Goal: Task Accomplishment & Management: Manage account settings

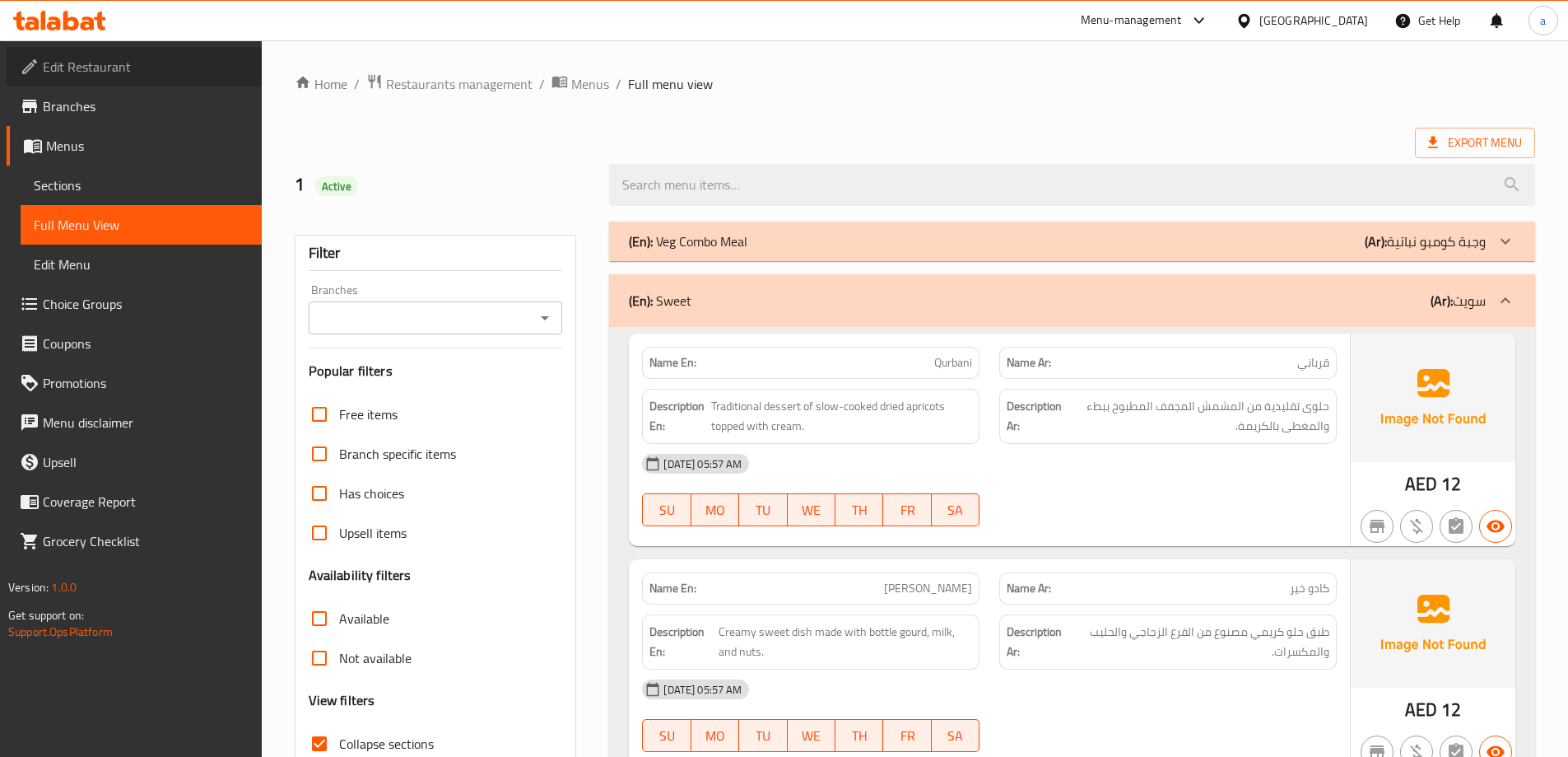
click at [100, 69] on span "Edit Restaurant" at bounding box center [145, 66] width 206 height 19
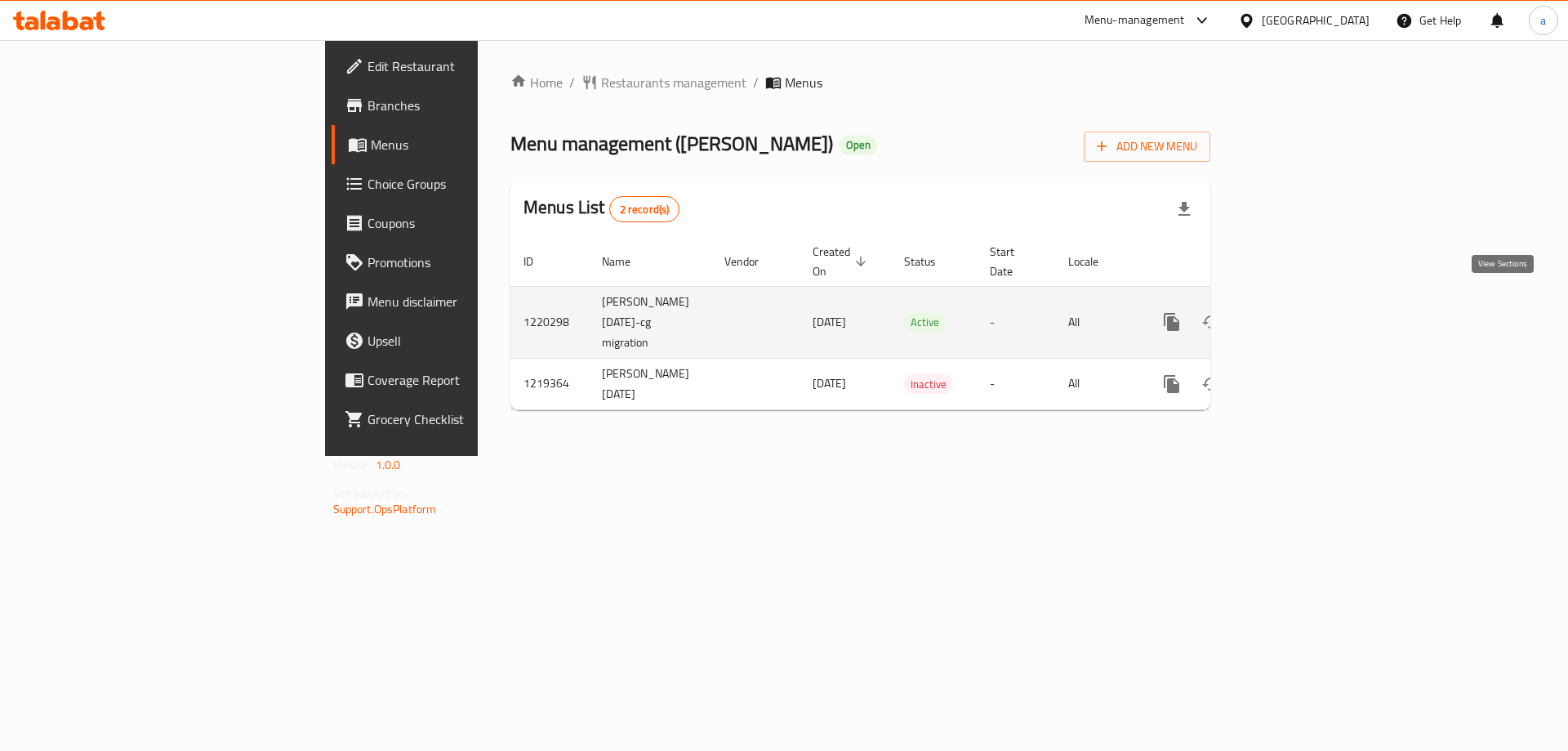
click at [1299, 312] on icon "enhanced table" at bounding box center [1289, 321] width 19 height 19
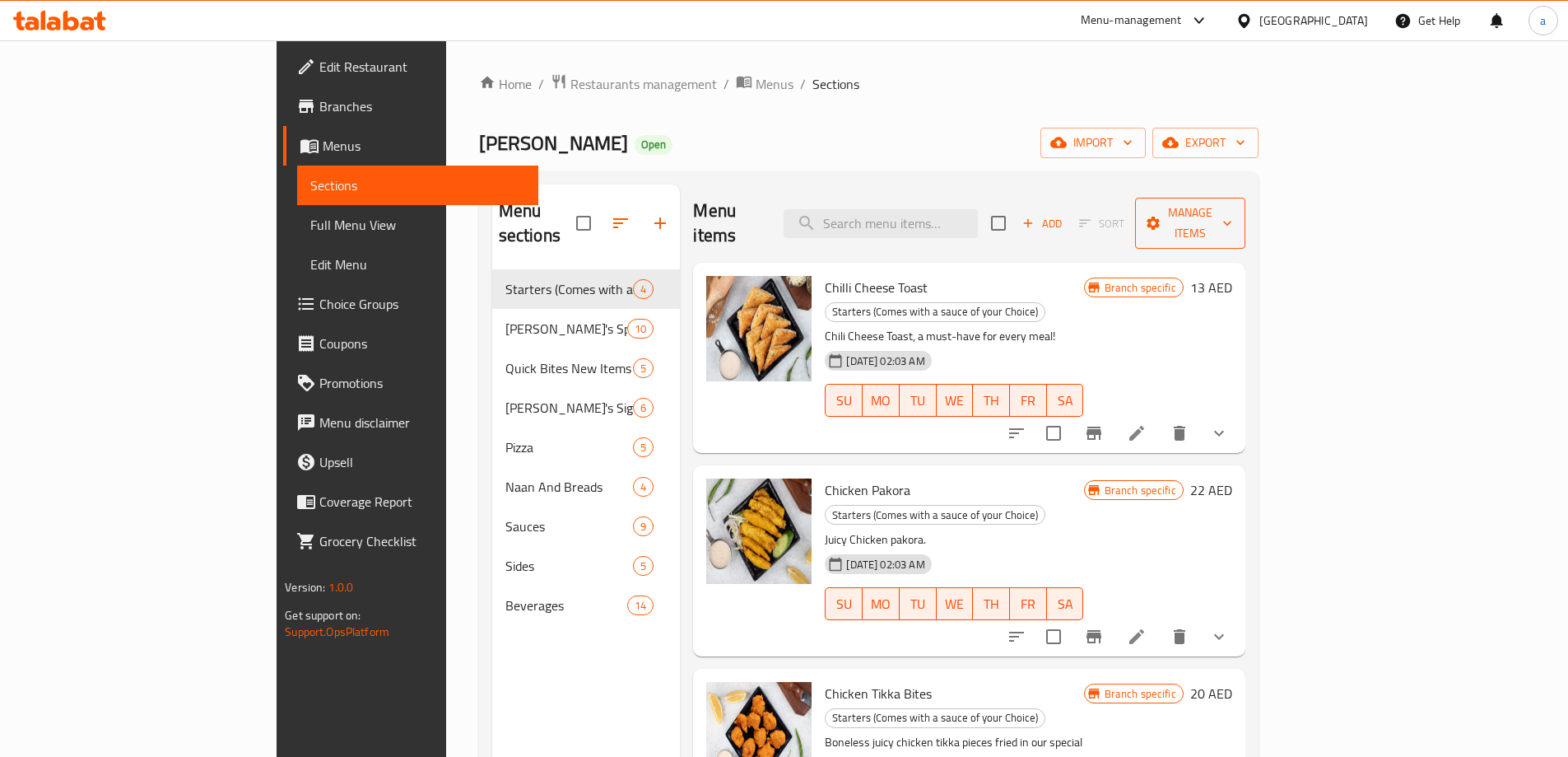
click at [1232, 209] on span "Manage items" at bounding box center [1191, 223] width 84 height 41
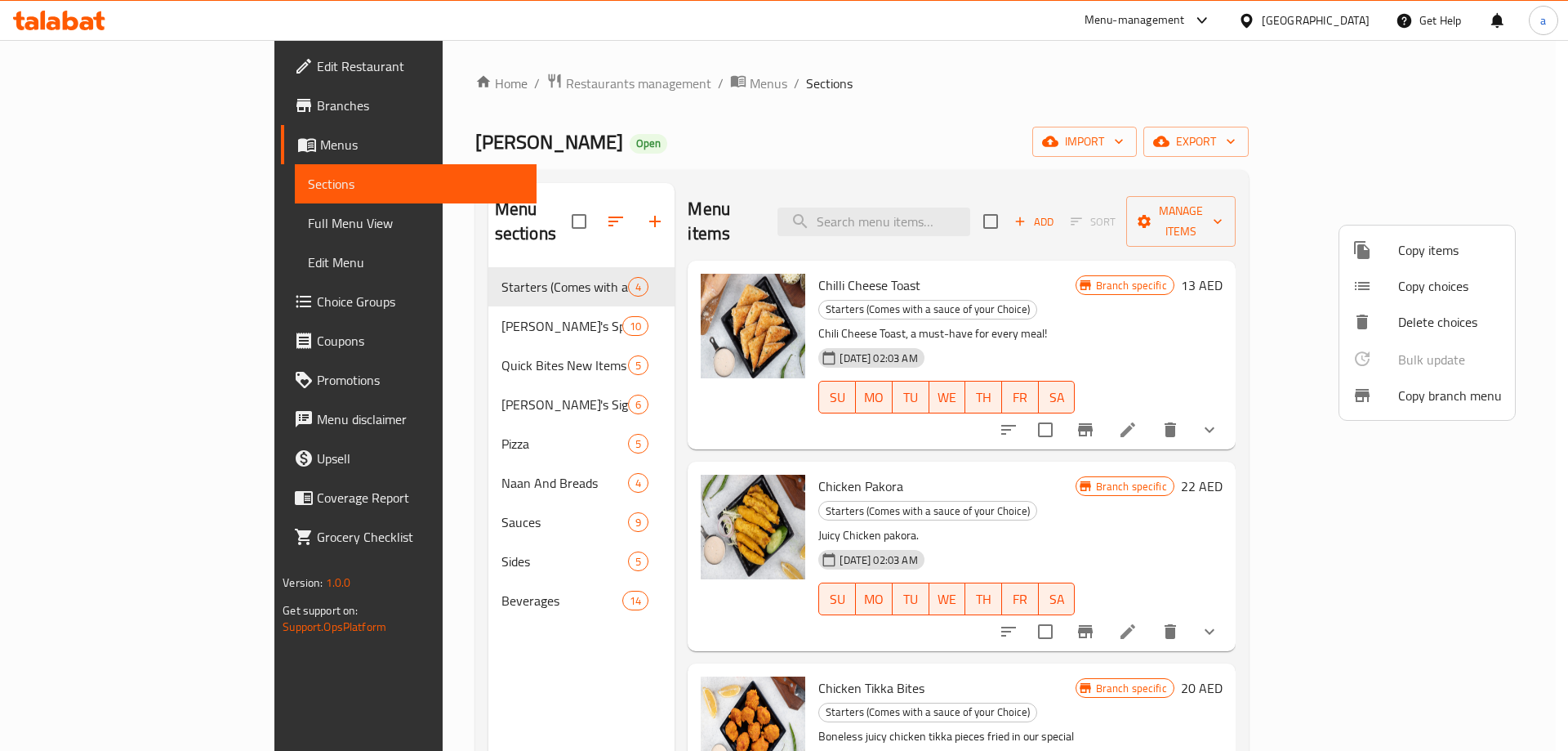
click at [115, 113] on div at bounding box center [784, 376] width 1568 height 751
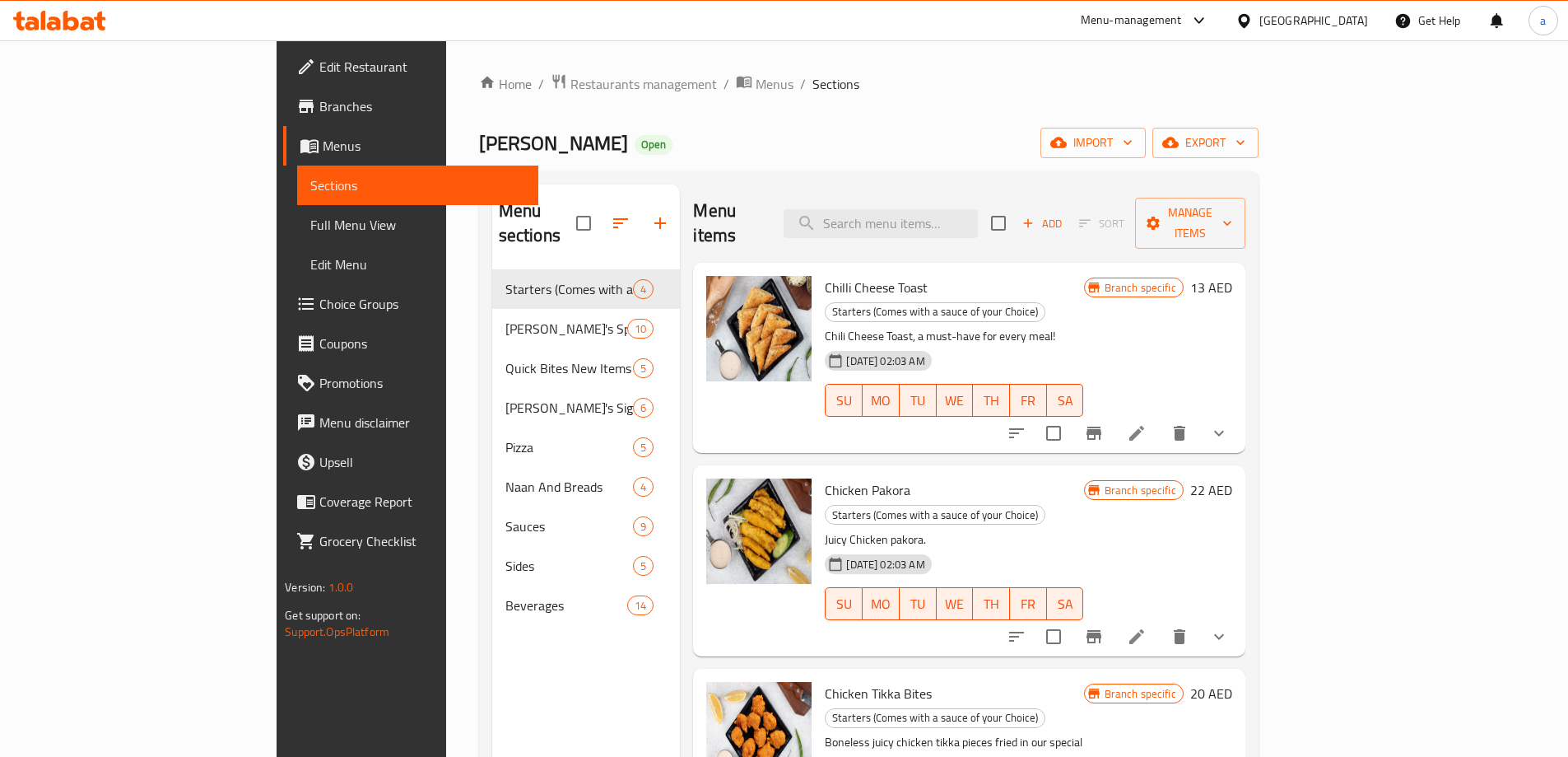
click at [319, 114] on span "Branches" at bounding box center [422, 106] width 206 height 19
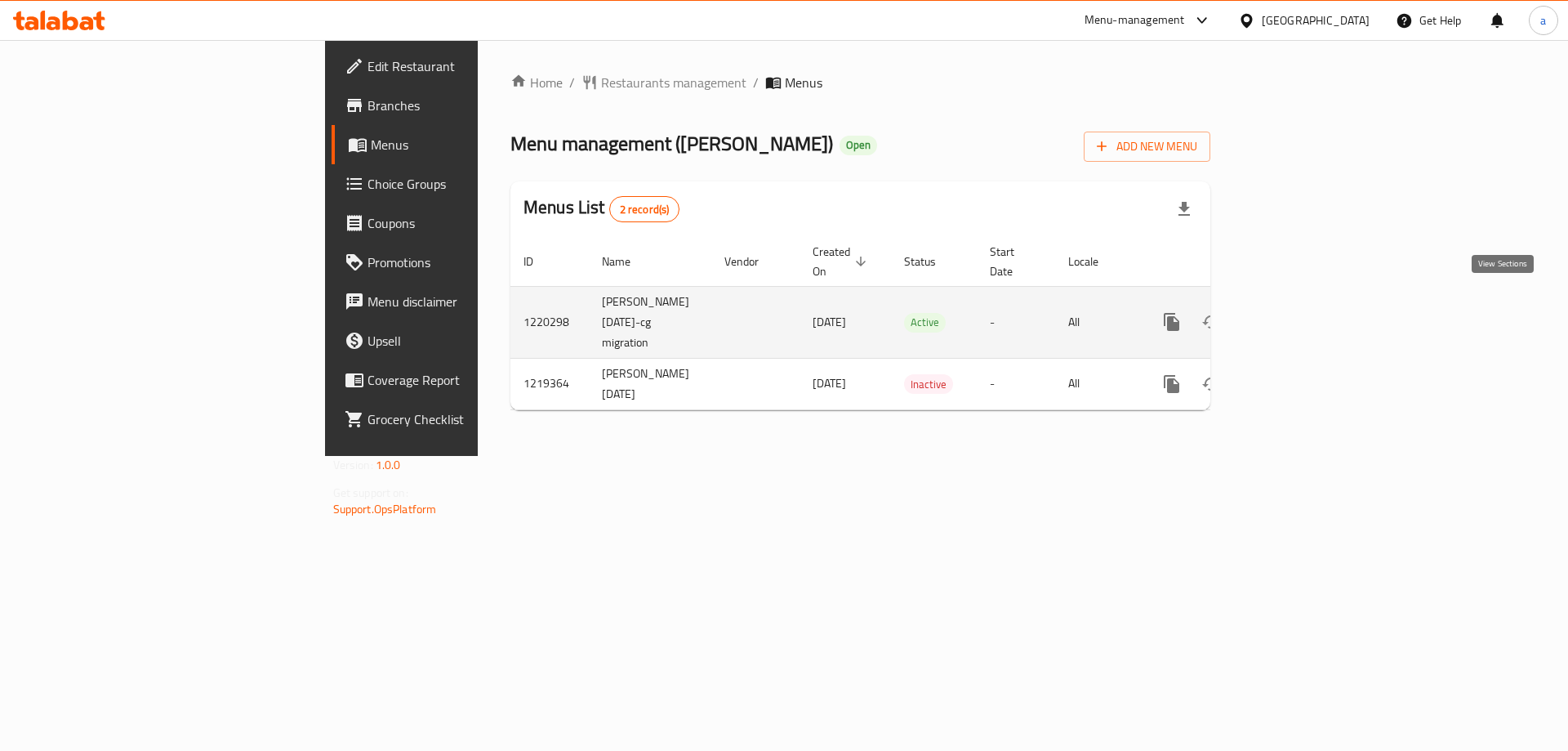
click at [1297, 315] on icon "enhanced table" at bounding box center [1289, 322] width 15 height 15
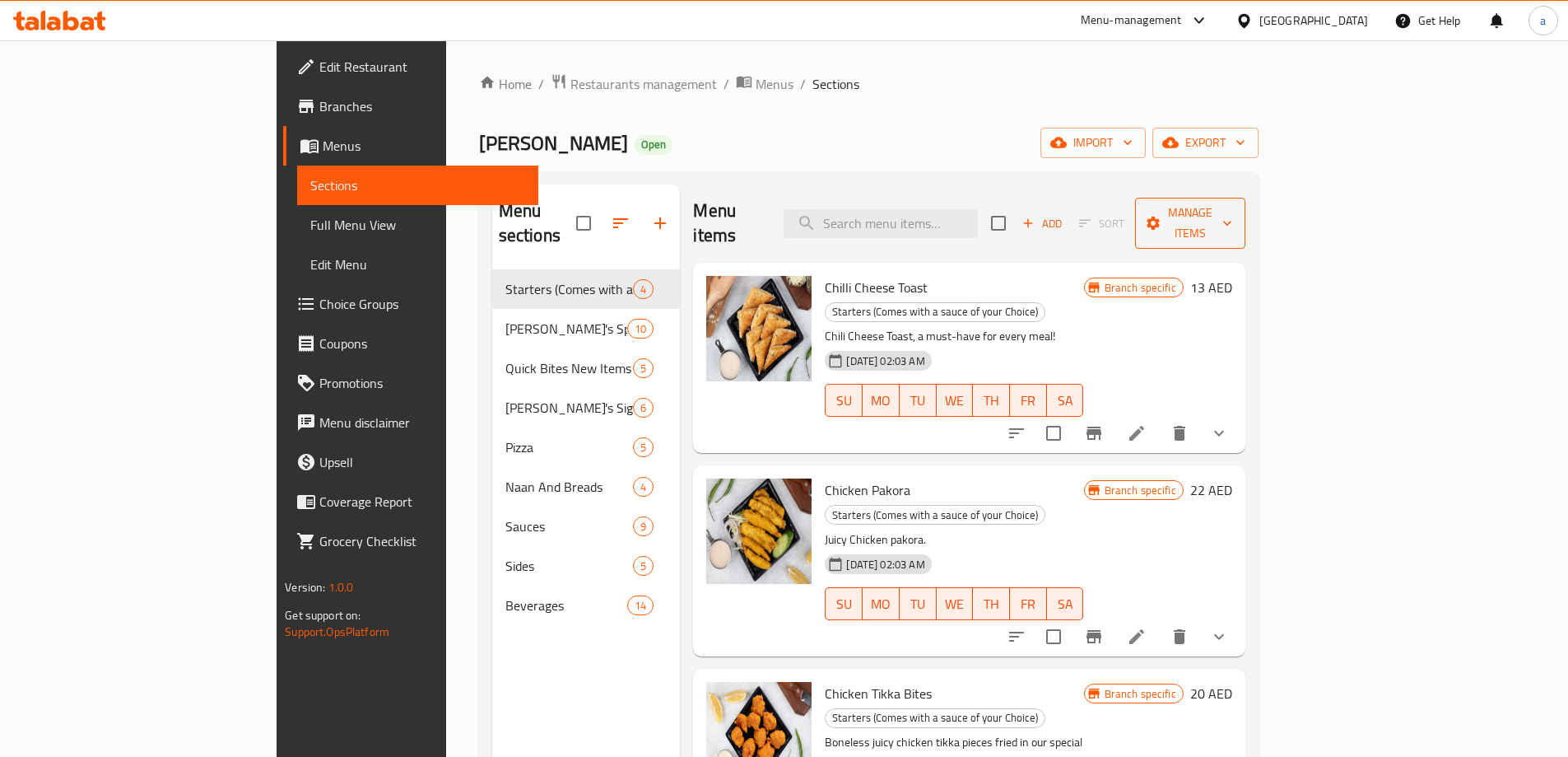
click at [1232, 204] on span "Manage items" at bounding box center [1191, 223] width 84 height 41
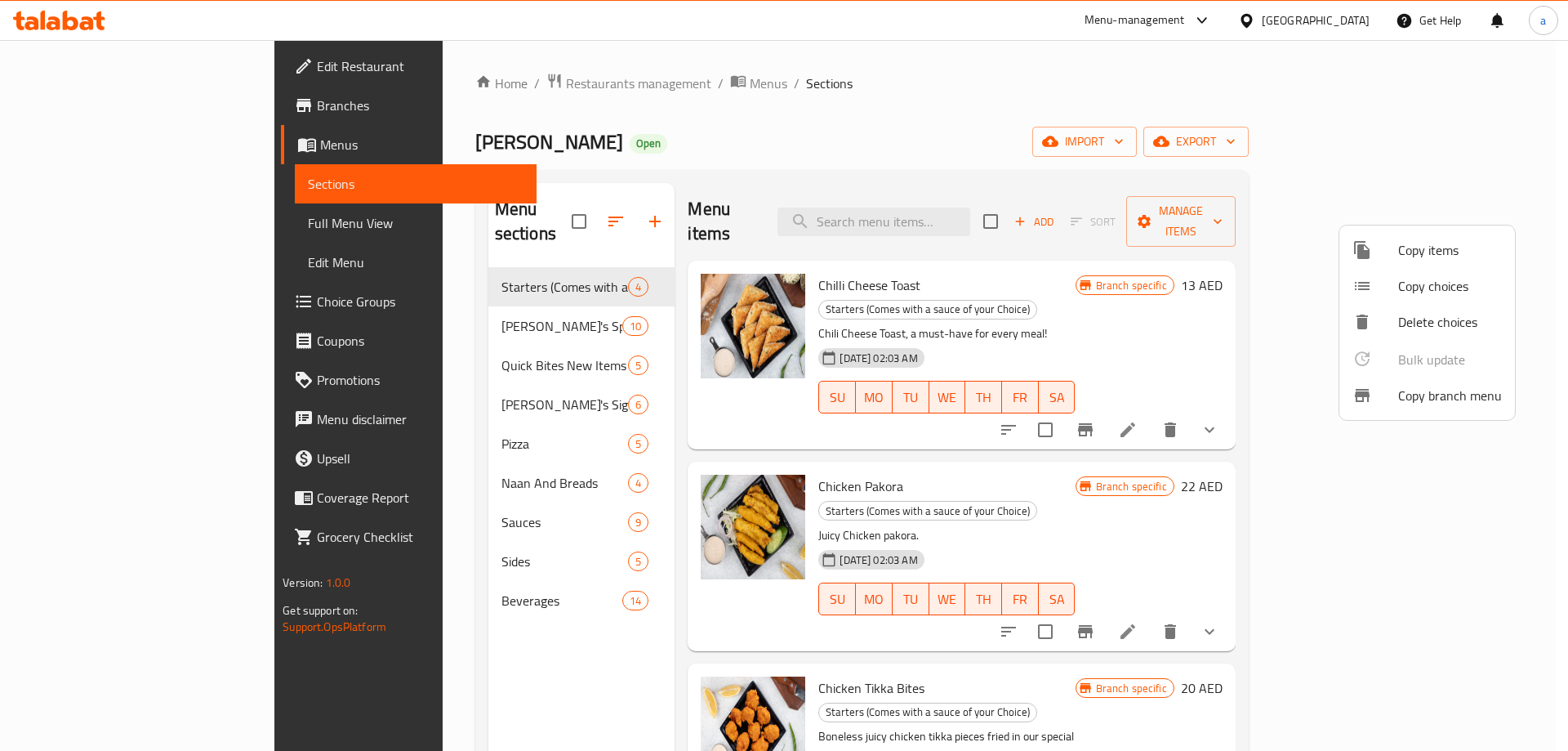
click at [1395, 397] on div at bounding box center [1375, 395] width 46 height 19
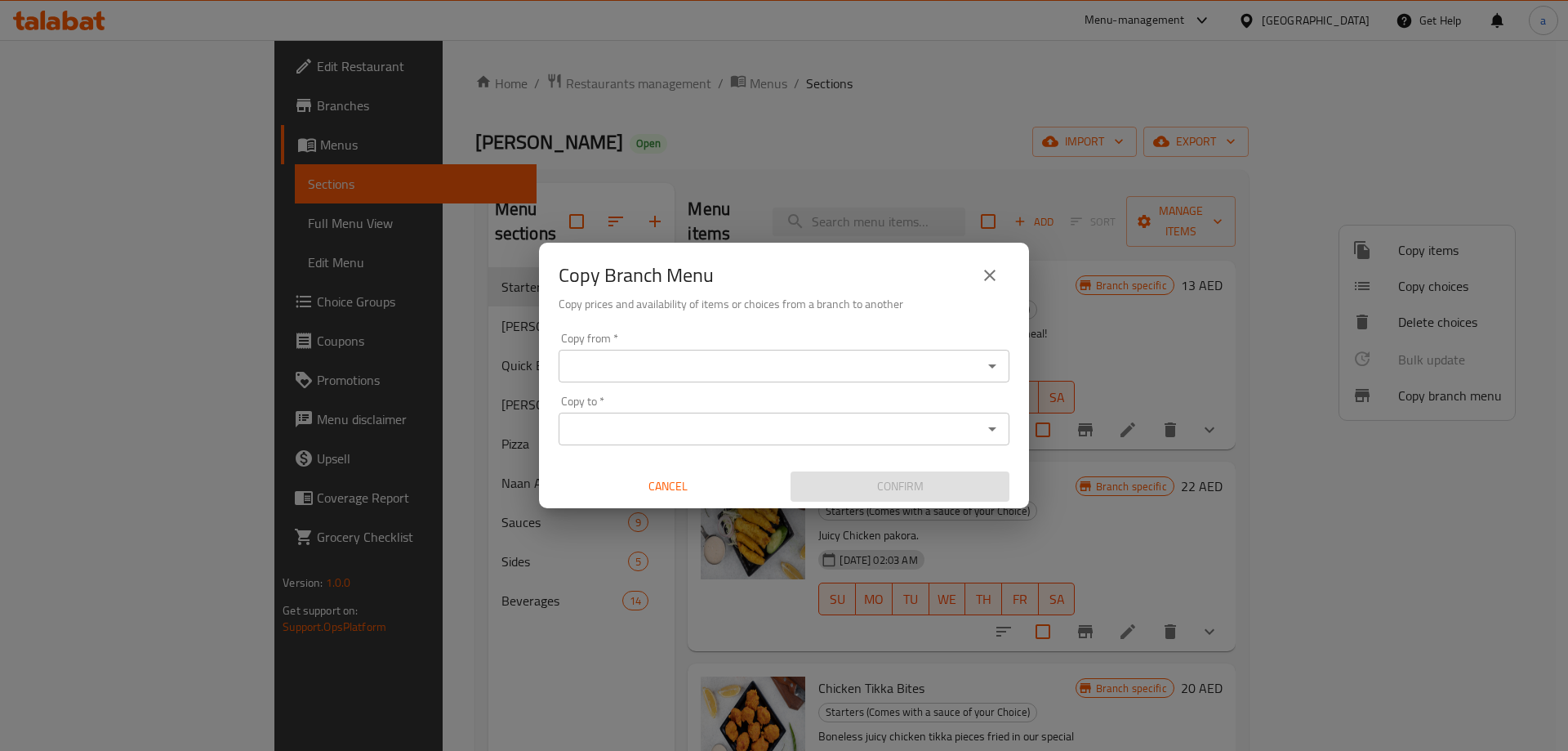
click at [785, 352] on div "Copy from *" at bounding box center [784, 365] width 450 height 33
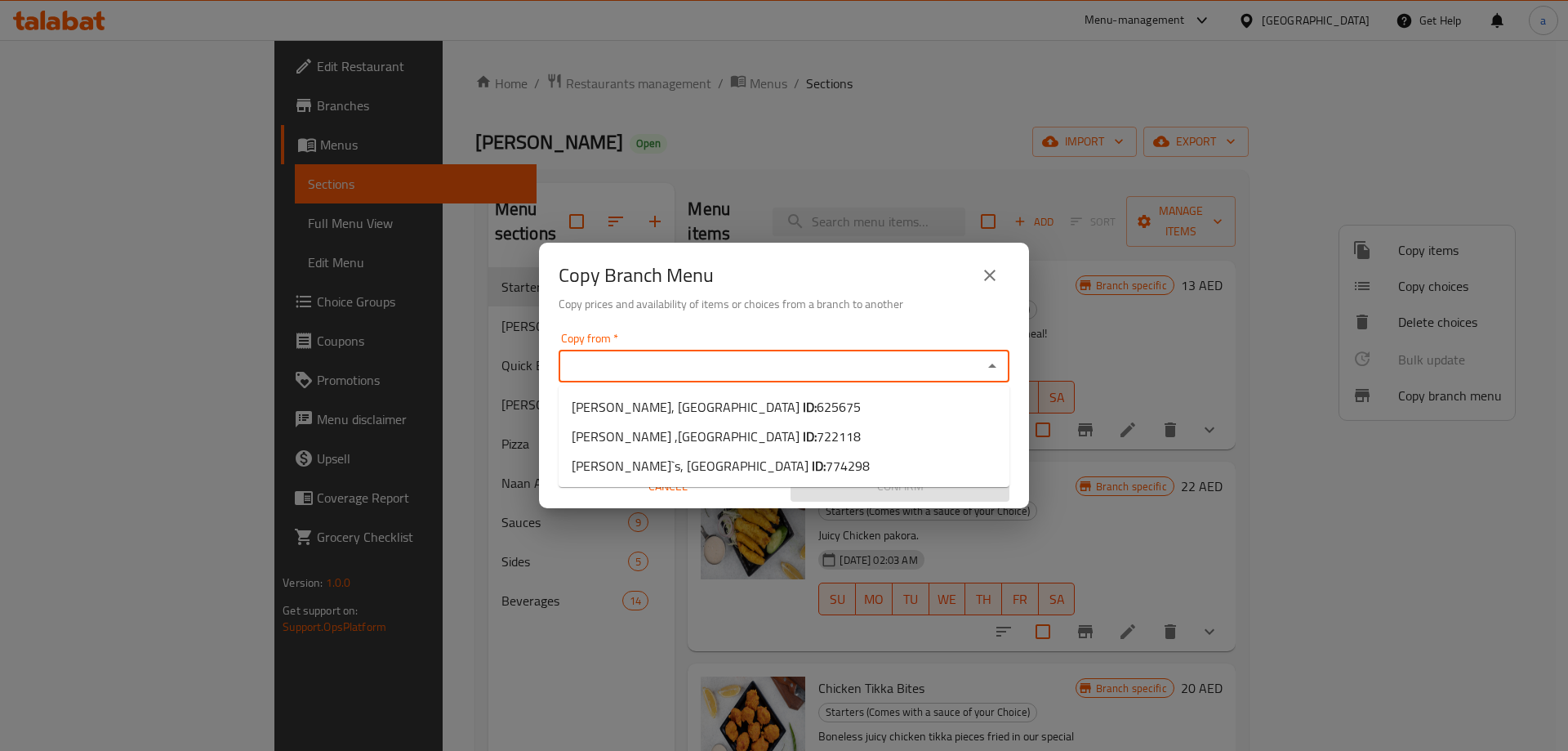
click at [800, 370] on input "Copy from   *" at bounding box center [770, 365] width 414 height 23
click at [827, 436] on li "Charlie Khan's ,Damac Hills ID: 722118" at bounding box center [784, 436] width 450 height 29
type input "Charlie Khan's ,Damac Hills"
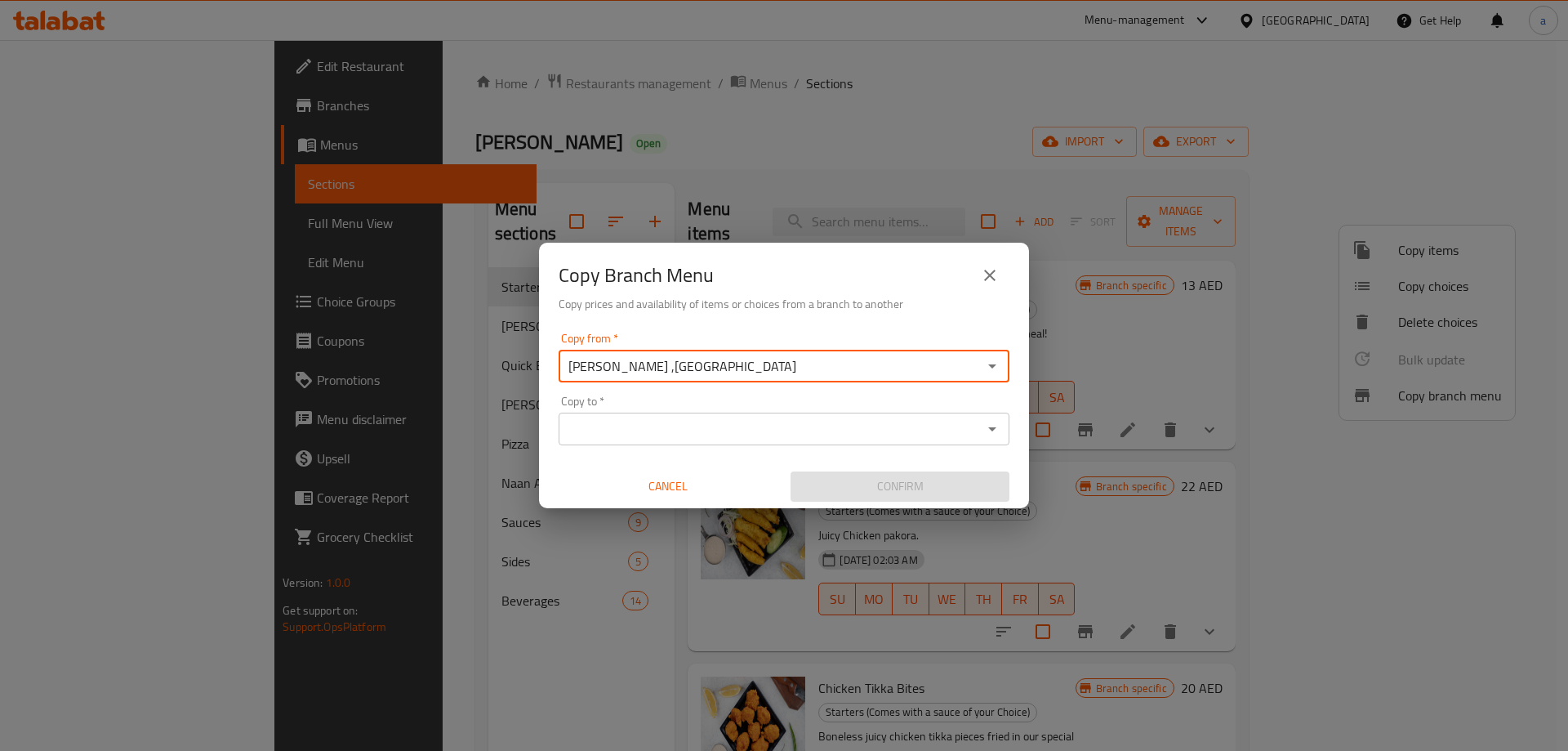
click at [827, 436] on input "Copy to   *" at bounding box center [770, 428] width 414 height 23
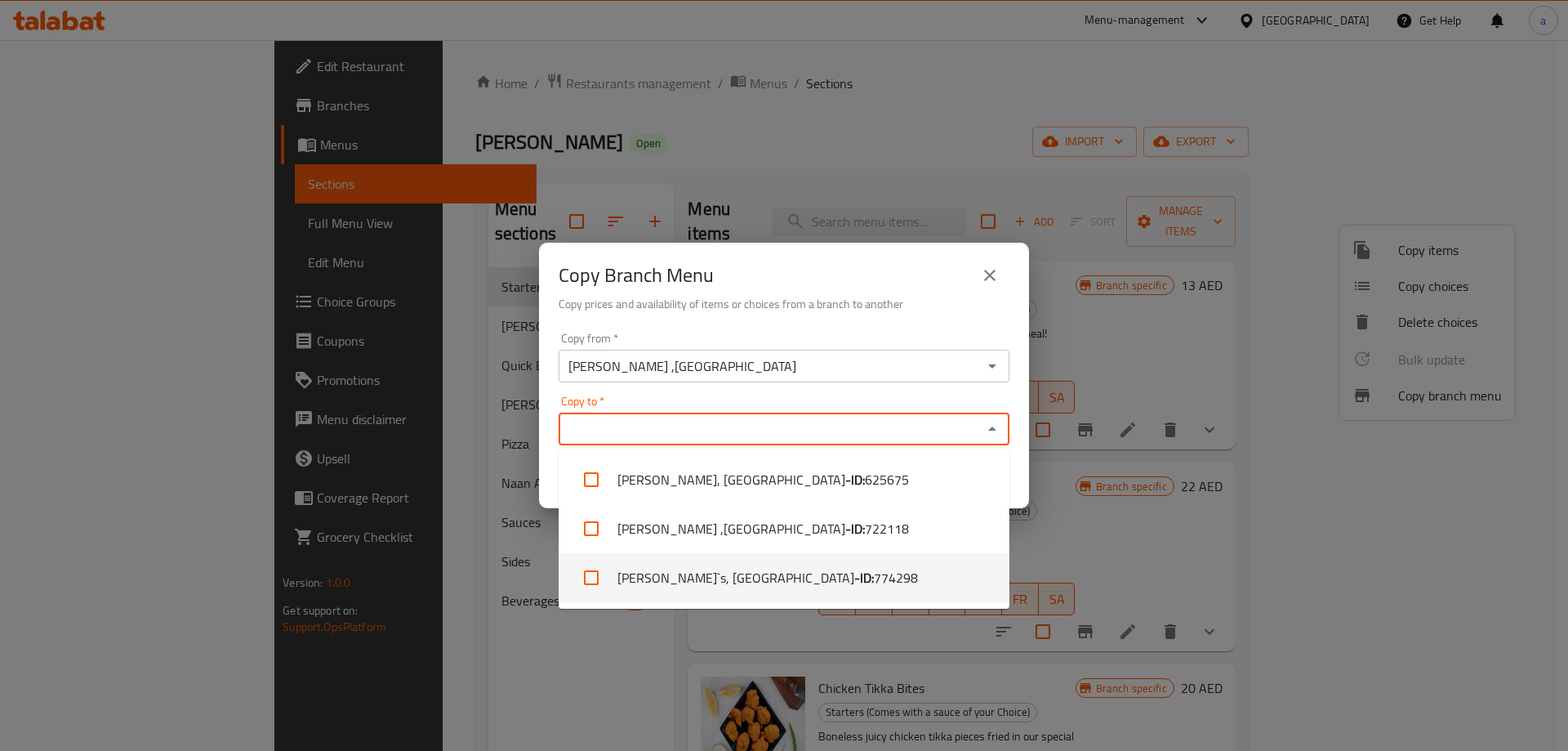
click at [873, 583] on span "774298" at bounding box center [895, 577] width 44 height 19
checkbox input "true"
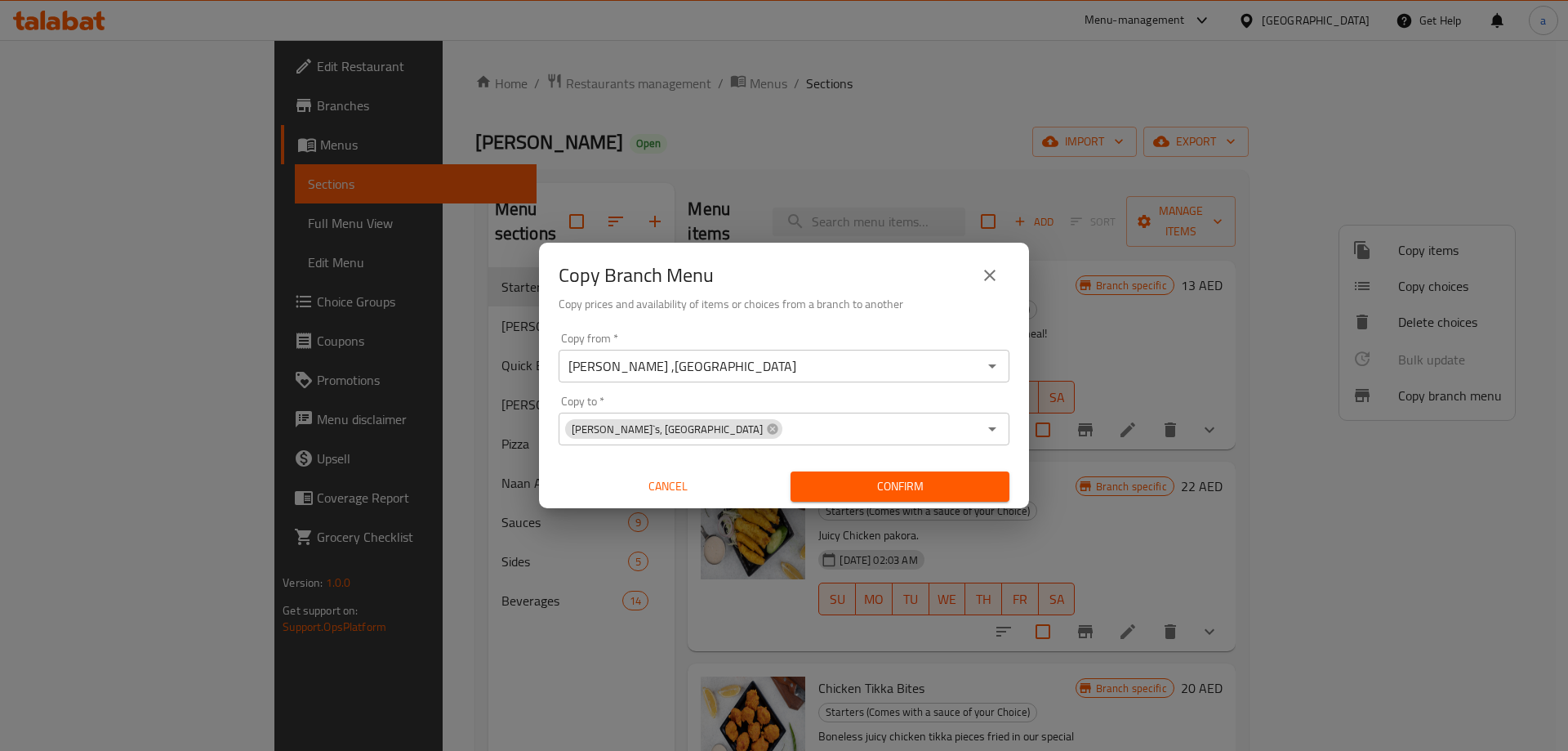
click at [1118, 481] on div "Copy Branch Menu Copy prices and availability of items or choices from a branch…" at bounding box center [784, 376] width 1568 height 751
click at [917, 481] on span "Confirm" at bounding box center [899, 486] width 193 height 20
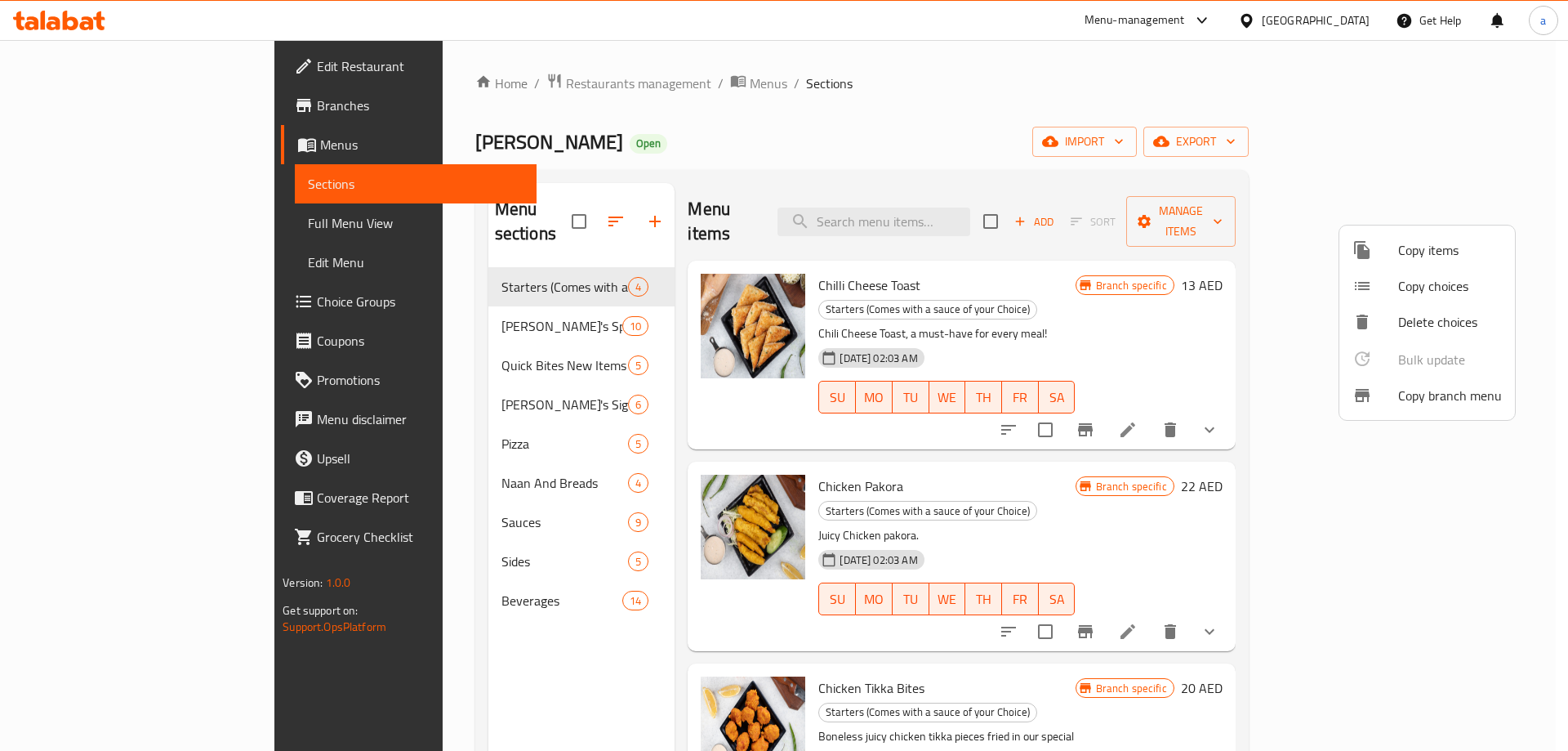
click at [123, 75] on div at bounding box center [784, 376] width 1568 height 751
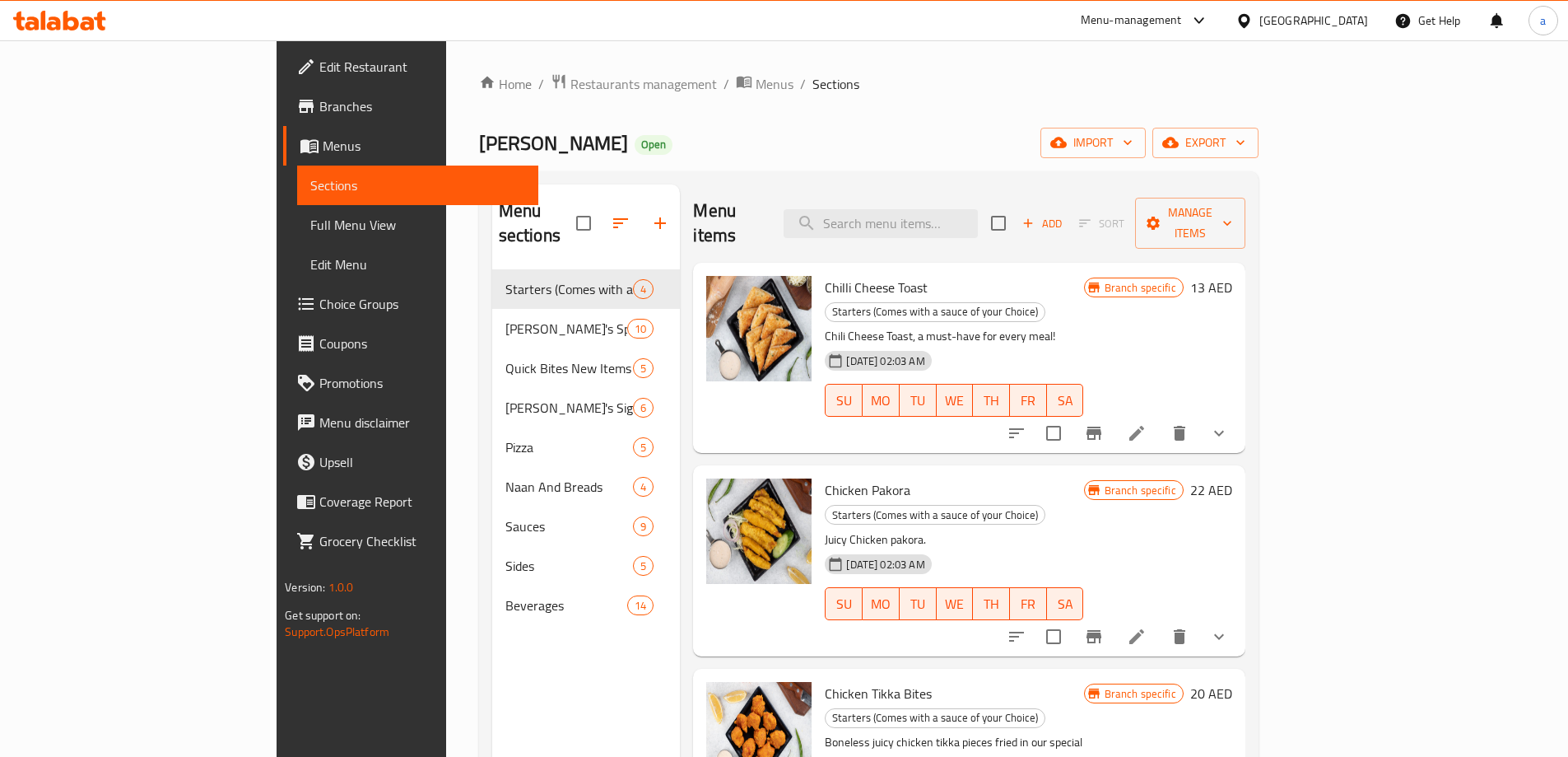
click at [1283, 28] on div "United Arab Emirates" at bounding box center [1313, 21] width 108 height 19
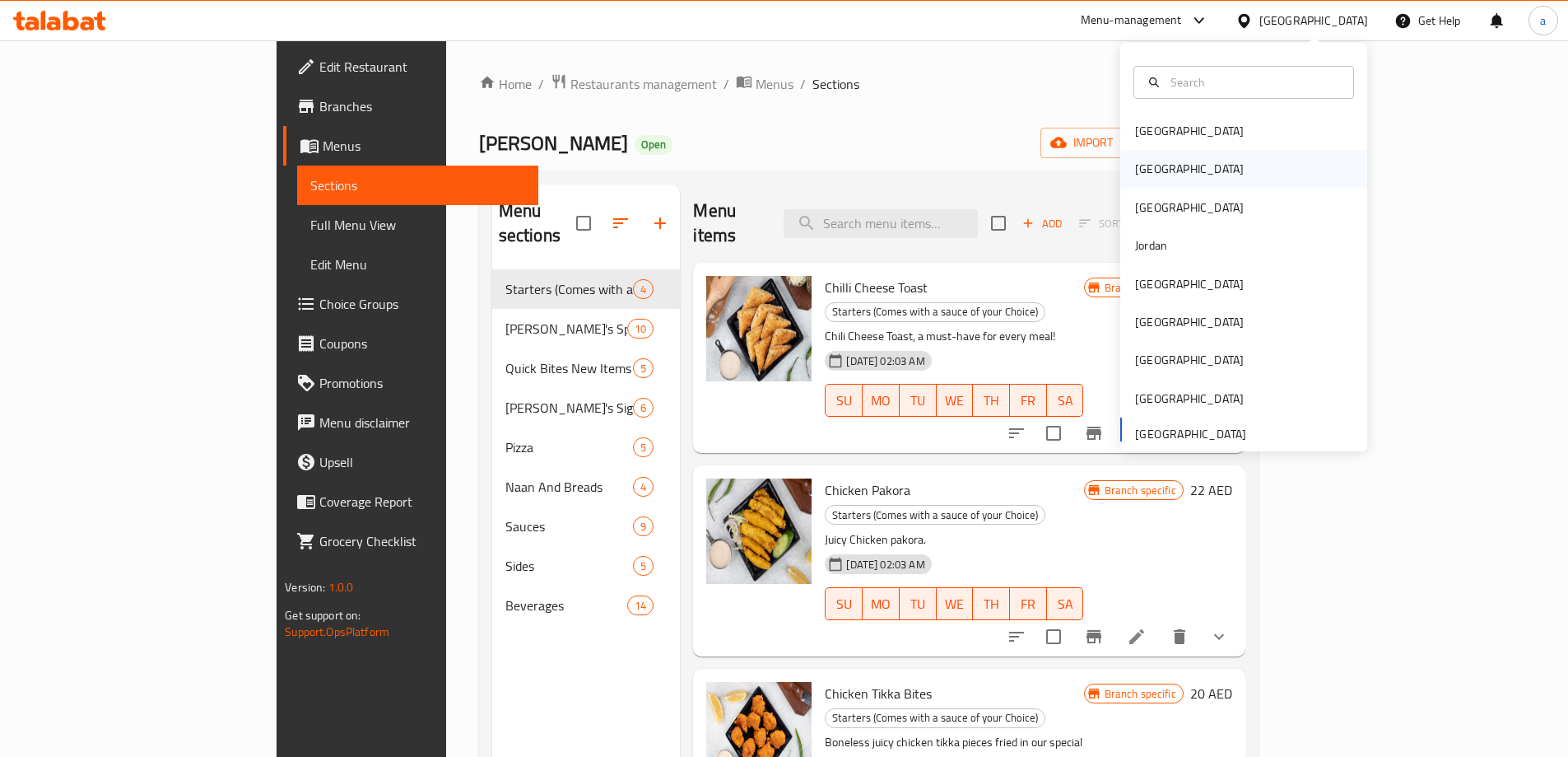
click at [1177, 167] on div "[GEOGRAPHIC_DATA]" at bounding box center [1243, 168] width 247 height 38
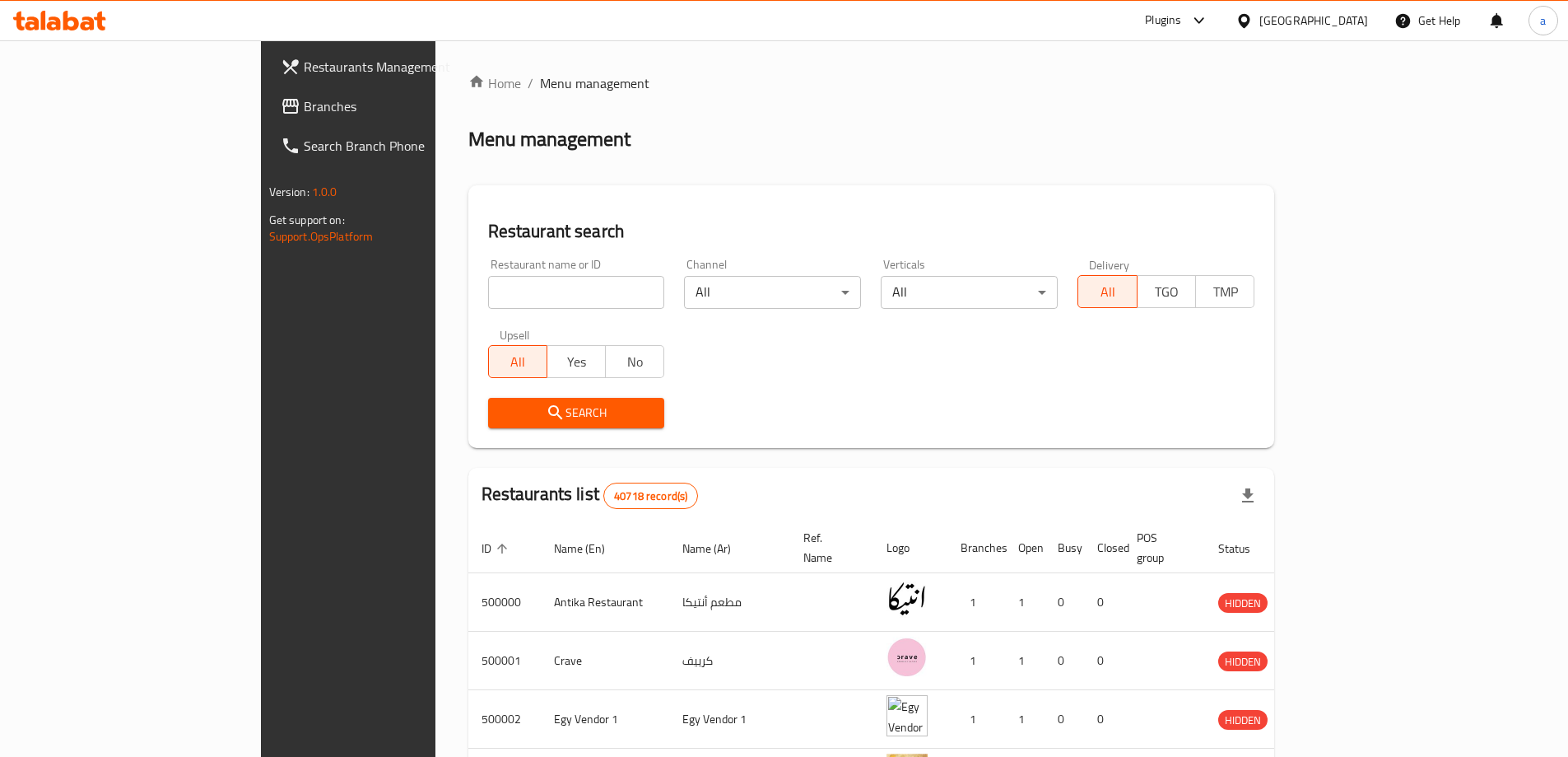
click at [304, 111] on span "Branches" at bounding box center [406, 106] width 206 height 19
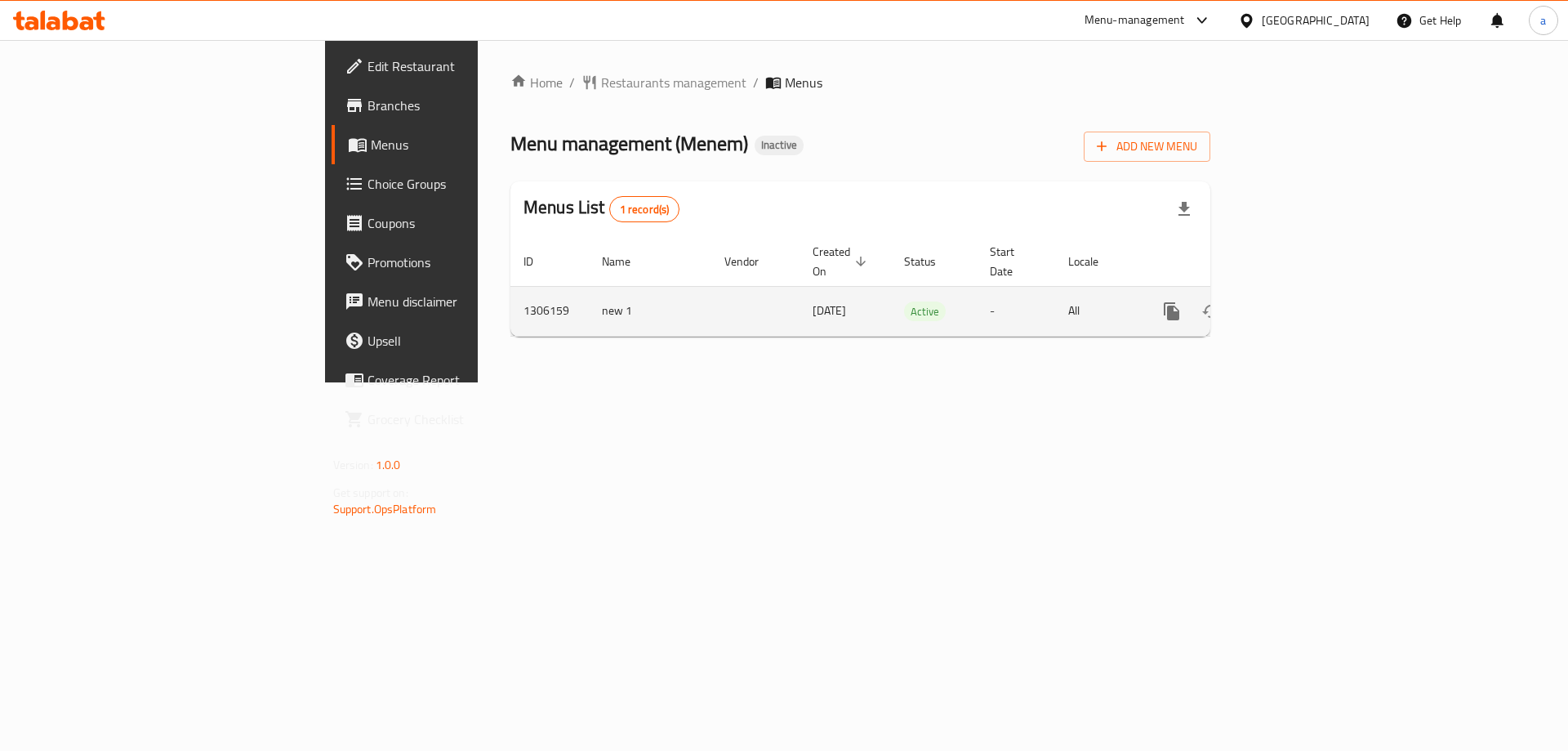
click at [1309, 300] on link "enhanced table" at bounding box center [1289, 310] width 39 height 39
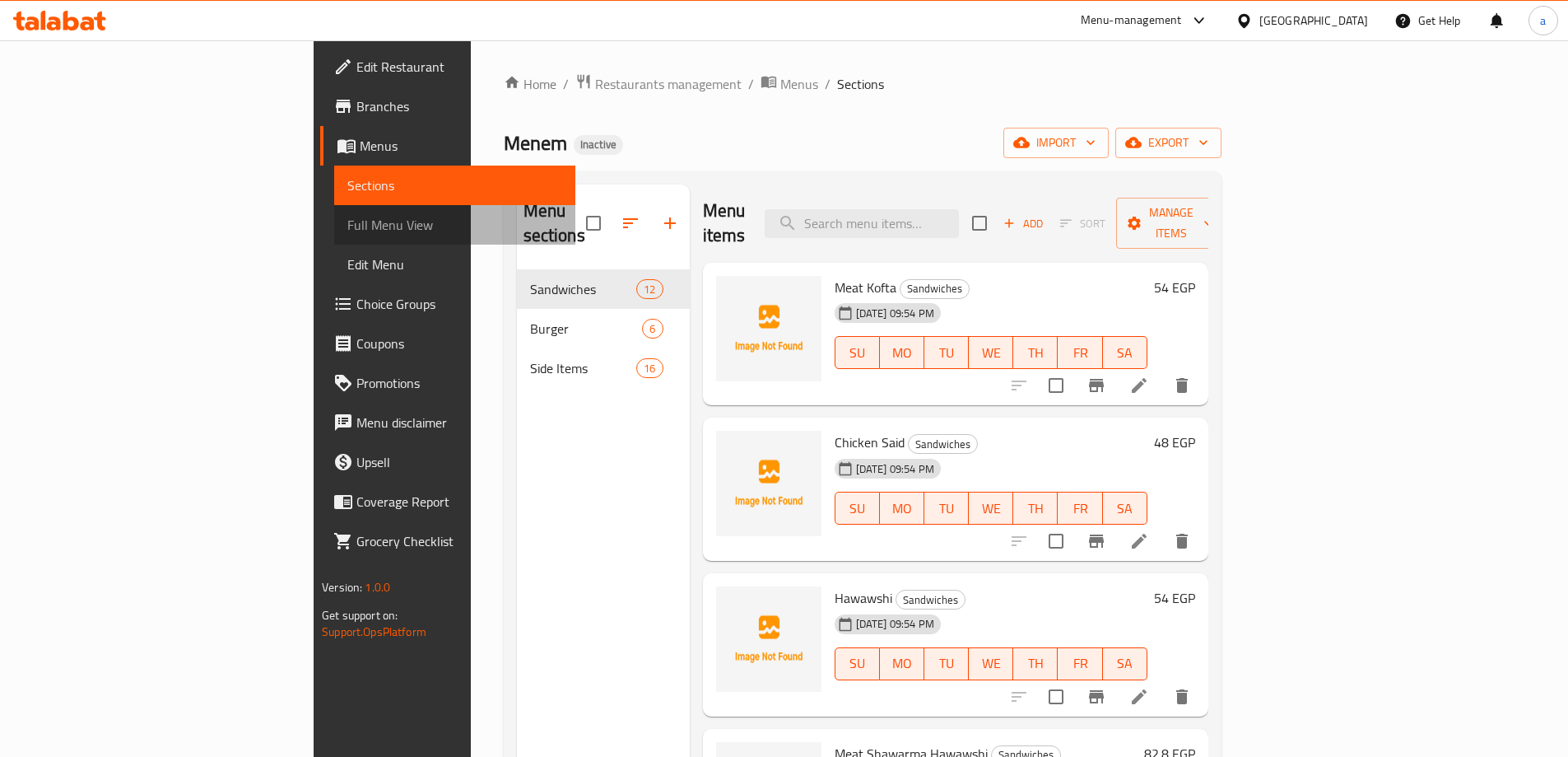
click at [347, 233] on span "Full Menu View" at bounding box center [454, 224] width 214 height 19
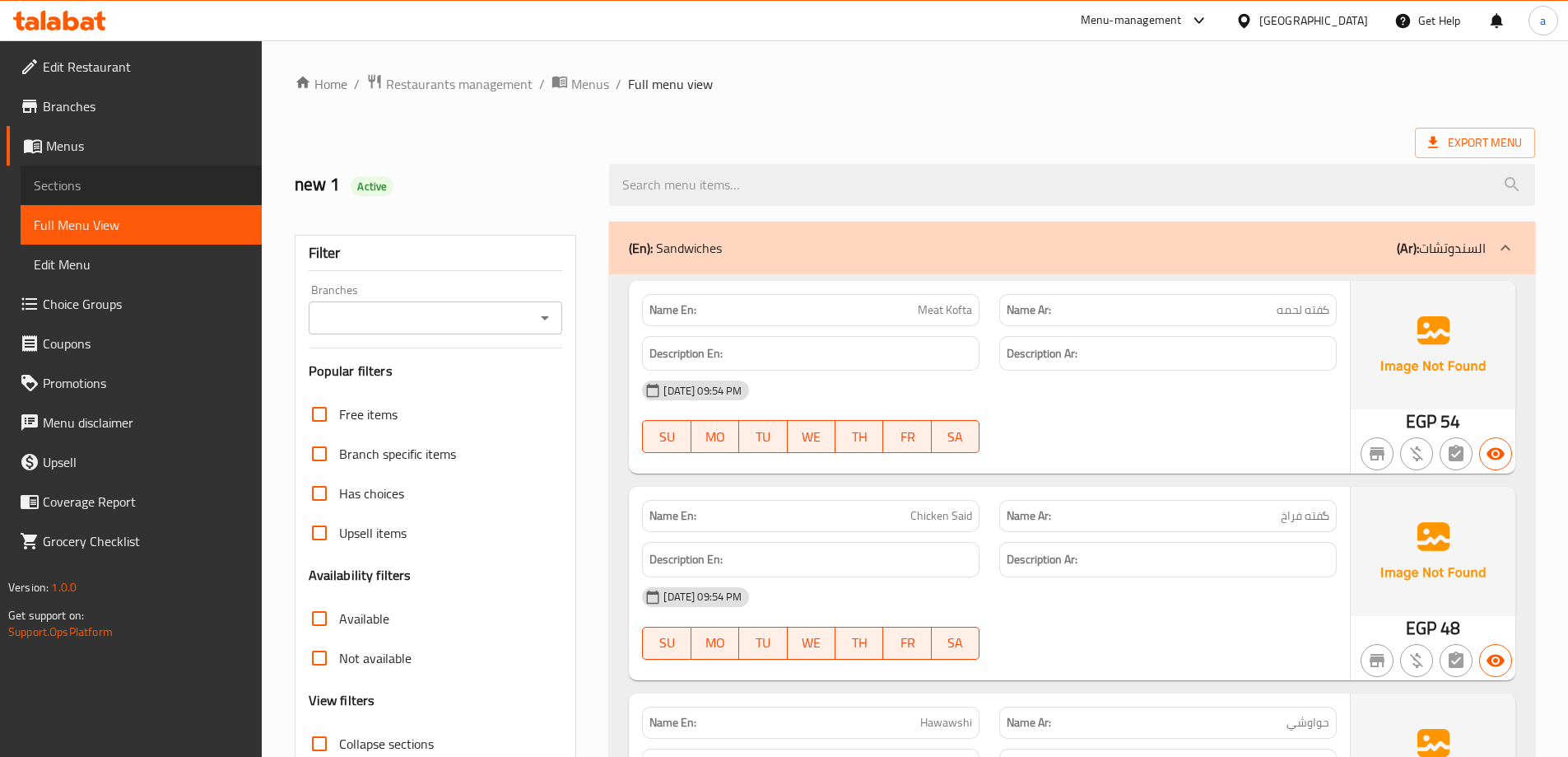
click at [85, 183] on span "Sections" at bounding box center [140, 185] width 214 height 19
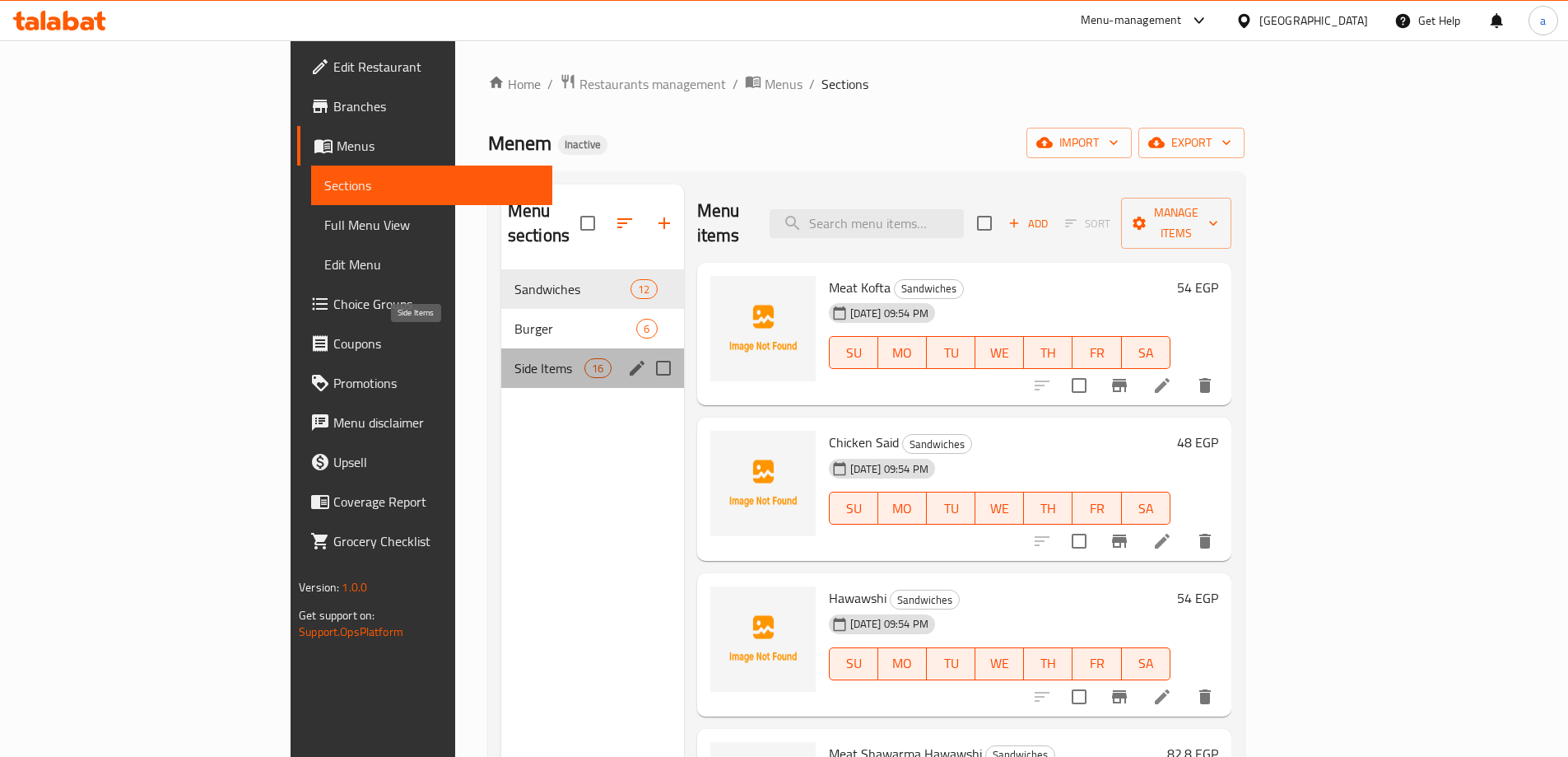
click at [515, 358] on span "Side Items" at bounding box center [549, 368] width 70 height 19
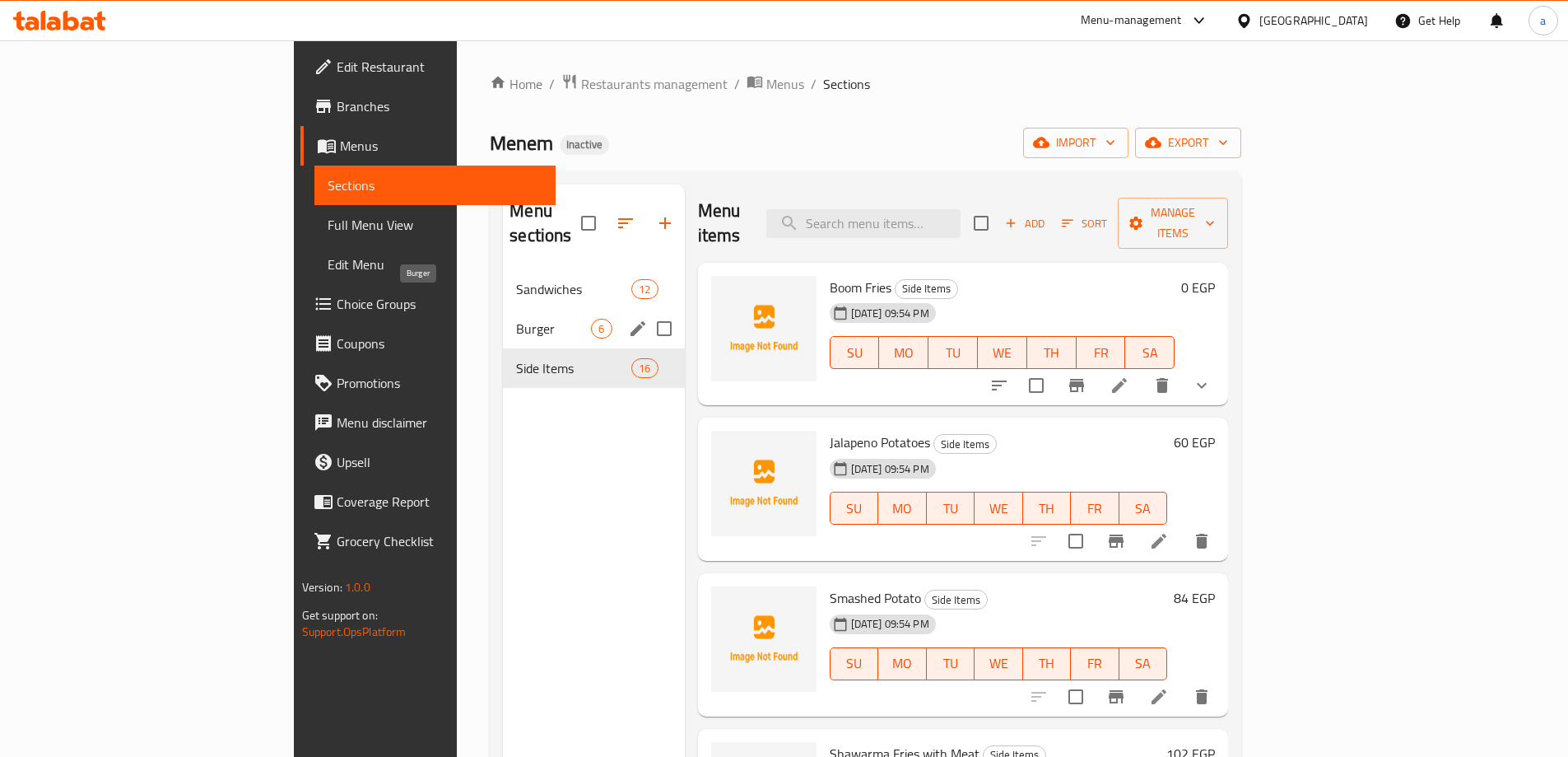
click at [516, 319] on span "Burger" at bounding box center [553, 328] width 75 height 19
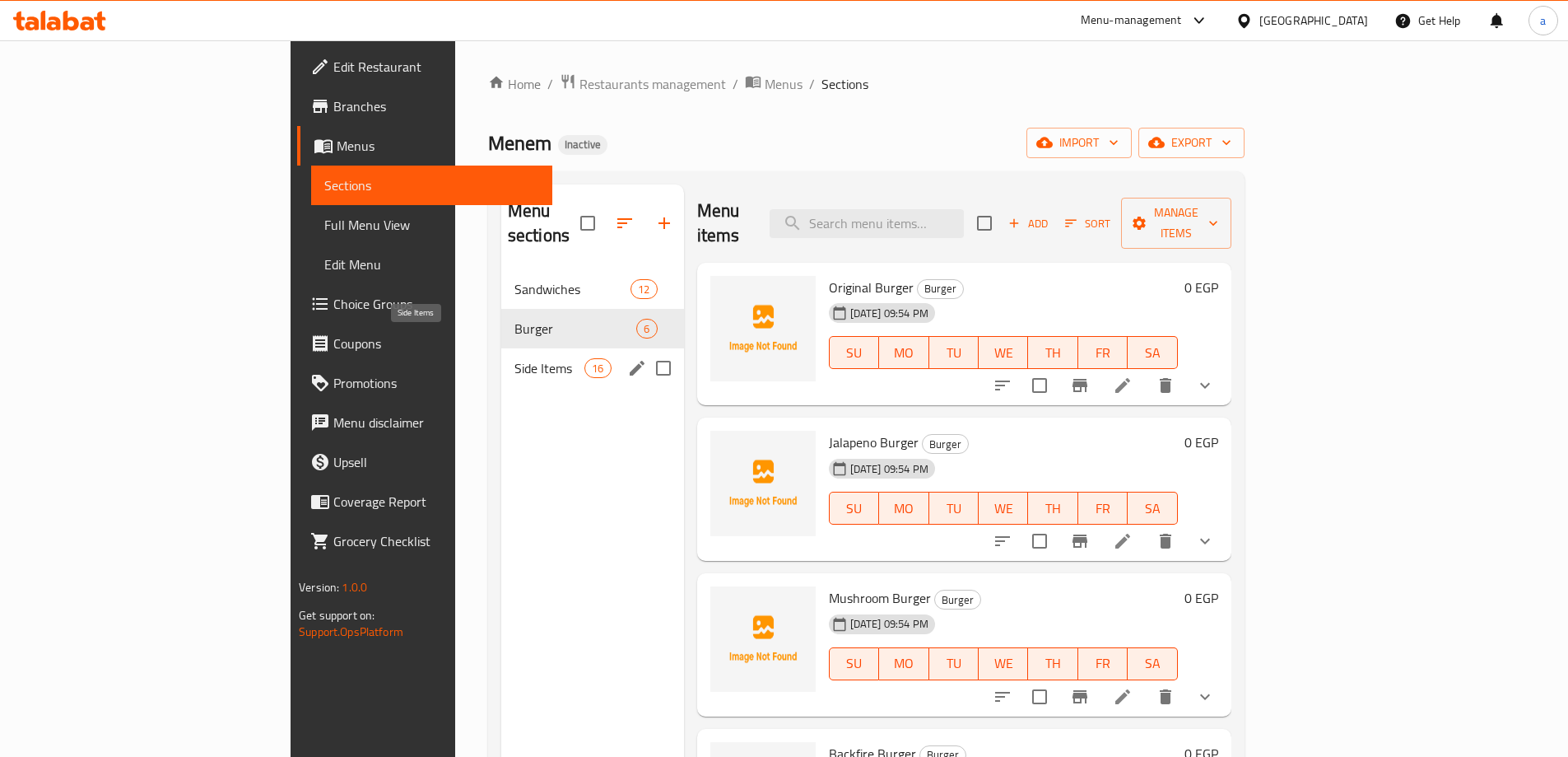
click at [515, 358] on span "Side Items" at bounding box center [549, 368] width 70 height 19
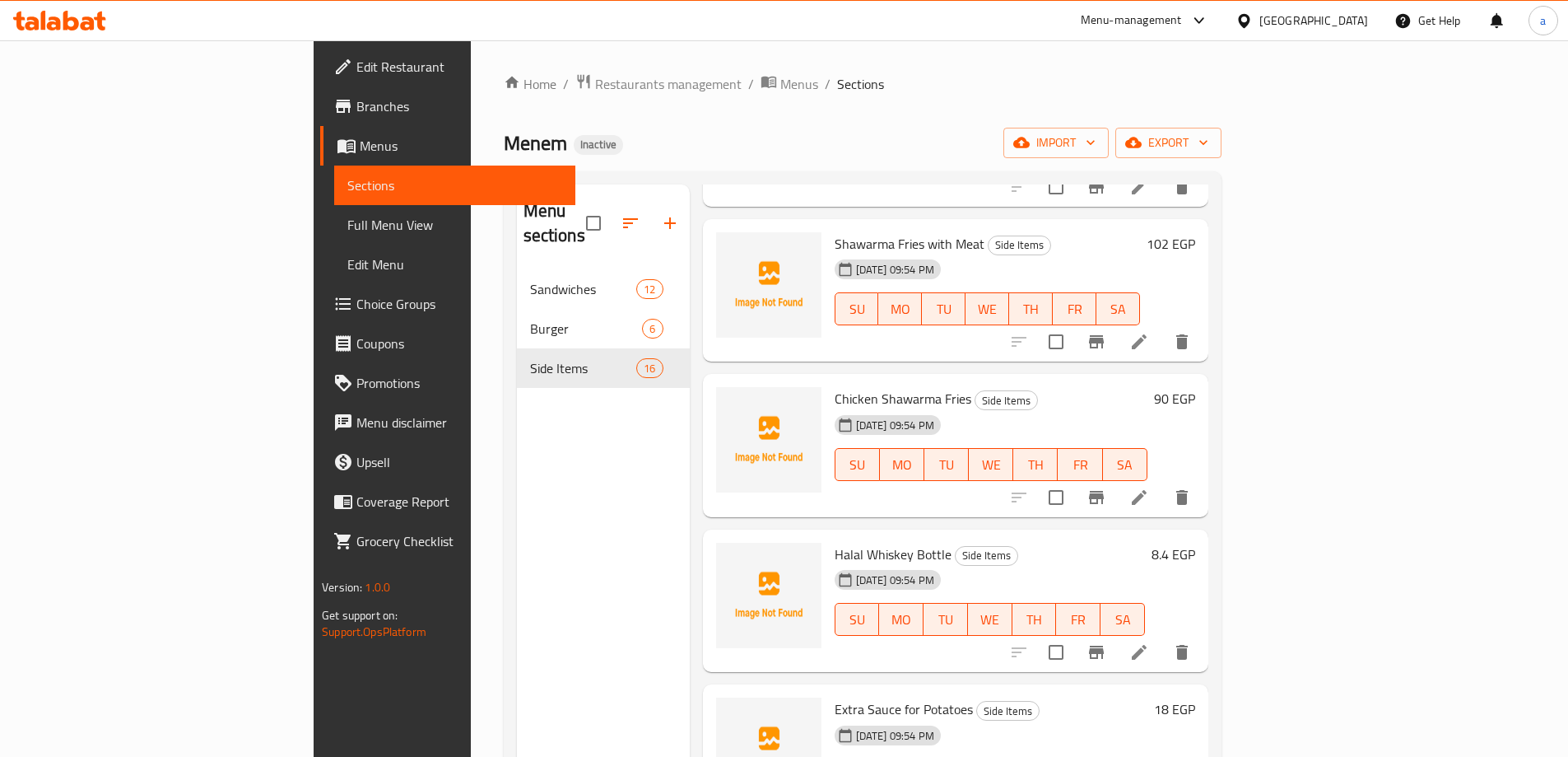
scroll to position [659, 0]
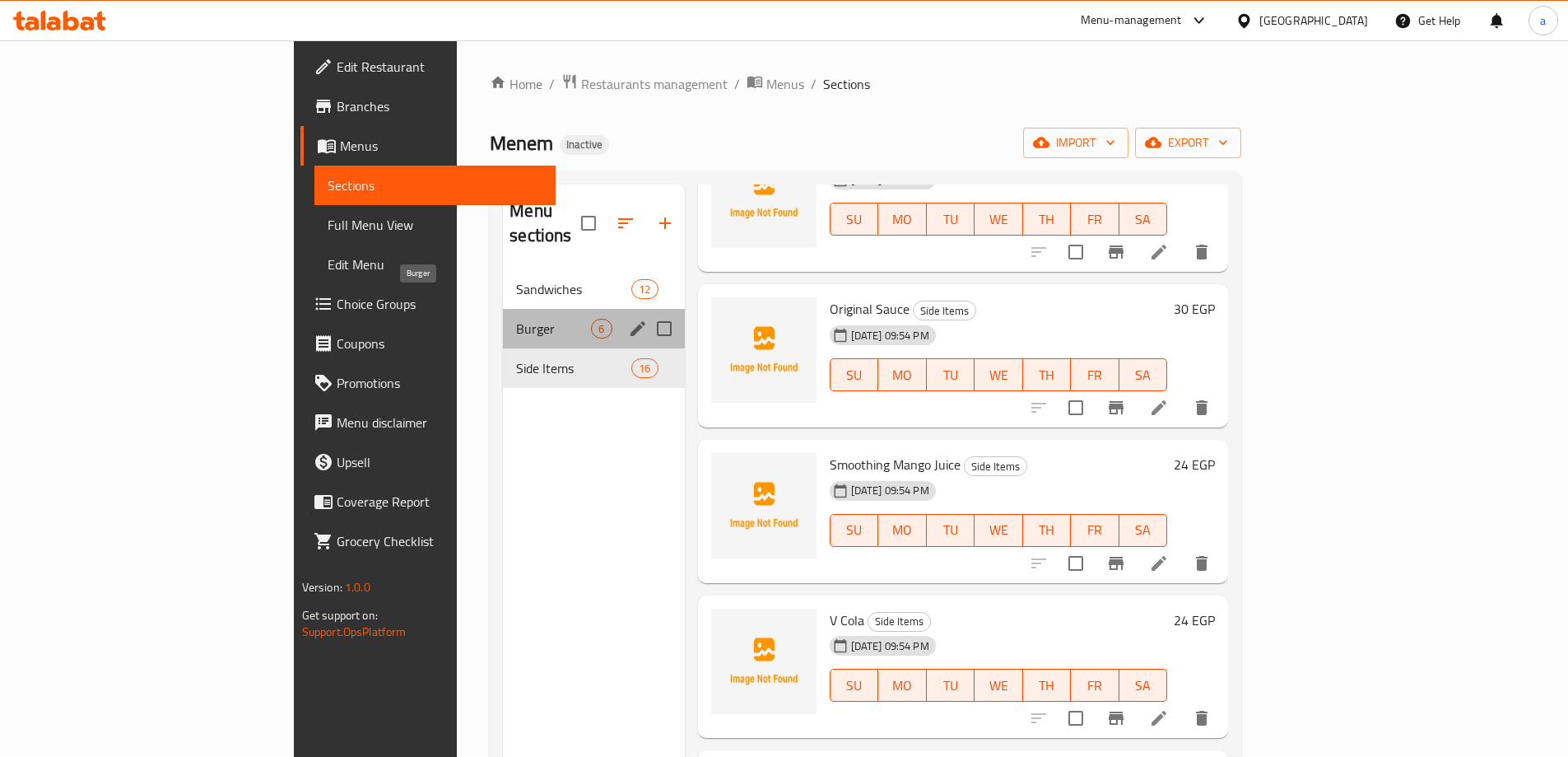
click at [516, 319] on span "Burger" at bounding box center [553, 328] width 75 height 19
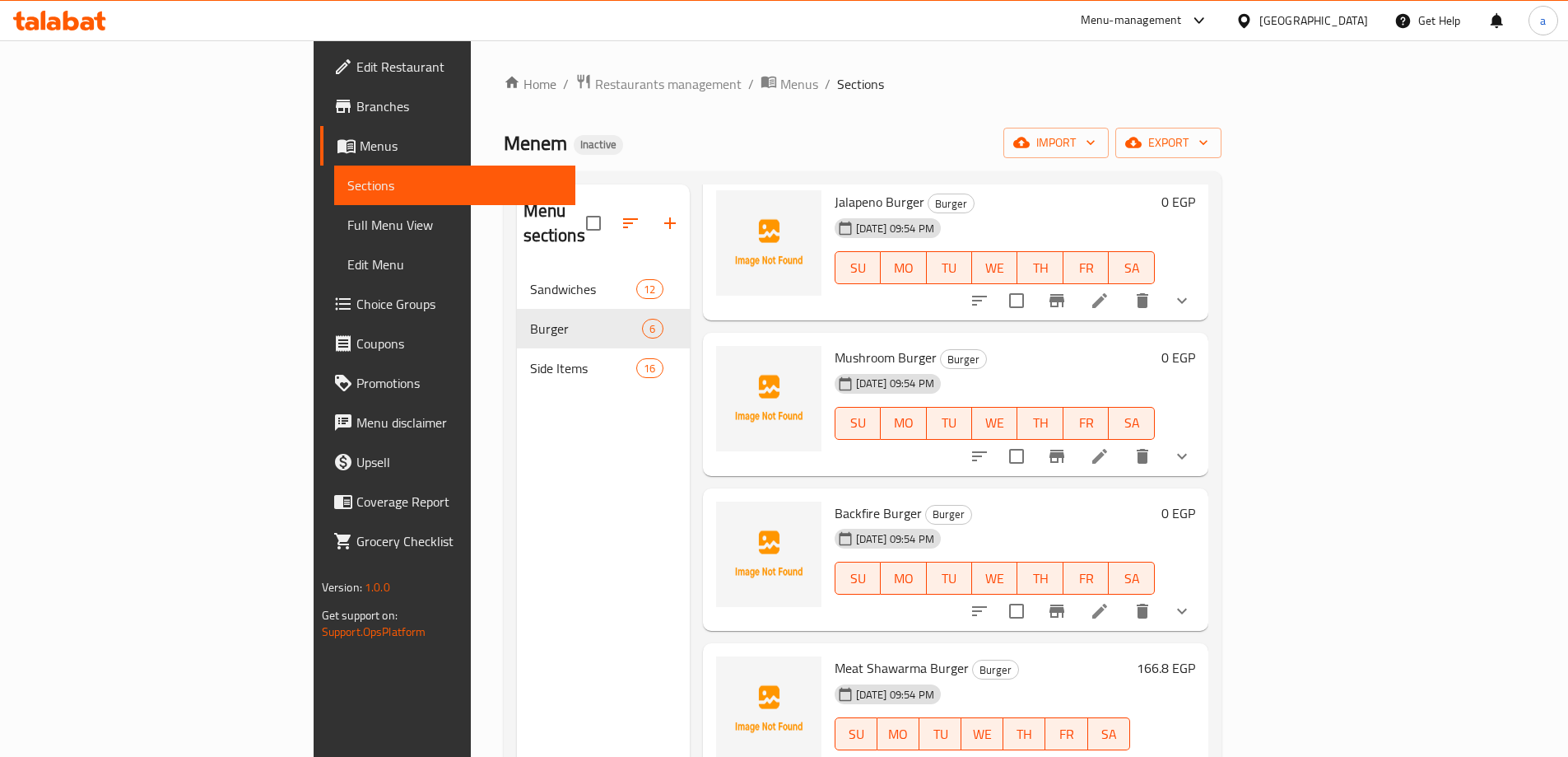
scroll to position [215, 0]
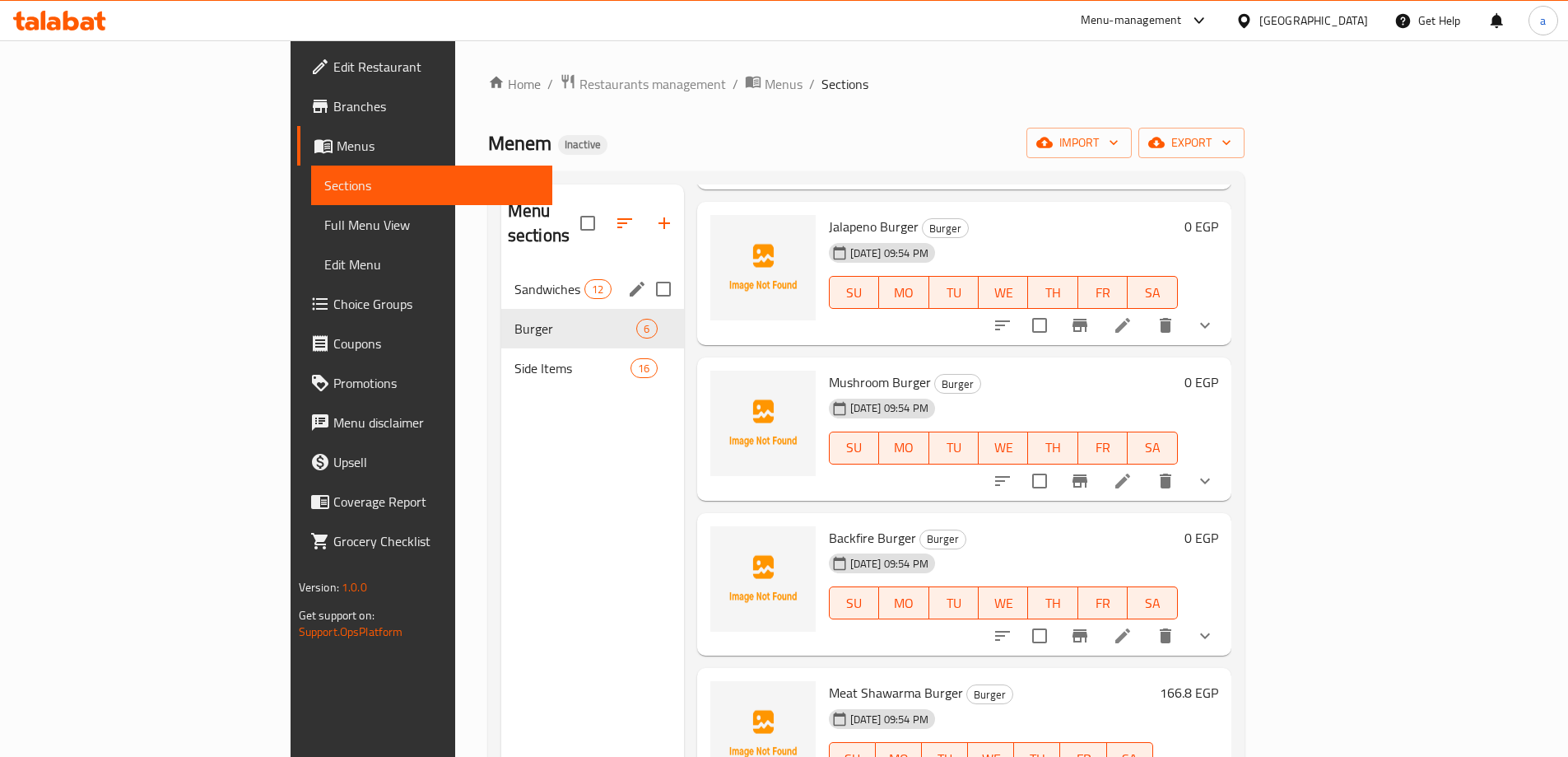
click at [501, 278] on div "Sandwiches 12" at bounding box center [592, 289] width 182 height 40
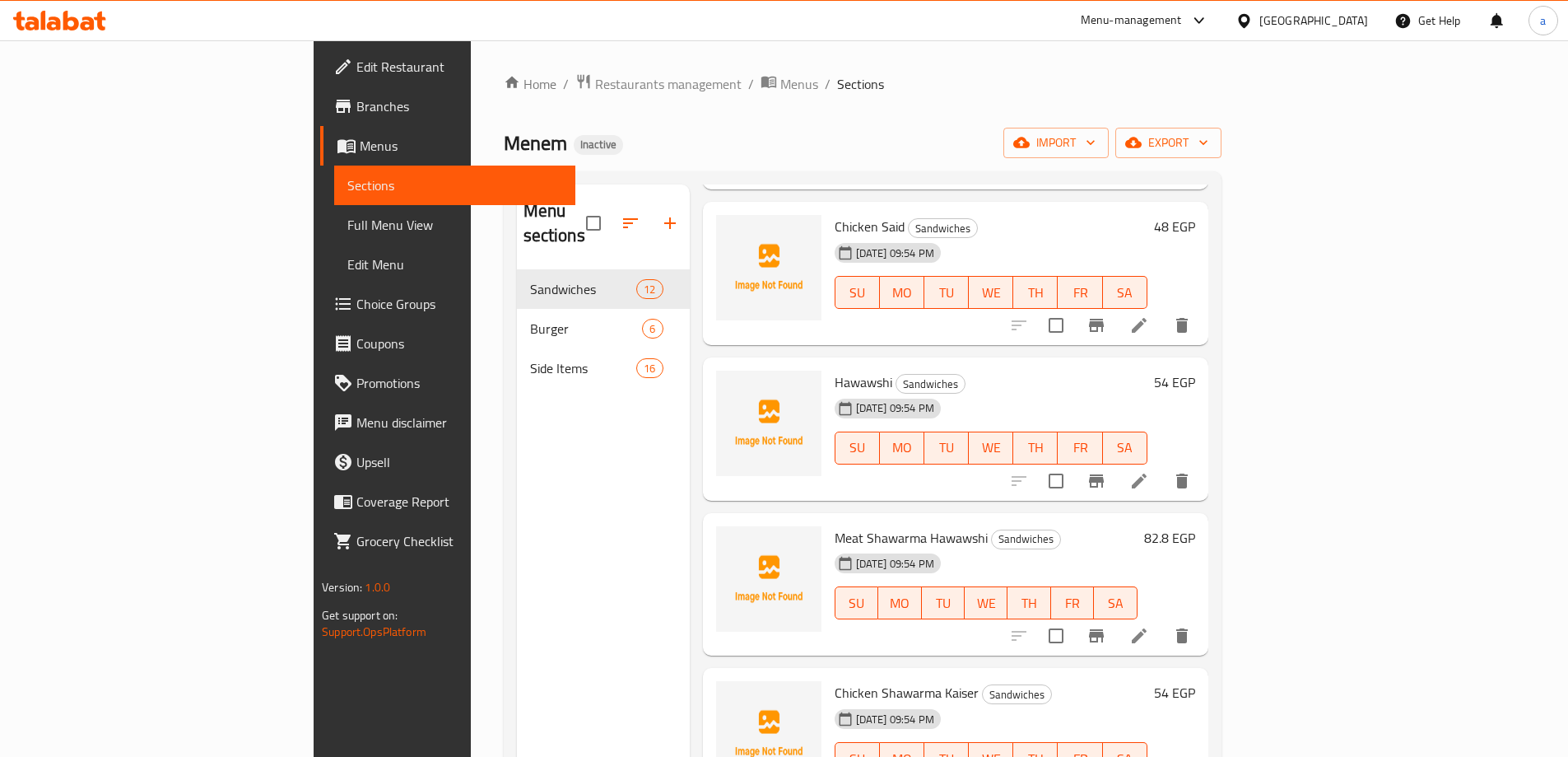
click at [1162, 466] on li at bounding box center [1138, 480] width 46 height 29
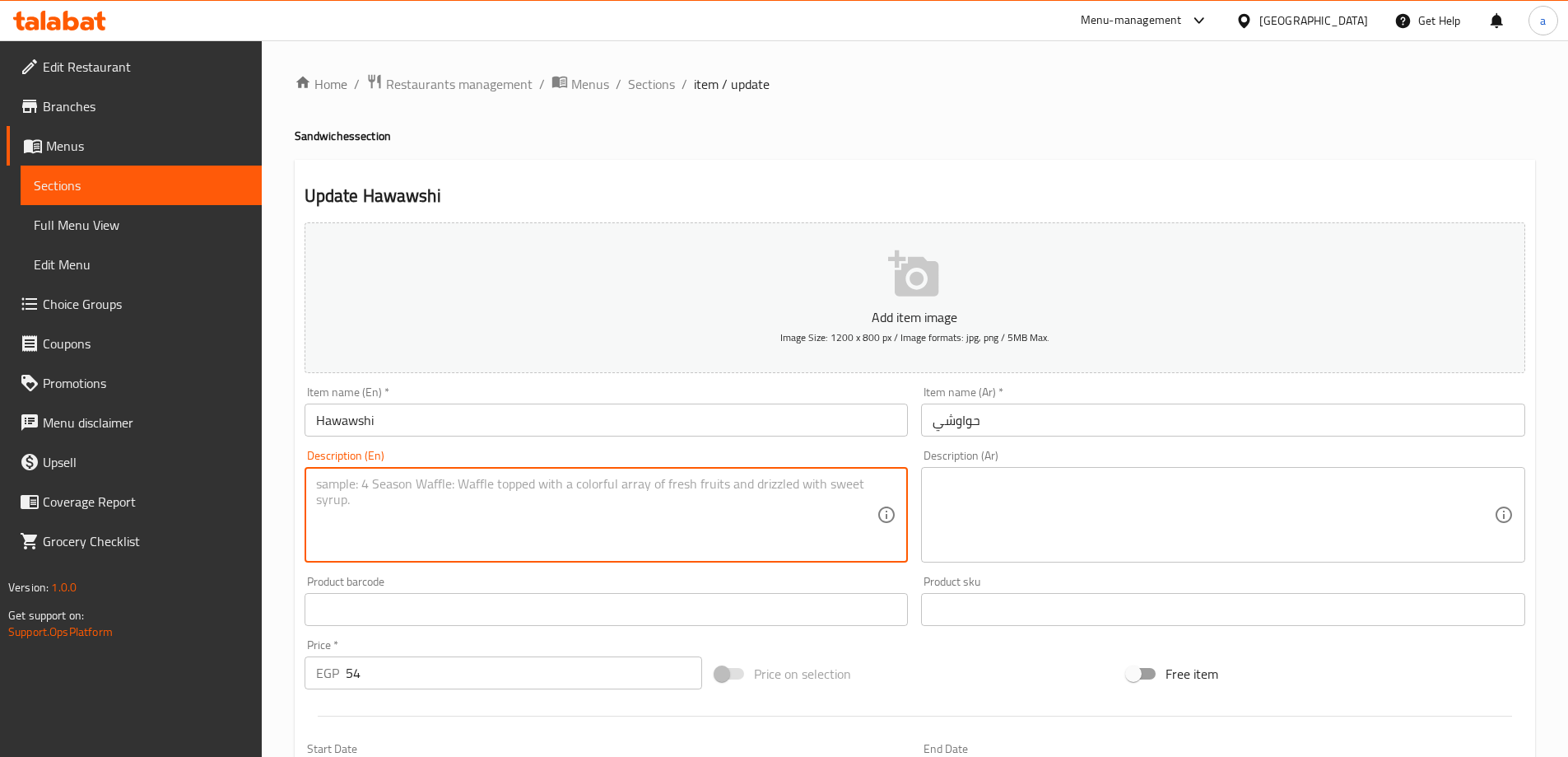
click at [752, 500] on textarea at bounding box center [597, 515] width 562 height 78
click at [1028, 499] on textarea at bounding box center [1213, 515] width 562 height 78
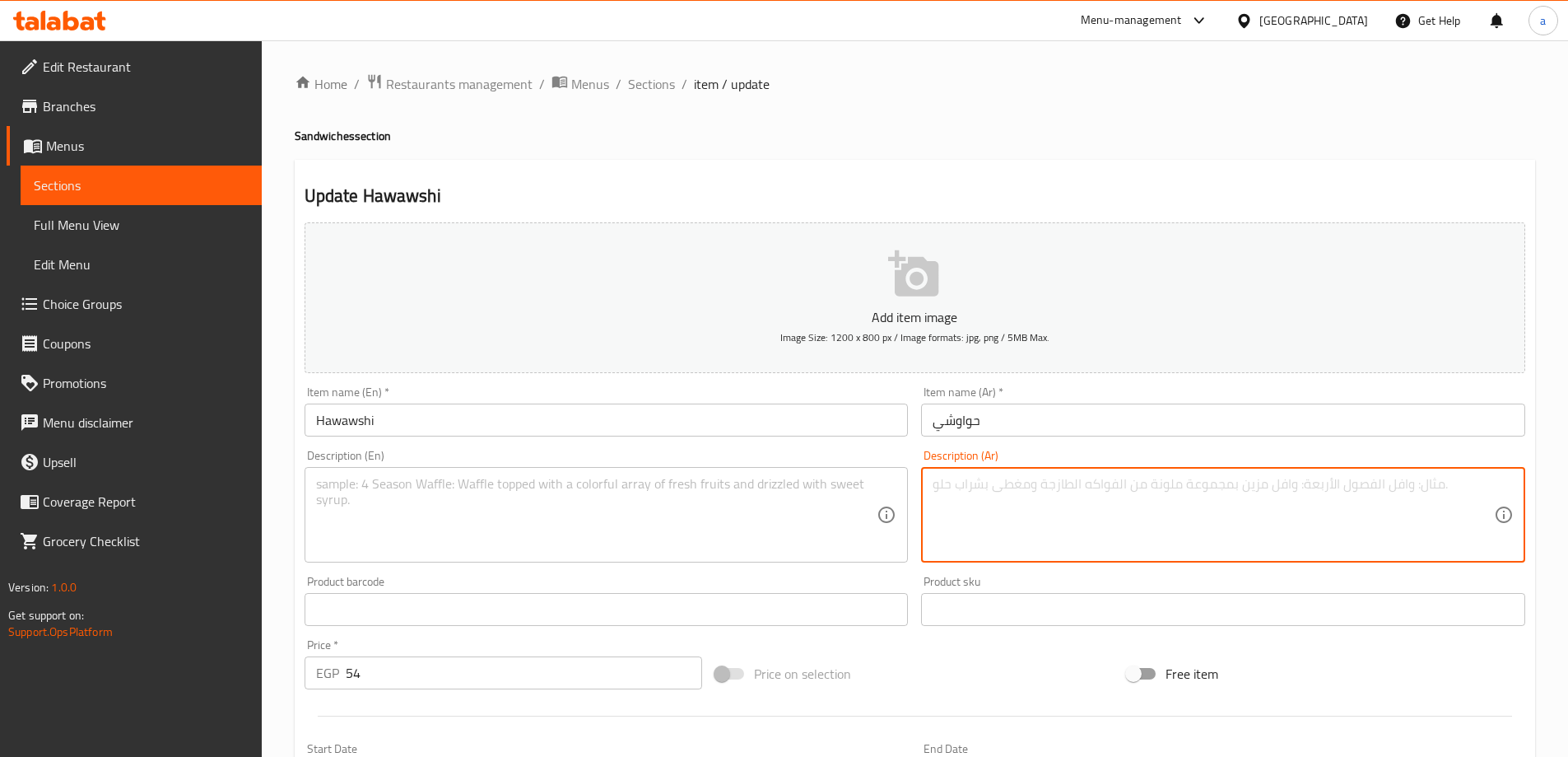
paste textarea "لحم مفروم متبل ومشوي داخل الخبز البلدي"
type textarea "لحم مفروم متبل ومشوي داخل الخبز البلدي"
click at [743, 503] on textarea at bounding box center [597, 515] width 562 height 78
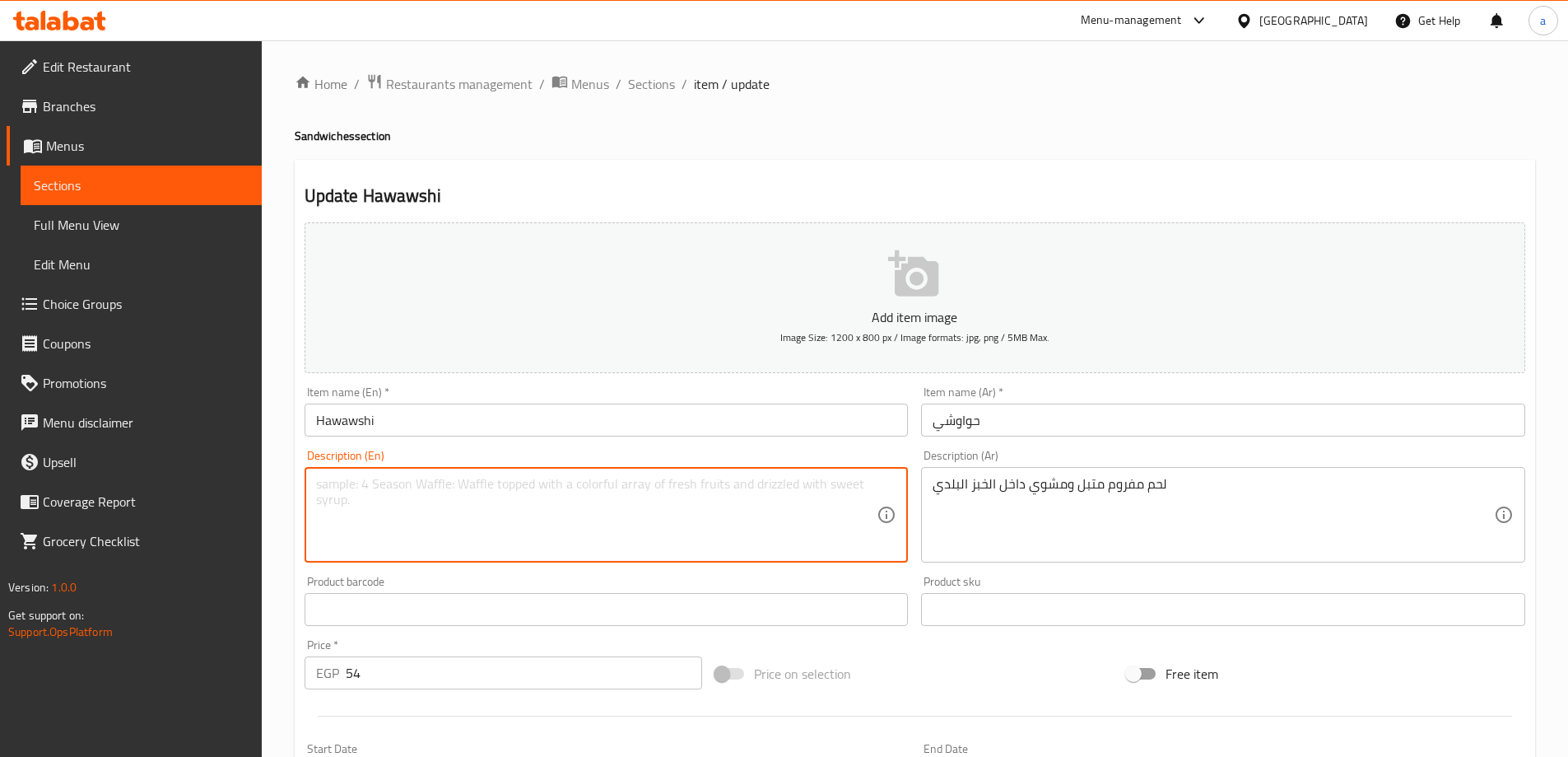
type textarea "س"
paste textarea "grilled"
type textarea "Spiced and grilled minced meat inside baladi bread."
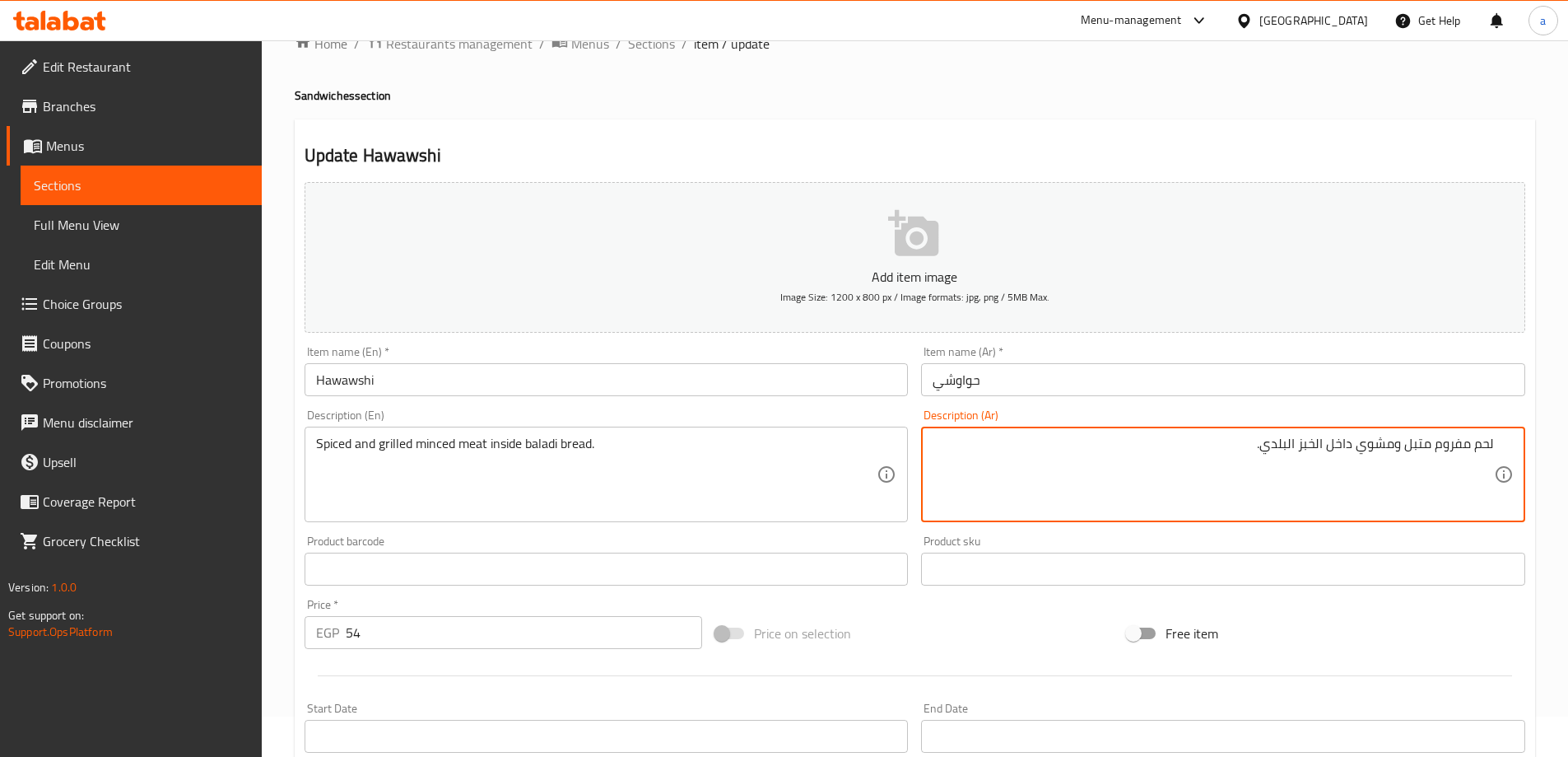
scroll to position [407, 0]
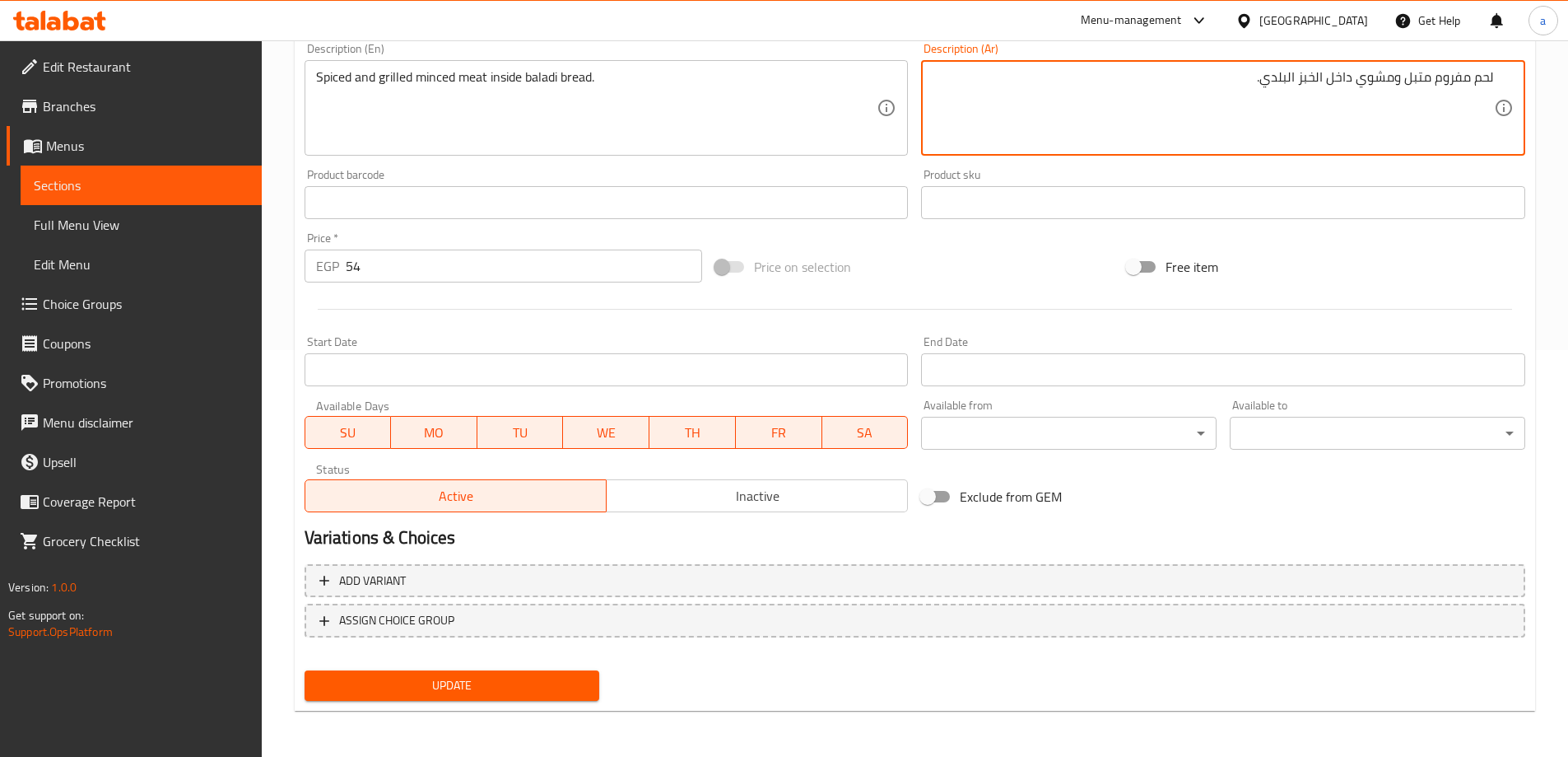
type textarea "لحم مفروم متبل ومشوي داخل الخبز البلدي."
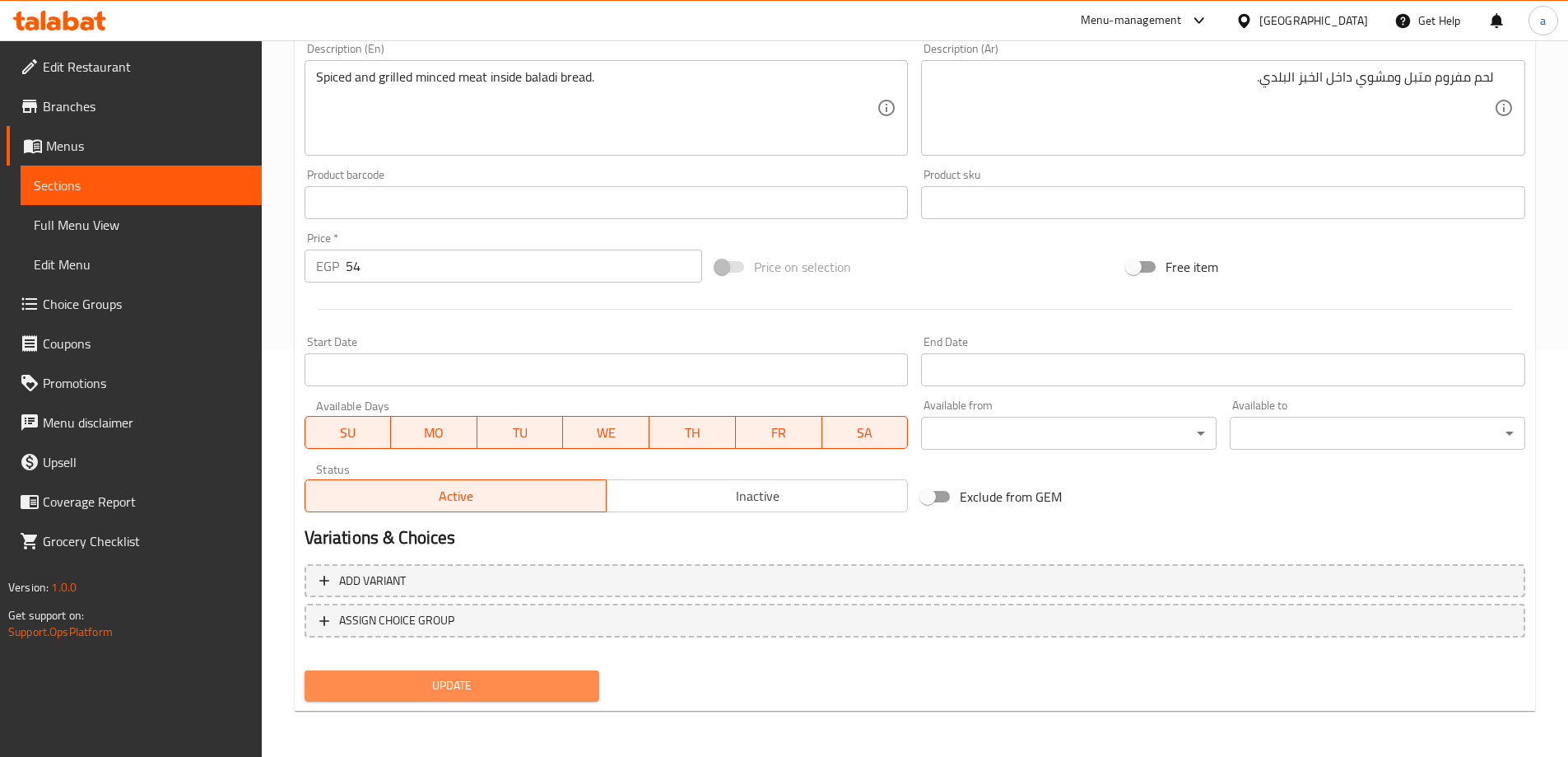
click at [546, 689] on span "Update" at bounding box center [452, 686] width 269 height 20
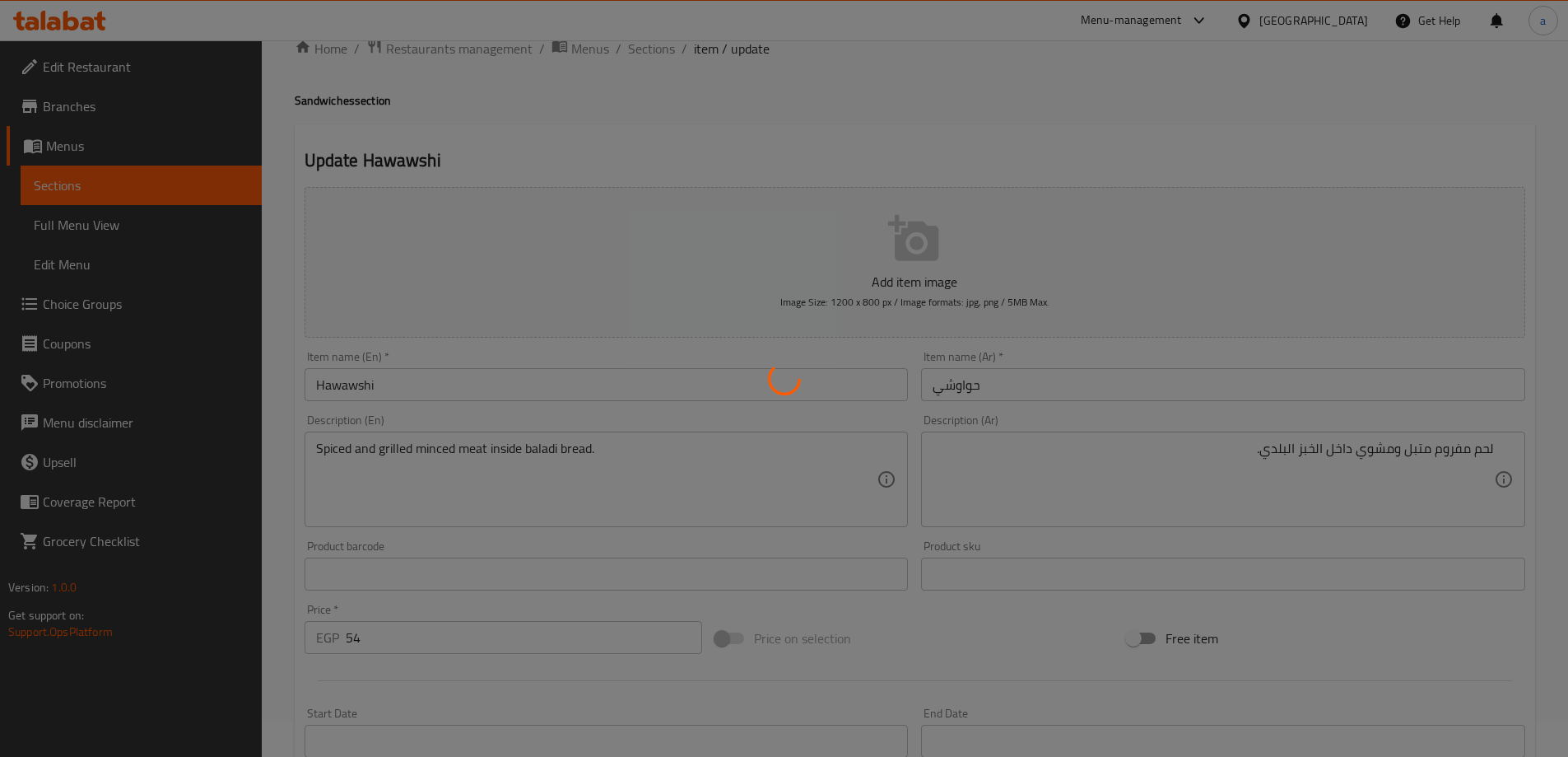
scroll to position [0, 0]
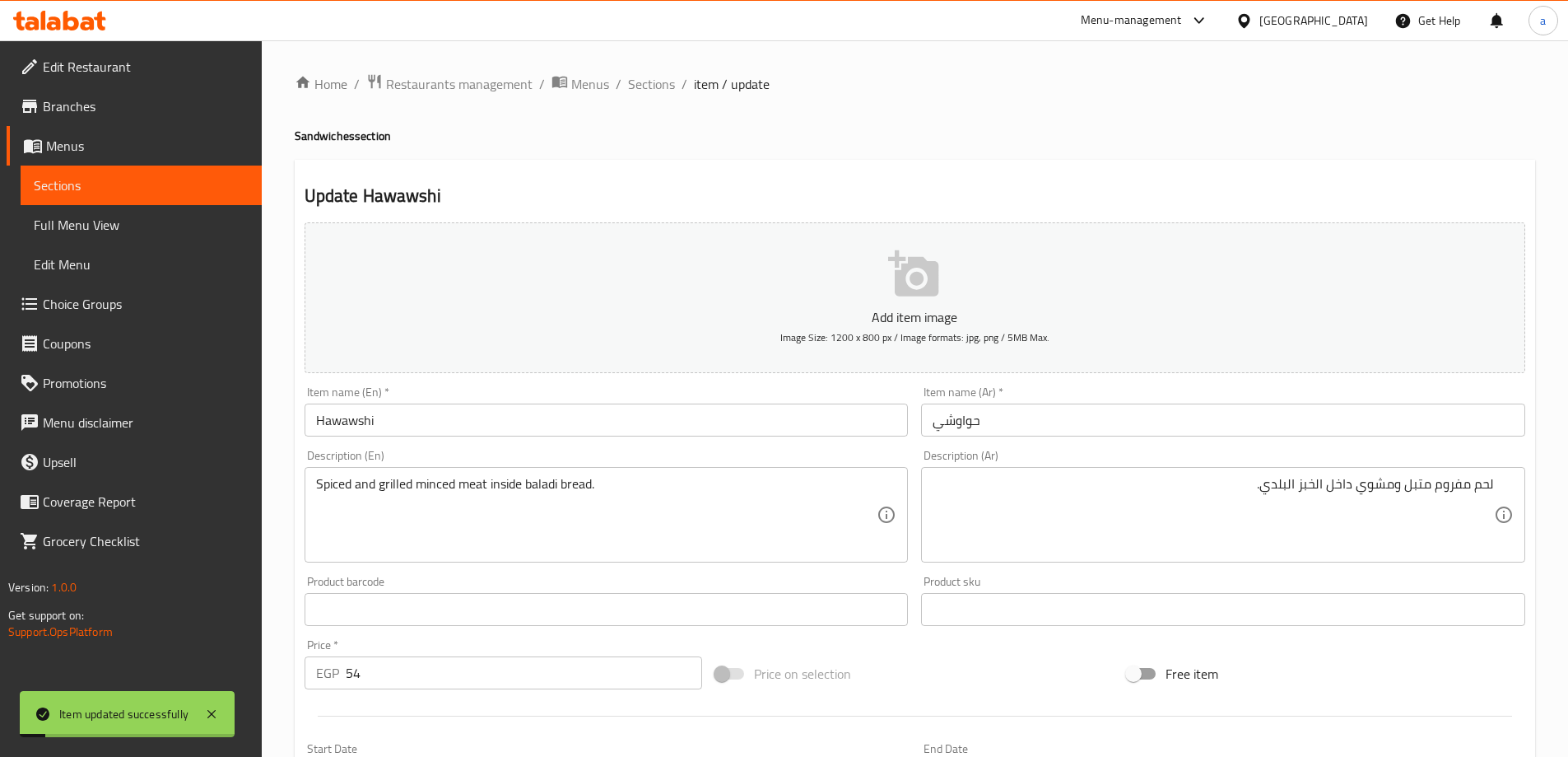
click at [642, 83] on span "Sections" at bounding box center [652, 83] width 47 height 19
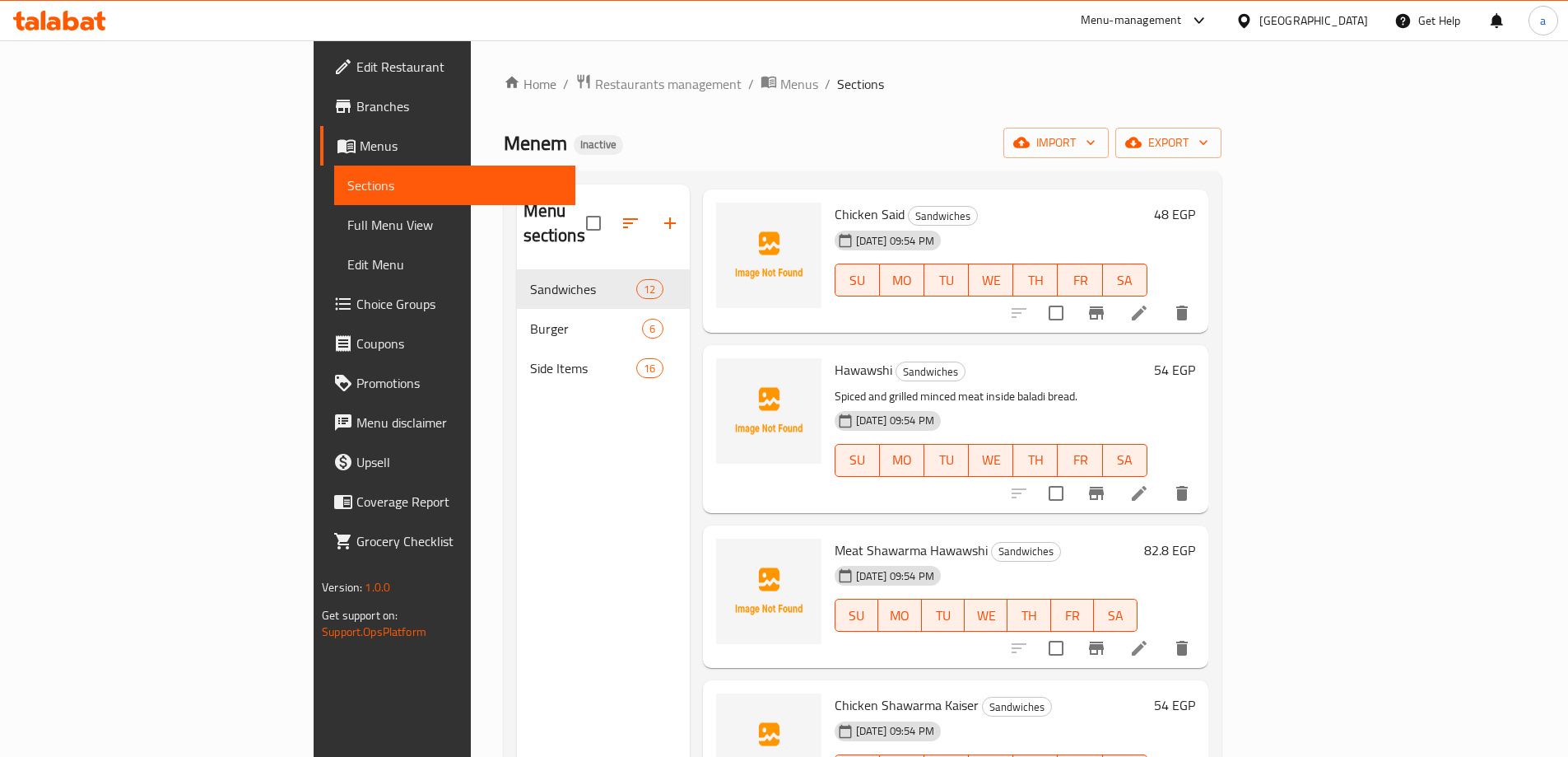
scroll to position [411, 0]
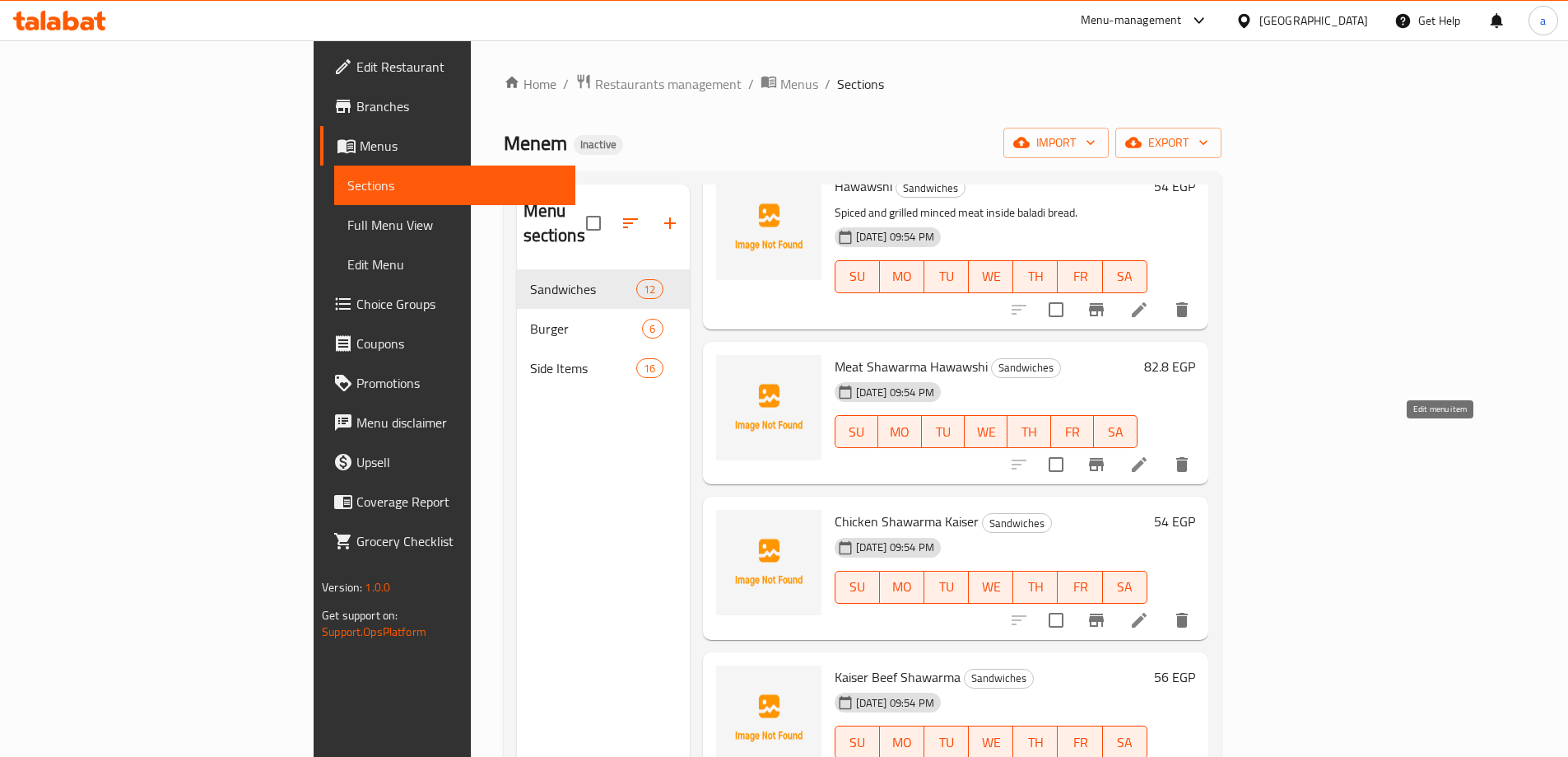
click at [1149, 454] on icon at bounding box center [1138, 463] width 19 height 19
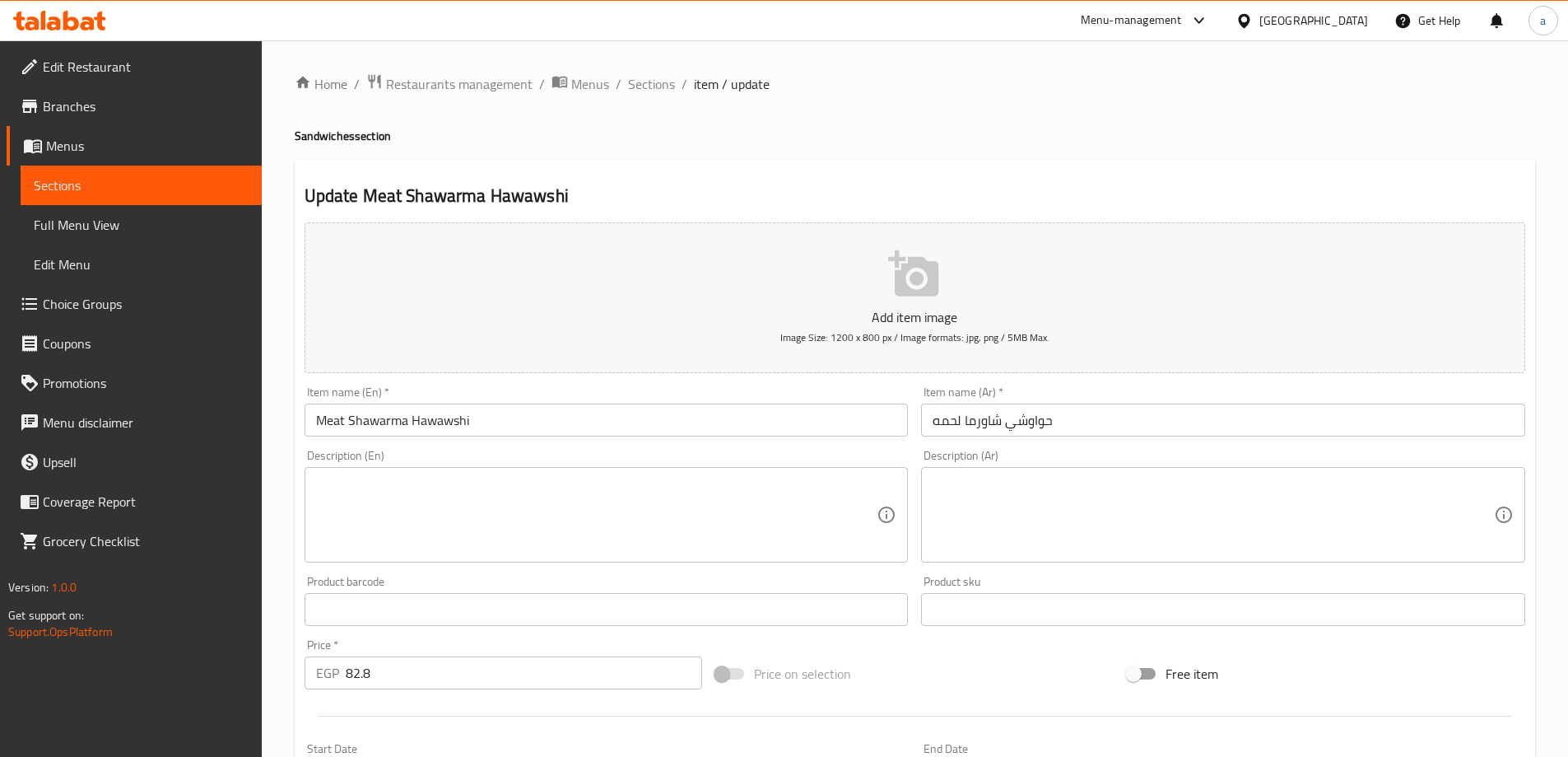
click at [1005, 501] on textarea at bounding box center [1213, 515] width 562 height 78
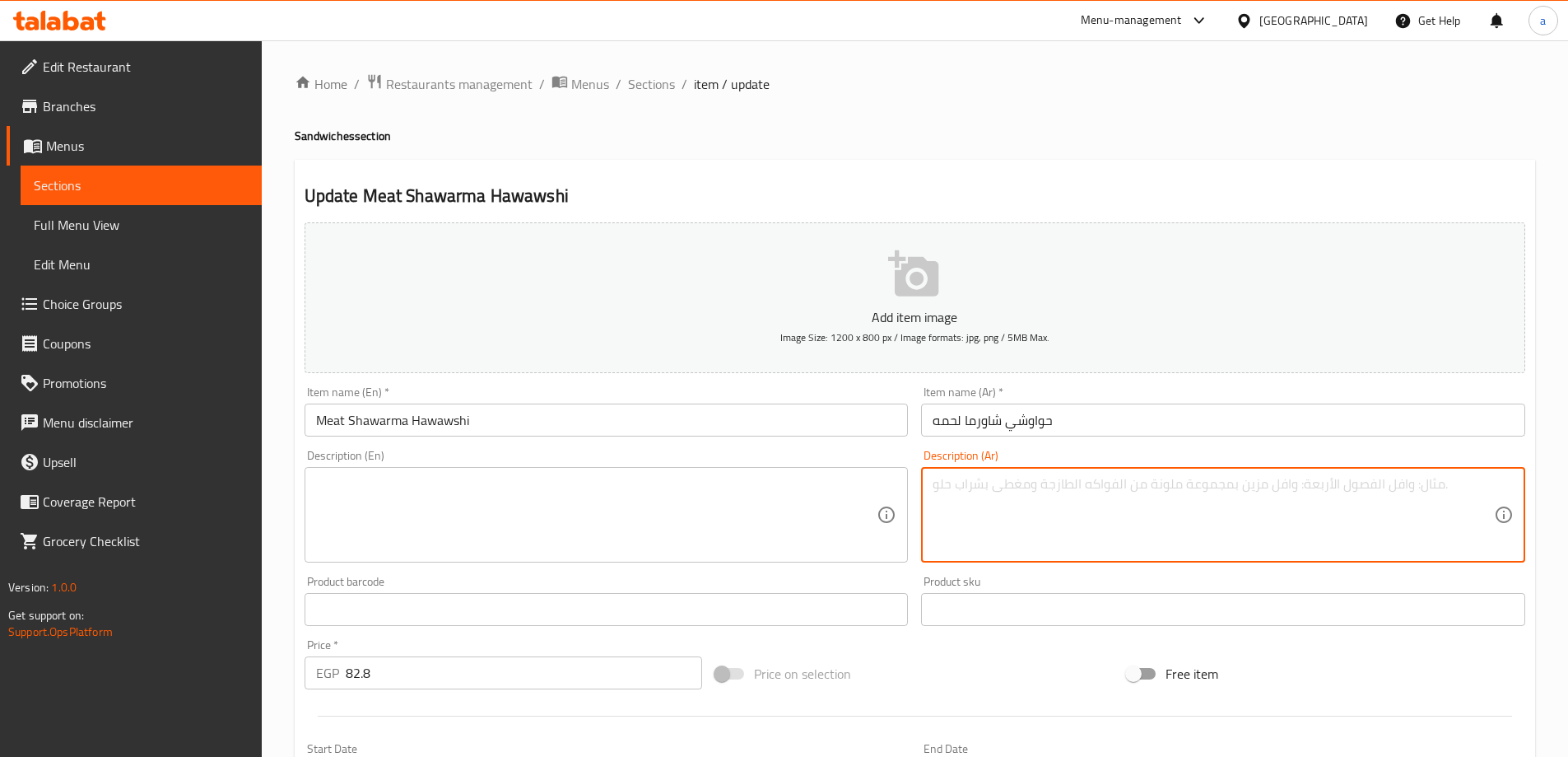
paste textarea "خبز بلدي محشو بشاورما لحم متبلة"
type textarea "خبز بلدي محشو بشاورما لحم متبلة"
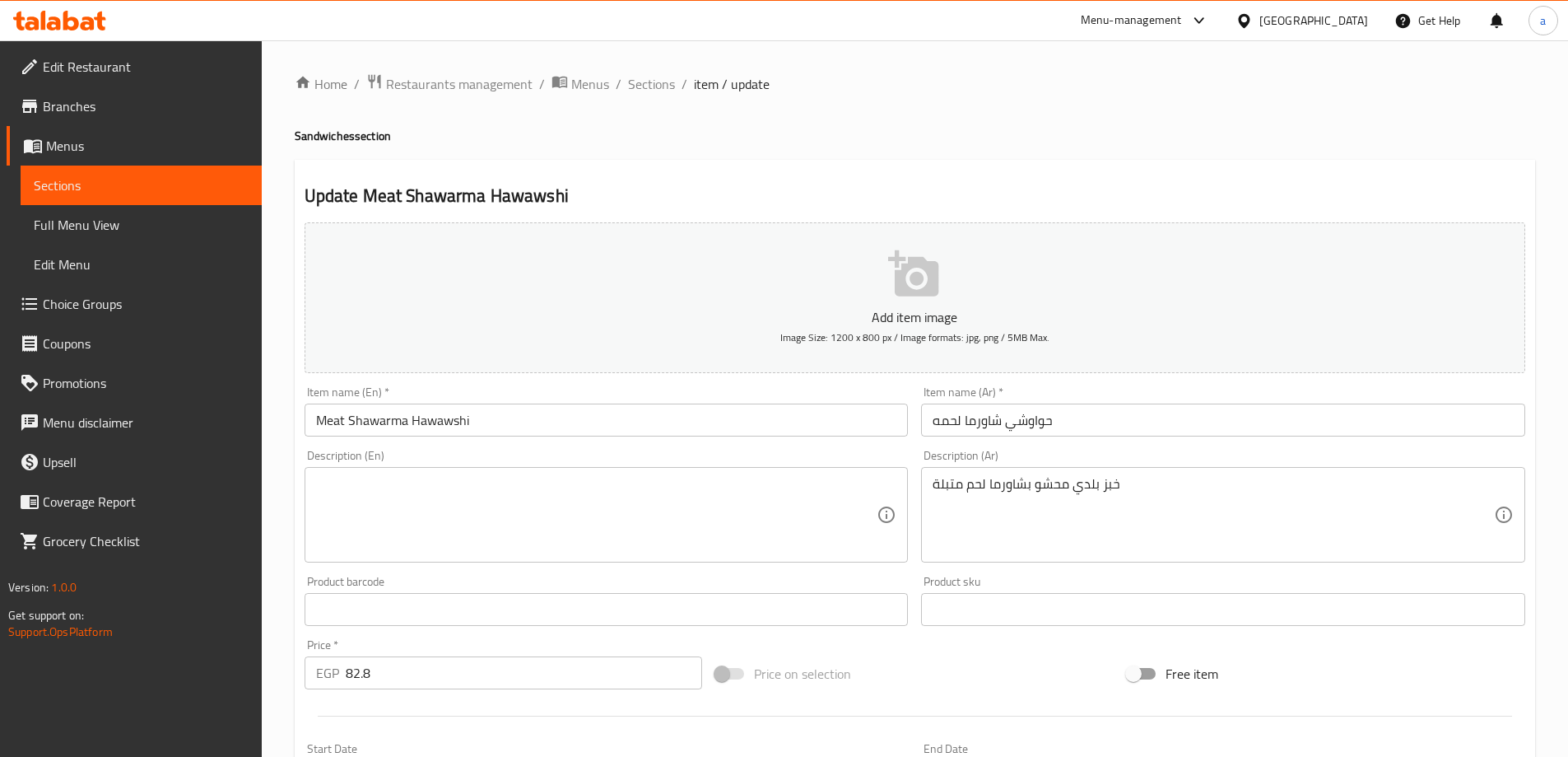
click at [796, 495] on textarea at bounding box center [597, 515] width 562 height 78
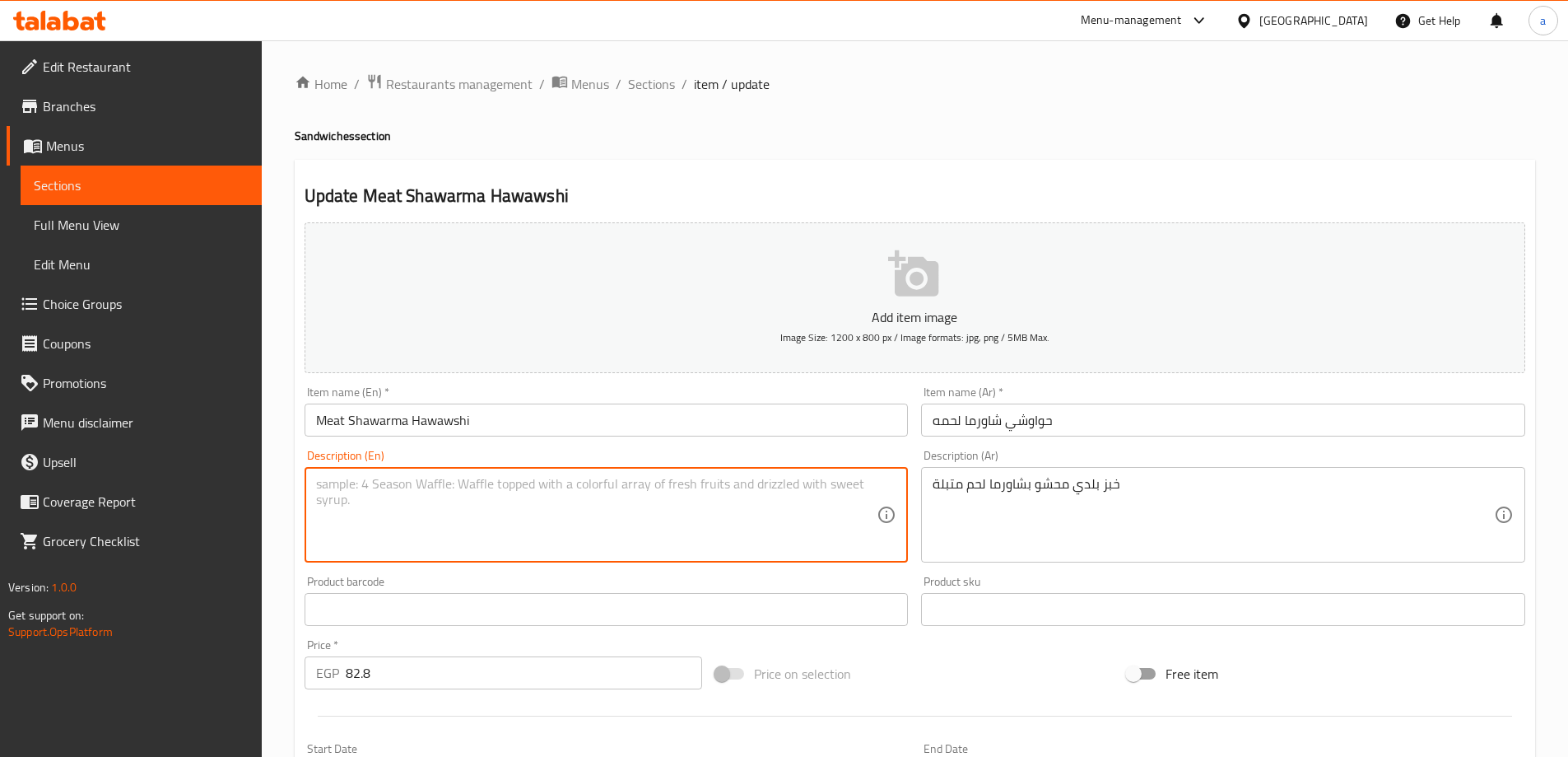
paste textarea "Baladi bread stuffed with spiced meat shawarma"
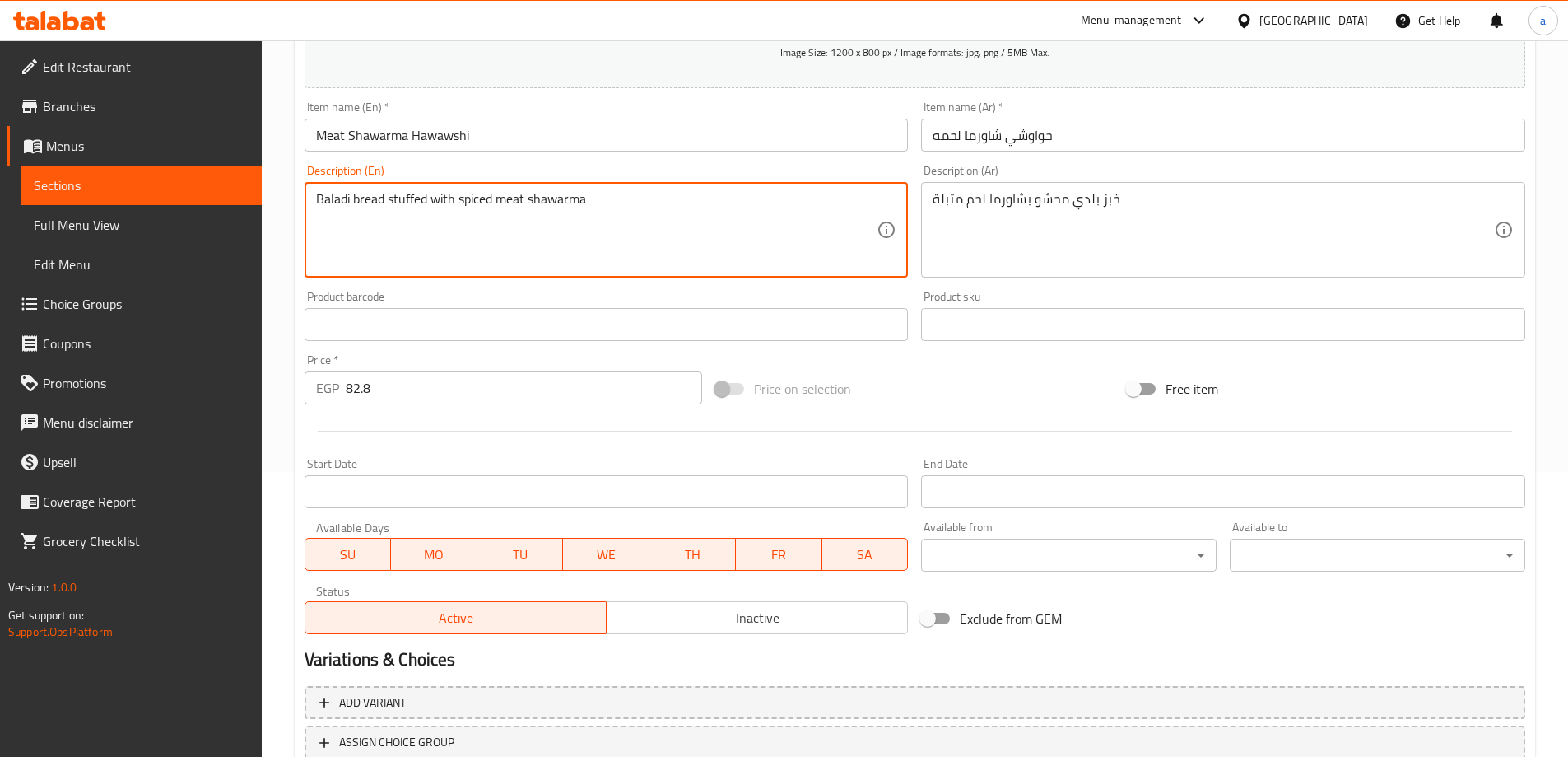
scroll to position [407, 0]
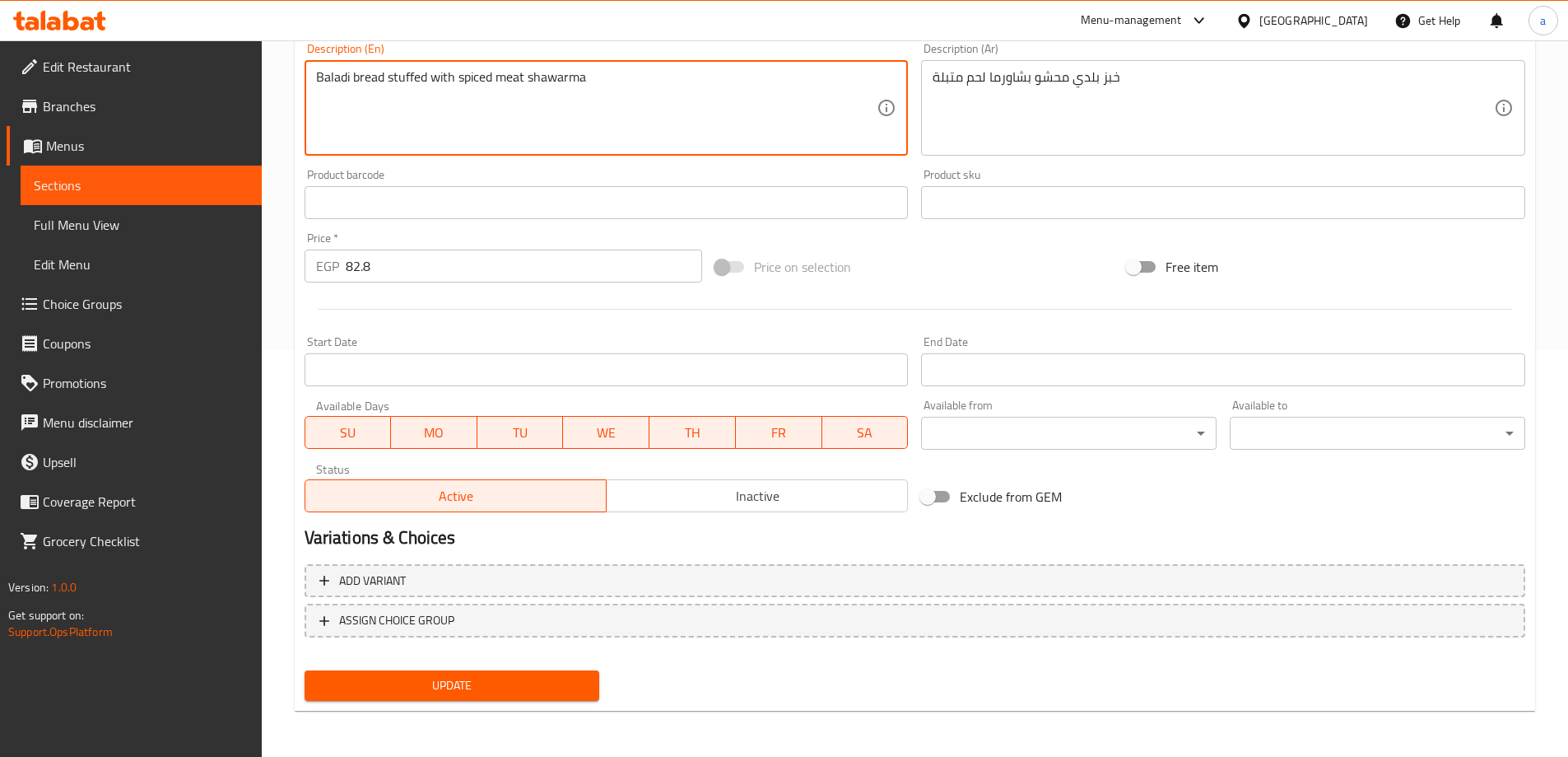
type textarea "Baladi bread stuffed with spiced meat shawarma"
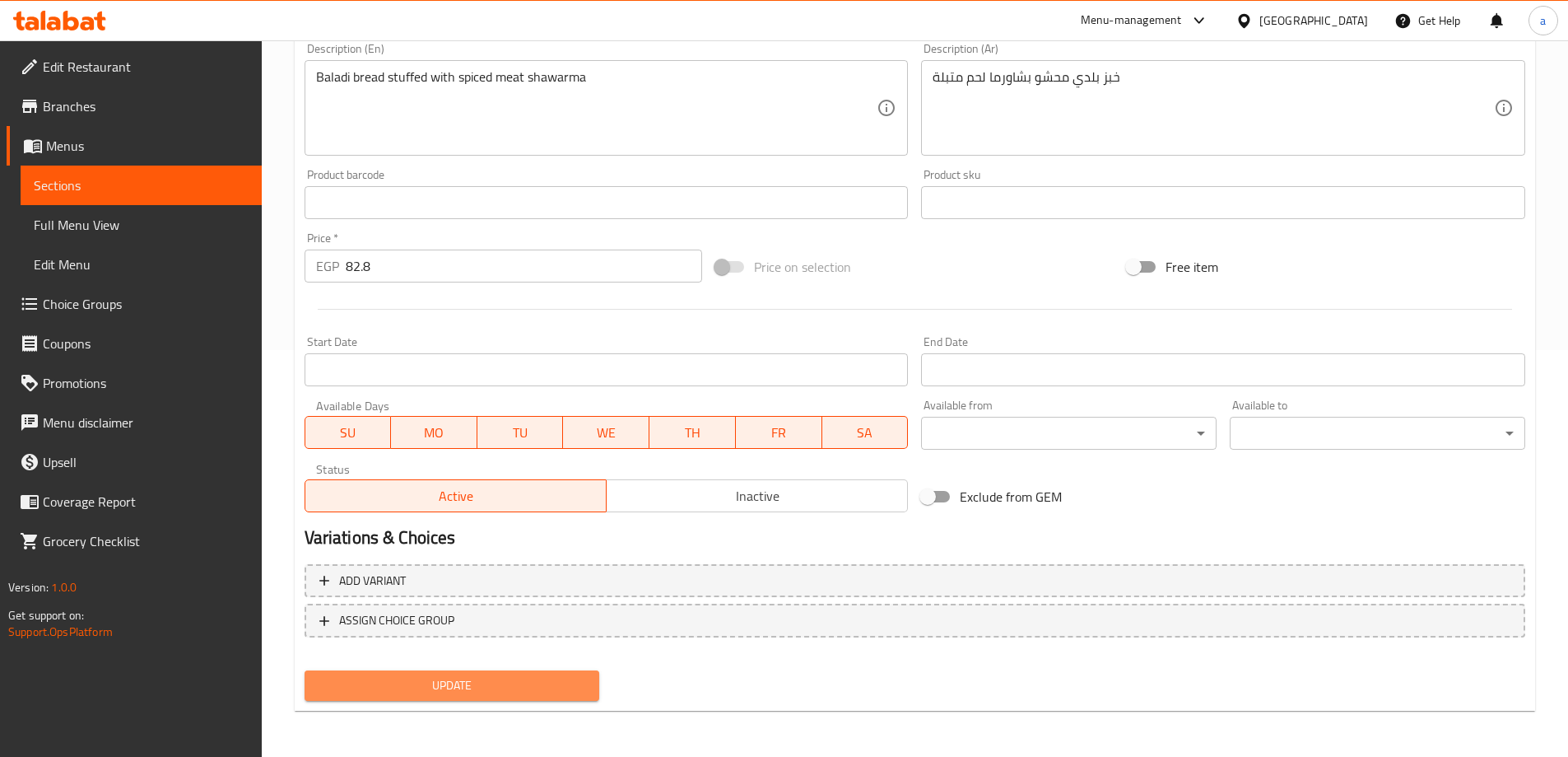
click at [581, 685] on span "Update" at bounding box center [452, 686] width 269 height 20
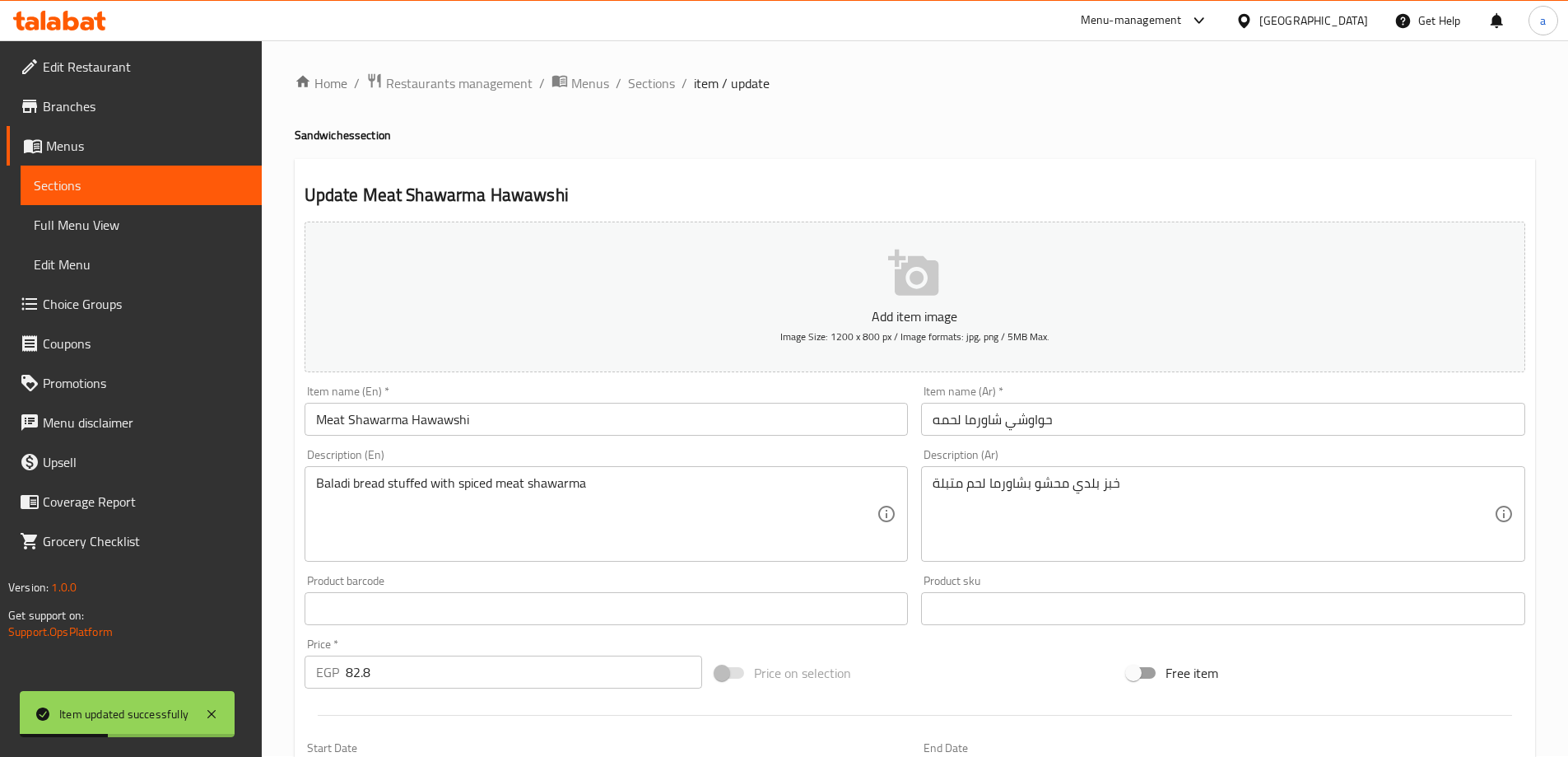
scroll to position [0, 0]
click at [651, 78] on span "Sections" at bounding box center [652, 83] width 47 height 19
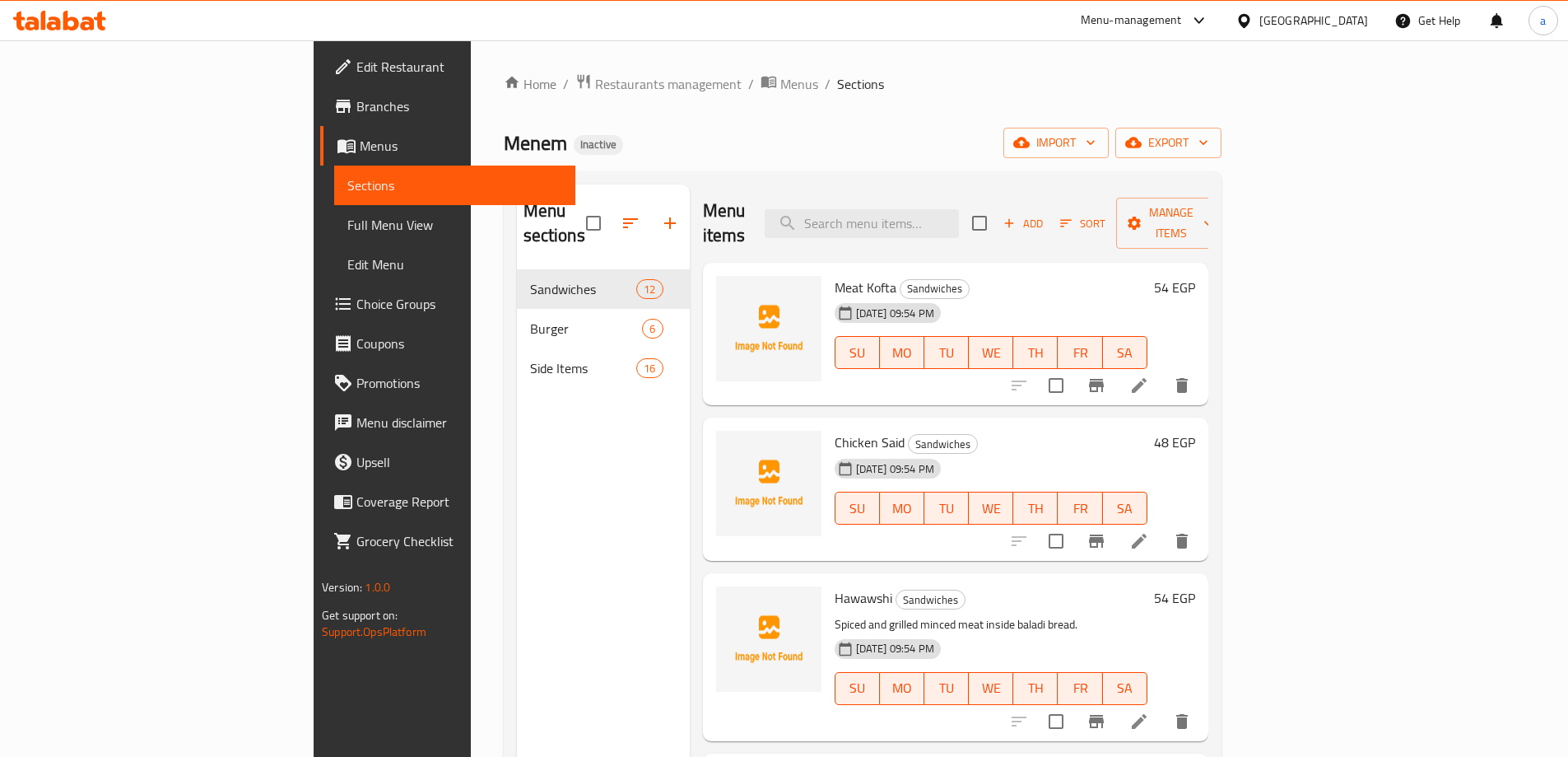
click at [1162, 371] on li at bounding box center [1138, 385] width 46 height 29
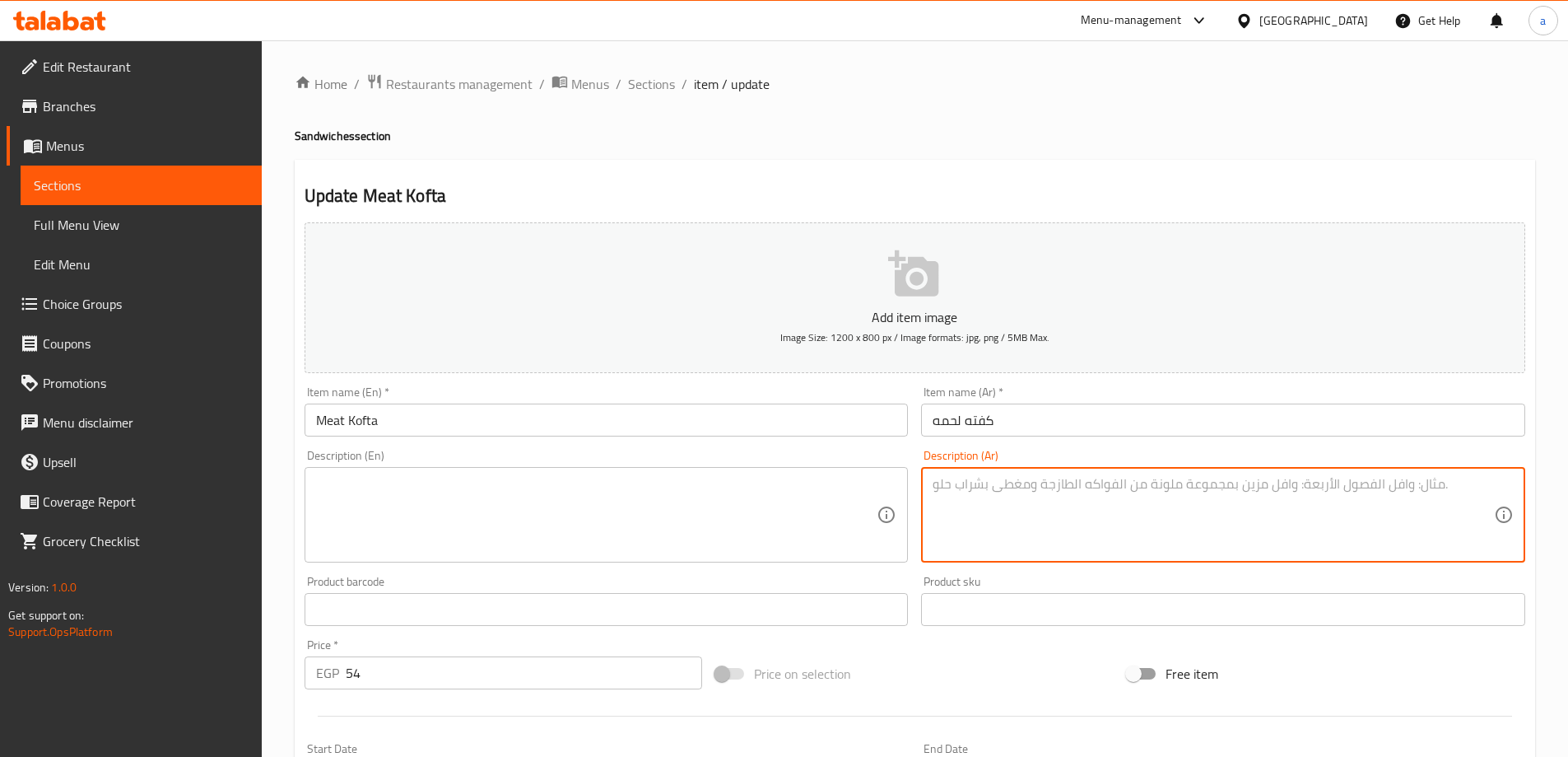
click at [1124, 521] on textarea at bounding box center [1213, 515] width 562 height 78
paste textarea "كفتة لحم مشوية على الفحم مع إضافات طازجة"
type textarea "كفتة لحم مشوية على الفحم مع إضافات طازجة"
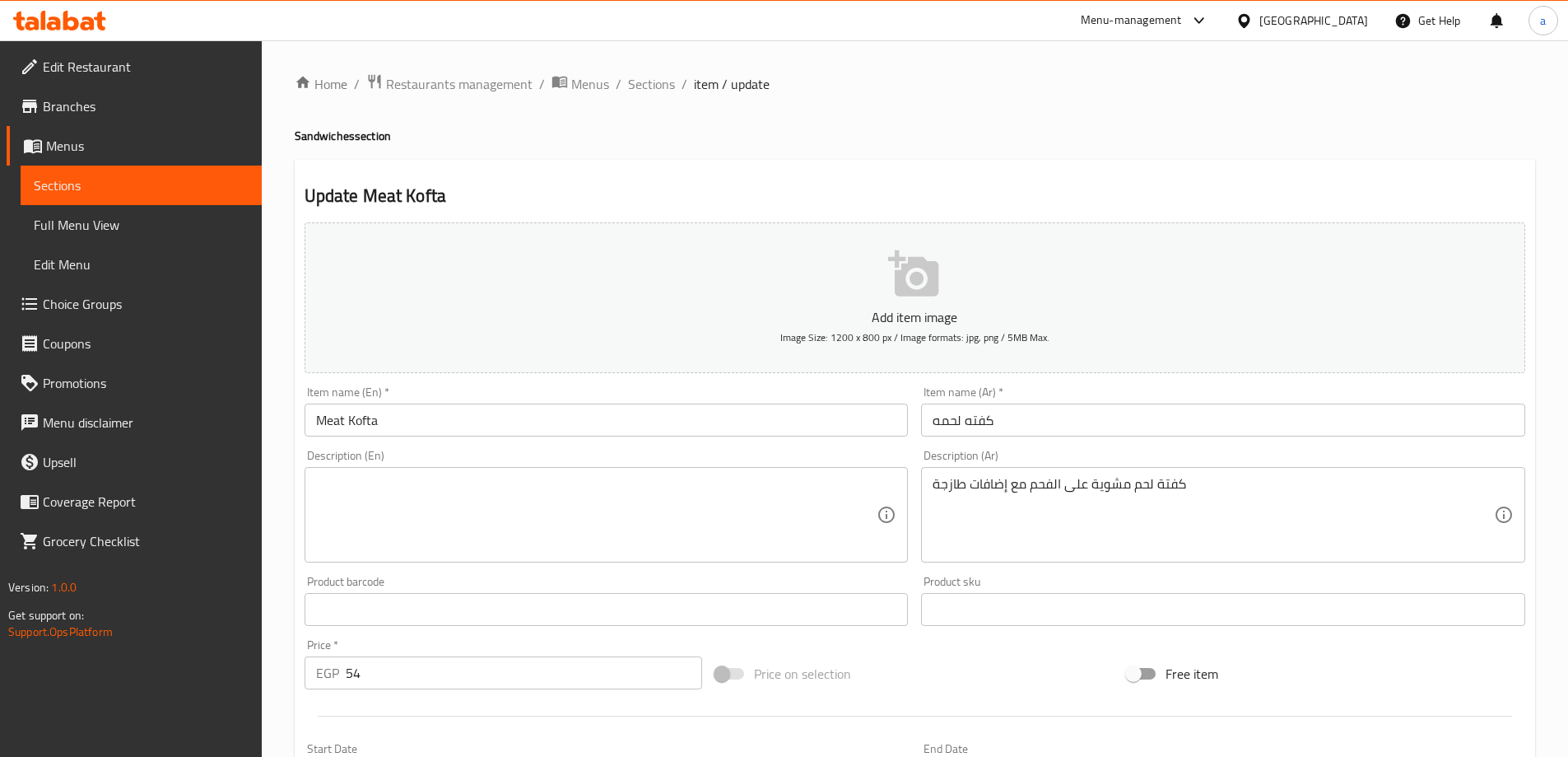
click at [825, 511] on textarea at bounding box center [597, 515] width 562 height 78
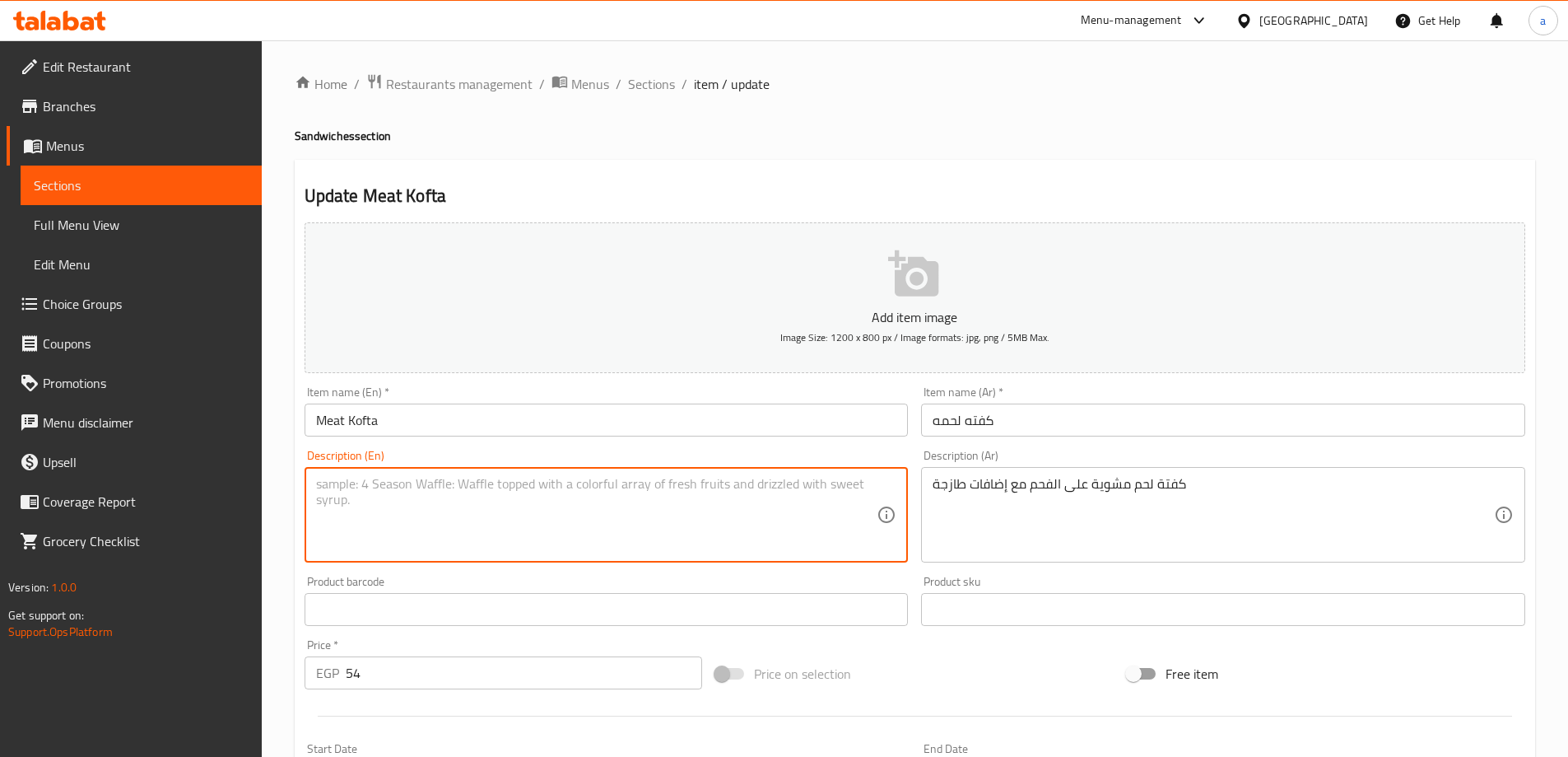
paste textarea "Charcoal-grilled lamb kofta with fresh toppings"
drag, startPoint x: 433, startPoint y: 484, endPoint x: 405, endPoint y: 486, distance: 28.1
click at [405, 486] on textarea "Charcoal-grilled lamb kofta with fresh toppings" at bounding box center [597, 515] width 562 height 78
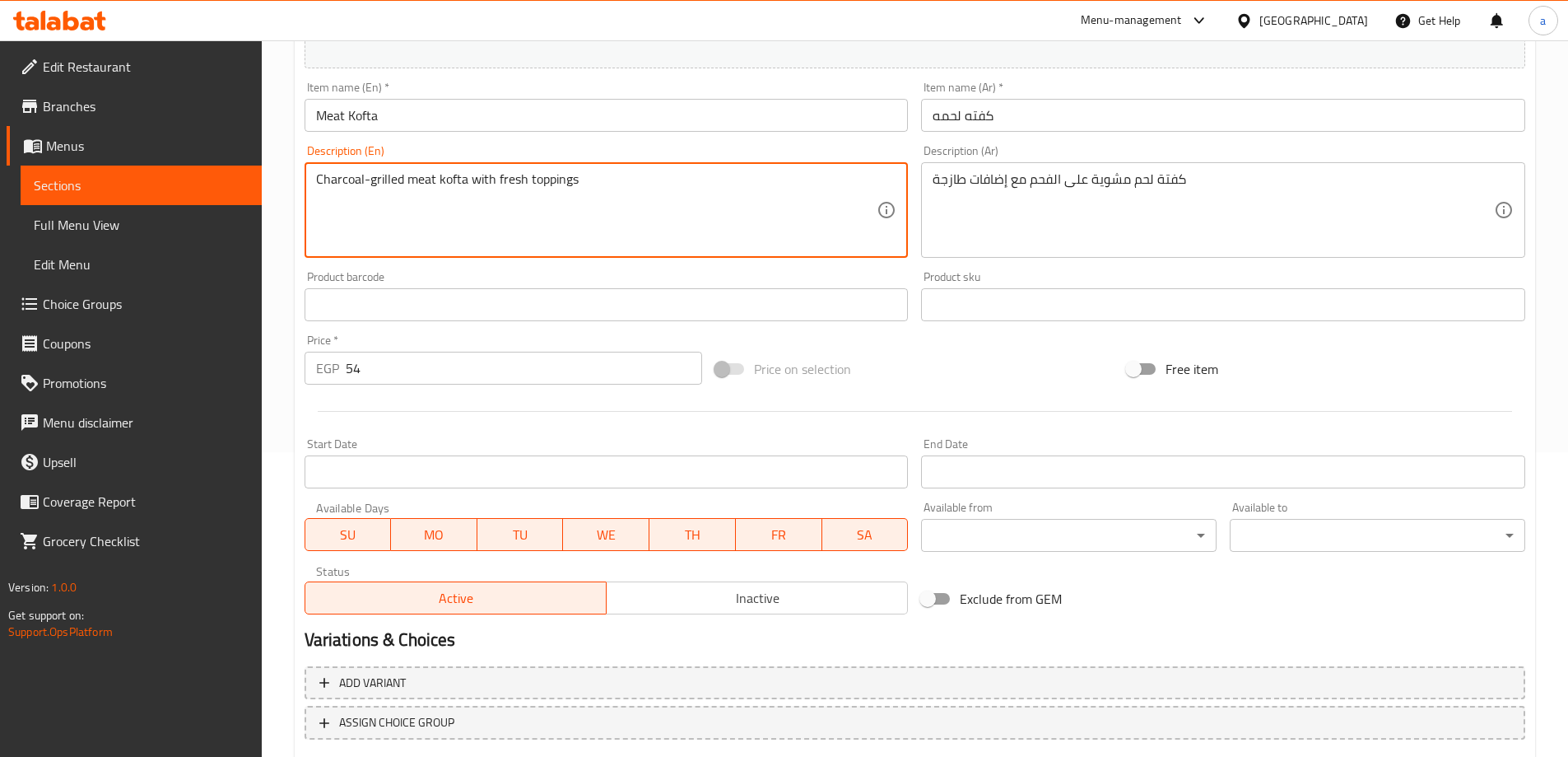
scroll to position [407, 0]
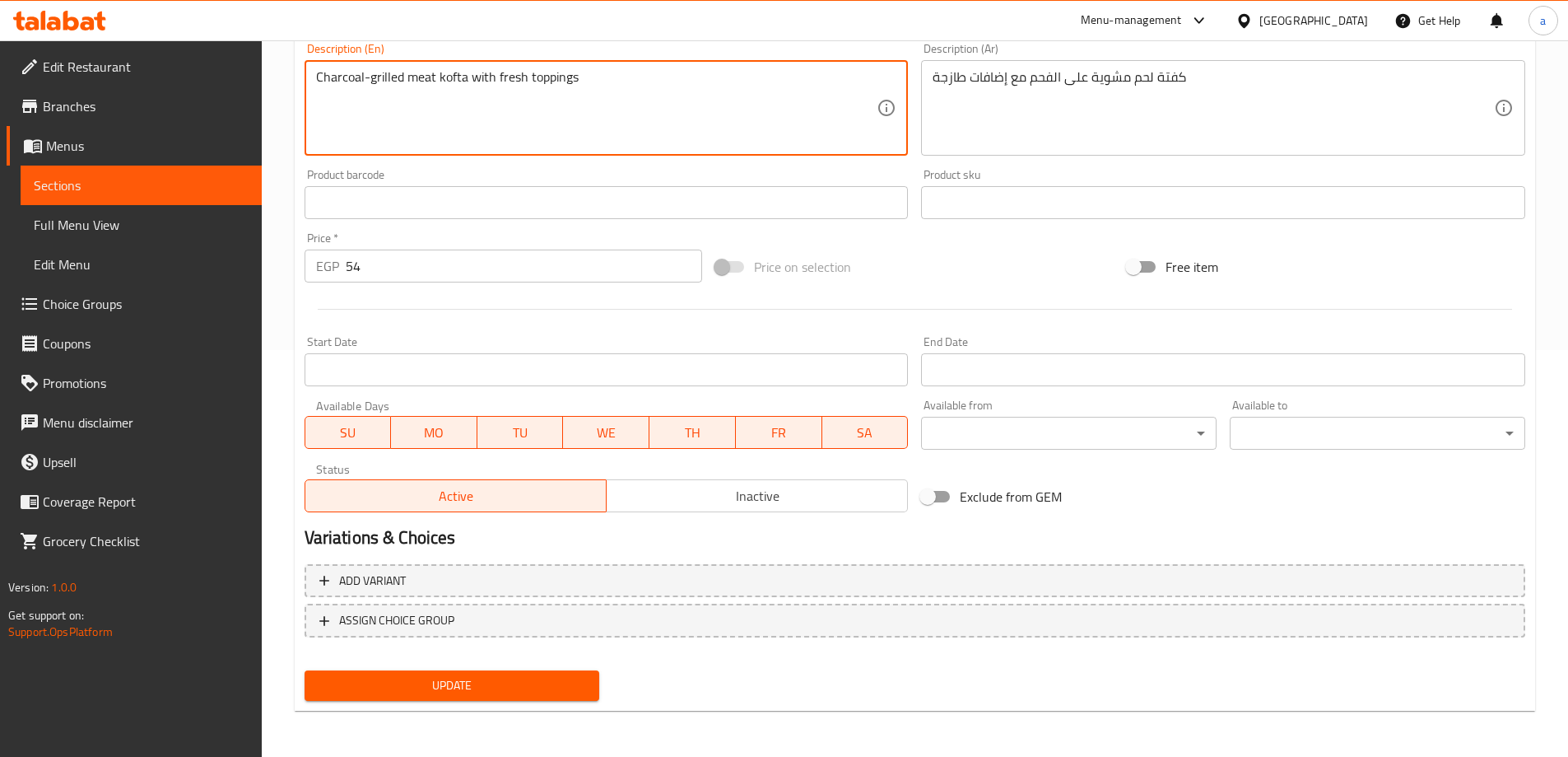
type textarea "Charcoal-grilled meat kofta with fresh toppings"
click at [519, 673] on button "Update" at bounding box center [451, 686] width 295 height 30
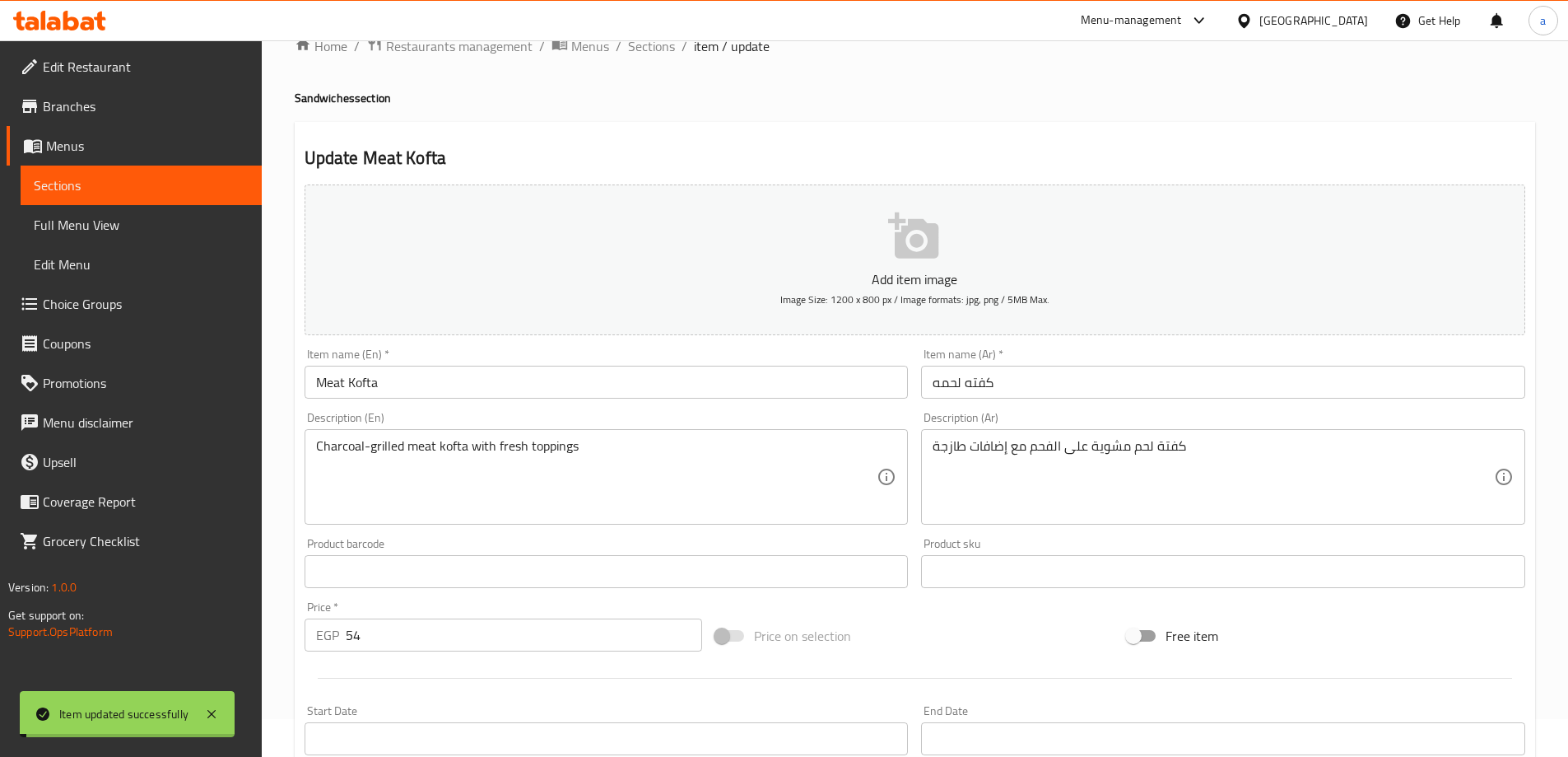
scroll to position [0, 0]
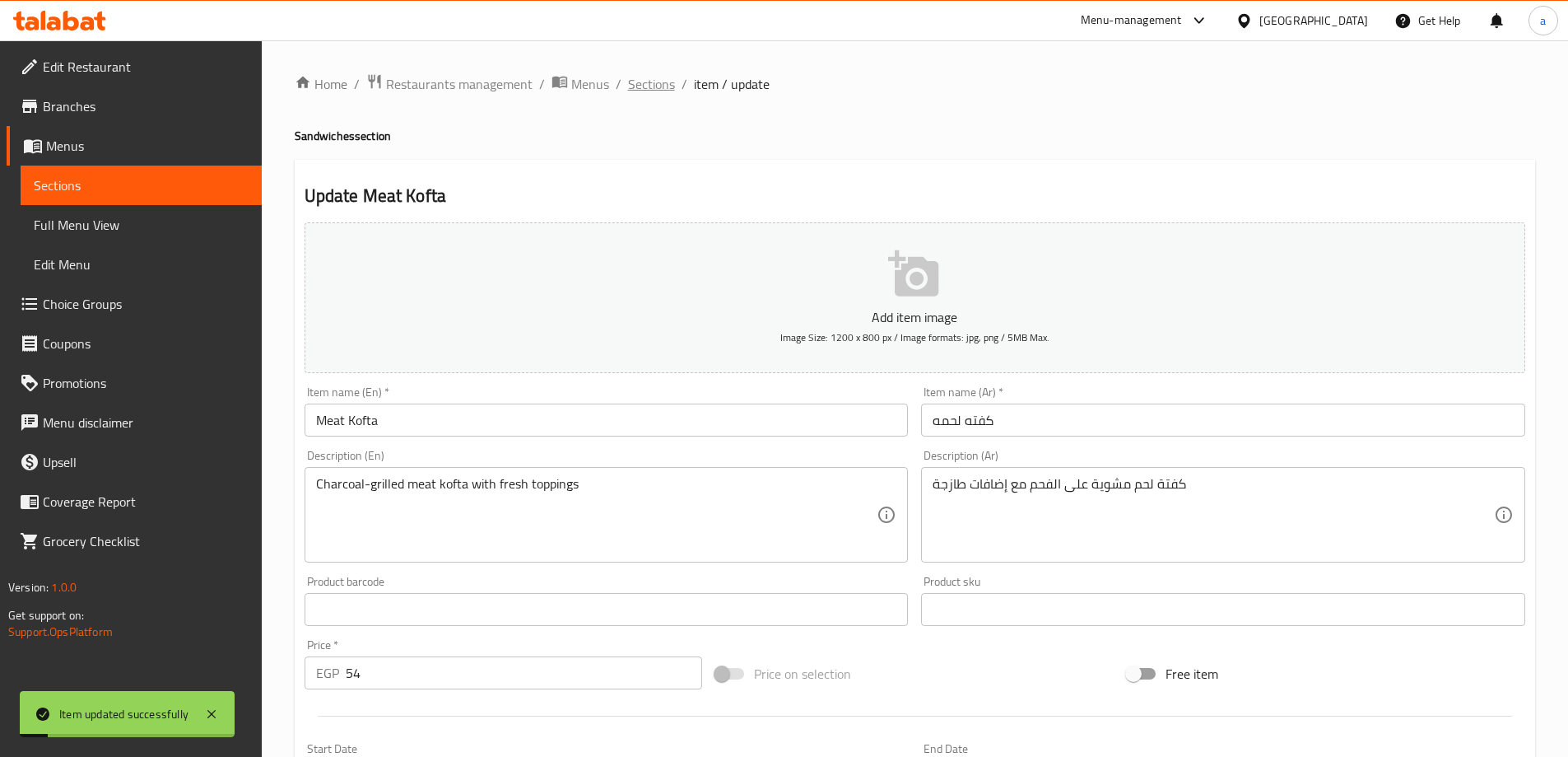
click at [641, 93] on span "Sections" at bounding box center [652, 83] width 47 height 19
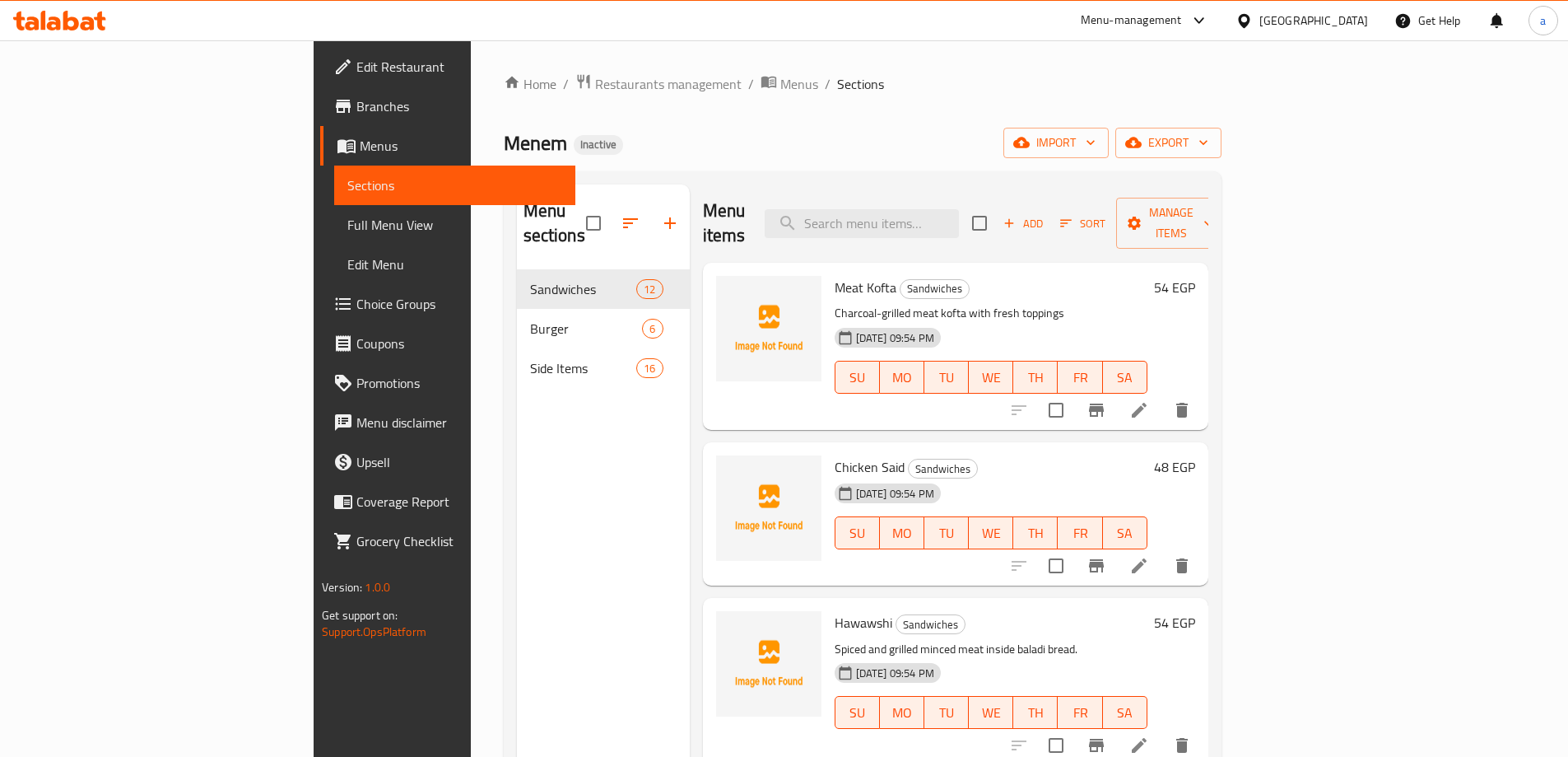
click at [1162, 551] on li at bounding box center [1138, 565] width 46 height 29
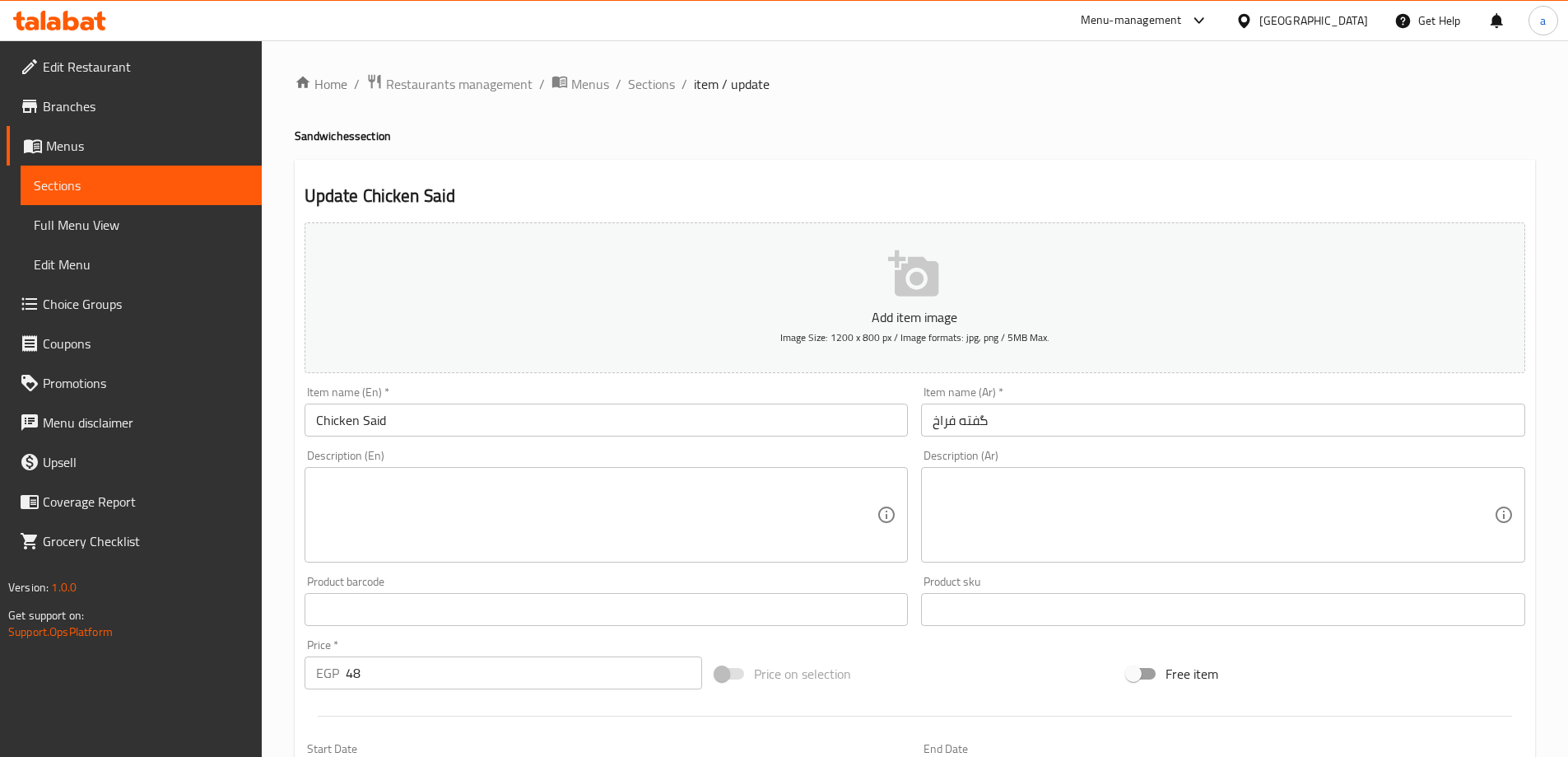
click at [1084, 514] on textarea at bounding box center [1213, 515] width 562 height 78
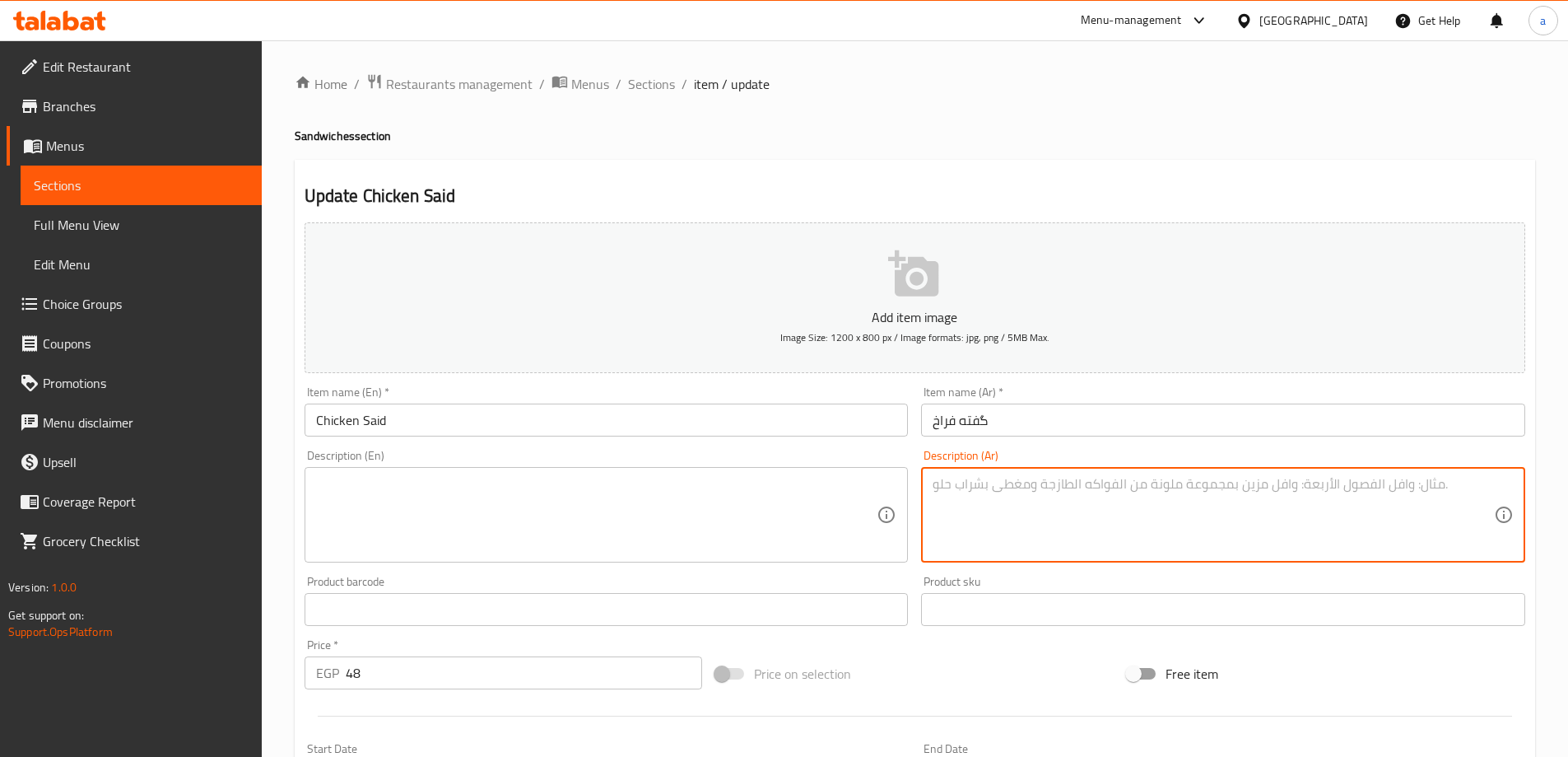
paste textarea "كفتة دجاج متبلة ومشوية"
type textarea "كفتة دجاج متبلة ومشوية"
click at [726, 499] on textarea at bounding box center [597, 515] width 562 height 78
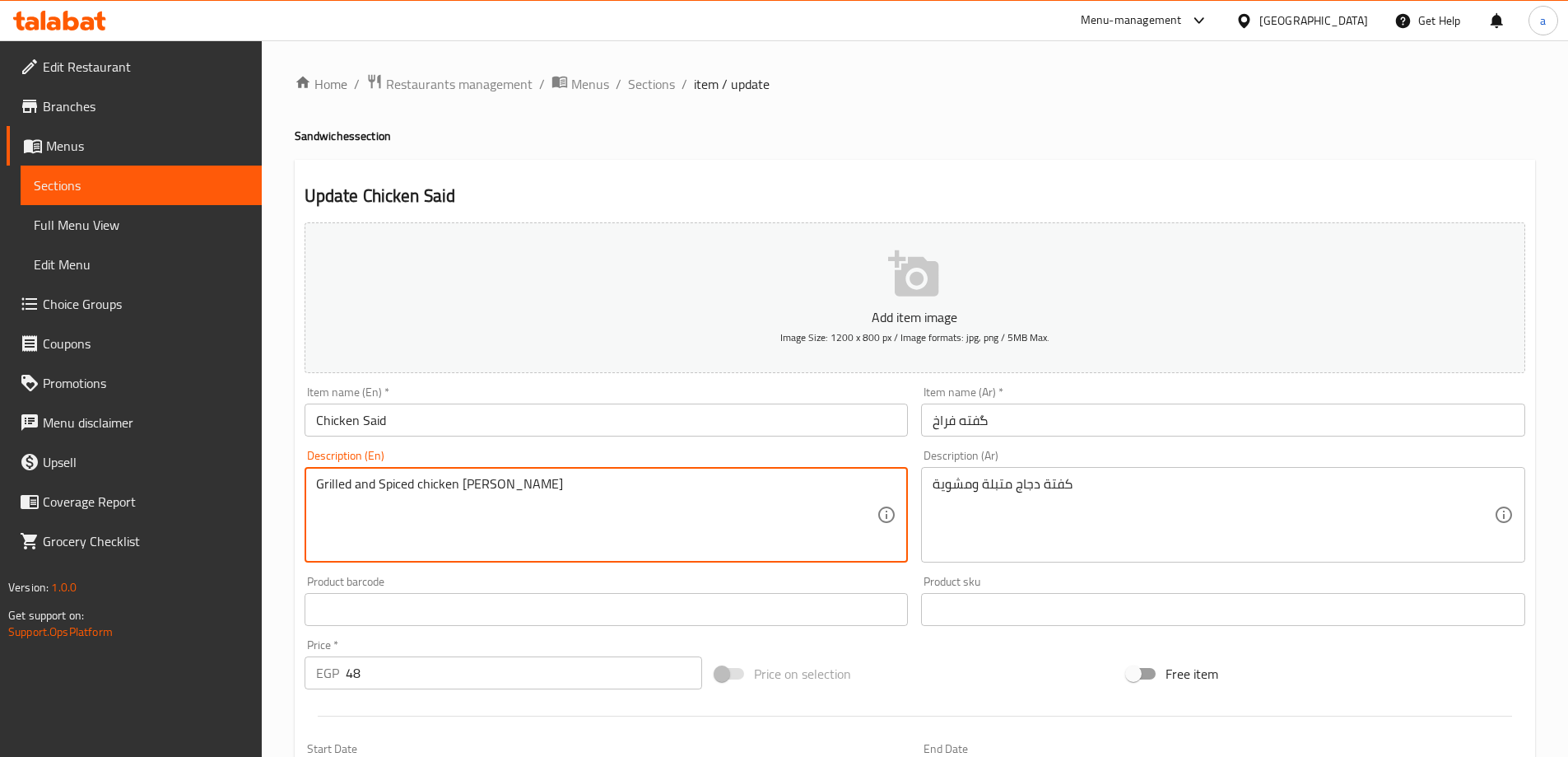
click at [473, 484] on textarea "Grilled and Spiced chicken kufta" at bounding box center [597, 515] width 562 height 78
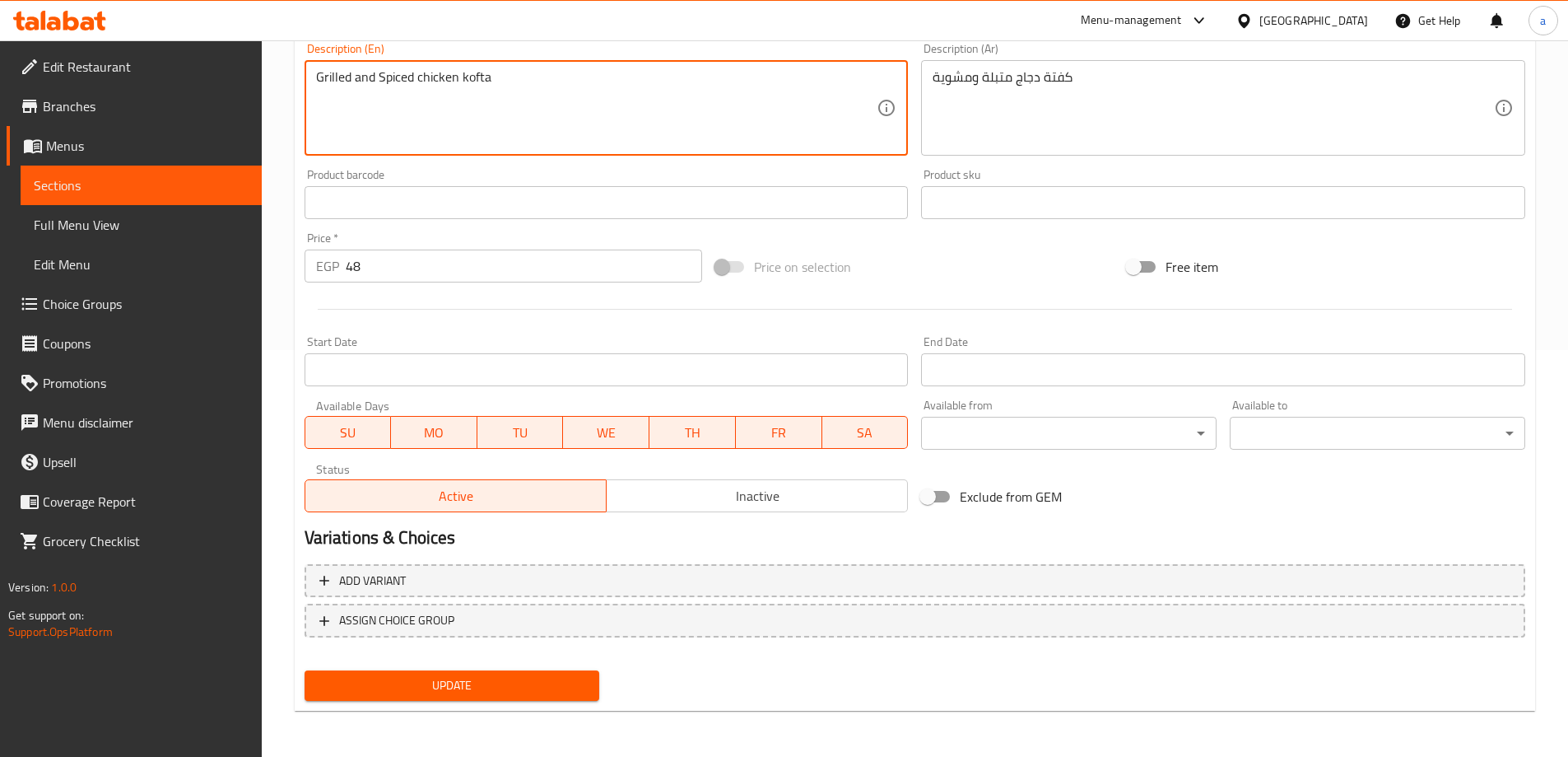
type textarea "Grilled and Spiced chicken kofta"
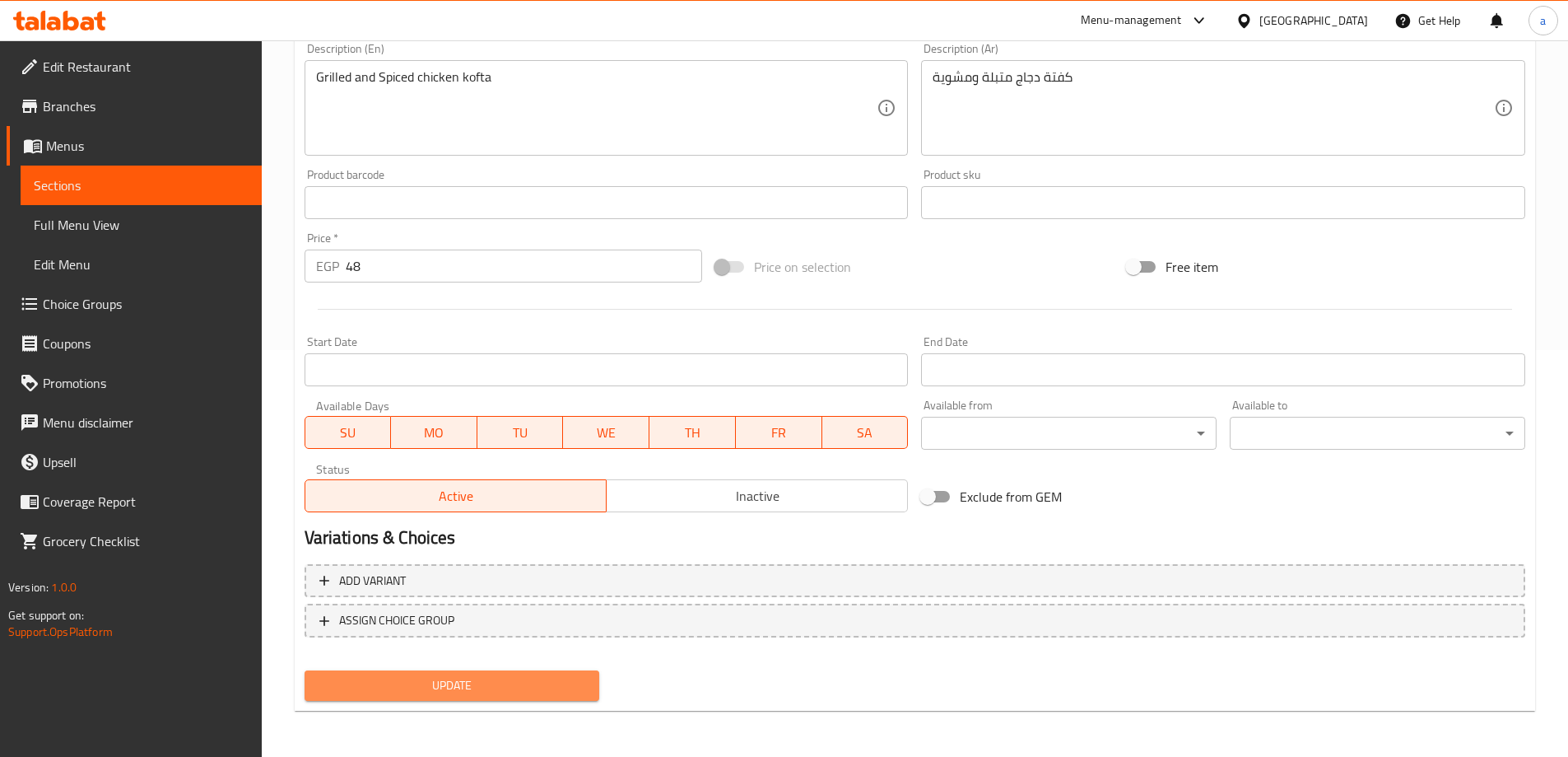
drag, startPoint x: 543, startPoint y: 684, endPoint x: 553, endPoint y: 644, distance: 41.2
click at [542, 684] on span "Update" at bounding box center [452, 686] width 269 height 20
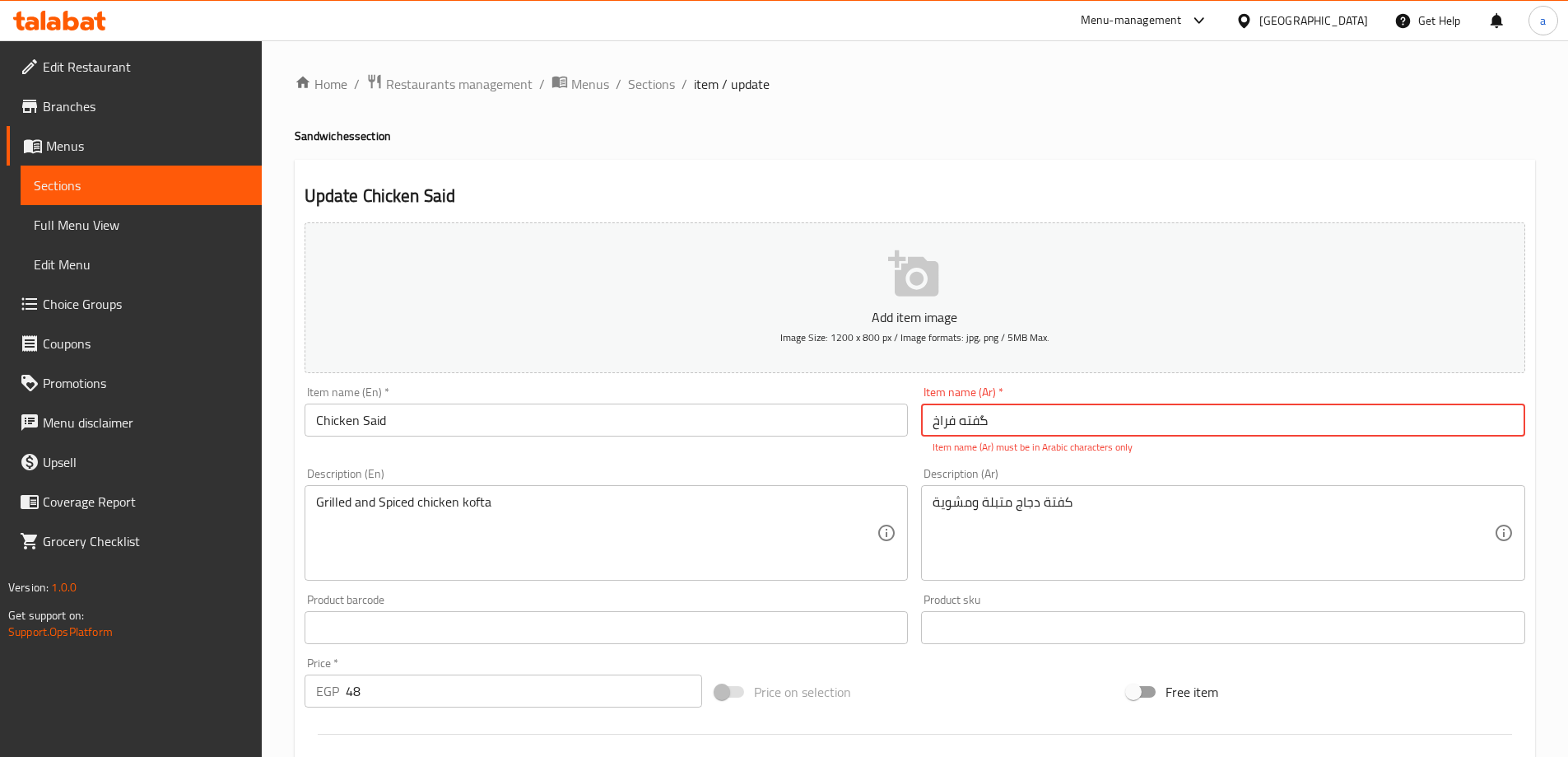
click at [982, 418] on input "گفته فراخ" at bounding box center [1222, 420] width 604 height 33
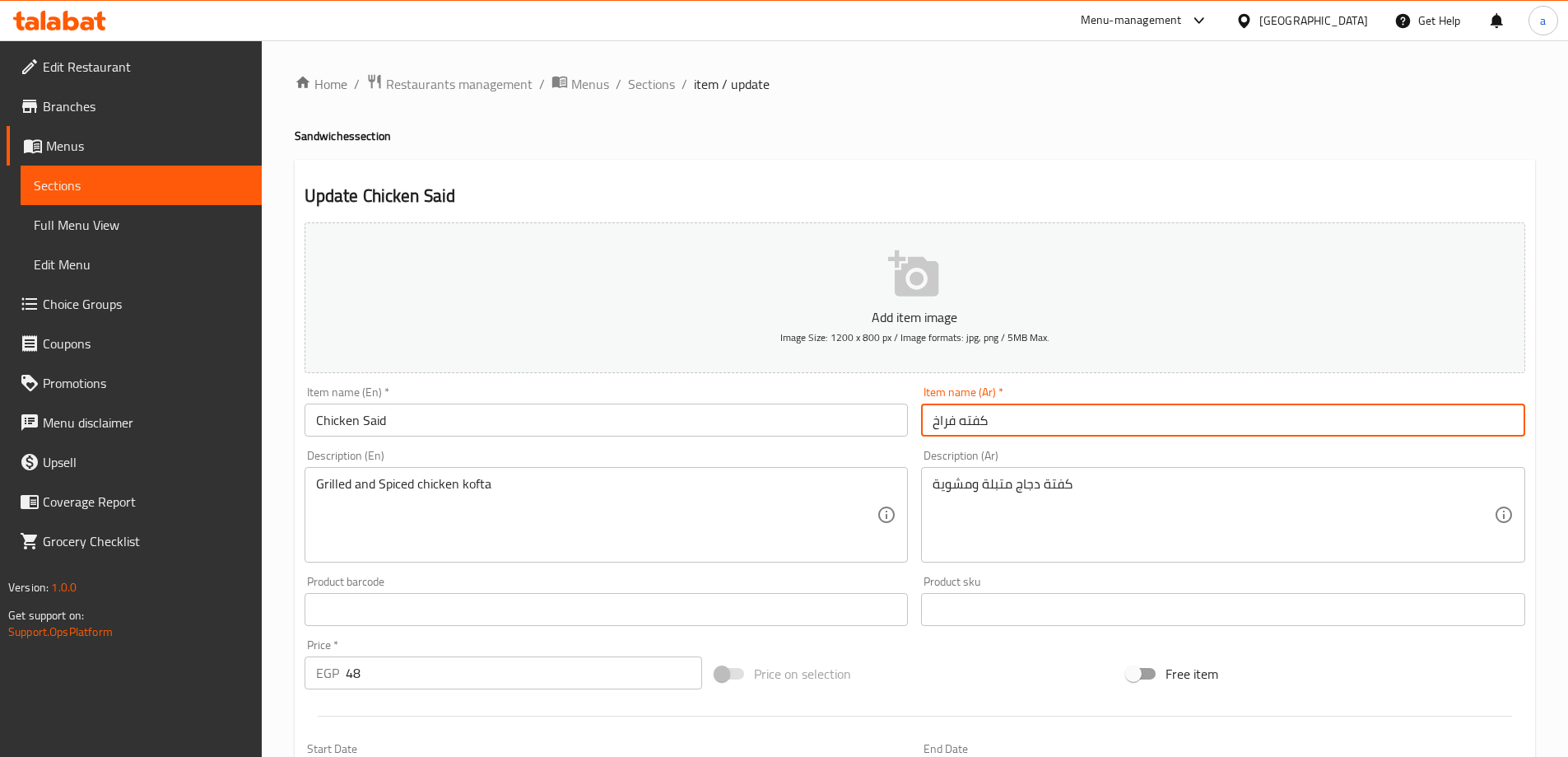
type input "كفته فراخ"
click at [647, 89] on span "Sections" at bounding box center [652, 83] width 47 height 19
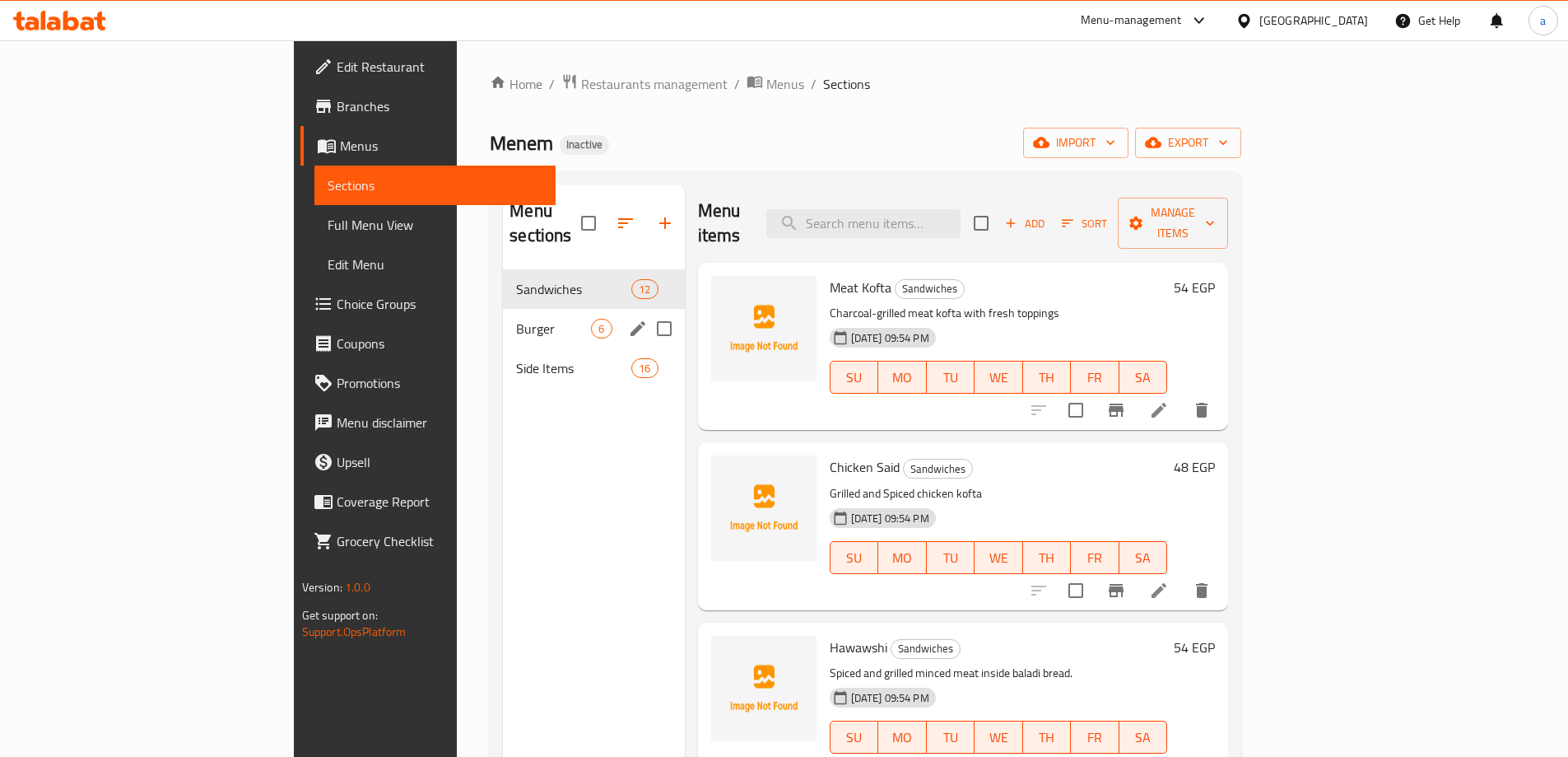
click at [516, 319] on span "Burger" at bounding box center [553, 328] width 75 height 19
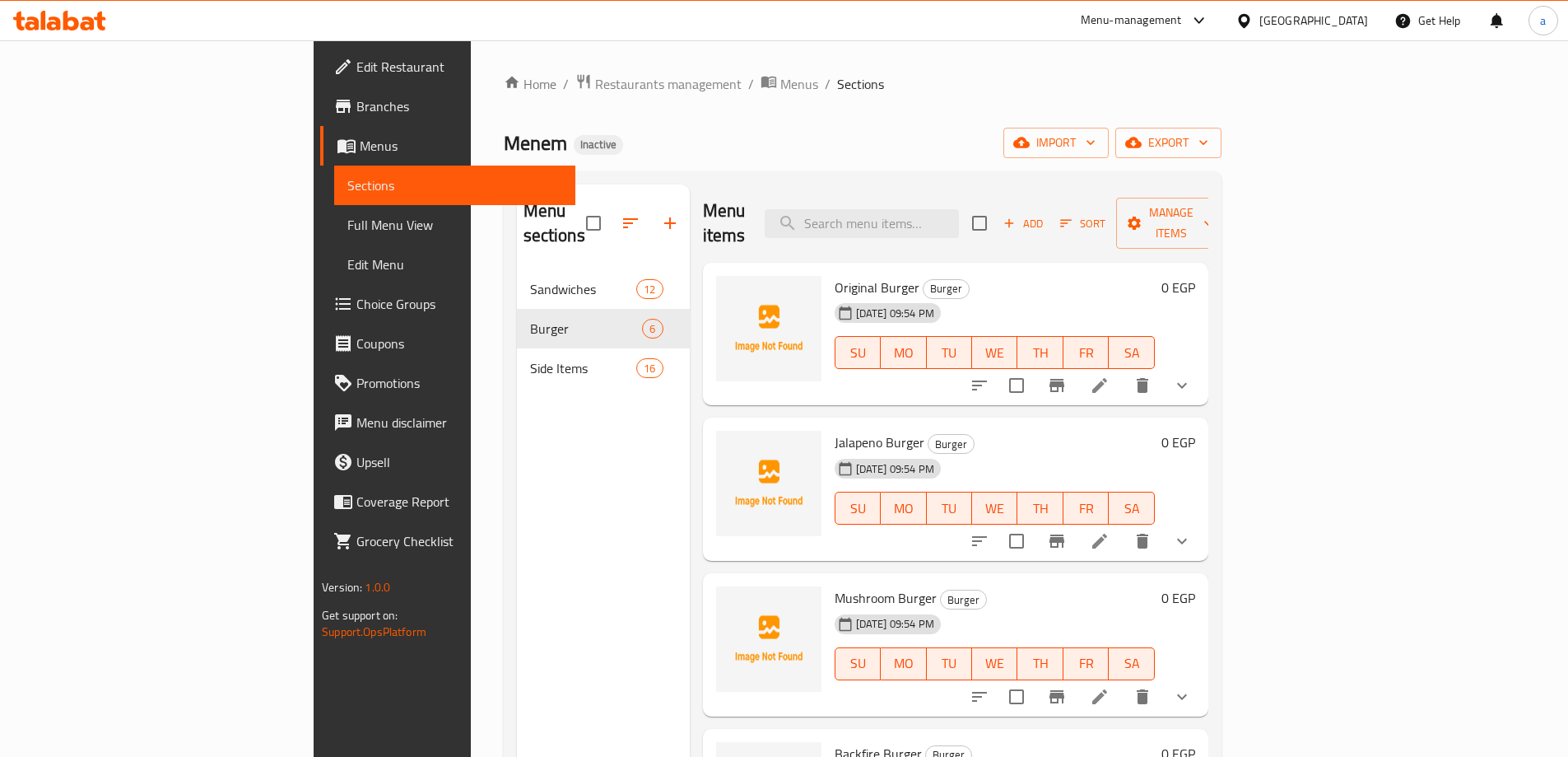
click at [1122, 371] on li at bounding box center [1099, 385] width 46 height 29
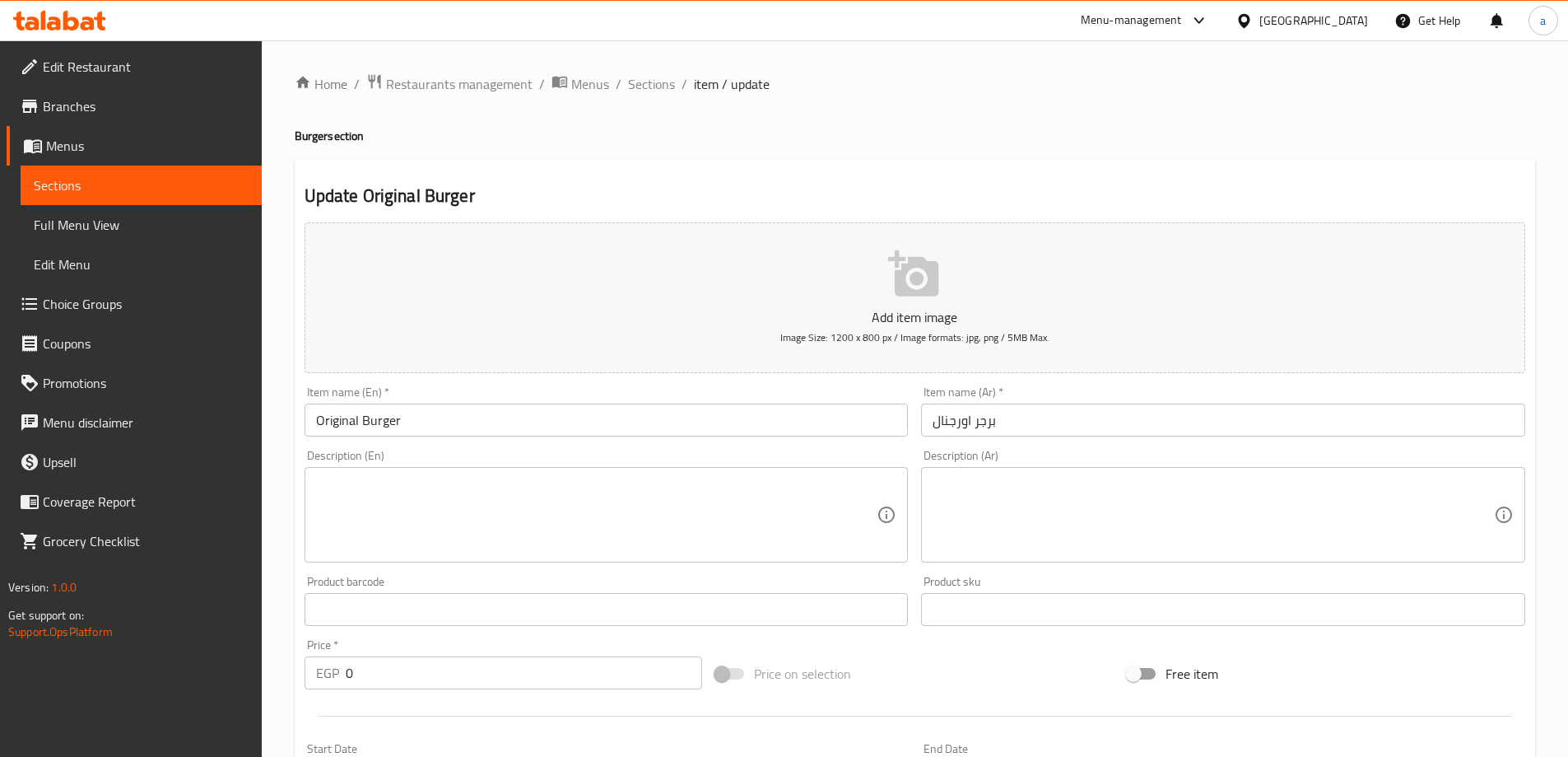
click at [1258, 505] on textarea at bounding box center [1213, 515] width 562 height 78
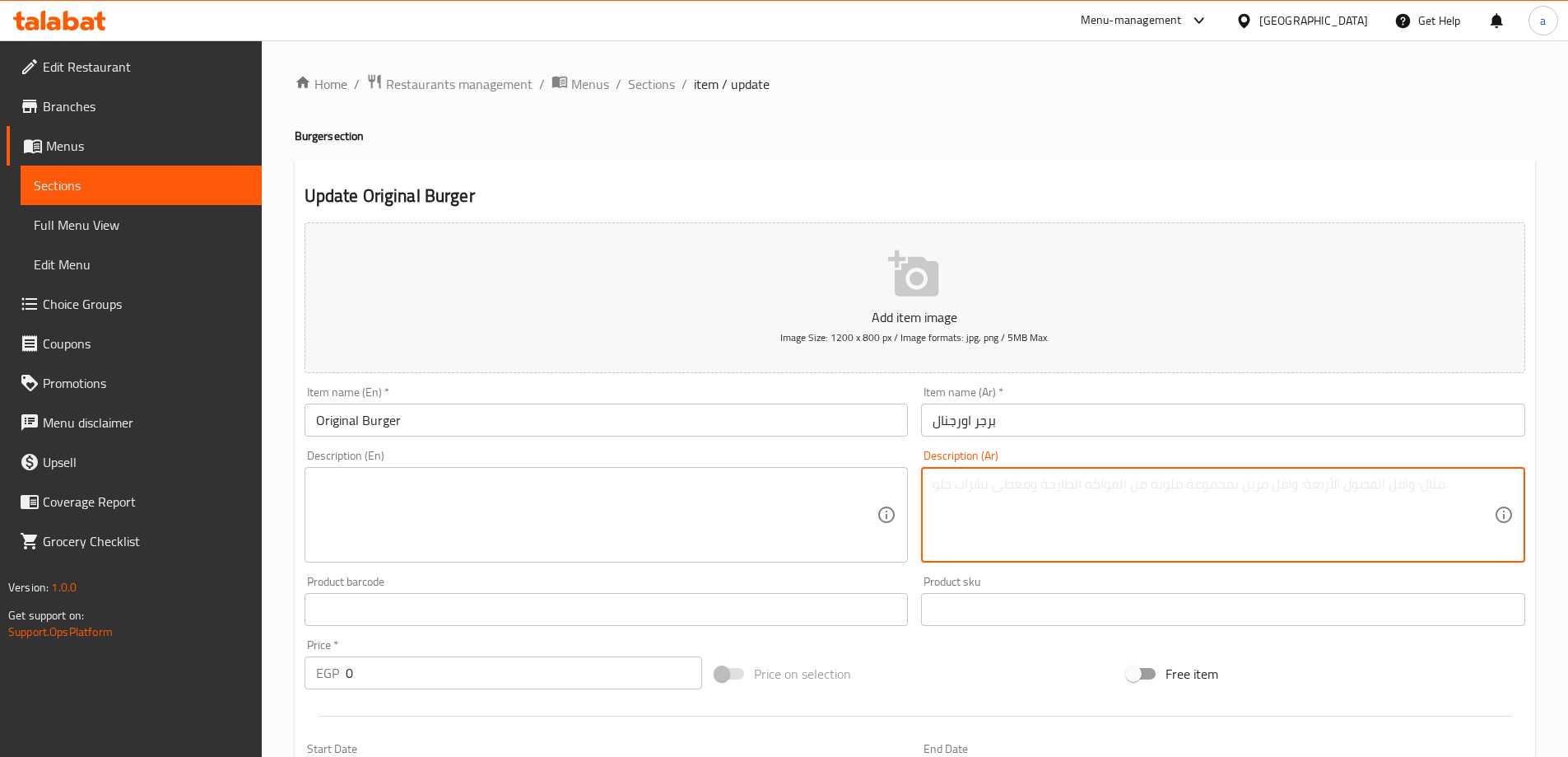
paste textarea "برجر لحم مشوي على الجريل مع إضافات كلاسيكية"
type textarea "برجر لحم مشوي على الجريل مع إضافات كلاسيكية"
click at [710, 516] on textarea at bounding box center [597, 515] width 562 height 78
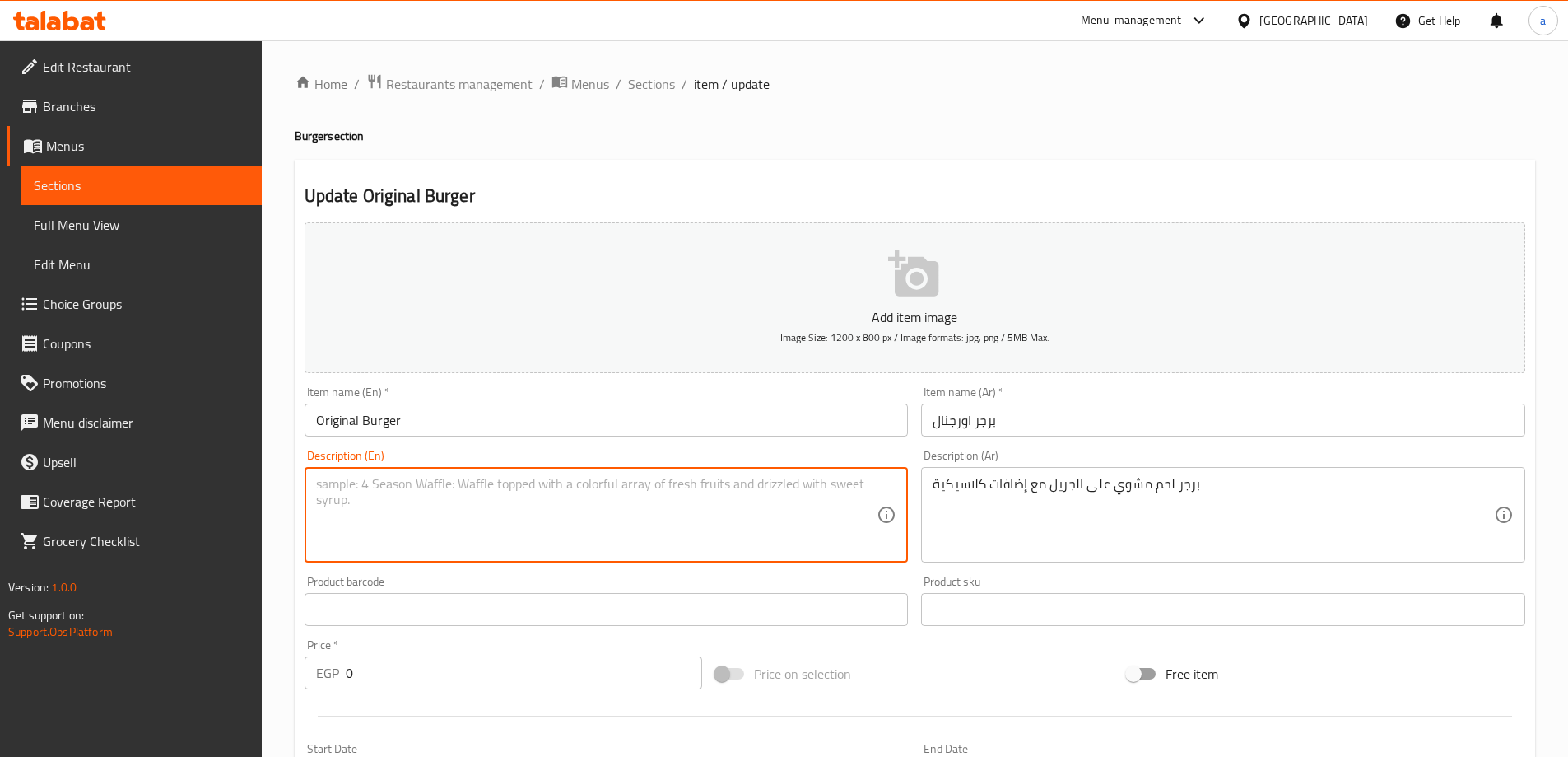
type textarea "ل"
paste textarea "meat burger"
click at [499, 485] on textarea "Meat burger grilled over a grill" at bounding box center [597, 515] width 562 height 78
drag, startPoint x: 582, startPoint y: 490, endPoint x: 639, endPoint y: 514, distance: 61.8
click at [647, 521] on textarea "Meat burger grilled over a grill with classic addings" at bounding box center [597, 515] width 562 height 78
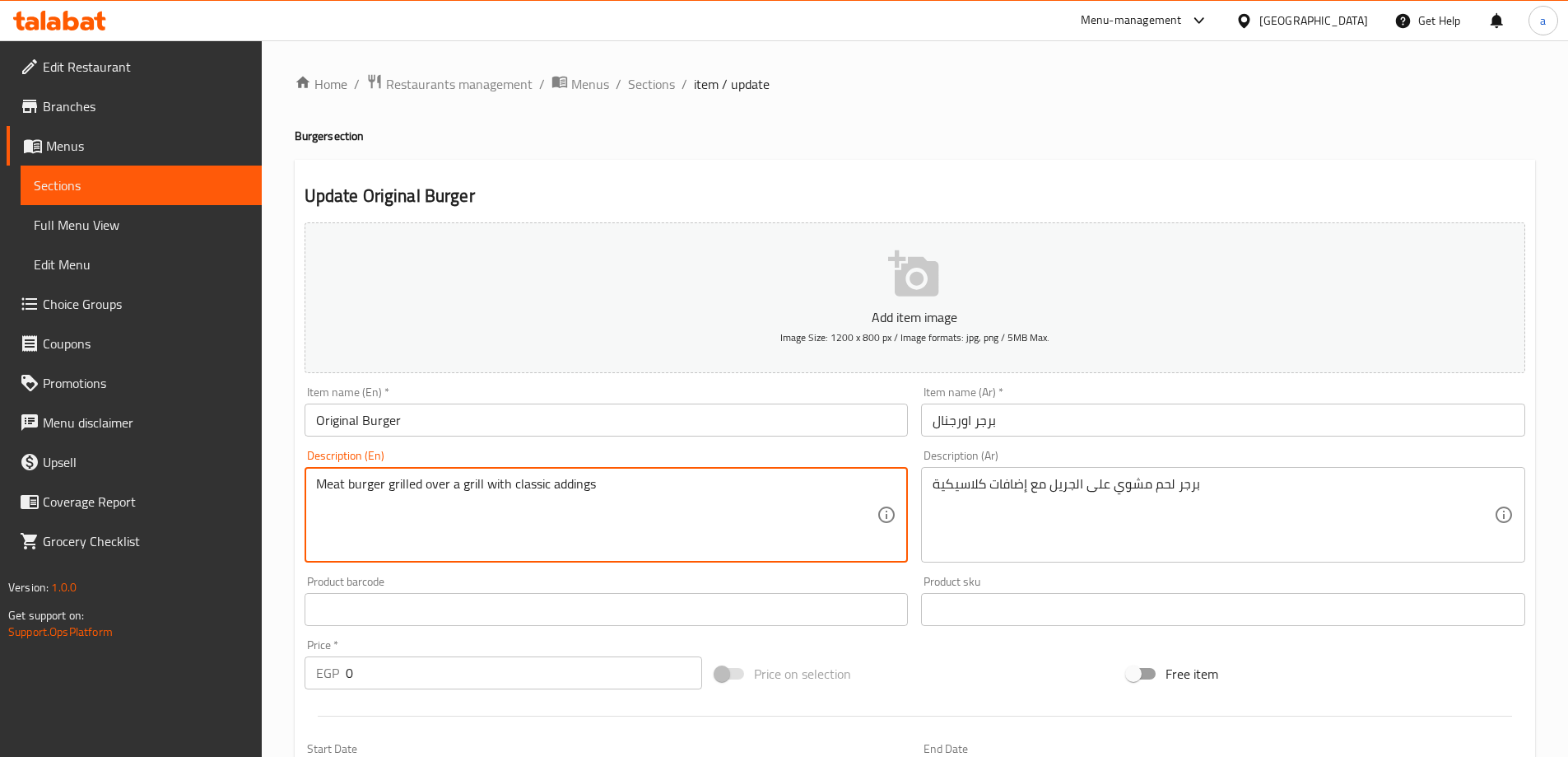
drag, startPoint x: 606, startPoint y: 486, endPoint x: 550, endPoint y: 484, distance: 56.0
click at [550, 484] on textarea "Meat burger grilled over a grill with classic addings" at bounding box center [597, 515] width 562 height 78
type textarea "Meat burger grilled over a grill with classic add on's"
click at [591, 484] on textarea "Meat burger grilled over a grill with classic add on's" at bounding box center [597, 515] width 562 height 78
click at [589, 488] on textarea "Meat burger grilled over a grill with classic add on's" at bounding box center [597, 515] width 562 height 78
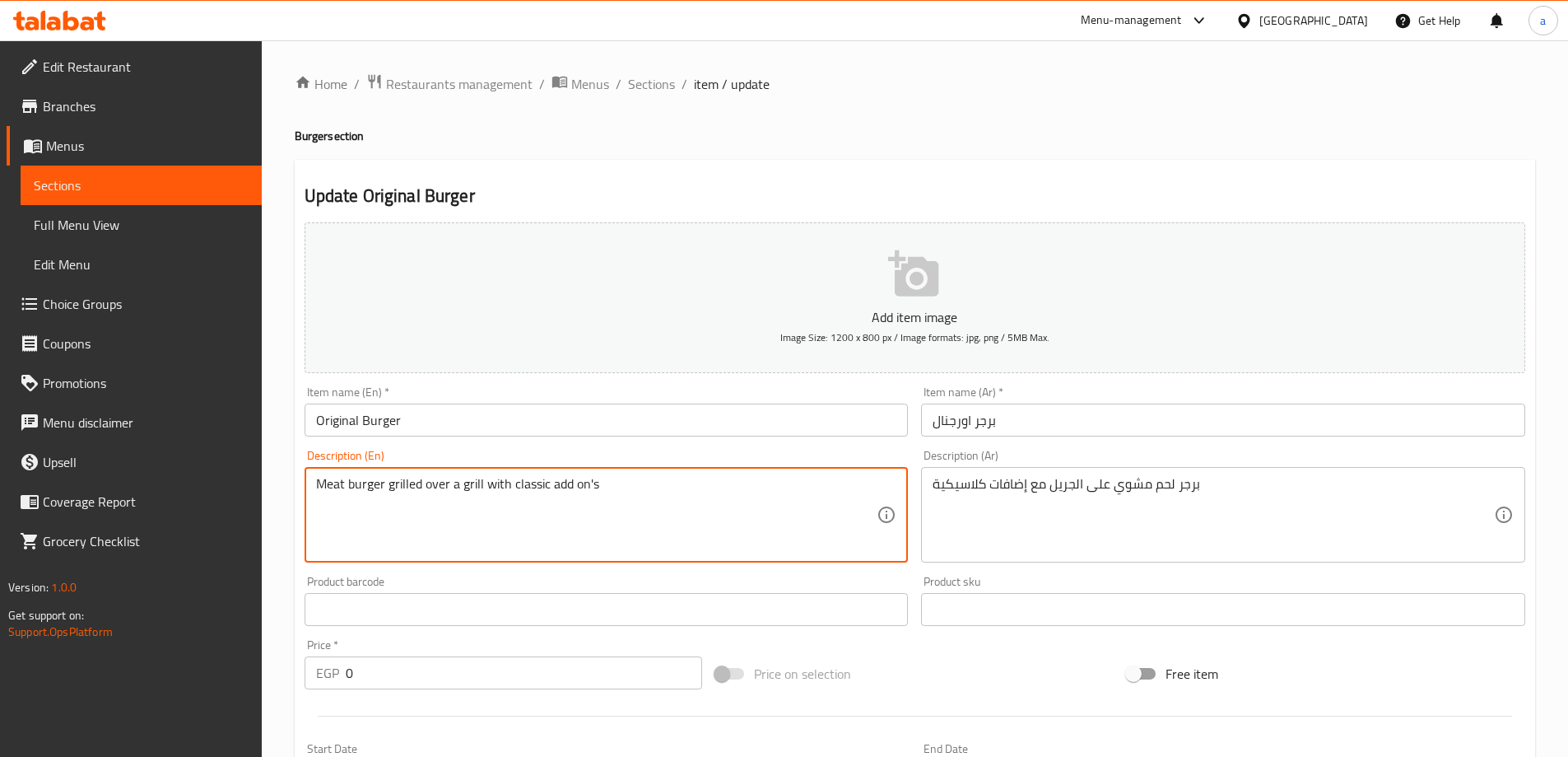
click at [589, 488] on textarea "Meat burger grilled over a grill with classic add on's" at bounding box center [597, 515] width 562 height 78
drag, startPoint x: 589, startPoint y: 488, endPoint x: 750, endPoint y: 531, distance: 166.6
click at [750, 531] on textarea "Meat burger grilled over a grill with classic add on's" at bounding box center [597, 515] width 562 height 78
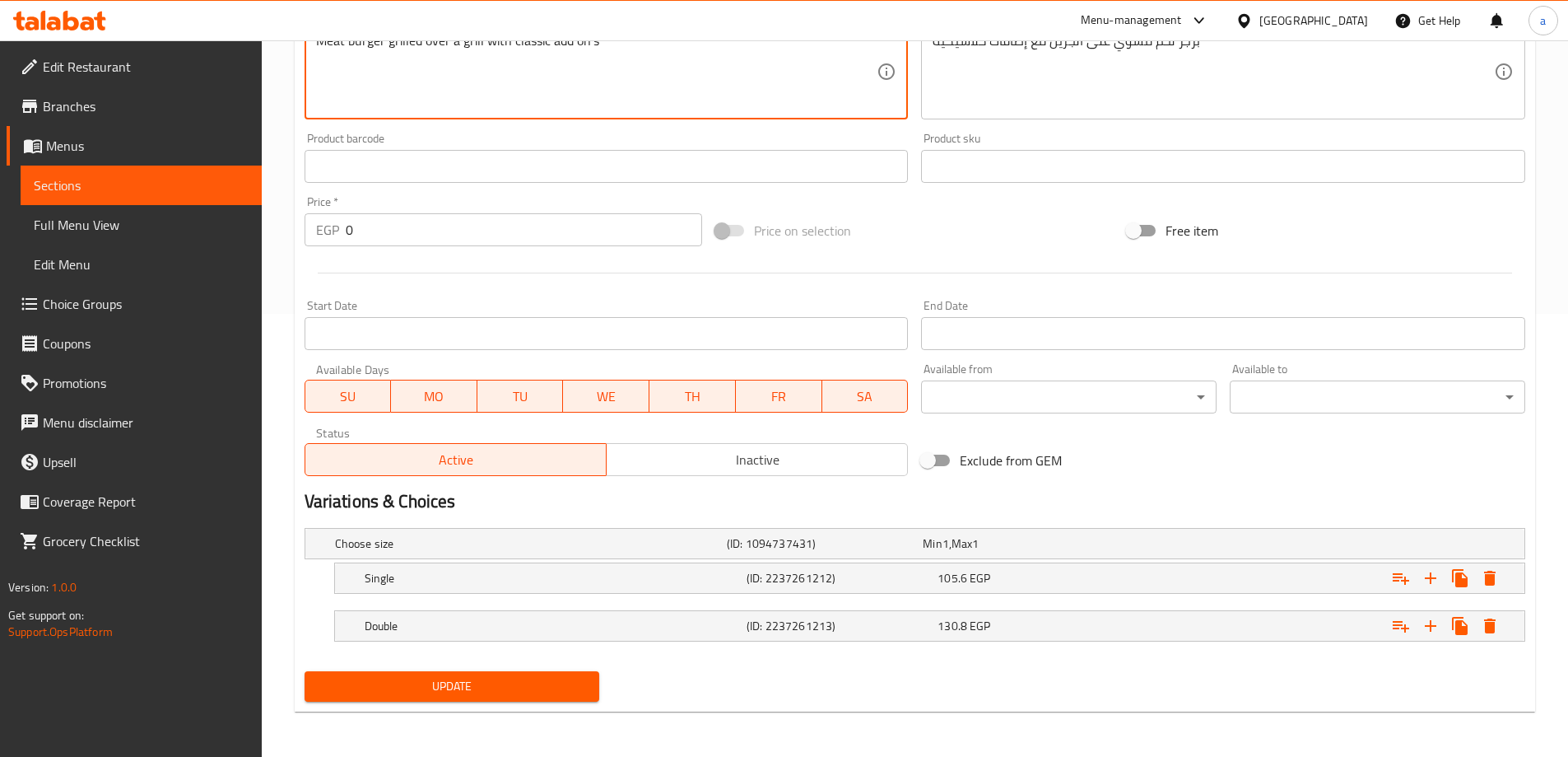
scroll to position [444, 0]
click at [549, 681] on span "Update" at bounding box center [452, 686] width 269 height 20
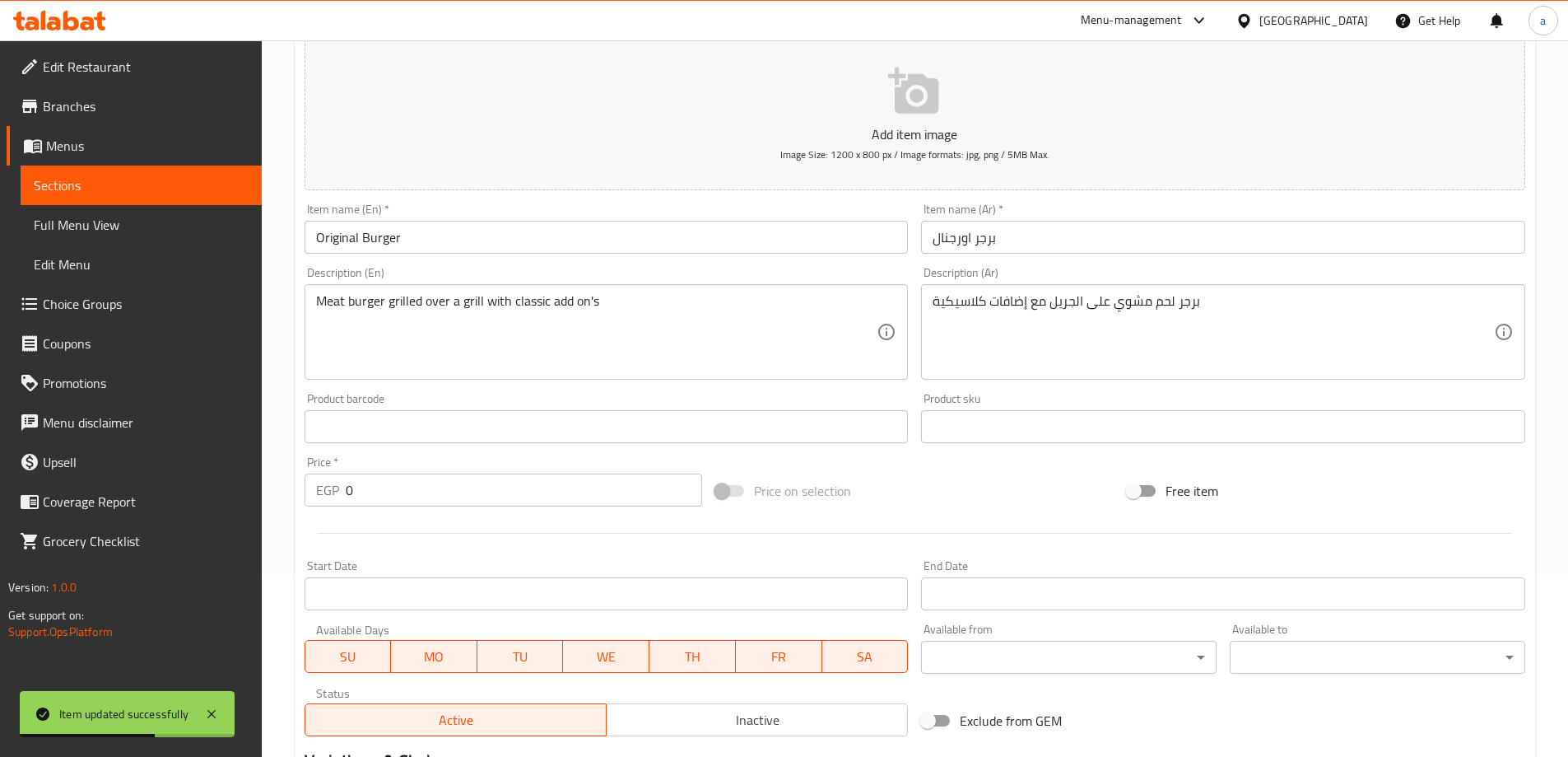
scroll to position [0, 0]
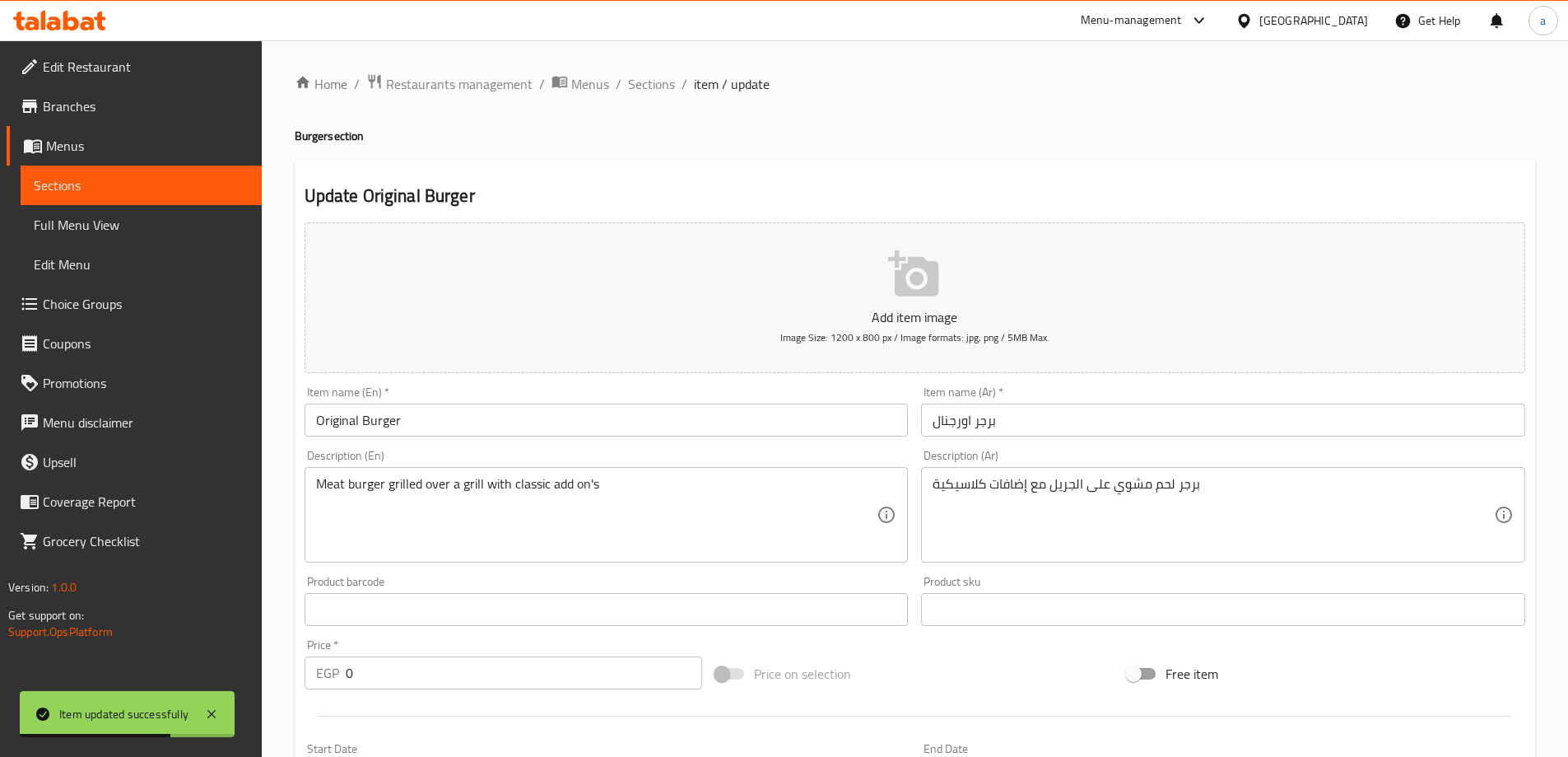
drag, startPoint x: 663, startPoint y: 86, endPoint x: 796, endPoint y: 165, distance: 154.7
click at [663, 86] on span "Sections" at bounding box center [652, 83] width 47 height 19
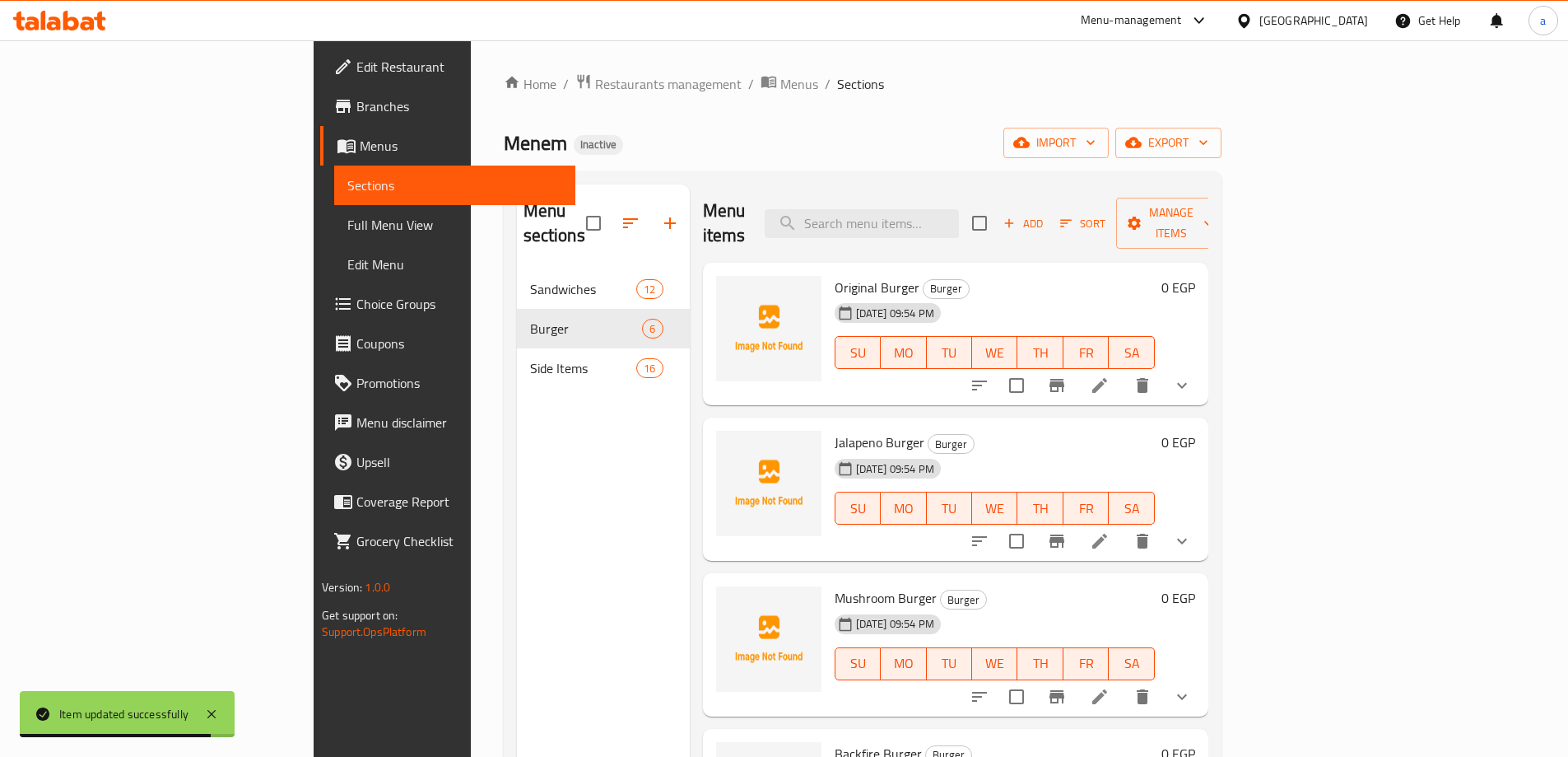
click at [1110, 531] on icon at bounding box center [1099, 540] width 19 height 19
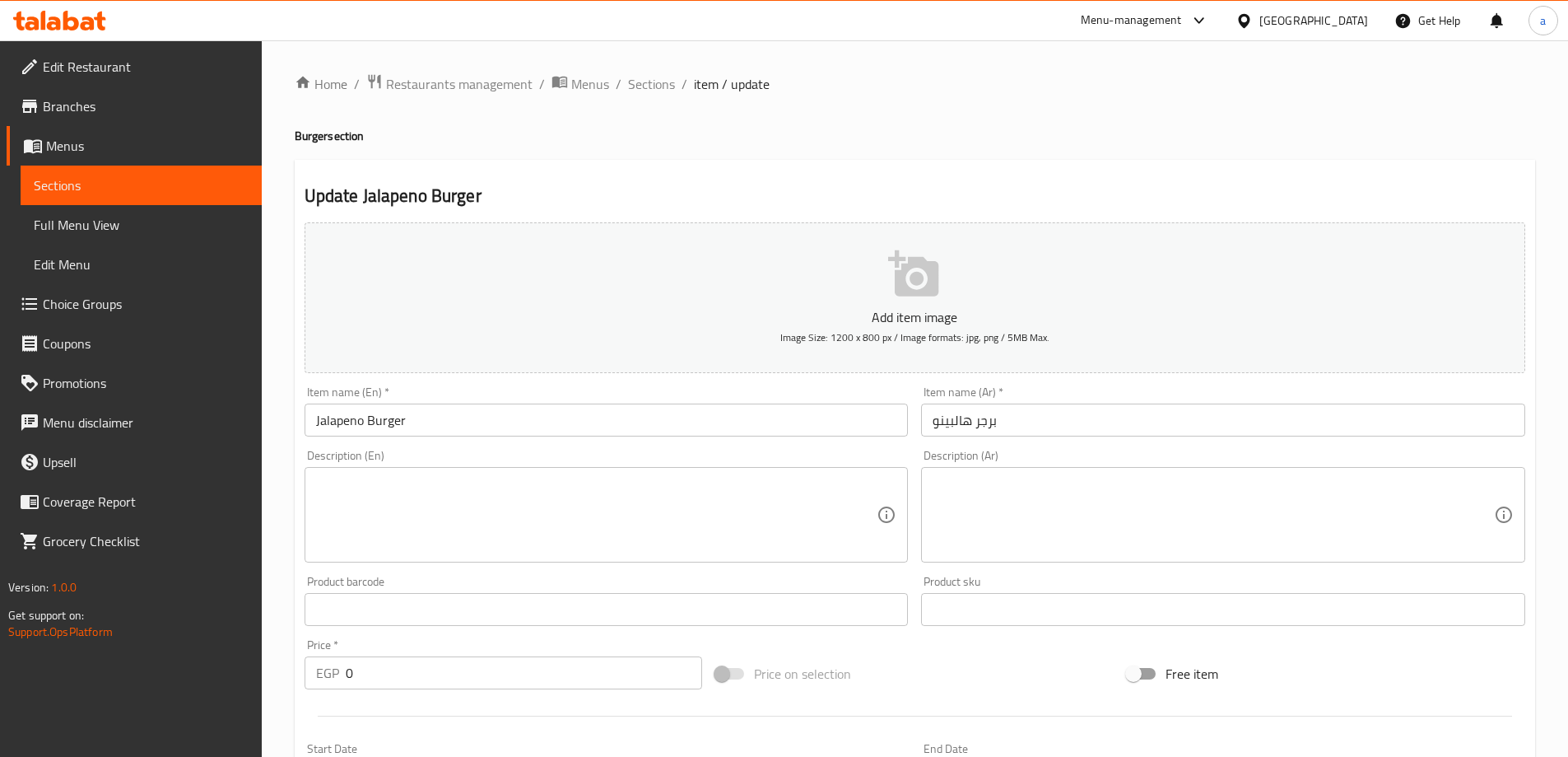
click at [970, 512] on textarea at bounding box center [1213, 515] width 562 height 78
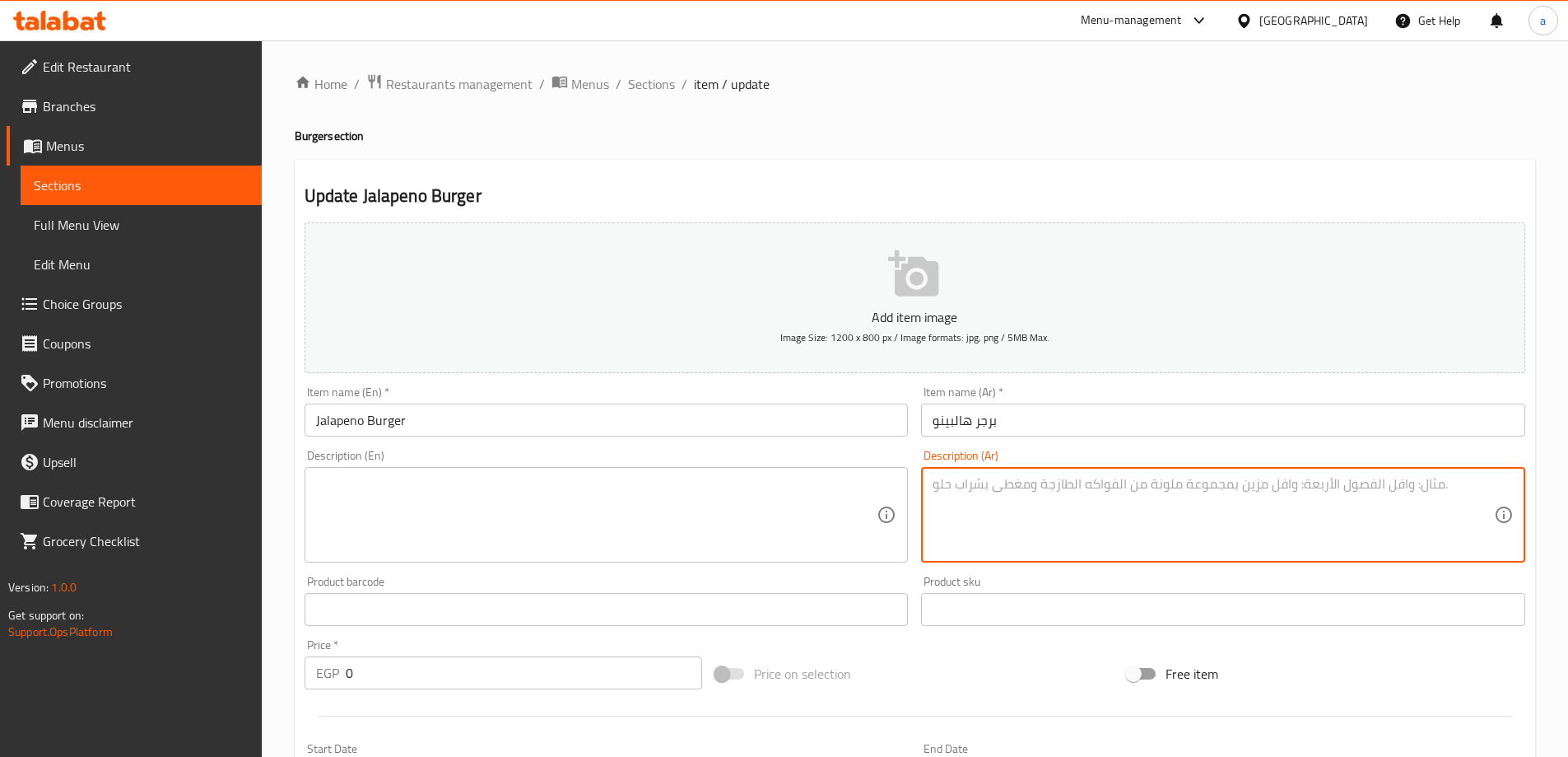
paste textarea "برجر لحم مع شرائح الهالوبينو الحارة وصوص مميز"
type textarea "برجر لحم مع شرائح الهالوبينو الحارة وصوص مميز"
click at [641, 504] on textarea at bounding box center [597, 515] width 562 height 78
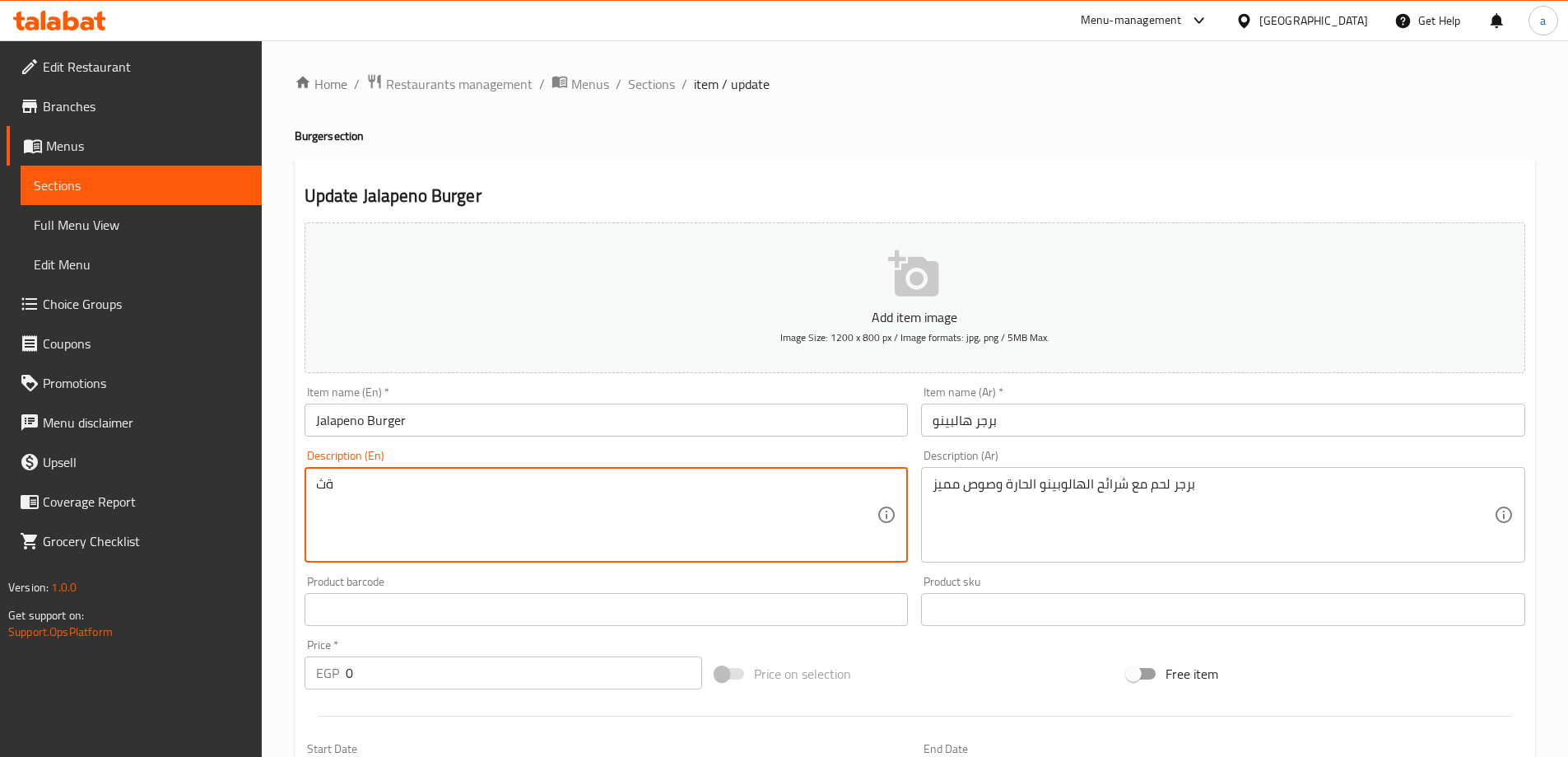
type textarea "ة"
type textarea "Meat burger with spicy jalapeno slices and special sauce"
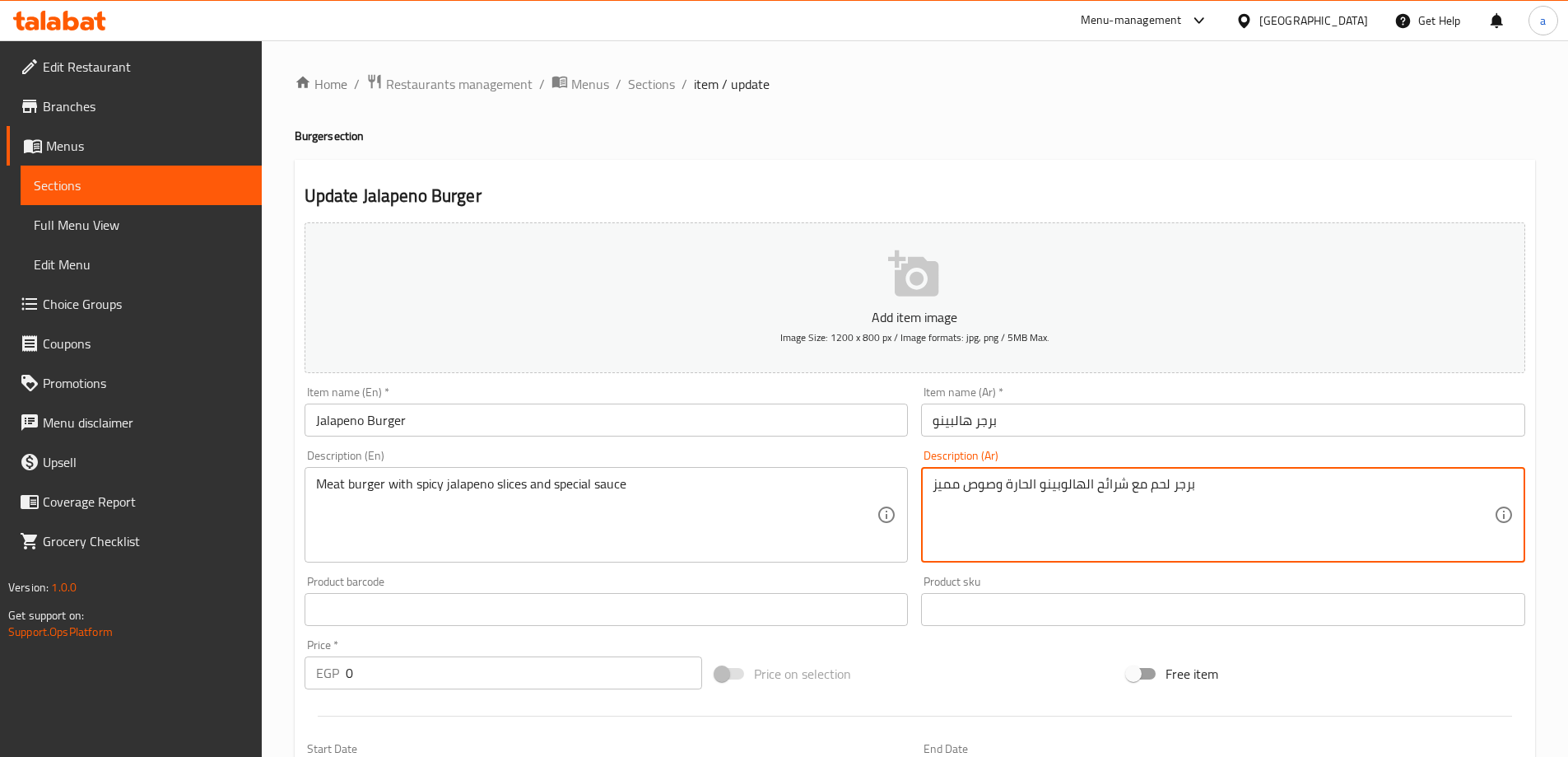
drag, startPoint x: 1150, startPoint y: 488, endPoint x: 1235, endPoint y: 488, distance: 85.0
drag, startPoint x: 1010, startPoint y: 488, endPoint x: 1127, endPoint y: 499, distance: 117.5
click at [1127, 499] on textarea "برجر لحم مع شرائح الهالوبينو الحارة وصوص مميز" at bounding box center [1213, 515] width 562 height 78
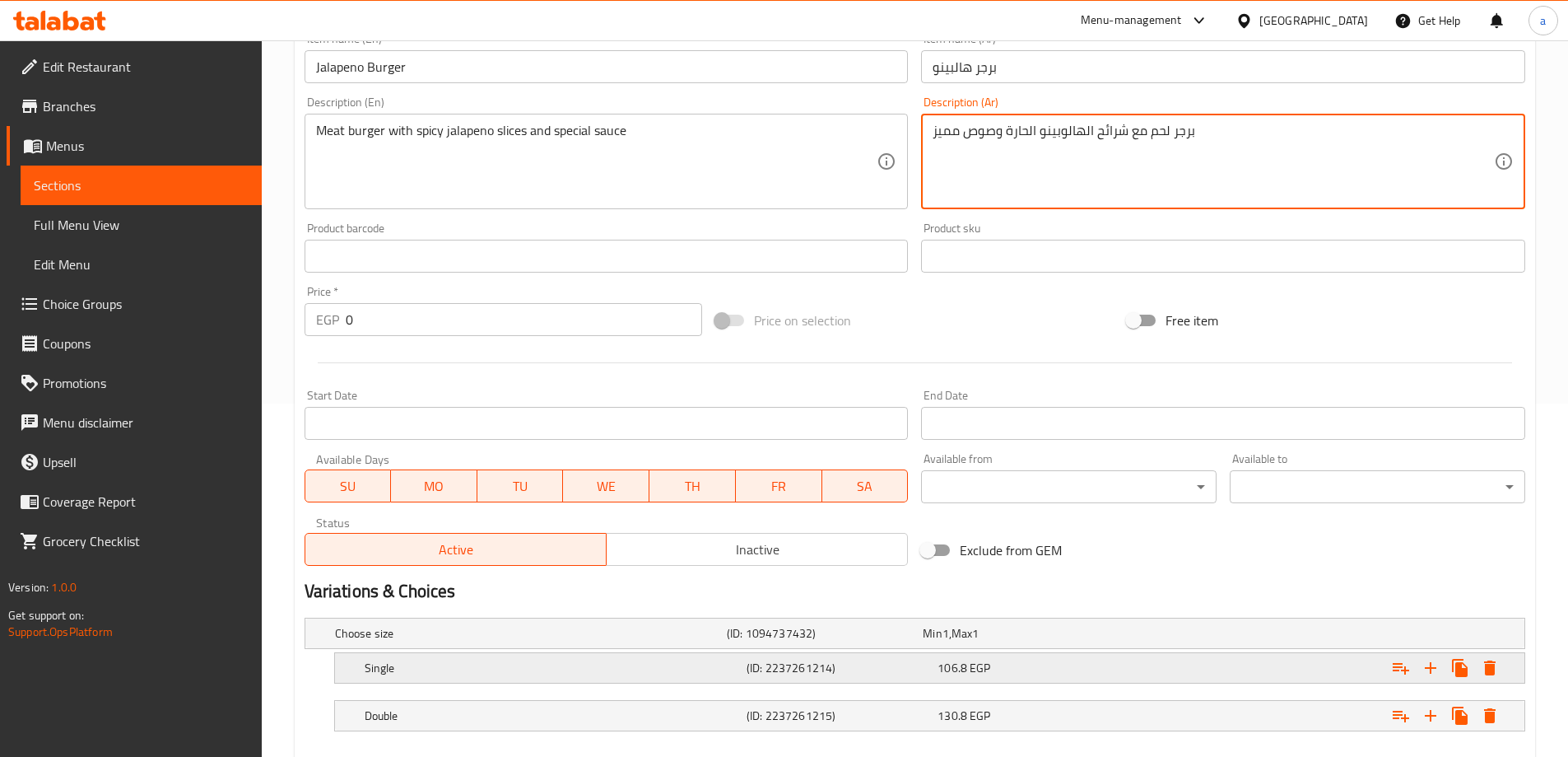
scroll to position [444, 0]
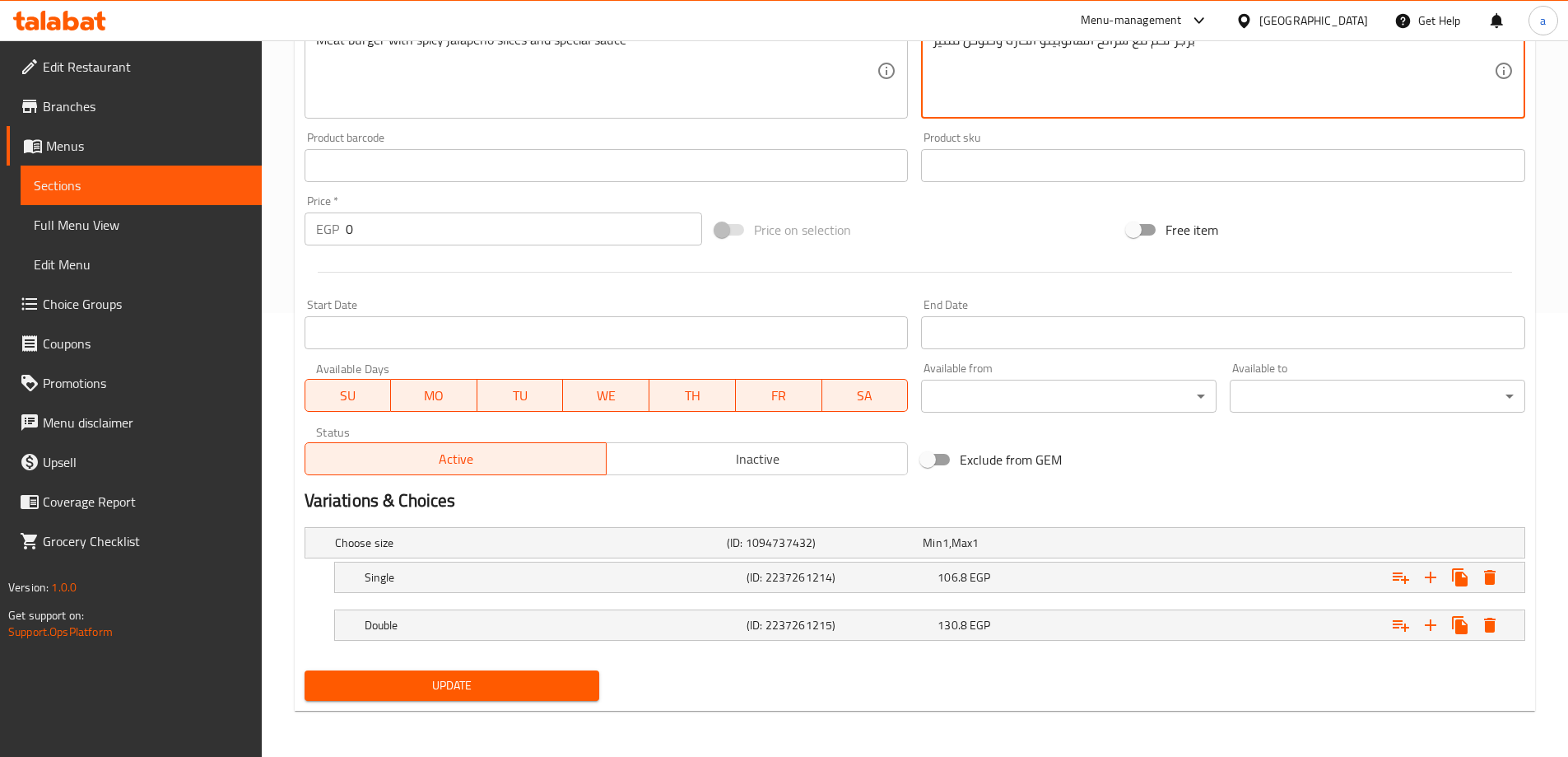
click at [587, 681] on button "Update" at bounding box center [451, 686] width 295 height 30
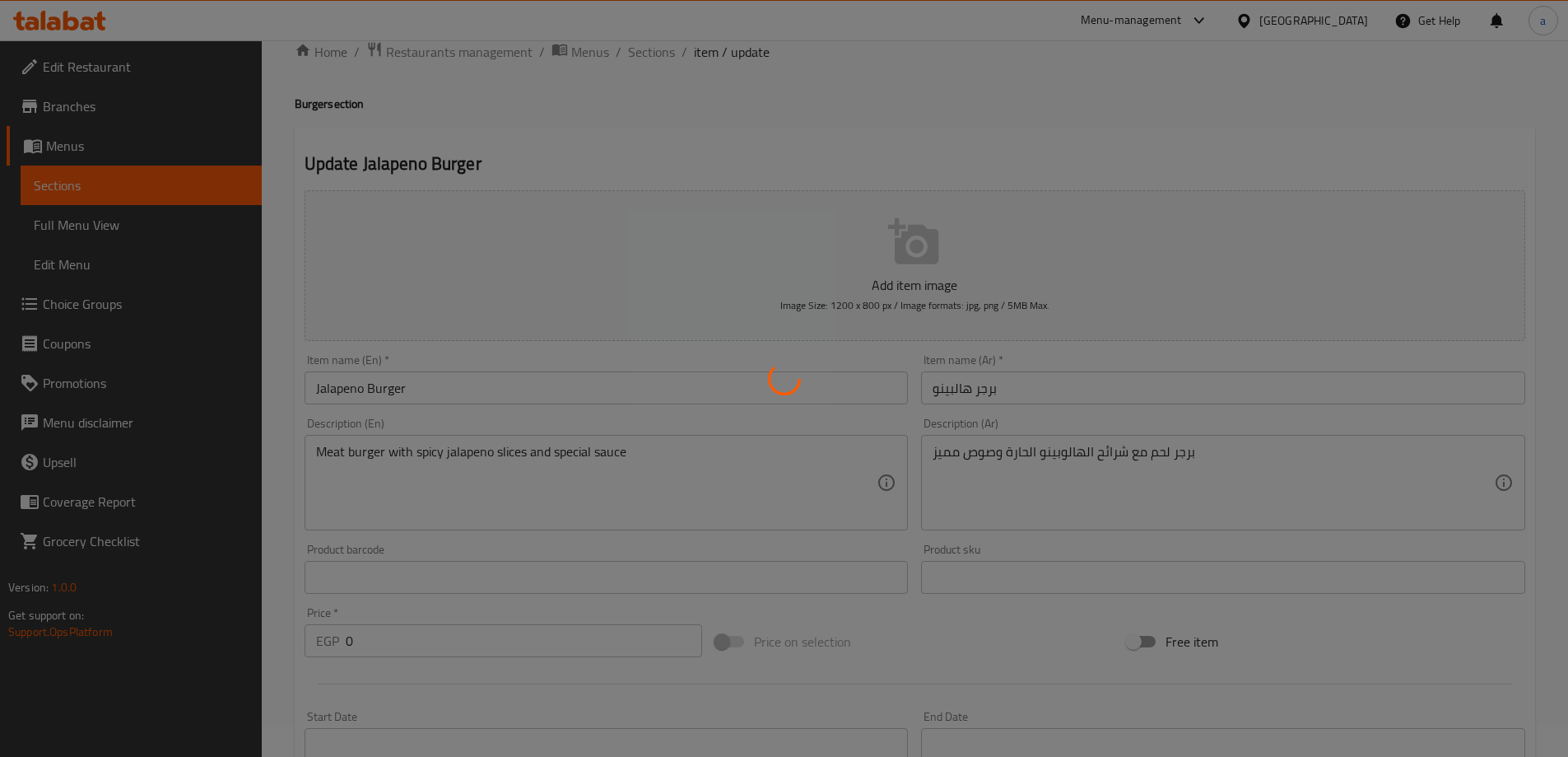
scroll to position [0, 0]
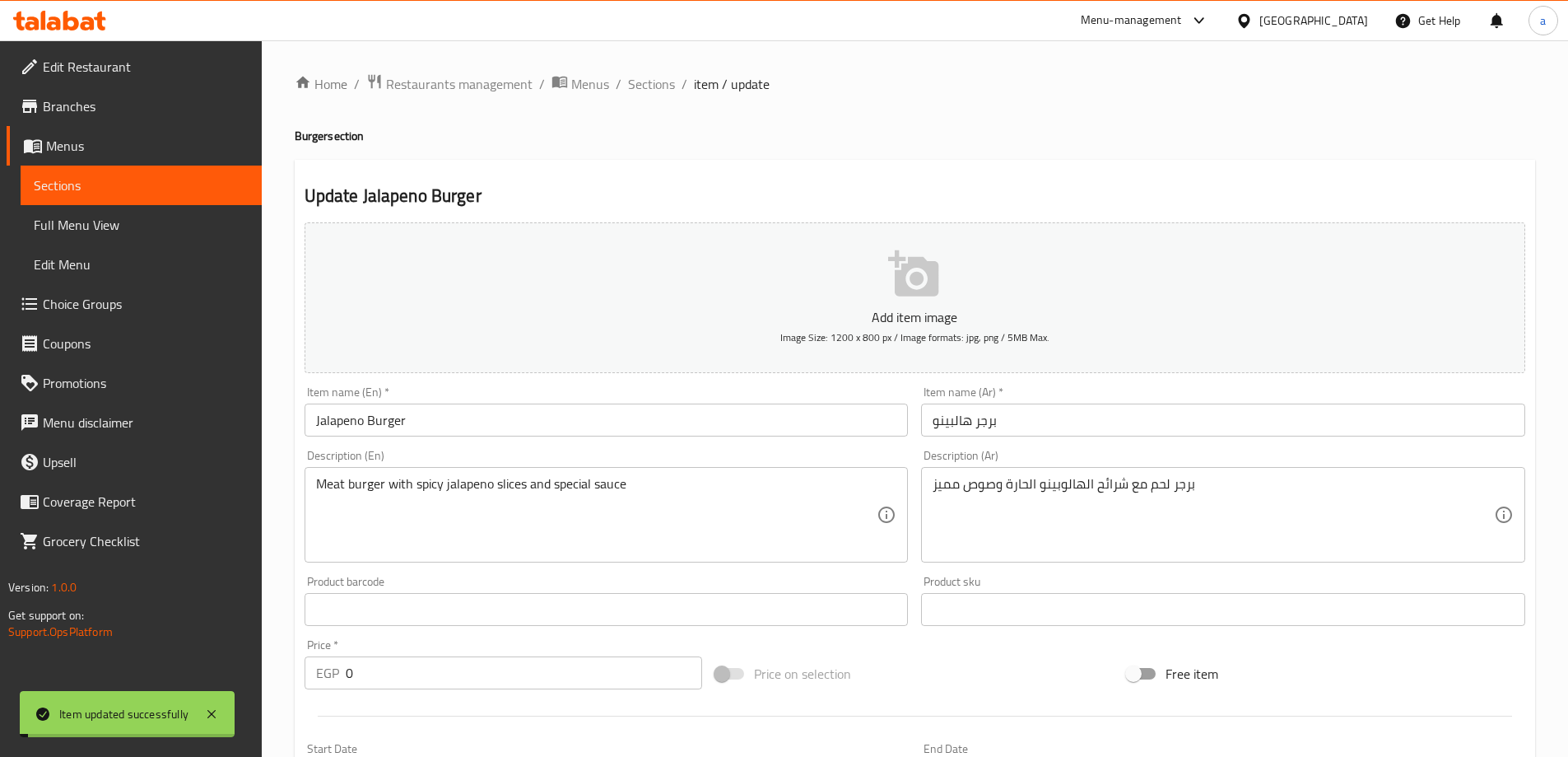
click at [645, 84] on span "Sections" at bounding box center [652, 83] width 47 height 19
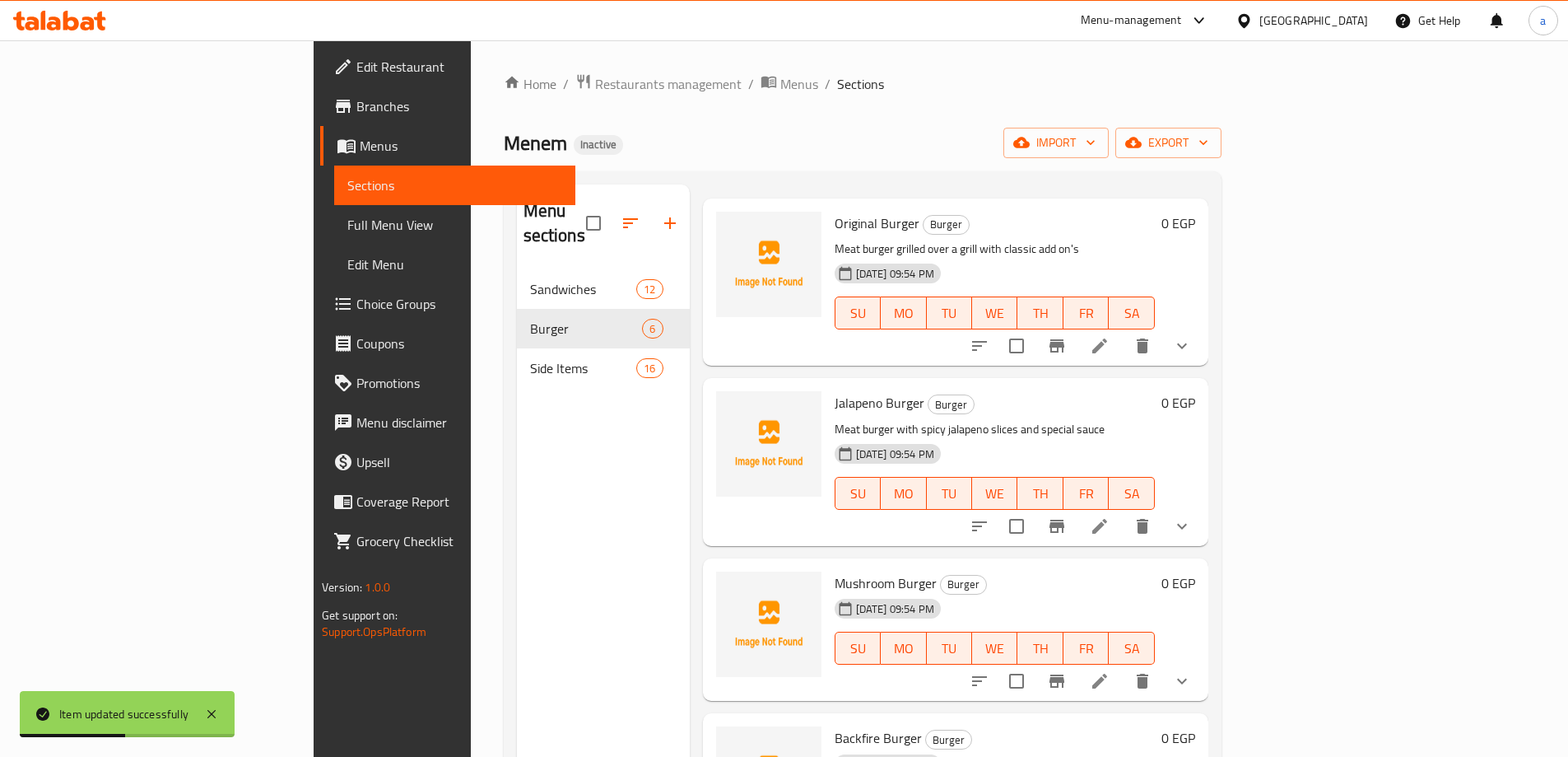
scroll to position [165, 0]
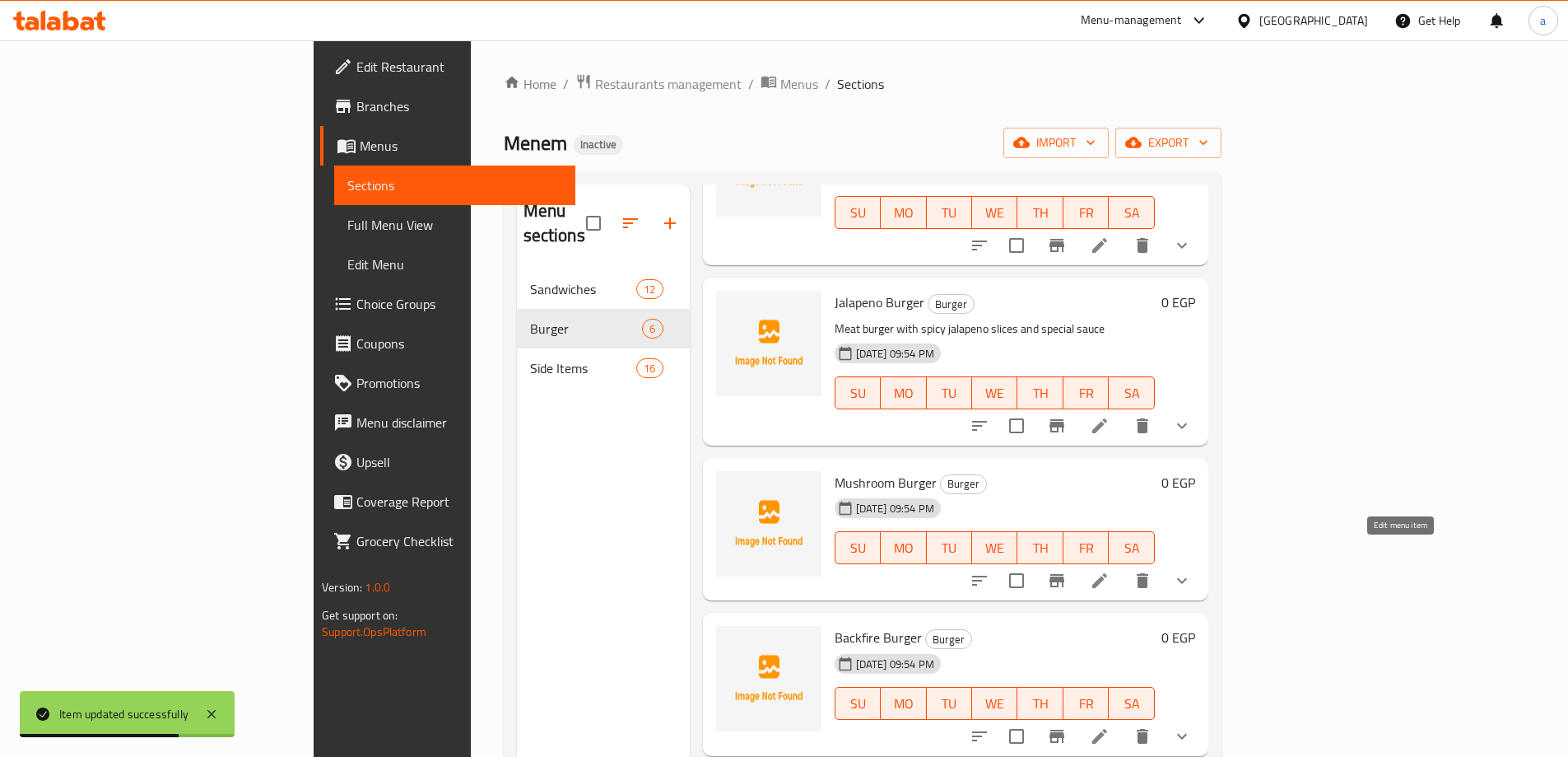
click at [1110, 570] on icon at bounding box center [1099, 580] width 19 height 19
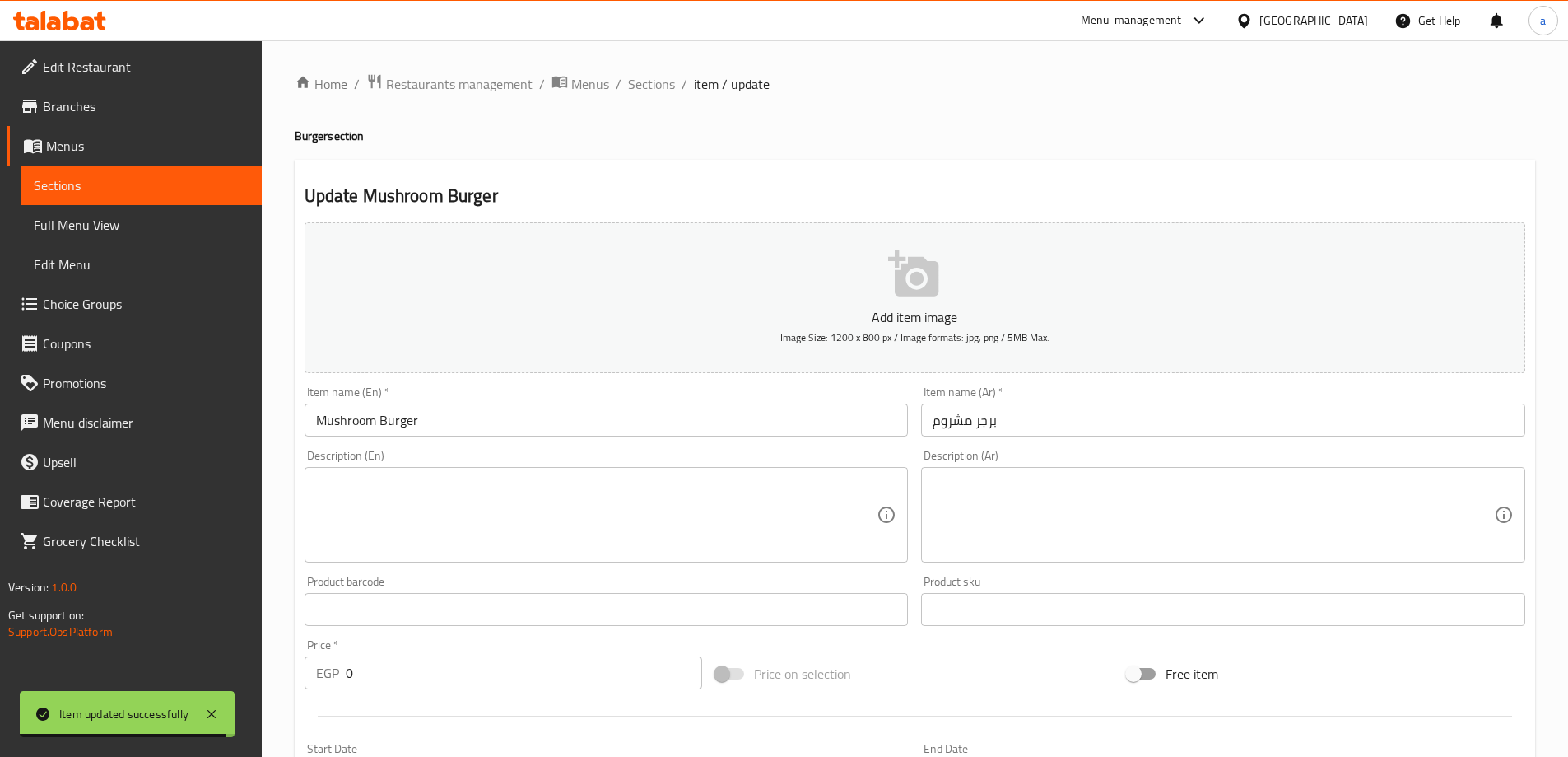
click at [990, 500] on textarea at bounding box center [1213, 515] width 562 height 78
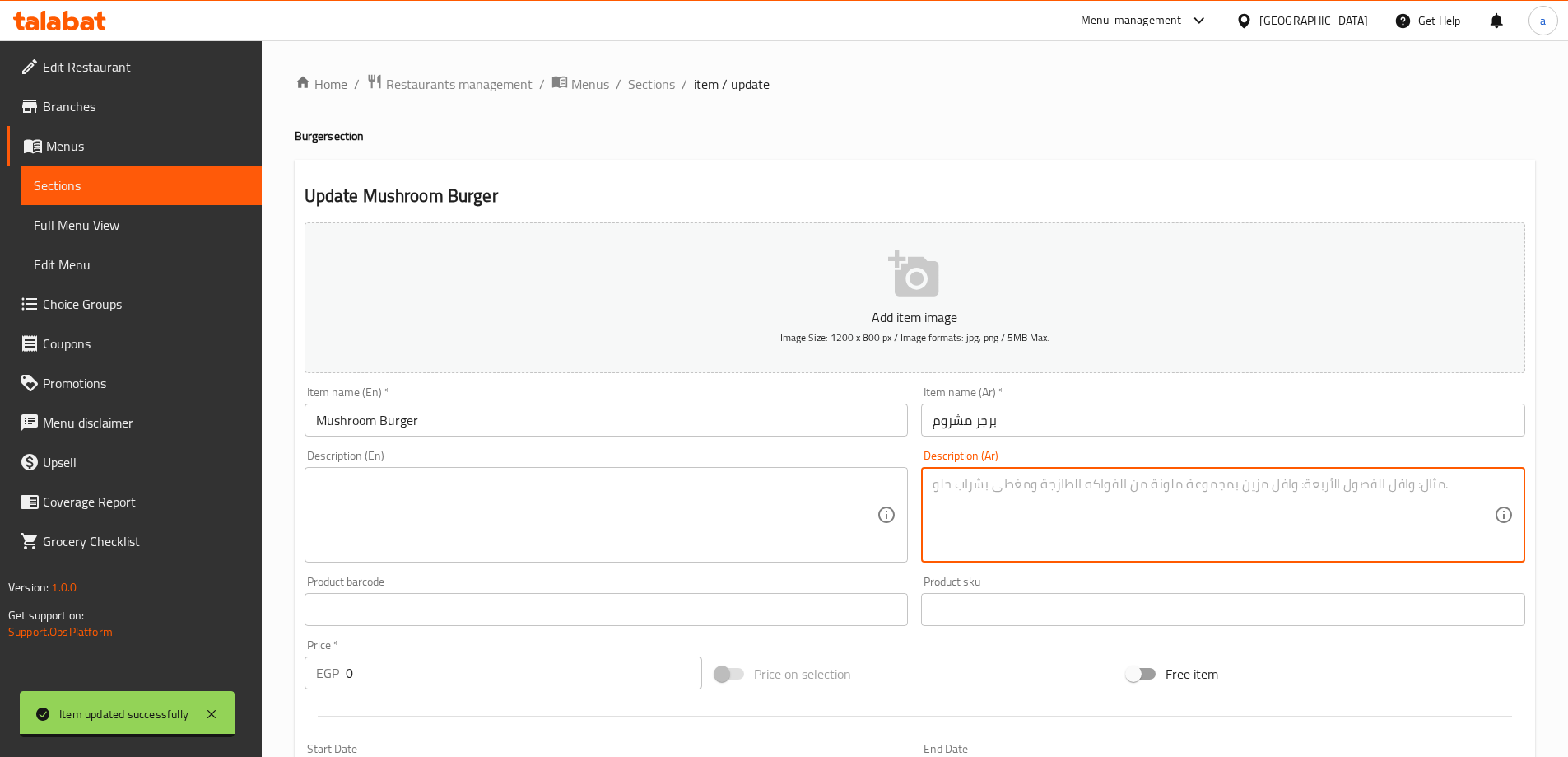
paste textarea "برجر لحم مع مشروم فريش وصوص كريمي"
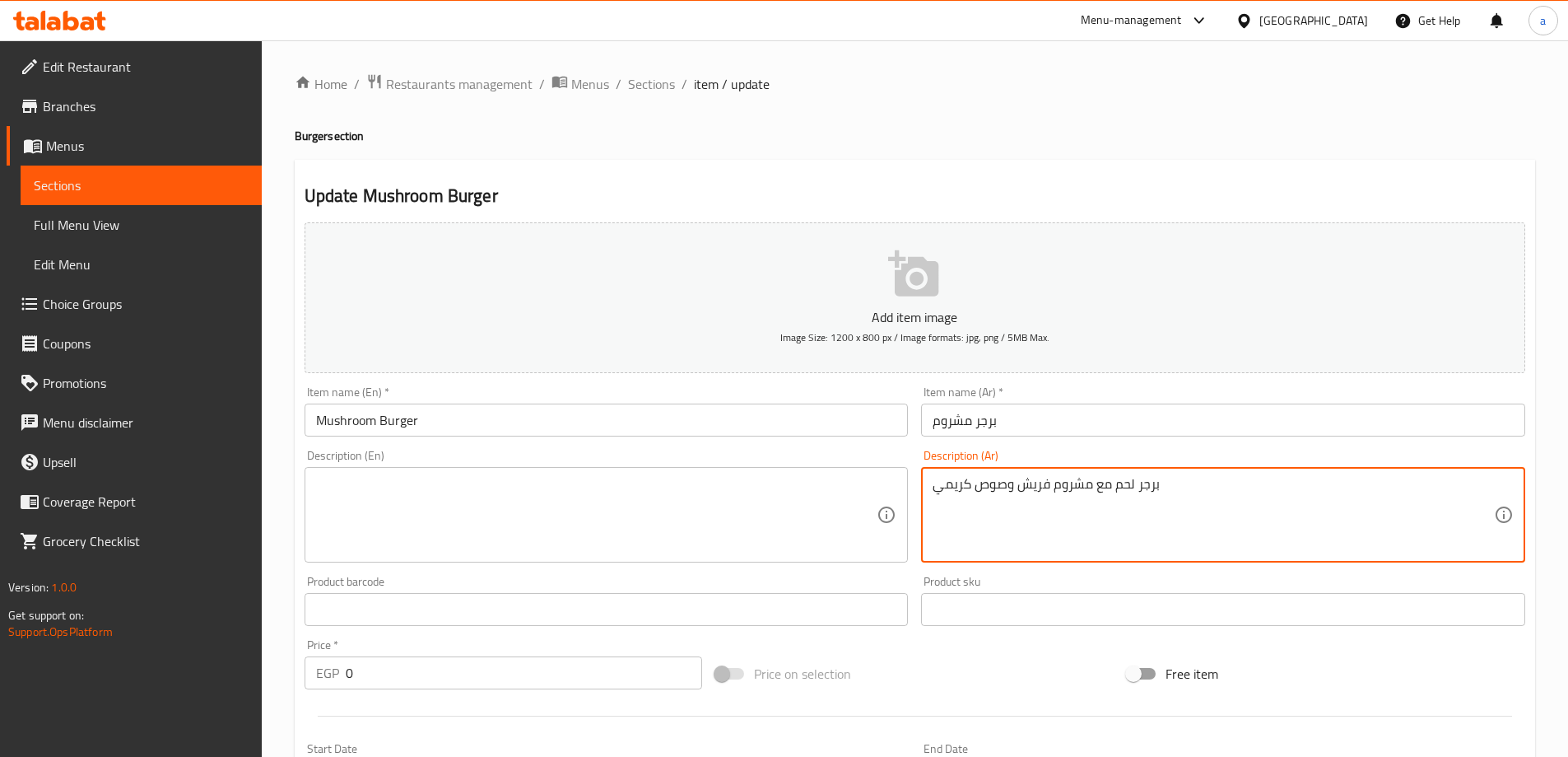
type textarea "برجر لحم مع مشروم فريش وصوص كريمي"
click at [736, 501] on textarea at bounding box center [597, 515] width 562 height 78
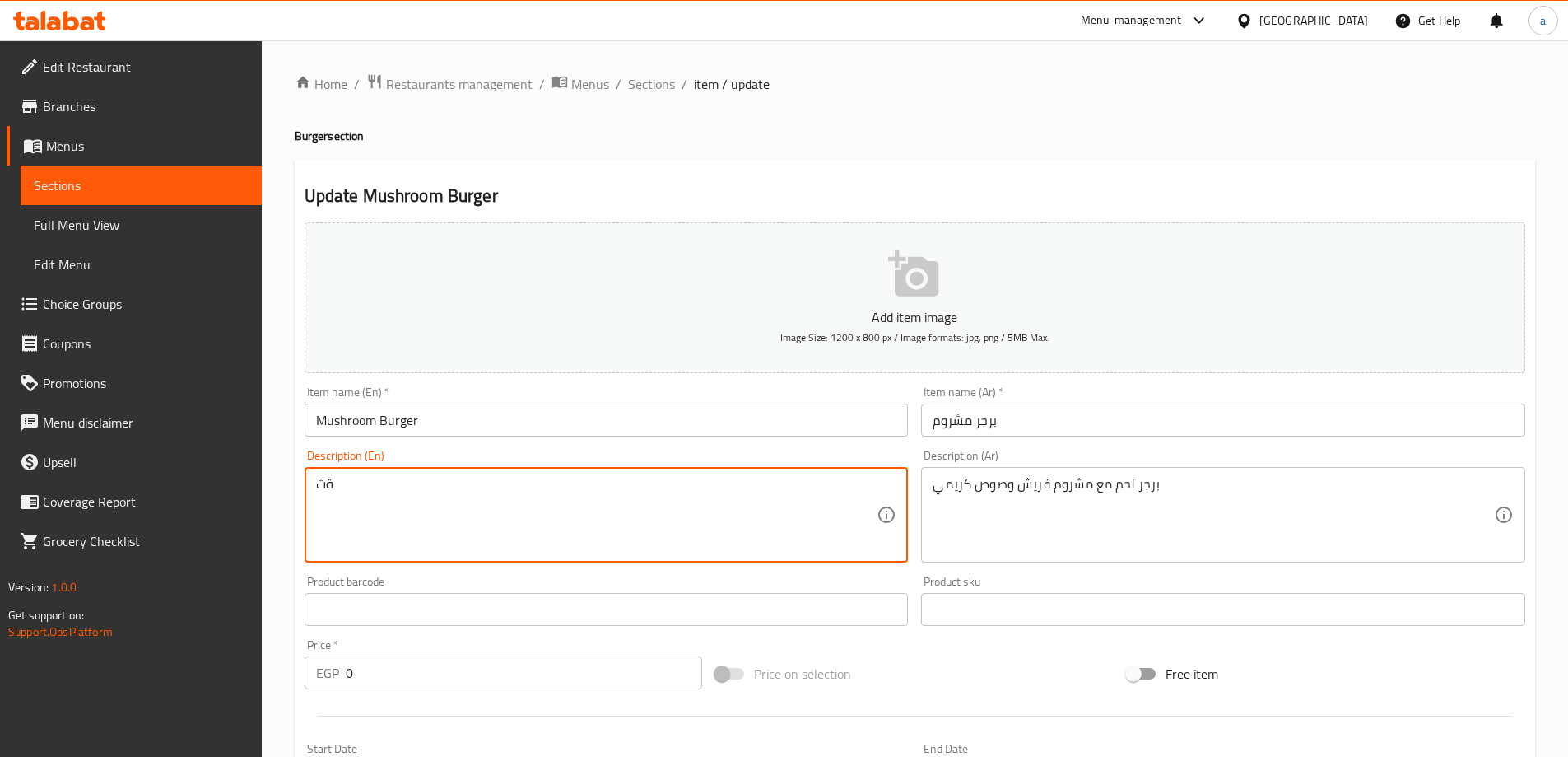
type textarea "ة"
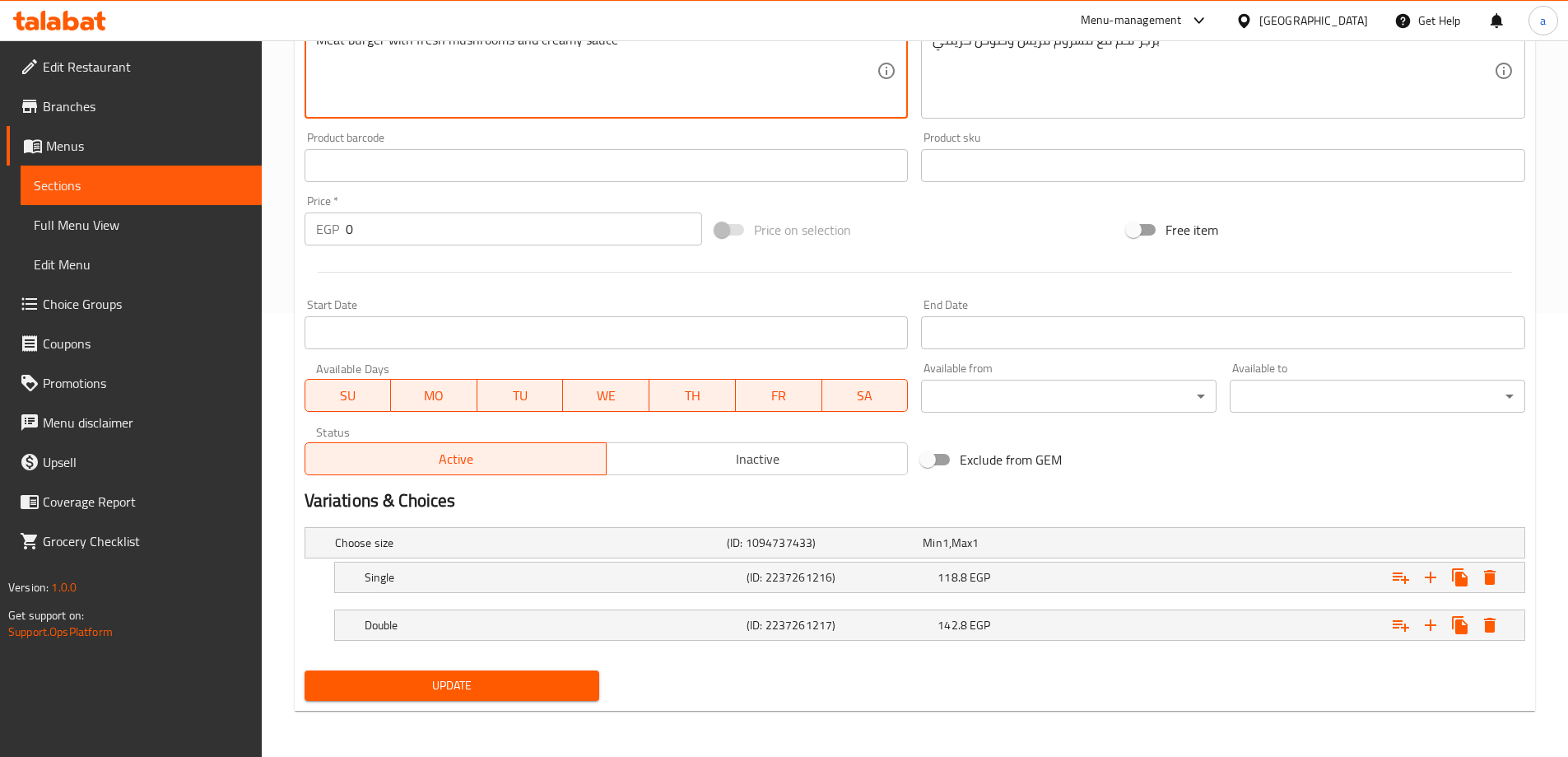
type textarea "Meat burger with fresh mushrooms and creamy sauce"
click at [499, 677] on span "Update" at bounding box center [452, 686] width 269 height 20
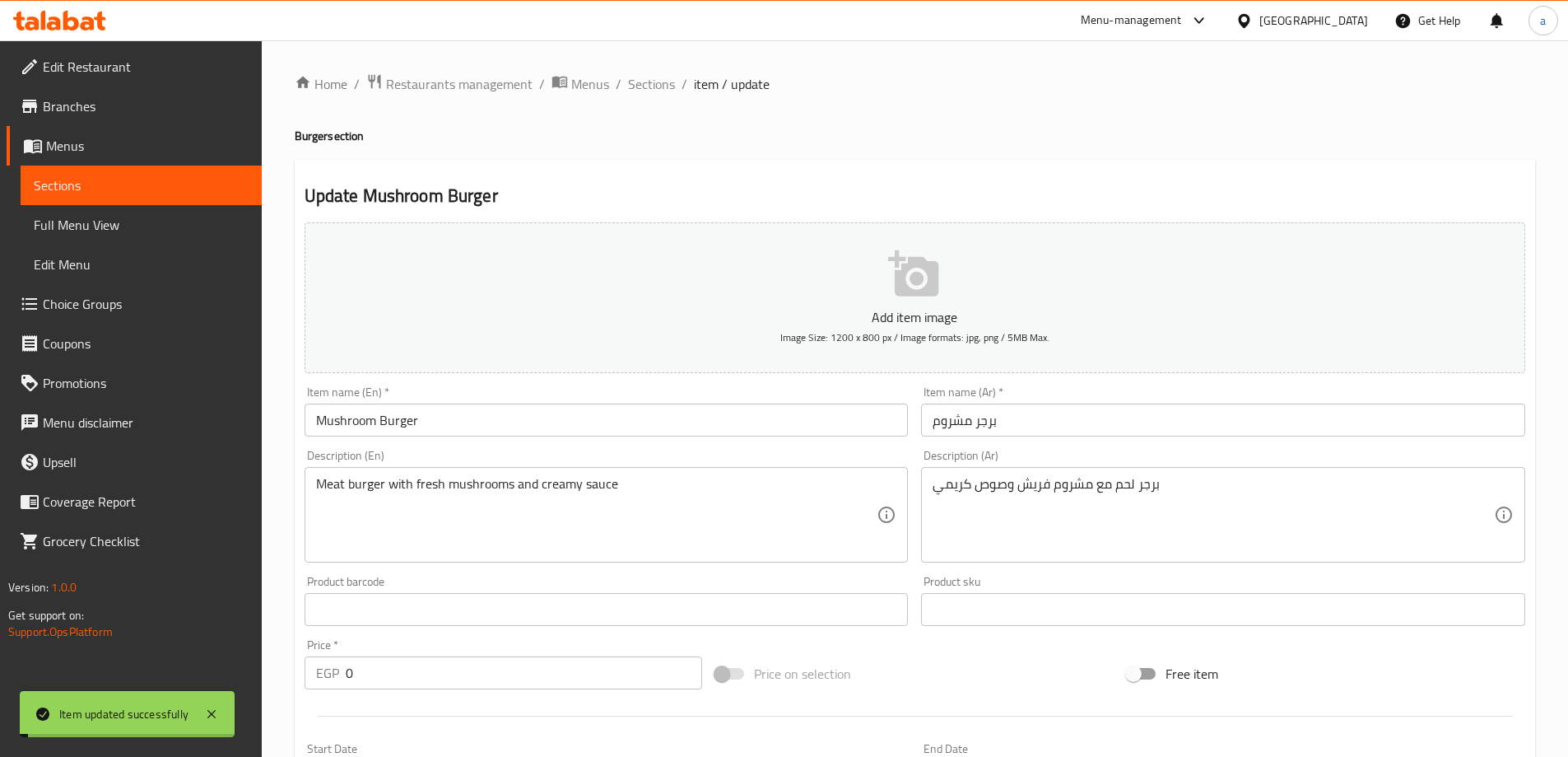
click at [641, 79] on span "Sections" at bounding box center [652, 83] width 47 height 19
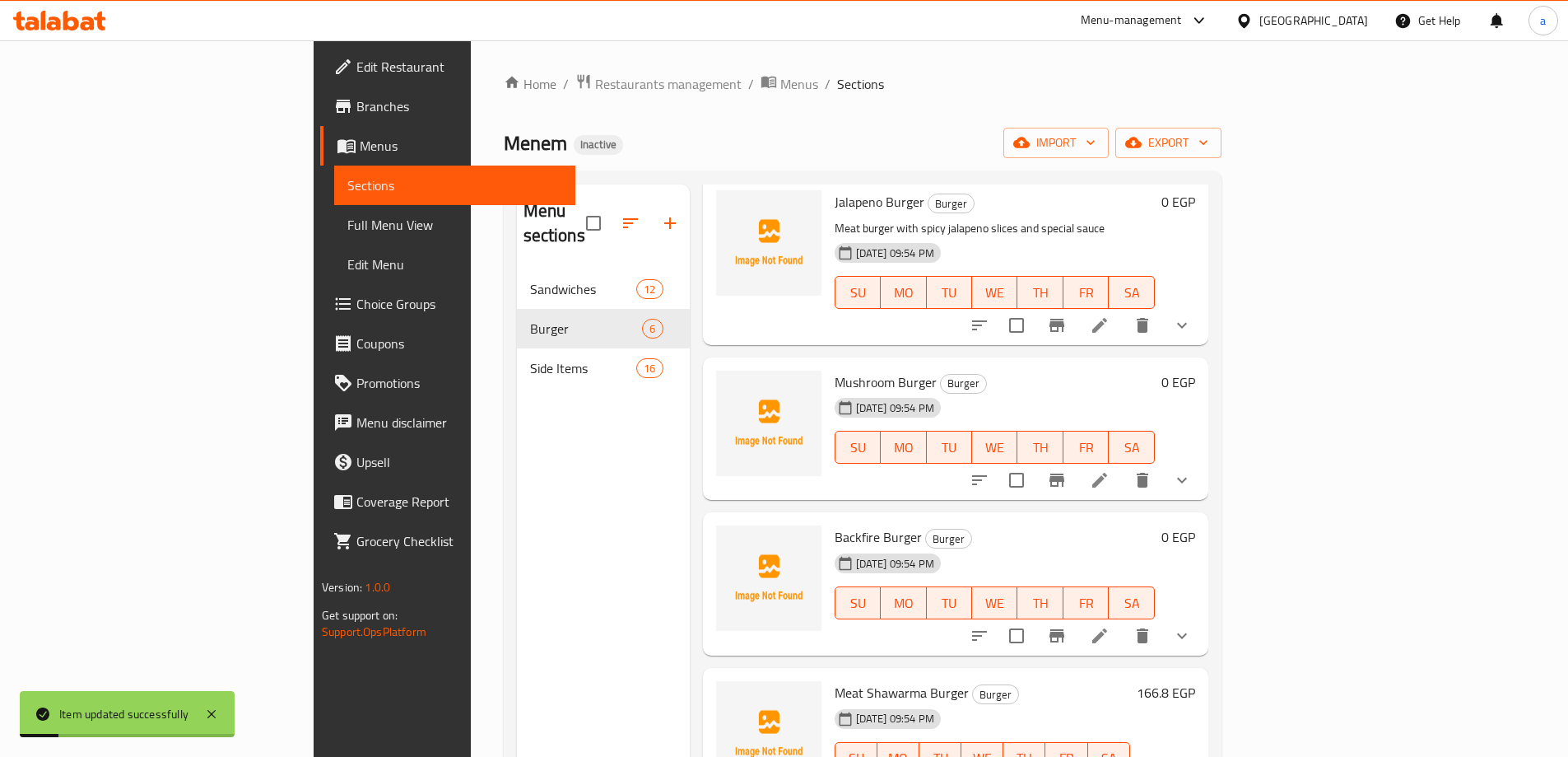
scroll to position [230, 0]
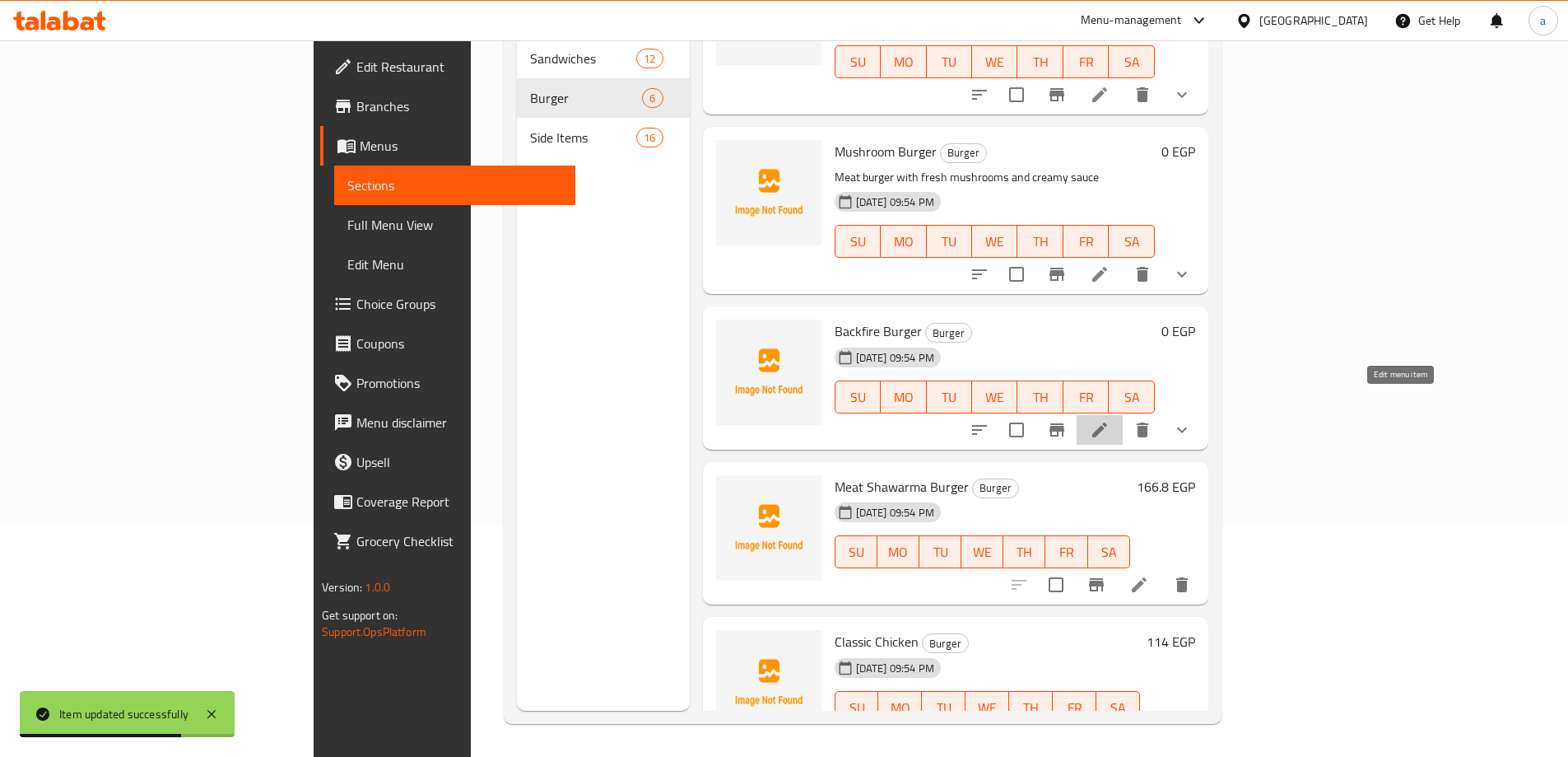
click at [1110, 420] on icon at bounding box center [1099, 429] width 19 height 19
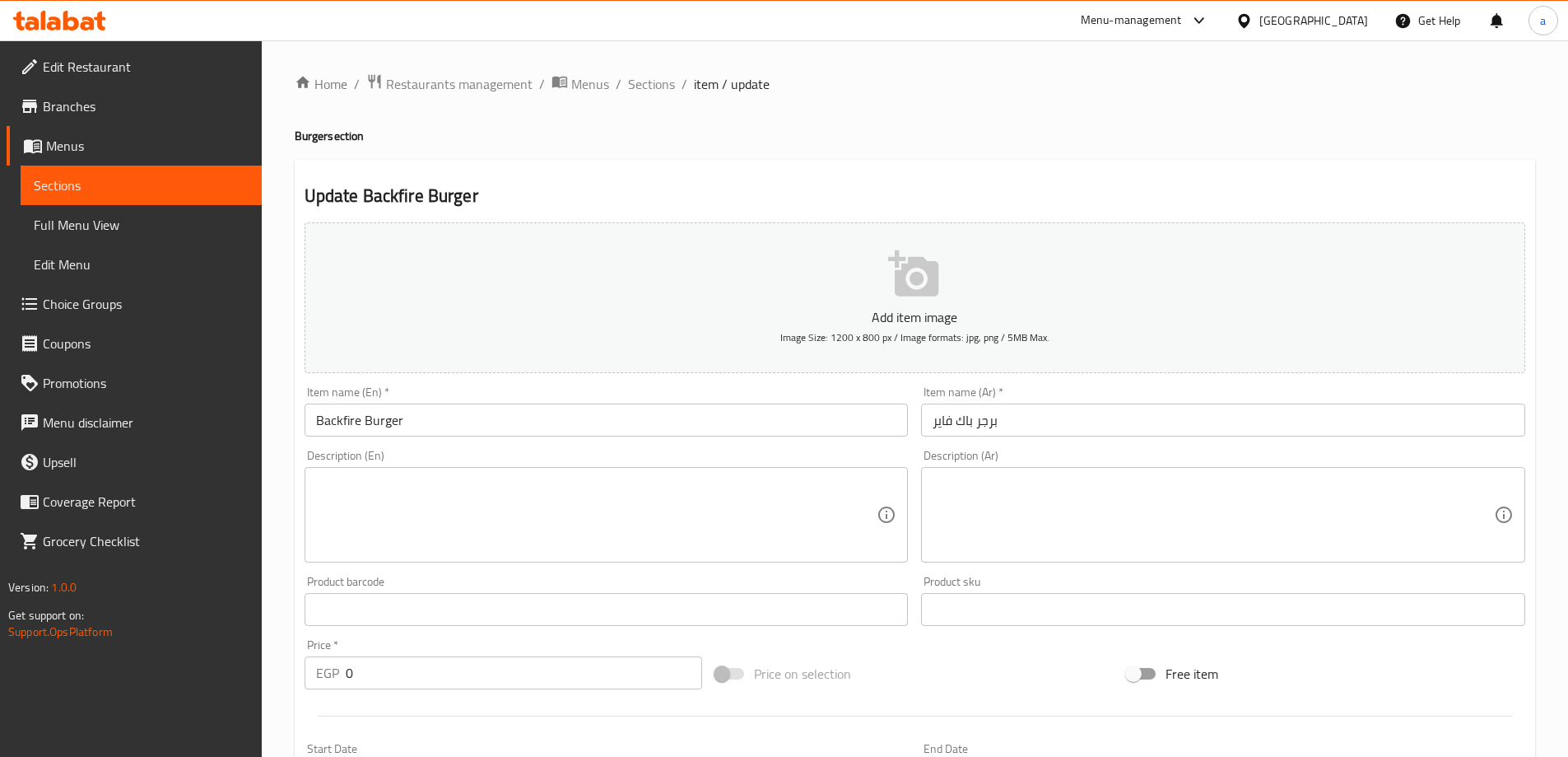
click at [1058, 506] on textarea at bounding box center [1213, 515] width 562 height 78
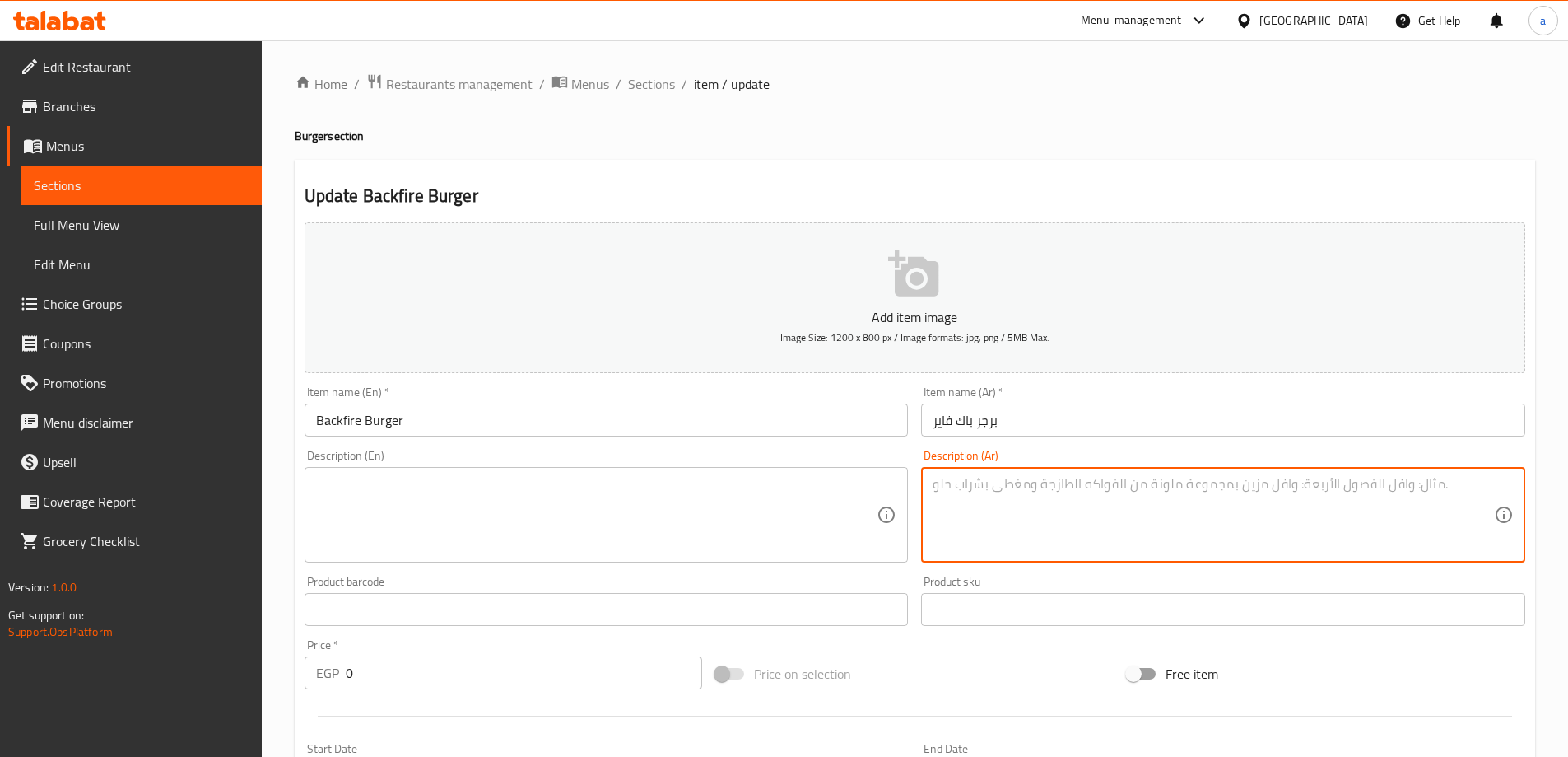
paste textarea "برجر سبايسي غني بالنكهة الحارة"
type textarea "برجر سبايسي غني بالنكهة الحارة"
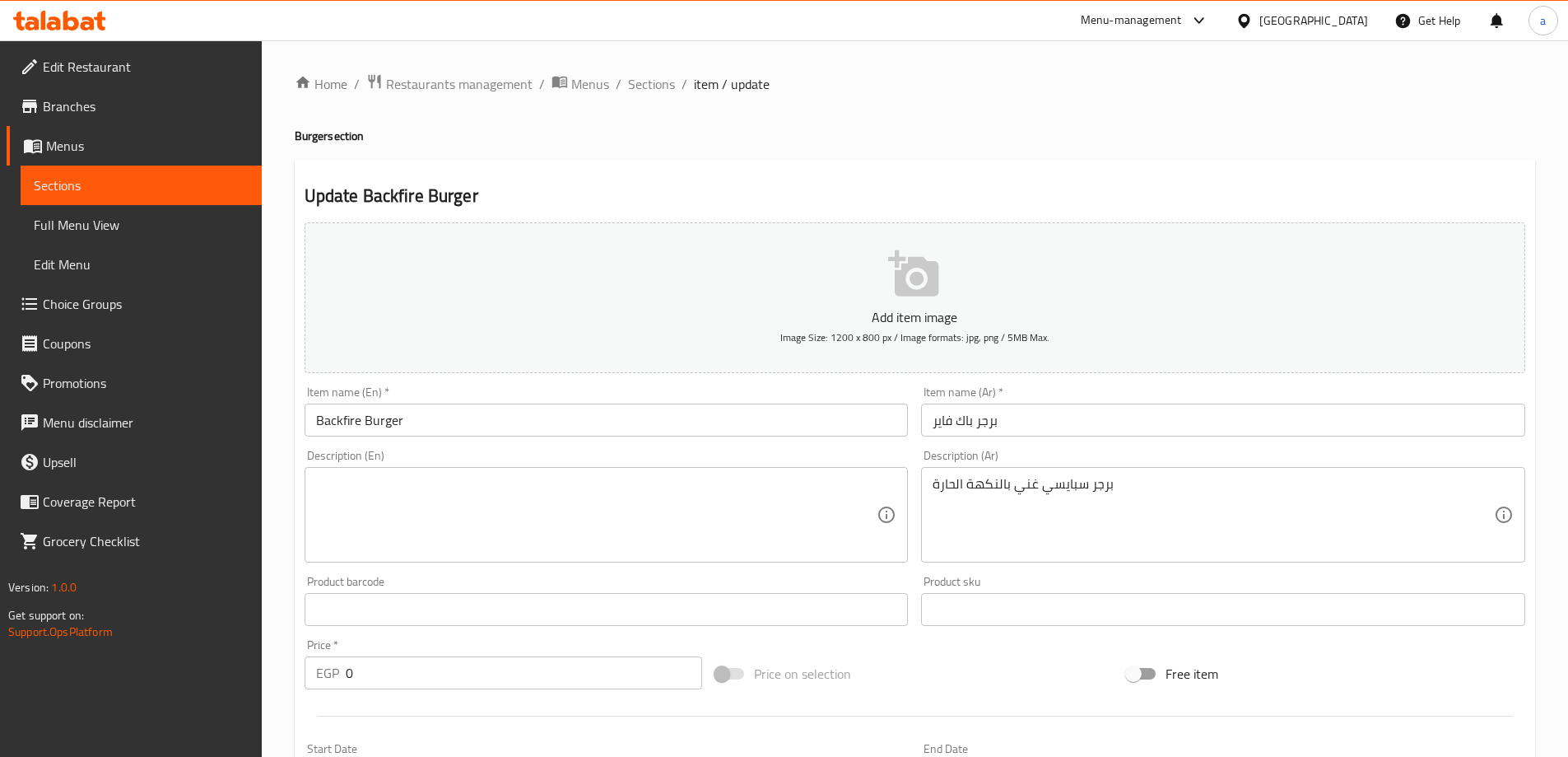
click at [801, 506] on textarea at bounding box center [597, 515] width 562 height 78
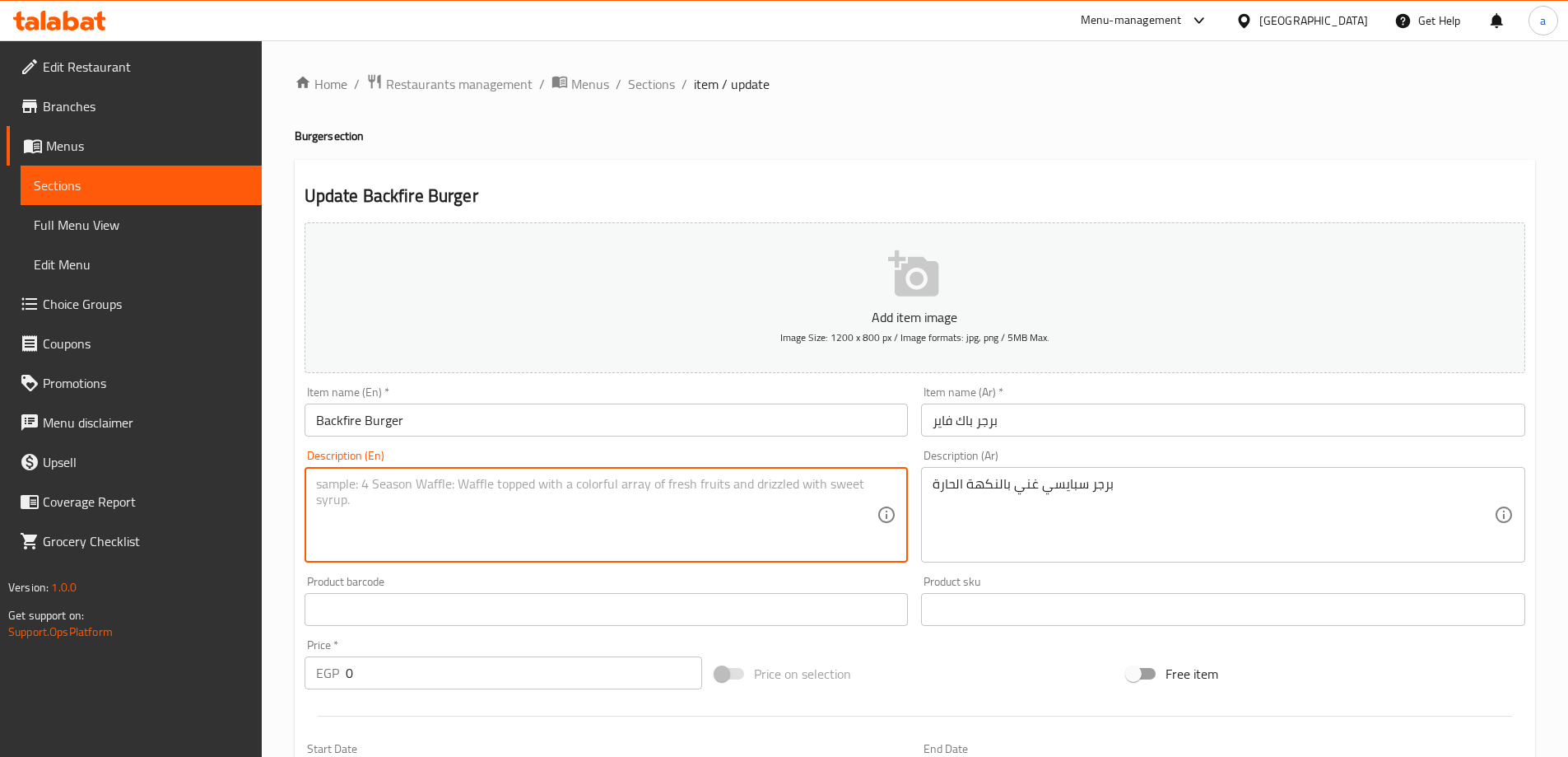
click at [801, 506] on textarea at bounding box center [597, 515] width 562 height 78
paste textarea "Spicy burger rich in hot flavor"
drag, startPoint x: 441, startPoint y: 487, endPoint x: 424, endPoint y: 488, distance: 17.0
click at [424, 488] on textarea "Spicy burger rich in hot flavor" at bounding box center [597, 515] width 562 height 78
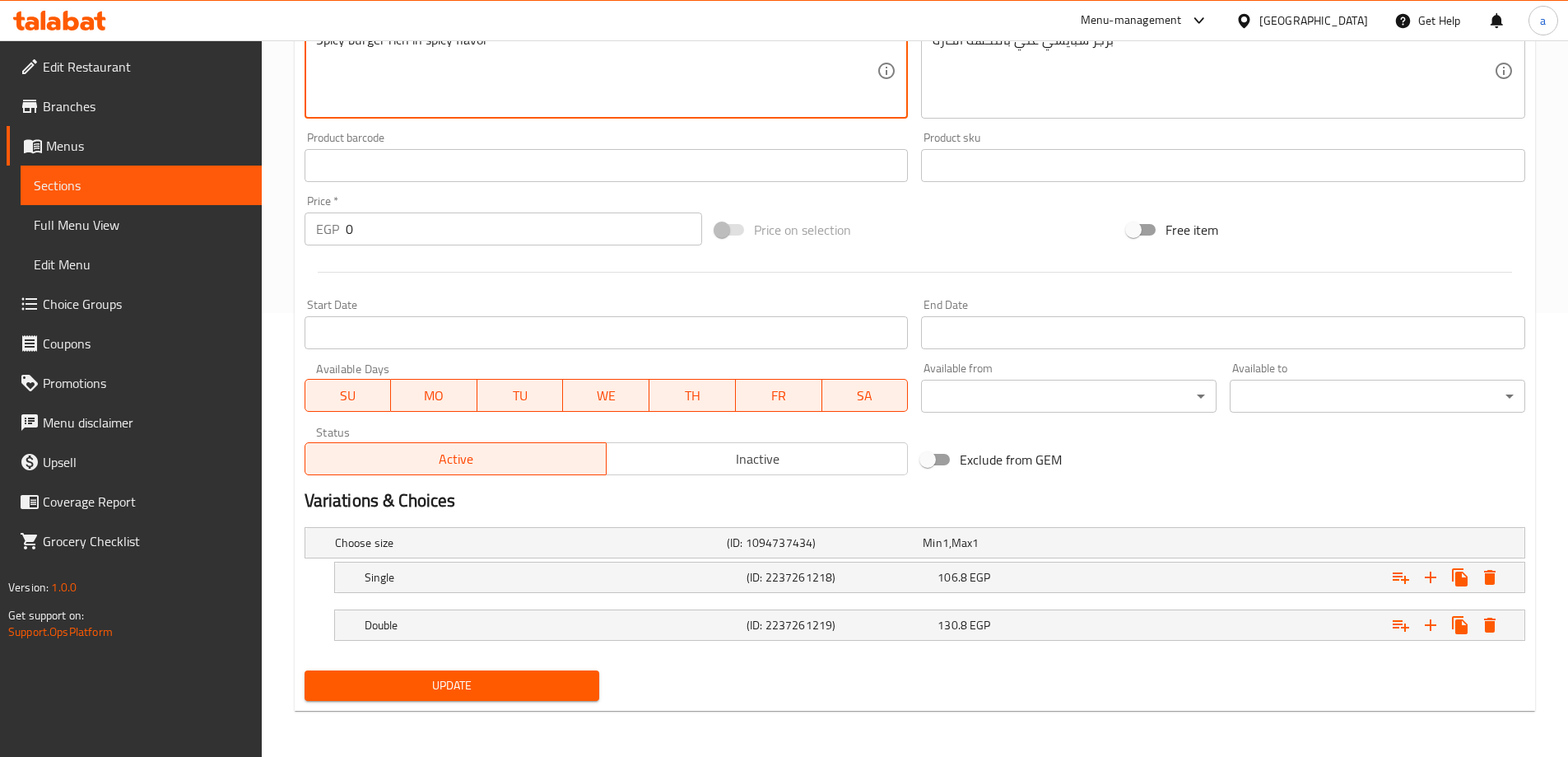
type textarea "Spicy burger rich in spicy flavor"
click at [400, 682] on span "Update" at bounding box center [452, 686] width 269 height 20
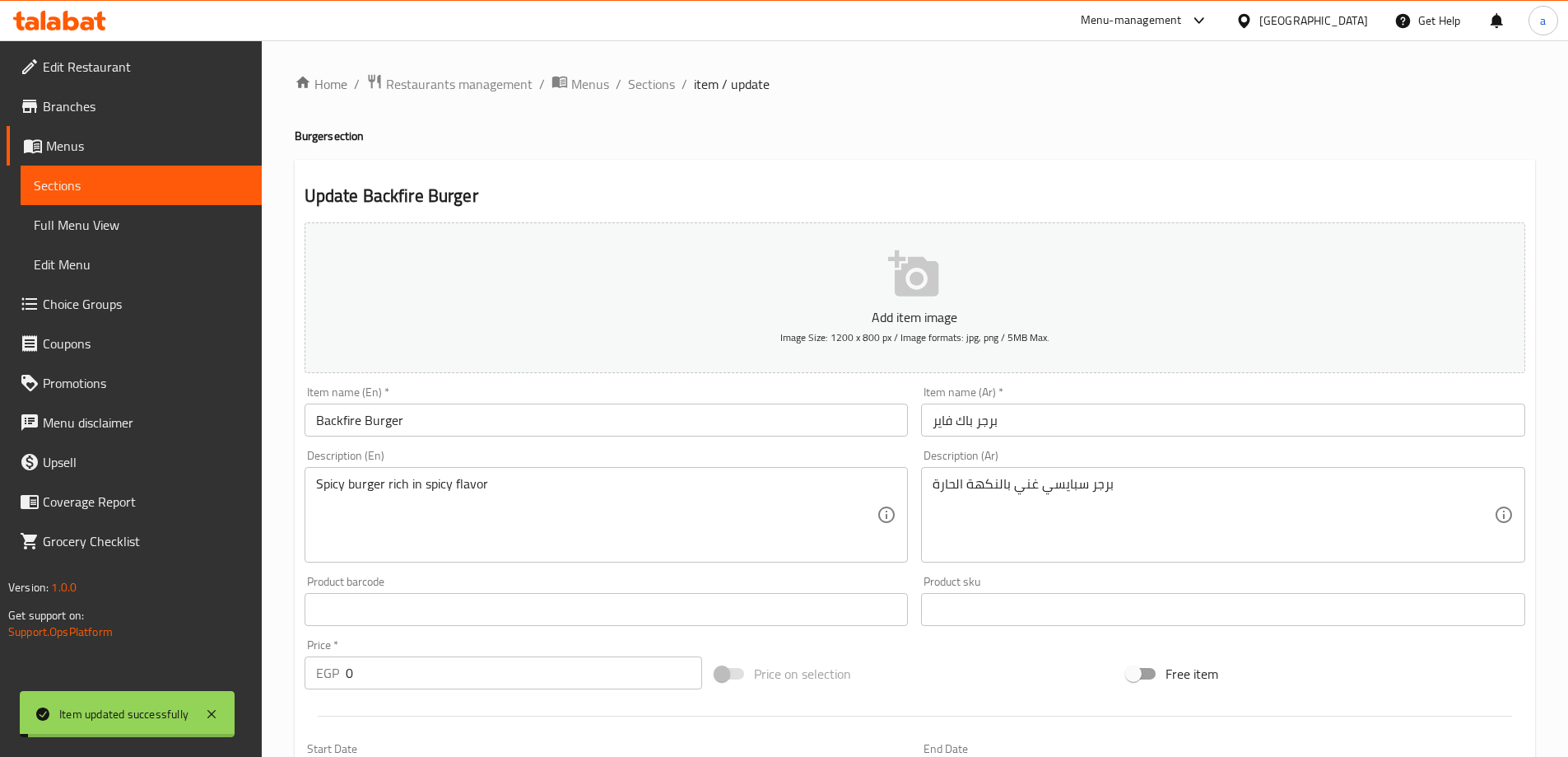
click at [645, 86] on span "Sections" at bounding box center [652, 83] width 47 height 19
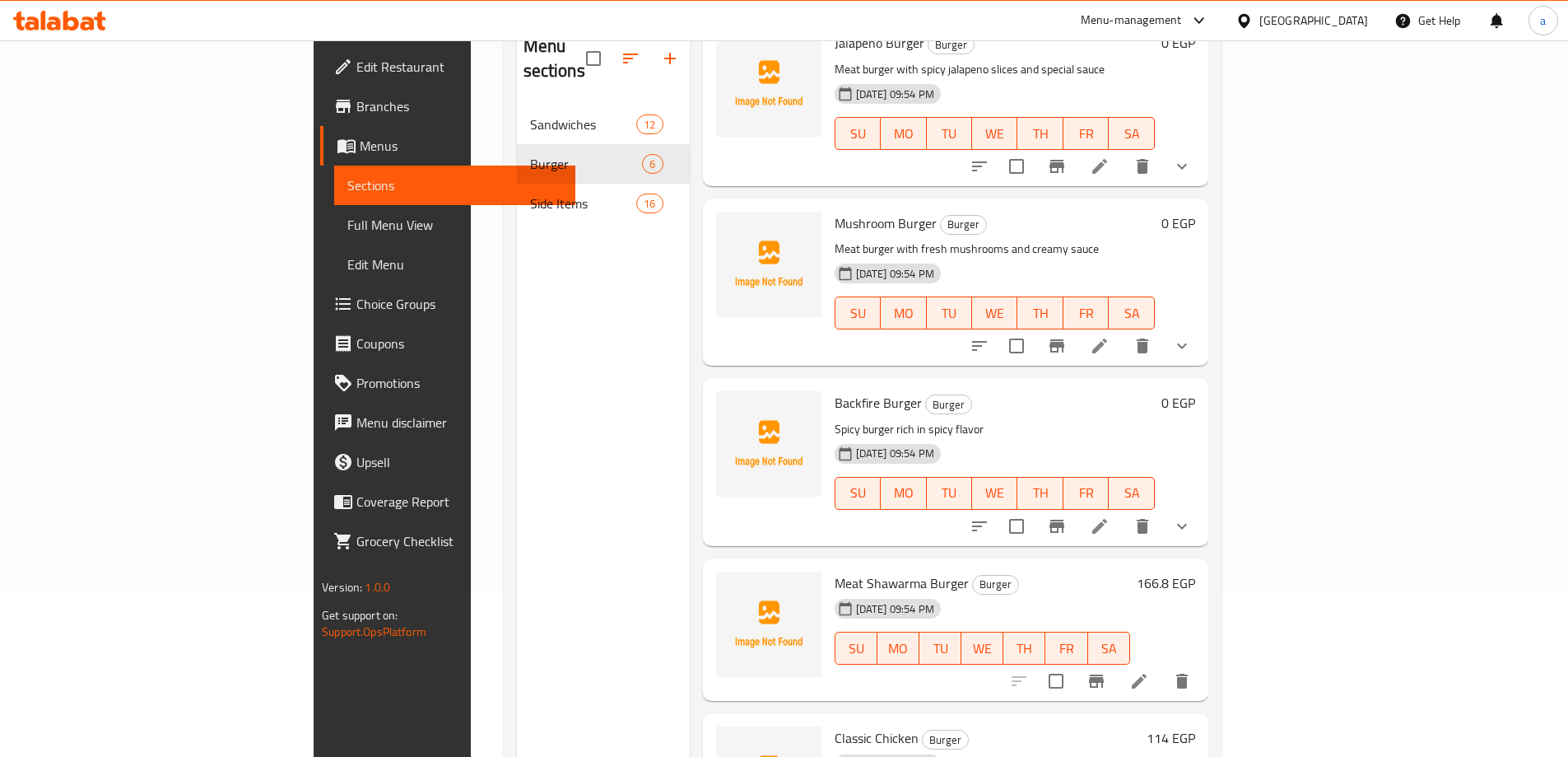
scroll to position [232, 0]
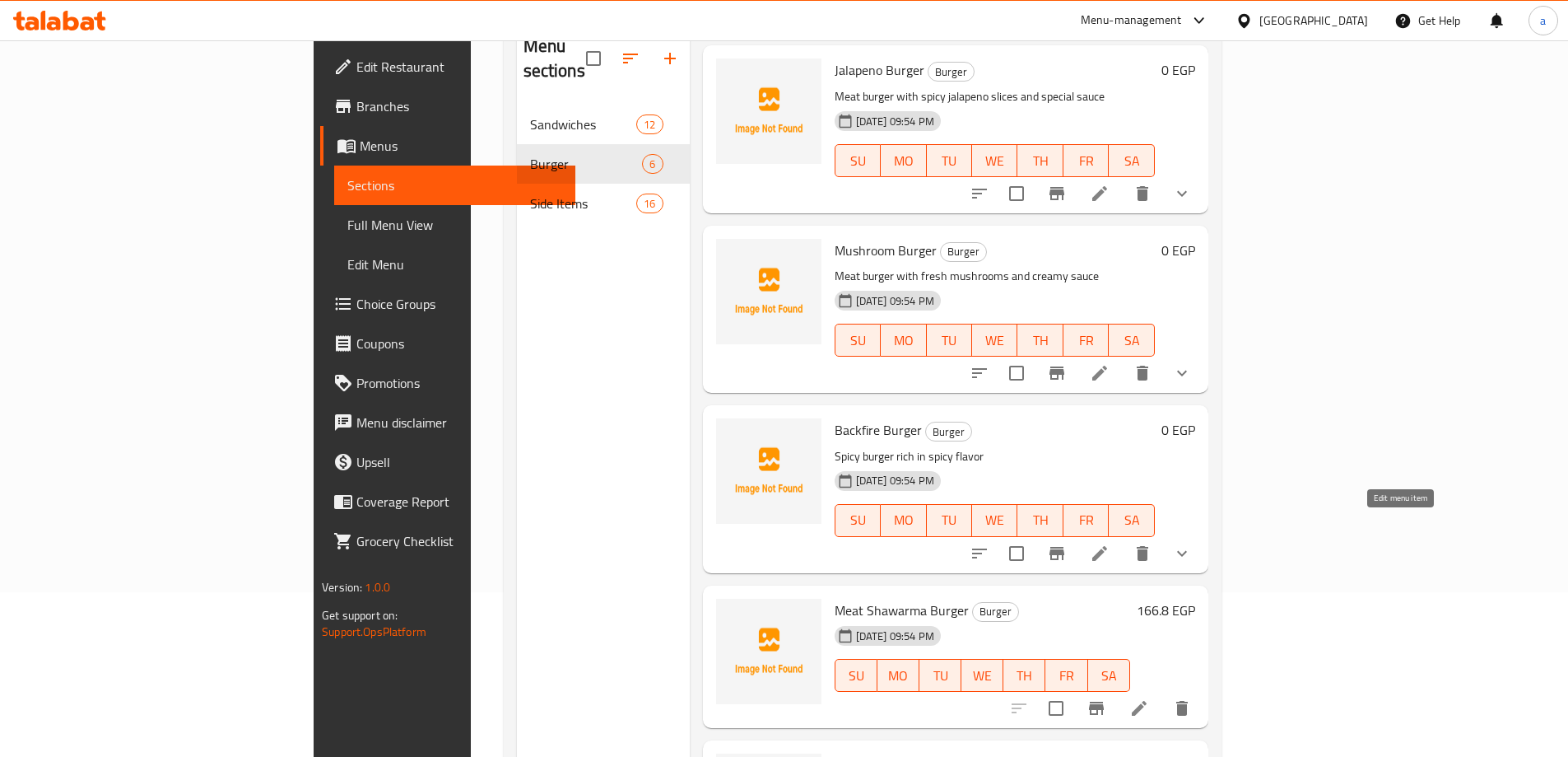
click at [1110, 543] on icon at bounding box center [1099, 553] width 19 height 19
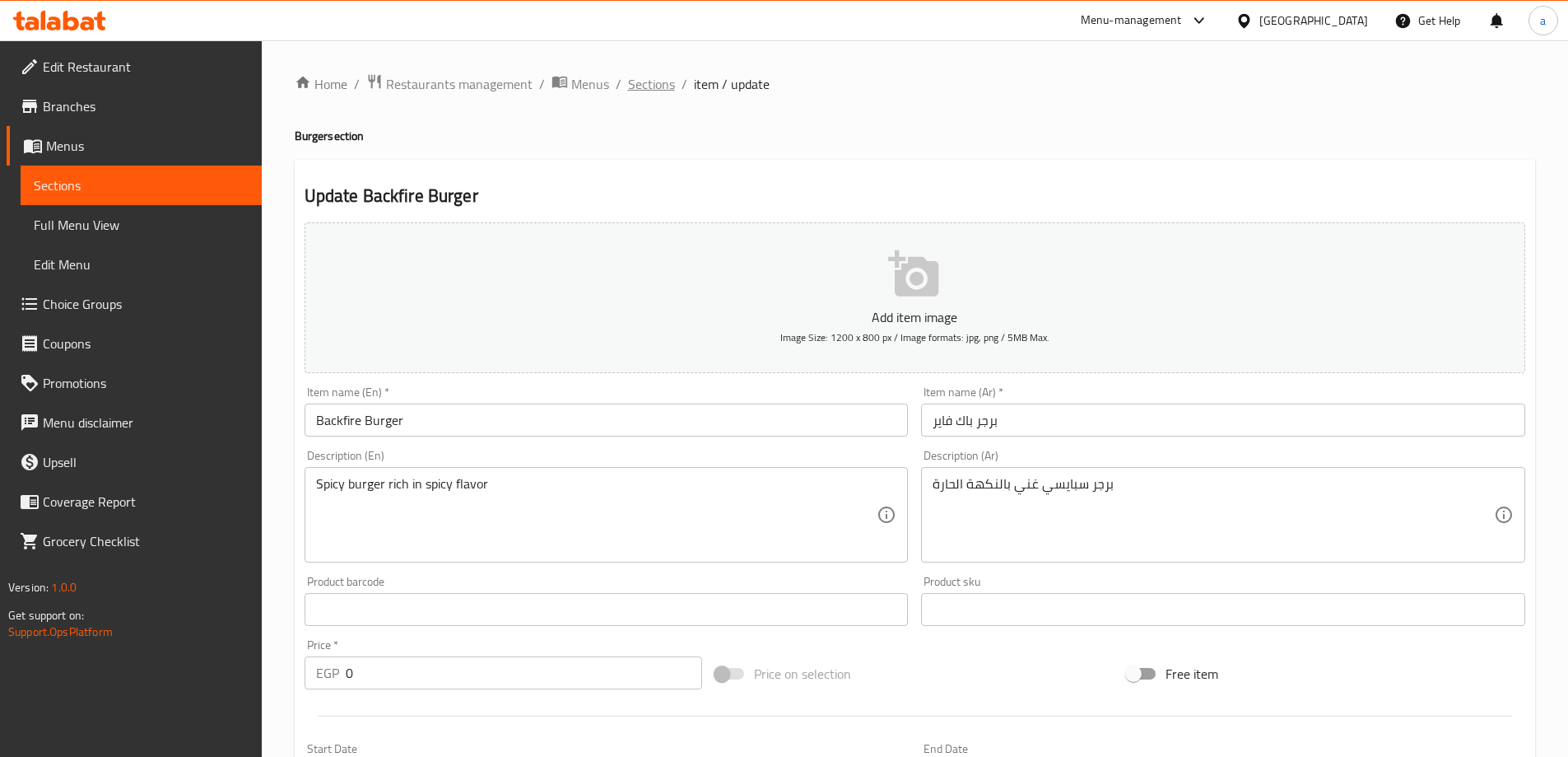
click at [658, 84] on span "Sections" at bounding box center [652, 83] width 47 height 19
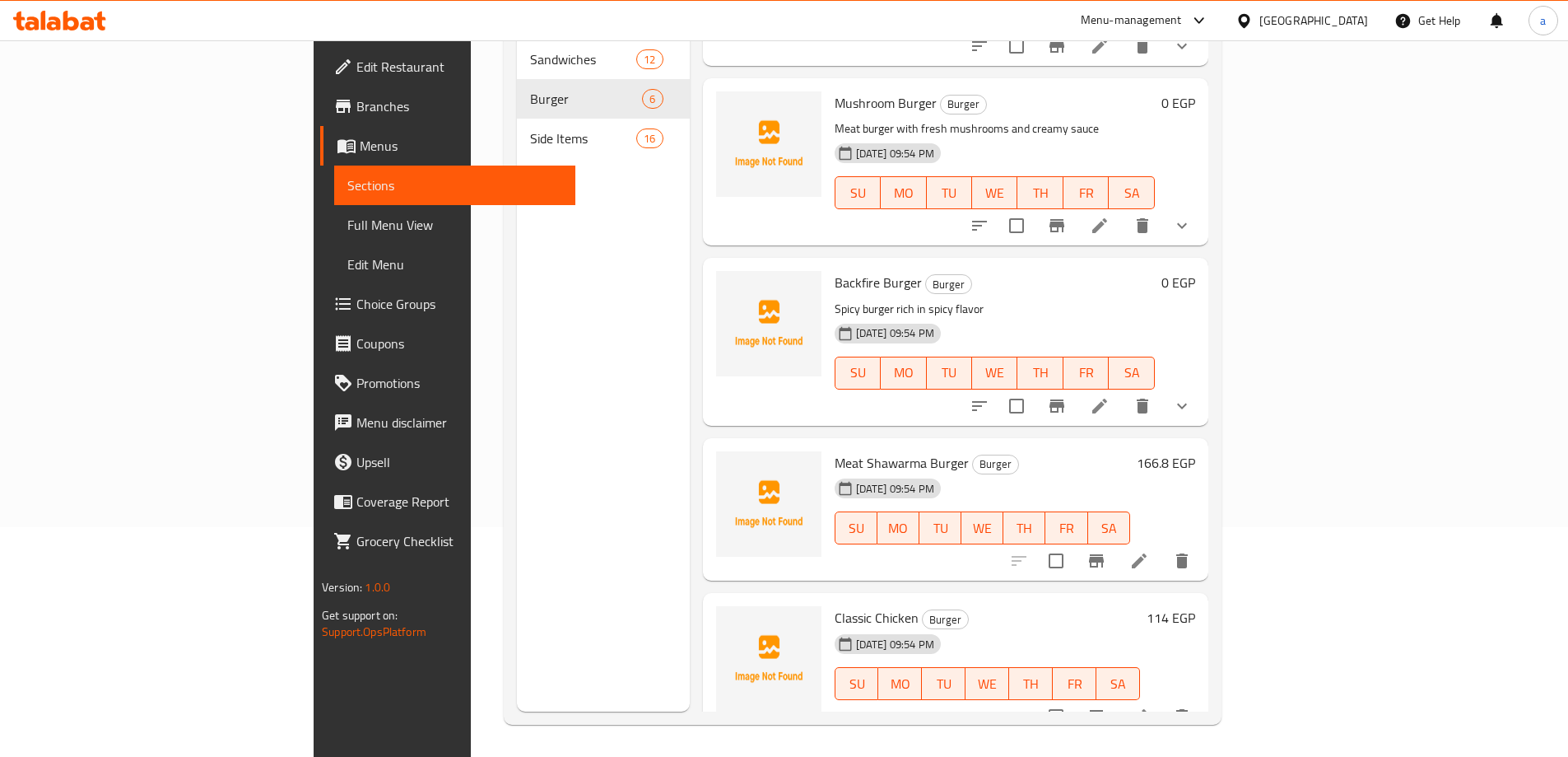
scroll to position [230, 0]
click at [1149, 550] on icon at bounding box center [1138, 559] width 19 height 19
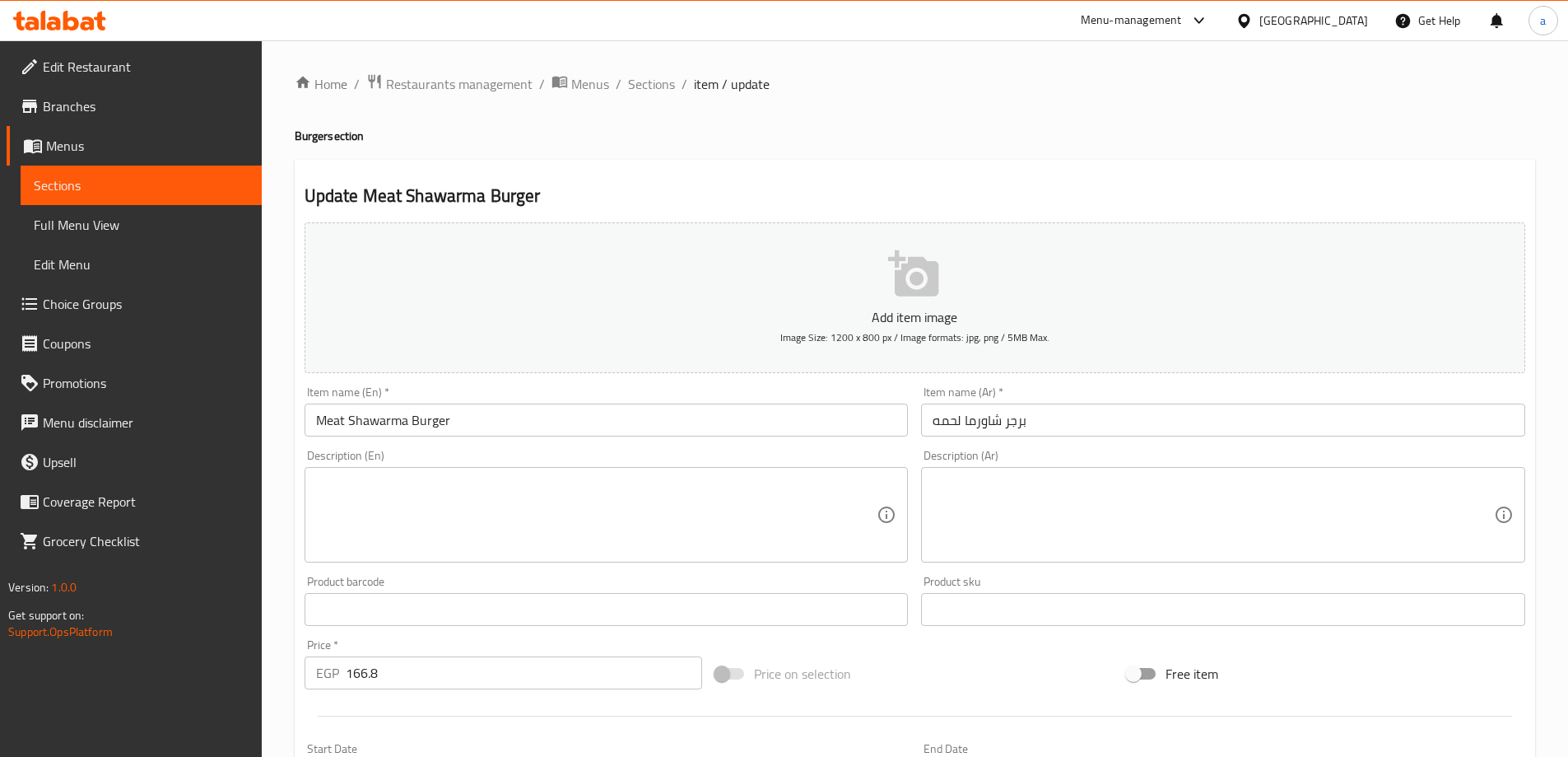
click at [1046, 516] on textarea at bounding box center [1213, 515] width 562 height 78
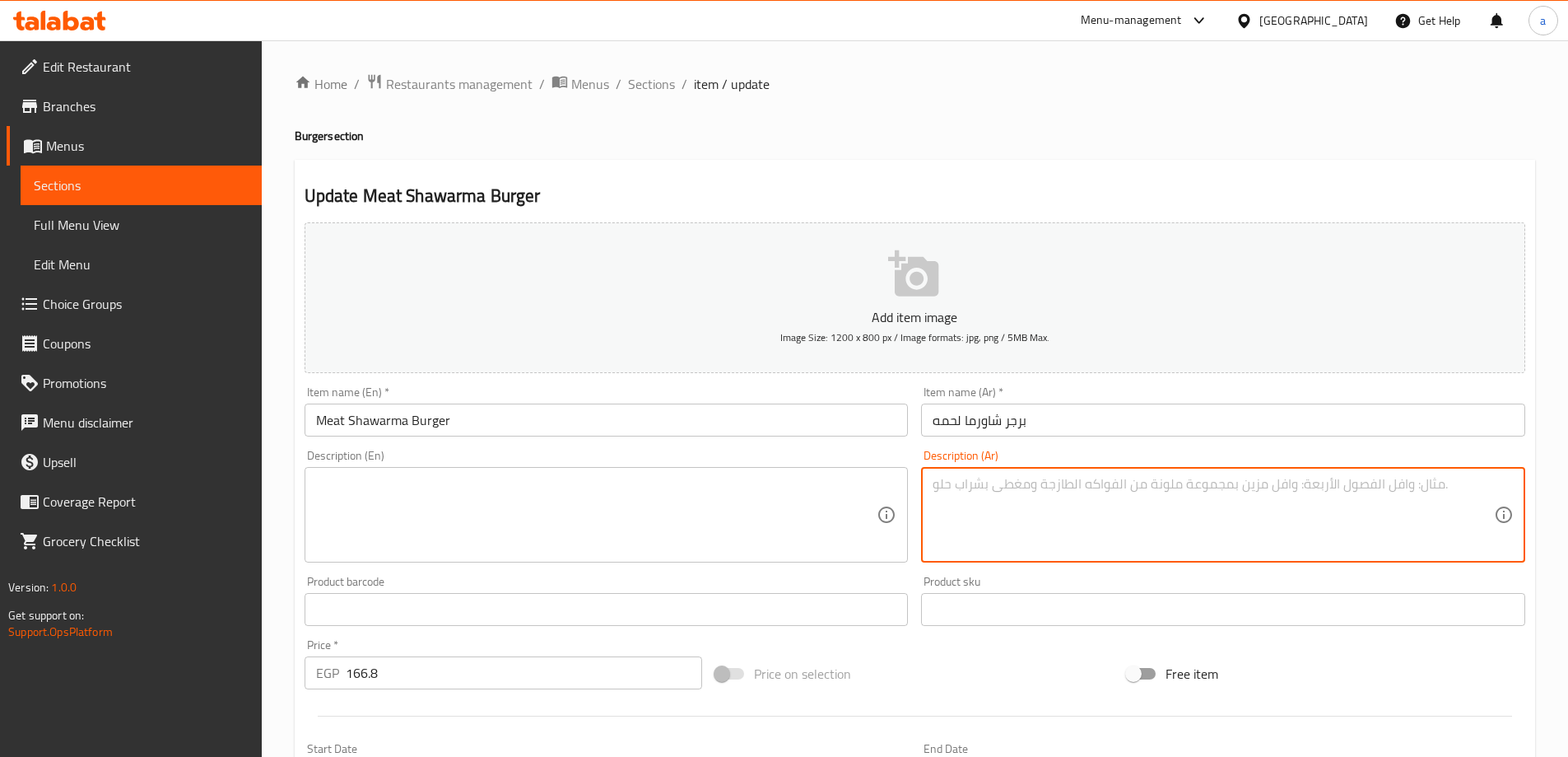
paste textarea "برجر لحم مع لمسة شاورما مميزة"
type textarea "برجر لحم مع لمسة شاورما مميزة"
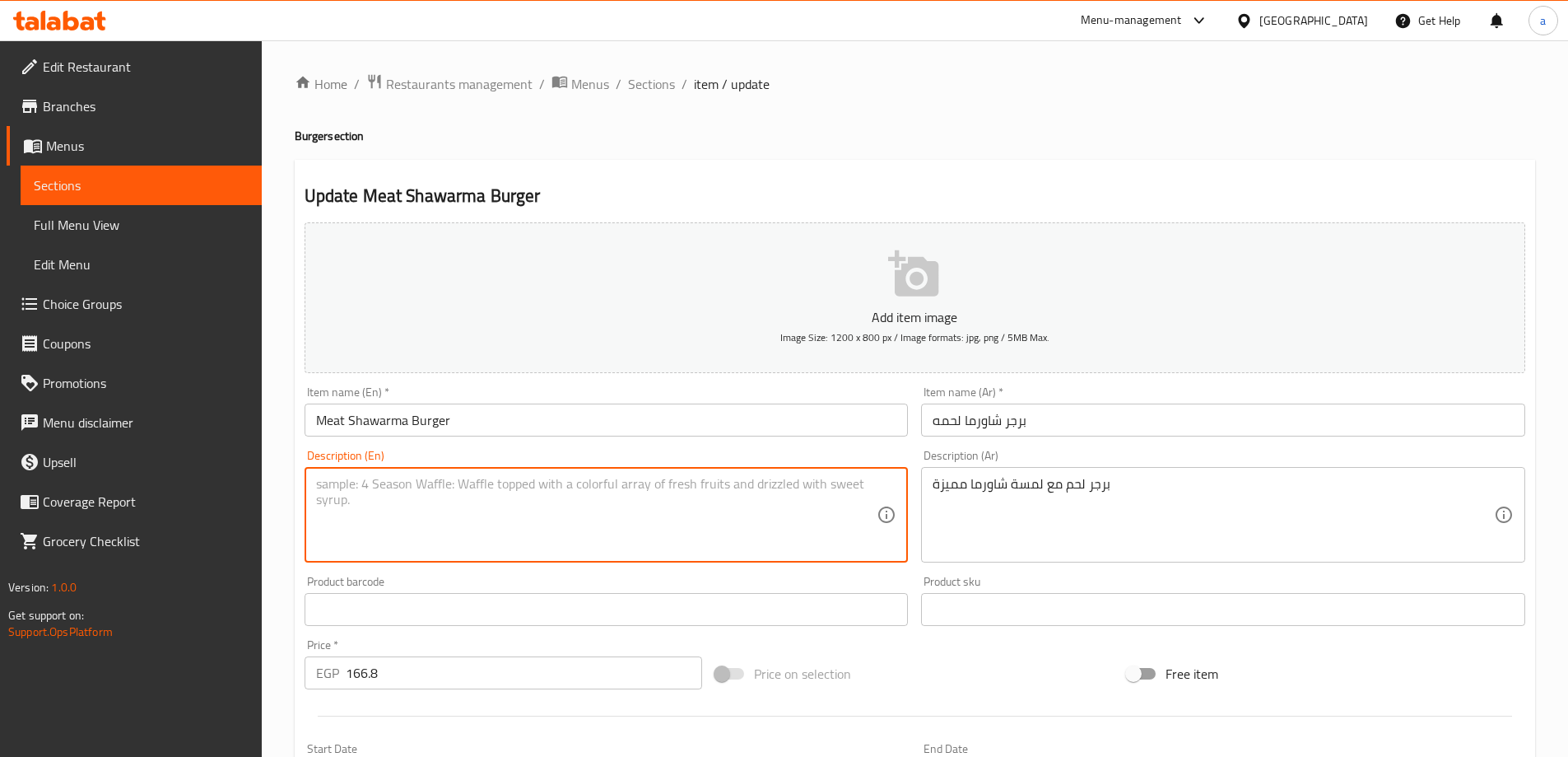
click at [678, 511] on textarea at bounding box center [597, 515] width 562 height 78
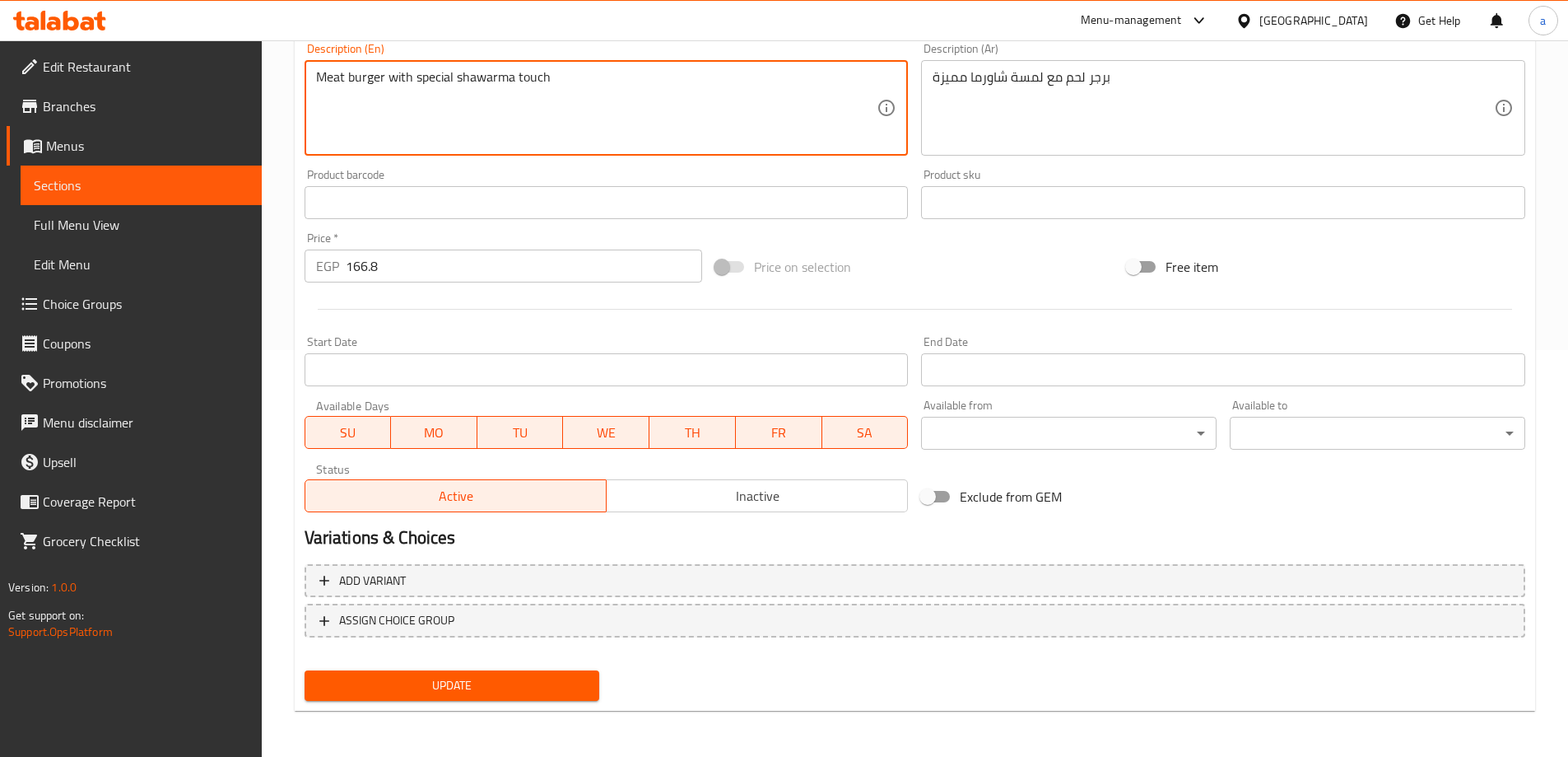
type textarea "Meat burger with special shawarma touch"
click at [556, 680] on span "Update" at bounding box center [452, 686] width 269 height 20
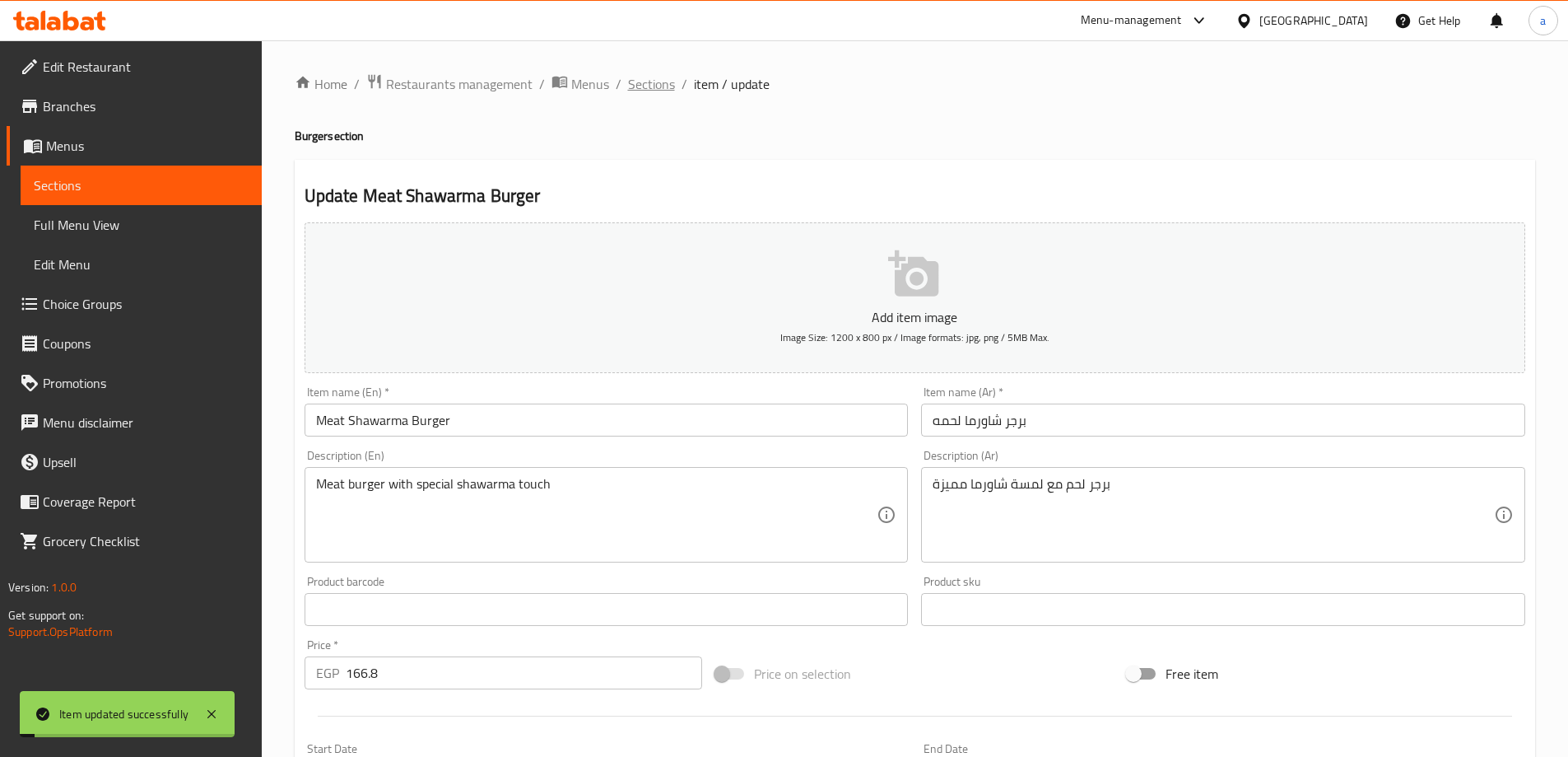
click at [649, 80] on span "Sections" at bounding box center [652, 83] width 47 height 19
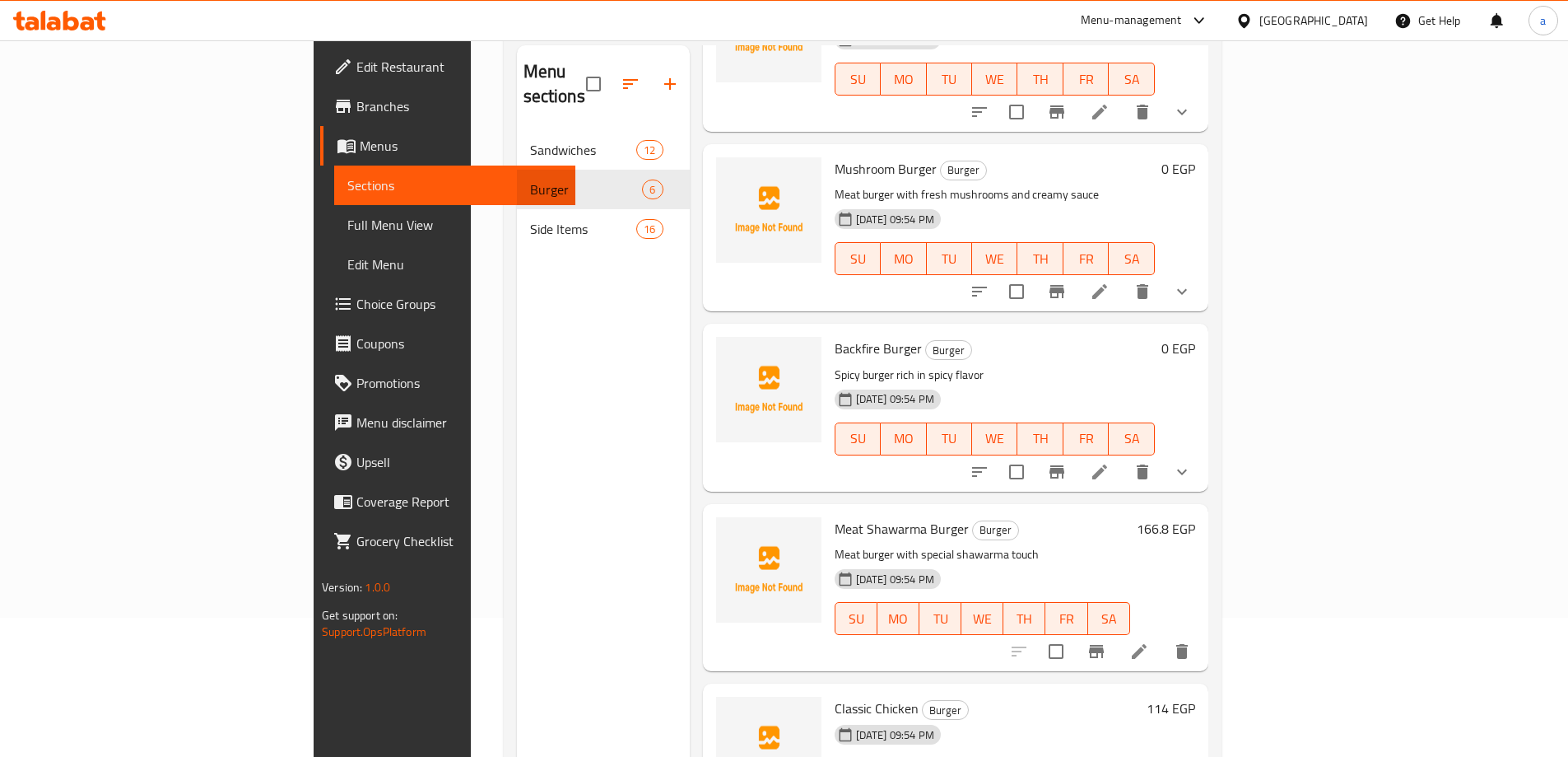
scroll to position [230, 0]
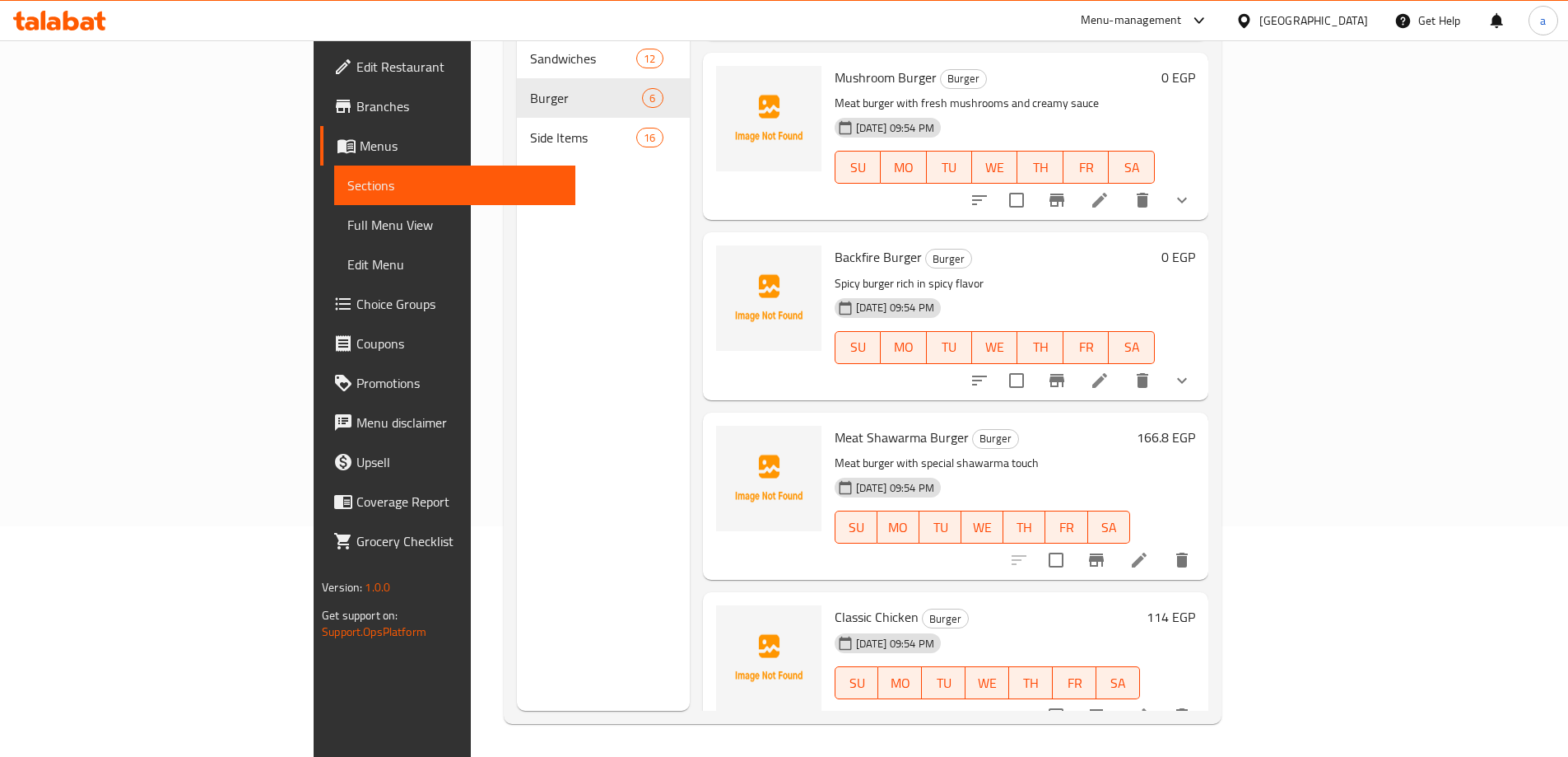
click at [1149, 706] on icon at bounding box center [1138, 715] width 19 height 19
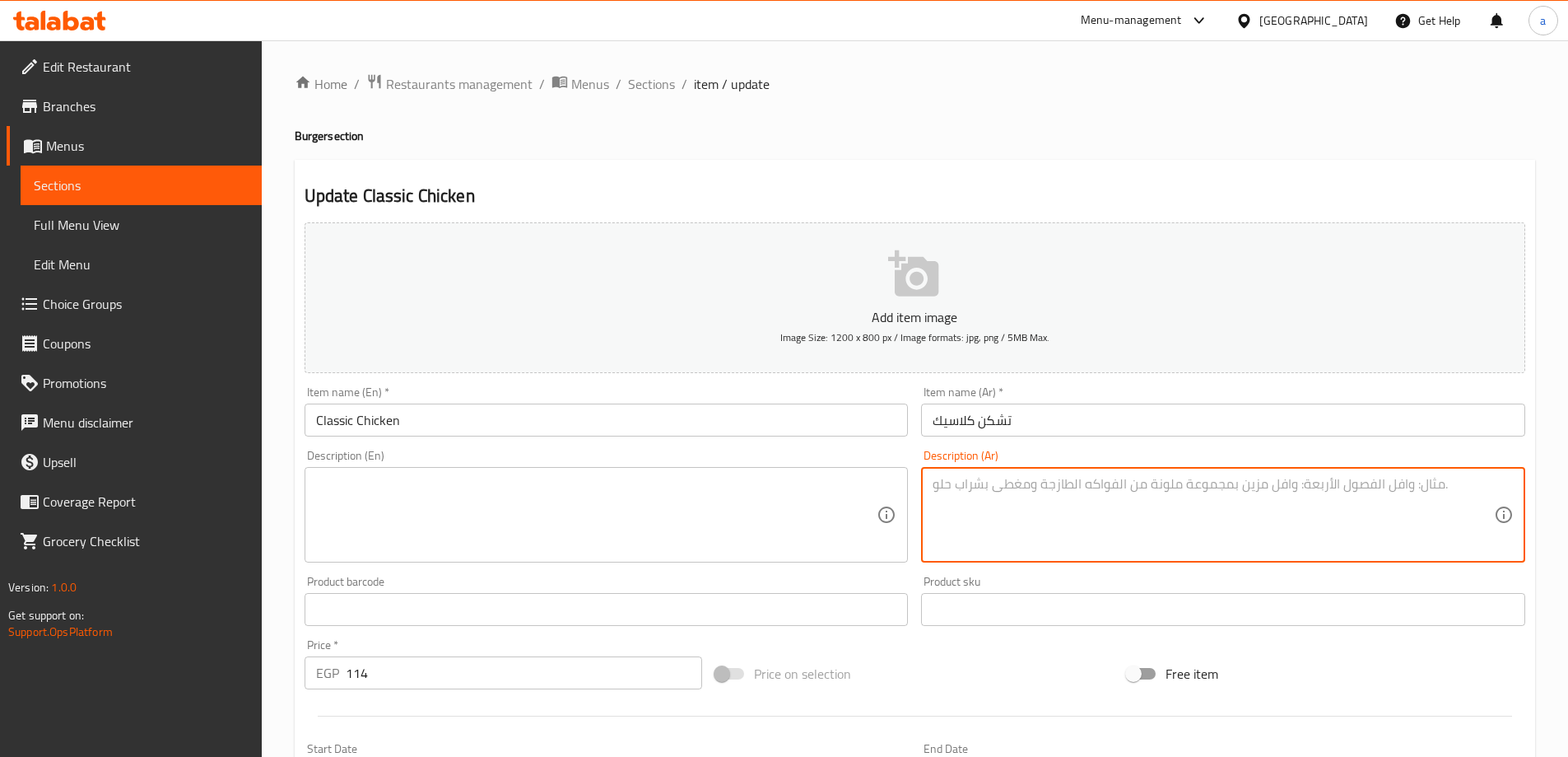
click at [953, 499] on textarea at bounding box center [1213, 515] width 562 height 78
paste textarea "دجاج مشوي أو بانيه مع إضافات كلاسيكية وصوص خاص"
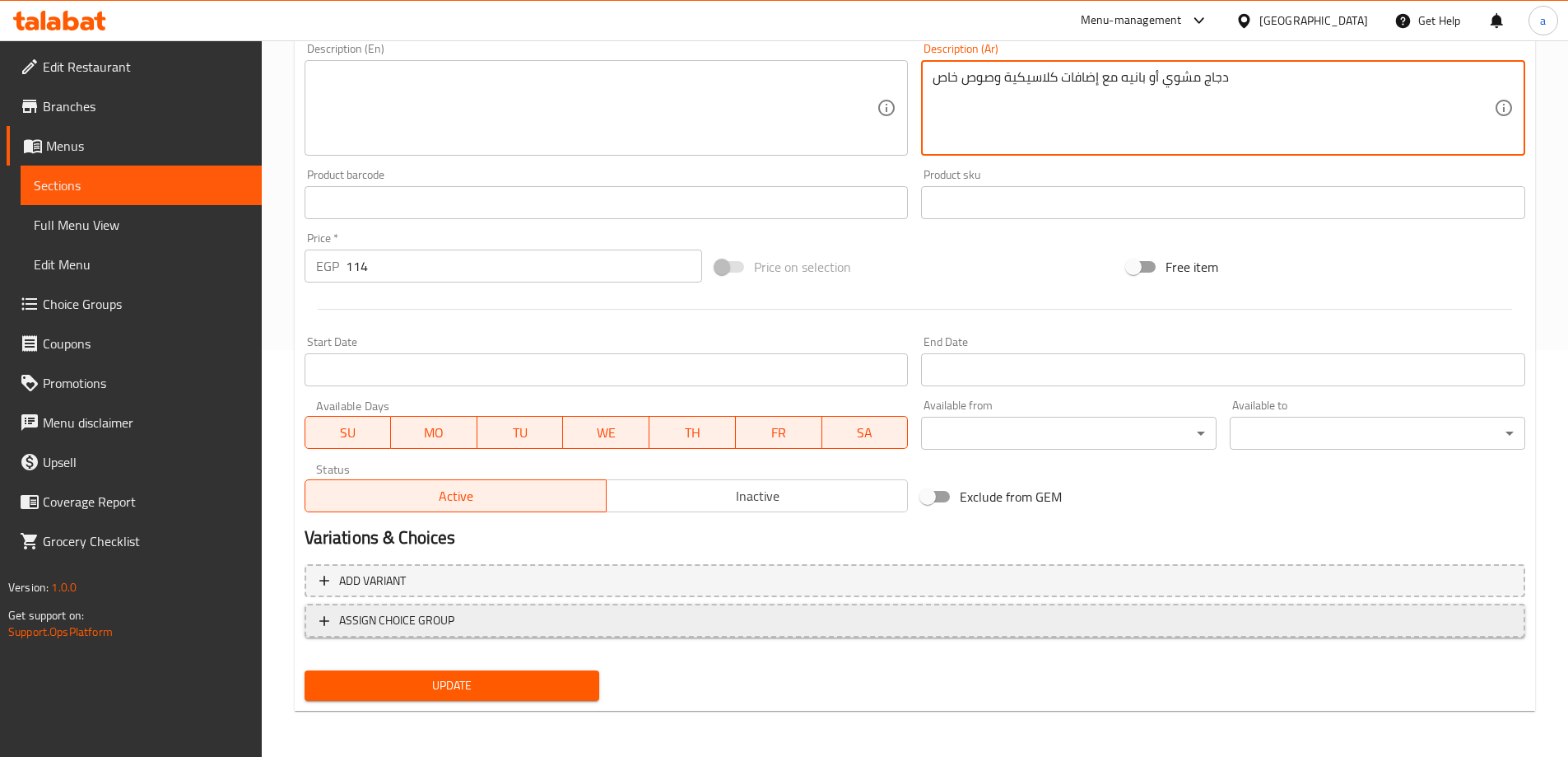
scroll to position [160, 0]
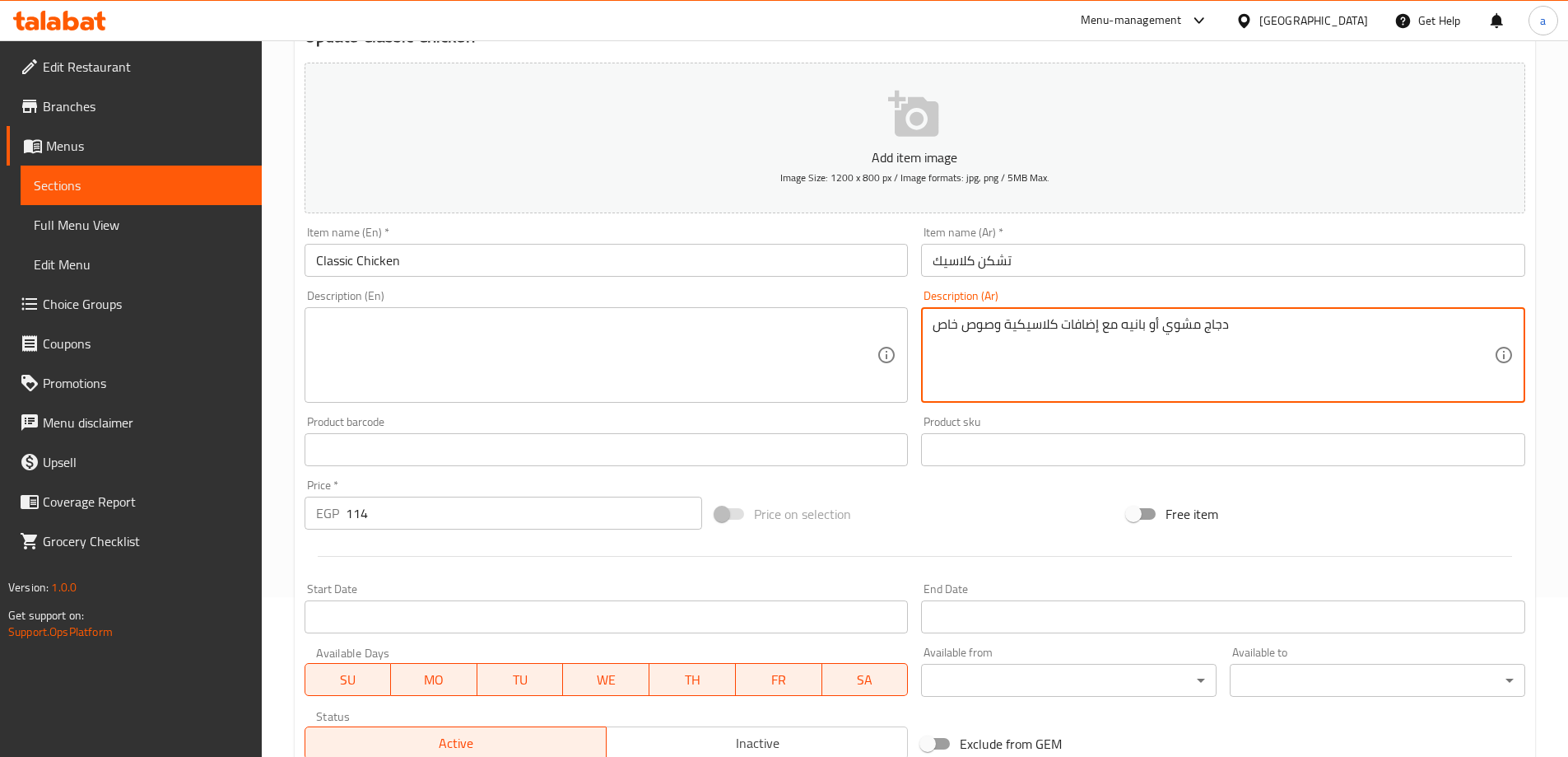
type textarea "دجاج مشوي أو بانيه مع إضافات كلاسيكية وصوص خاص"
drag, startPoint x: 1306, startPoint y: 337, endPoint x: 886, endPoint y: 315, distance: 420.6
click at [886, 315] on div "Add item image Image Size: 1200 x 800 px / Image formats: jpg, png / 5MB Max. I…" at bounding box center [914, 411] width 1233 height 710
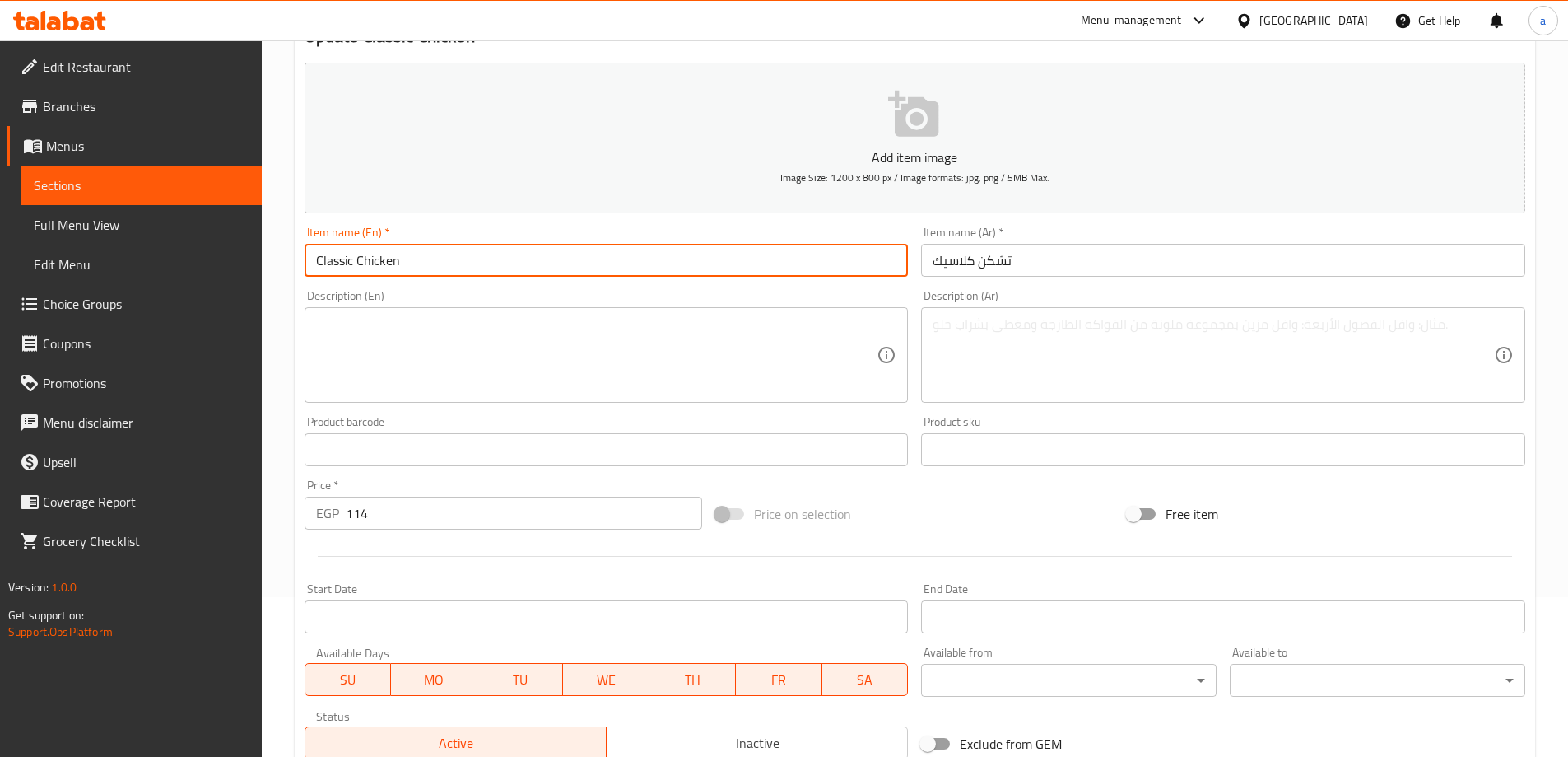
drag, startPoint x: 504, startPoint y: 264, endPoint x: 140, endPoint y: 257, distance: 364.1
click at [140, 257] on div "Edit Restaurant Branches Menus Sections Full Menu View Edit Menu Choice Groups …" at bounding box center [784, 442] width 1568 height 1123
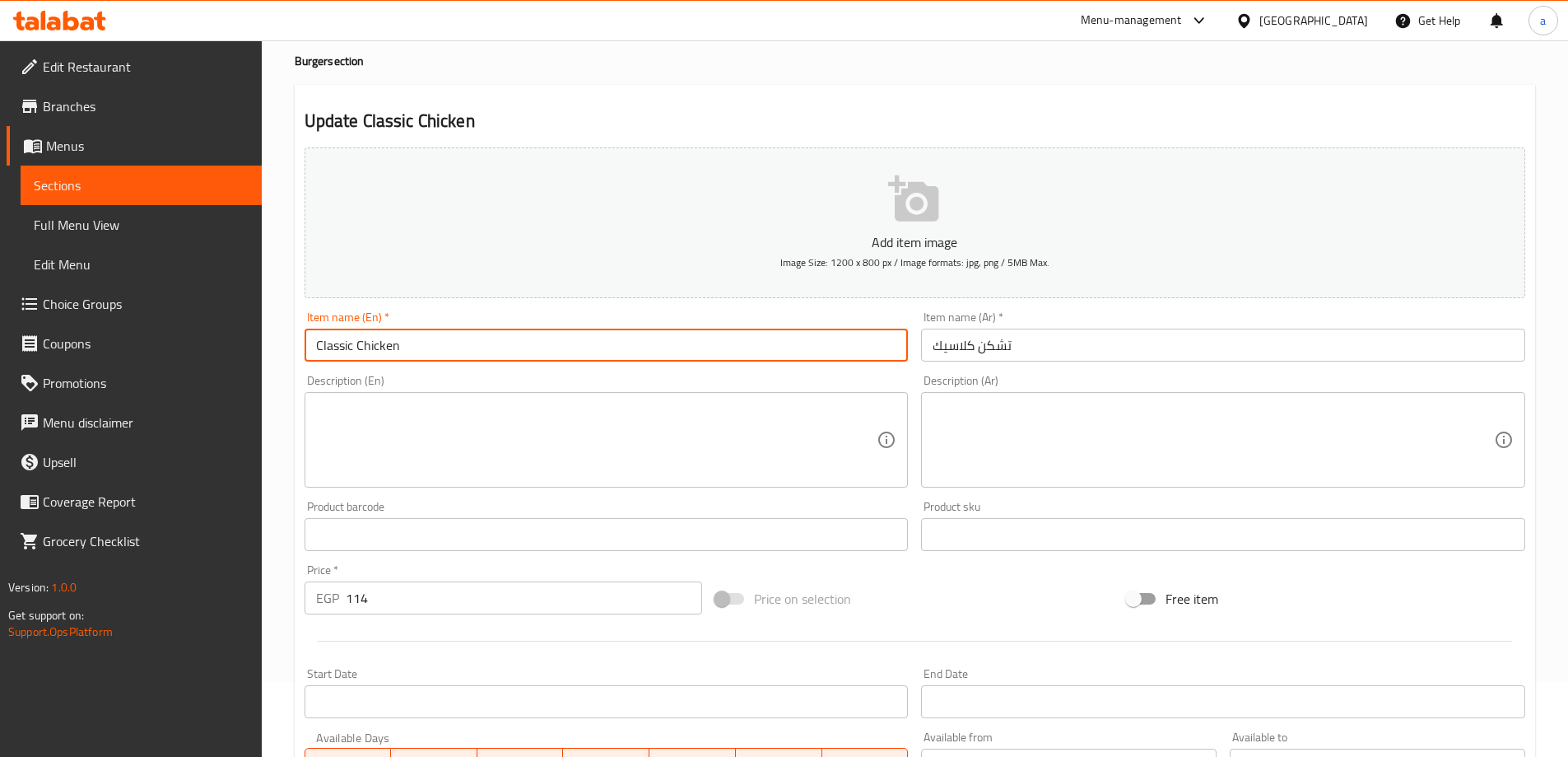
scroll to position [0, 0]
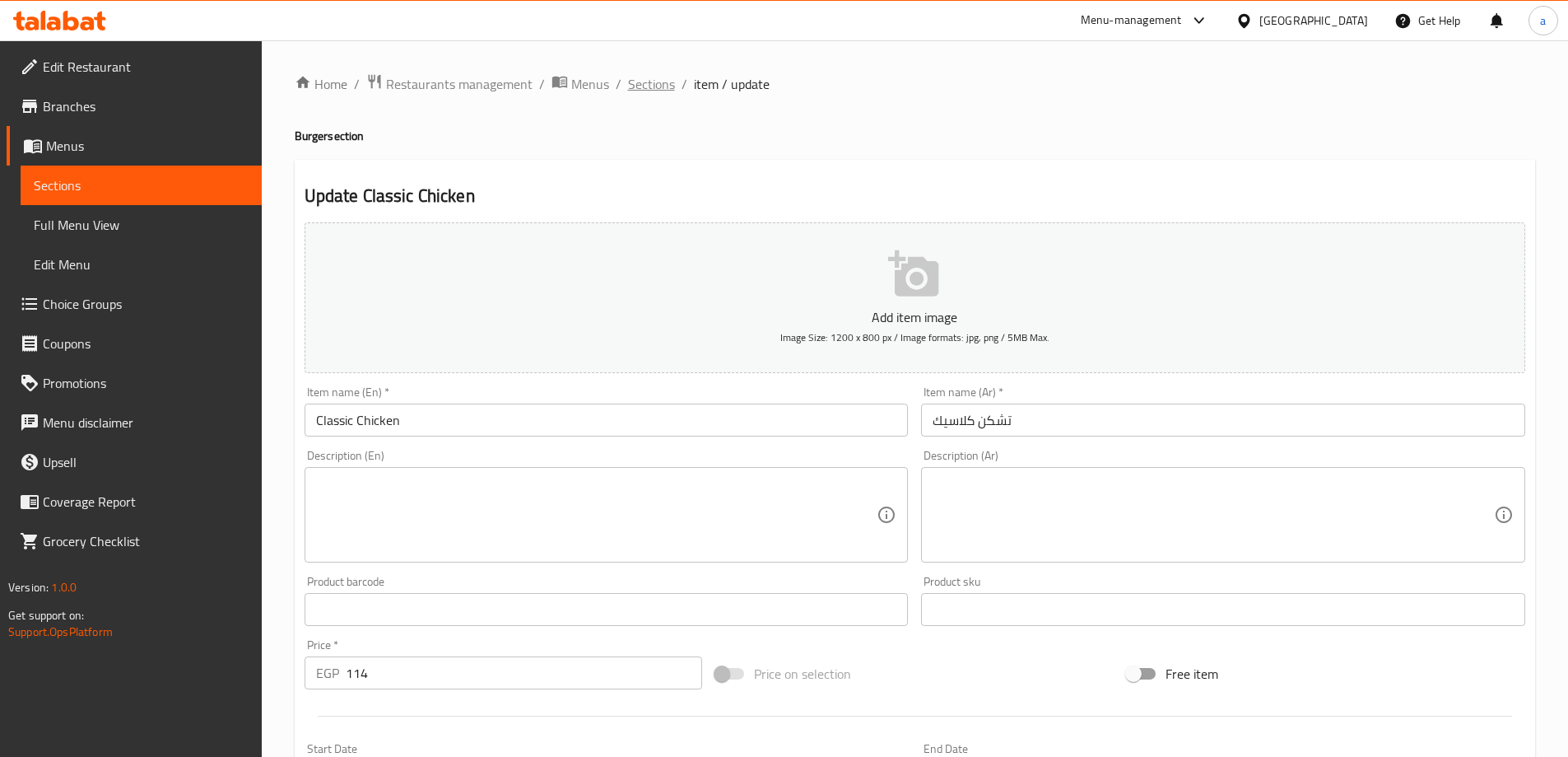
click at [646, 74] on span "Sections" at bounding box center [652, 83] width 47 height 19
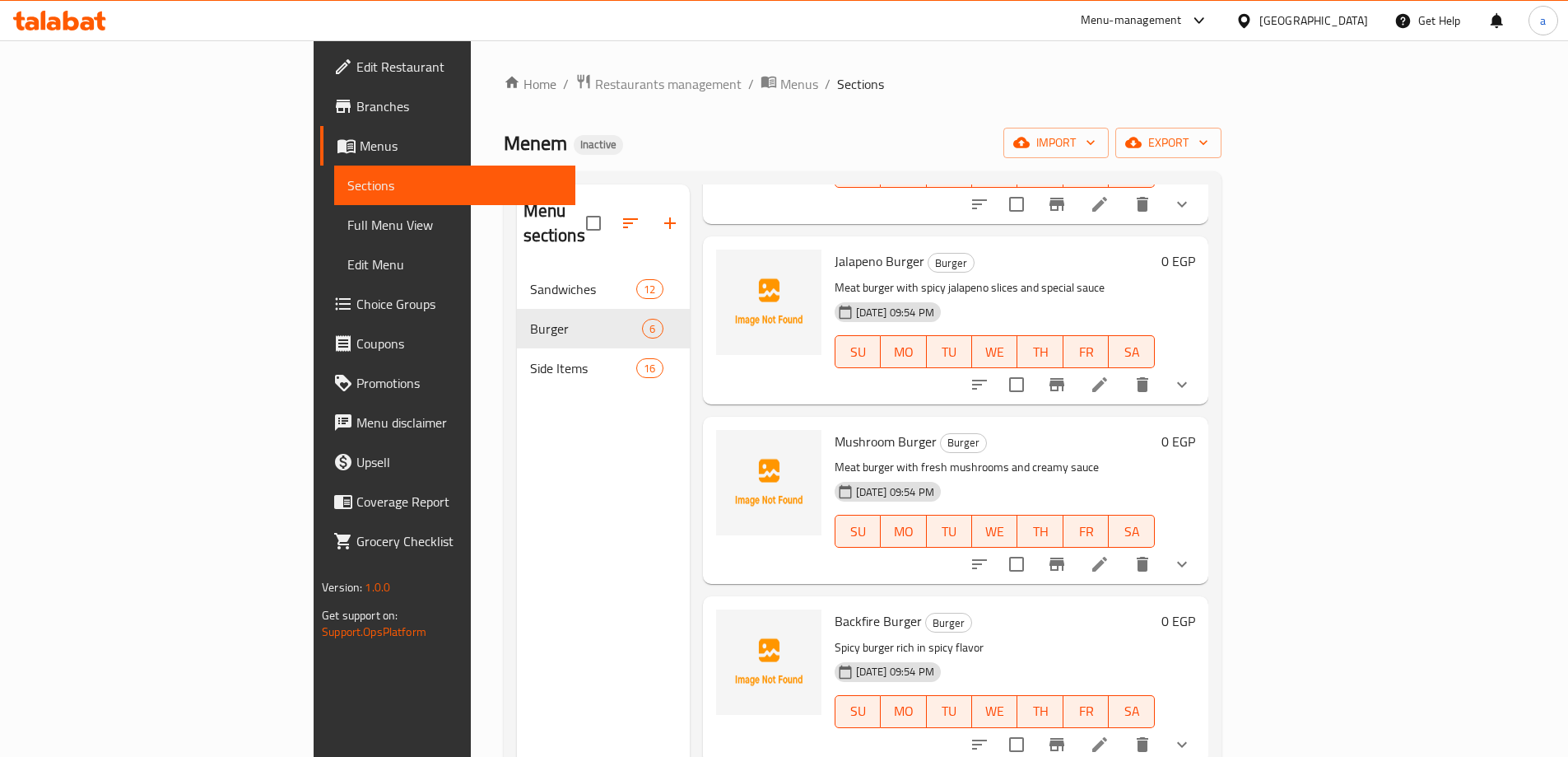
scroll to position [339, 0]
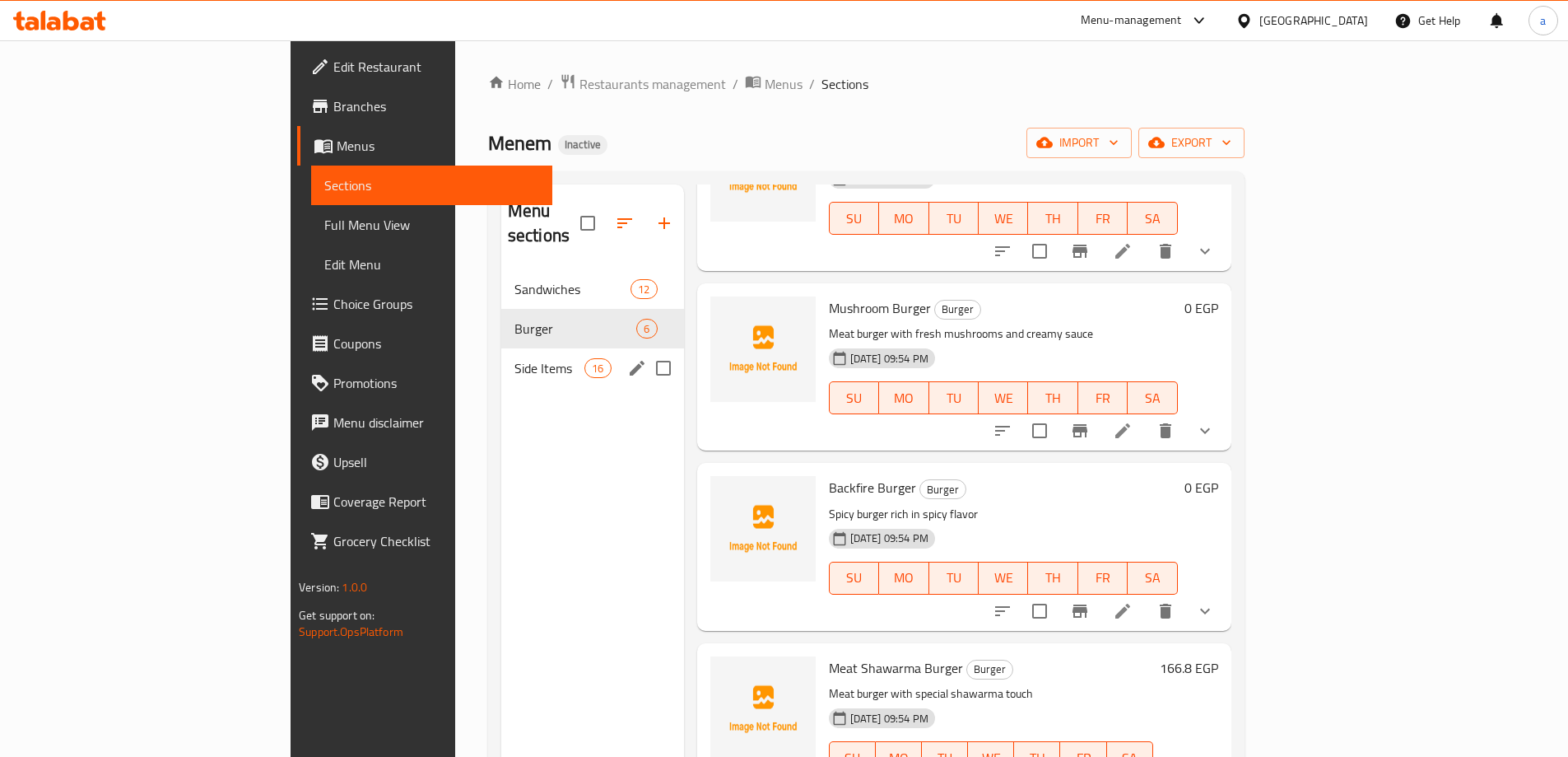
click at [515, 358] on span "Side Items" at bounding box center [549, 368] width 70 height 19
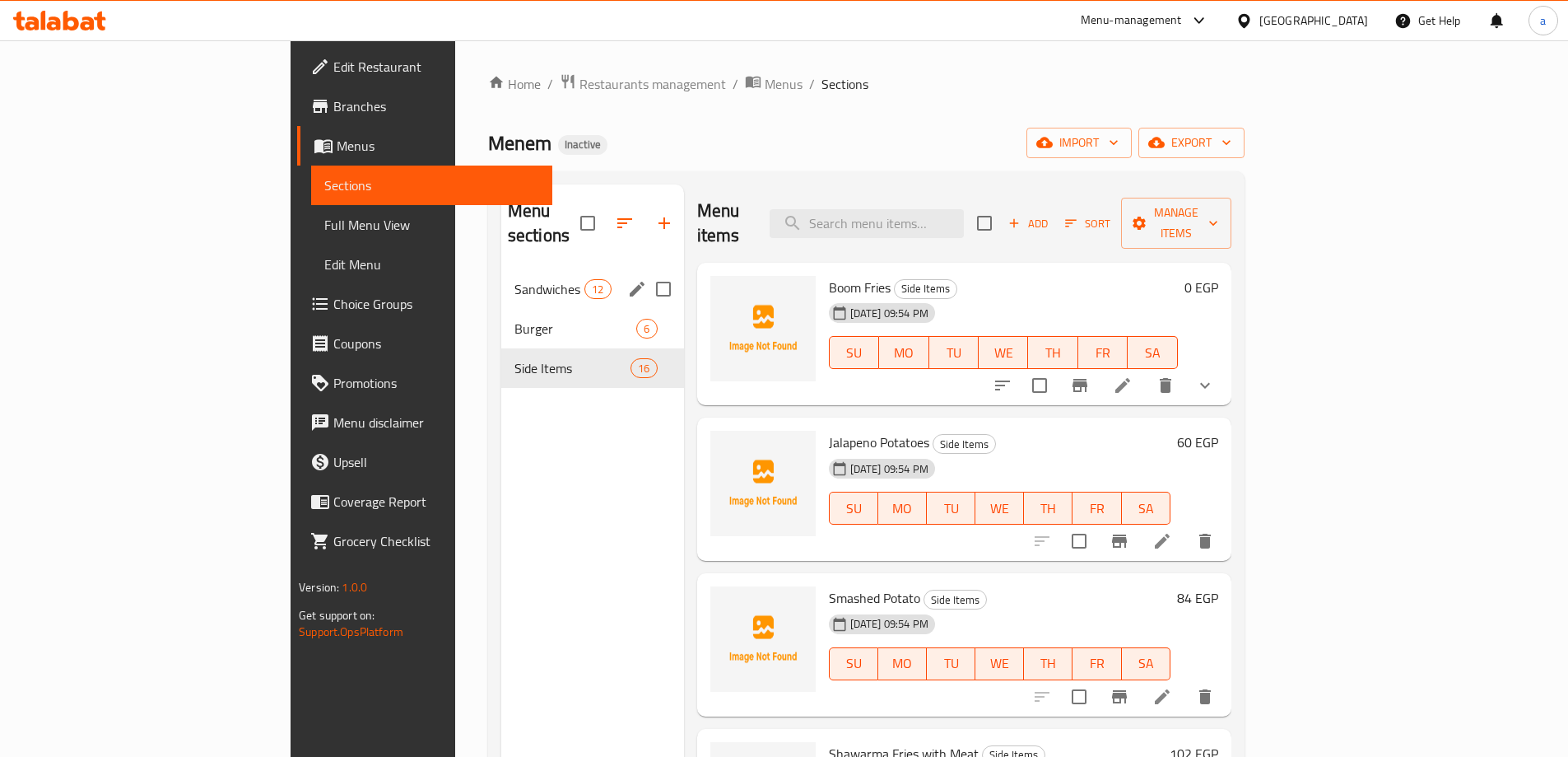
click at [515, 279] on span "Sandwiches" at bounding box center [549, 289] width 70 height 19
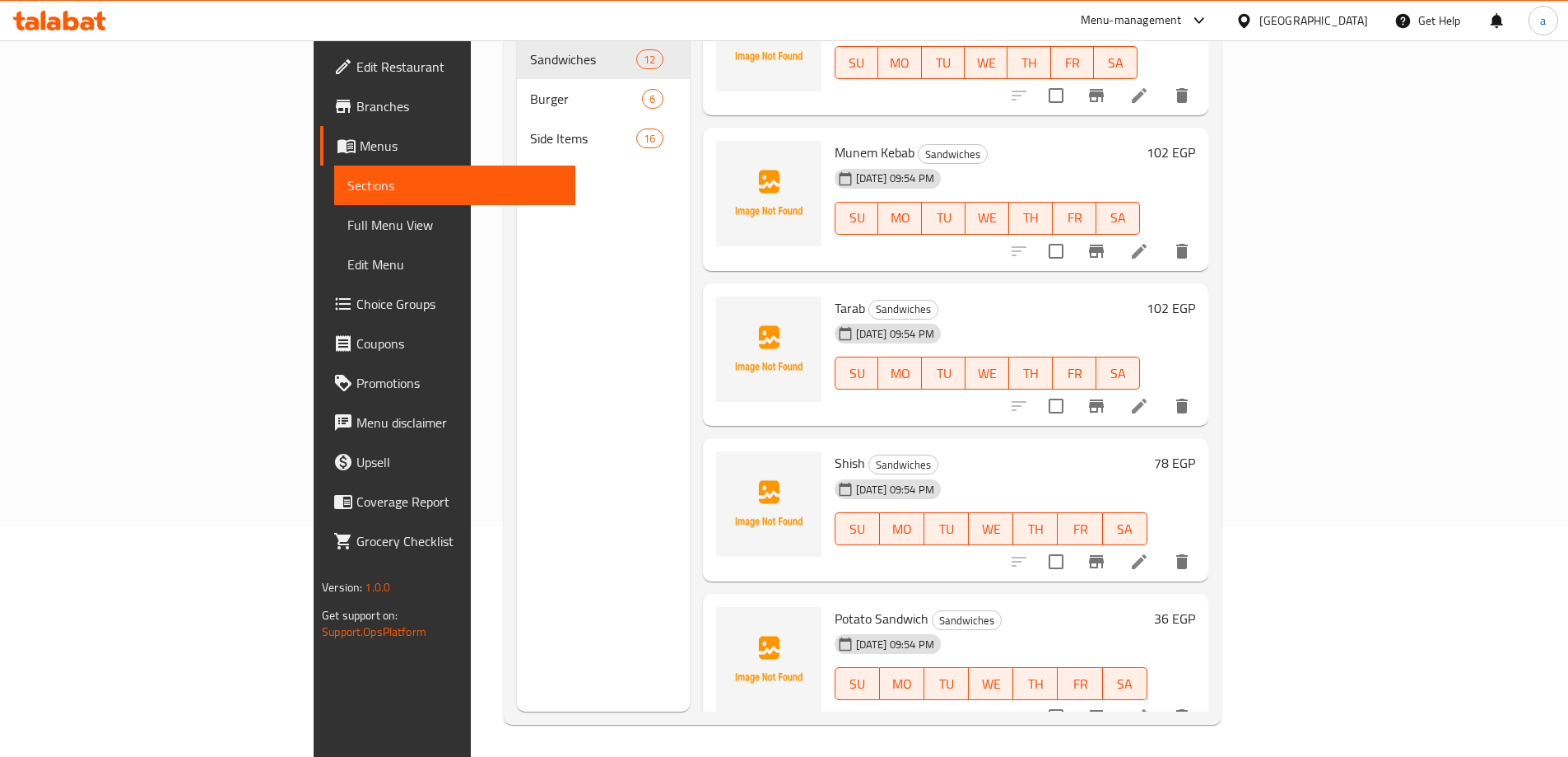
scroll to position [230, 0]
click at [1149, 551] on icon at bounding box center [1138, 560] width 19 height 19
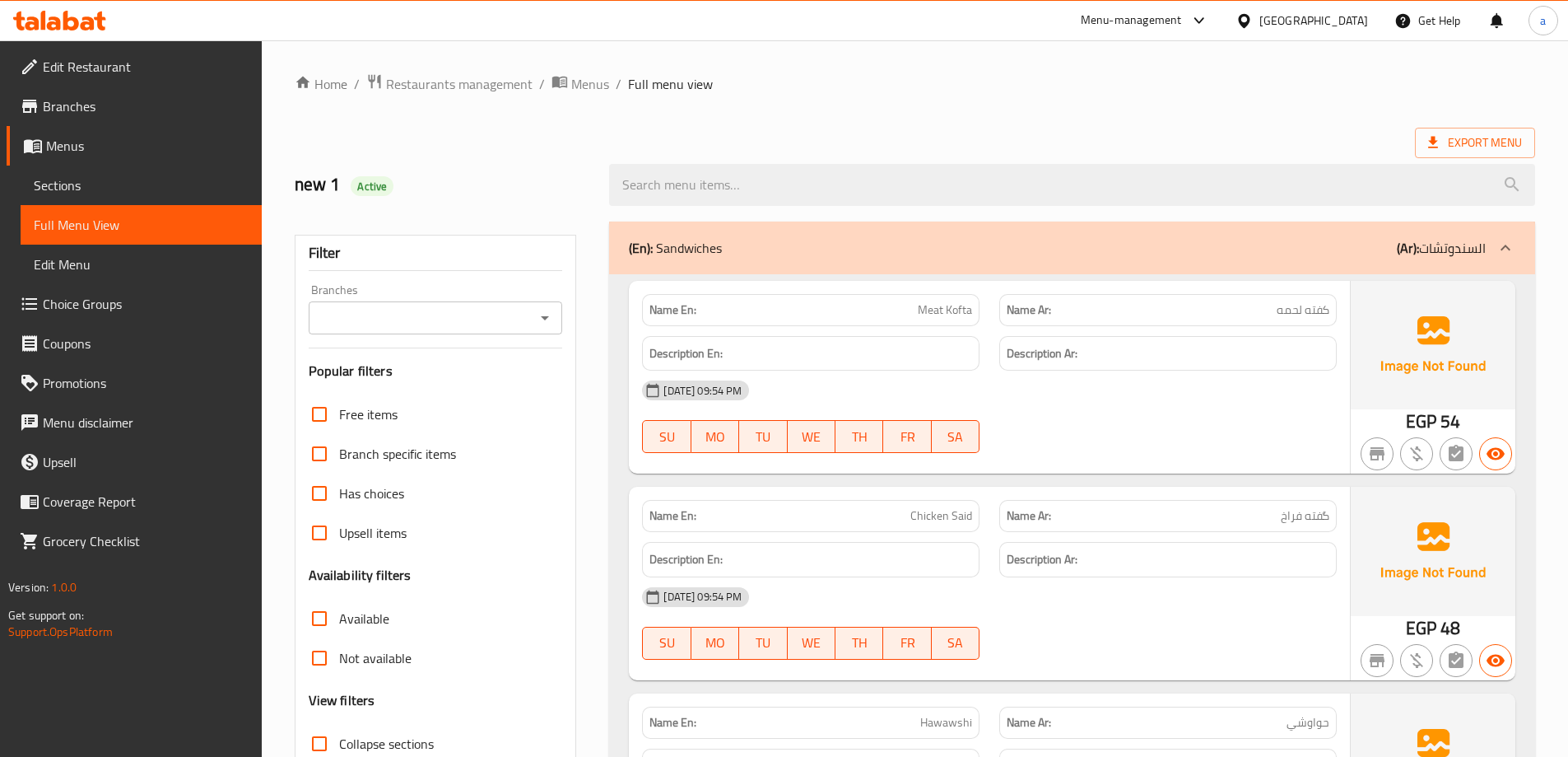
scroll to position [330, 0]
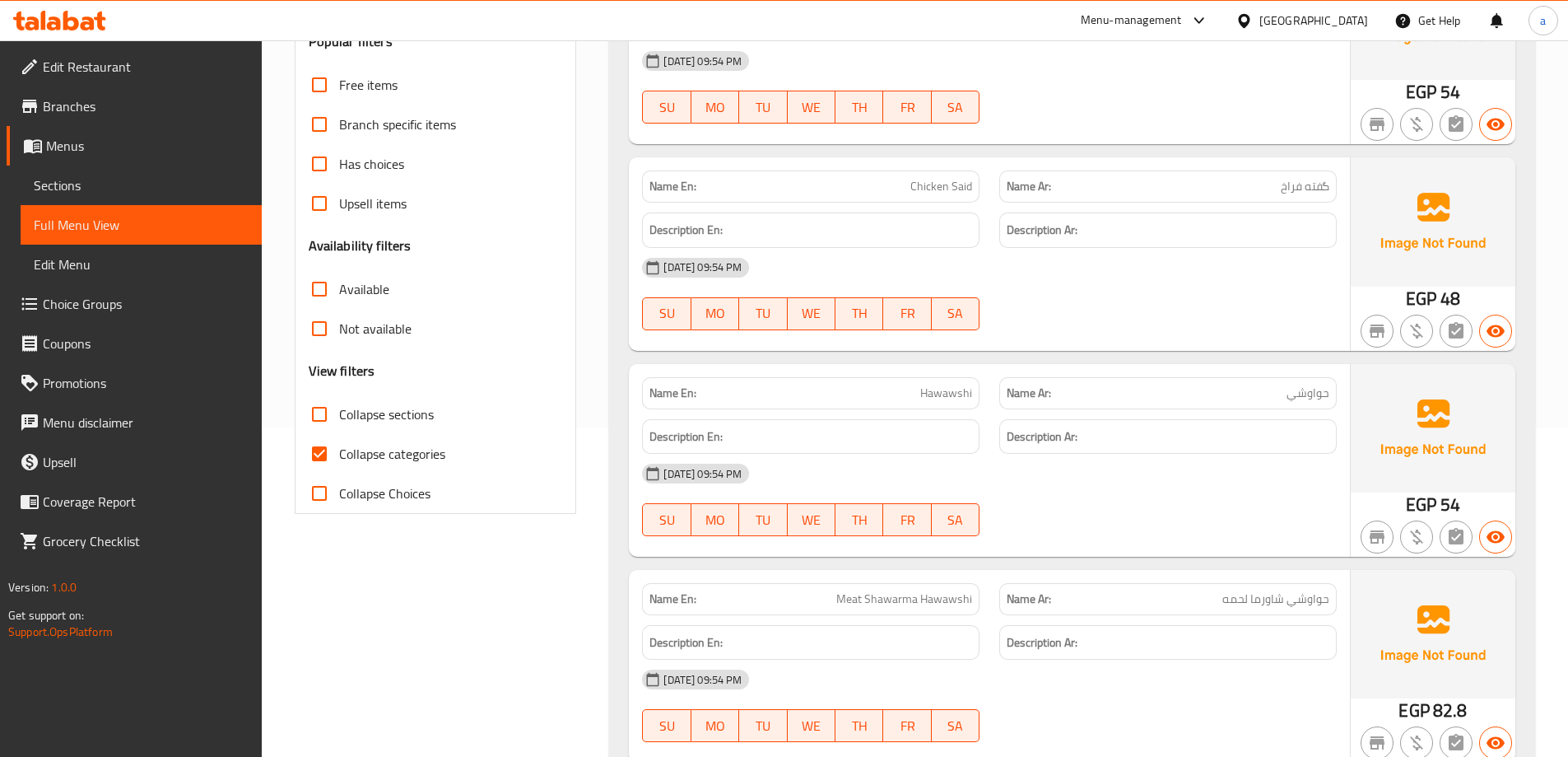
click at [388, 459] on span "Collapse categories" at bounding box center [392, 453] width 106 height 19
click at [339, 459] on input "Collapse categories" at bounding box center [319, 453] width 40 height 40
checkbox input "false"
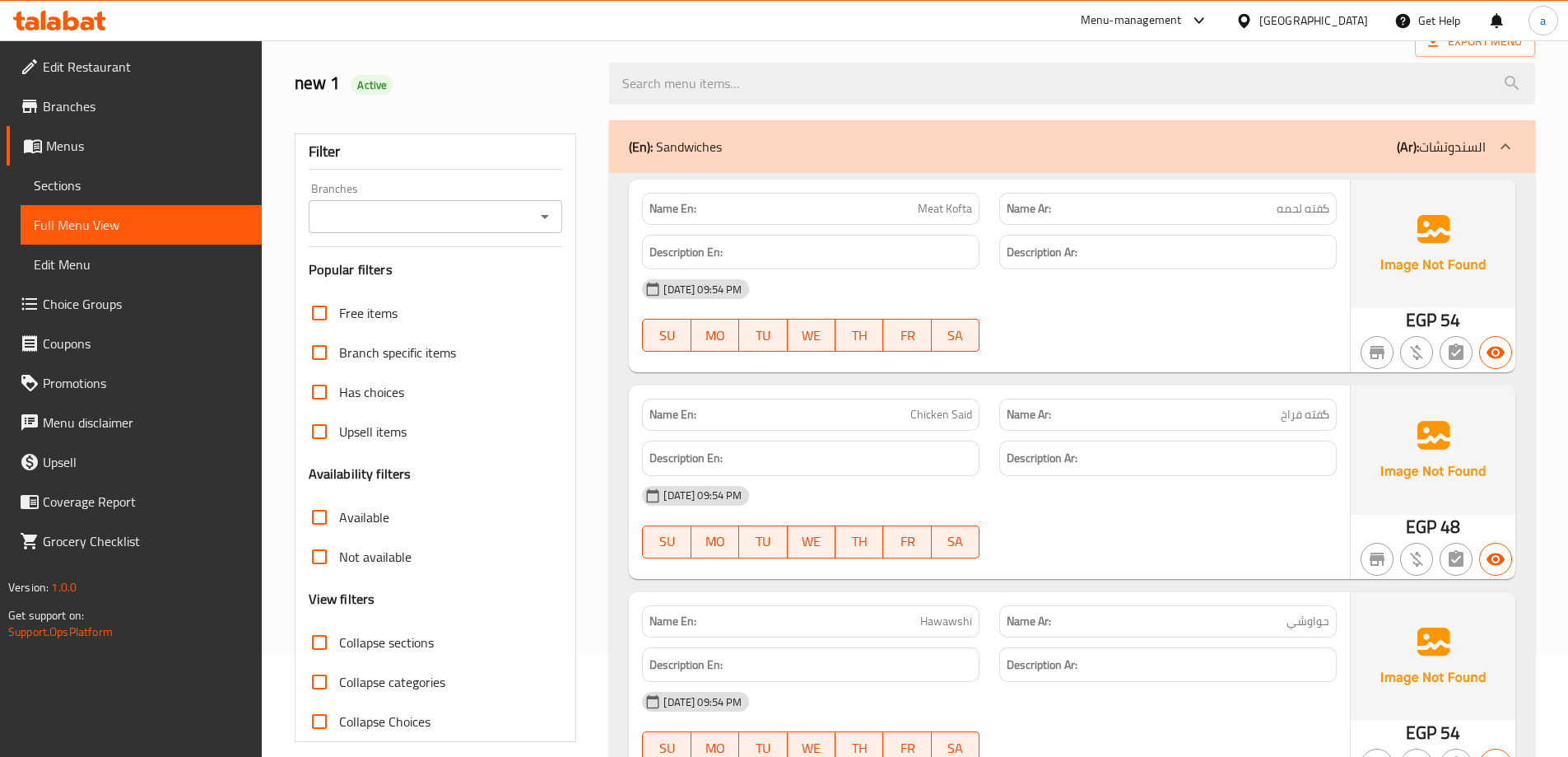
scroll to position [0, 0]
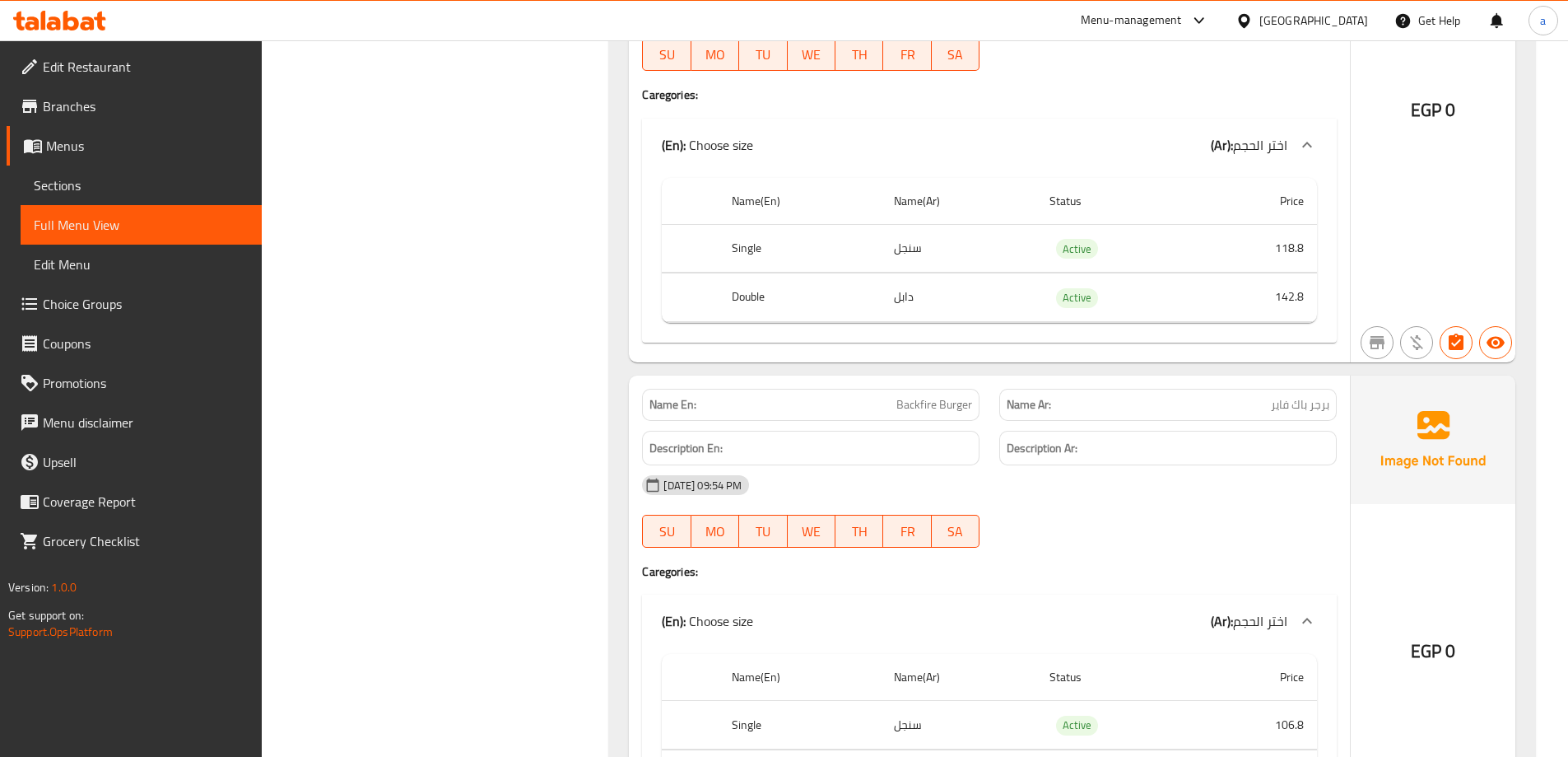
scroll to position [3693, 0]
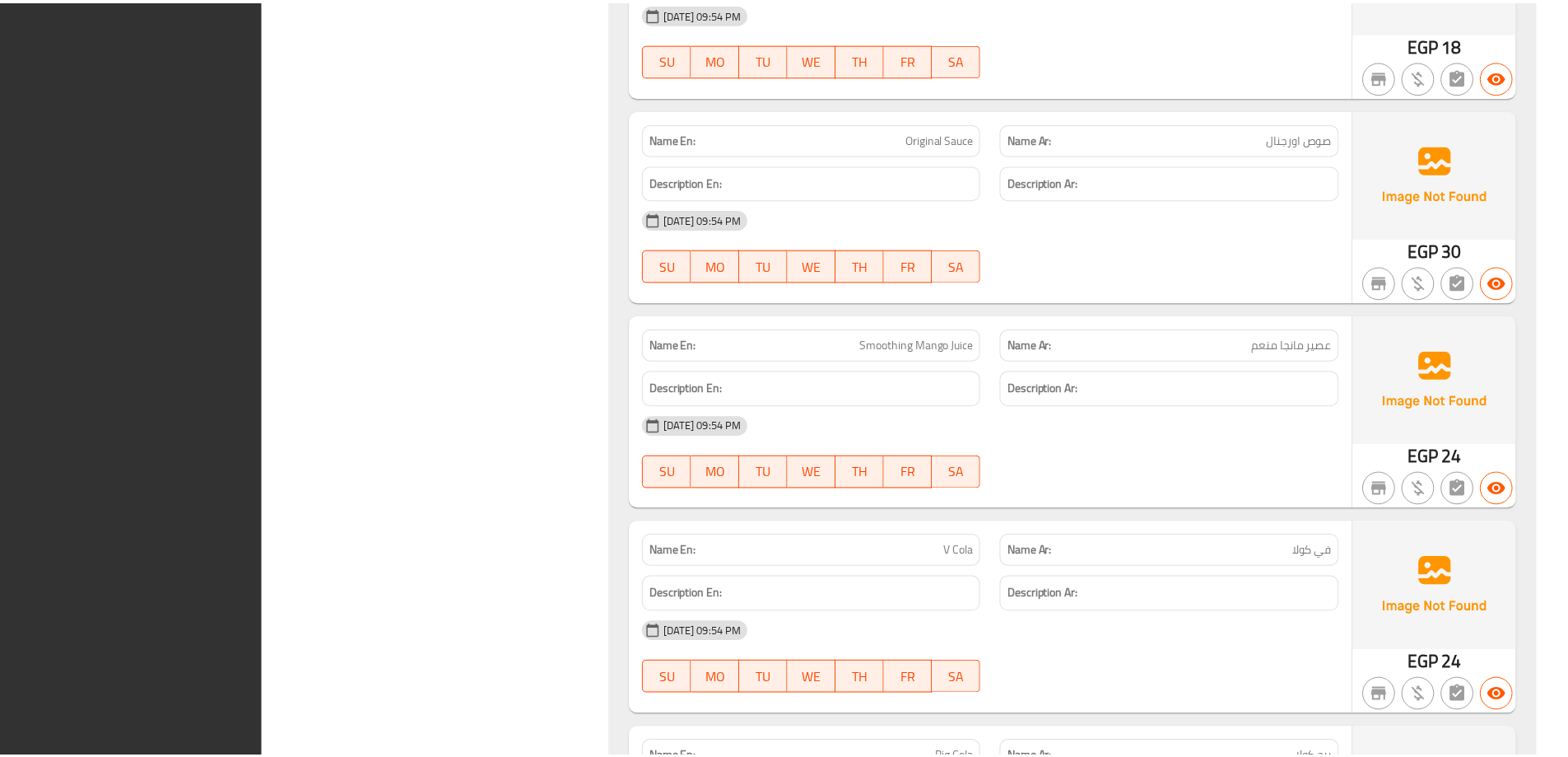
scroll to position [8121, 0]
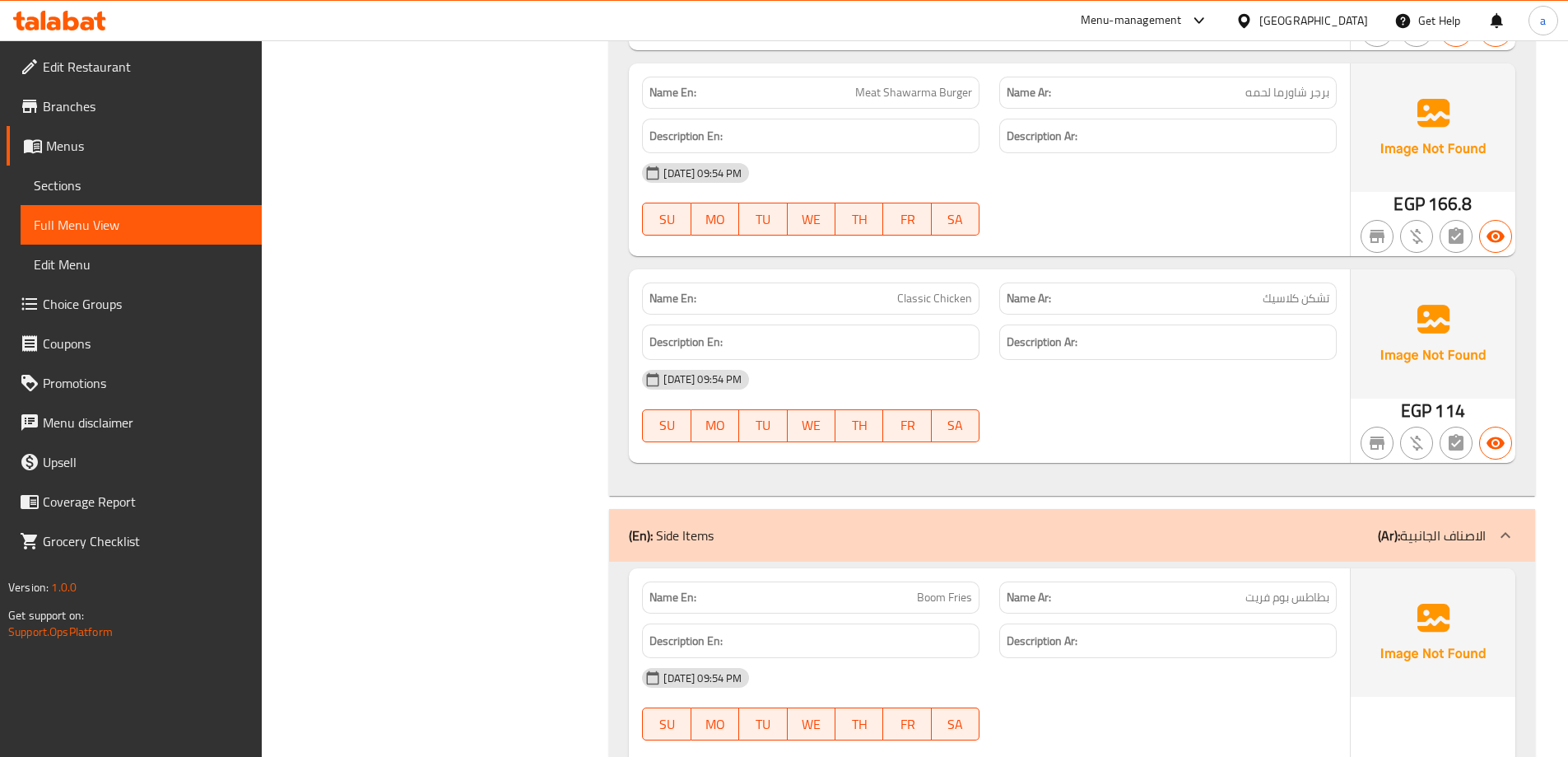
scroll to position [4774, 0]
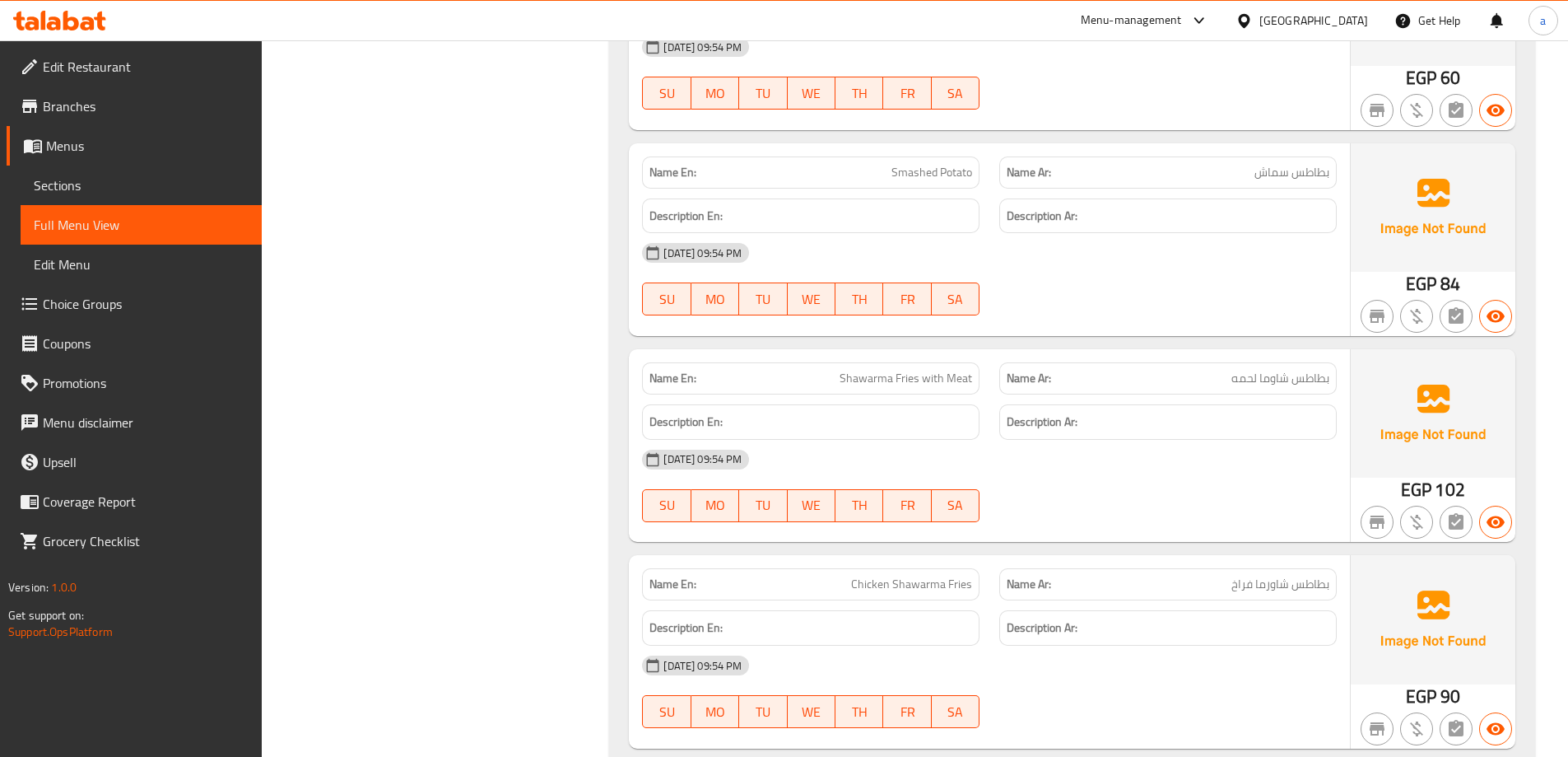
scroll to position [6415, 0]
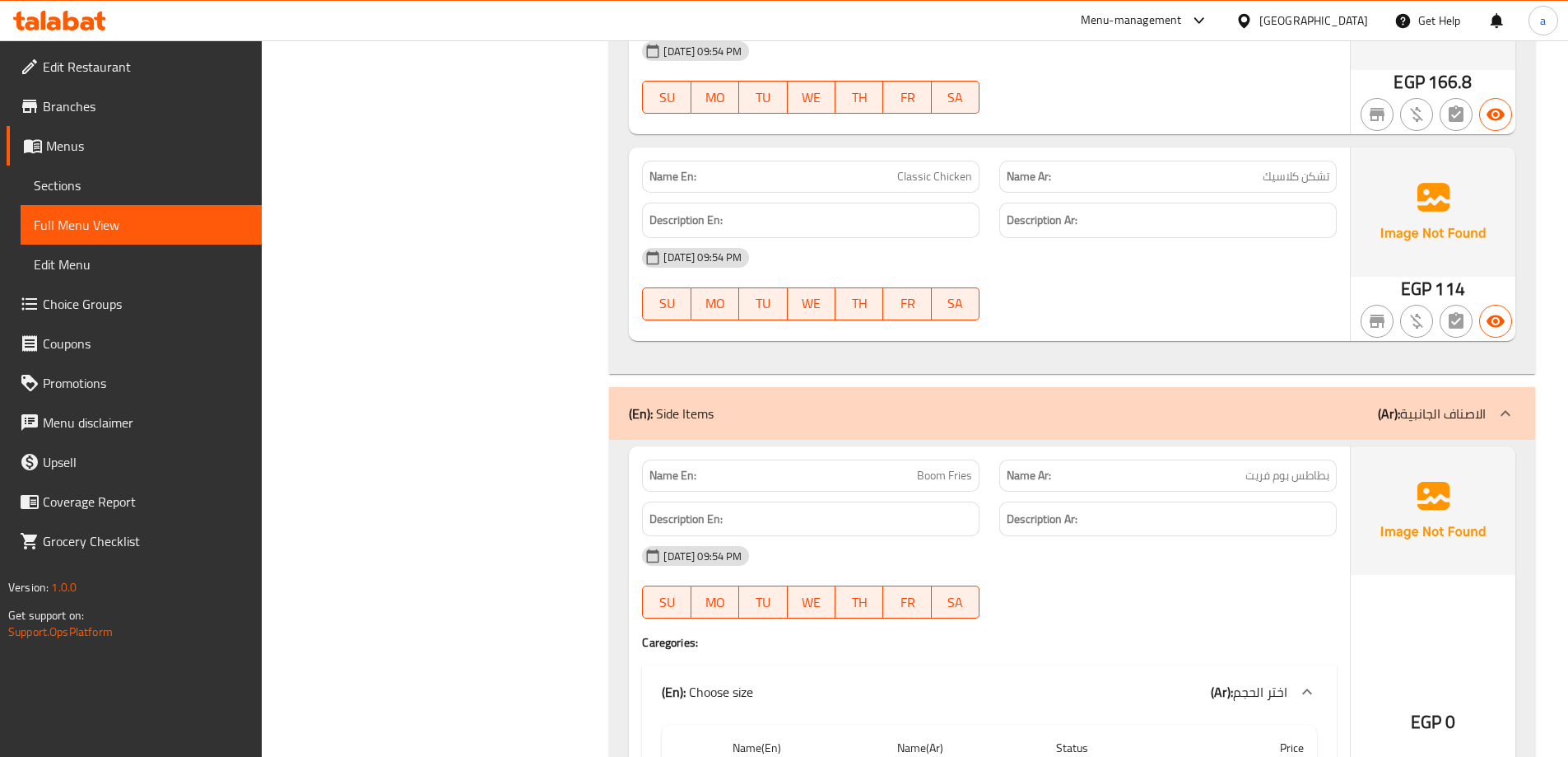
scroll to position [4808, 0]
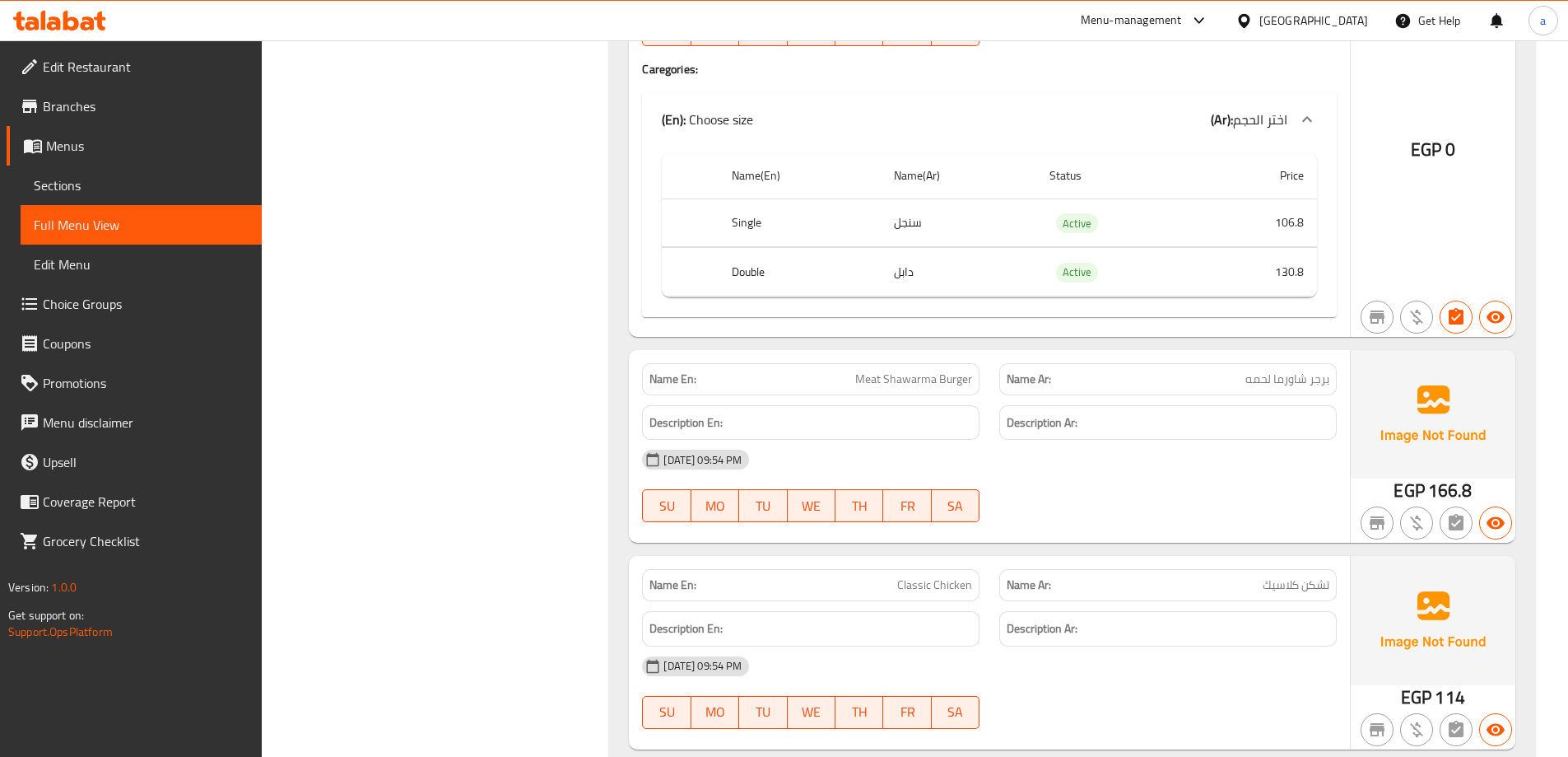
scroll to position [549, 0]
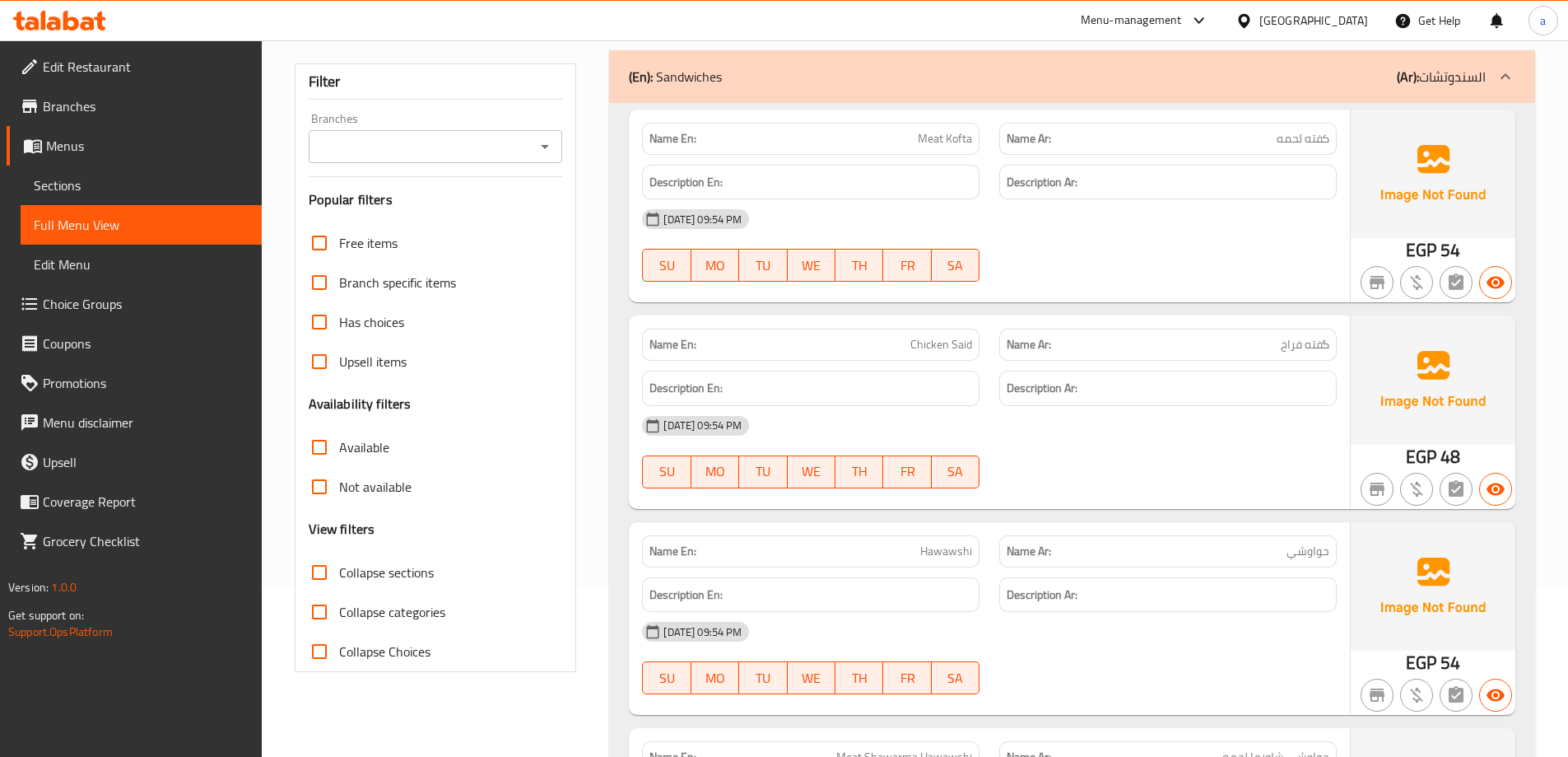
scroll to position [56, 0]
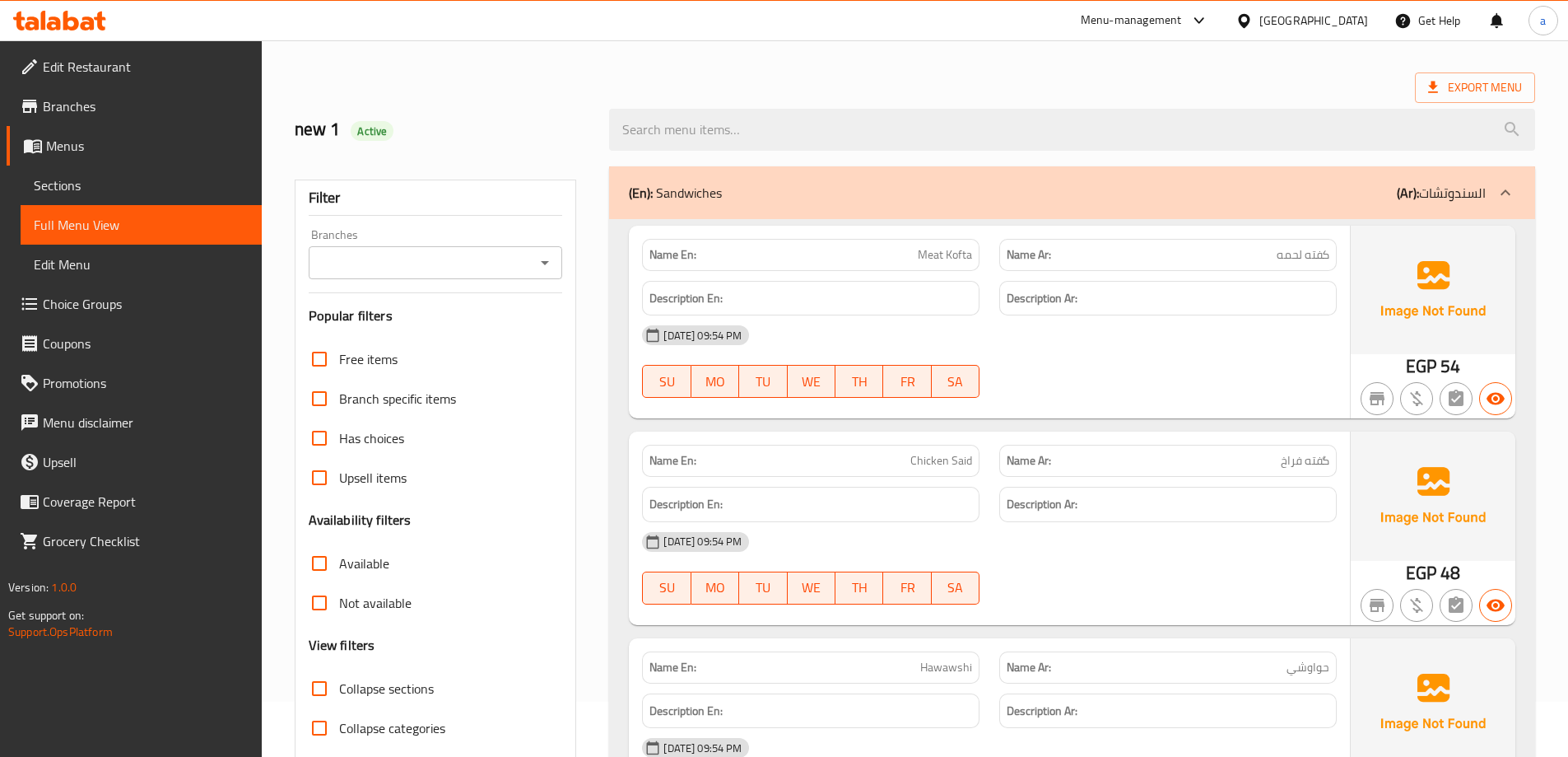
click at [558, 416] on div "Branch specific items" at bounding box center [436, 398] width 254 height 40
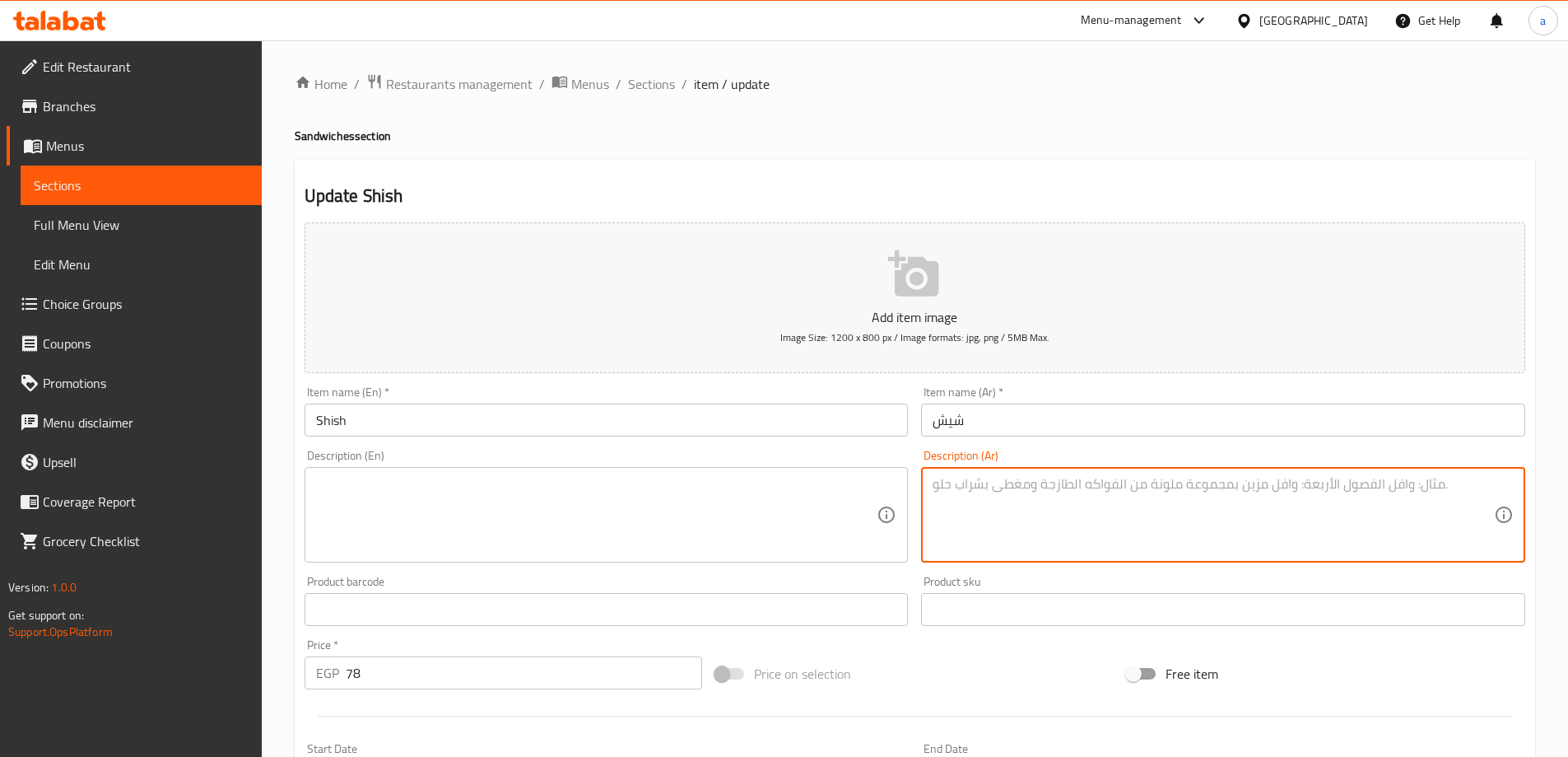
click at [981, 527] on textarea at bounding box center [1213, 515] width 562 height 78
paste textarea "شيش طاووق مشوي متبل وصوص حسب الرغبة"
type textarea "شيش طاووق مشوي متبل وصوص حسب الرغبة"
click at [676, 511] on textarea at bounding box center [597, 515] width 562 height 78
drag, startPoint x: 1260, startPoint y: 490, endPoint x: 909, endPoint y: 484, distance: 351.1
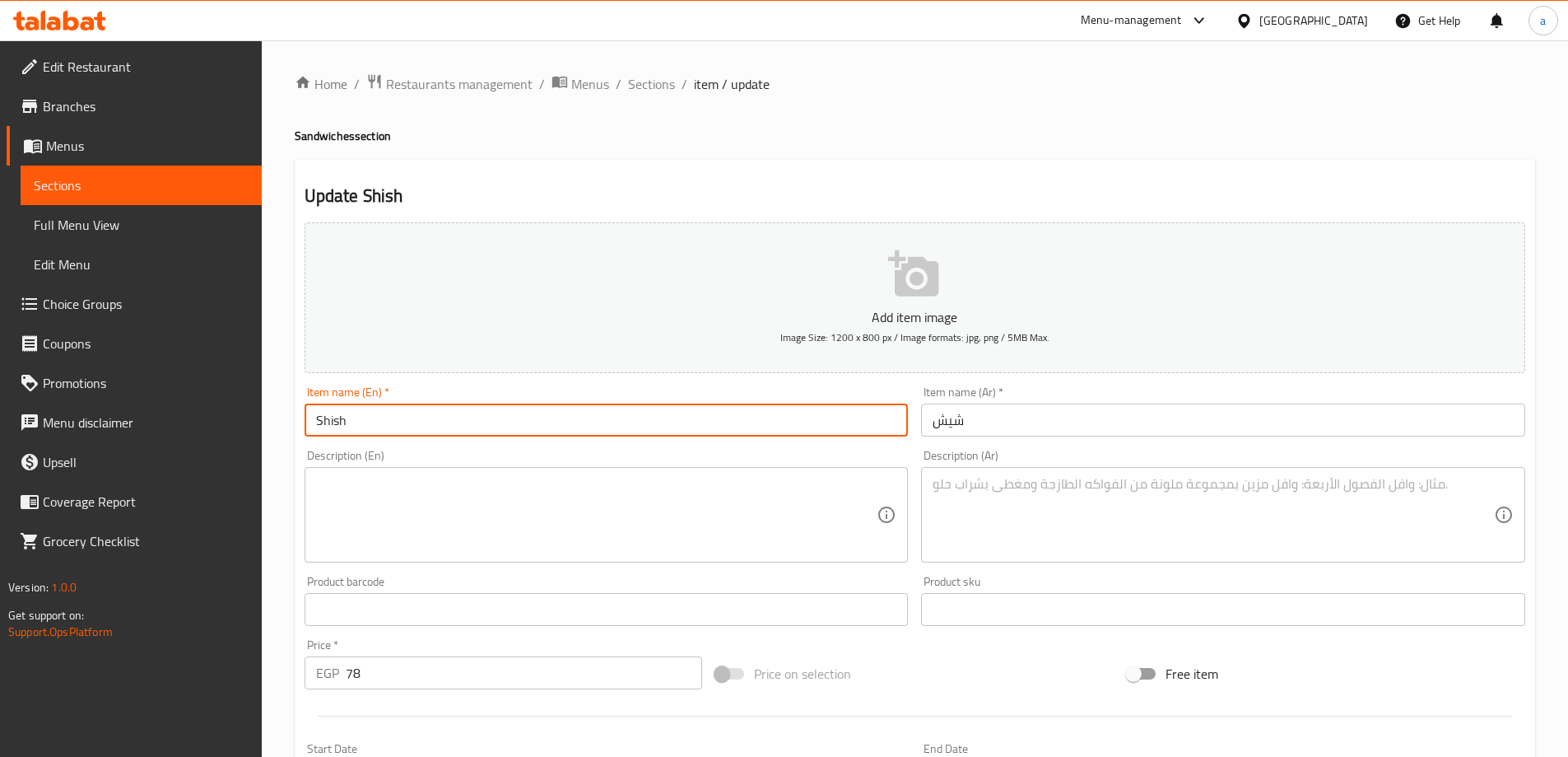
drag, startPoint x: 565, startPoint y: 423, endPoint x: 115, endPoint y: 427, distance: 450.0
click at [115, 427] on div "Edit Restaurant Branches Menus Sections Full Menu View Edit Menu Choice Groups …" at bounding box center [784, 601] width 1568 height 1123
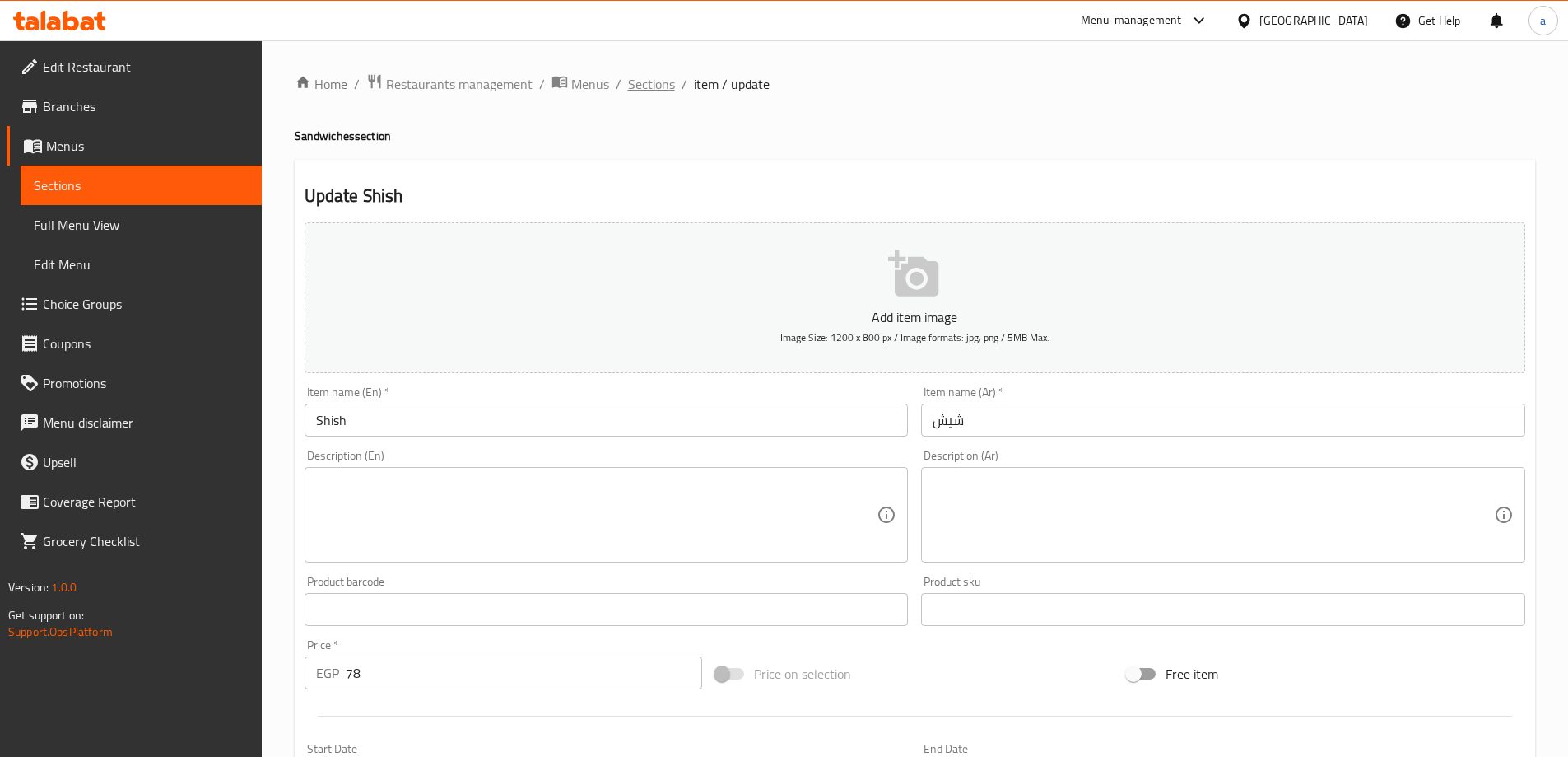
click at [644, 84] on span "Sections" at bounding box center [652, 83] width 47 height 19
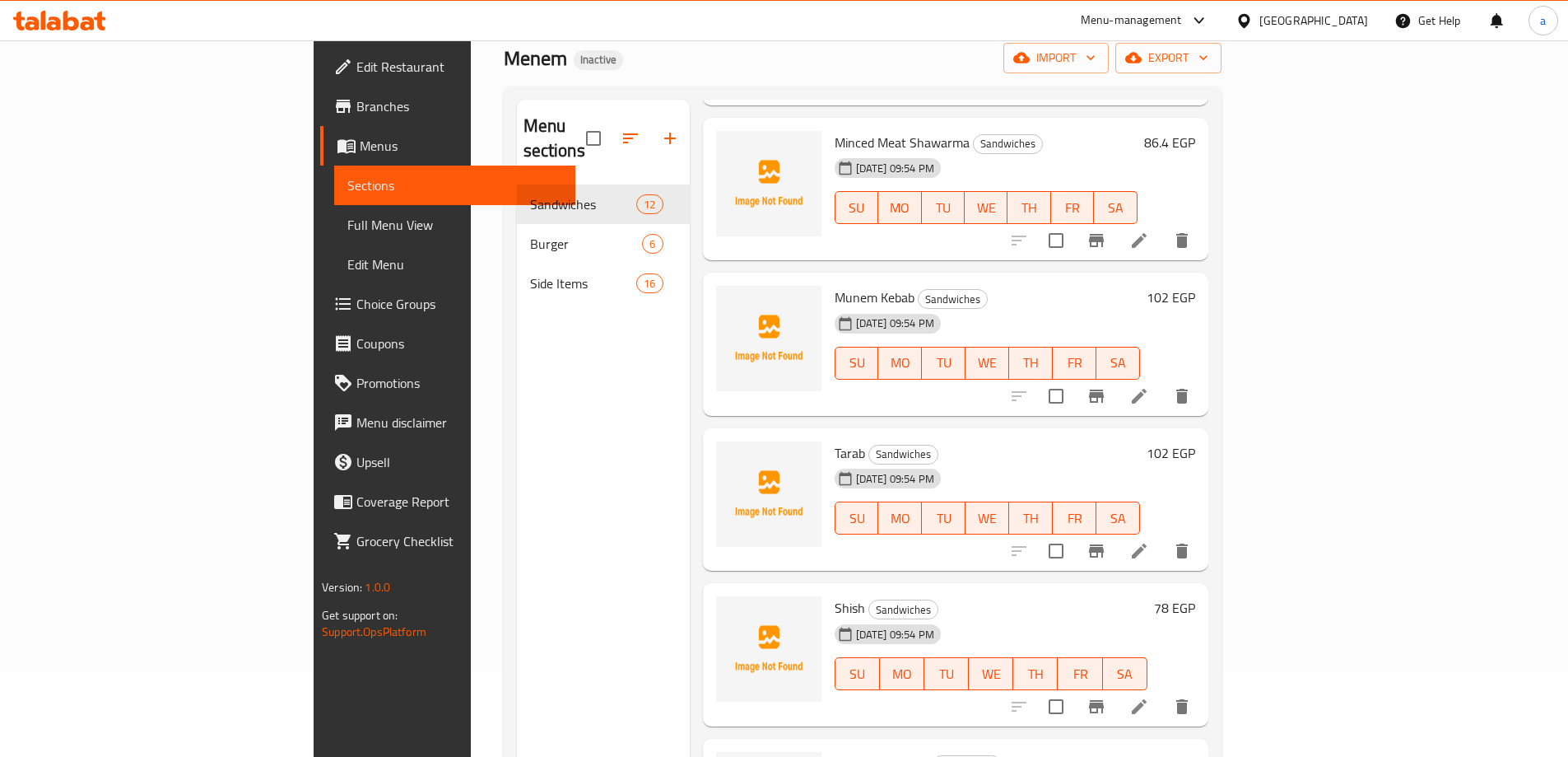
scroll to position [230, 0]
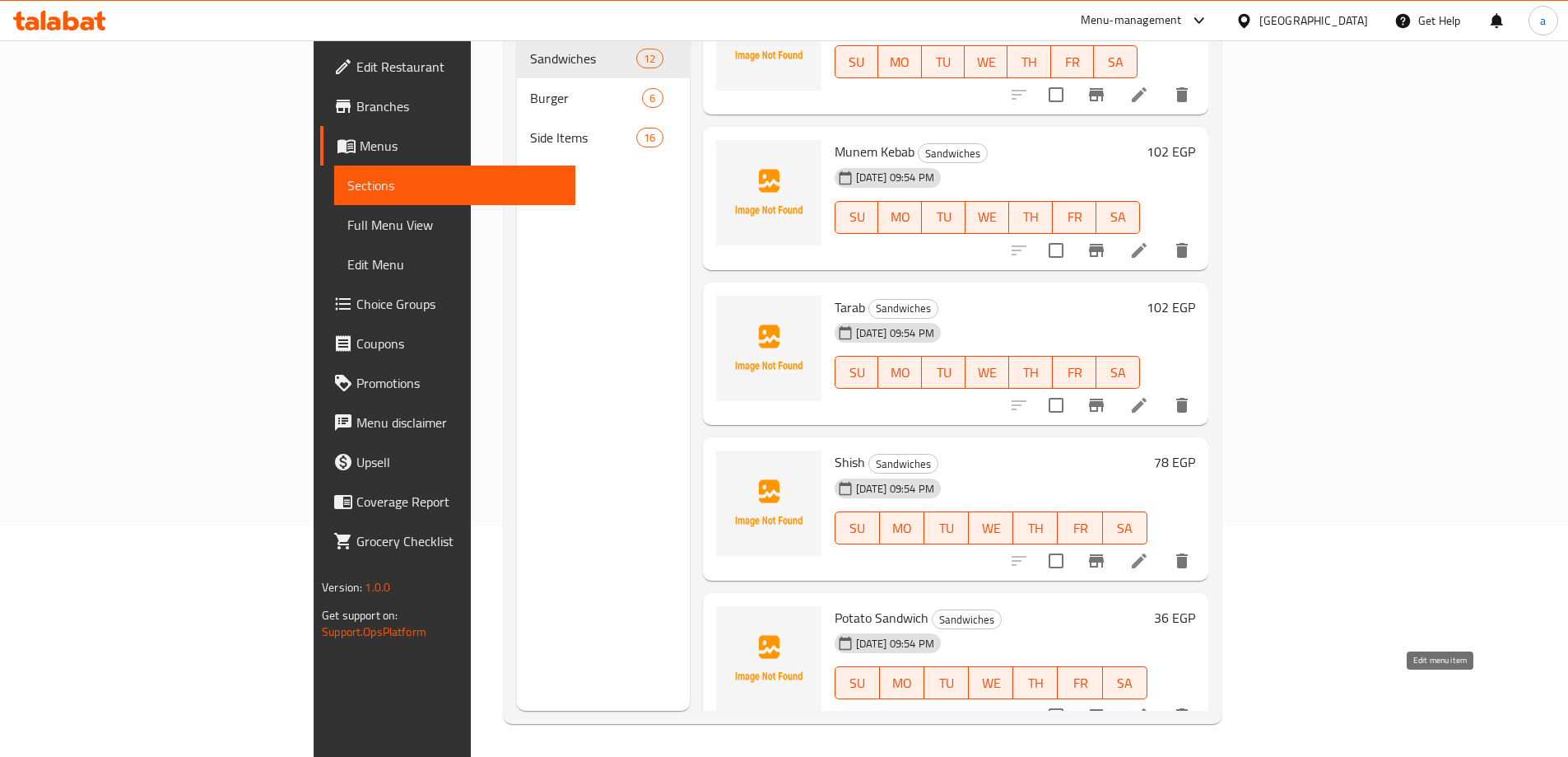
click at [1147, 708] on icon at bounding box center [1139, 716] width 15 height 15
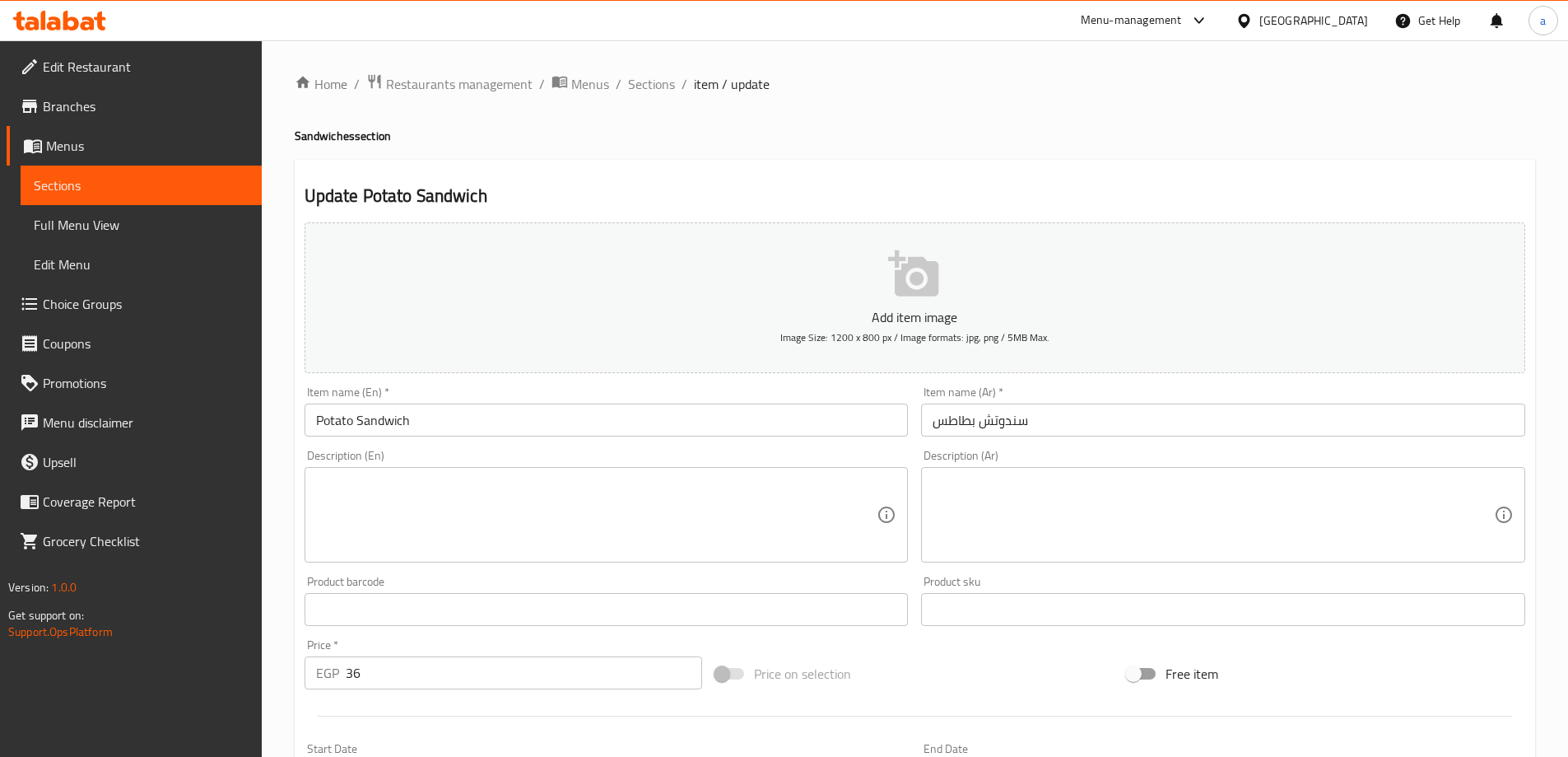
click at [1033, 492] on textarea at bounding box center [1213, 515] width 562 height 78
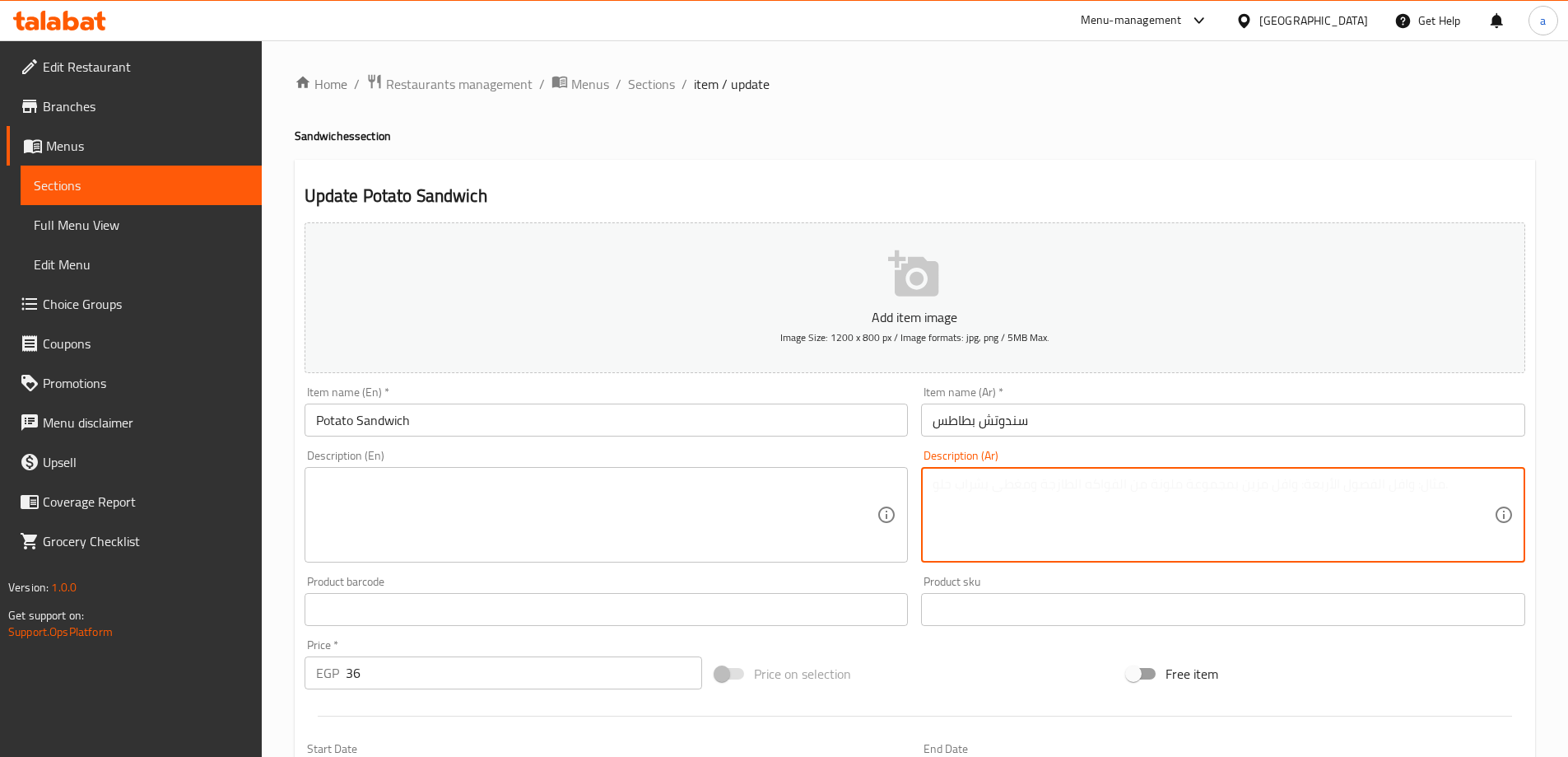
paste textarea "بطاطس مقلية ذهبية في خبز طازج مع صوصات"
type textarea "بطاطس مقلية ذهبية في خبز طازج مع صوصات"
click at [768, 495] on textarea at bounding box center [597, 515] width 562 height 78
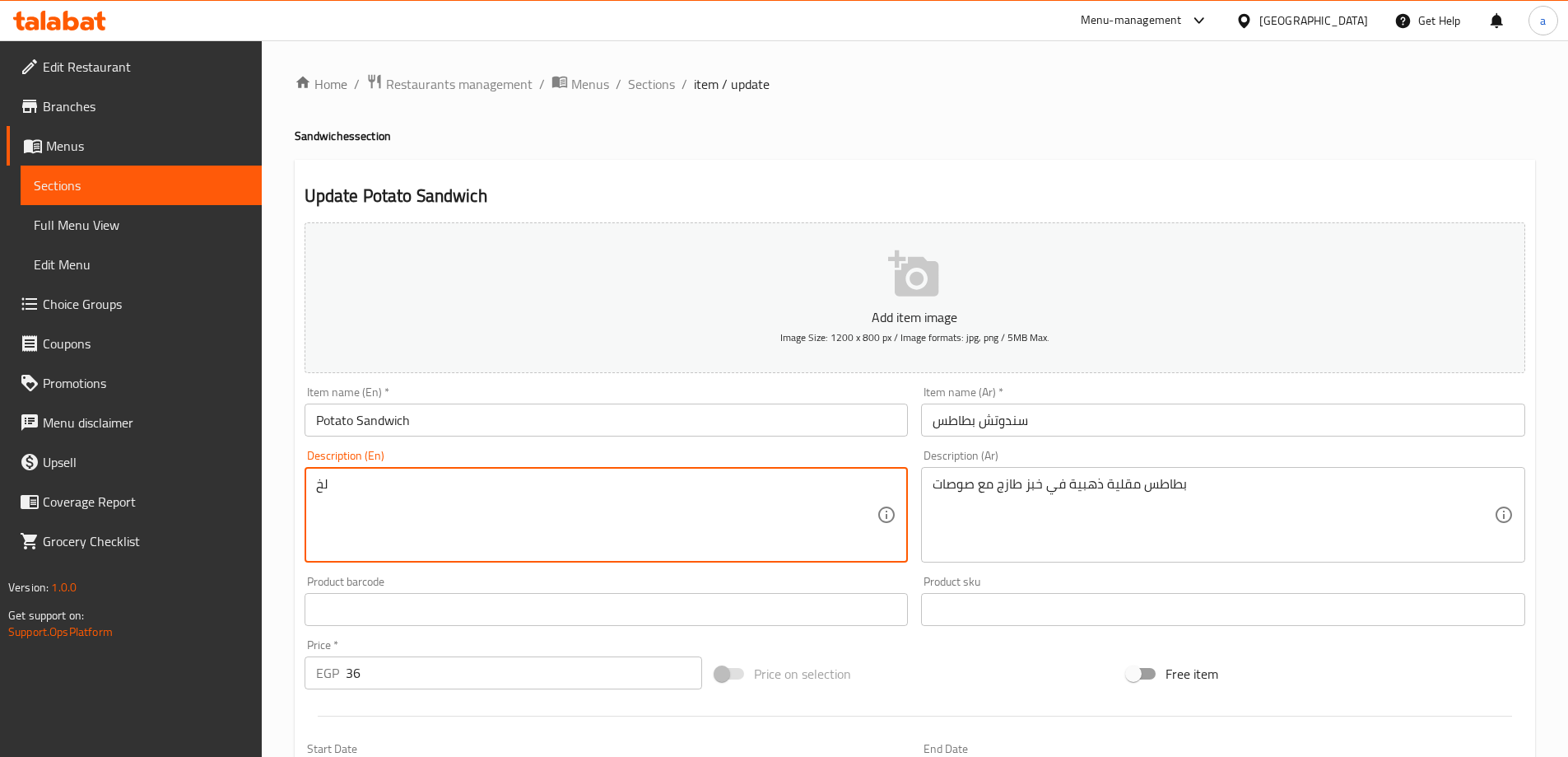
type textarea "ل"
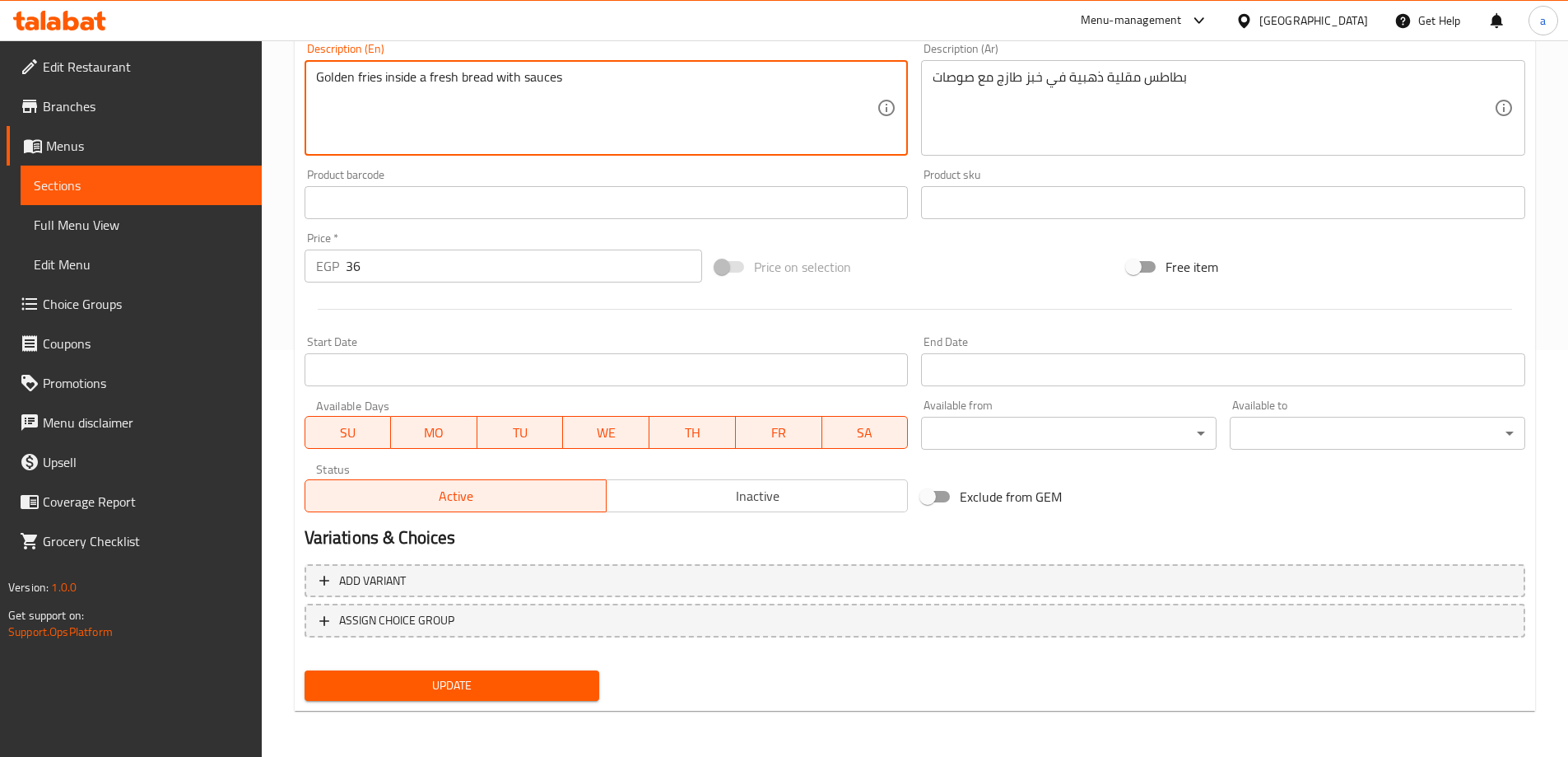
type textarea "Golden fries inside a fresh bread with sauces"
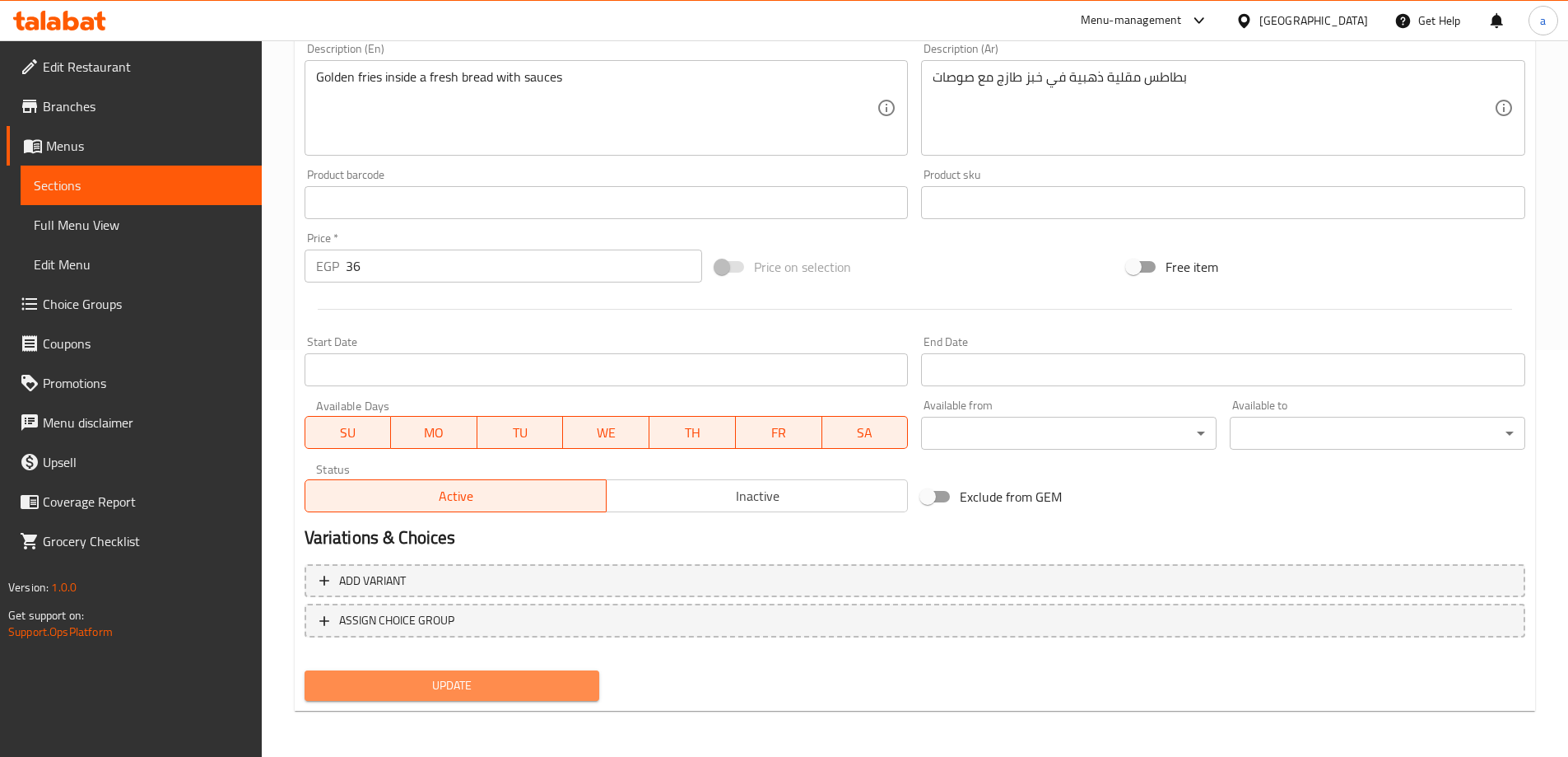
click at [525, 693] on span "Update" at bounding box center [452, 686] width 269 height 20
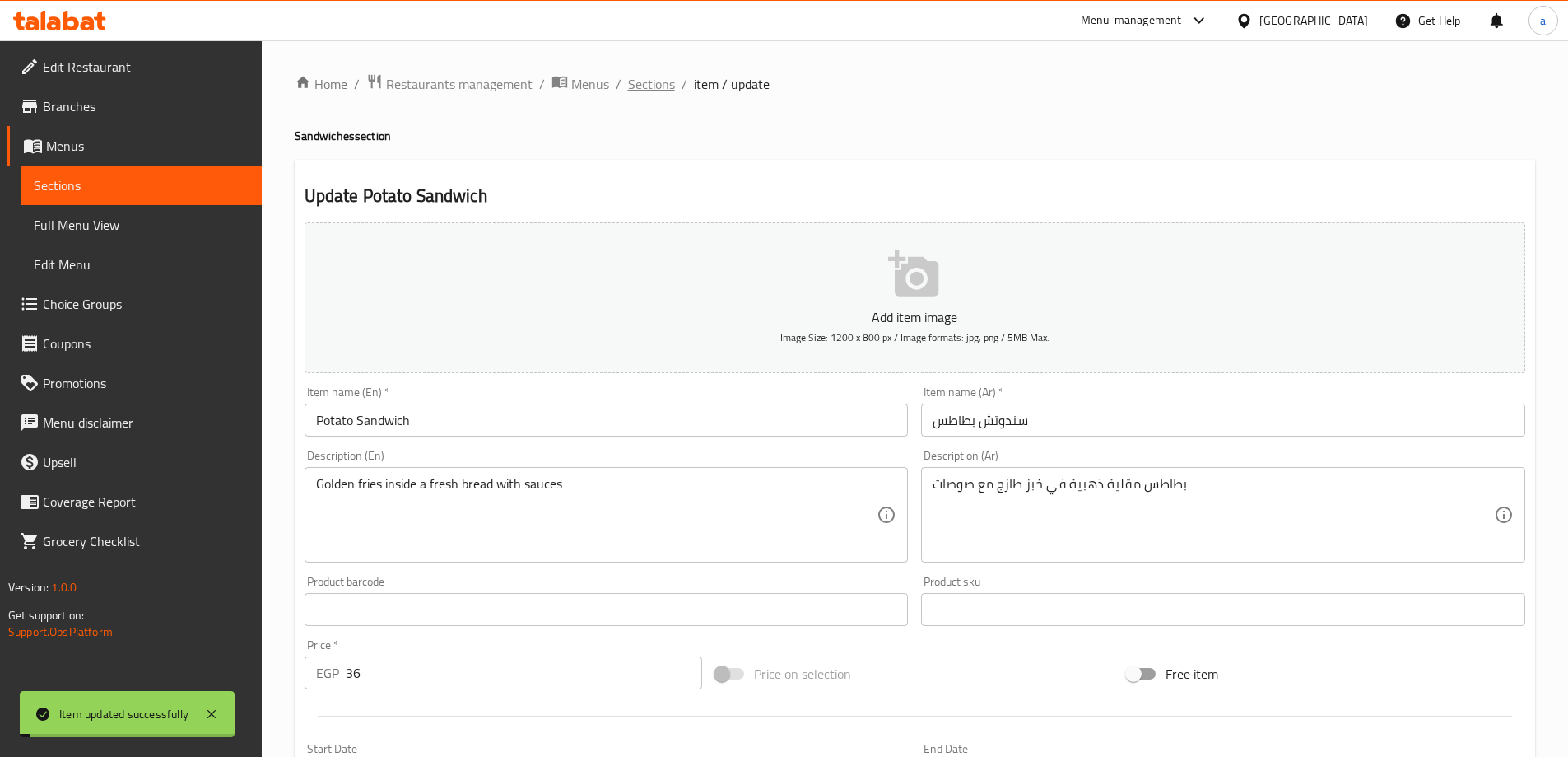
click at [636, 77] on span "Sections" at bounding box center [652, 83] width 47 height 19
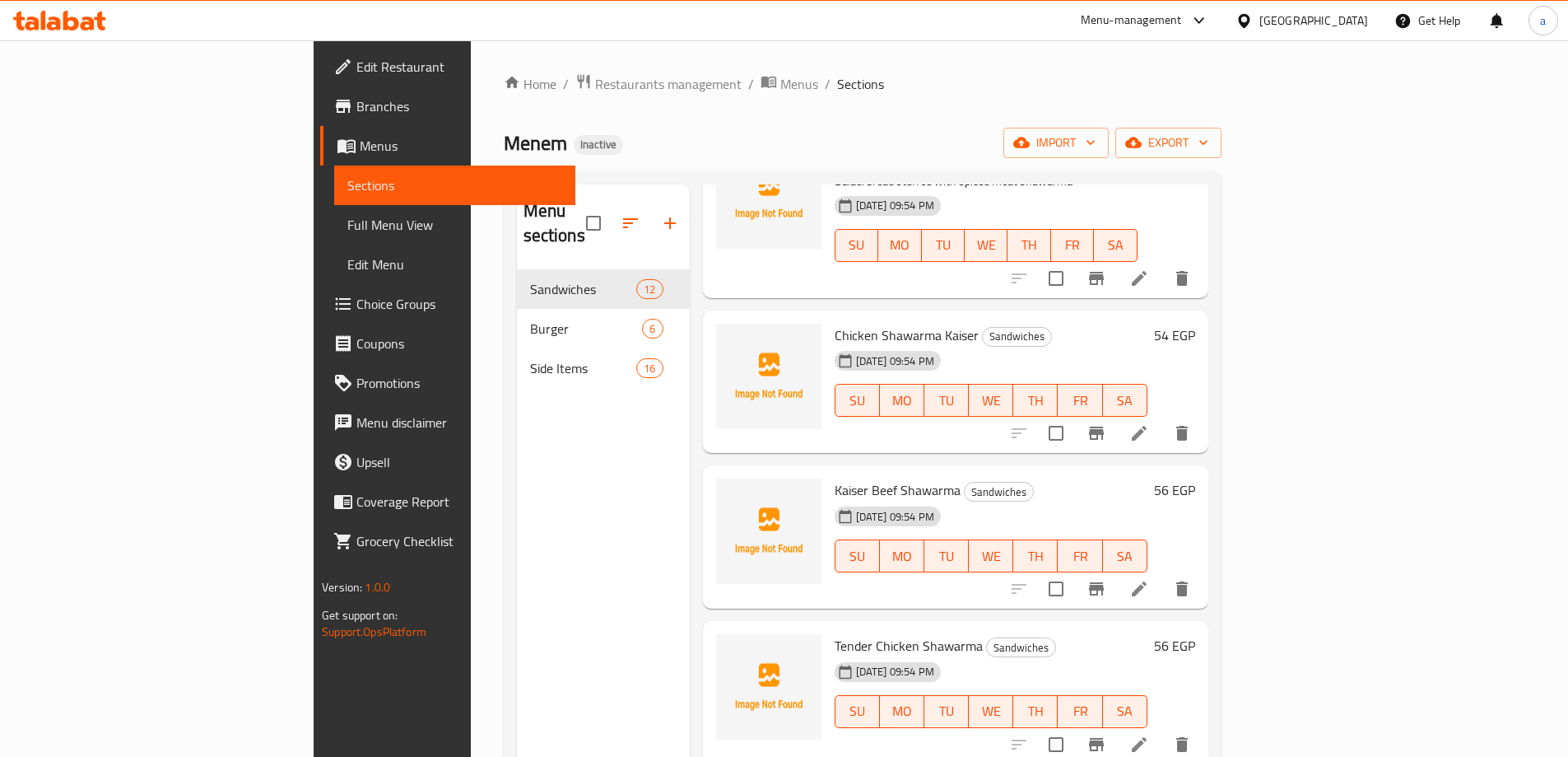
scroll to position [823, 0]
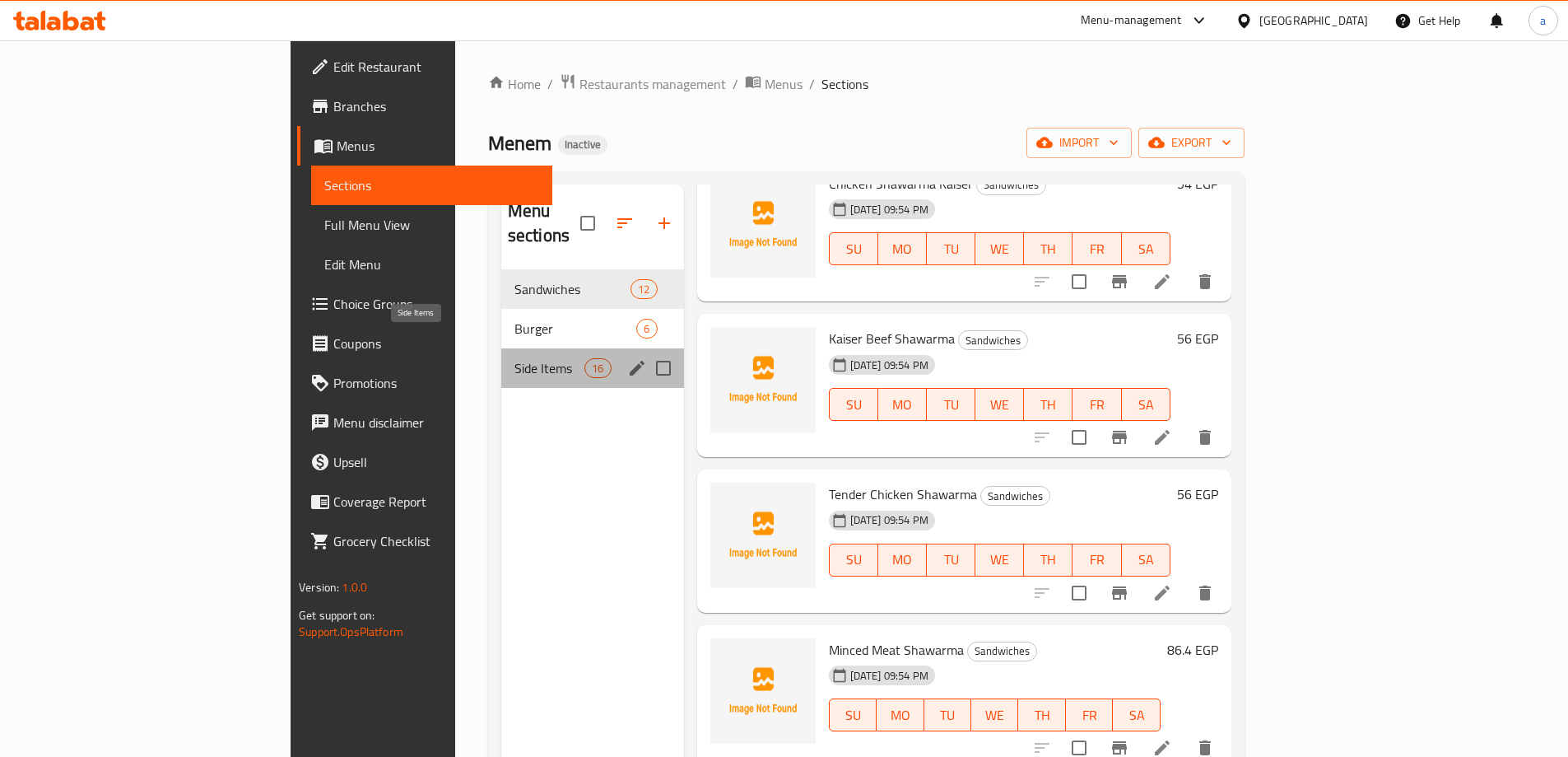
click at [515, 358] on span "Side Items" at bounding box center [549, 368] width 70 height 19
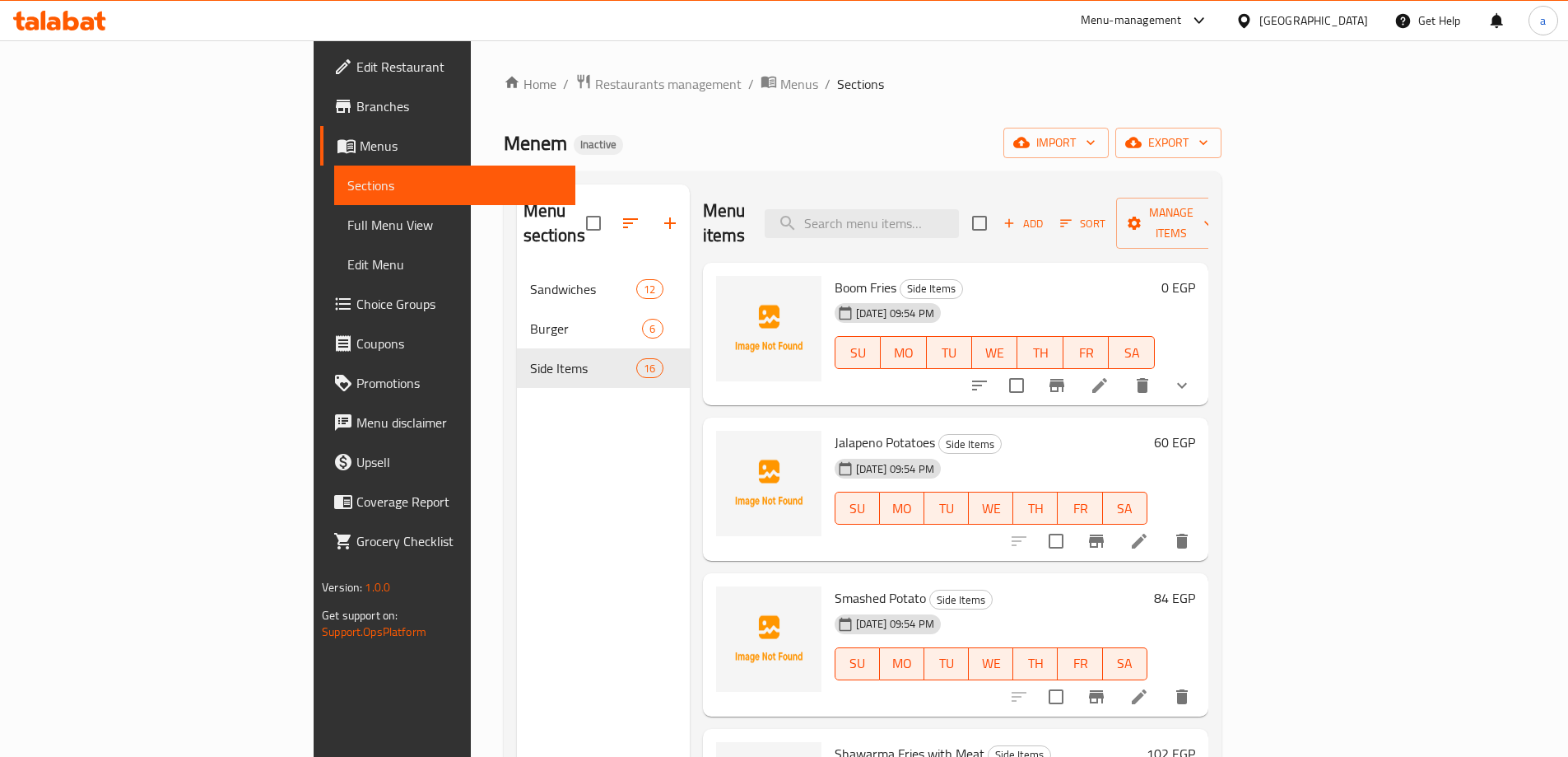
click at [1122, 371] on li at bounding box center [1099, 385] width 46 height 29
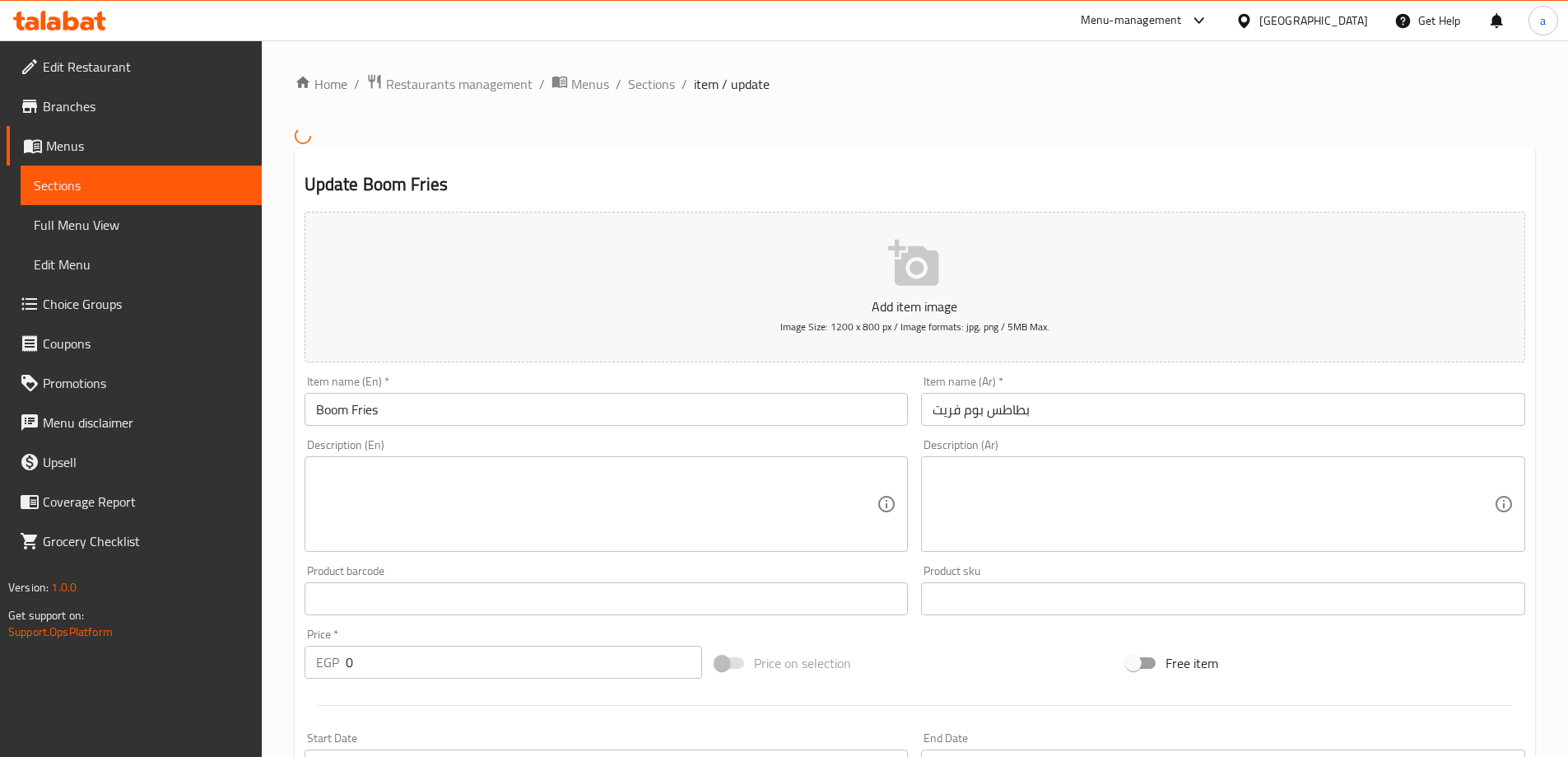
click at [1054, 484] on textarea at bounding box center [1213, 503] width 562 height 78
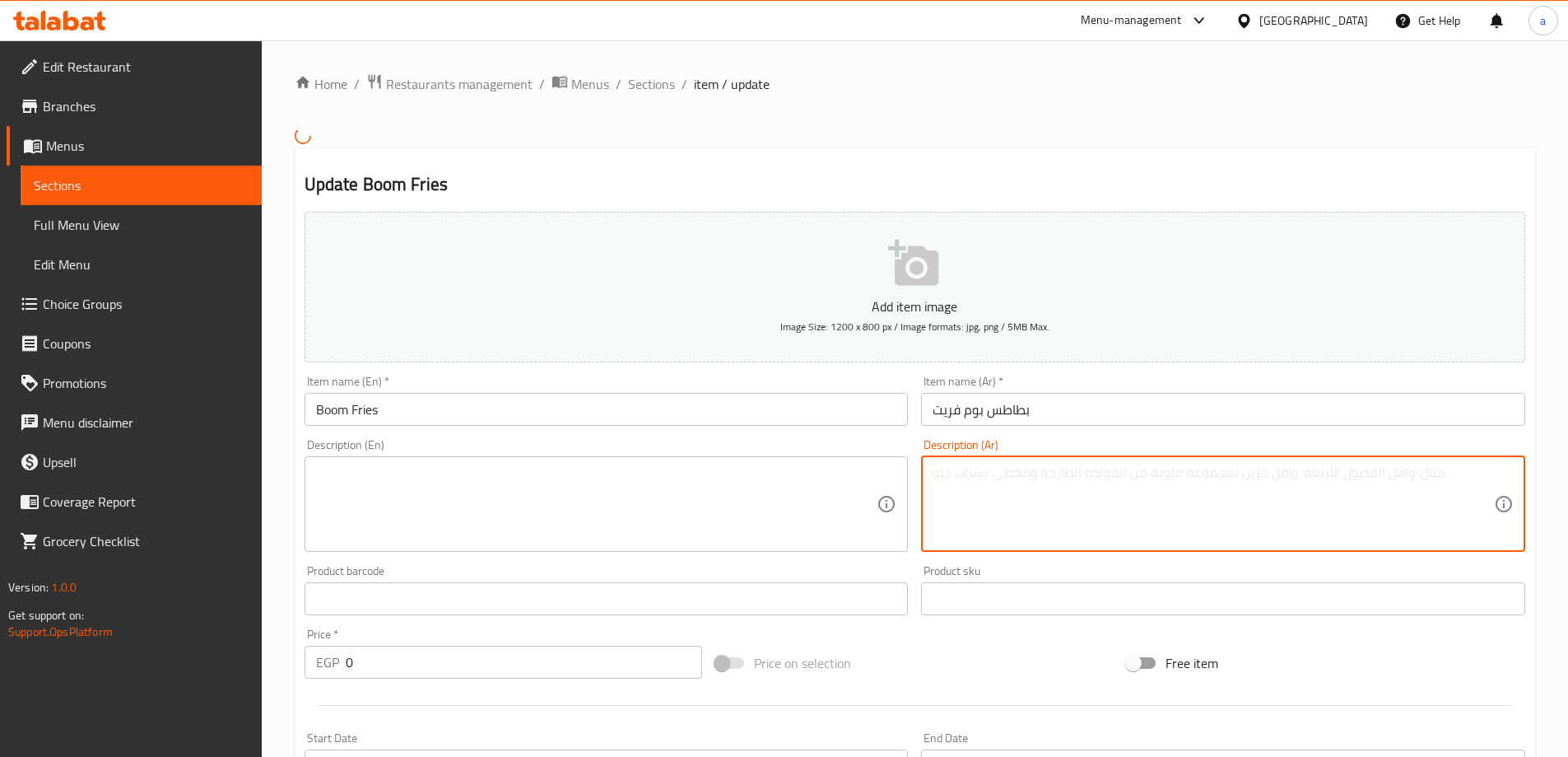
paste textarea "بوم فريت"
type textarea "بوم فريت"
paste textarea "بطاطس مقلية مقرمشة على الطريقة الفرنسية"
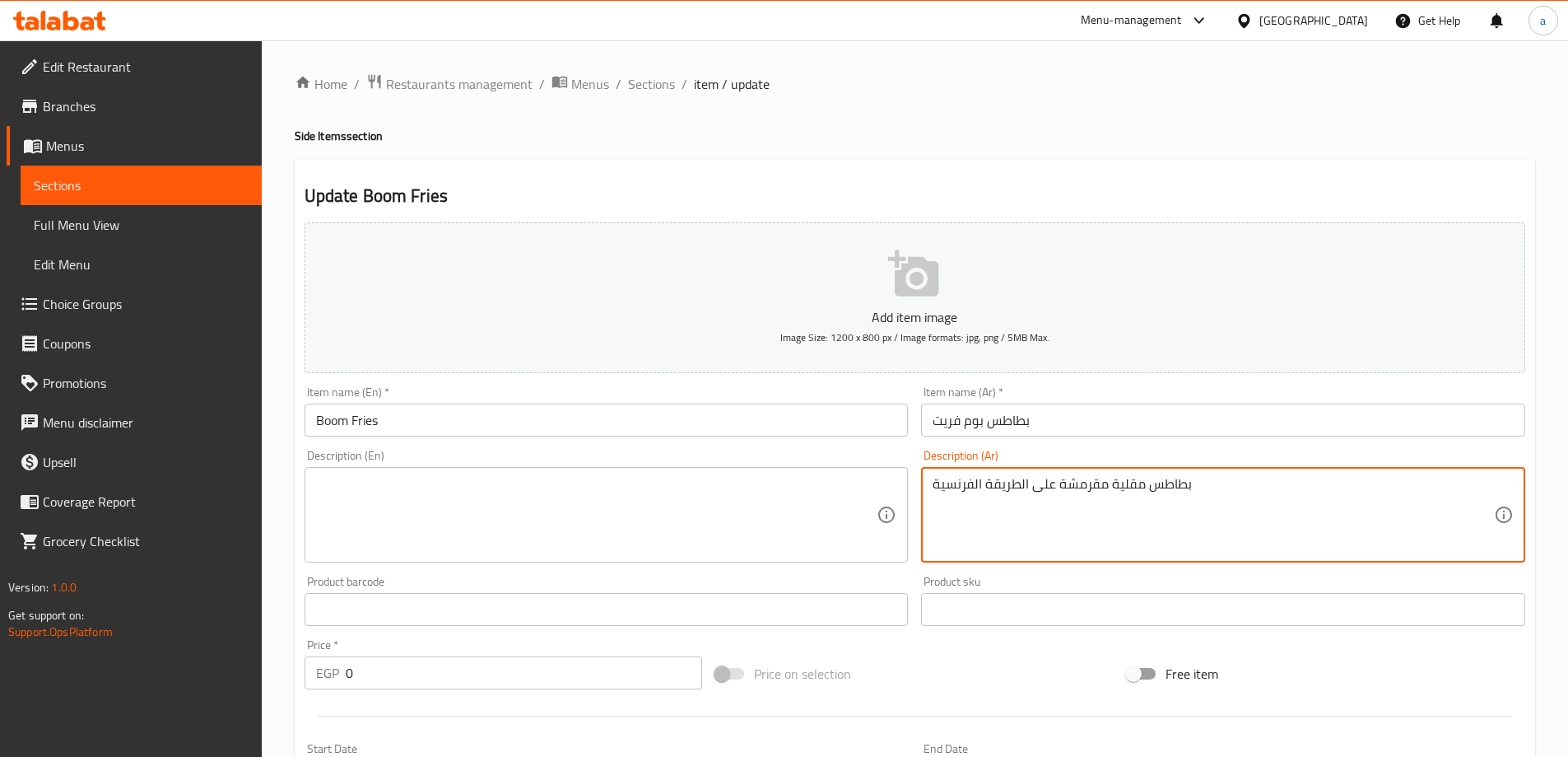
type textarea "بطاطس مقلية مقرمشة على الطريقة الفرنسية"
click at [787, 509] on textarea at bounding box center [597, 515] width 562 height 78
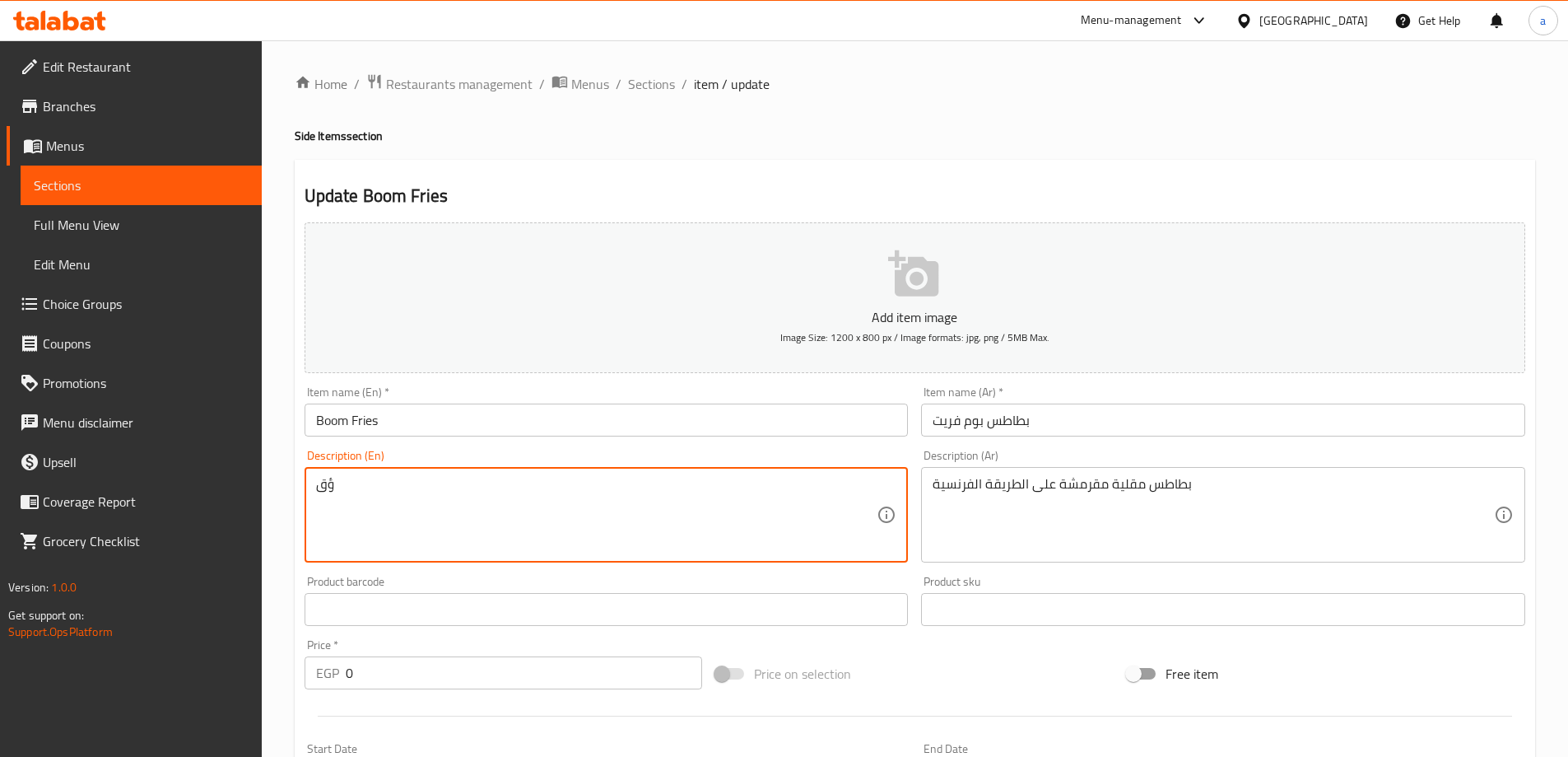
type textarea "ؤ"
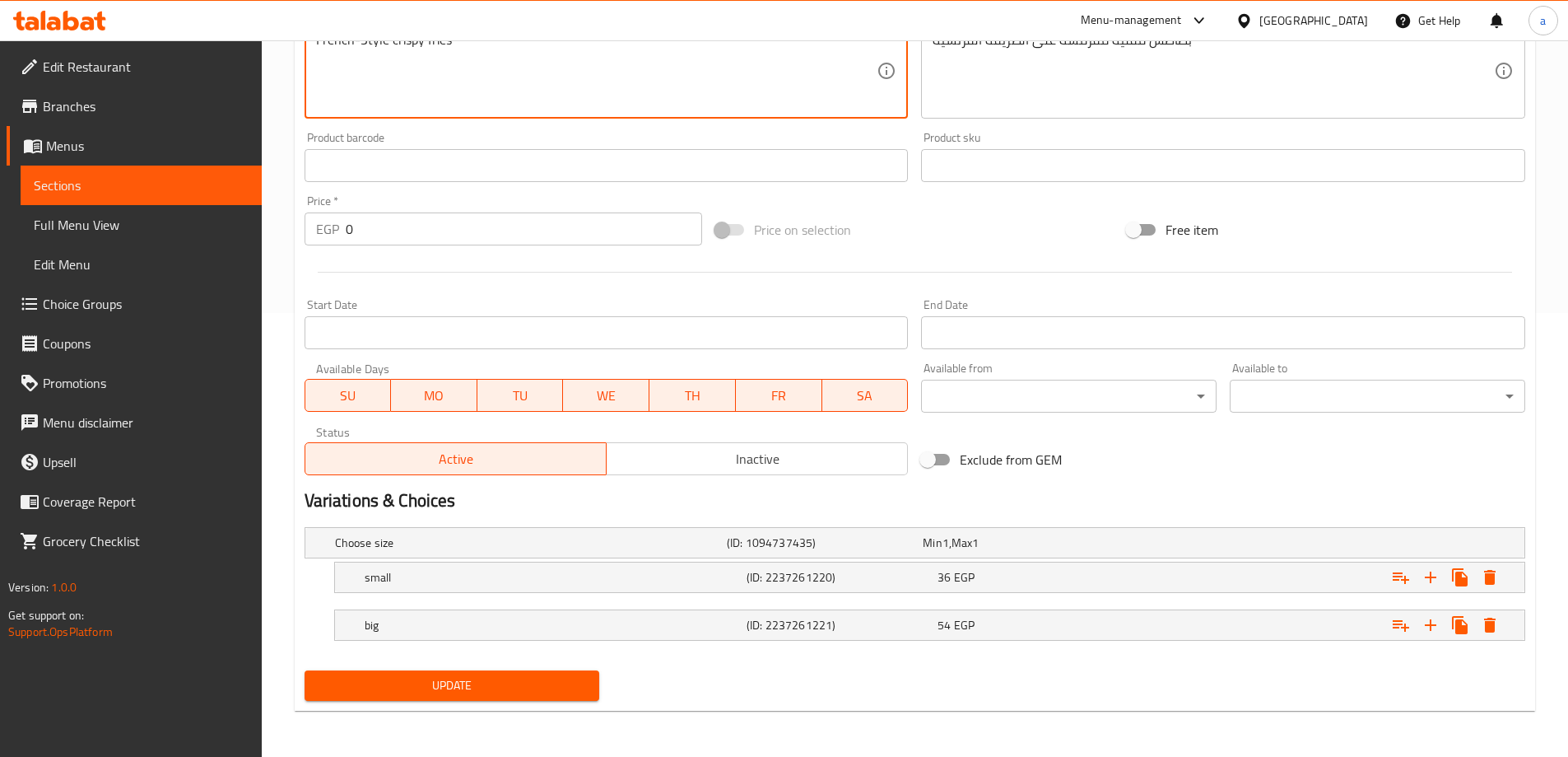
type textarea "French-Style crispy fries"
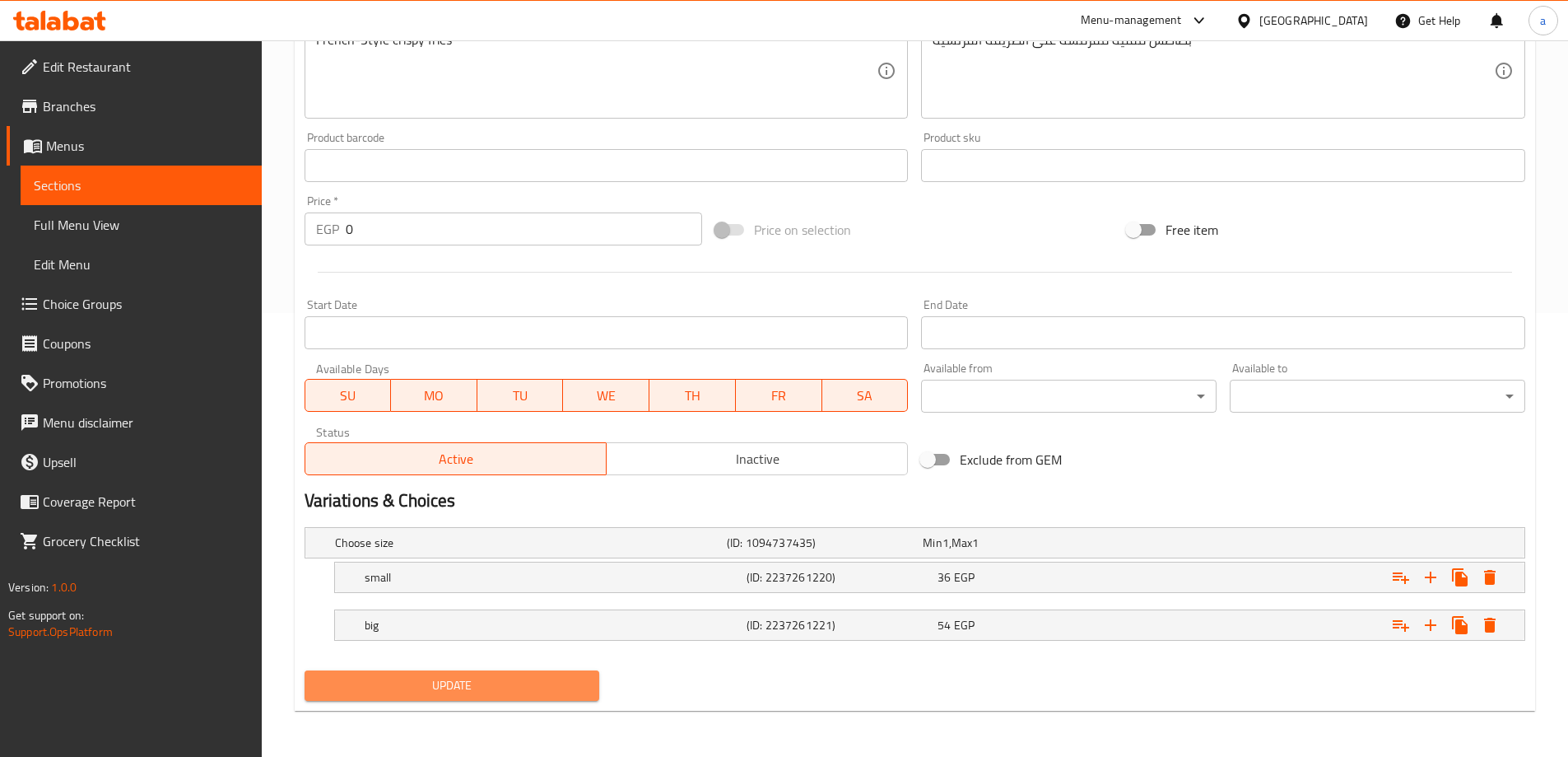
click at [484, 694] on span "Update" at bounding box center [452, 686] width 269 height 20
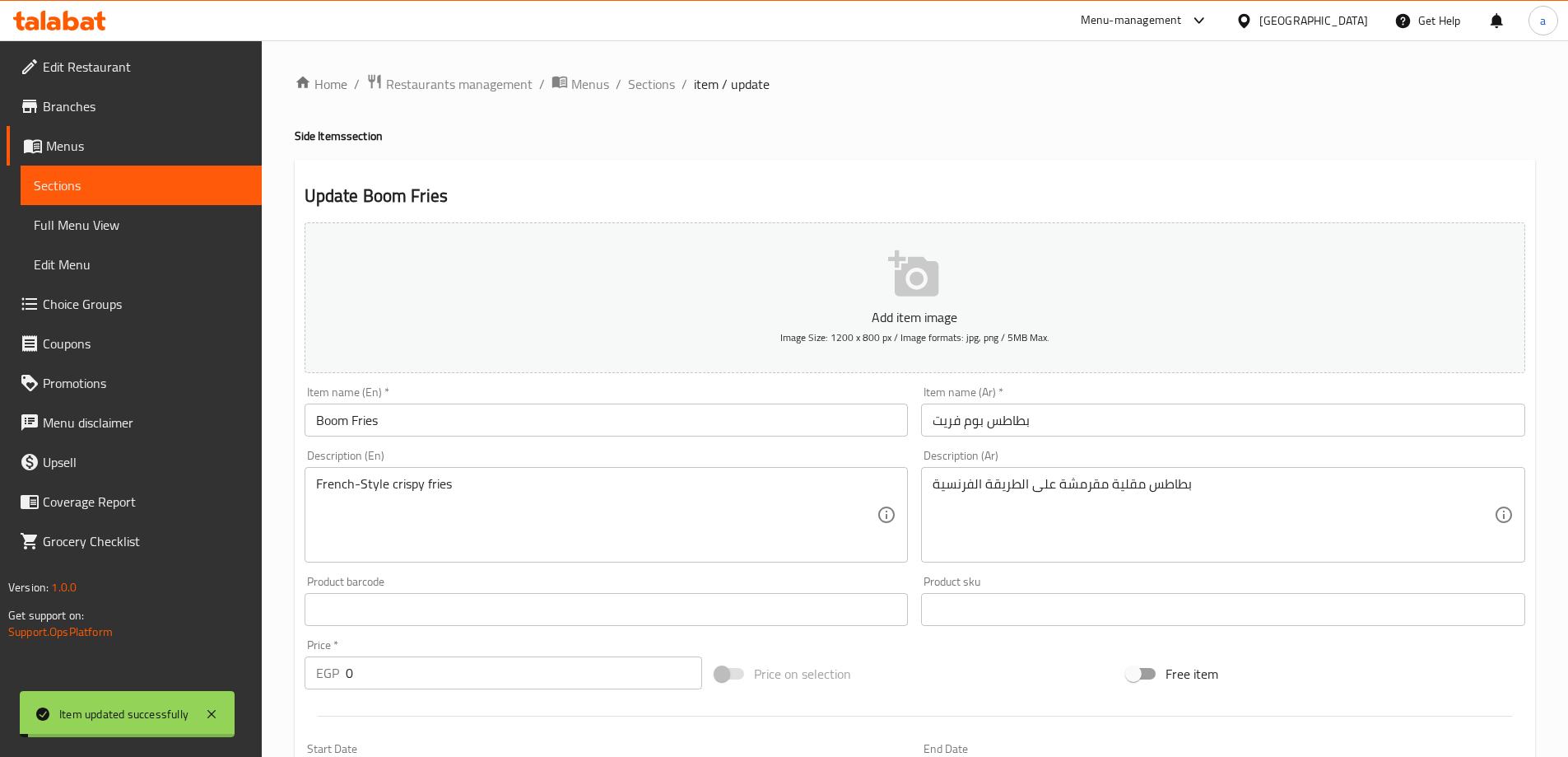
click at [647, 83] on span "Sections" at bounding box center [652, 83] width 47 height 19
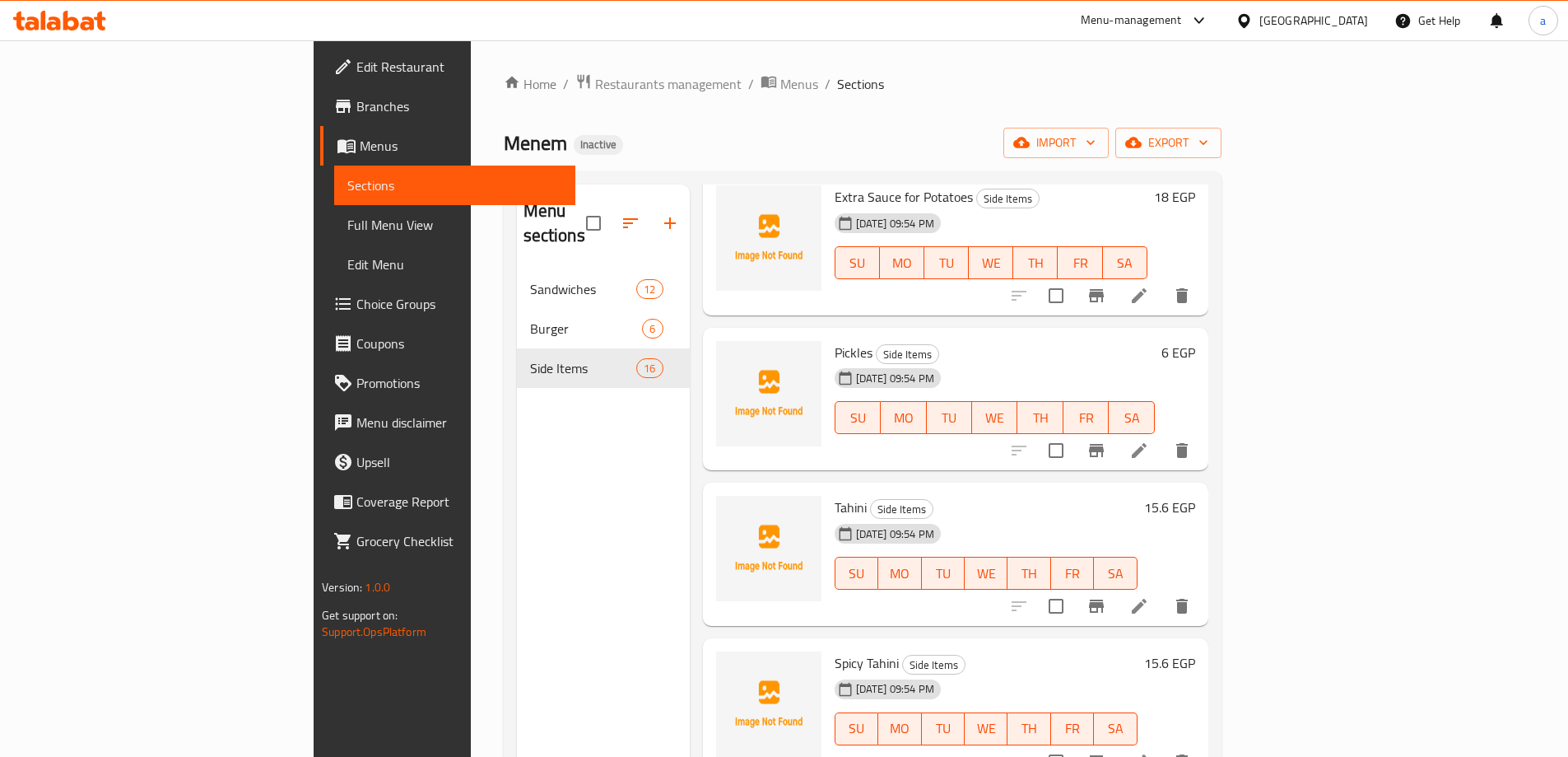
scroll to position [1071, 0]
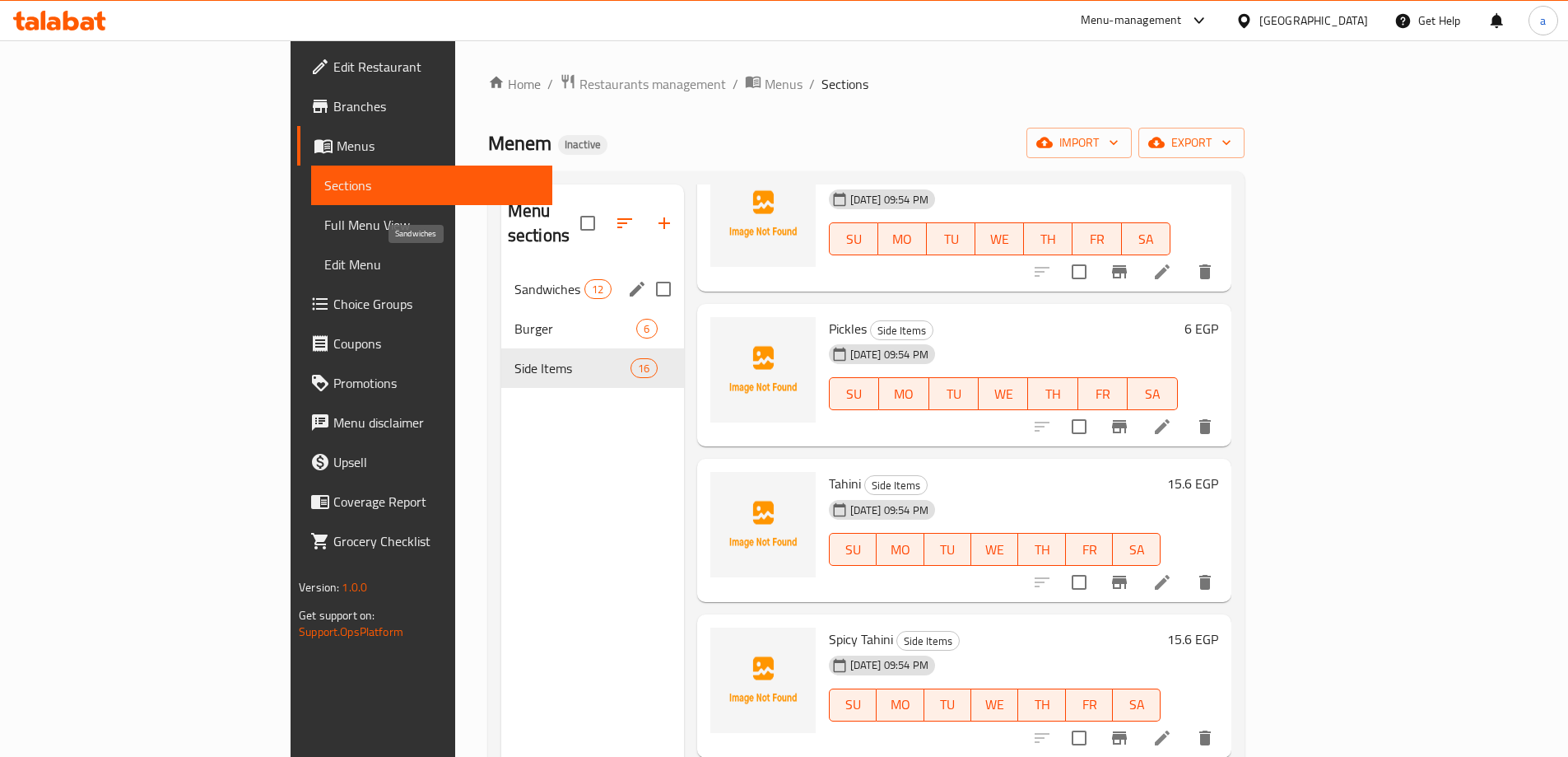
click at [515, 279] on span "Sandwiches" at bounding box center [549, 289] width 70 height 19
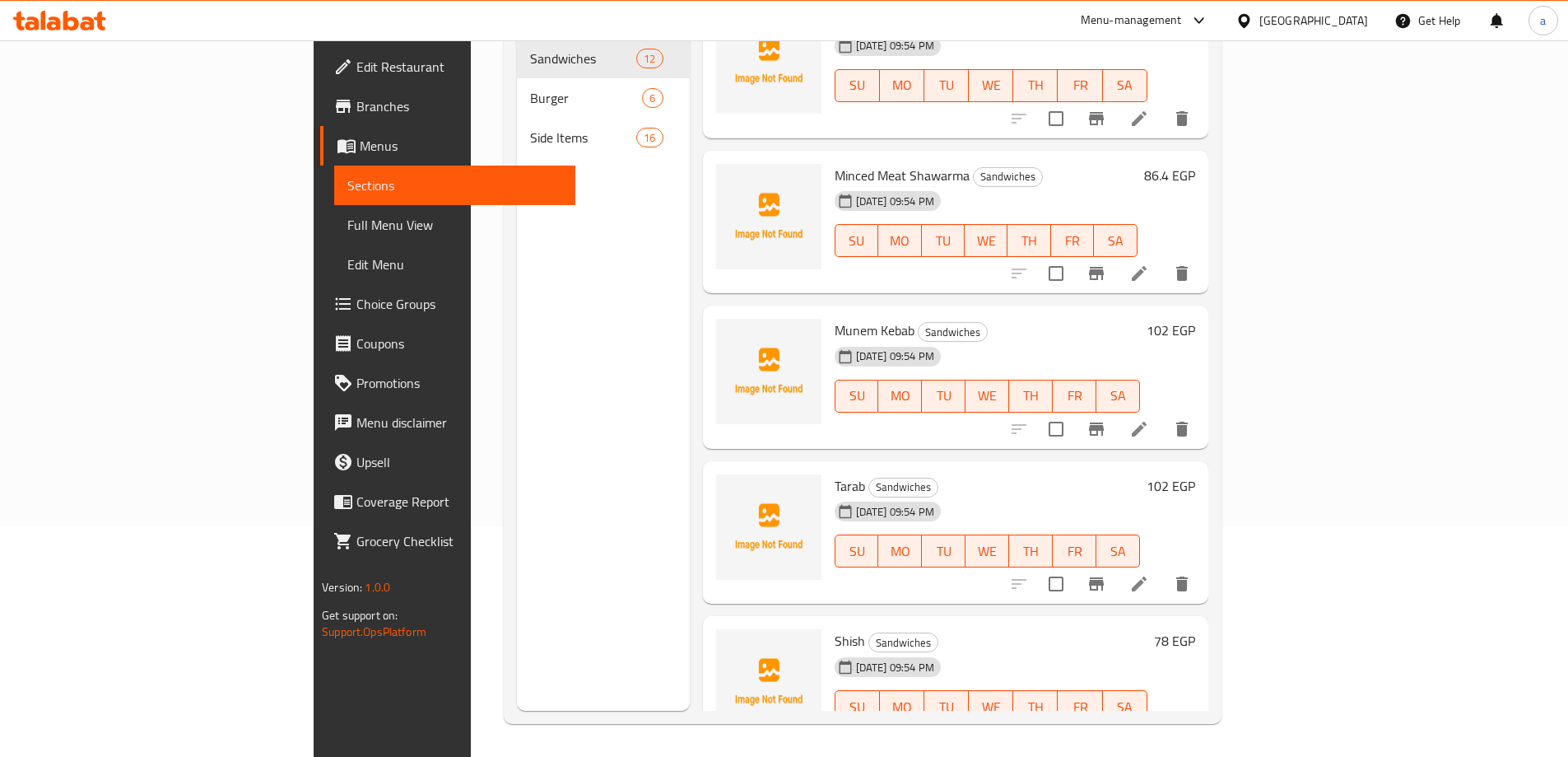
scroll to position [1106, 0]
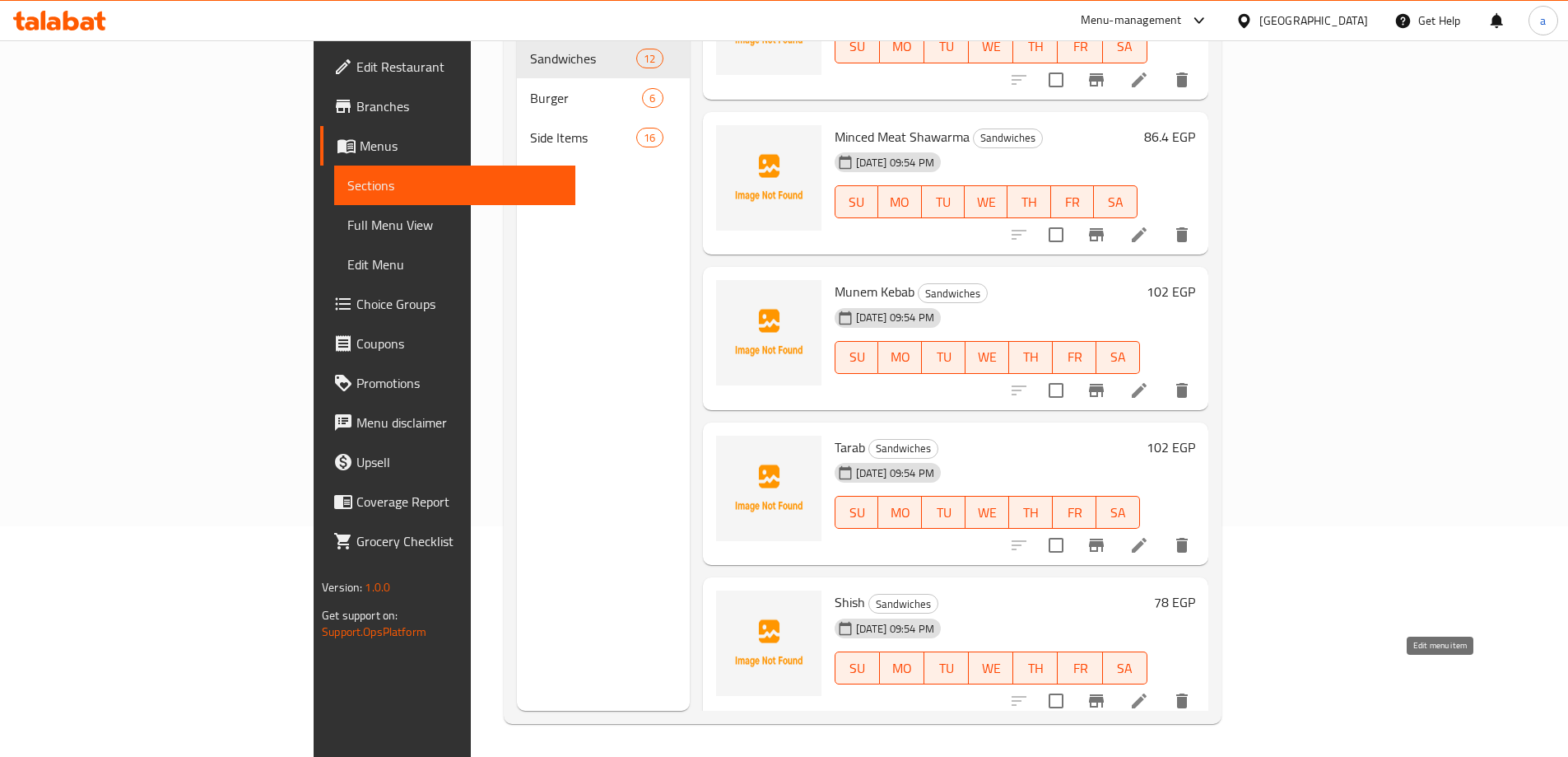
click at [1147, 693] on icon at bounding box center [1139, 701] width 15 height 15
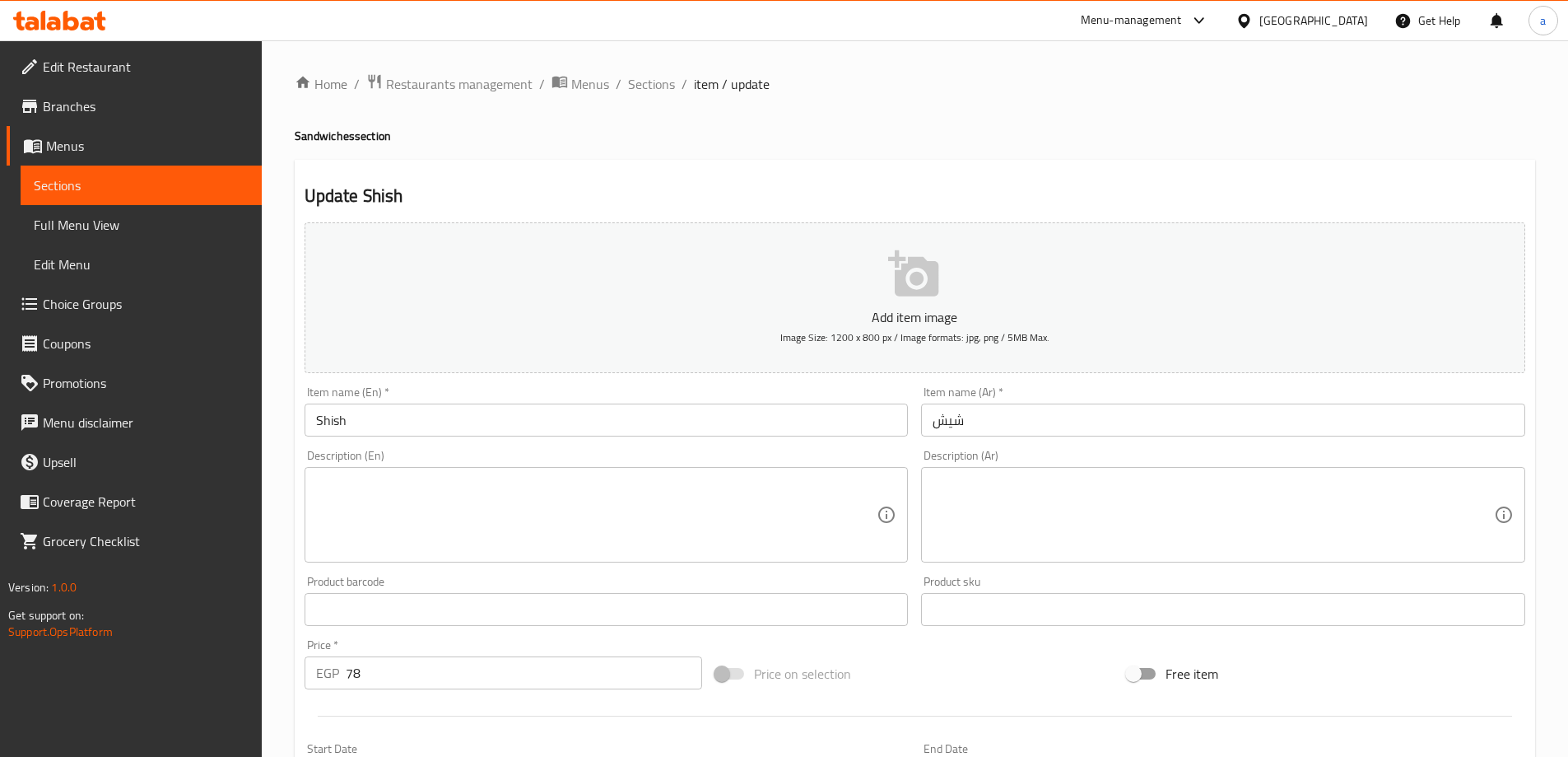
click at [622, 82] on ol "Home / Restaurants management / Menus / Sections / item / update" at bounding box center [914, 83] width 1240 height 21
click at [636, 90] on span "Sections" at bounding box center [652, 83] width 47 height 19
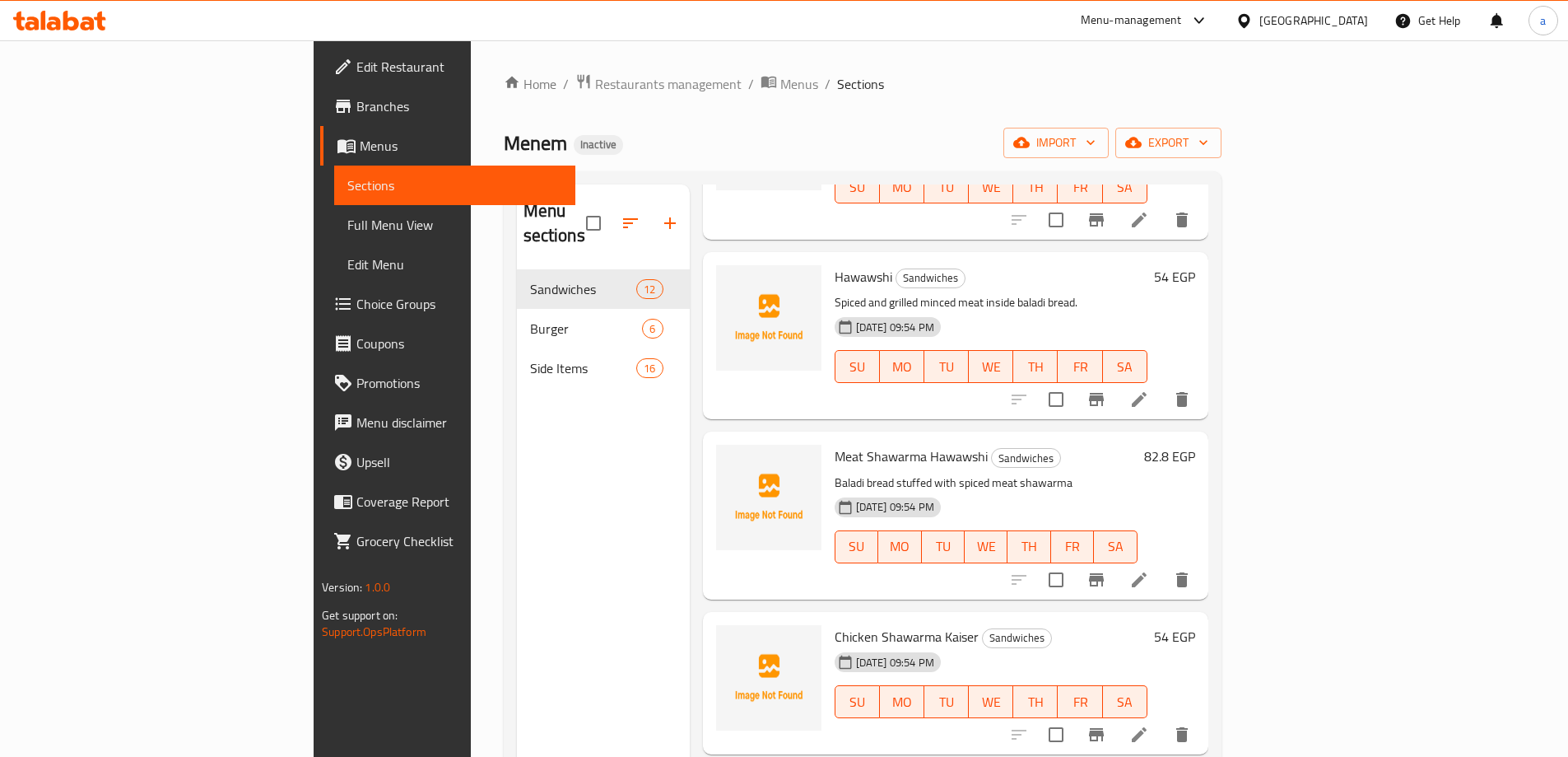
scroll to position [247, 0]
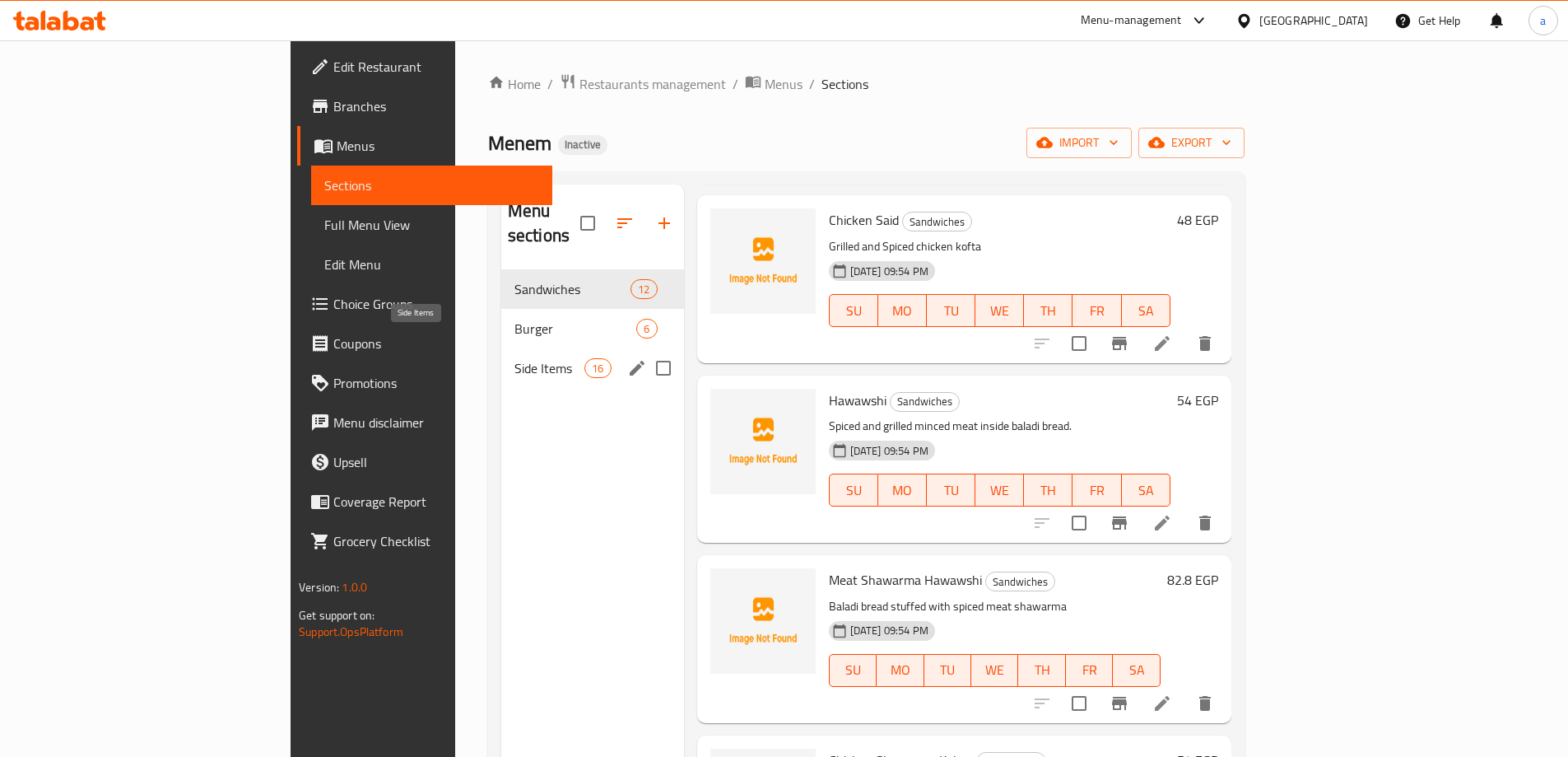
click at [515, 358] on span "Side Items" at bounding box center [549, 368] width 70 height 19
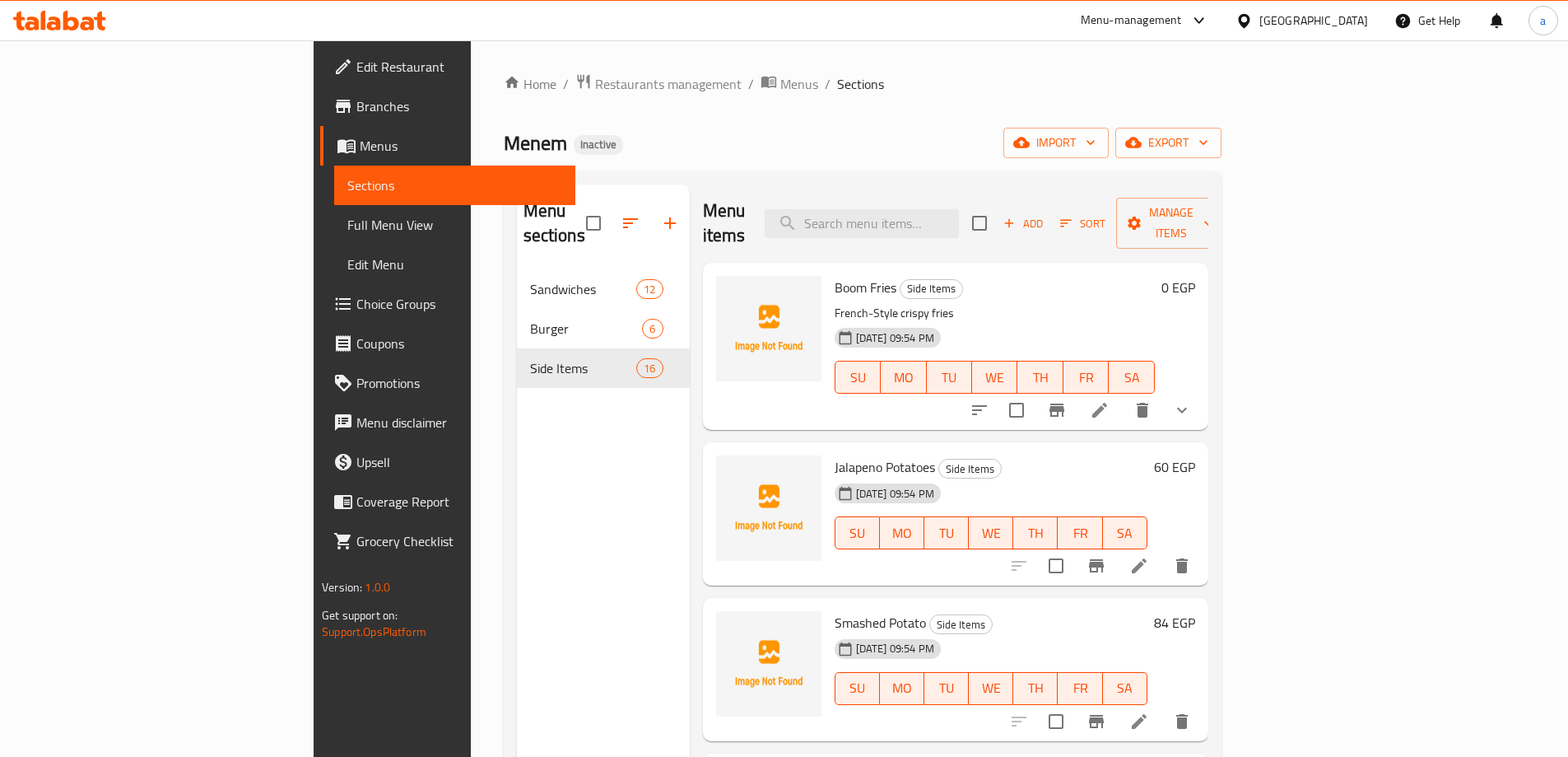
click at [1162, 553] on li at bounding box center [1138, 565] width 46 height 29
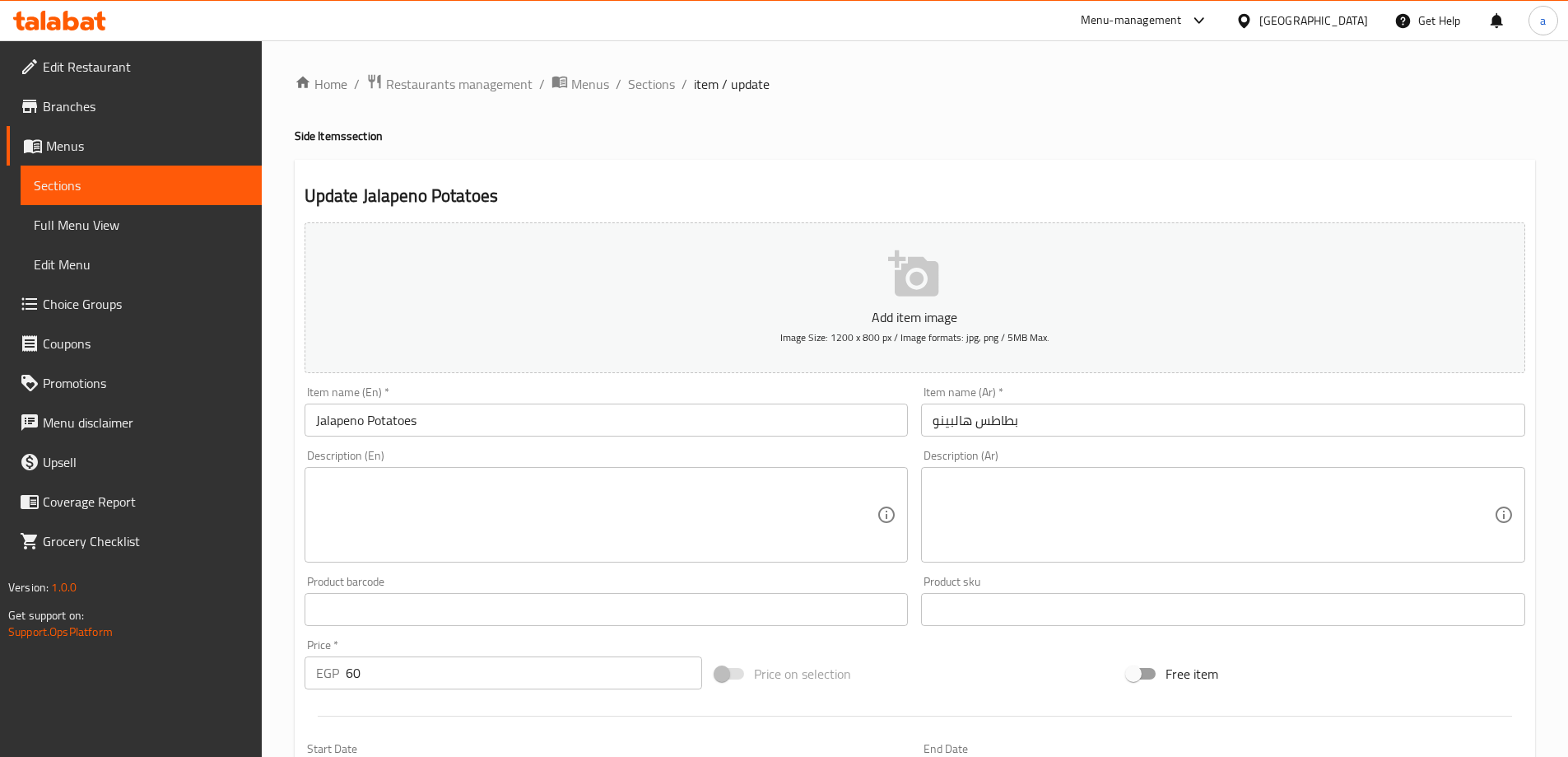
click at [1095, 497] on textarea at bounding box center [1213, 515] width 562 height 78
click at [1132, 497] on textarea at bounding box center [1213, 515] width 562 height 78
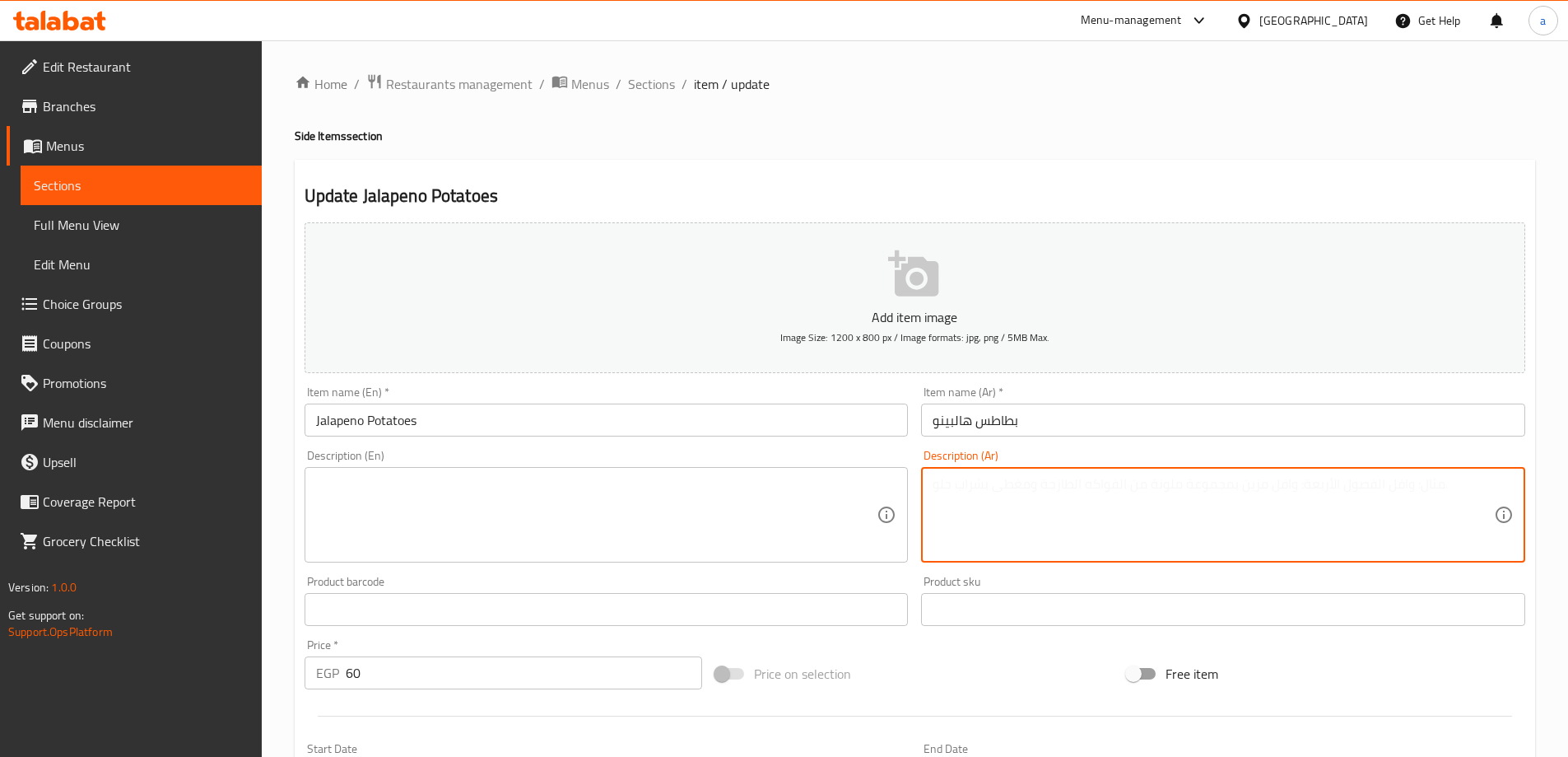
paste textarea "بطاطس مع قطع هالوبينو حارة"
type textarea "بطاطس مع قطع هالوبينو حارة"
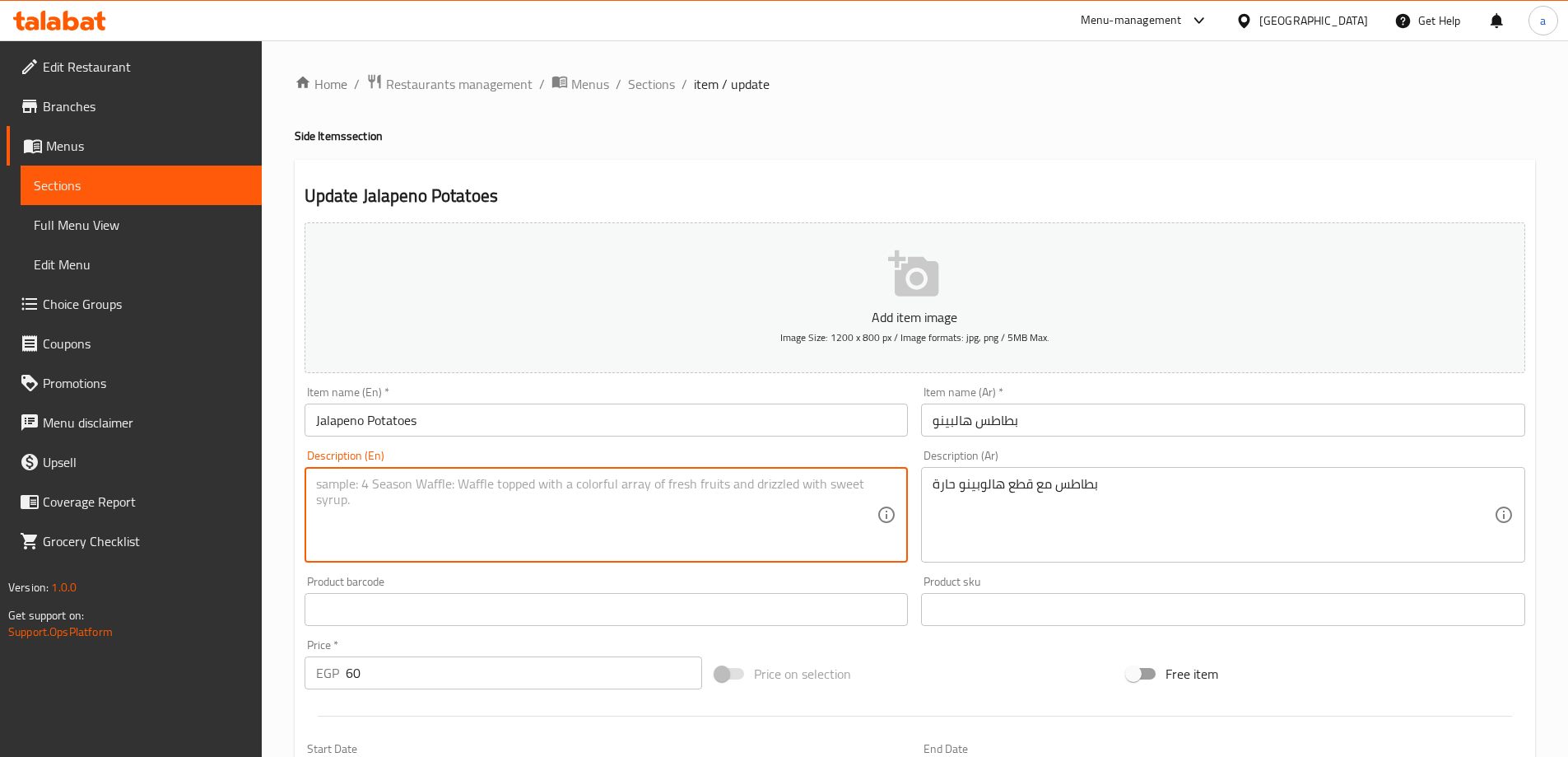
click at [560, 509] on textarea at bounding box center [597, 515] width 562 height 78
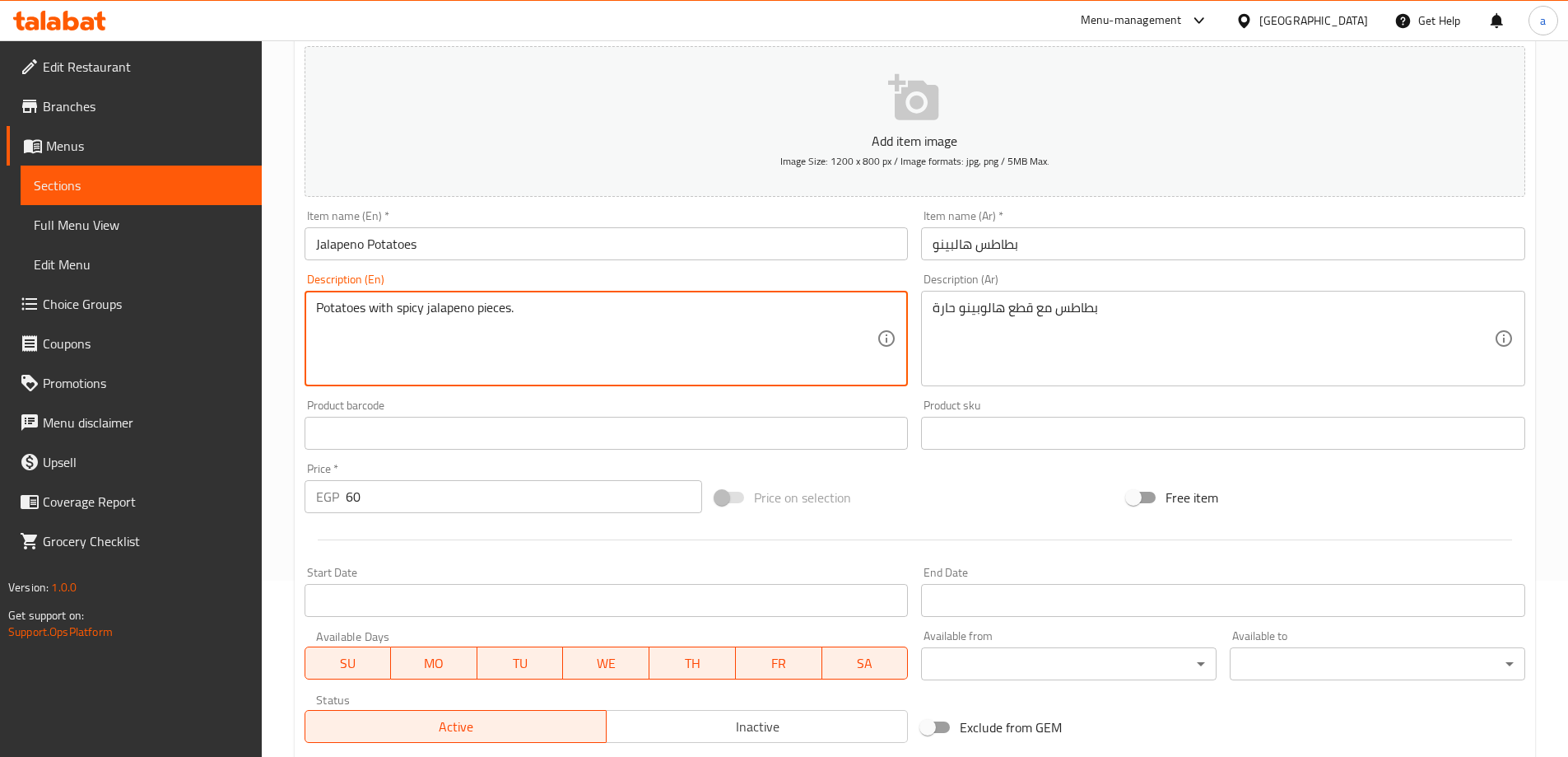
scroll to position [407, 0]
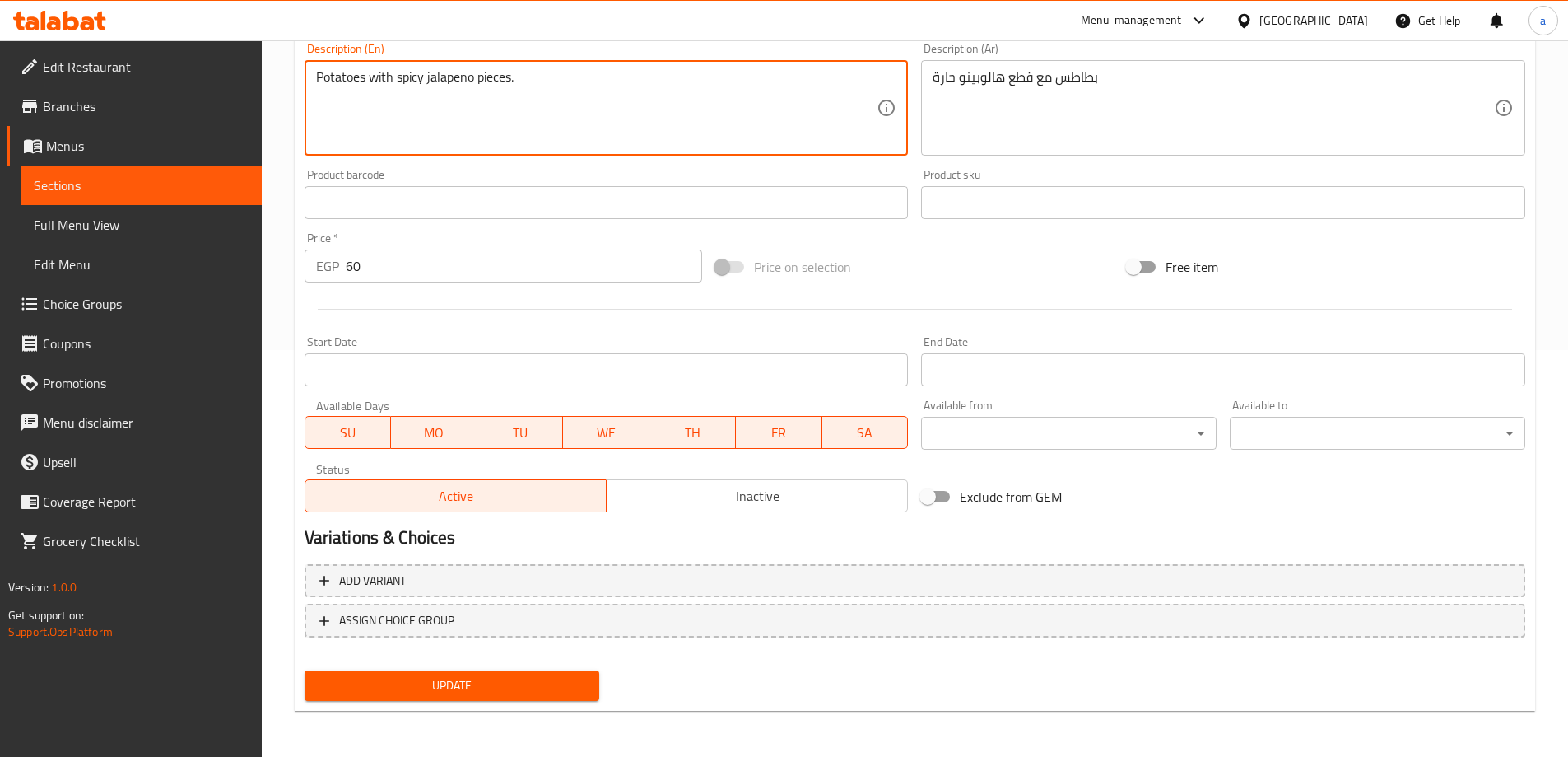
type textarea "Potatoes with spicy jalapeno pieces."
click at [488, 689] on span "Update" at bounding box center [452, 686] width 269 height 20
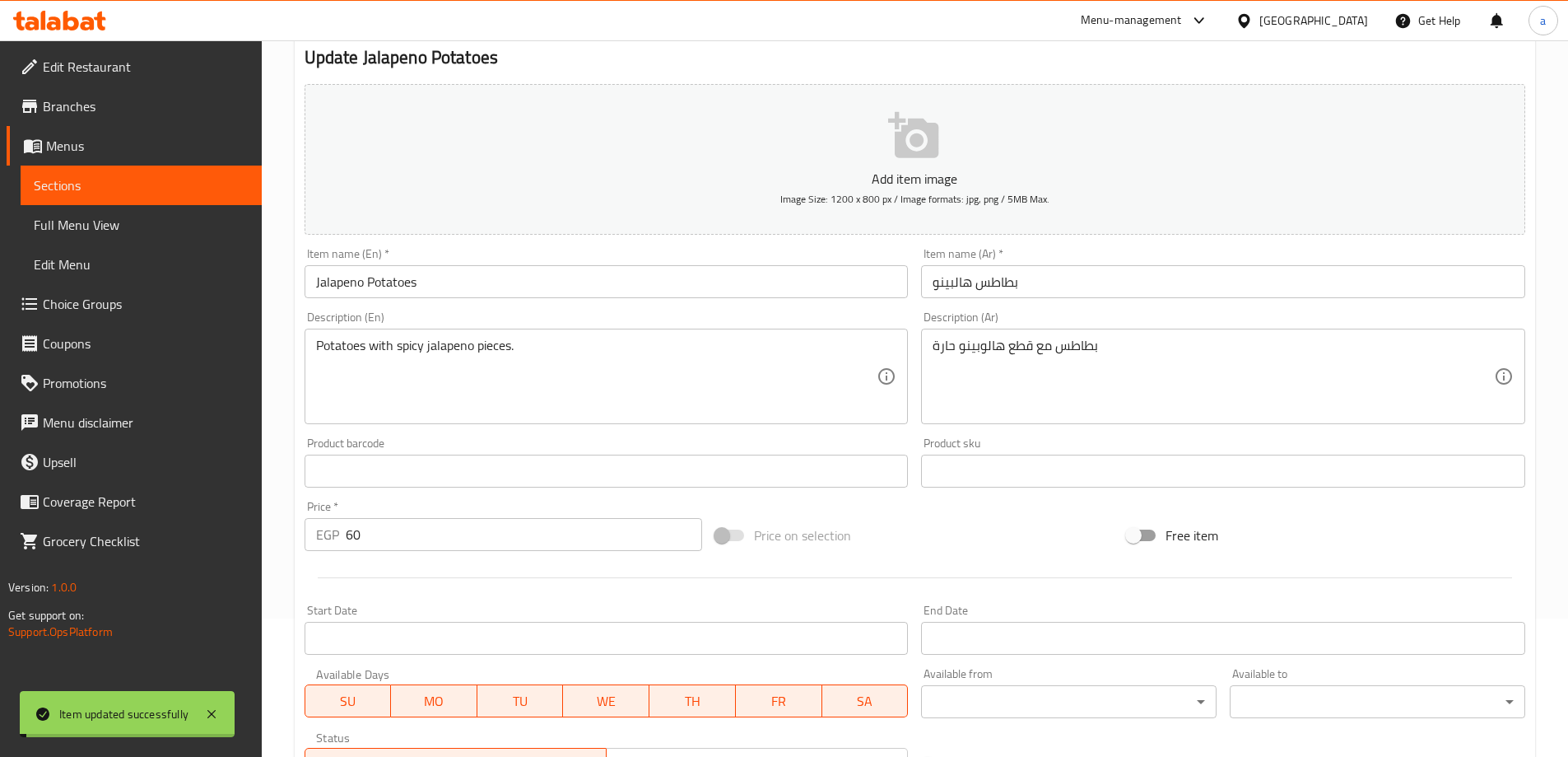
scroll to position [0, 0]
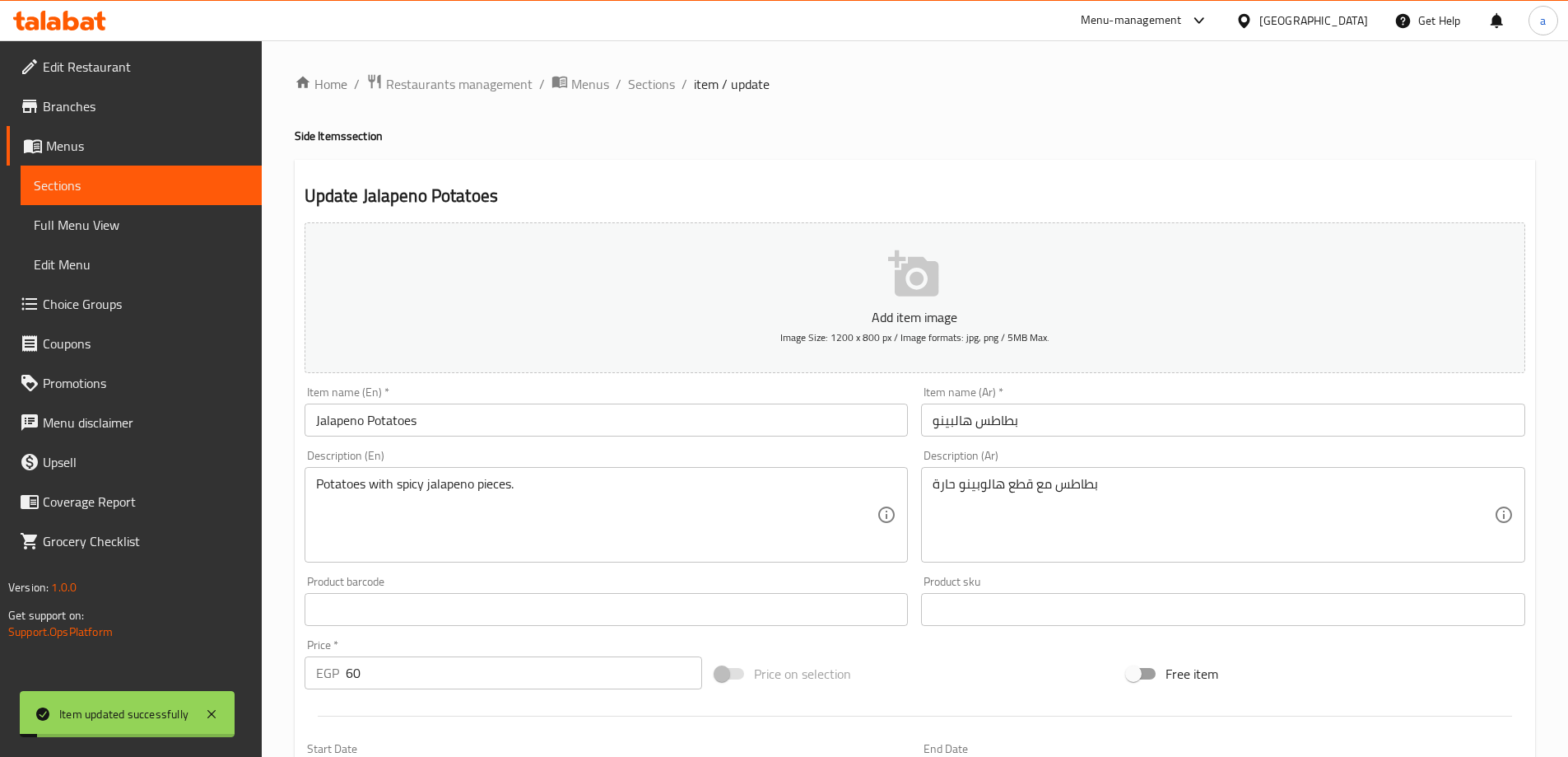
click at [641, 74] on span "Sections" at bounding box center [652, 83] width 47 height 19
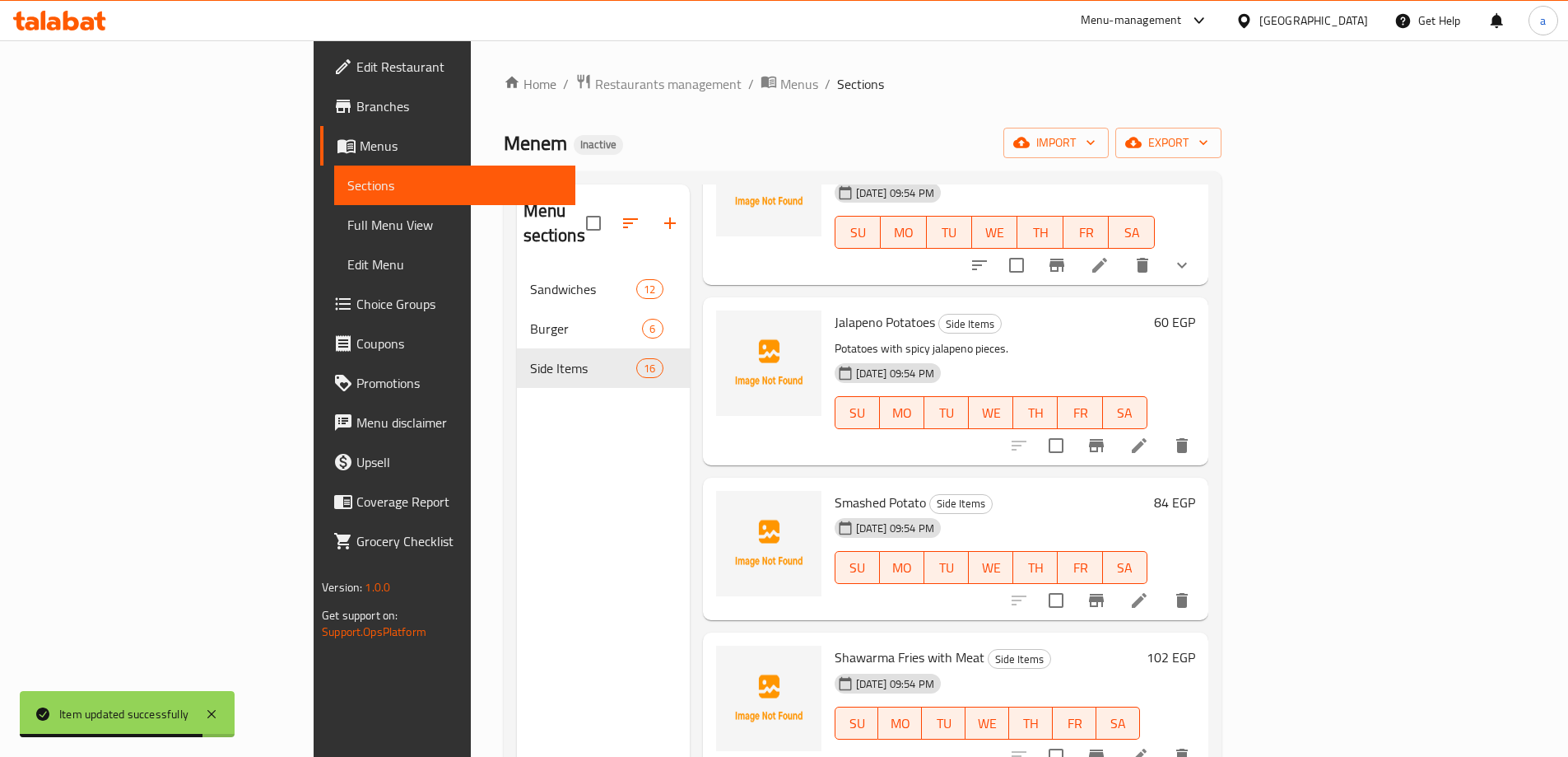
scroll to position [330, 0]
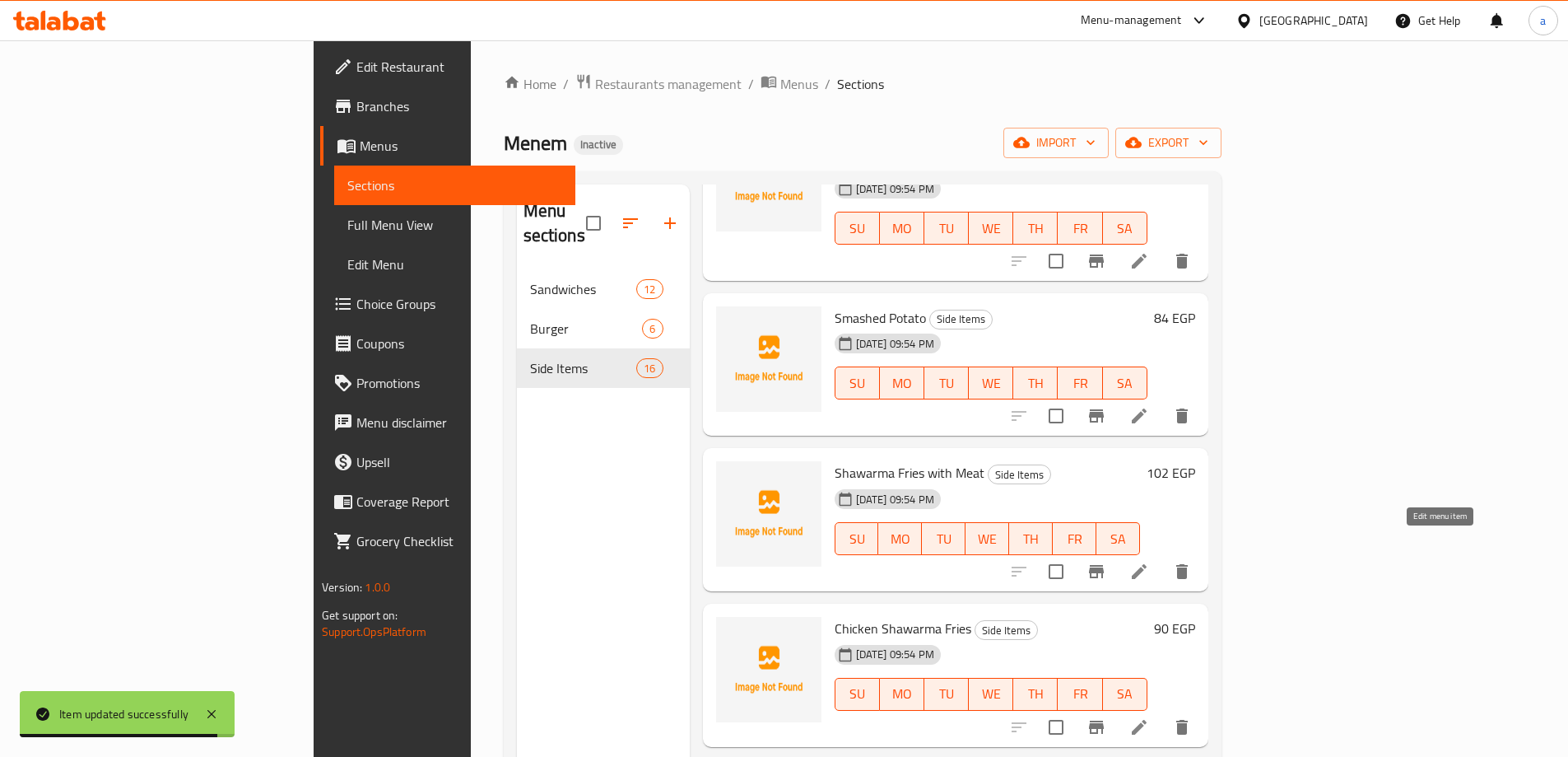
click at [1149, 562] on icon at bounding box center [1138, 571] width 19 height 19
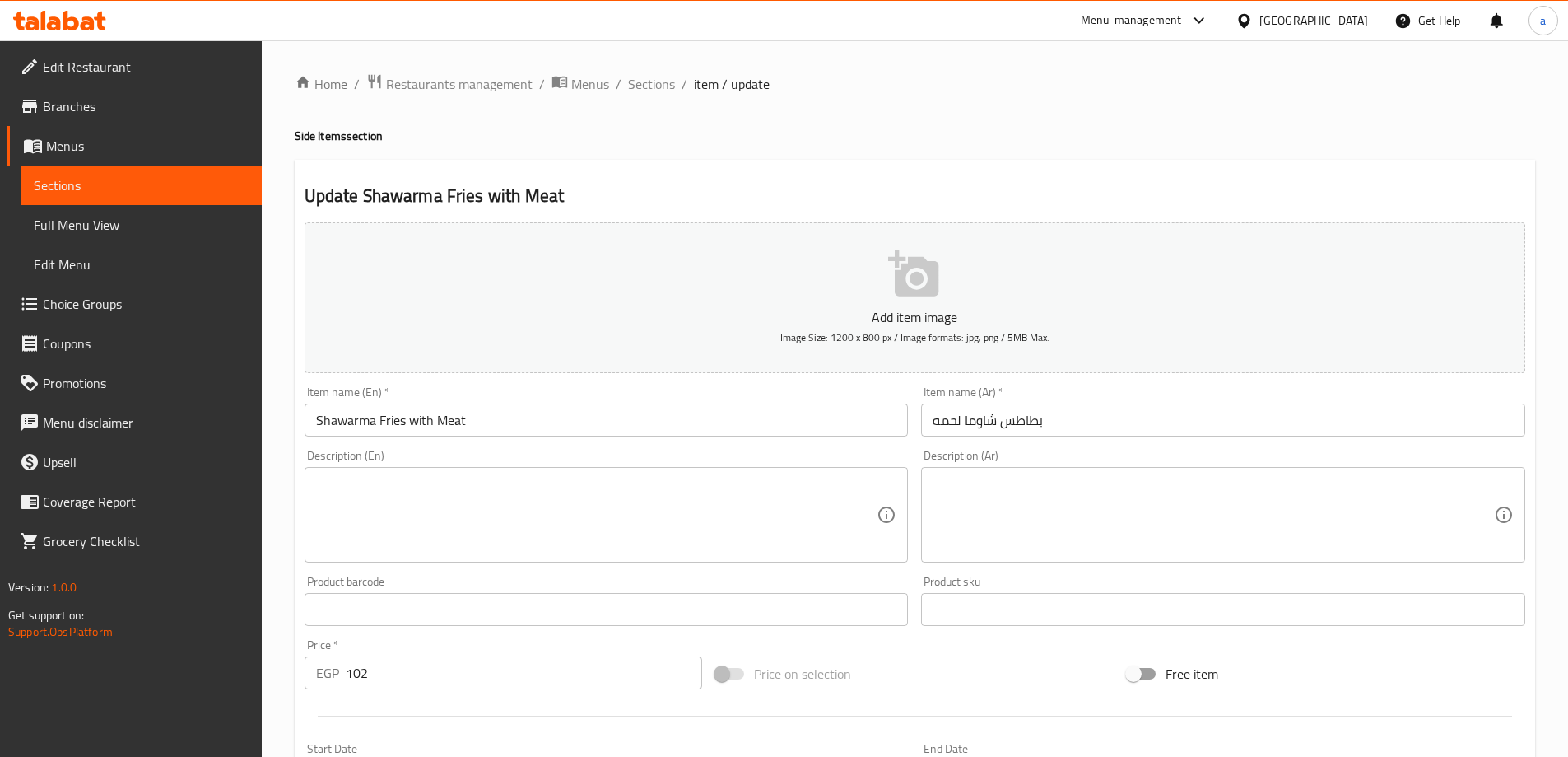
click at [1046, 506] on textarea at bounding box center [1213, 515] width 562 height 78
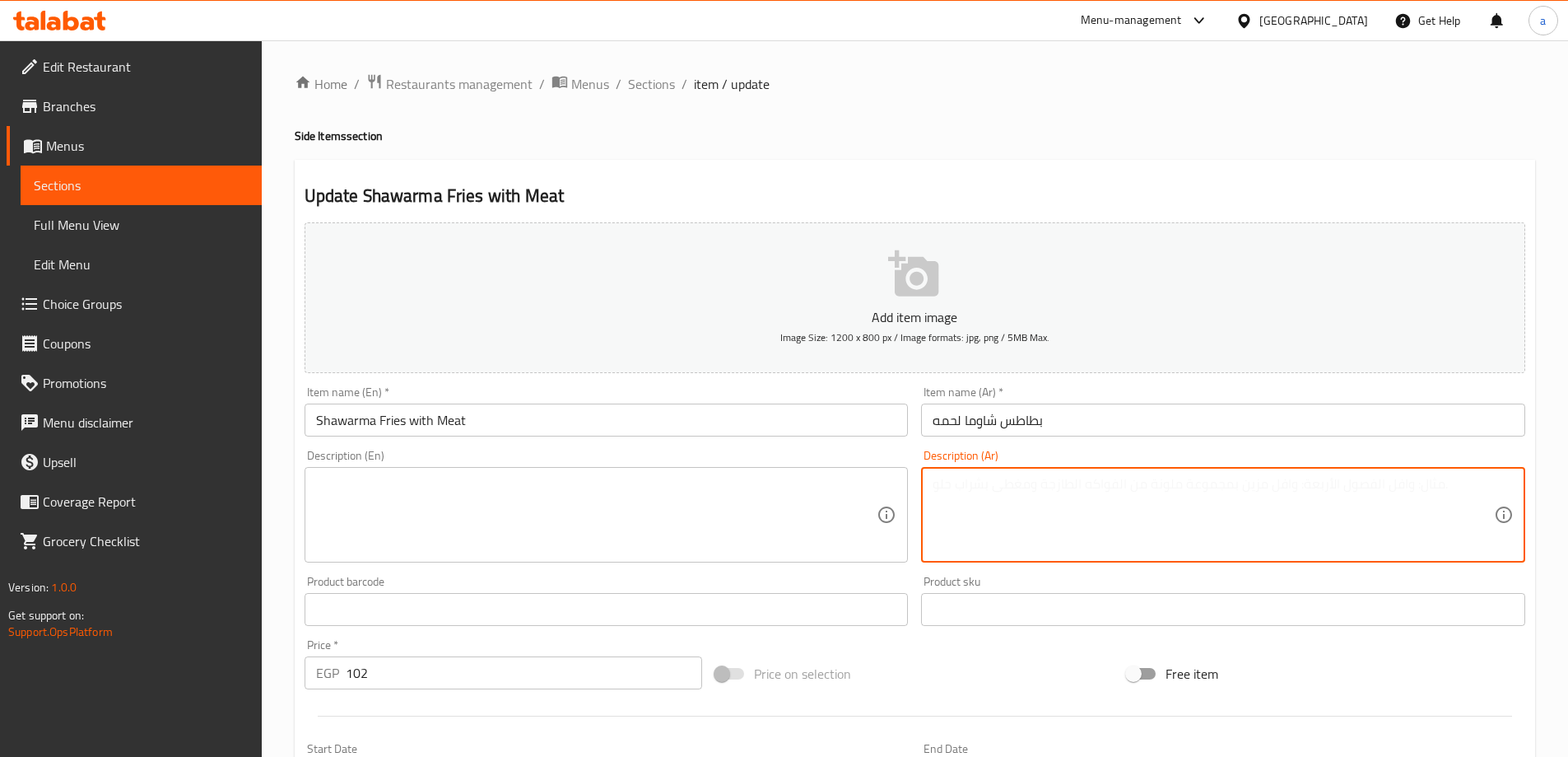
paste textarea "بطاطس محمصة ومهروسة خفيف مع تتبيلة خاصة"
type textarea "بطاطس محمصة ومهروسة خفيف مع تتبيلة خاصة"
click at [693, 516] on textarea at bounding box center [597, 515] width 562 height 78
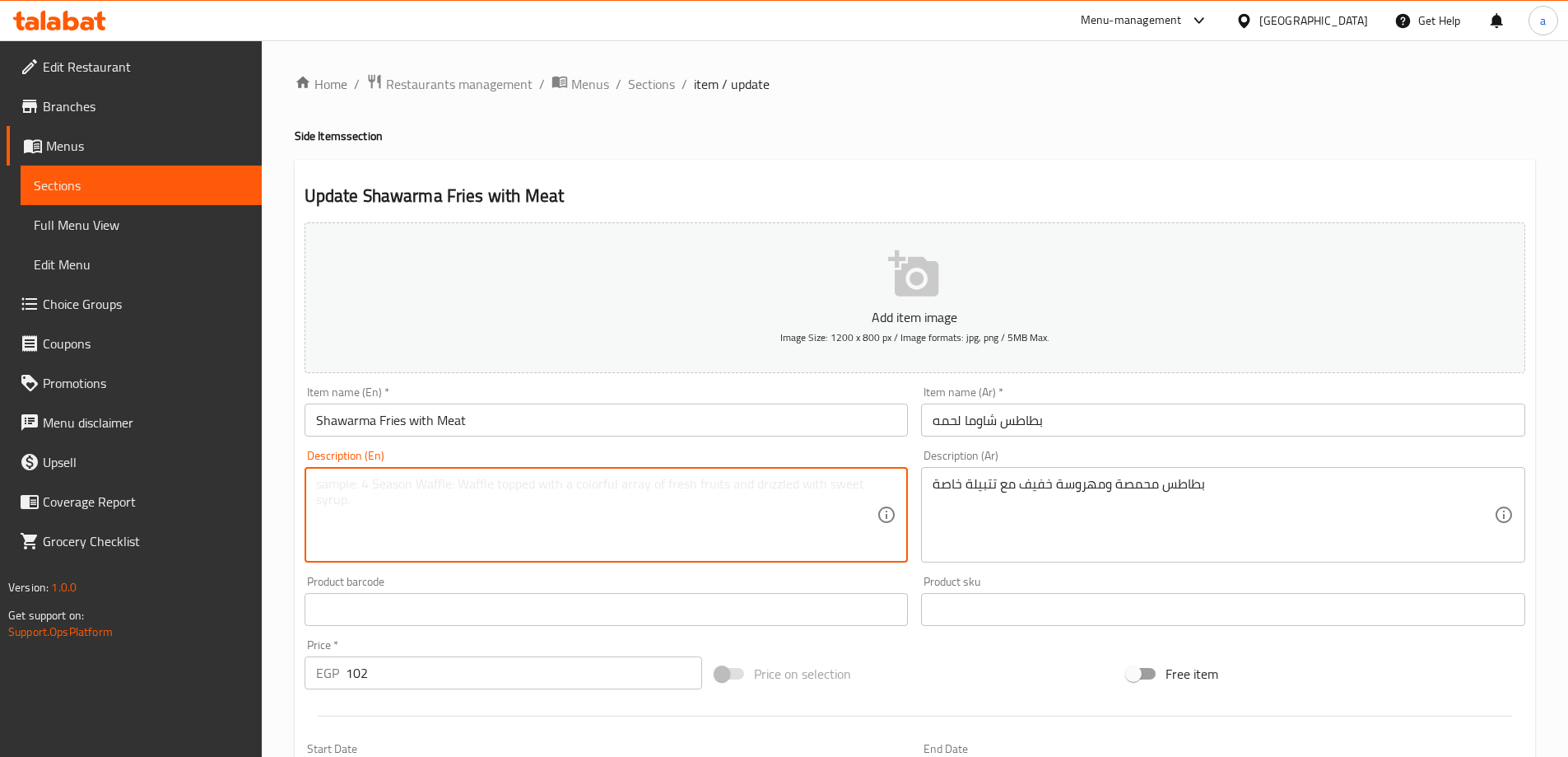
type textarea "R"
click at [323, 483] on textarea "Toasted and smashed potatoes" at bounding box center [597, 515] width 562 height 78
drag, startPoint x: 348, startPoint y: 488, endPoint x: 311, endPoint y: 486, distance: 37.1
click at [311, 486] on div "lightly toasted and smashed potatoes Description (En)" at bounding box center [606, 515] width 604 height 96
click at [325, 482] on textarea "toasted and smashed potatoes" at bounding box center [597, 515] width 562 height 78
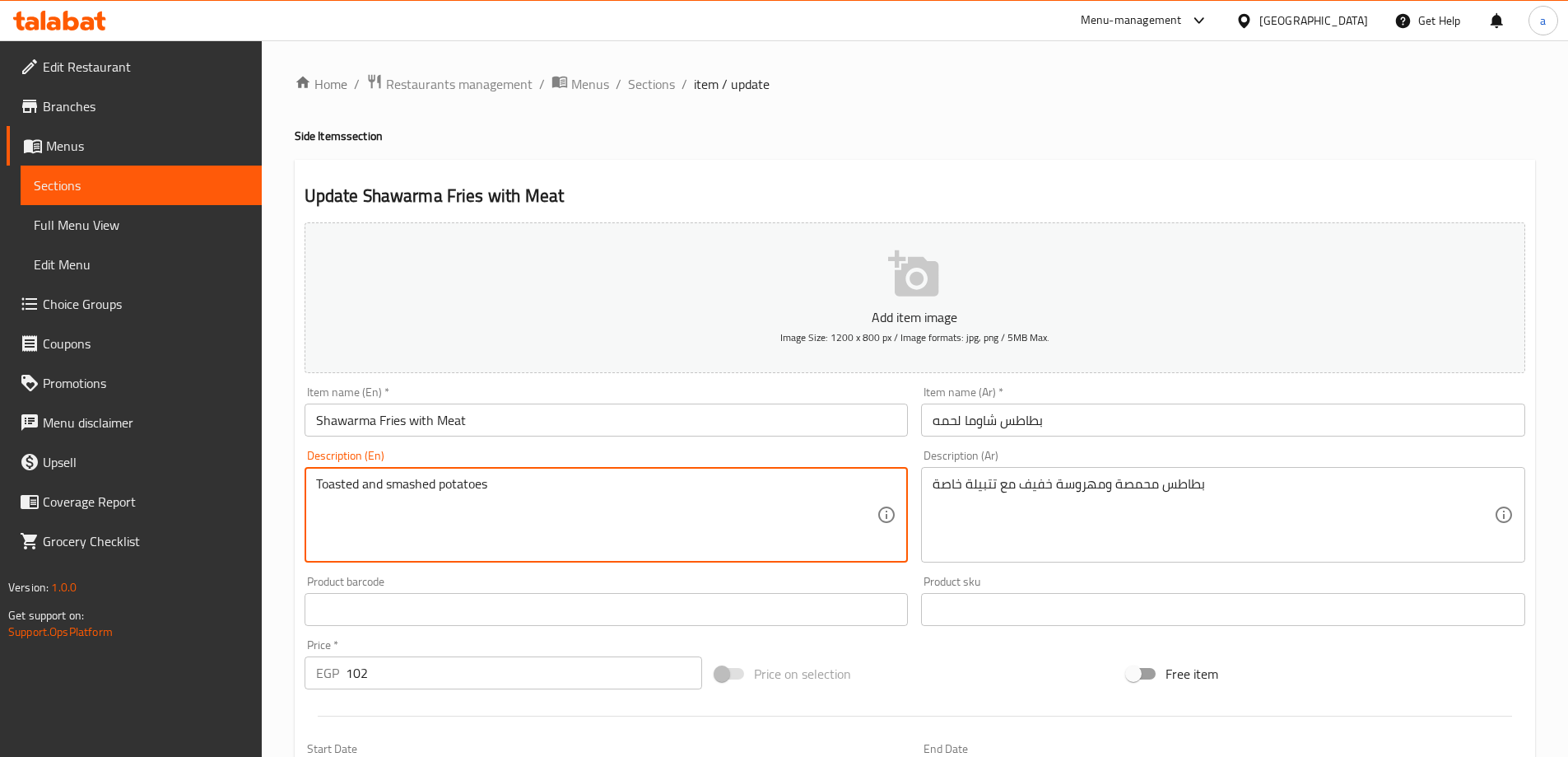
paste textarea "lightly"
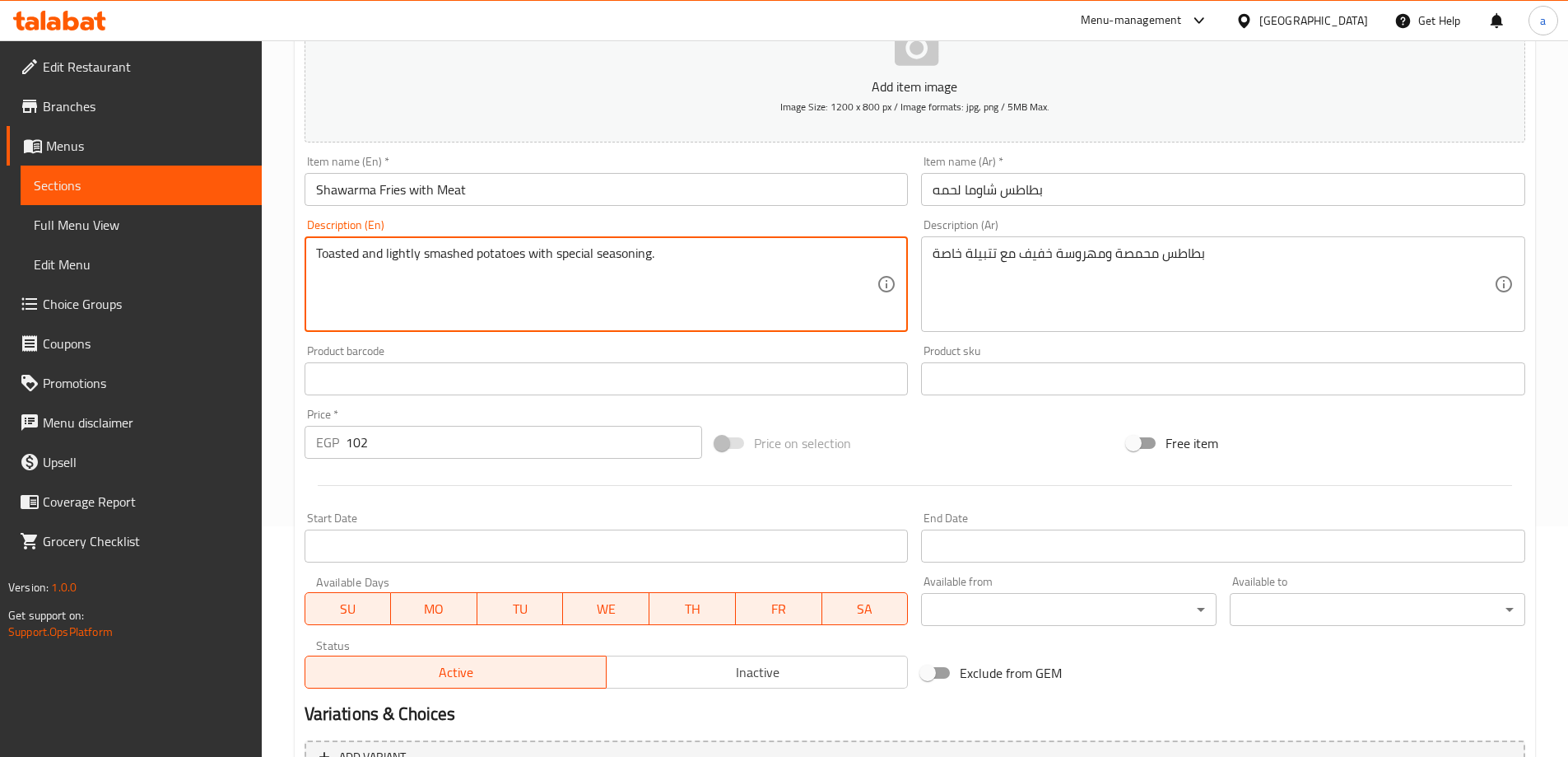
scroll to position [407, 0]
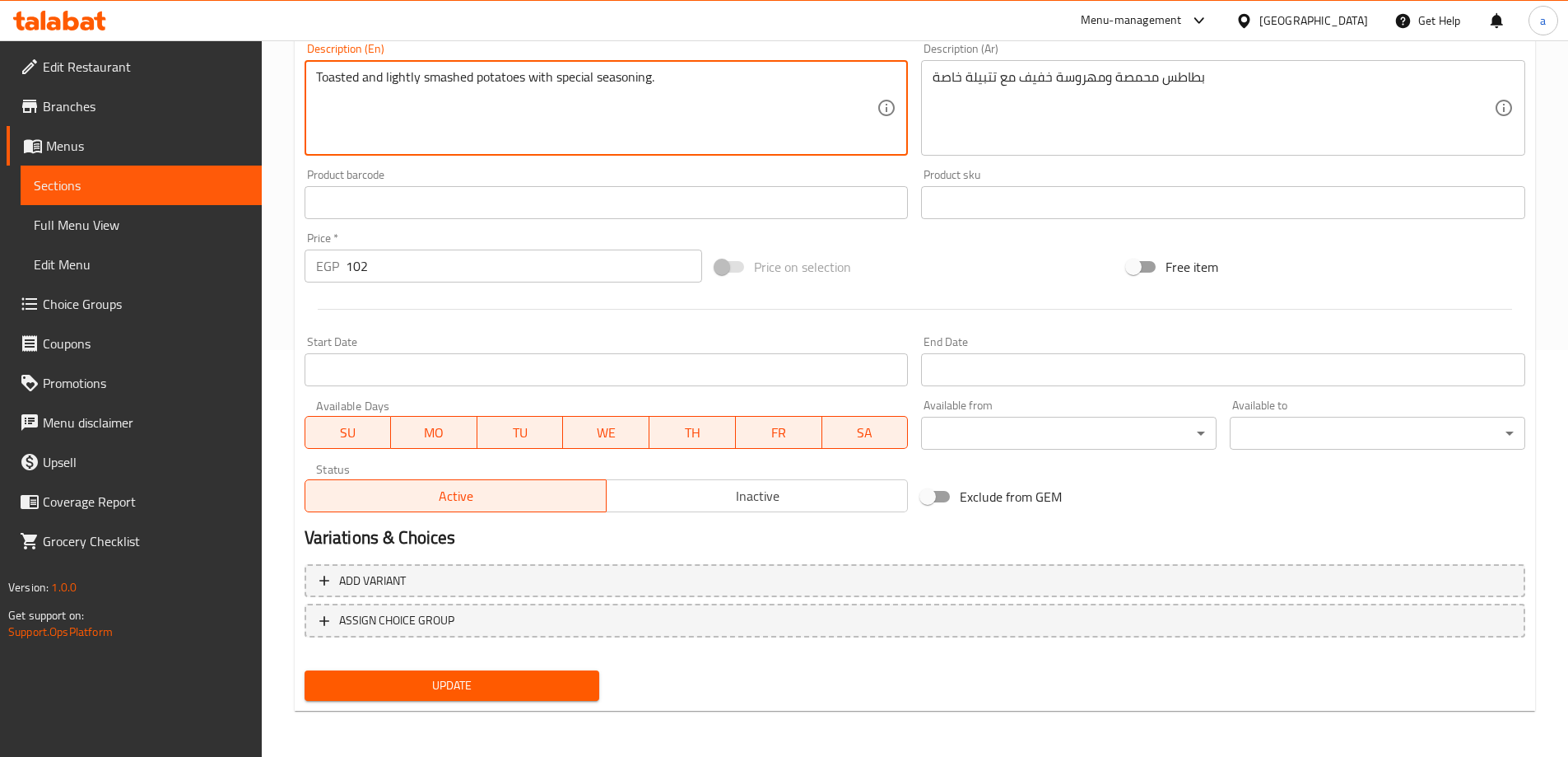
type textarea "Toasted and lightly smashed potatoes with special seasoning."
click at [537, 688] on span "Update" at bounding box center [452, 686] width 269 height 20
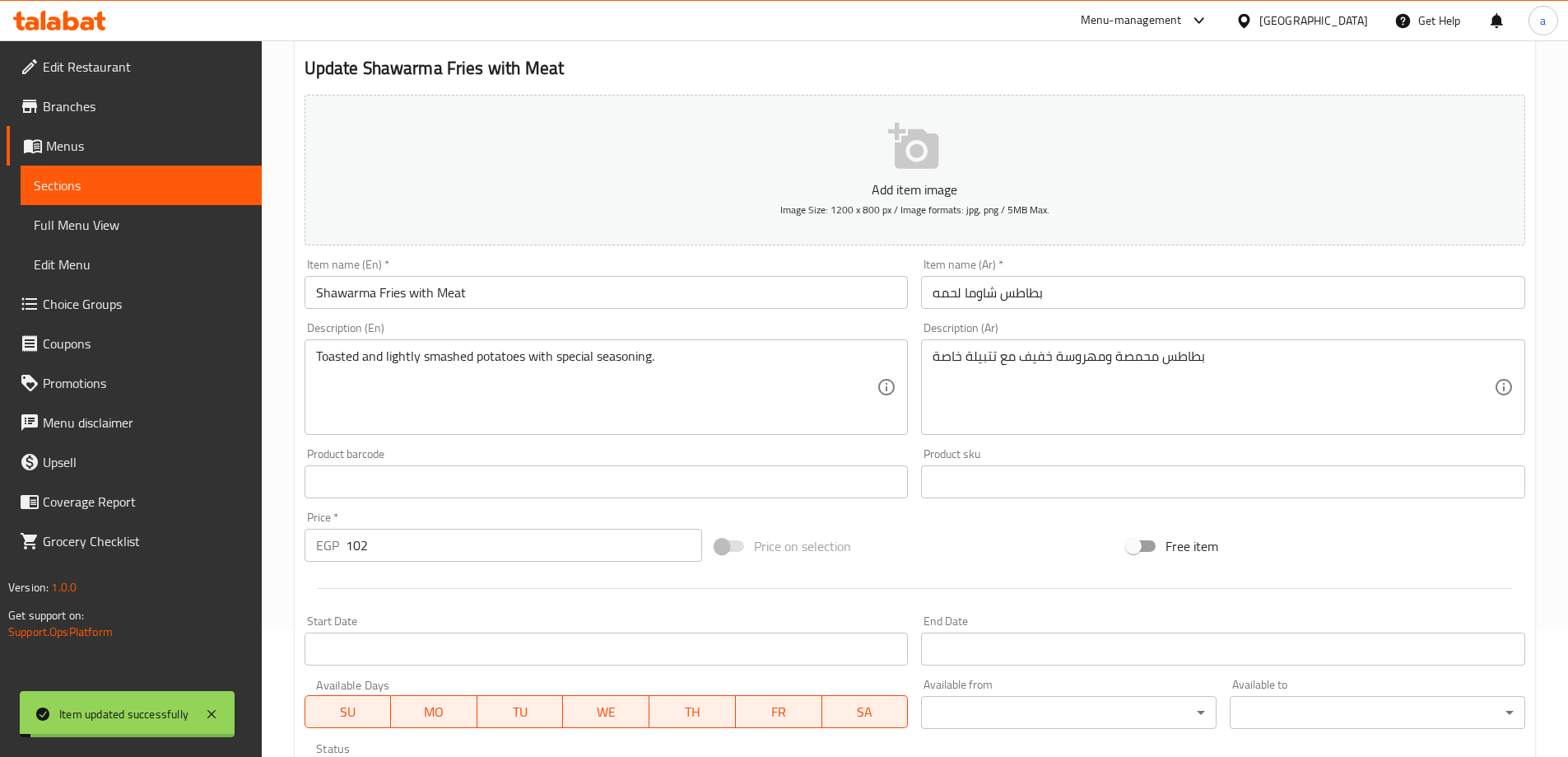
scroll to position [0, 0]
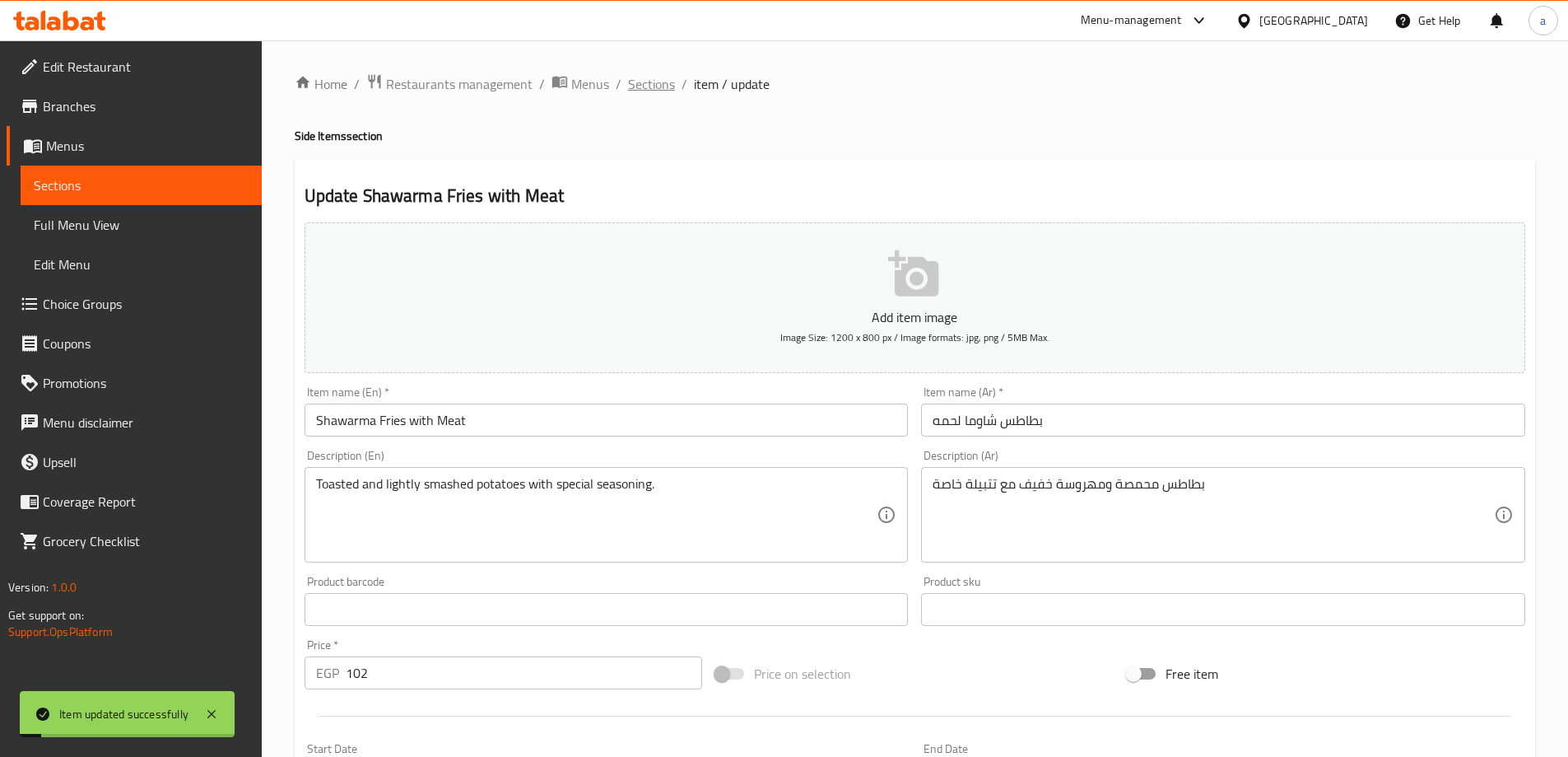
click at [663, 82] on span "Sections" at bounding box center [652, 83] width 47 height 19
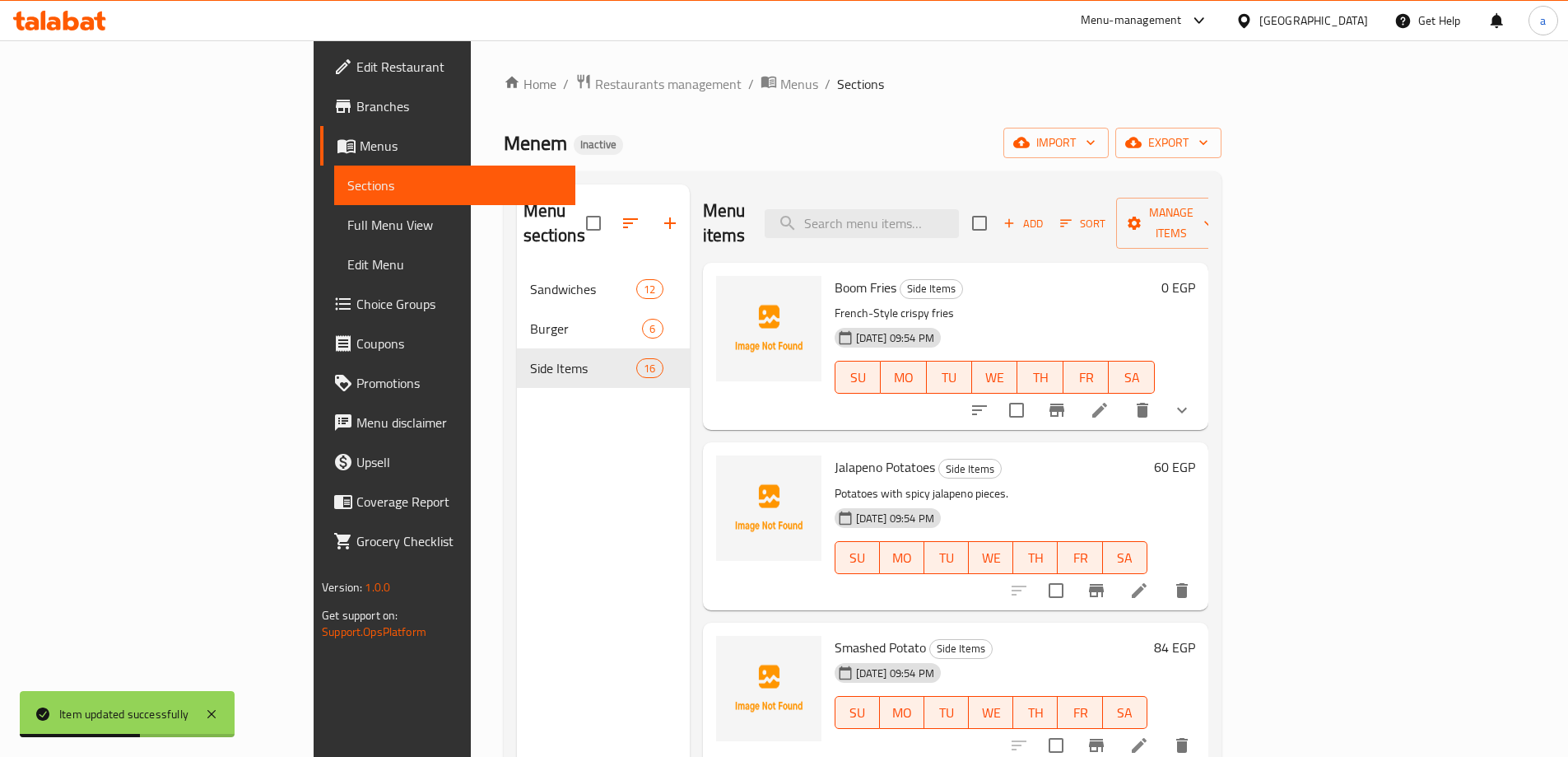
click at [553, 532] on div "Menu sections Sandwiches 12 Burger 6 Side Items 16" at bounding box center [604, 563] width 173 height 757
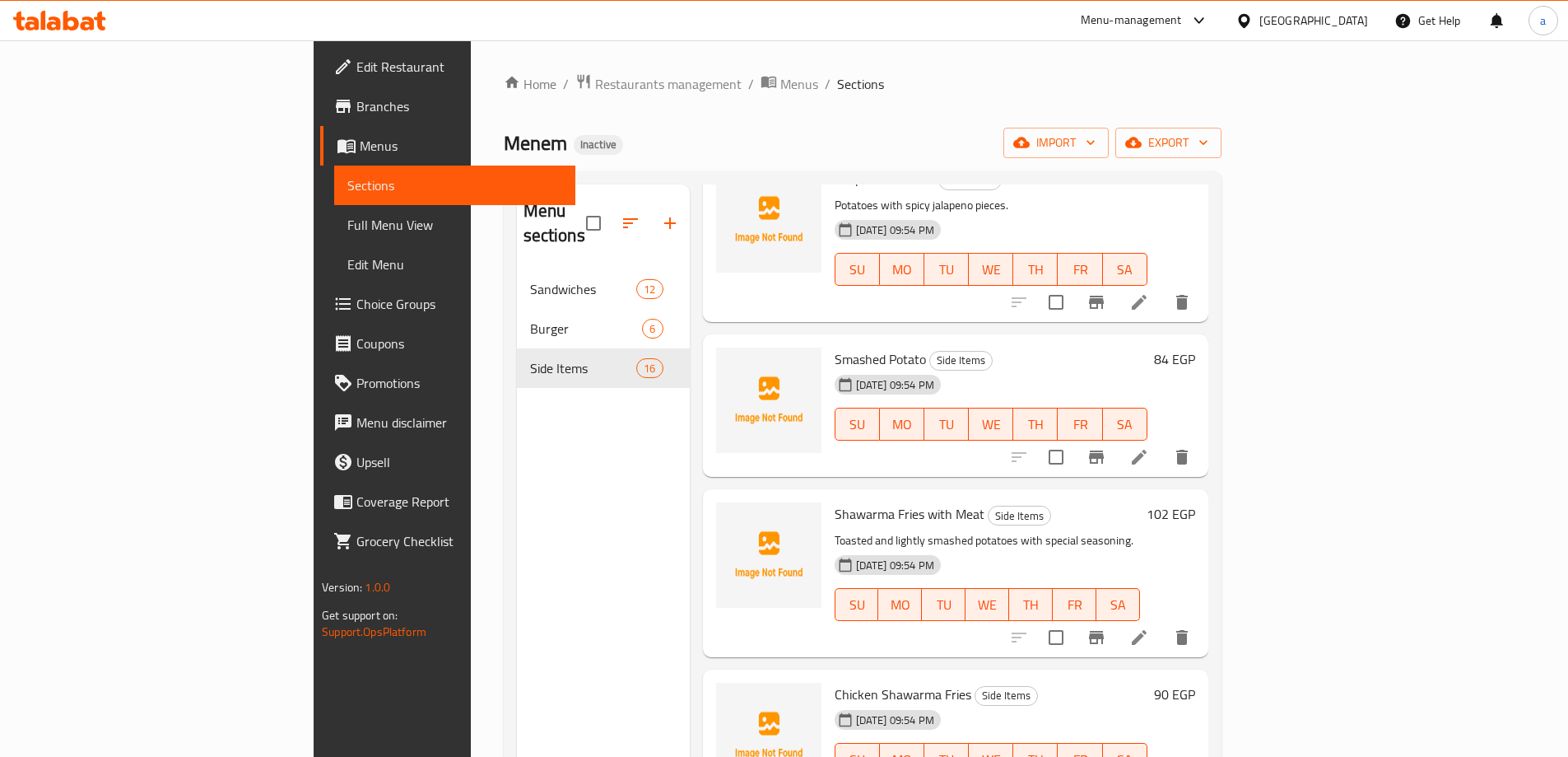
scroll to position [411, 0]
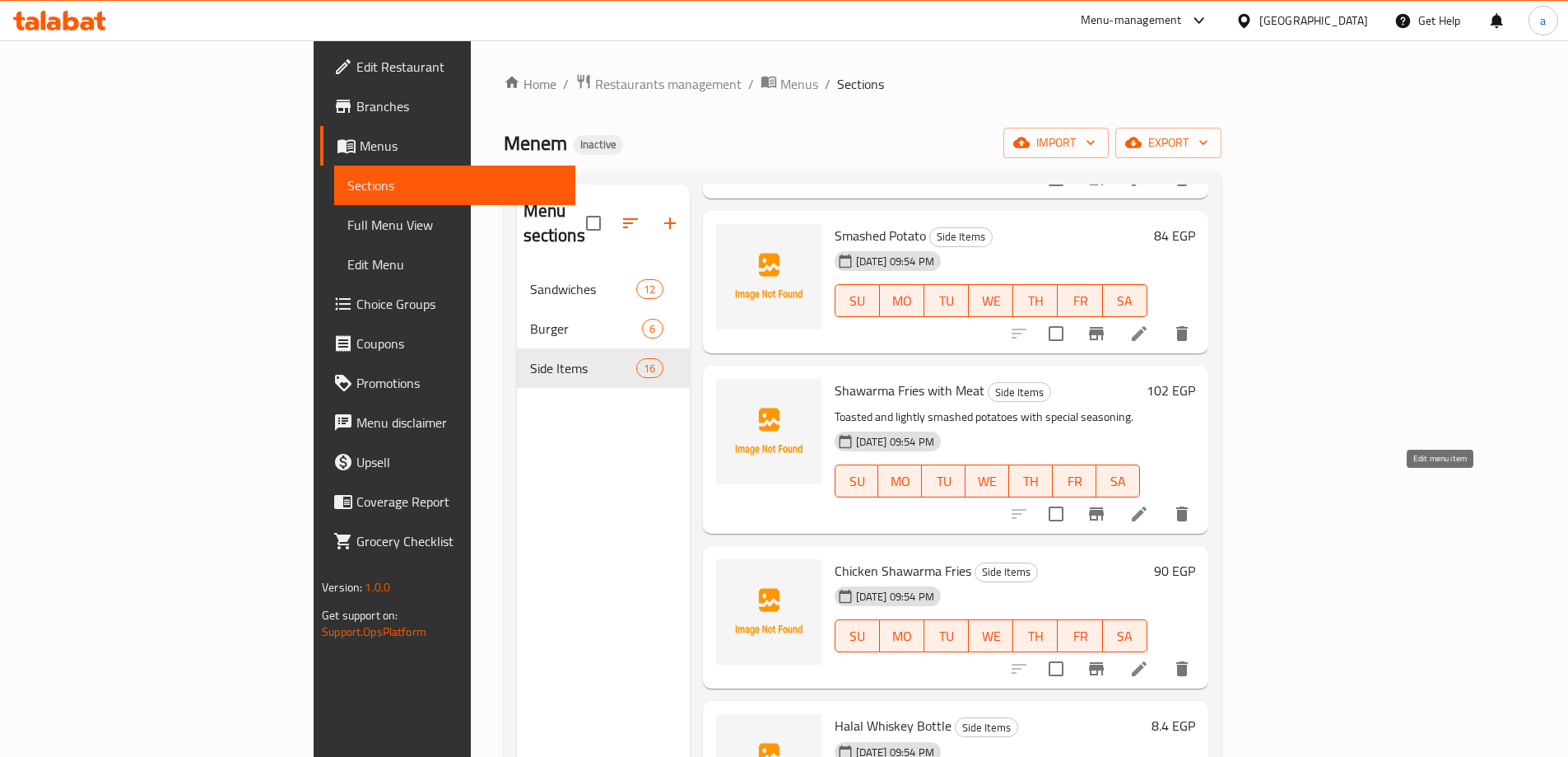
click at [1147, 506] on icon at bounding box center [1139, 514] width 15 height 15
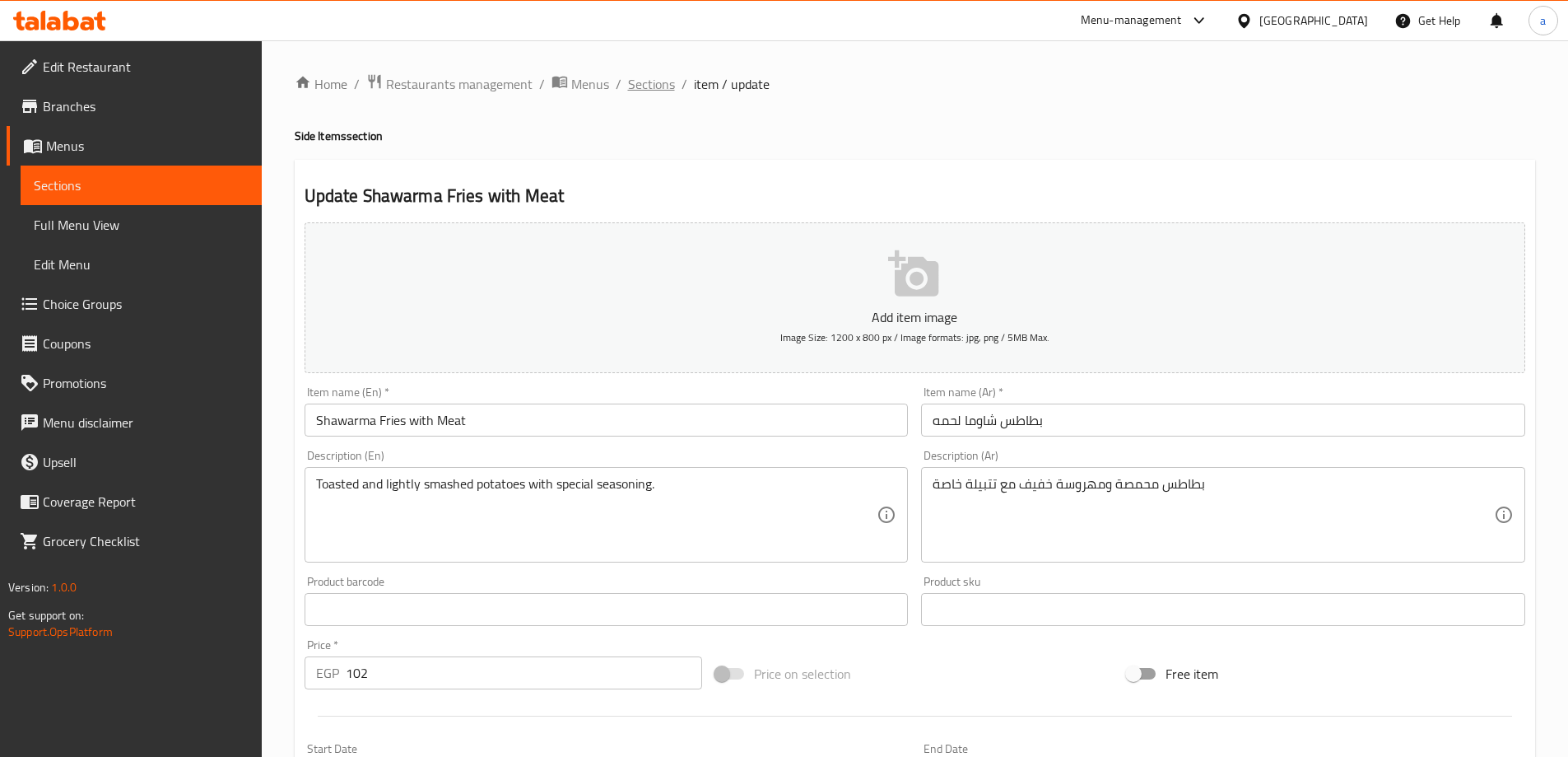
click at [637, 77] on span "Sections" at bounding box center [652, 83] width 47 height 19
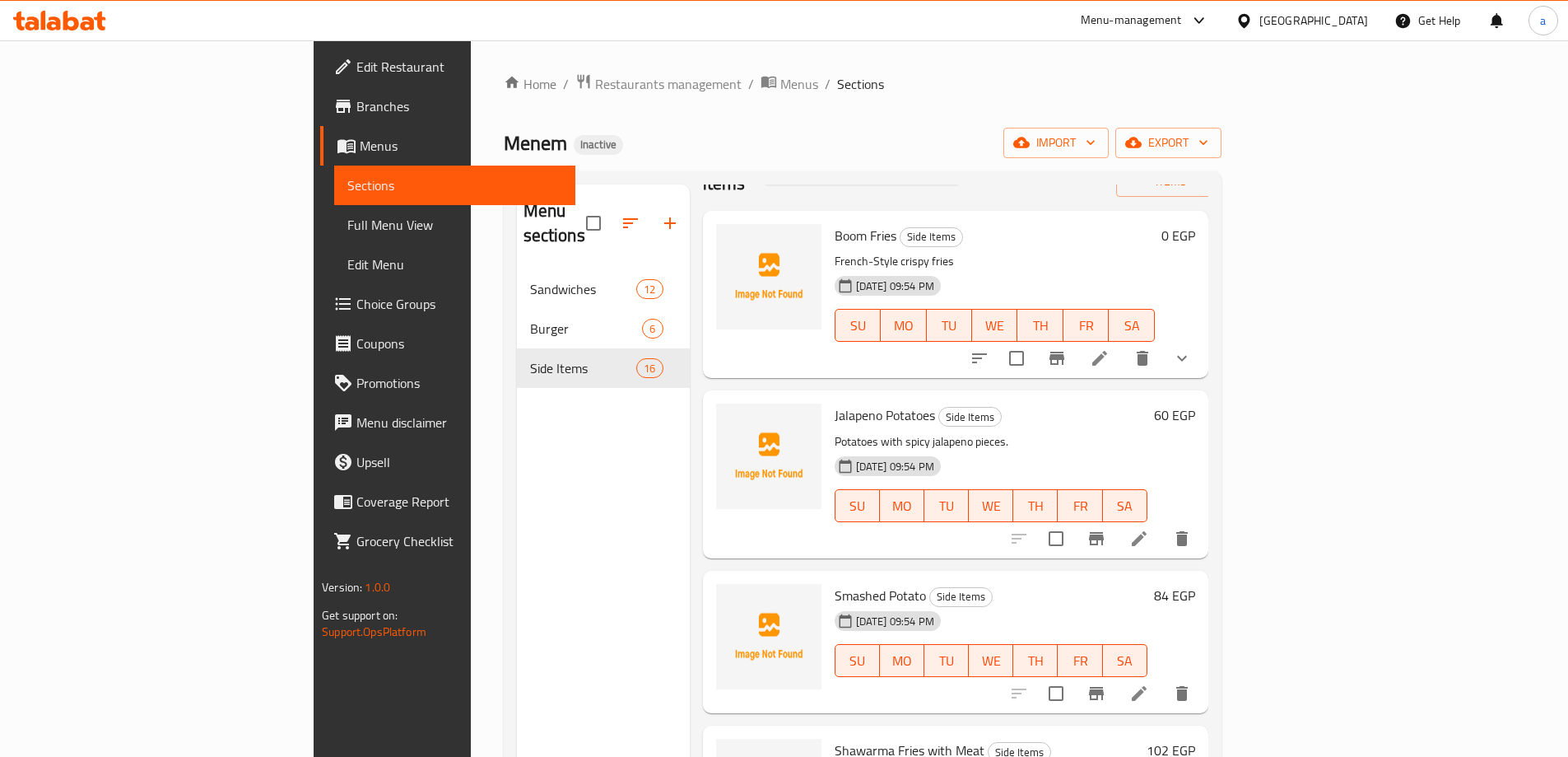
scroll to position [165, 0]
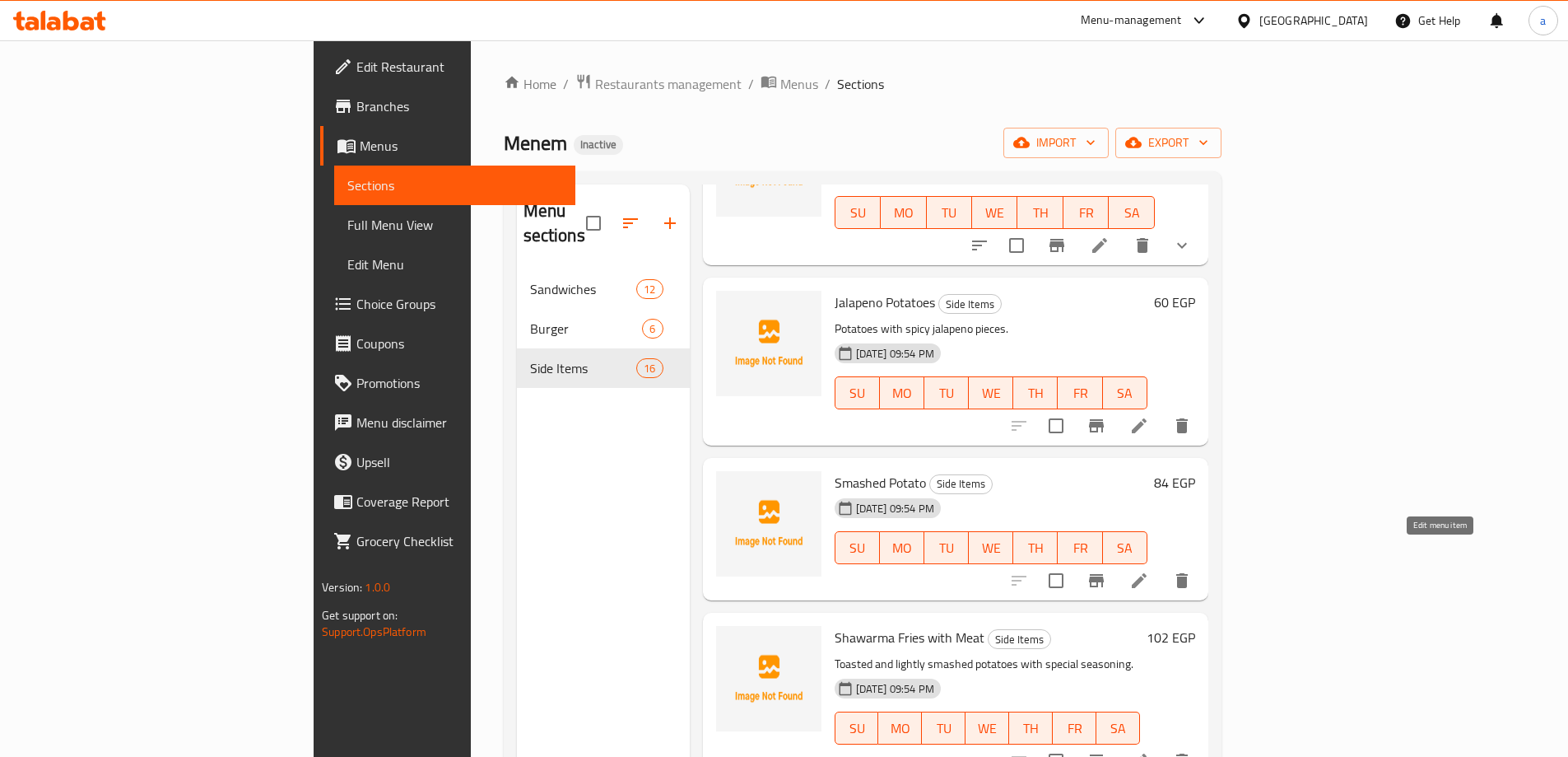
click at [1149, 570] on icon at bounding box center [1138, 580] width 19 height 19
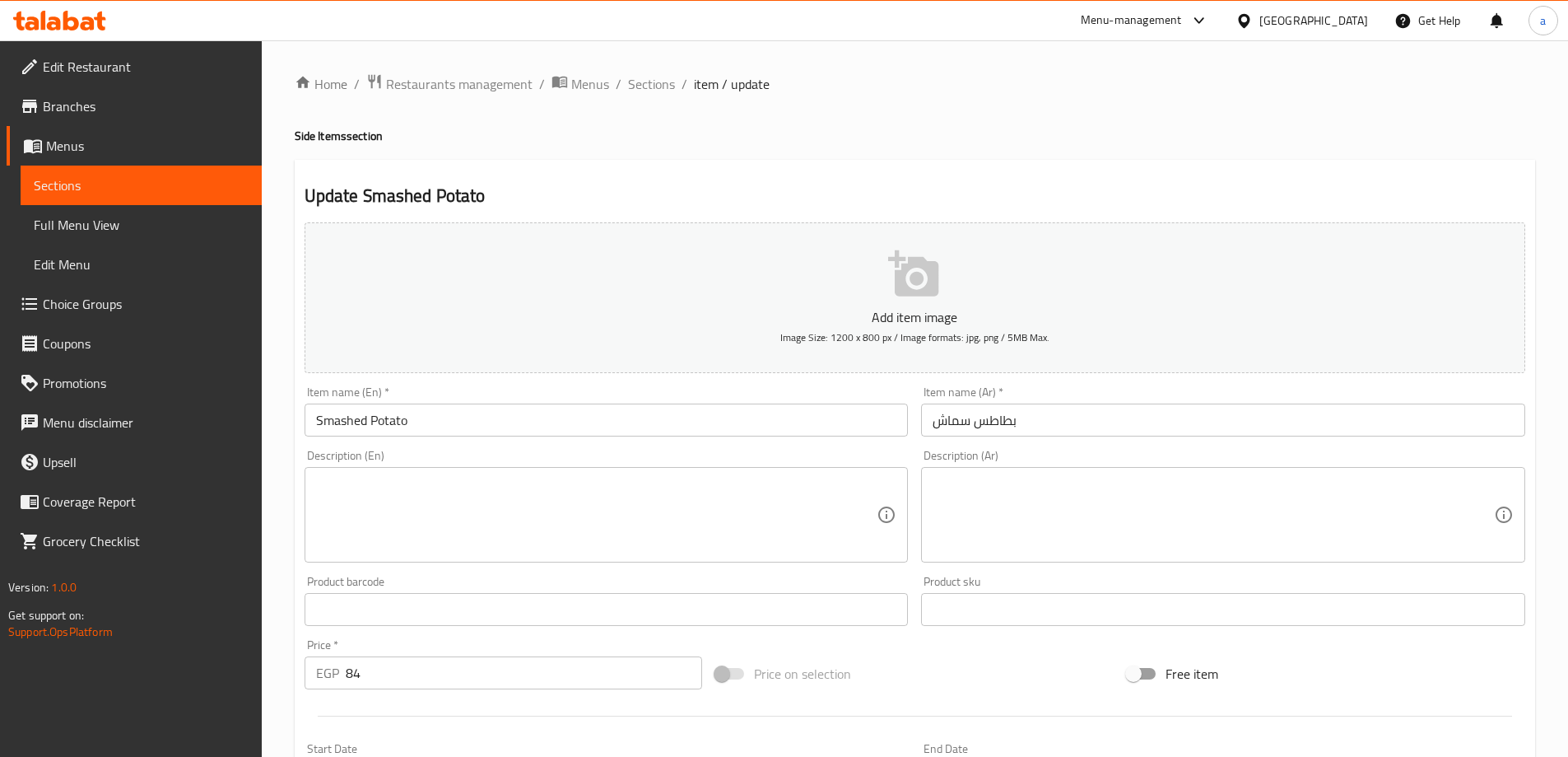
click at [990, 515] on textarea at bounding box center [1213, 515] width 562 height 78
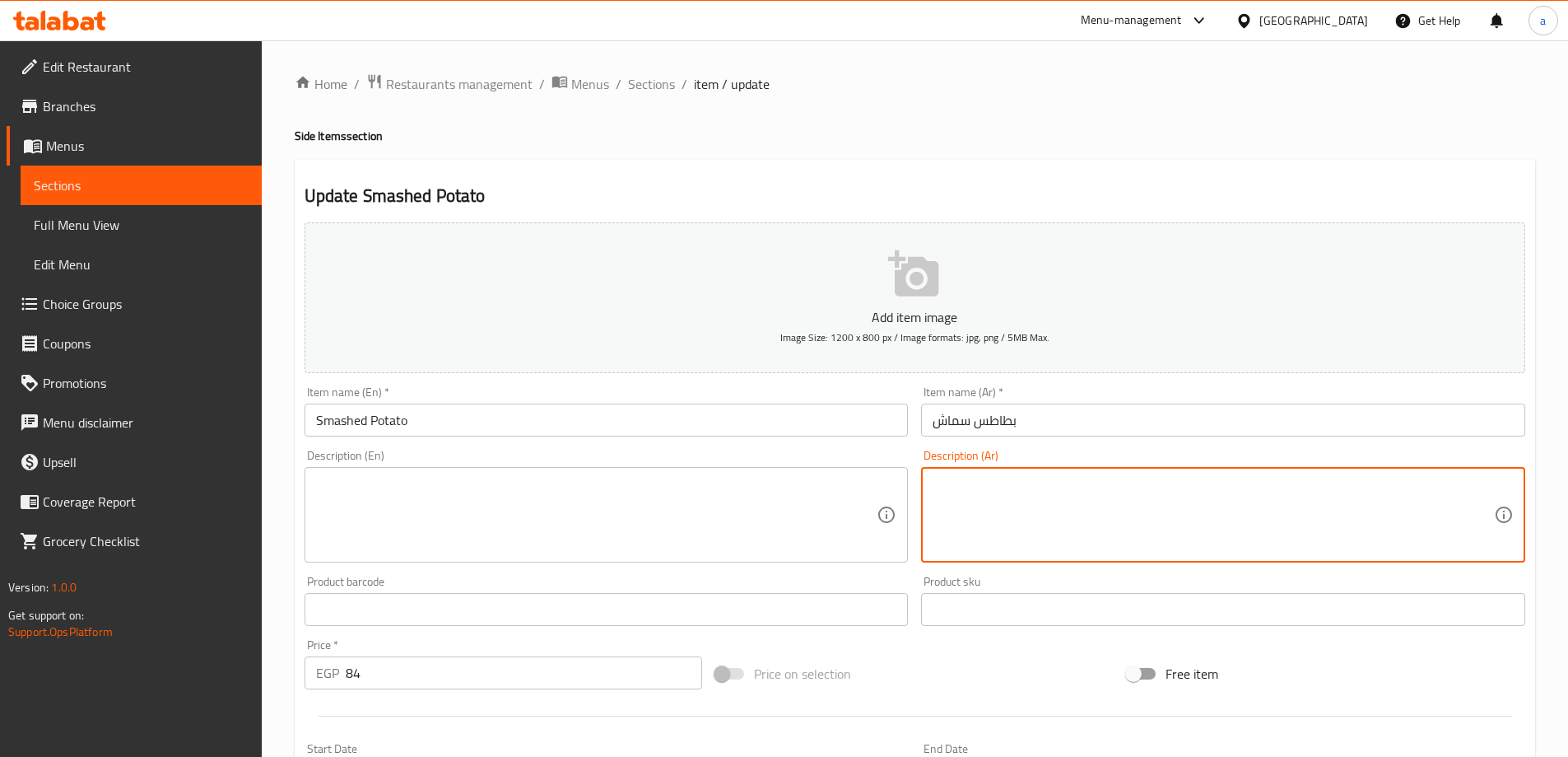
paste textarea "طاطس محمصة ومهروسة خفيف مع تتبيلة خاصة"
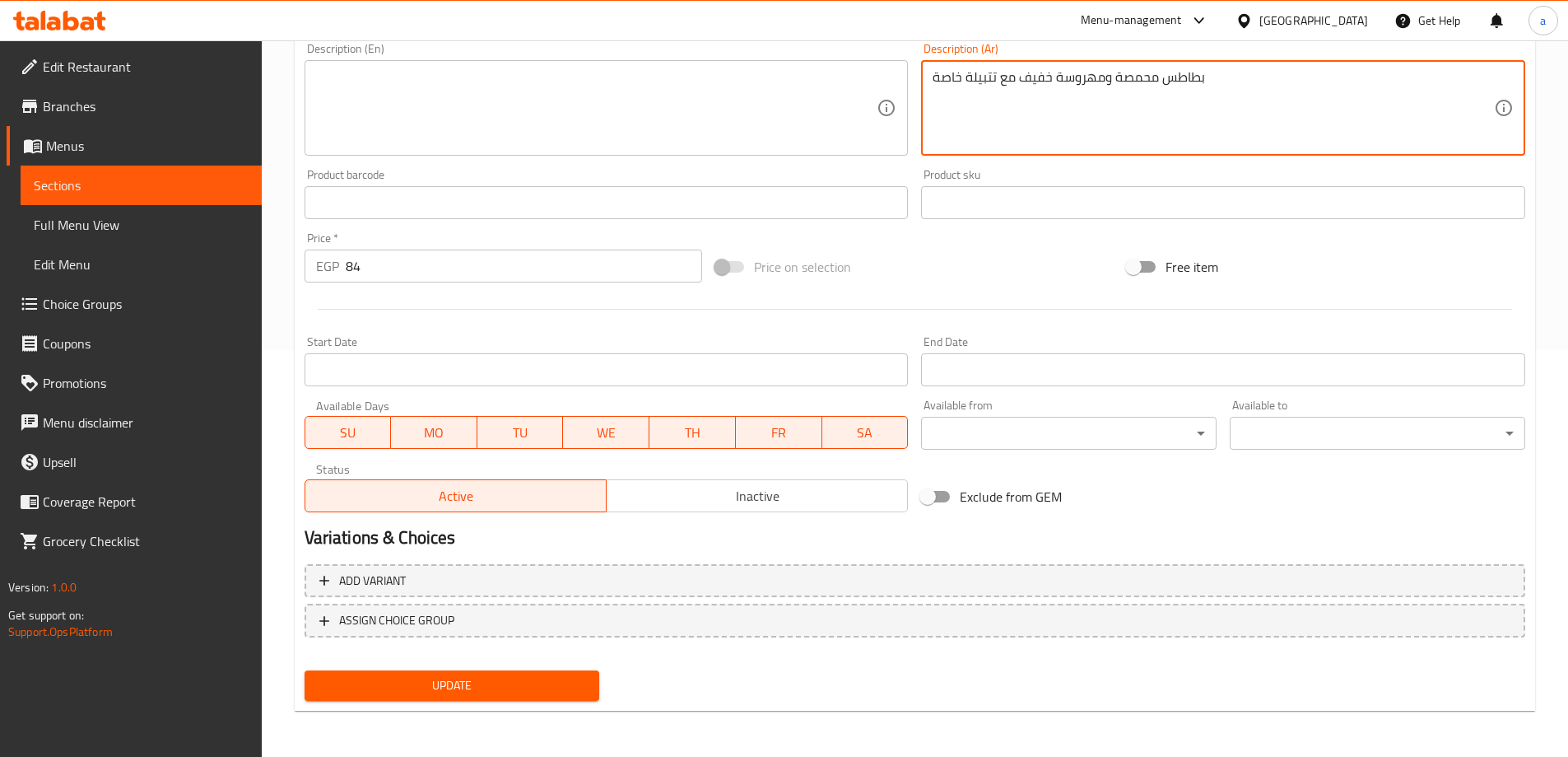
type textarea "بطاطس محمصة ومهروسة خفيف مع تتبيلة خاصة"
click at [589, 681] on button "Update" at bounding box center [451, 686] width 295 height 30
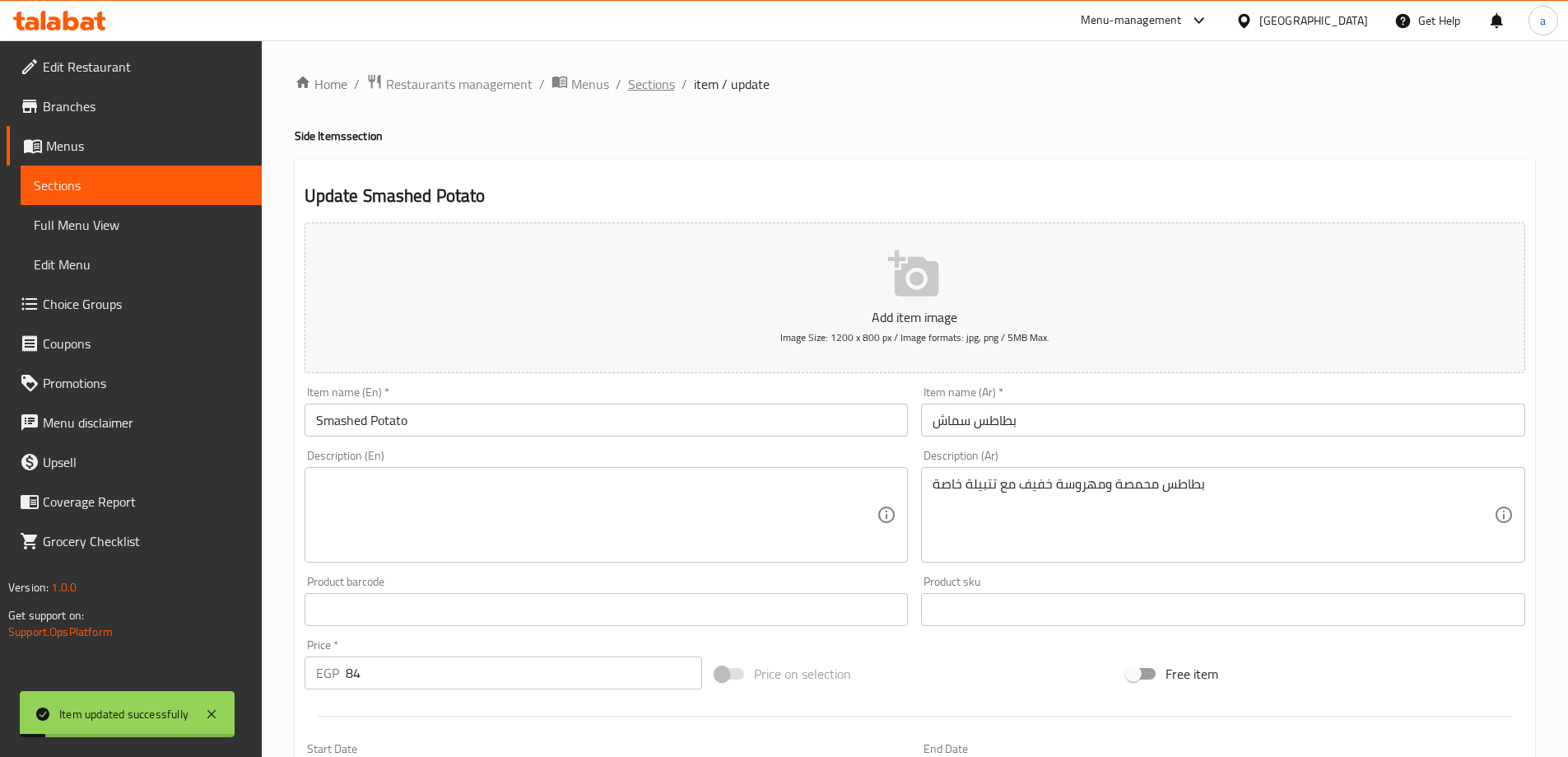
click at [639, 85] on span "Sections" at bounding box center [652, 83] width 47 height 19
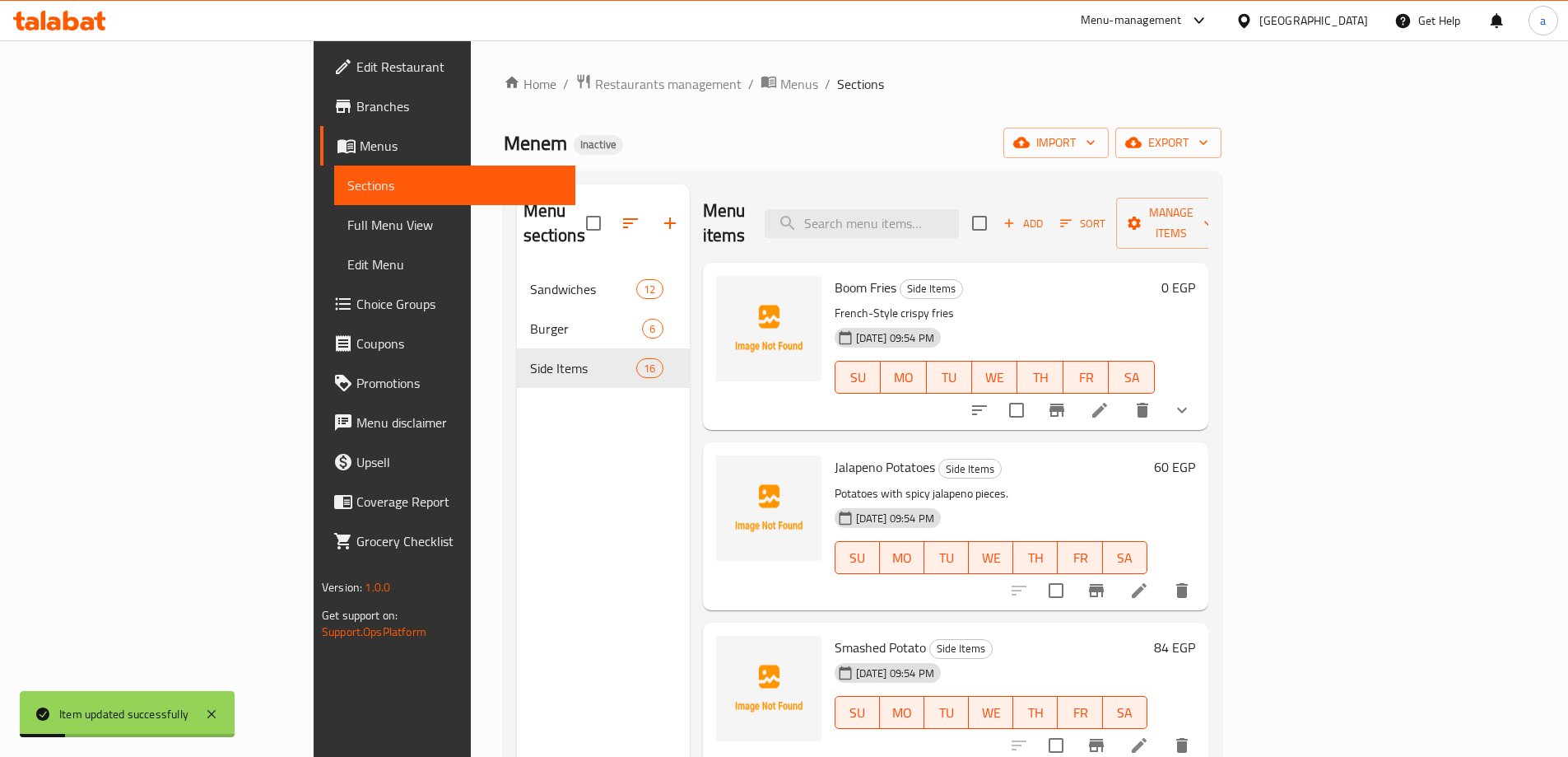
scroll to position [411, 0]
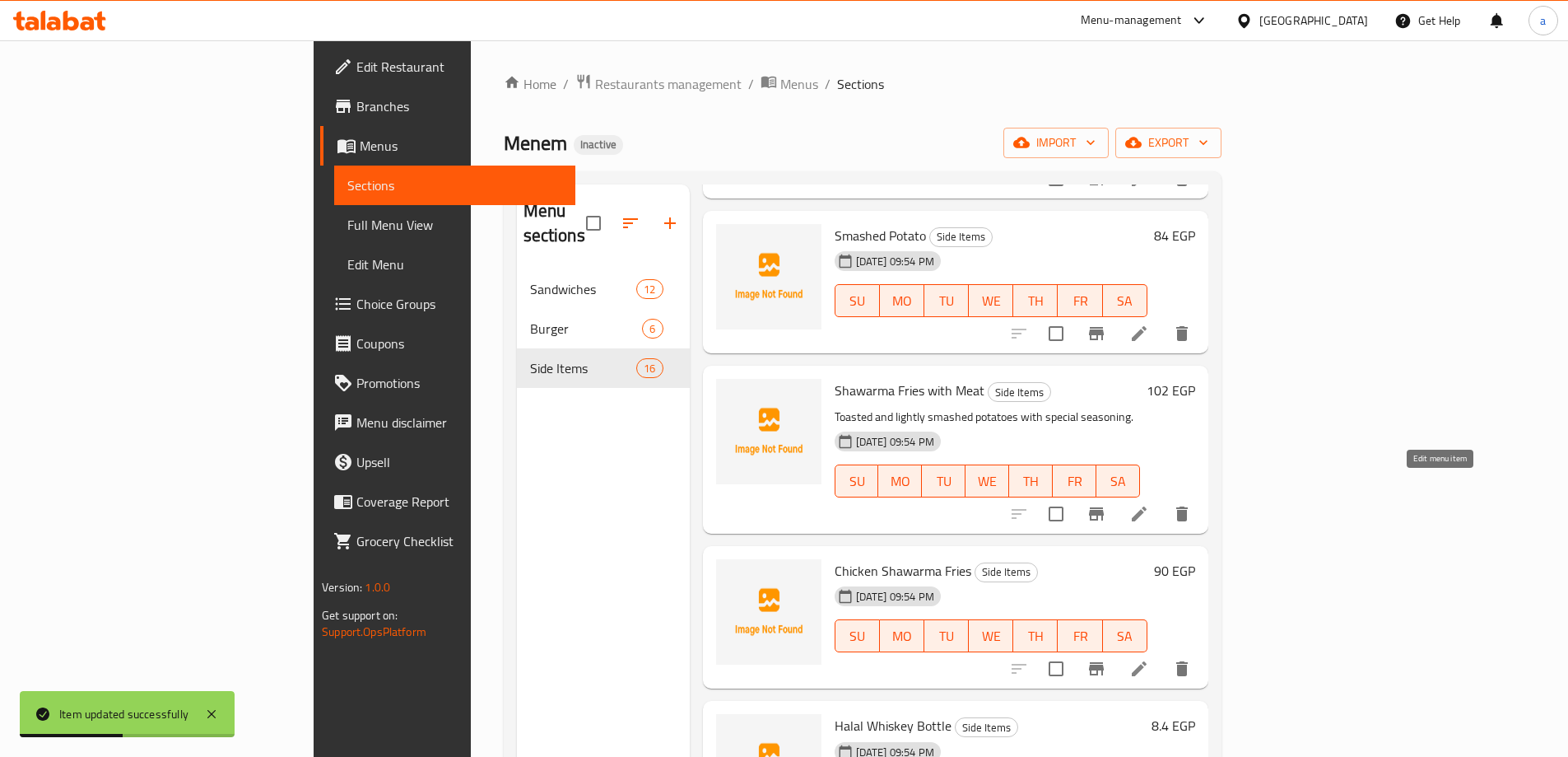
click at [1149, 504] on icon at bounding box center [1138, 513] width 19 height 19
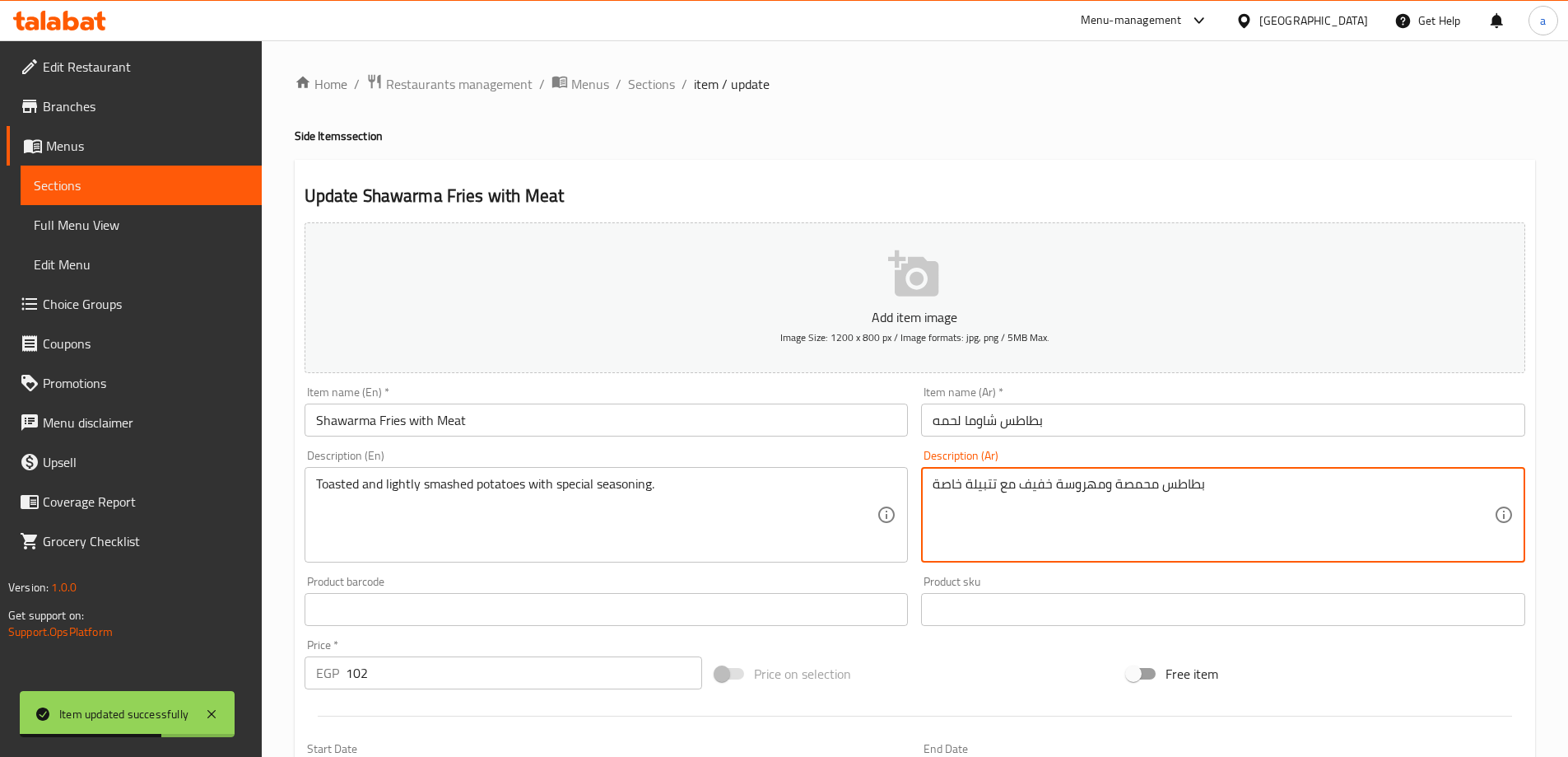
drag, startPoint x: 955, startPoint y: 492, endPoint x: 1302, endPoint y: 492, distance: 347.0
type textarea "اصة"
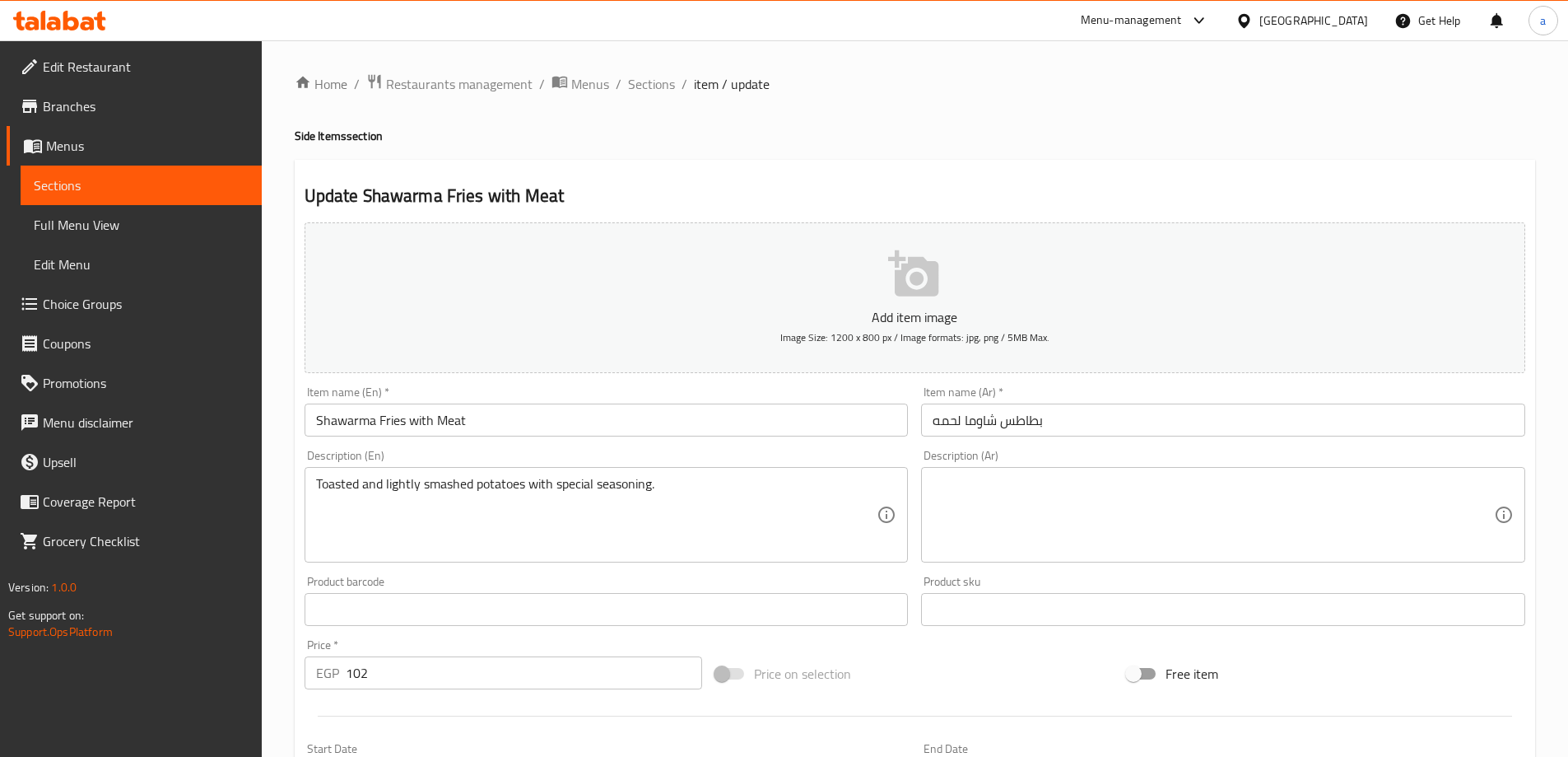
click at [1261, 511] on textarea at bounding box center [1213, 515] width 562 height 78
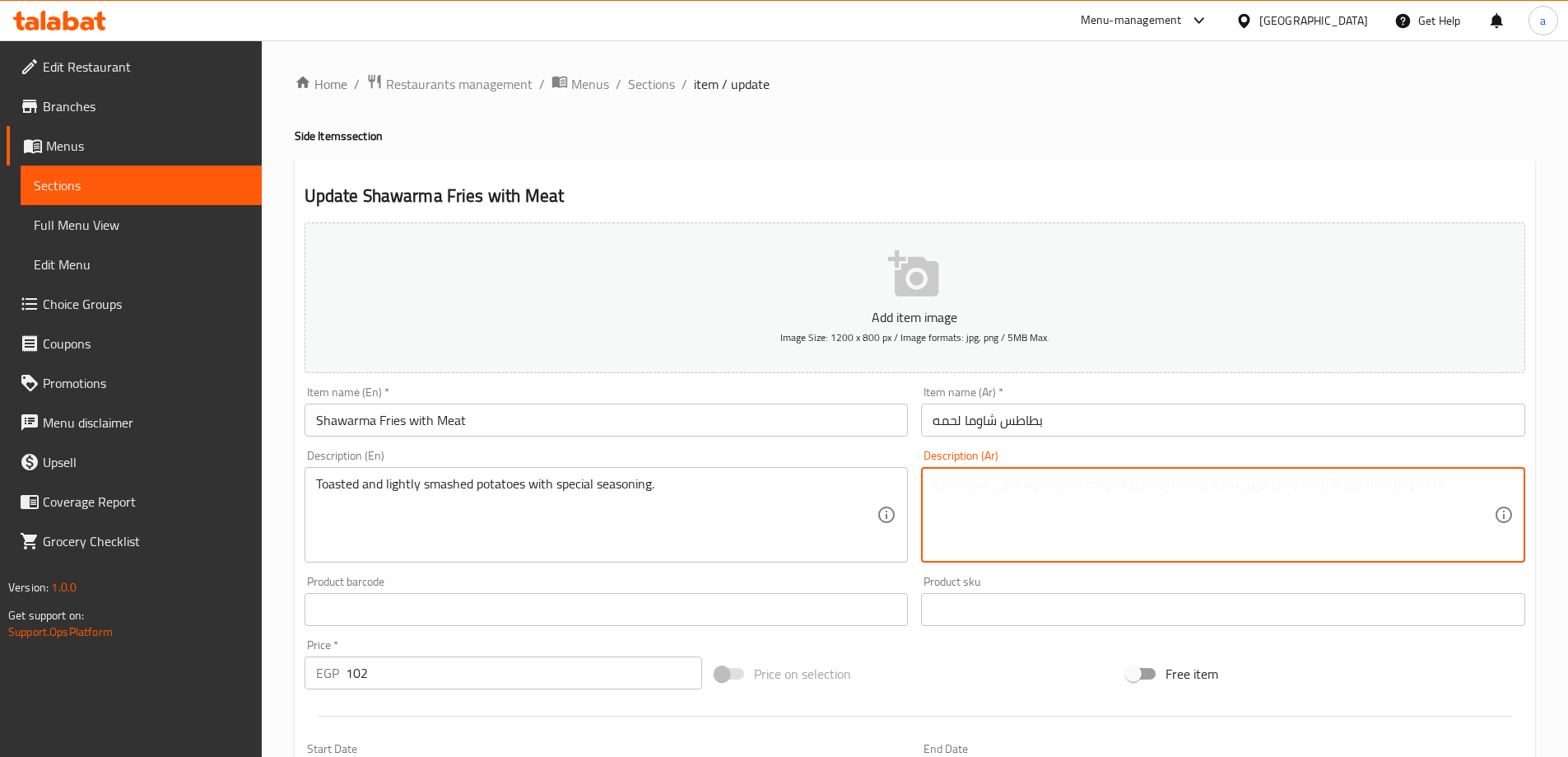
paste textarea "بطاطس مع شاورما اللحم وصوصات لذيذة"
type textarea "بطاطس مع شاورما اللحم وصوصات لذيذة"
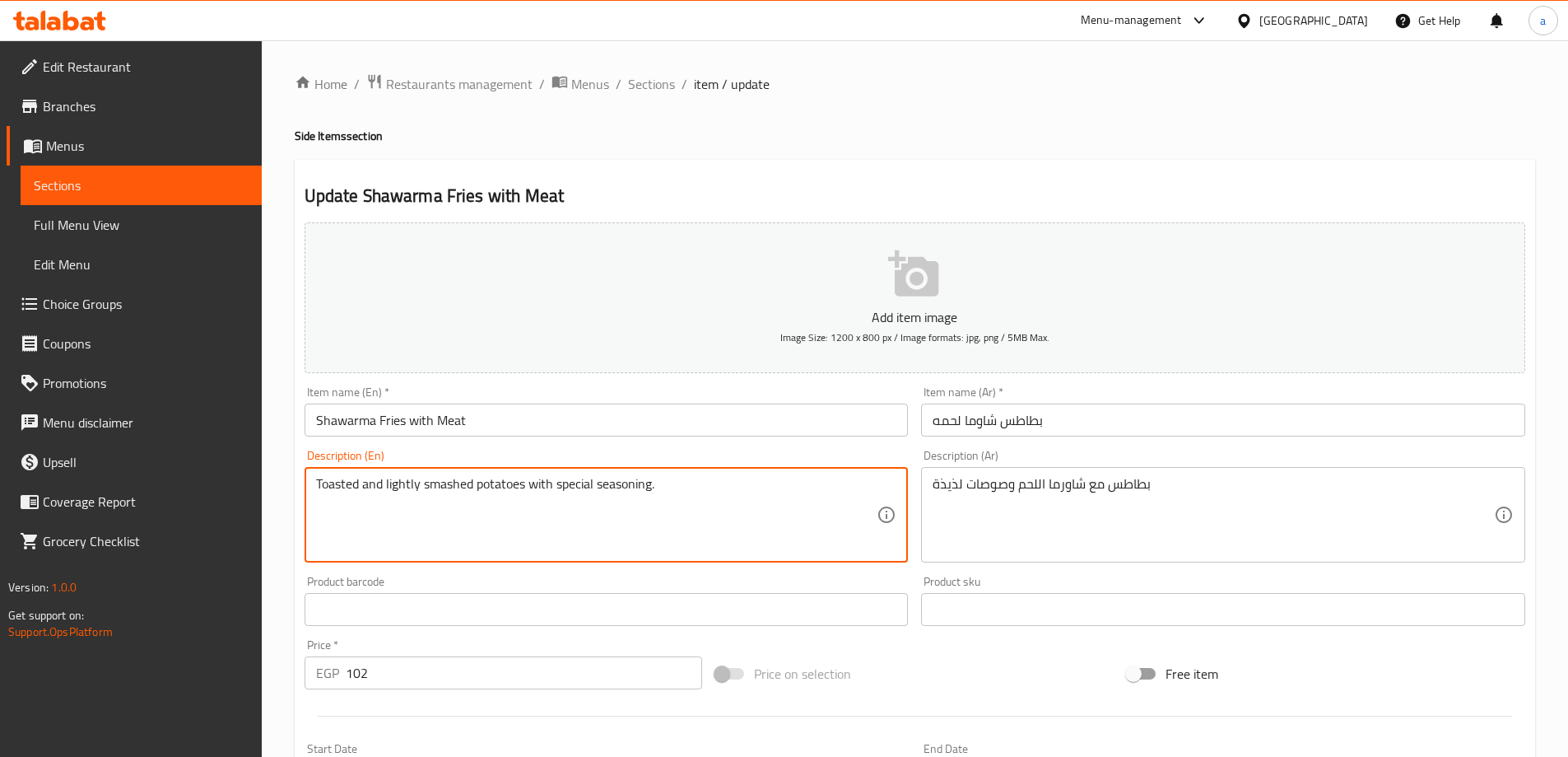
drag, startPoint x: 683, startPoint y: 490, endPoint x: 215, endPoint y: 479, distance: 468.1
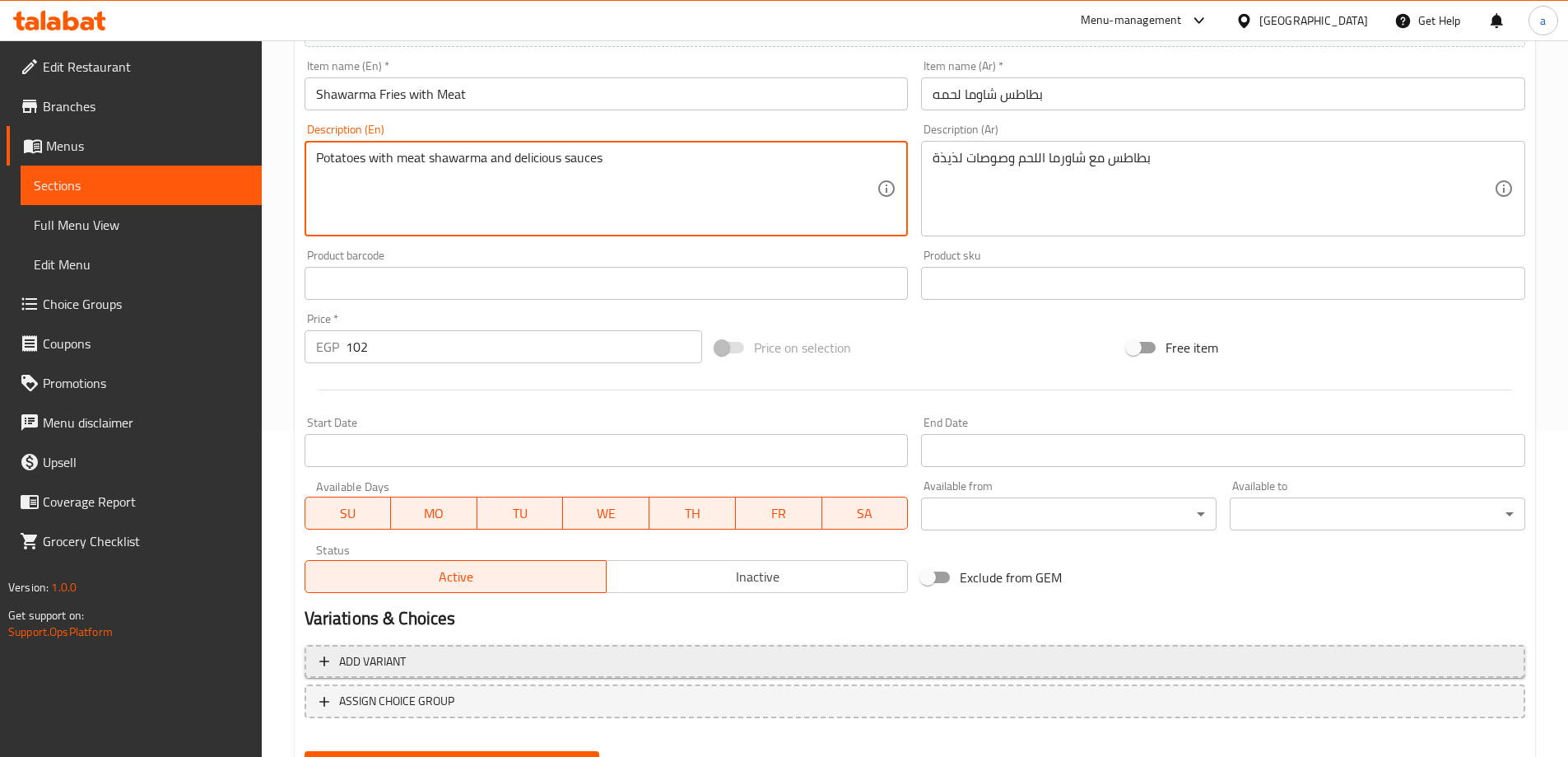
scroll to position [407, 0]
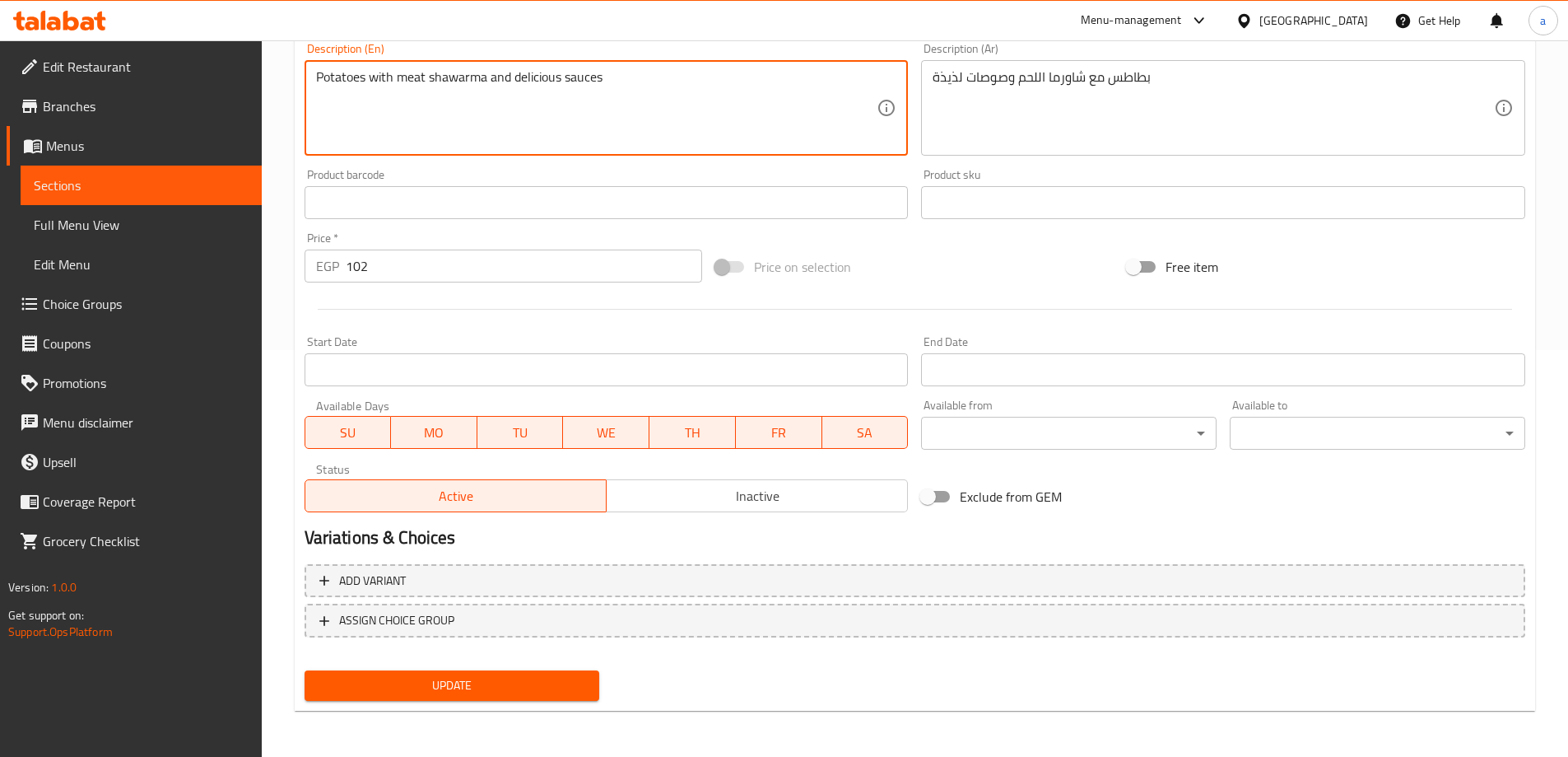
type textarea "Potatoes with meat shawarma and delicious sauces"
click at [405, 674] on button "Update" at bounding box center [451, 686] width 295 height 30
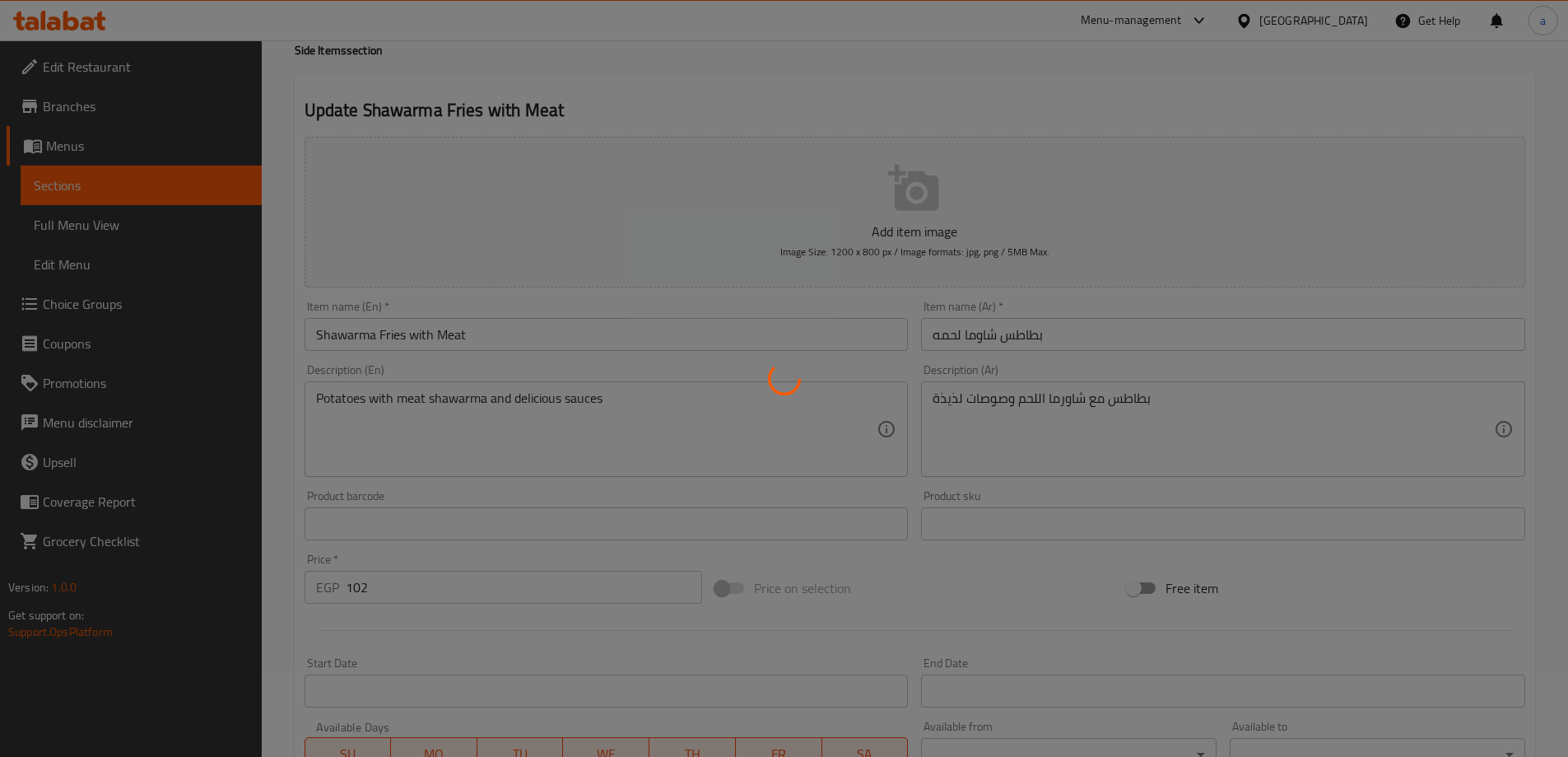
scroll to position [0, 0]
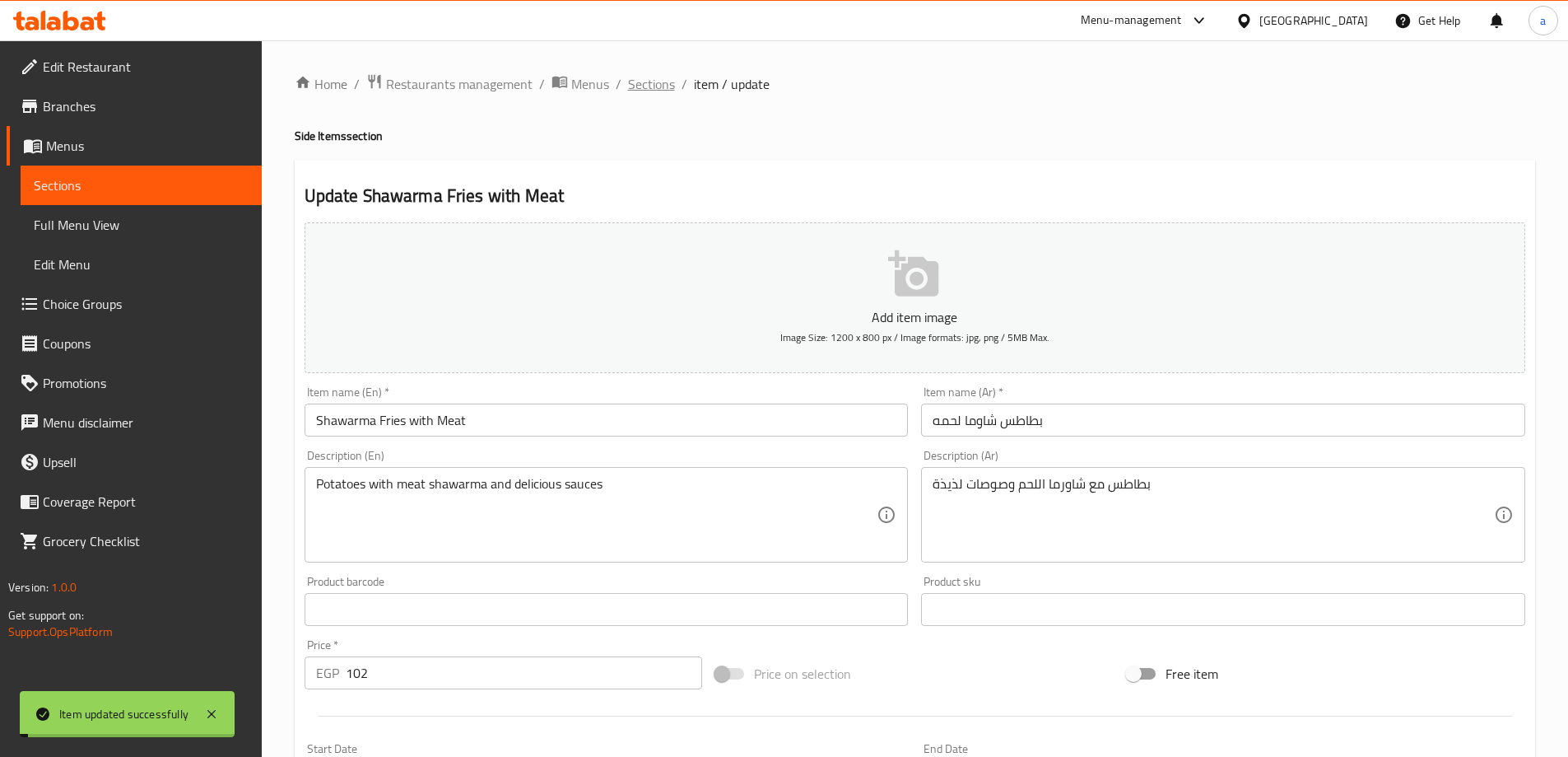
click at [641, 84] on span "Sections" at bounding box center [652, 83] width 47 height 19
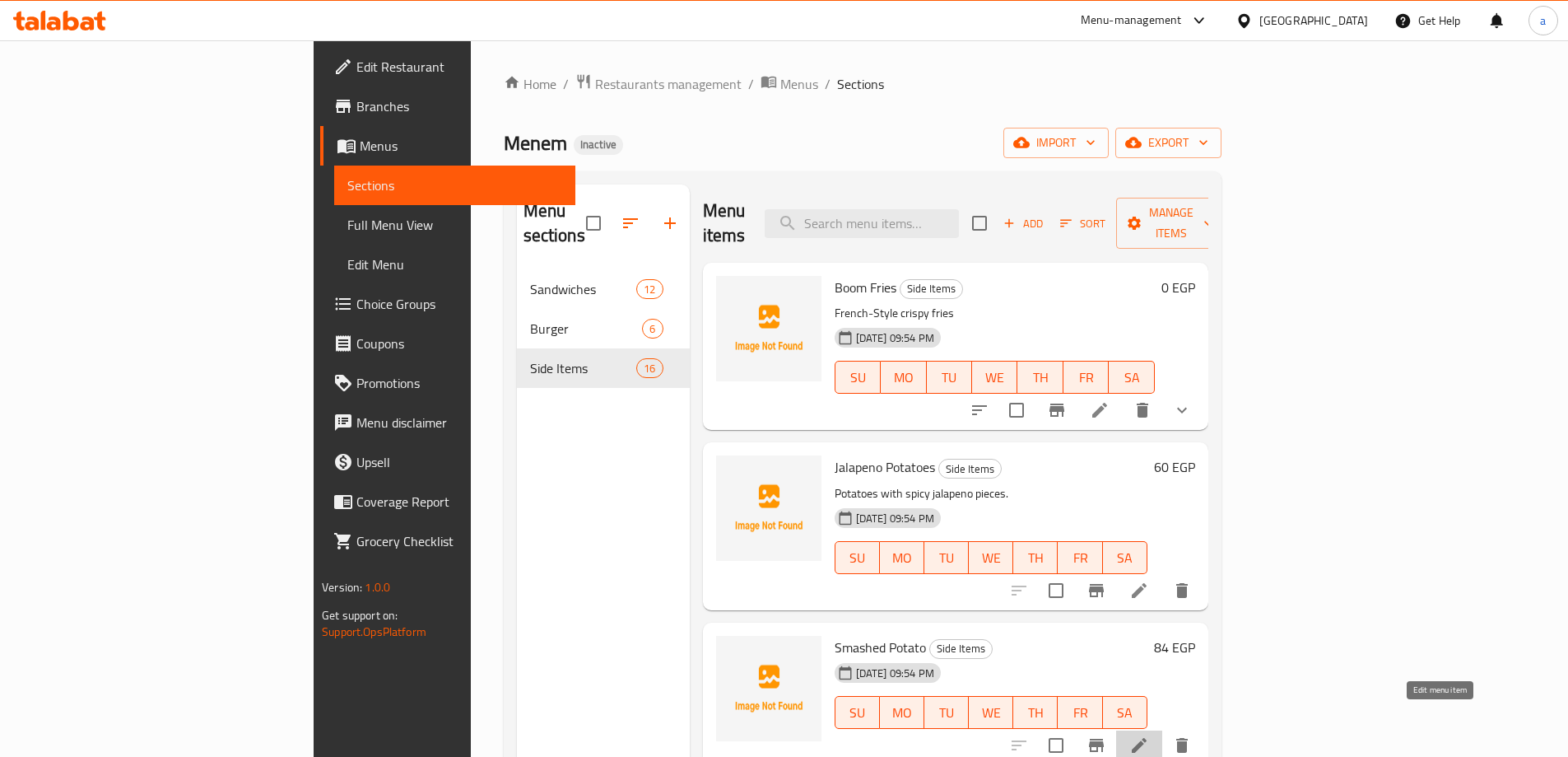
click at [1149, 735] on icon at bounding box center [1138, 744] width 19 height 19
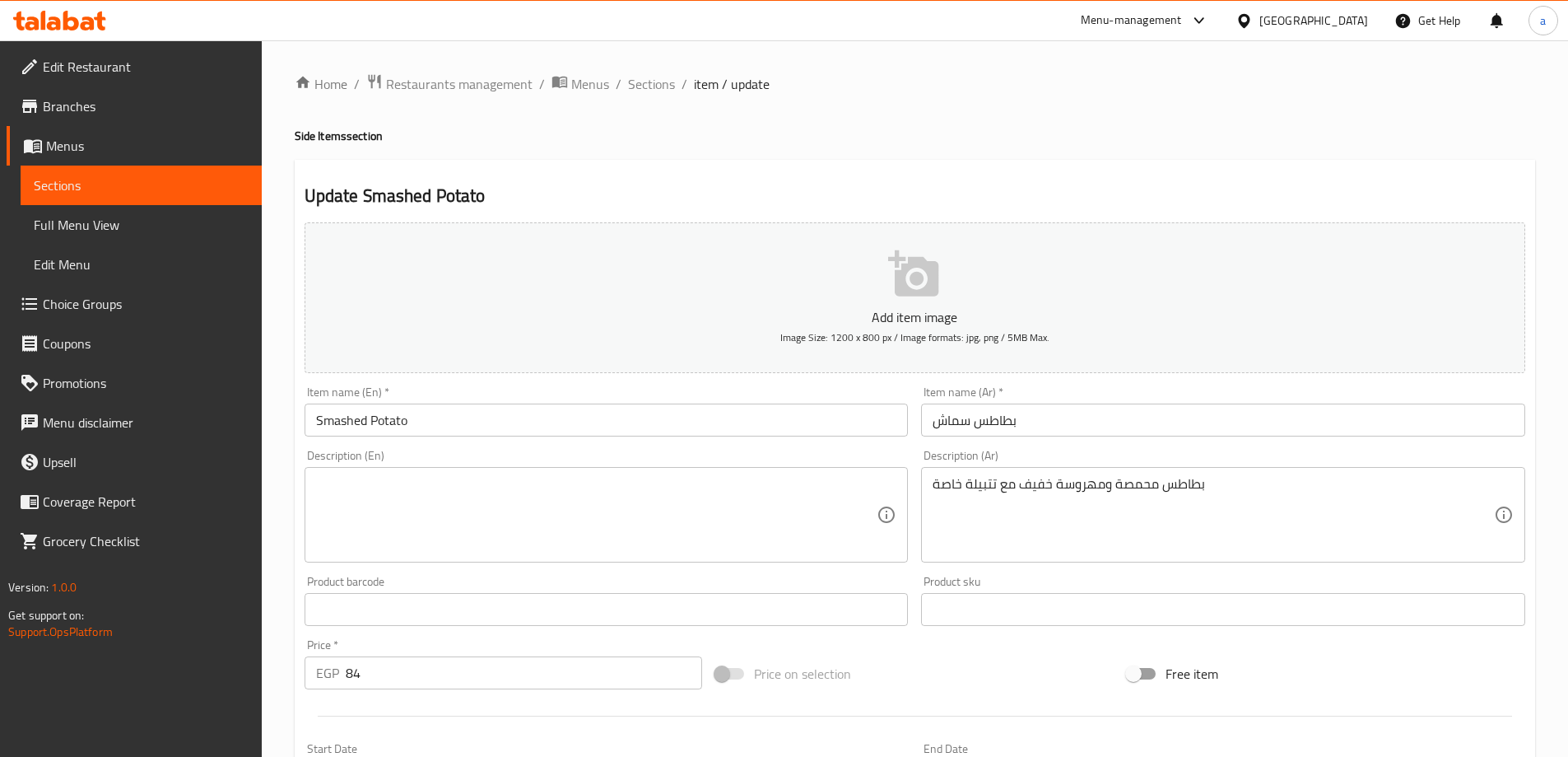
click at [709, 511] on textarea at bounding box center [597, 515] width 562 height 78
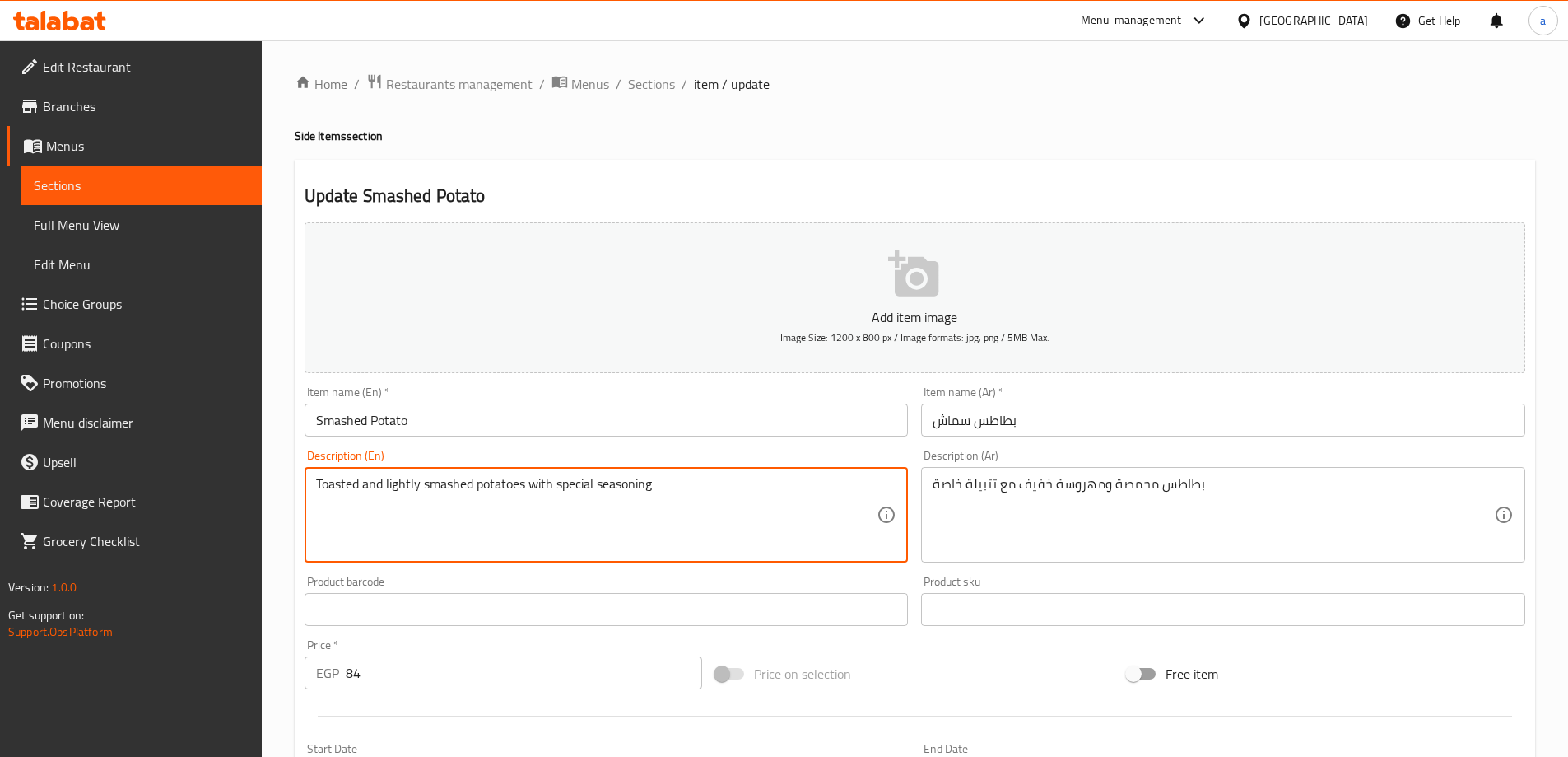
type textarea "Toasted and lightly smashed potatoes with special seasoning"
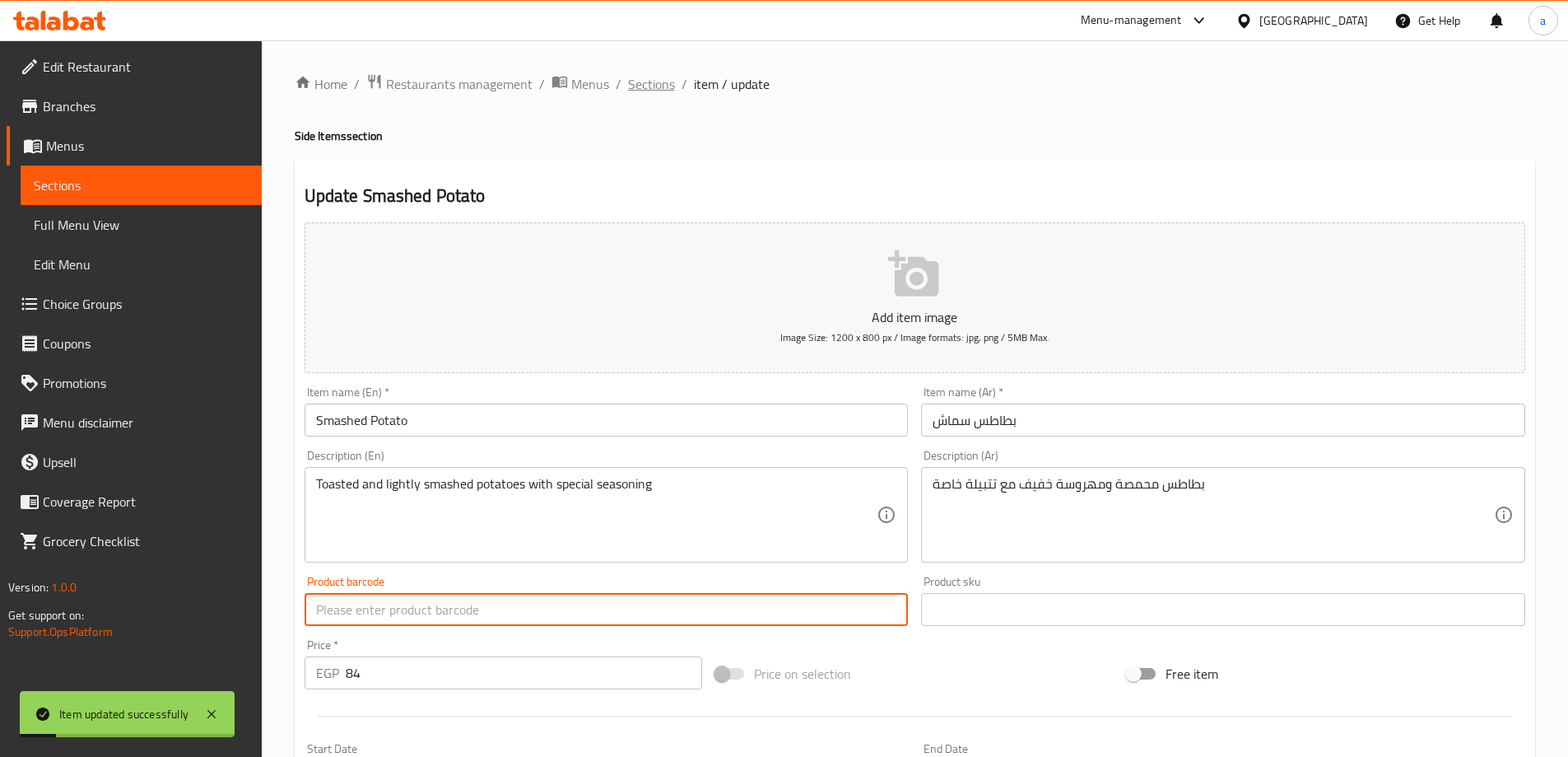
click at [651, 77] on span "Sections" at bounding box center [652, 83] width 47 height 19
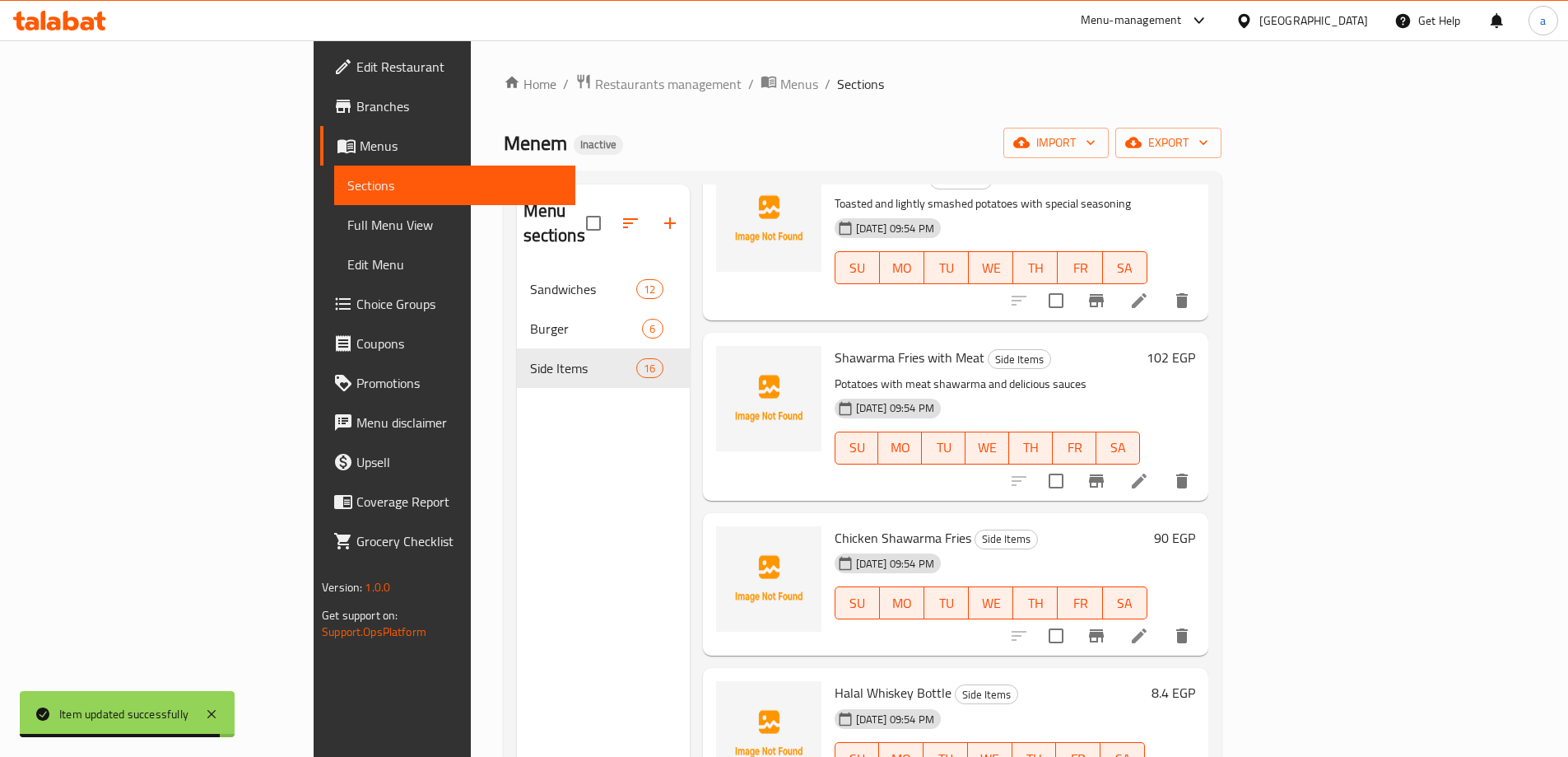
scroll to position [494, 0]
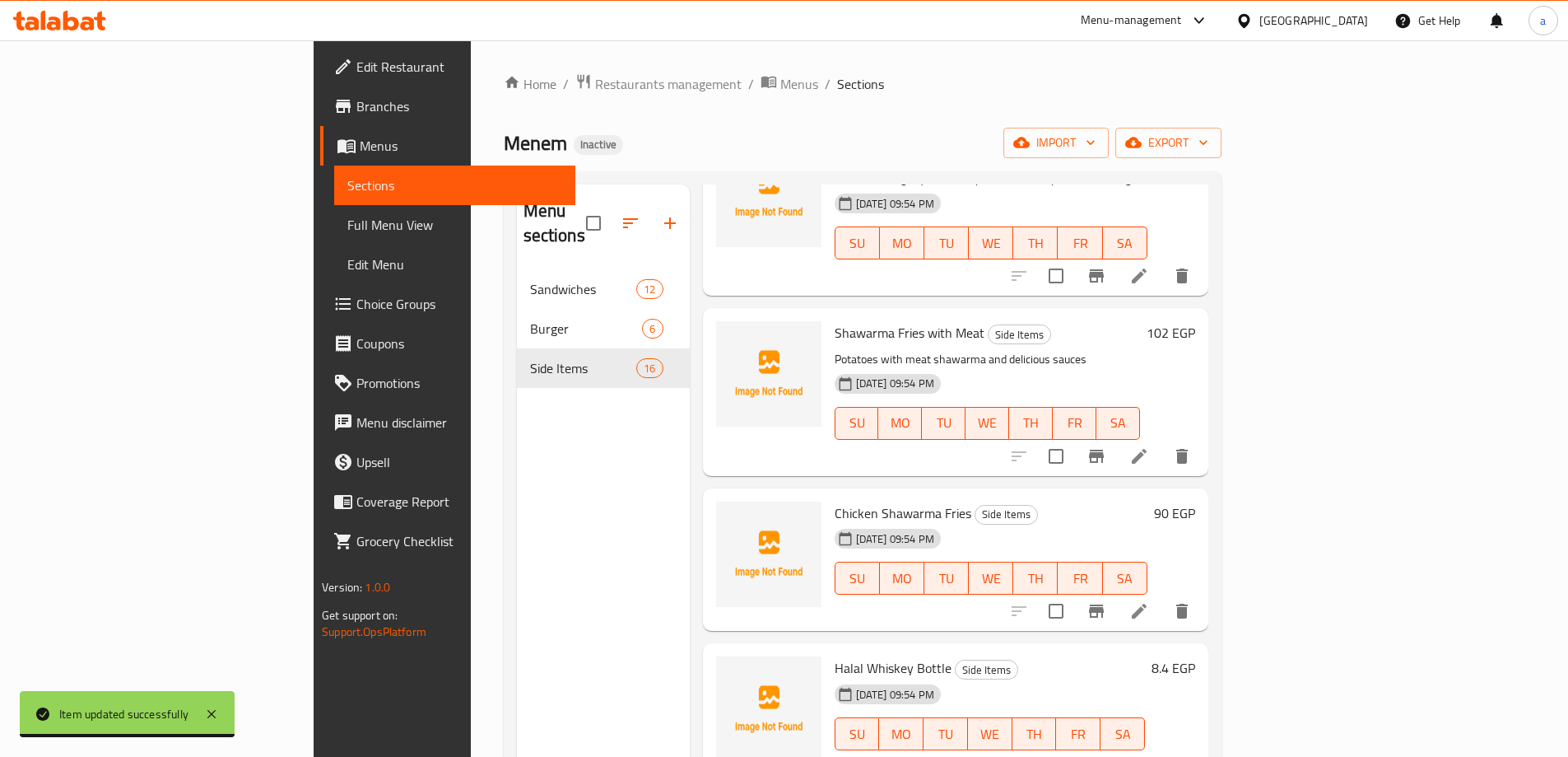
click at [1149, 601] on icon at bounding box center [1138, 611] width 19 height 19
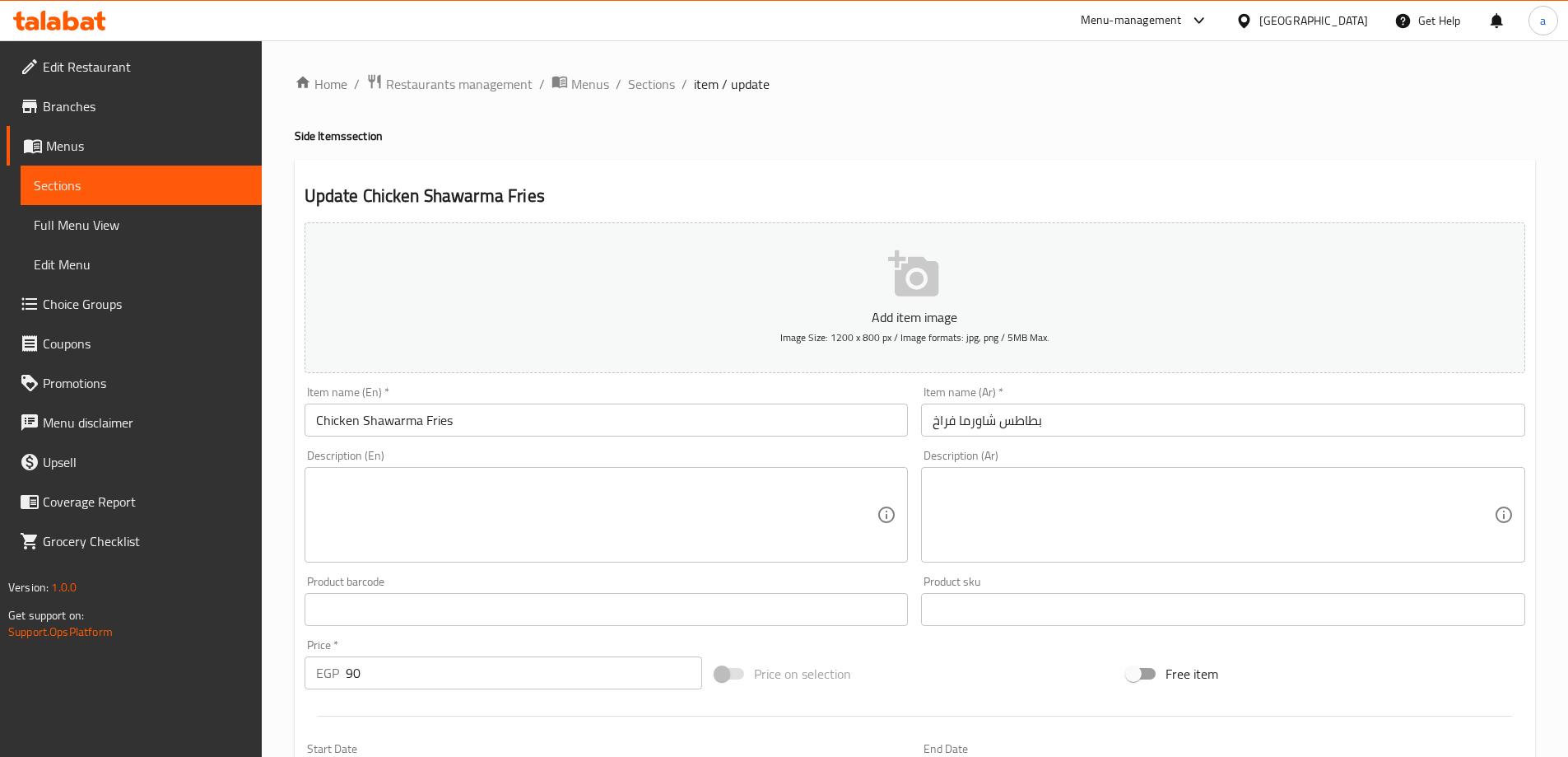
click at [1109, 502] on textarea at bounding box center [1213, 515] width 562 height 78
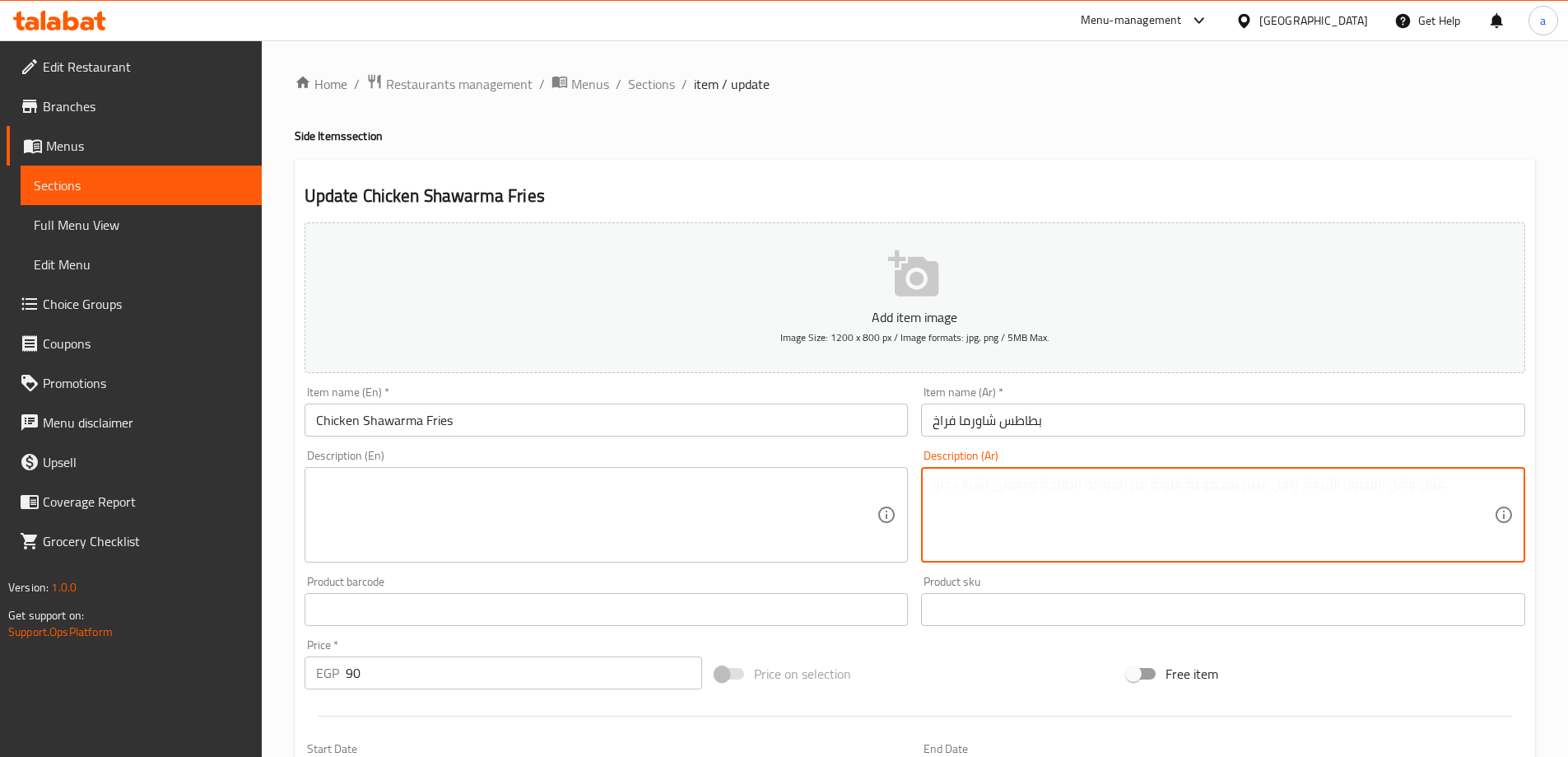
paste textarea "بطاطس مع شاورما الدجاج وصوصات"
type textarea "بطاطس مع شاورما الدجاج وصوصات"
click at [647, 518] on textarea at bounding box center [597, 515] width 562 height 78
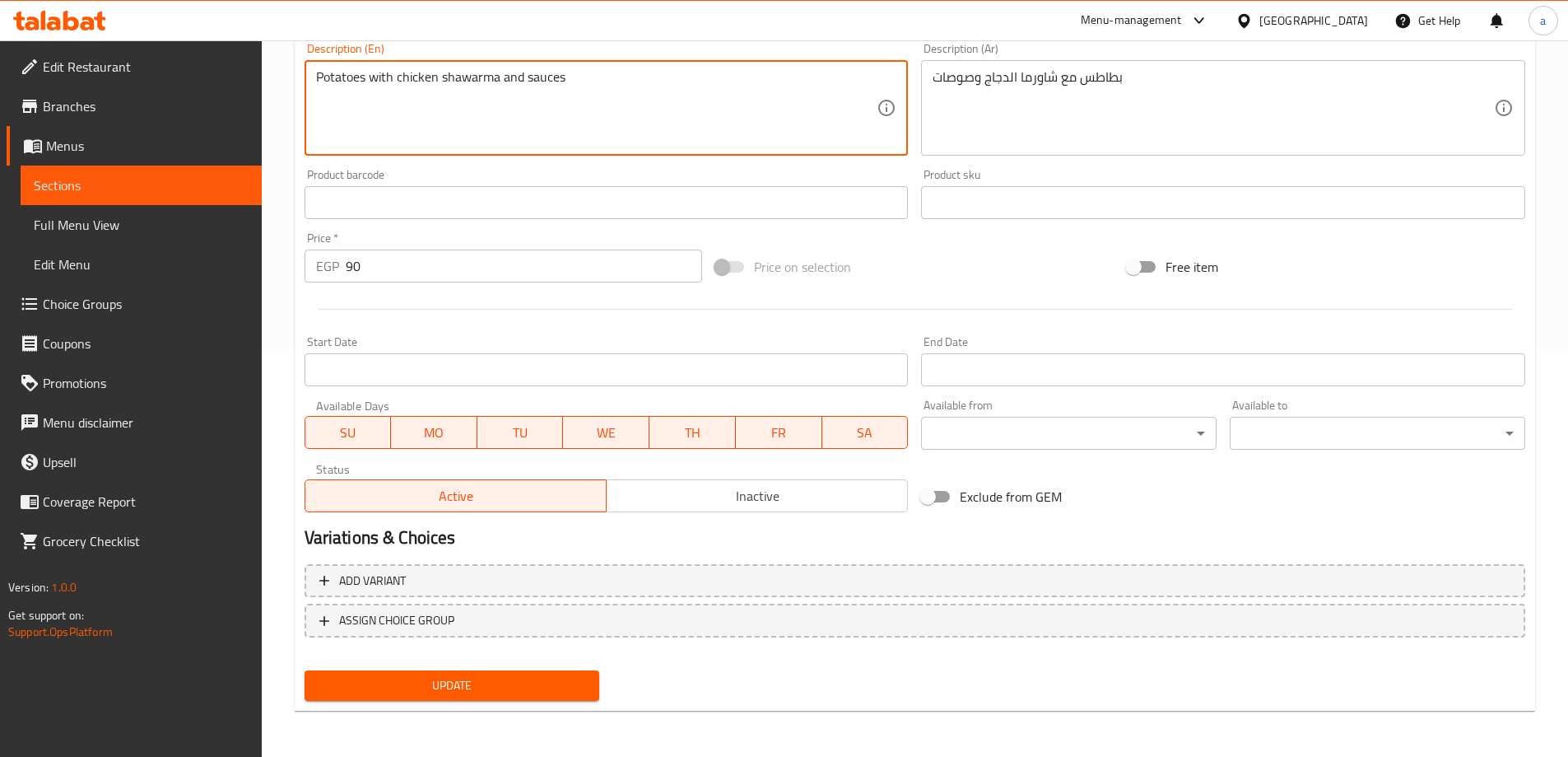
type textarea "Potatoes with chicken shawarma and sauces"
click at [566, 696] on button "Update" at bounding box center [451, 686] width 295 height 30
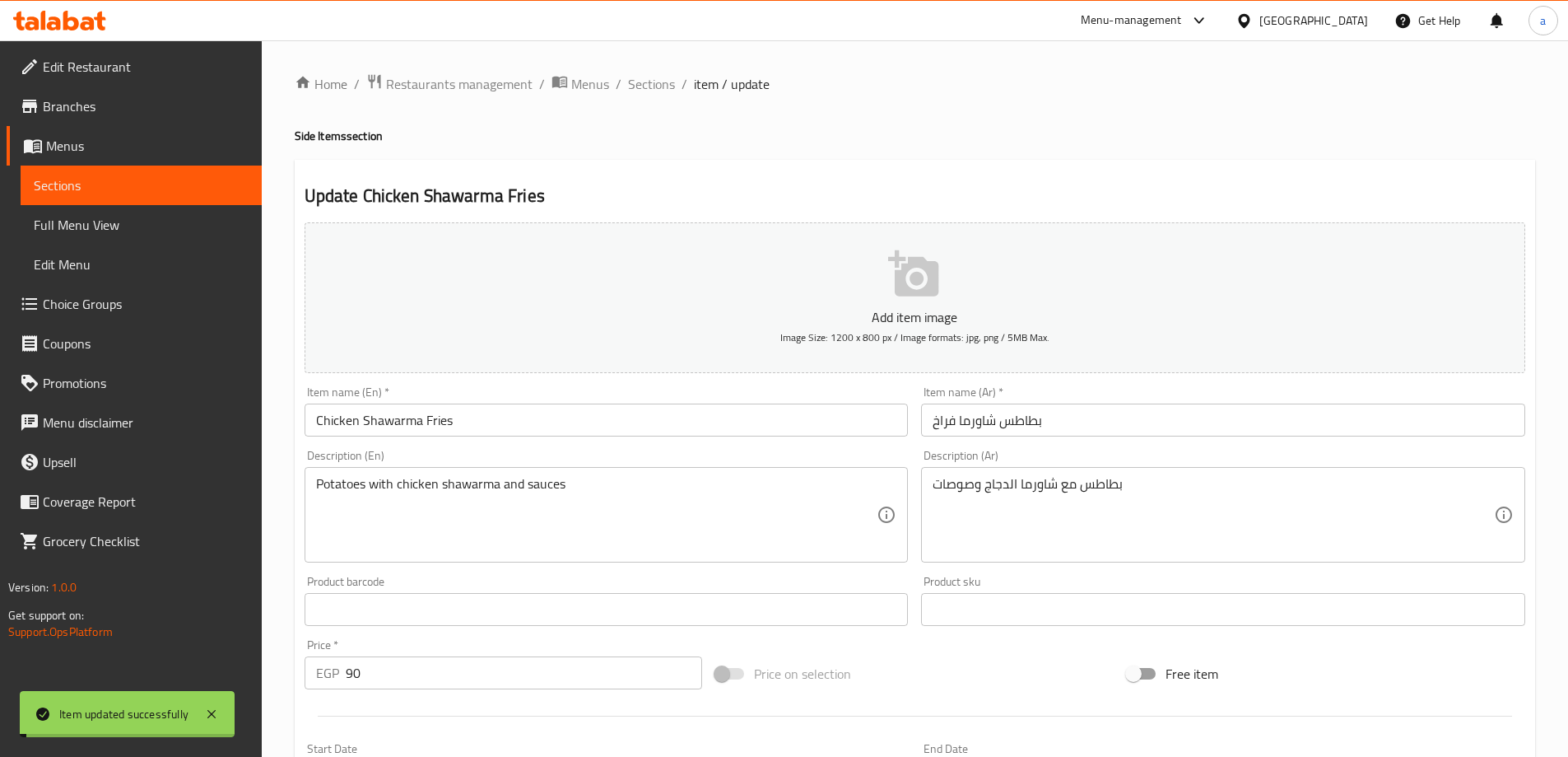
click at [662, 82] on span "Sections" at bounding box center [652, 83] width 47 height 19
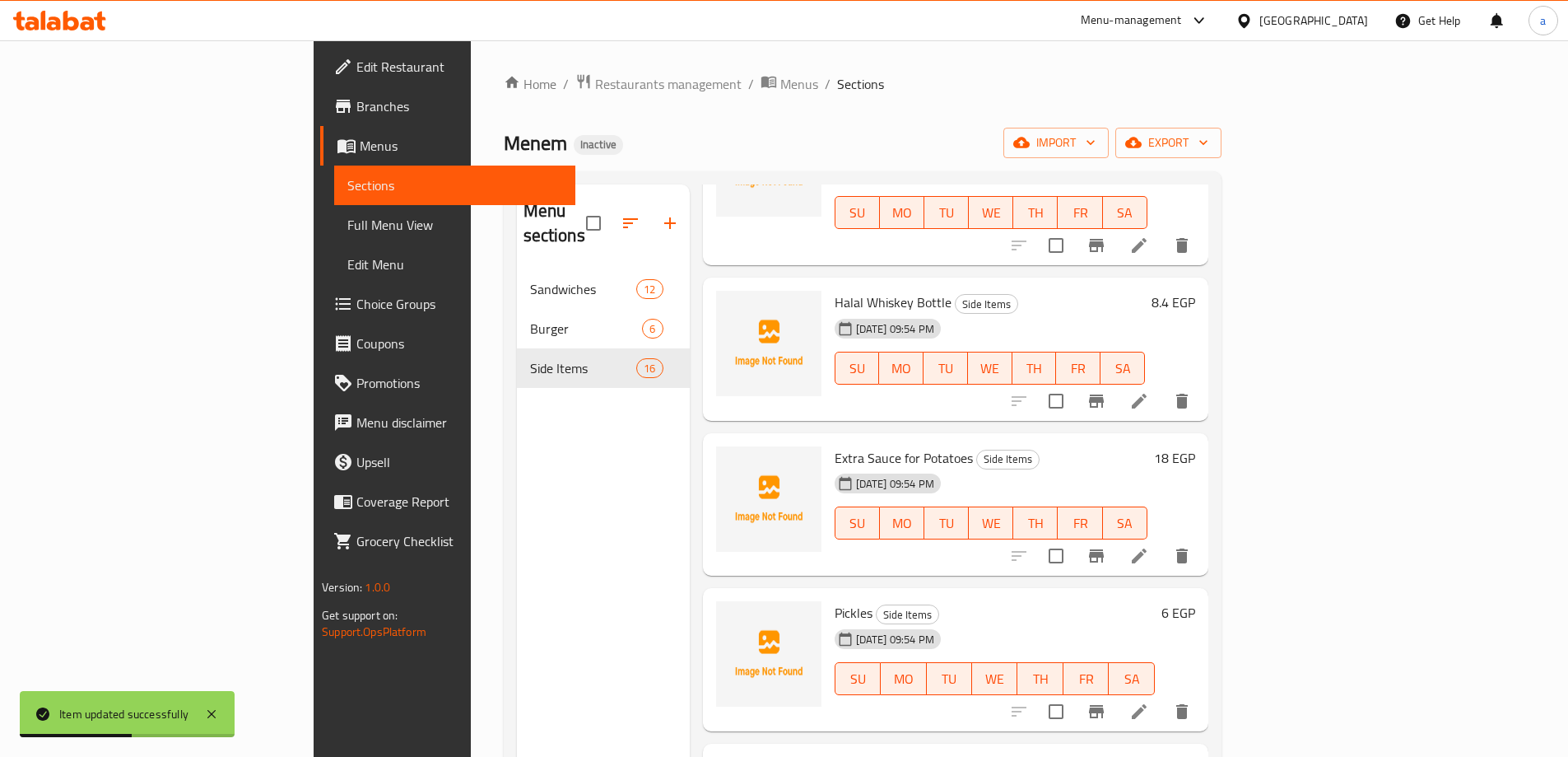
scroll to position [988, 0]
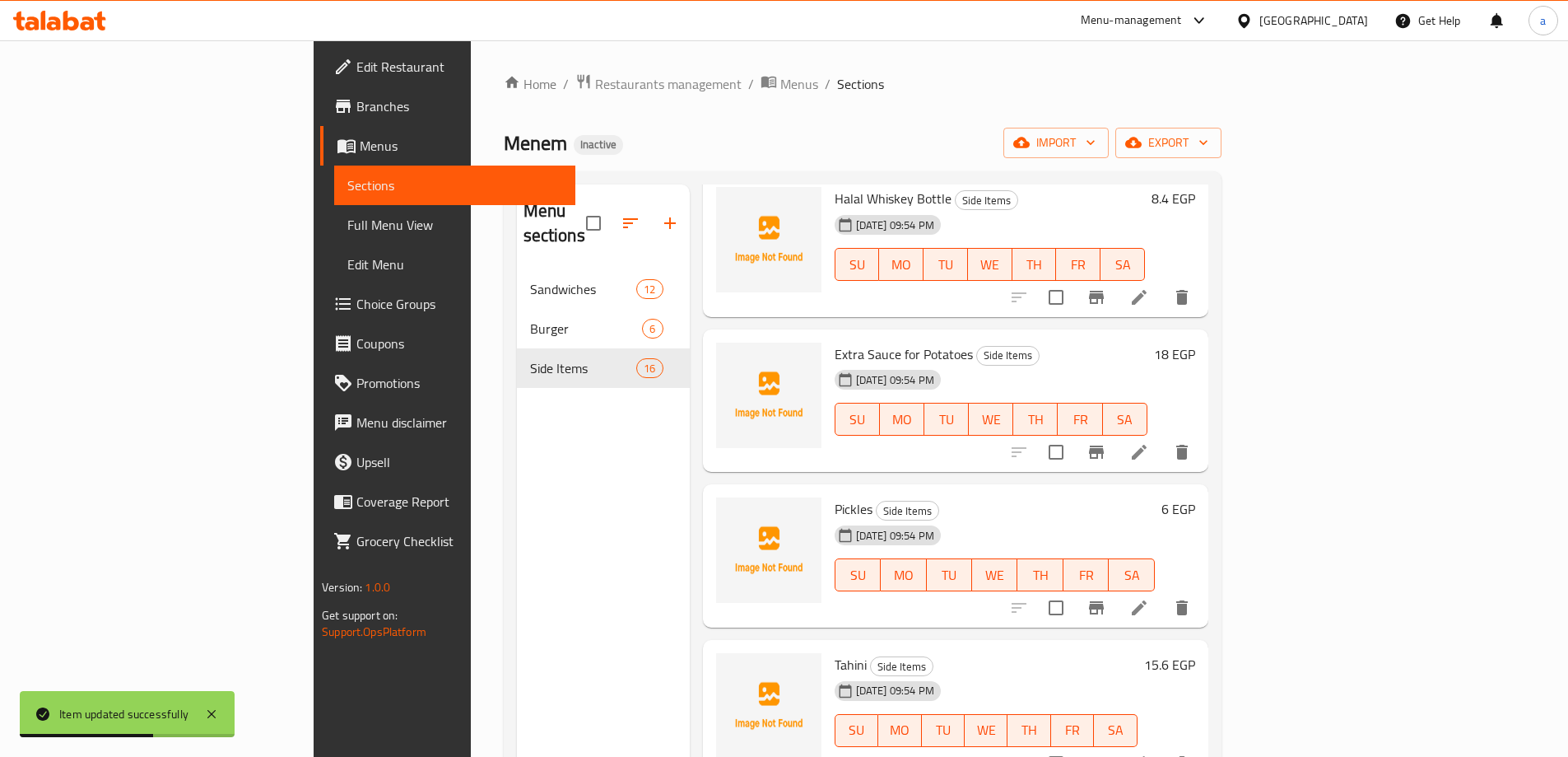
click at [1149, 598] on icon at bounding box center [1138, 607] width 19 height 19
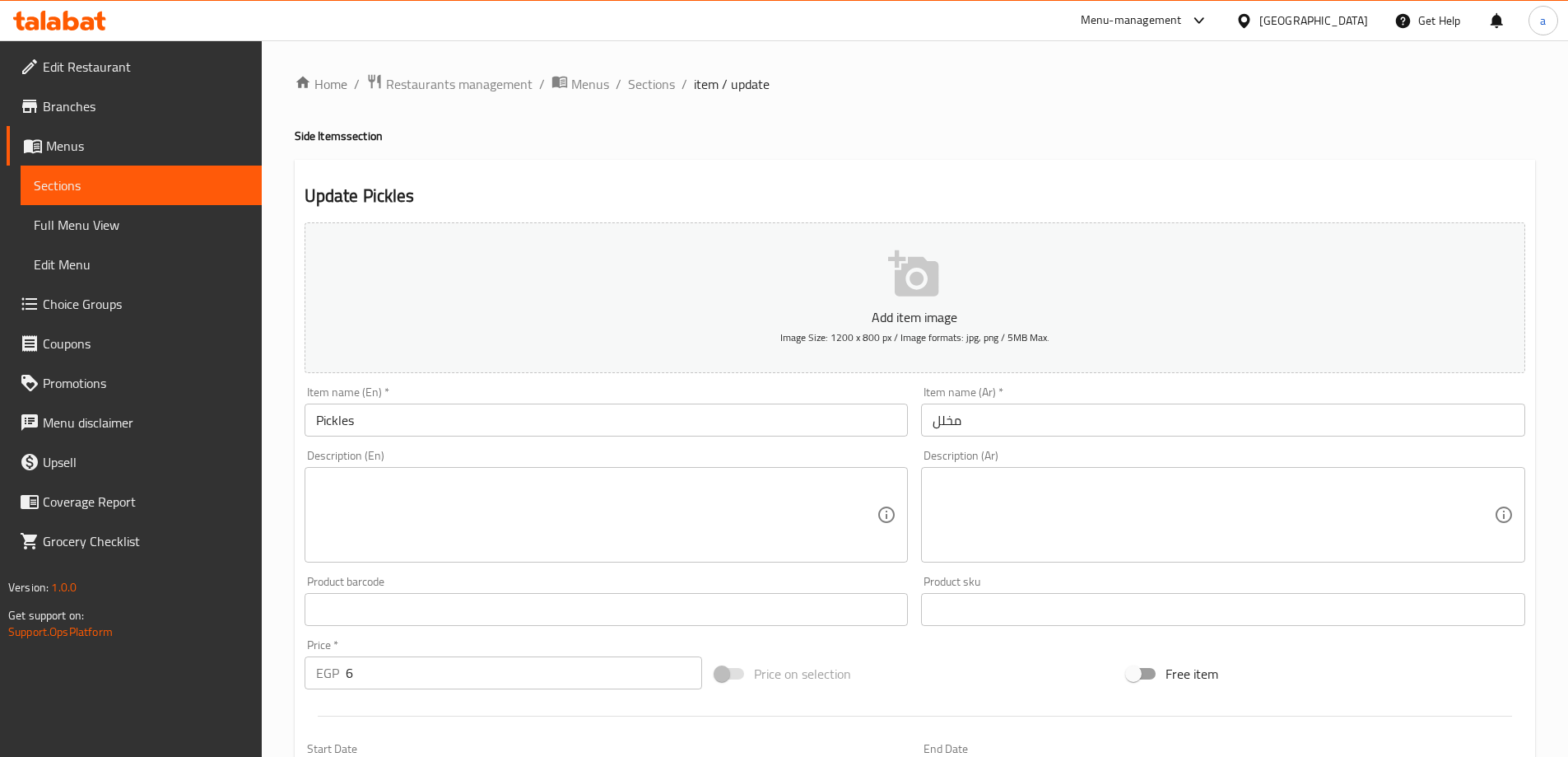
click at [1013, 504] on textarea at bounding box center [1213, 515] width 562 height 78
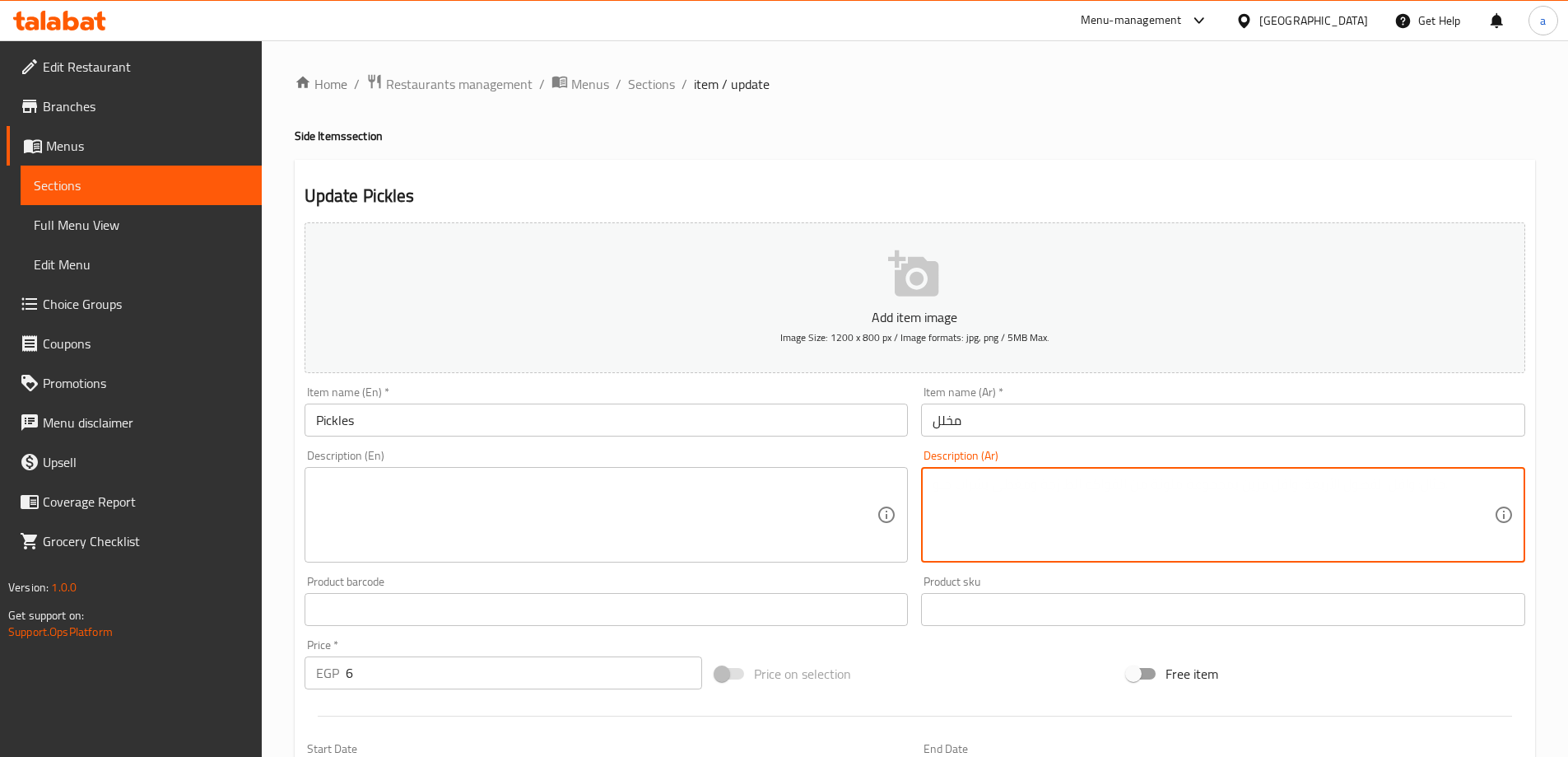
paste textarea "تشكيلة مخللات طازجة منعشة"
drag, startPoint x: 1053, startPoint y: 484, endPoint x: 1134, endPoint y: 484, distance: 81.0
click at [1134, 484] on textarea "تشكيلة مخللات طازجة منعشة" at bounding box center [1213, 515] width 562 height 78
type textarea "تشكيلة مخللات طازجة منعشة"
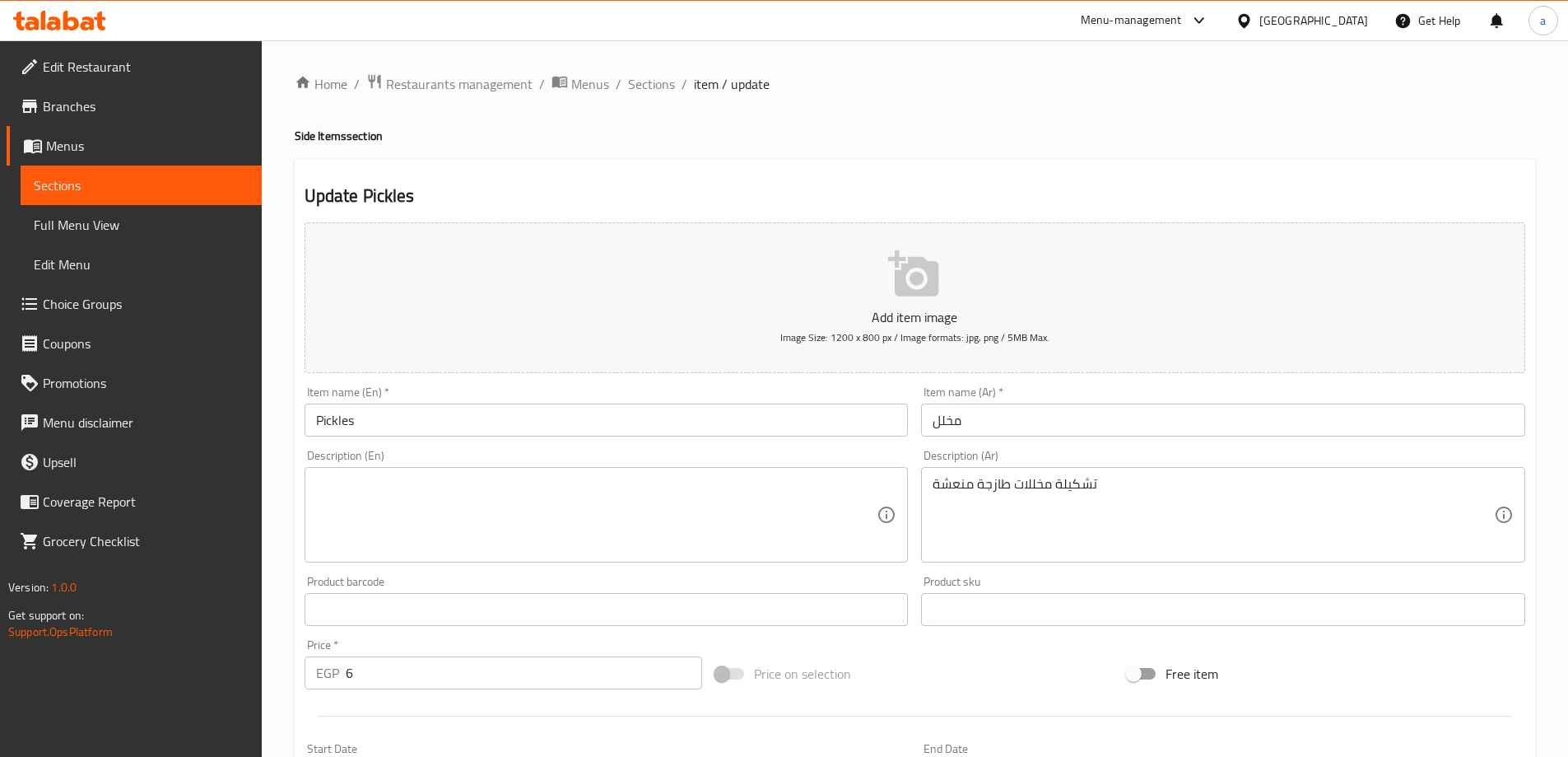
click at [851, 479] on textarea at bounding box center [597, 515] width 562 height 78
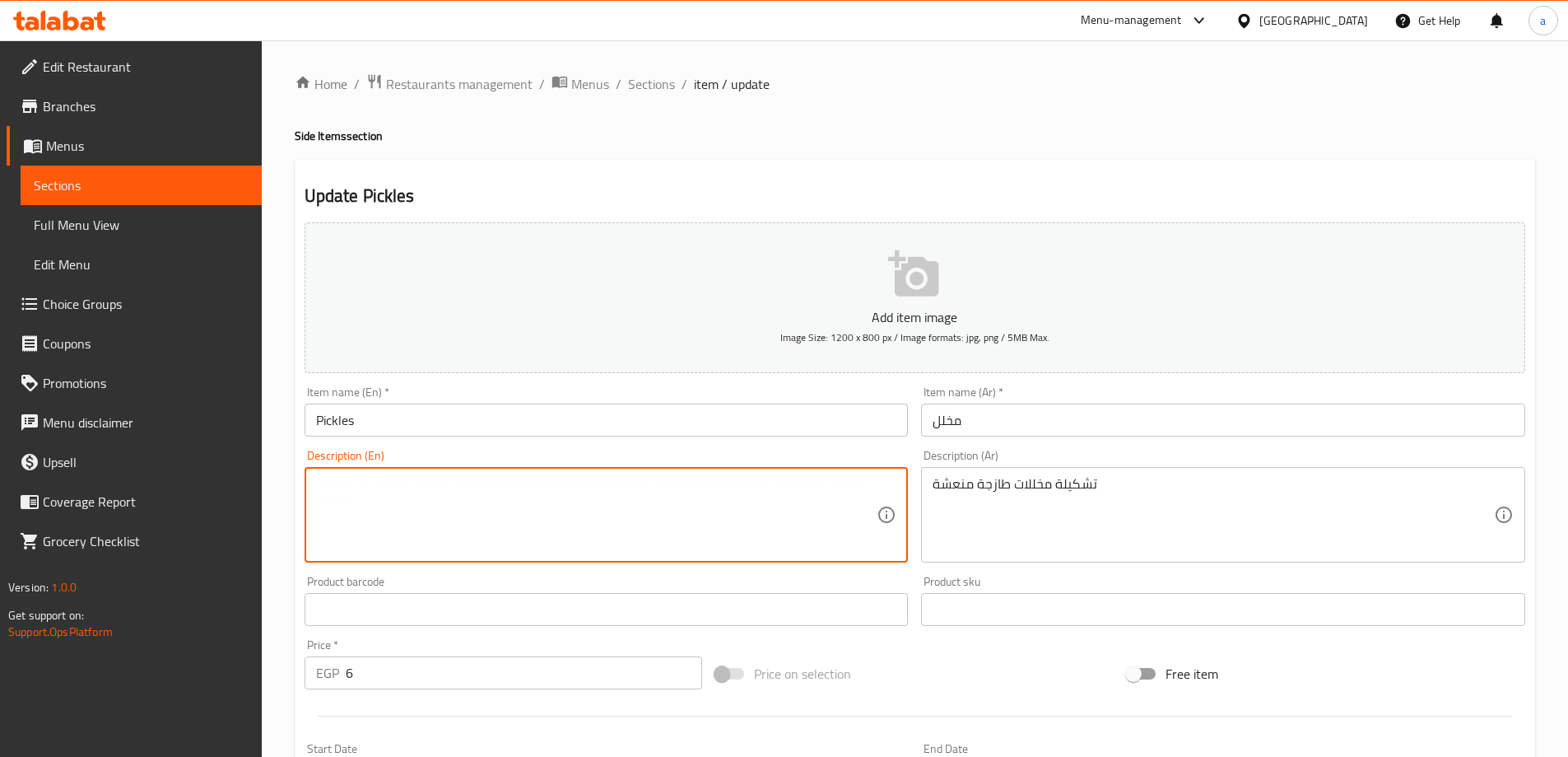
paste textarea "Fresh and refreshing pickle selection"
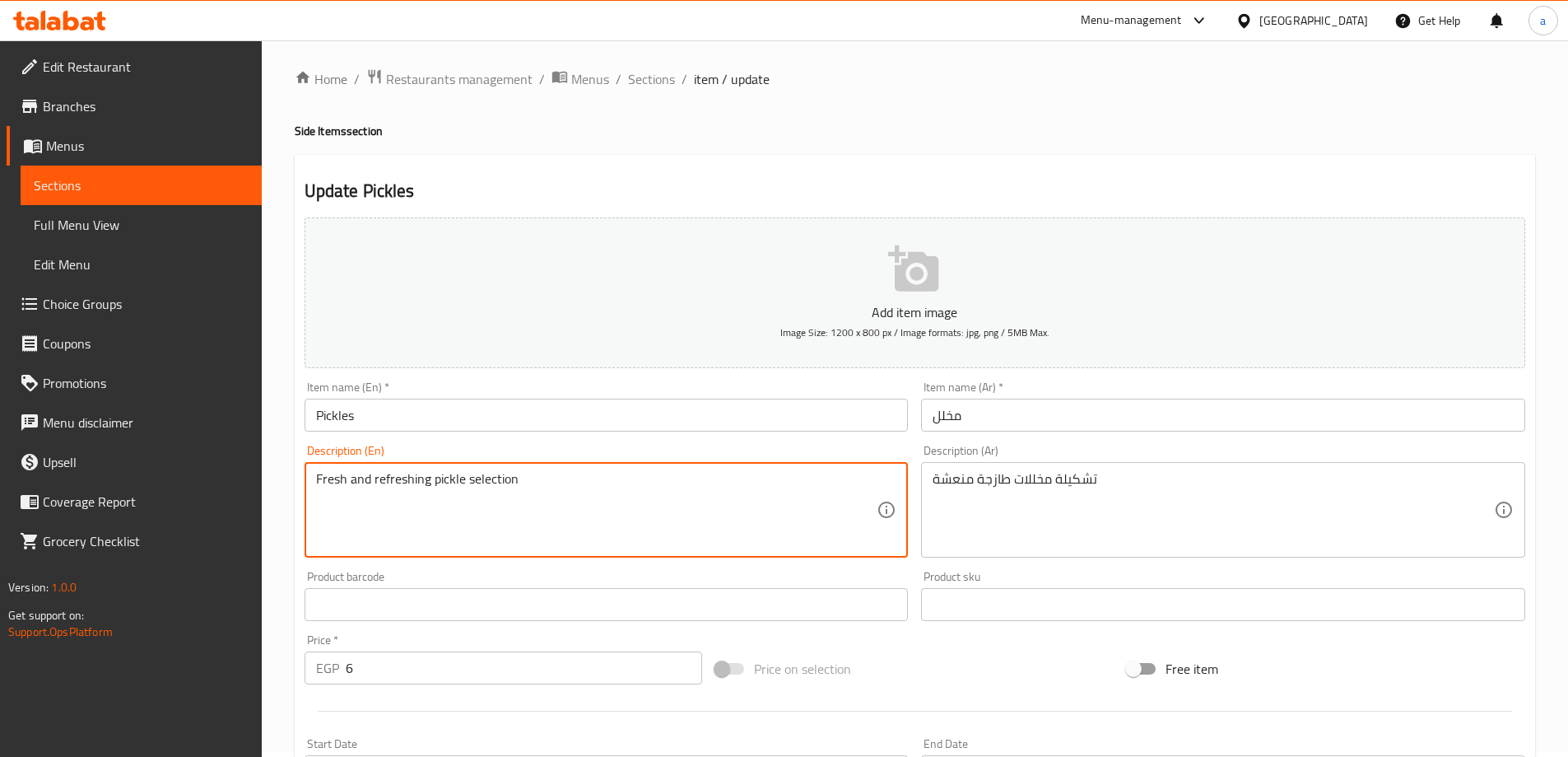
scroll to position [407, 0]
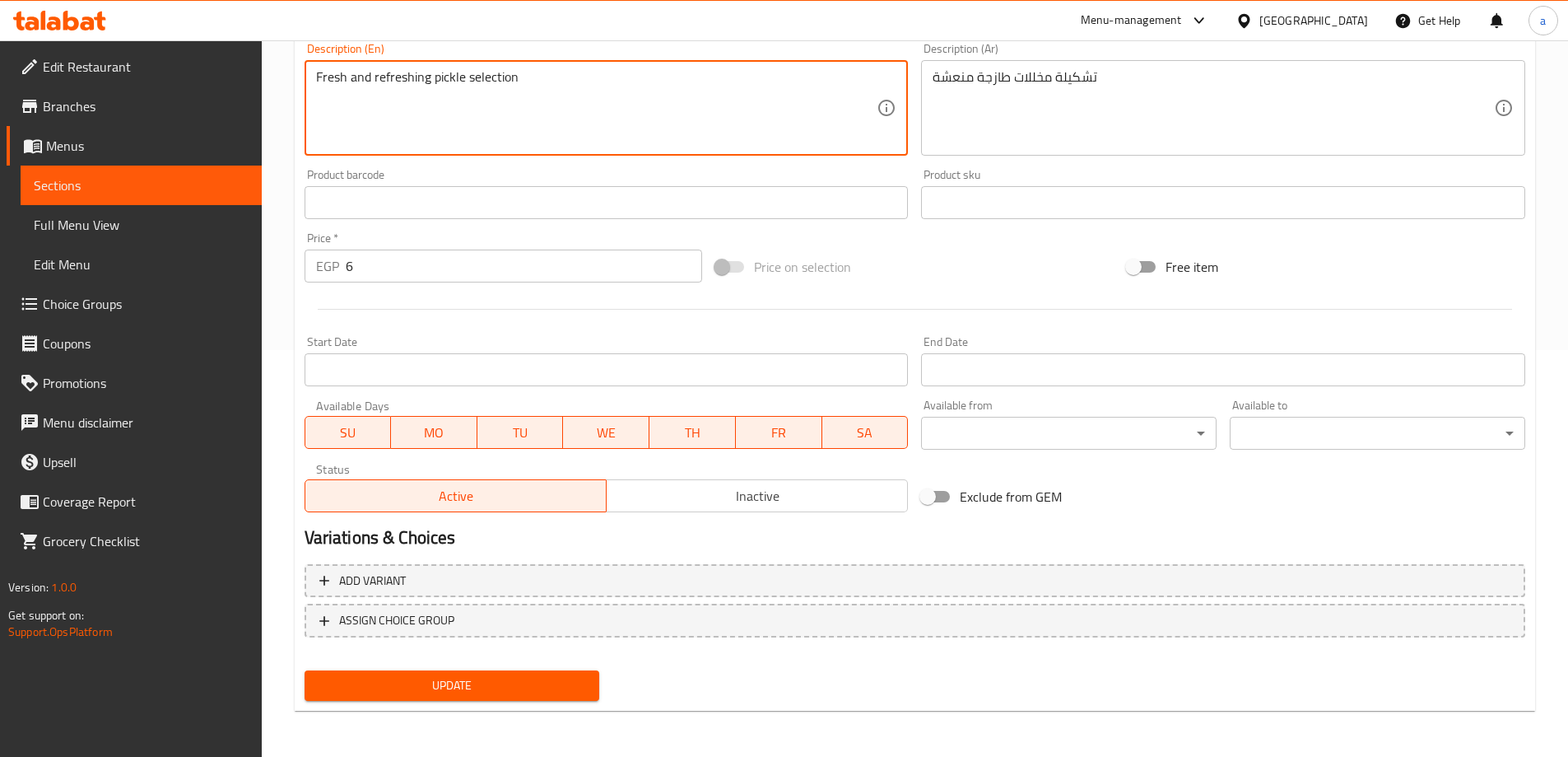
type textarea "Fresh and refreshing pickle selection"
drag, startPoint x: 568, startPoint y: 675, endPoint x: 574, endPoint y: 621, distance: 54.3
click at [566, 676] on span "Update" at bounding box center [452, 686] width 269 height 20
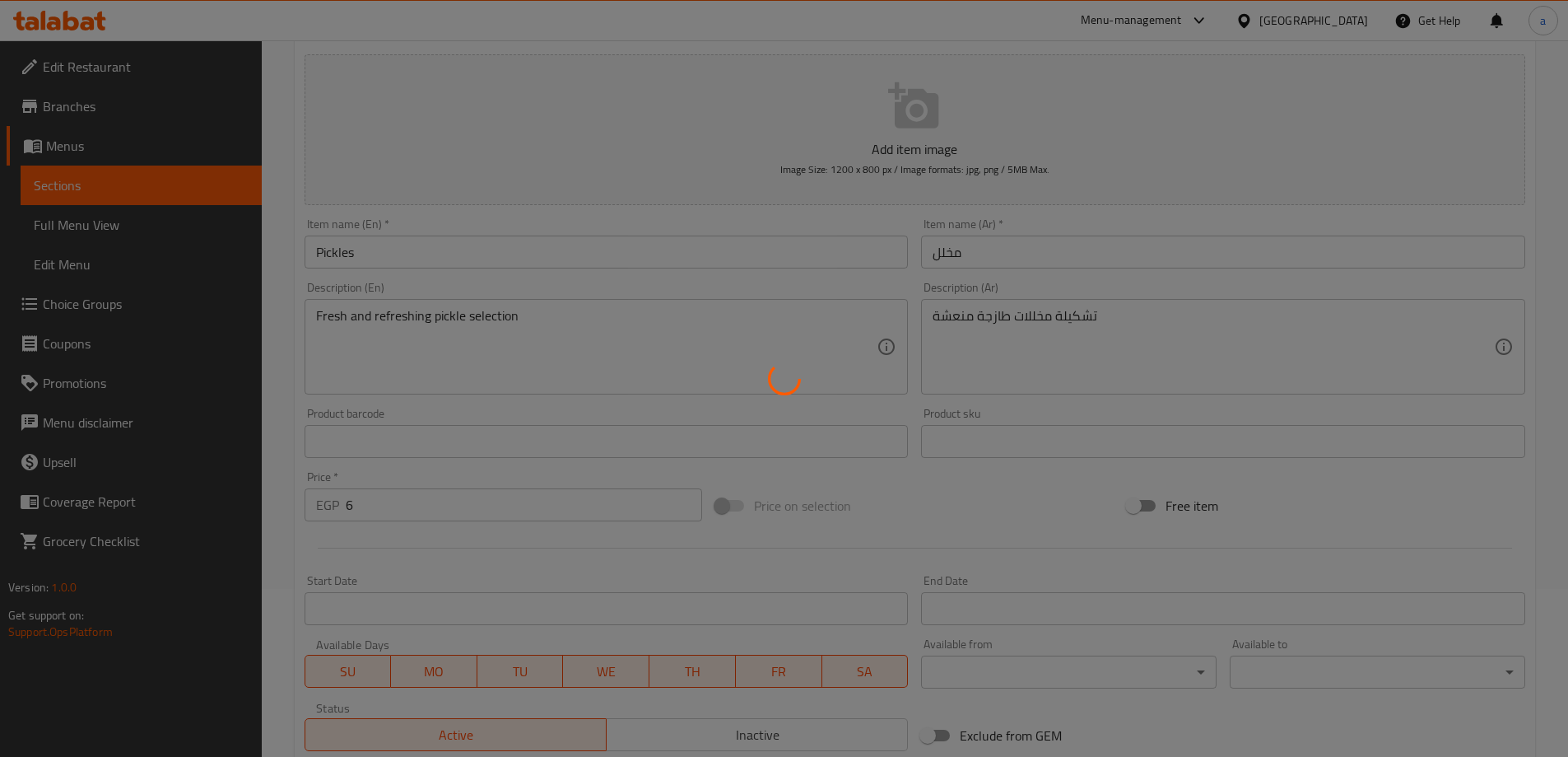
scroll to position [0, 0]
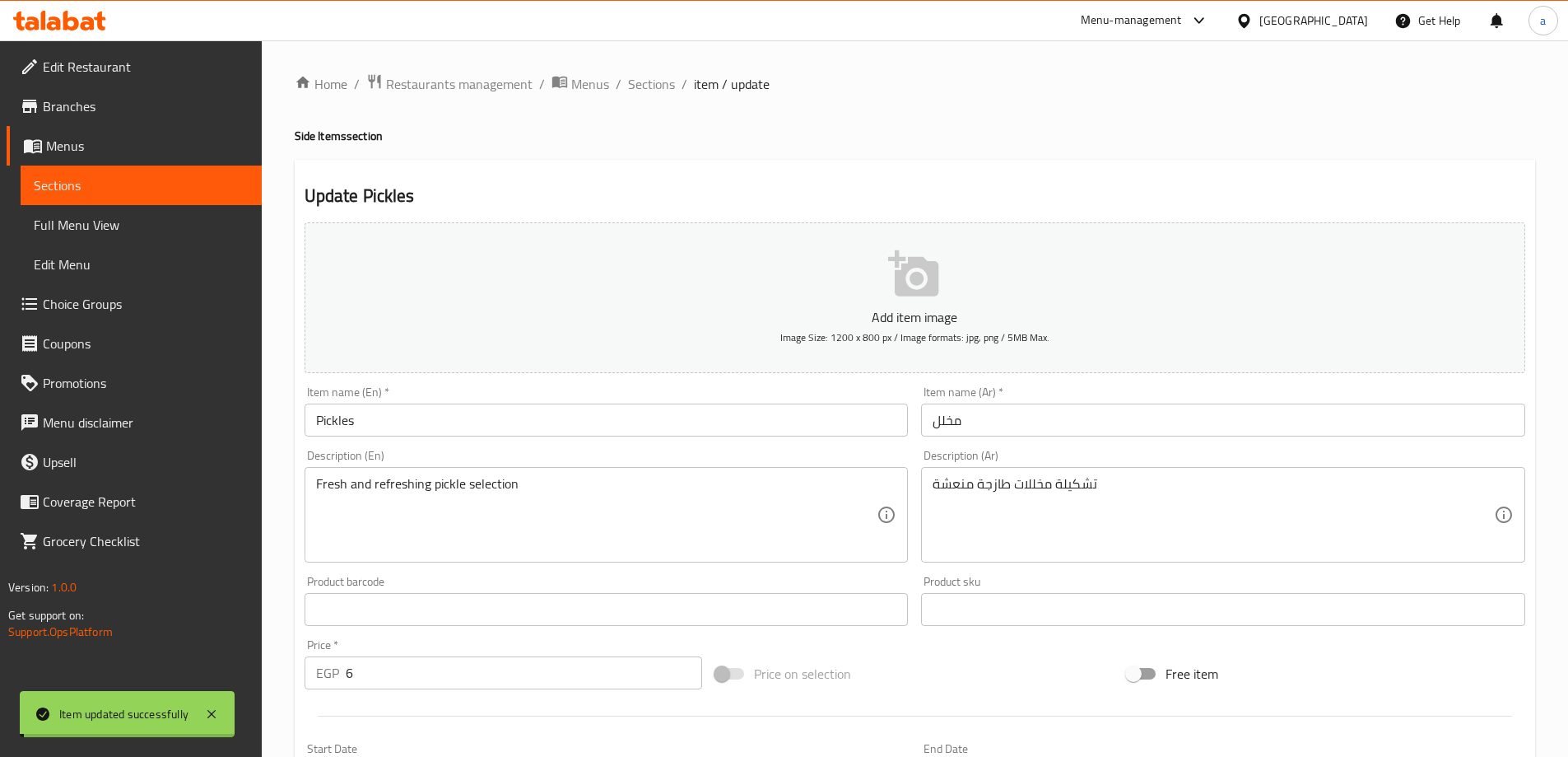
click at [649, 84] on span "Sections" at bounding box center [652, 83] width 47 height 19
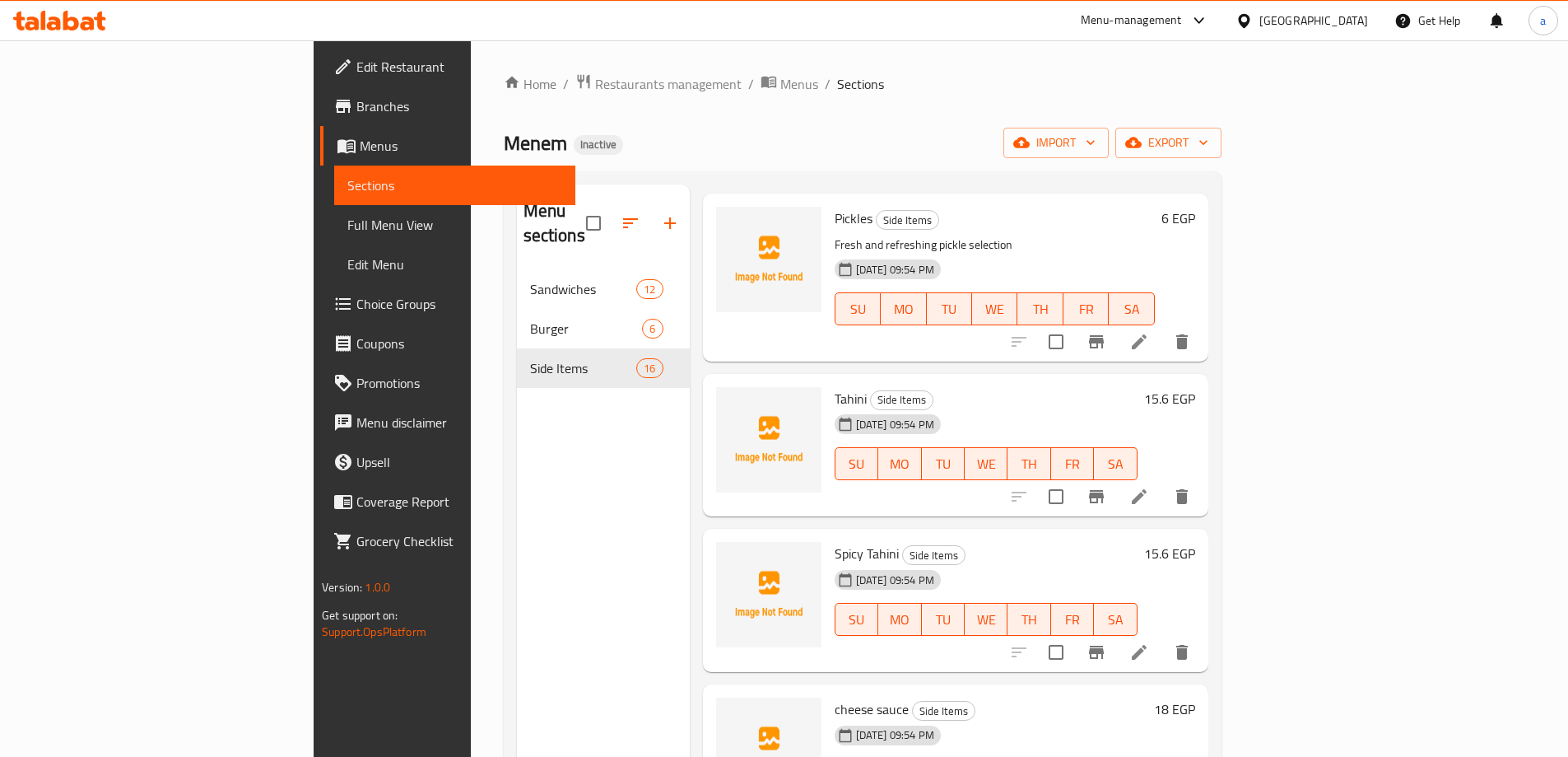
scroll to position [1400, 0]
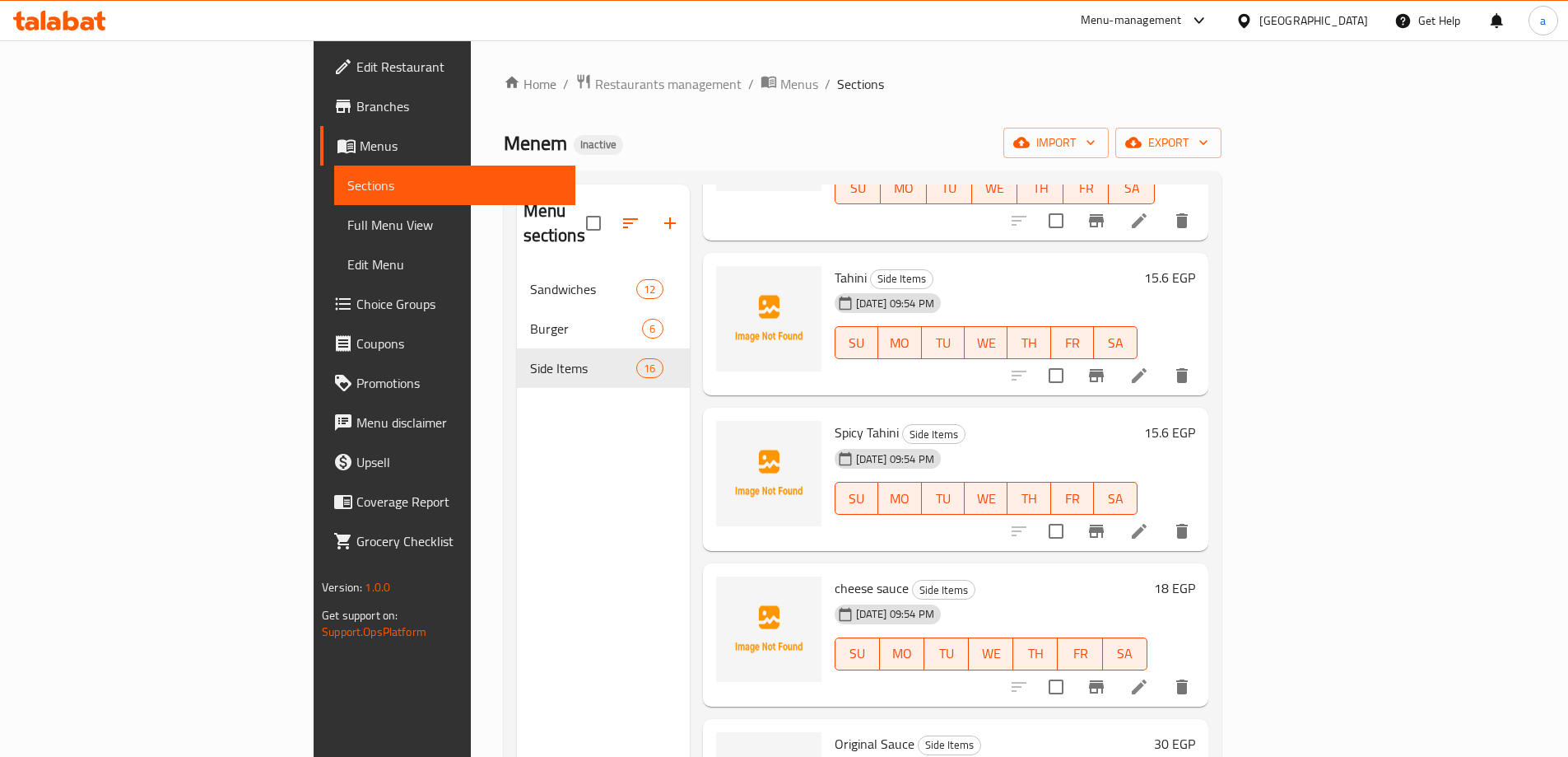
click at [1147, 368] on icon at bounding box center [1139, 376] width 15 height 15
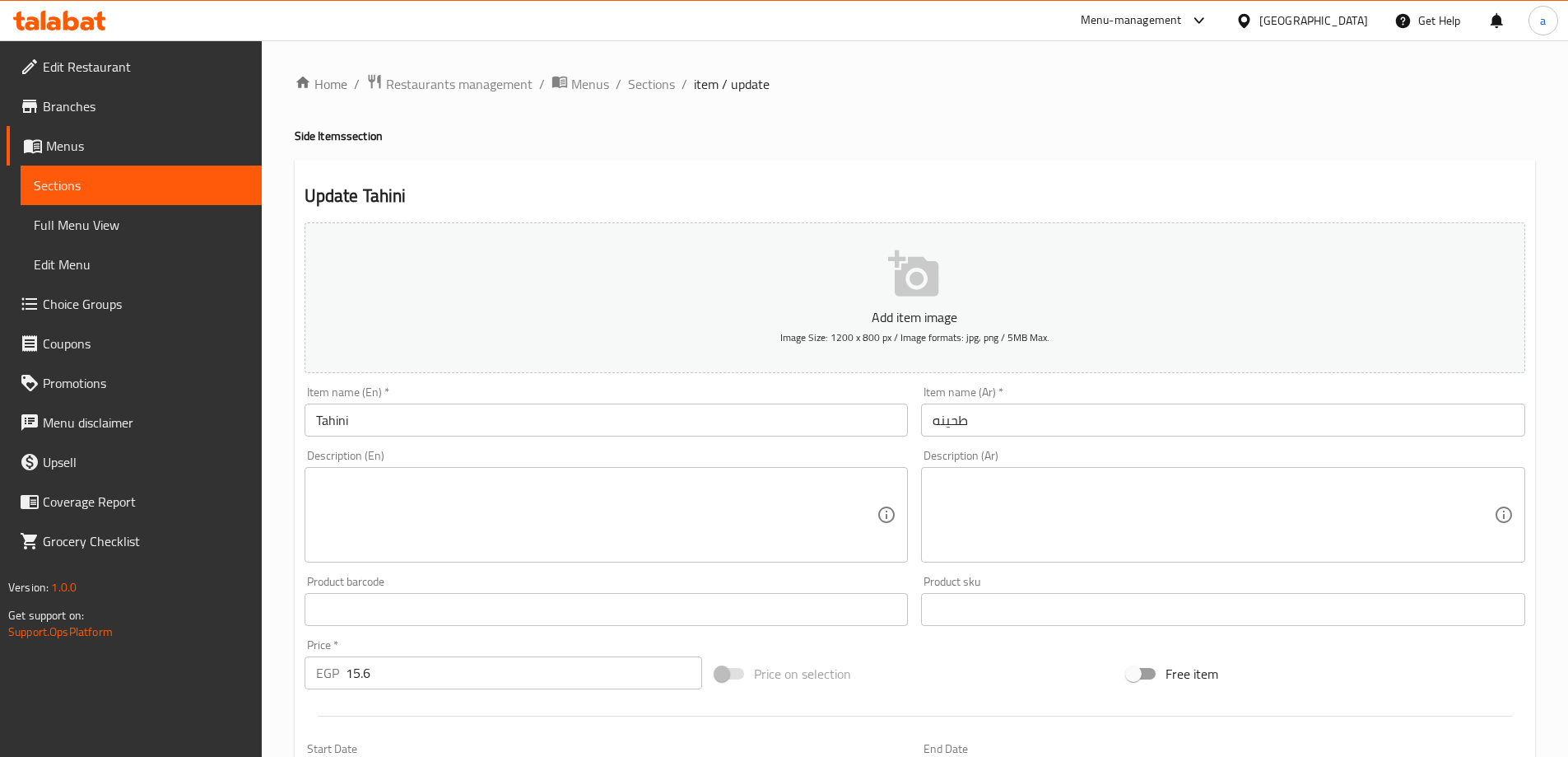
click at [1062, 482] on textarea at bounding box center [1213, 515] width 562 height 78
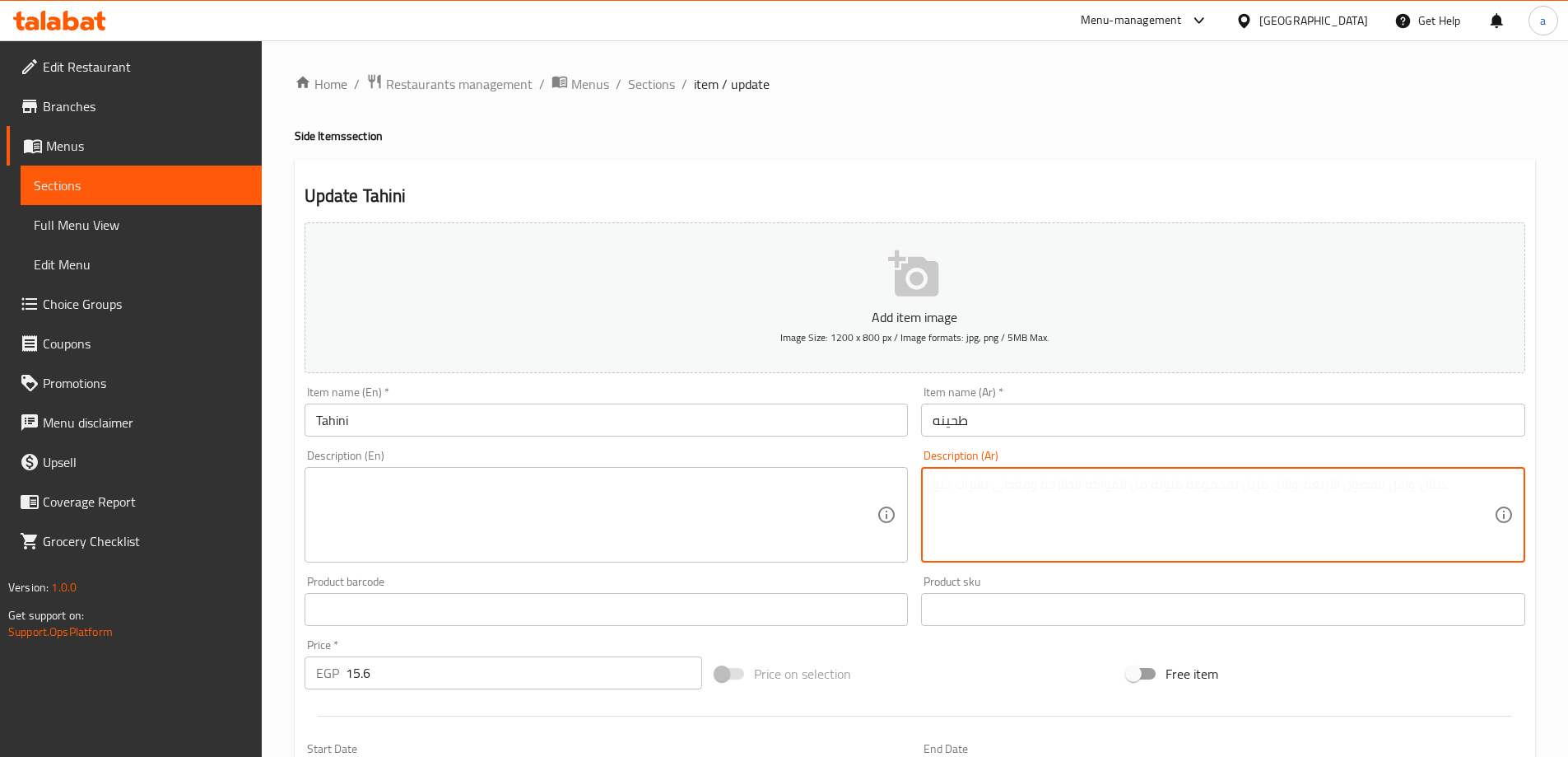
paste textarea "صوص طحينة [PERSON_NAME]"
type textarea "صوص طحينة [PERSON_NAME]"
click at [708, 479] on textarea at bounding box center [597, 515] width 562 height 78
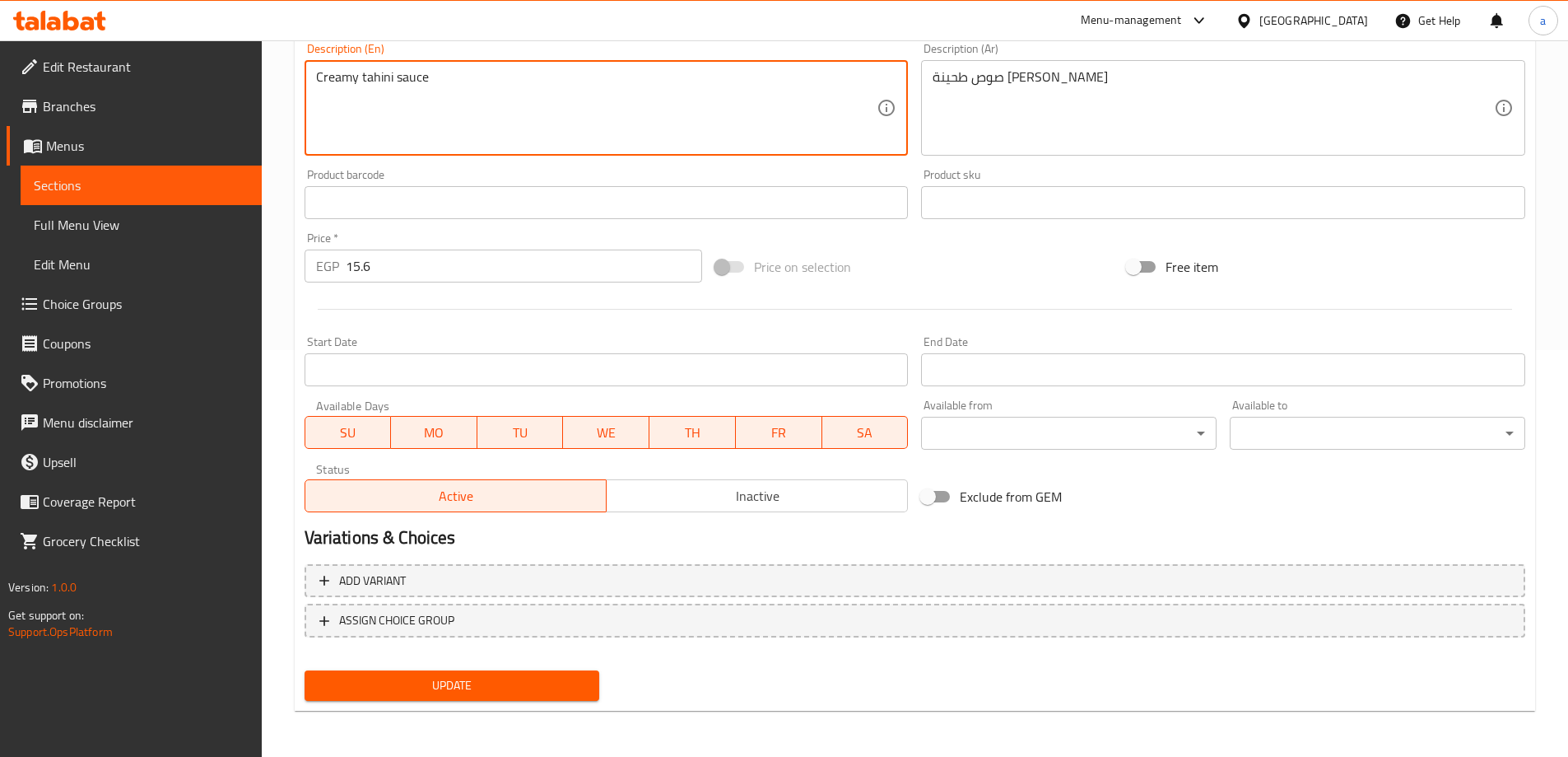
type textarea "Creamy tahini sauce"
click at [460, 685] on span "Update" at bounding box center [452, 686] width 269 height 20
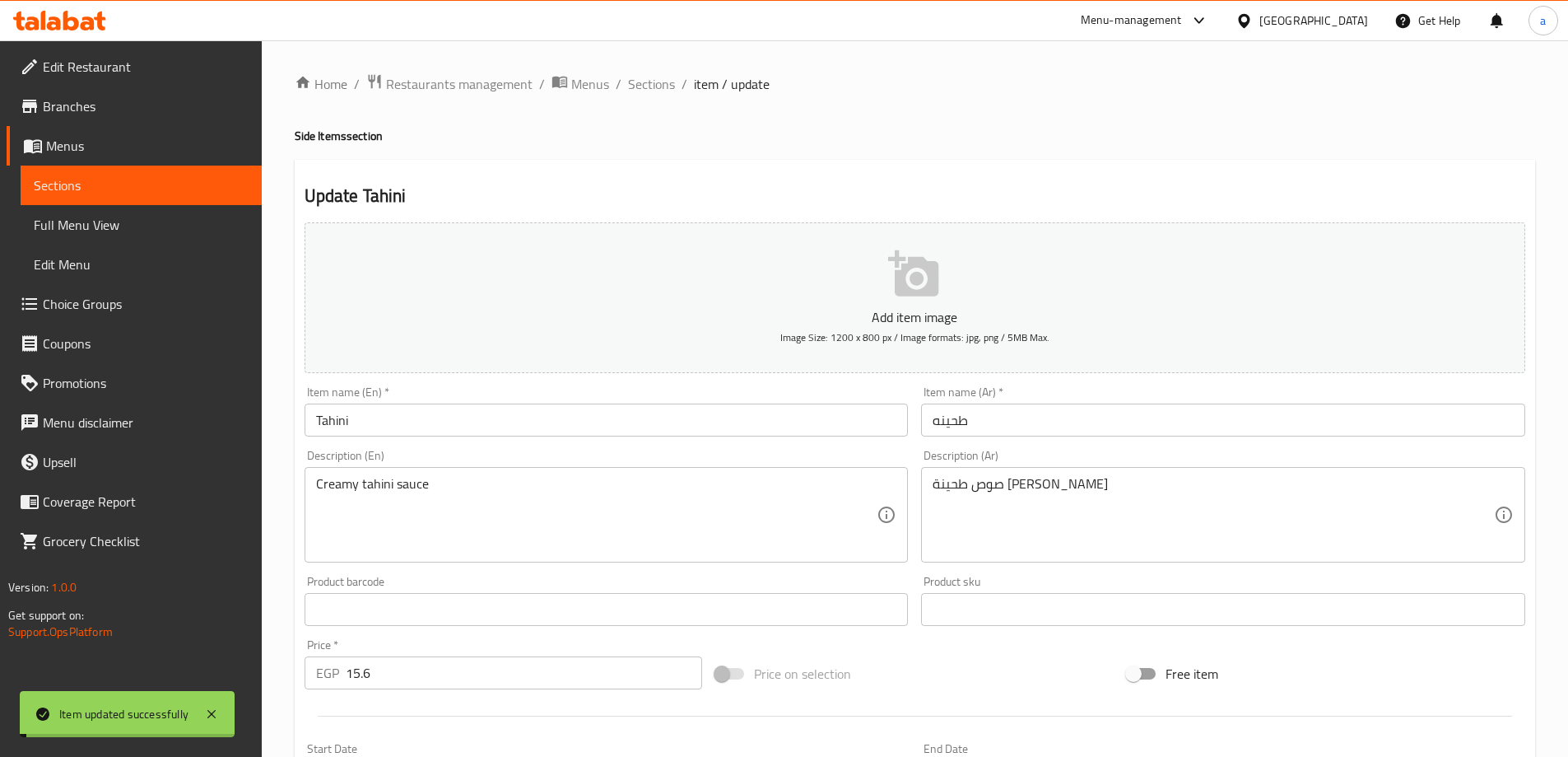
click at [639, 85] on span "Sections" at bounding box center [652, 83] width 47 height 19
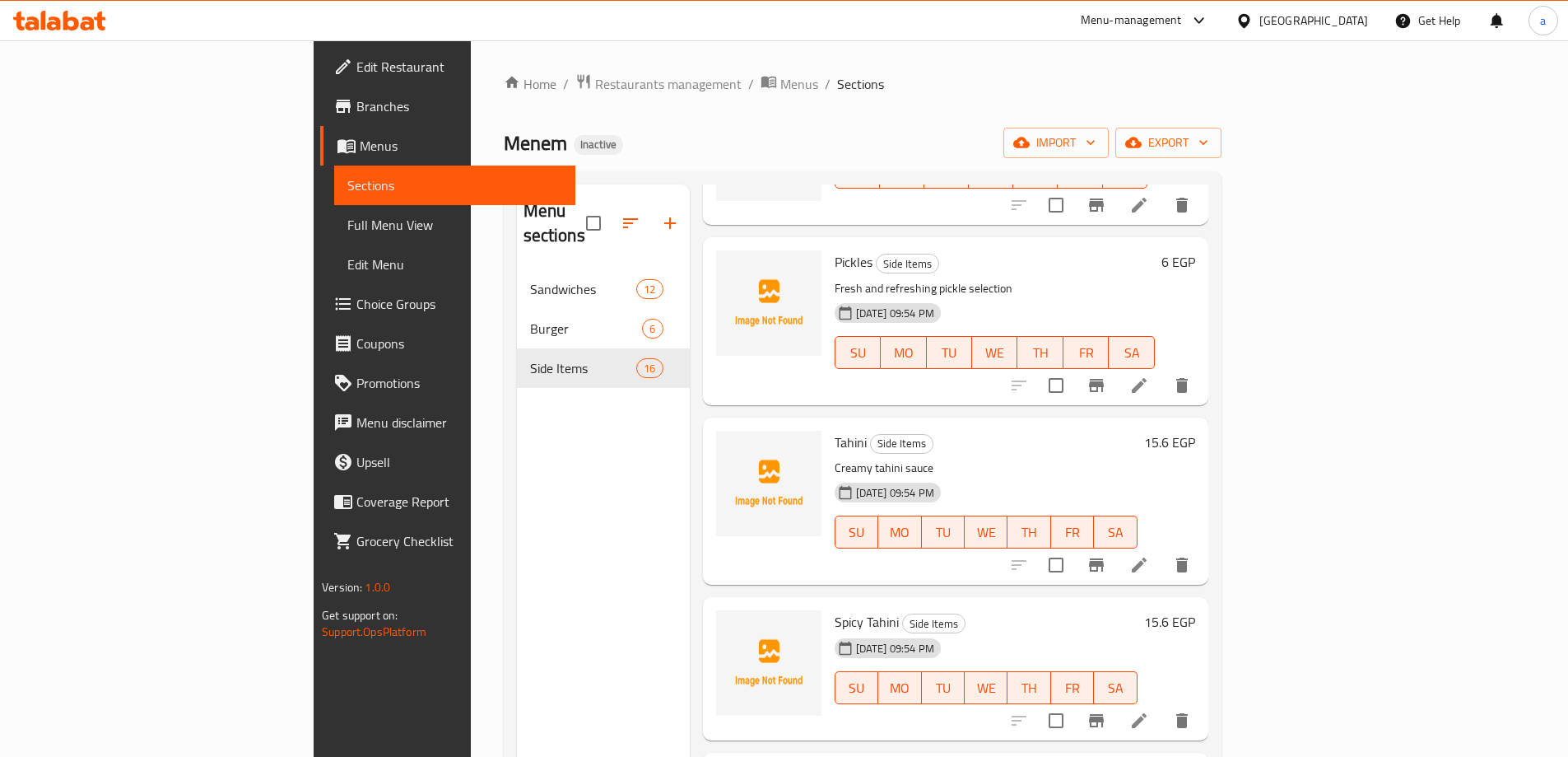
scroll to position [1564, 0]
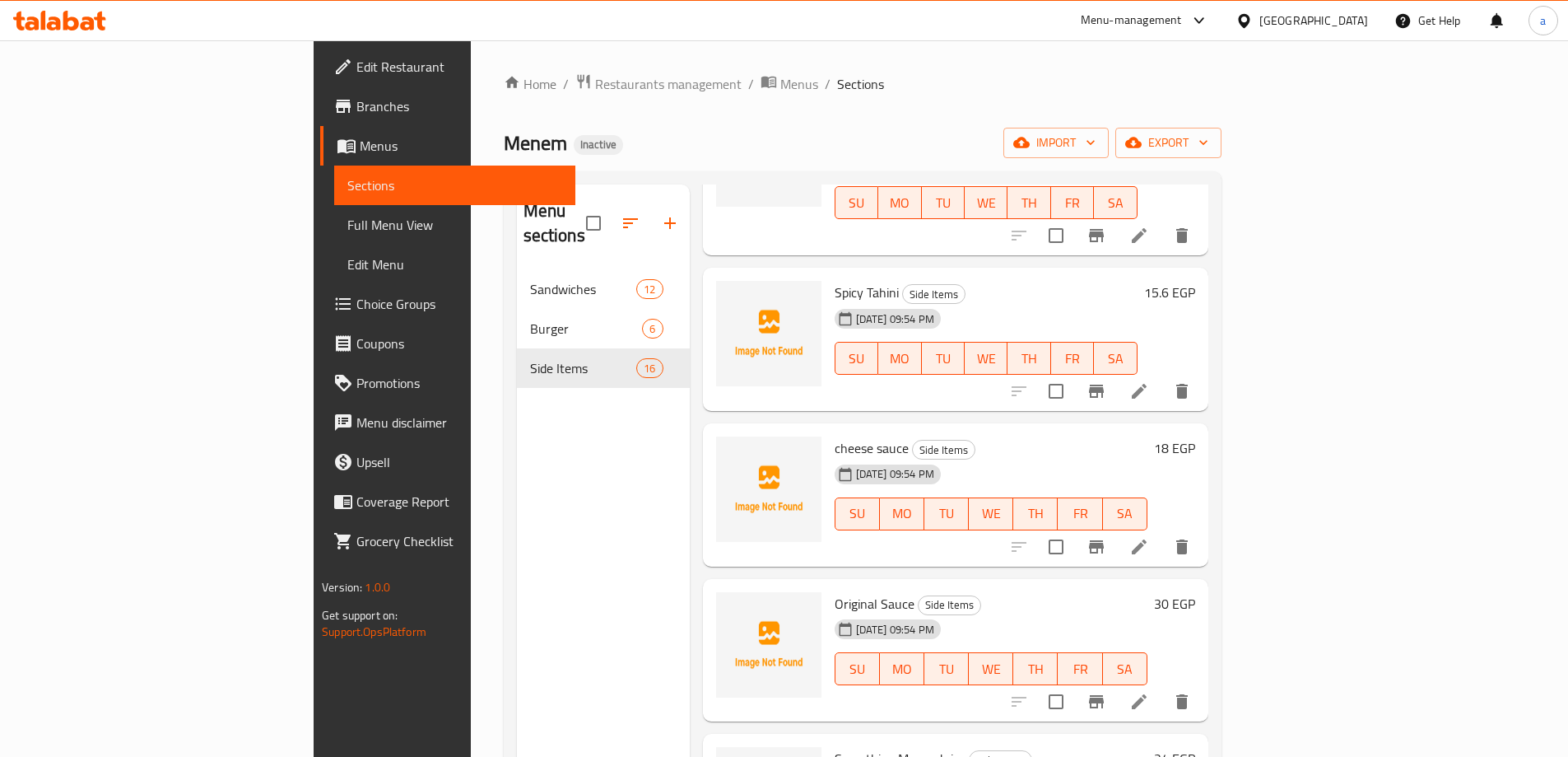
click at [1162, 376] on li at bounding box center [1138, 390] width 46 height 29
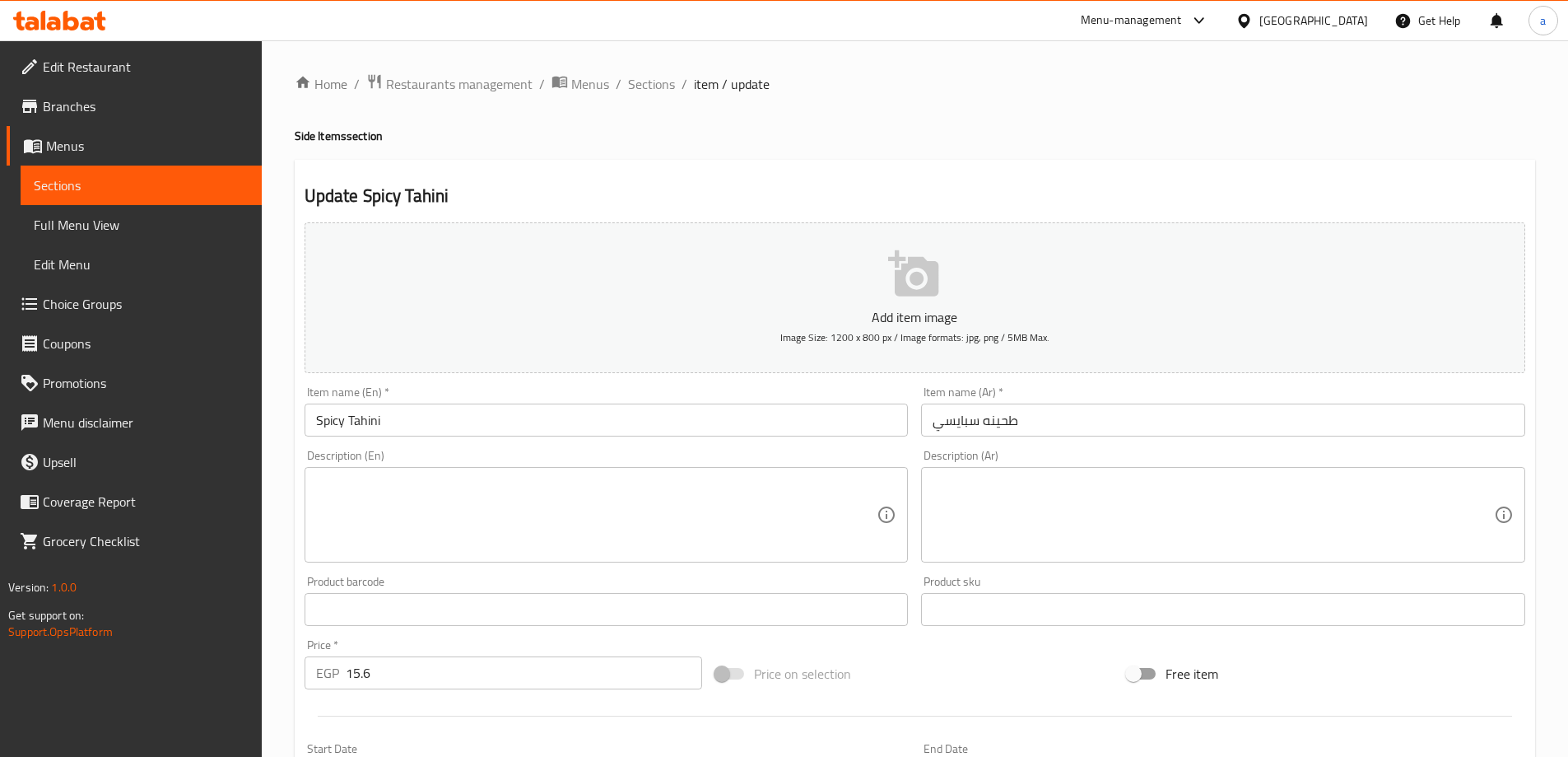
click at [995, 472] on div "Description (Ar)" at bounding box center [1222, 515] width 604 height 96
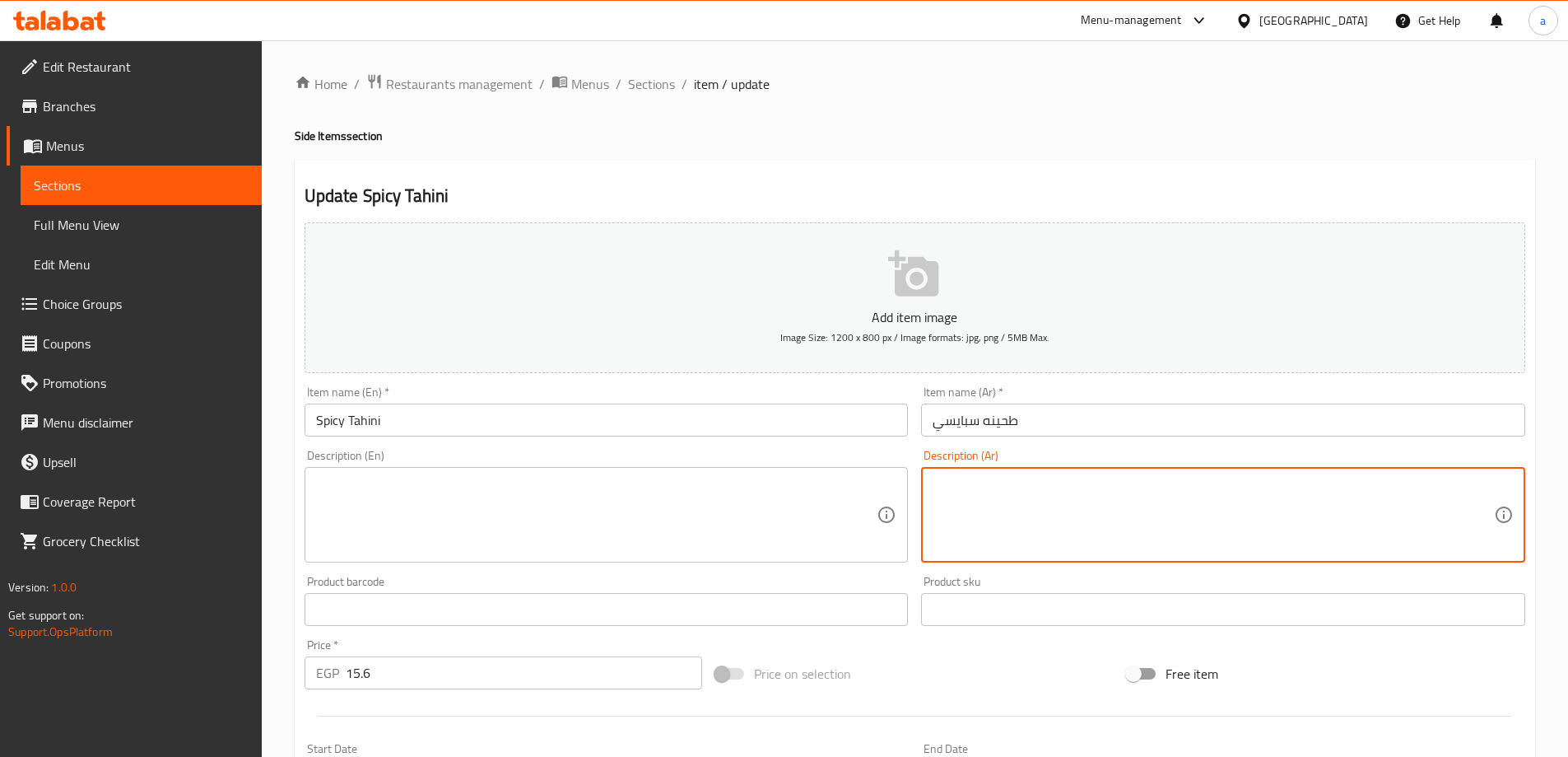
paste textarea "طحينة مع لمسة حارة"
type textarea "طحينة مع لمسة حارة"
drag, startPoint x: 1077, startPoint y: 482, endPoint x: 858, endPoint y: 466, distance: 219.6
click at [858, 466] on div "Add item image Image Size: 1200 x 800 px / Image formats: jpg, png / 5MB Max. I…" at bounding box center [914, 570] width 1233 height 710
paste textarea "طحينة مع لمسة حارة"
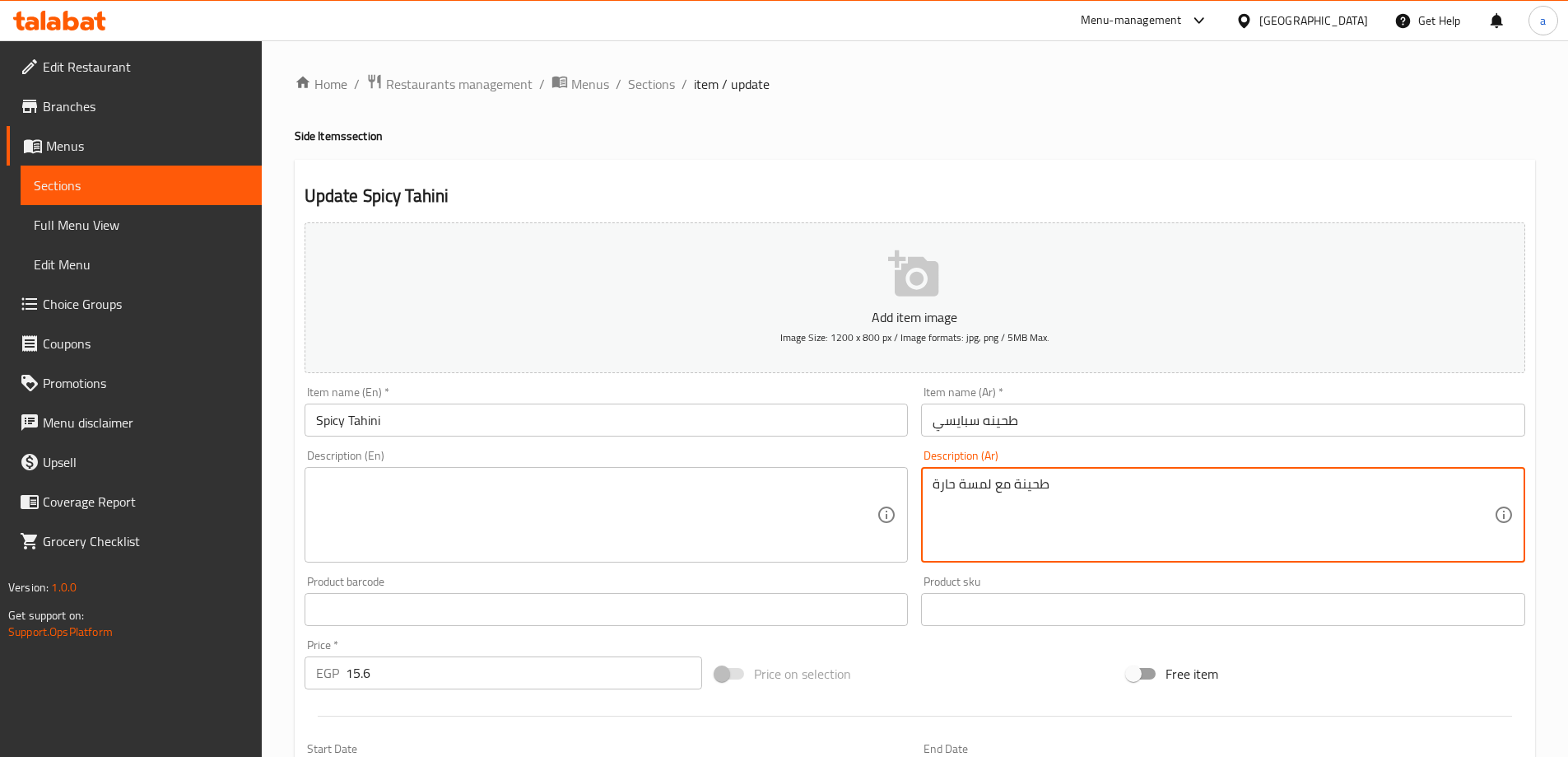
type textarea "طحينة مع لمسة حارة"
click at [441, 492] on textarea at bounding box center [597, 515] width 562 height 78
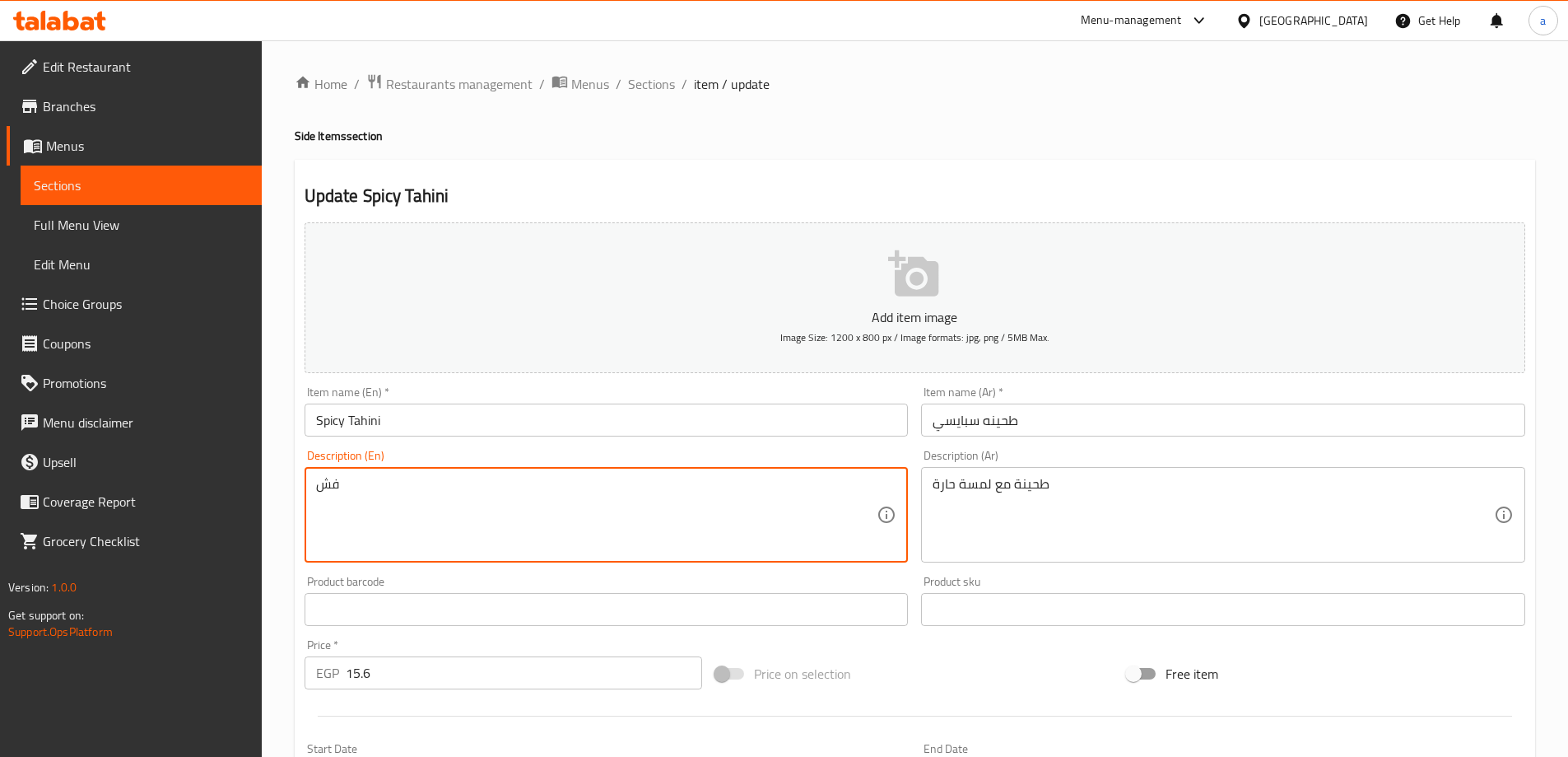
type textarea "ف"
type textarea "Tahini with a spicy touch"
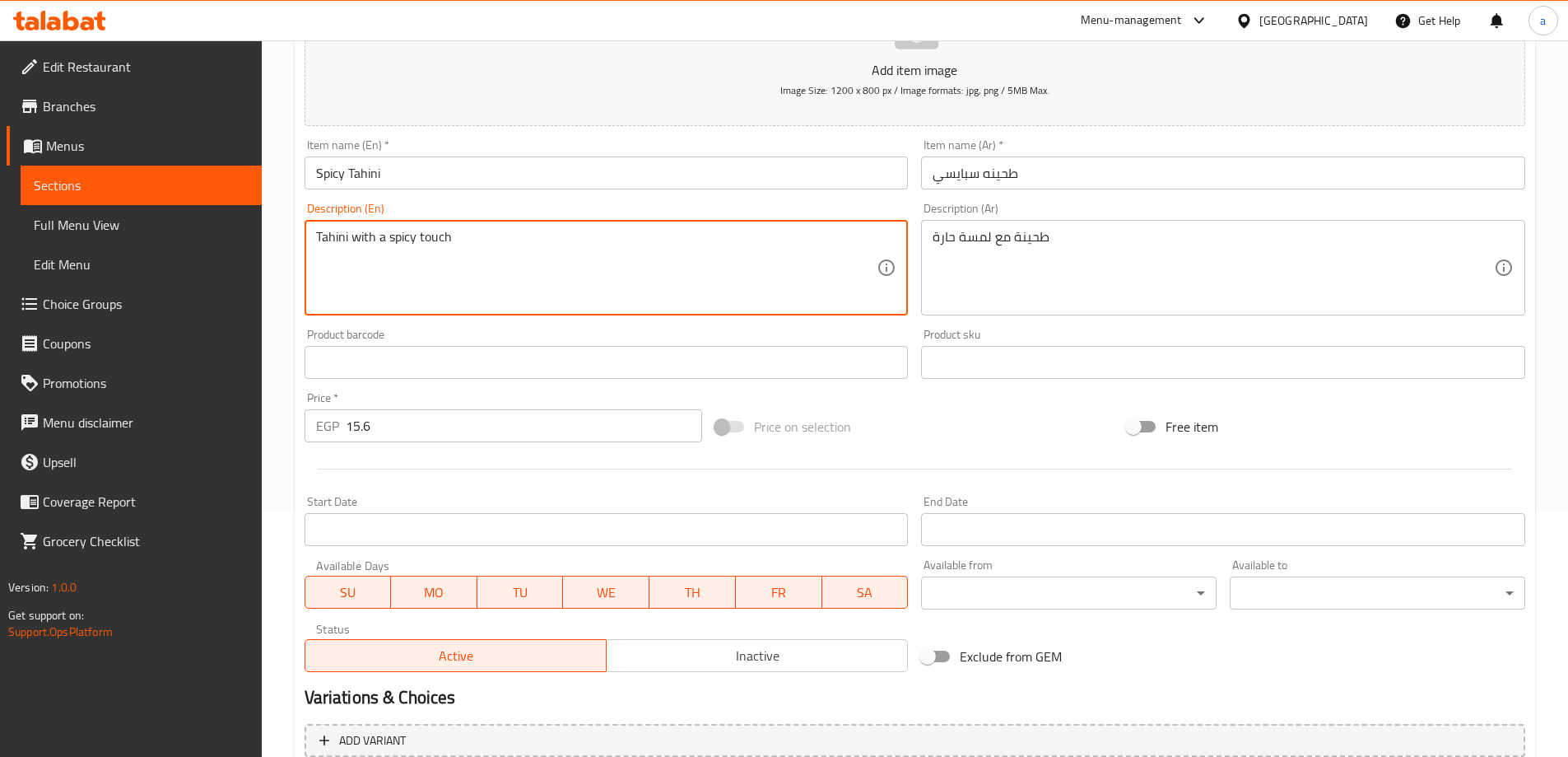
scroll to position [407, 0]
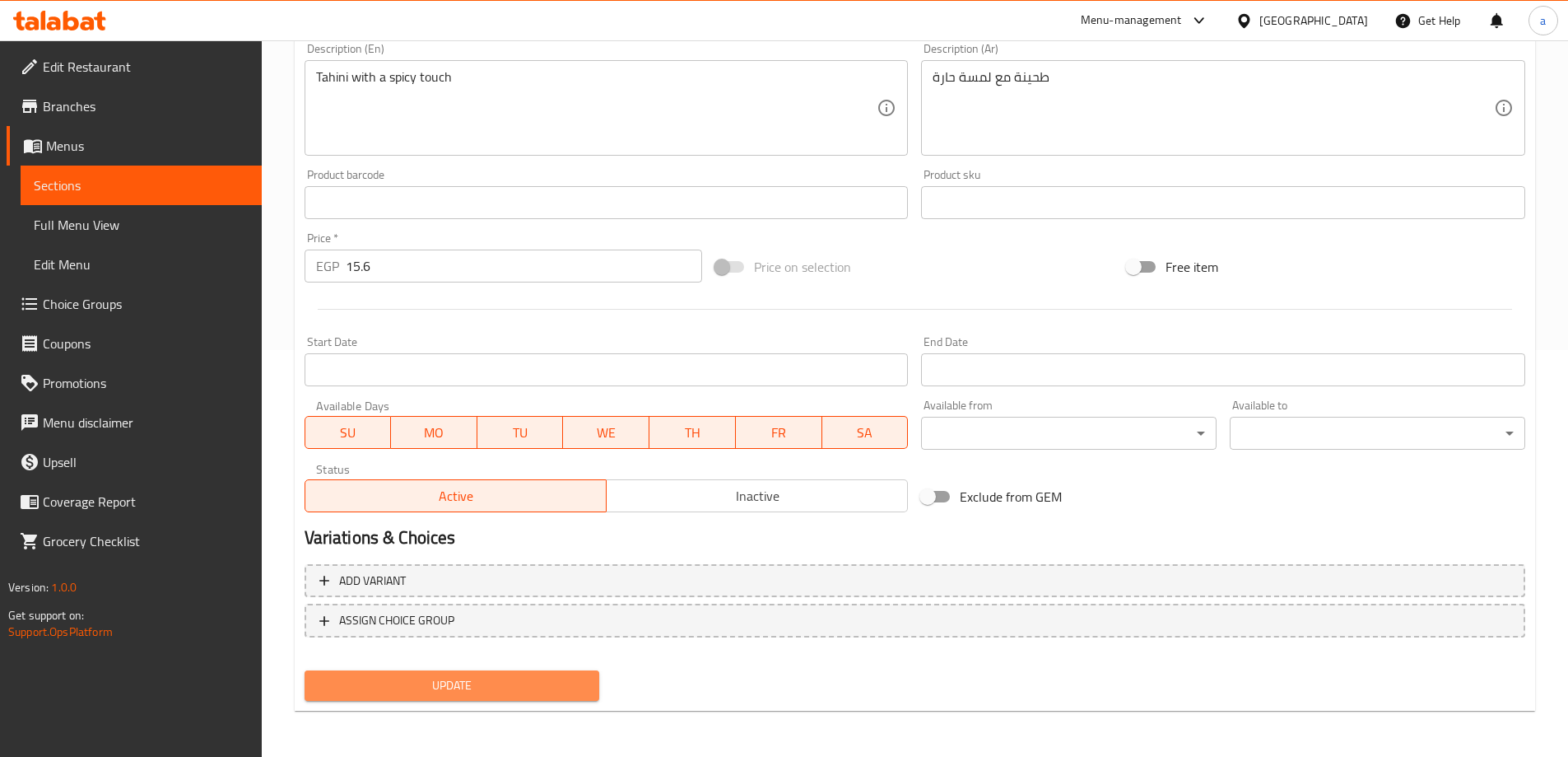
click at [424, 680] on span "Update" at bounding box center [452, 686] width 269 height 20
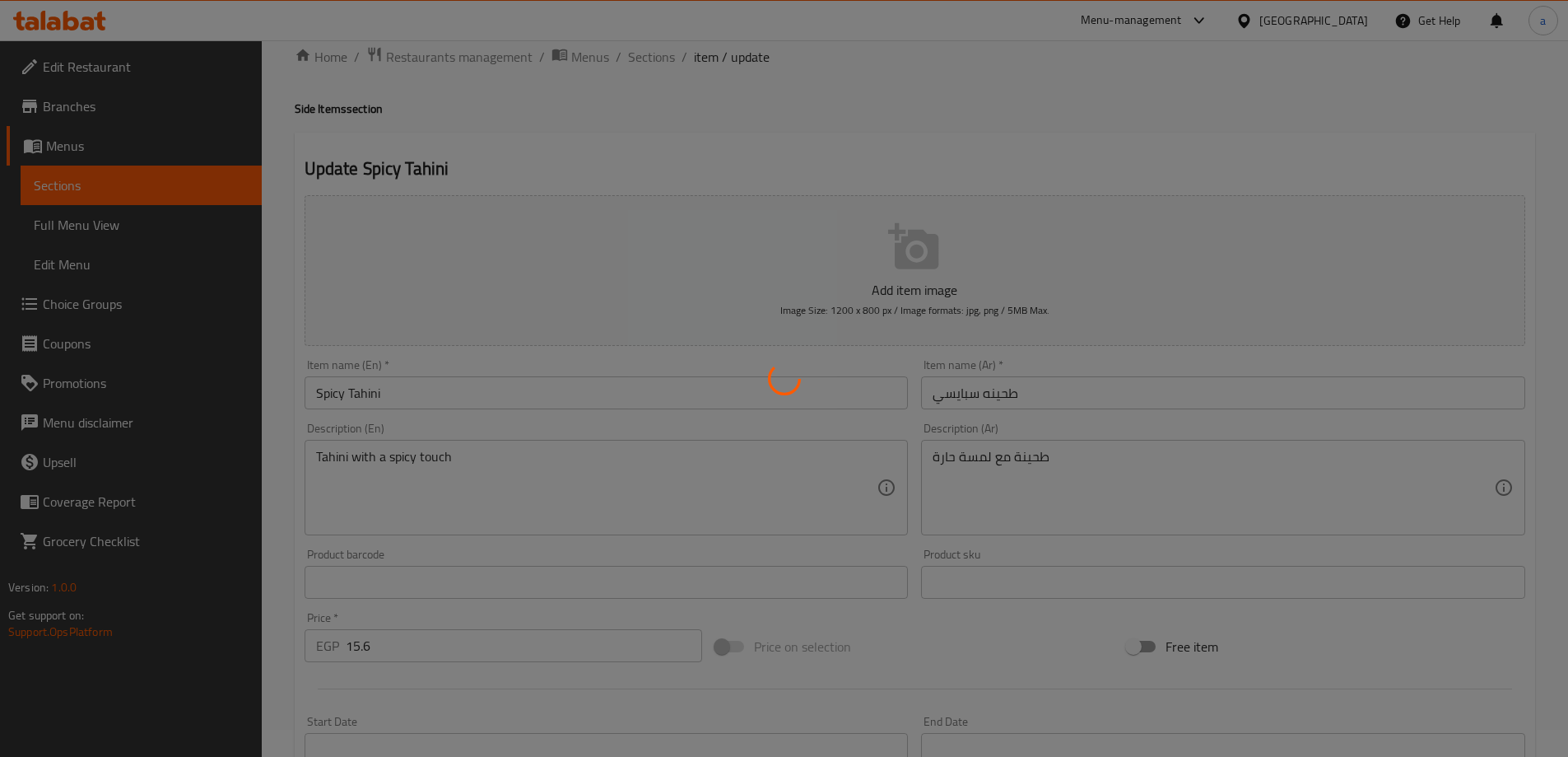
scroll to position [0, 0]
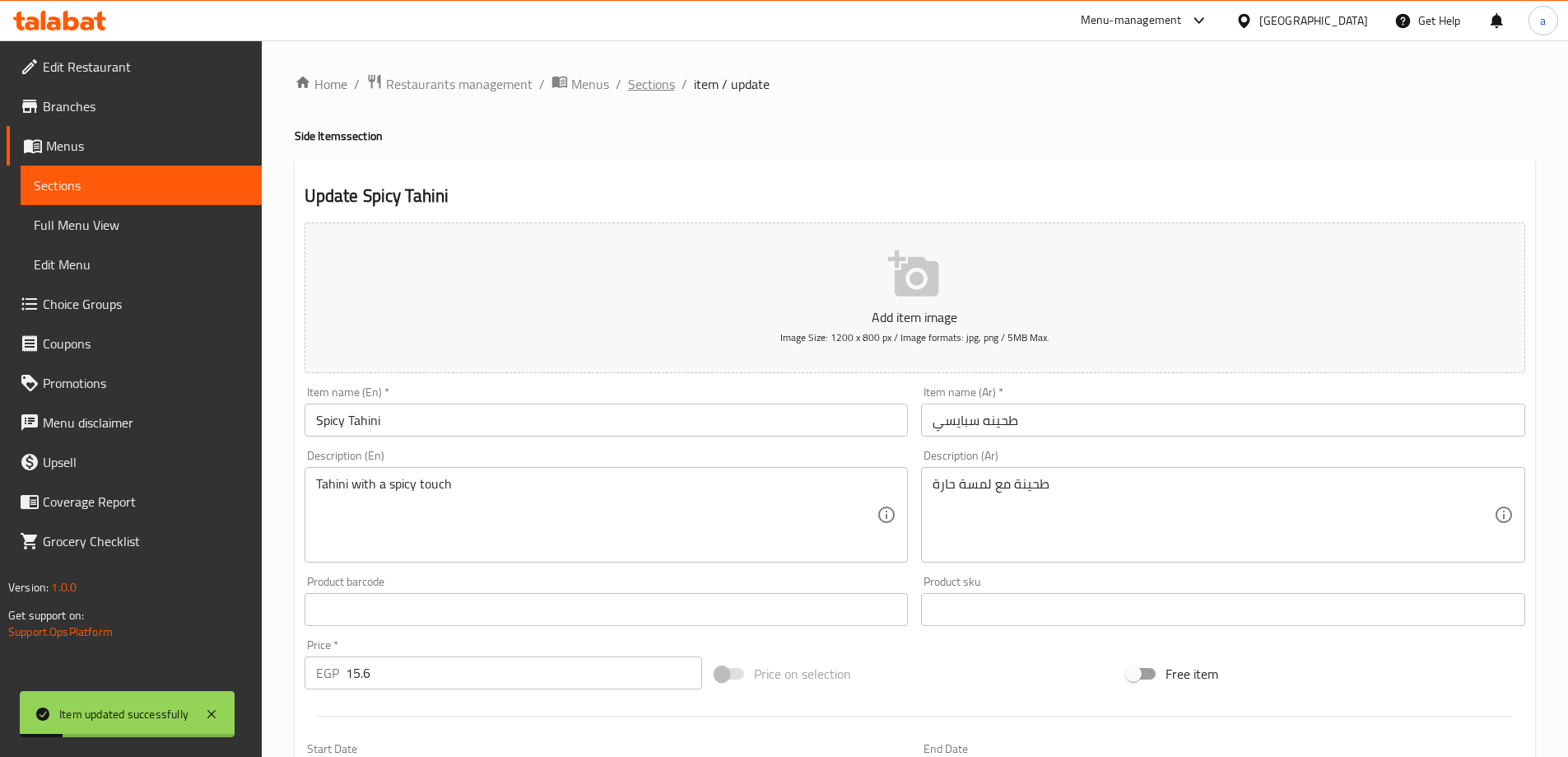
click at [657, 82] on span "Sections" at bounding box center [652, 83] width 47 height 19
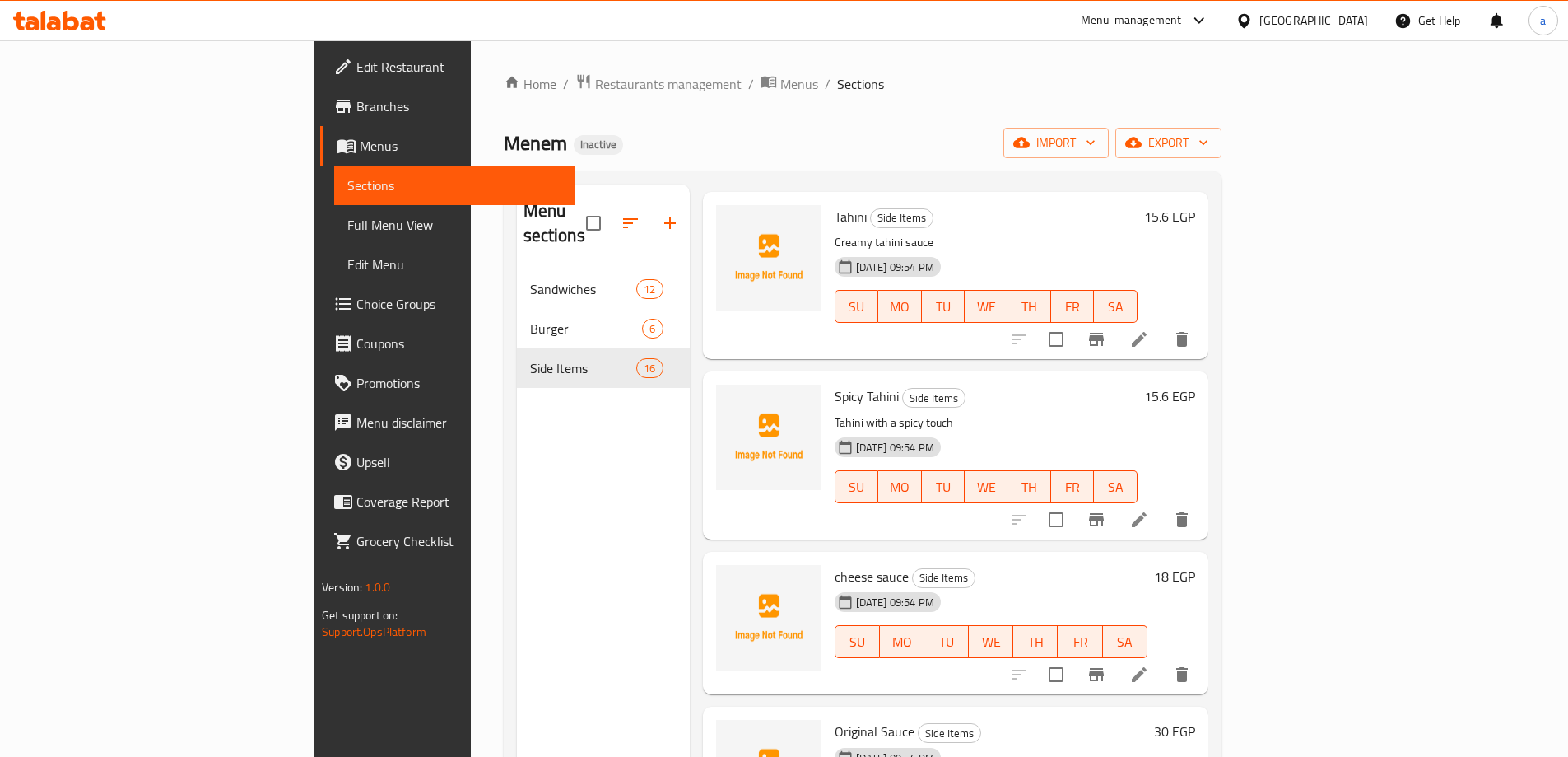
scroll to position [1482, 0]
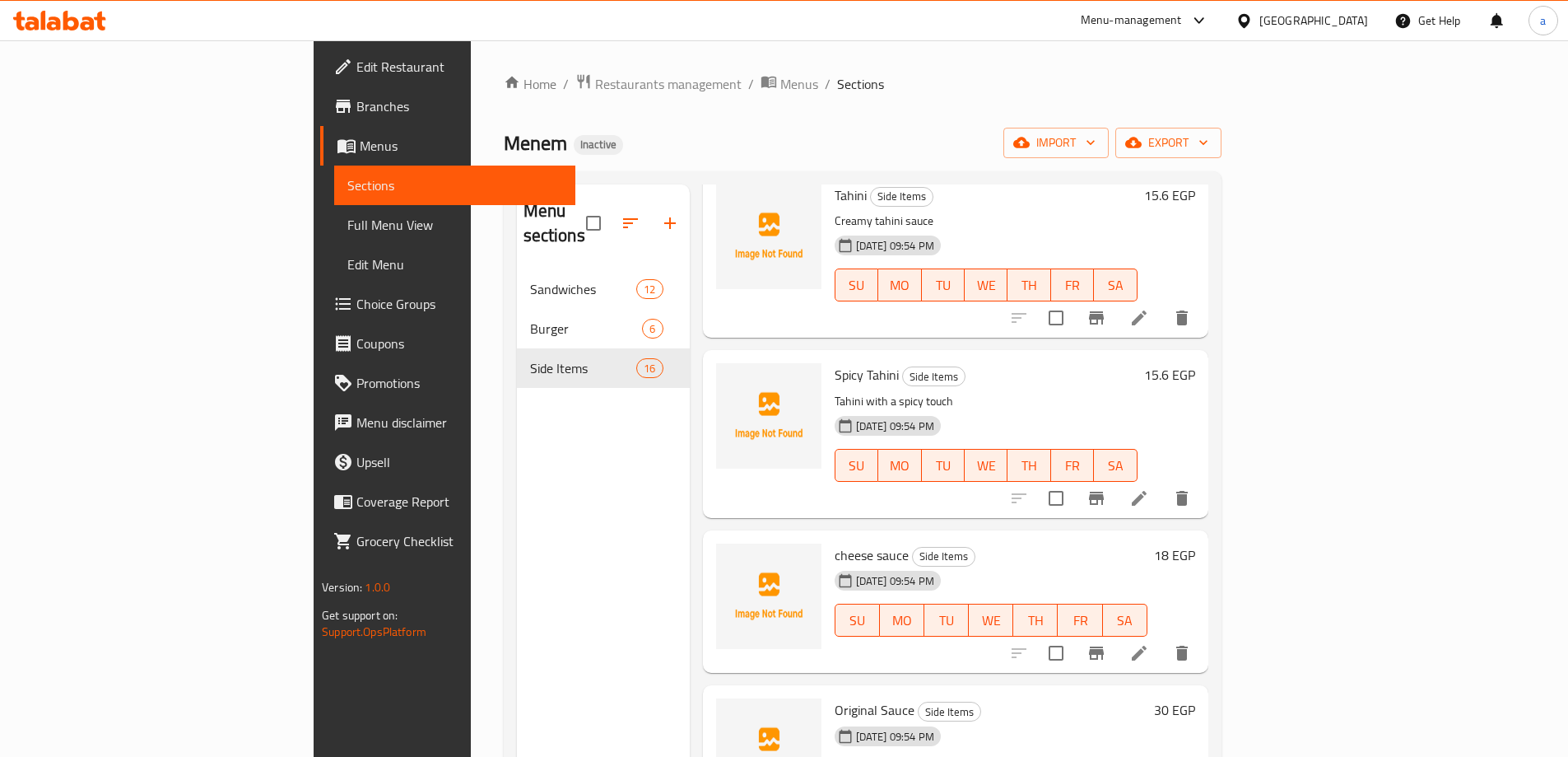
click at [1149, 643] on icon at bounding box center [1138, 653] width 19 height 19
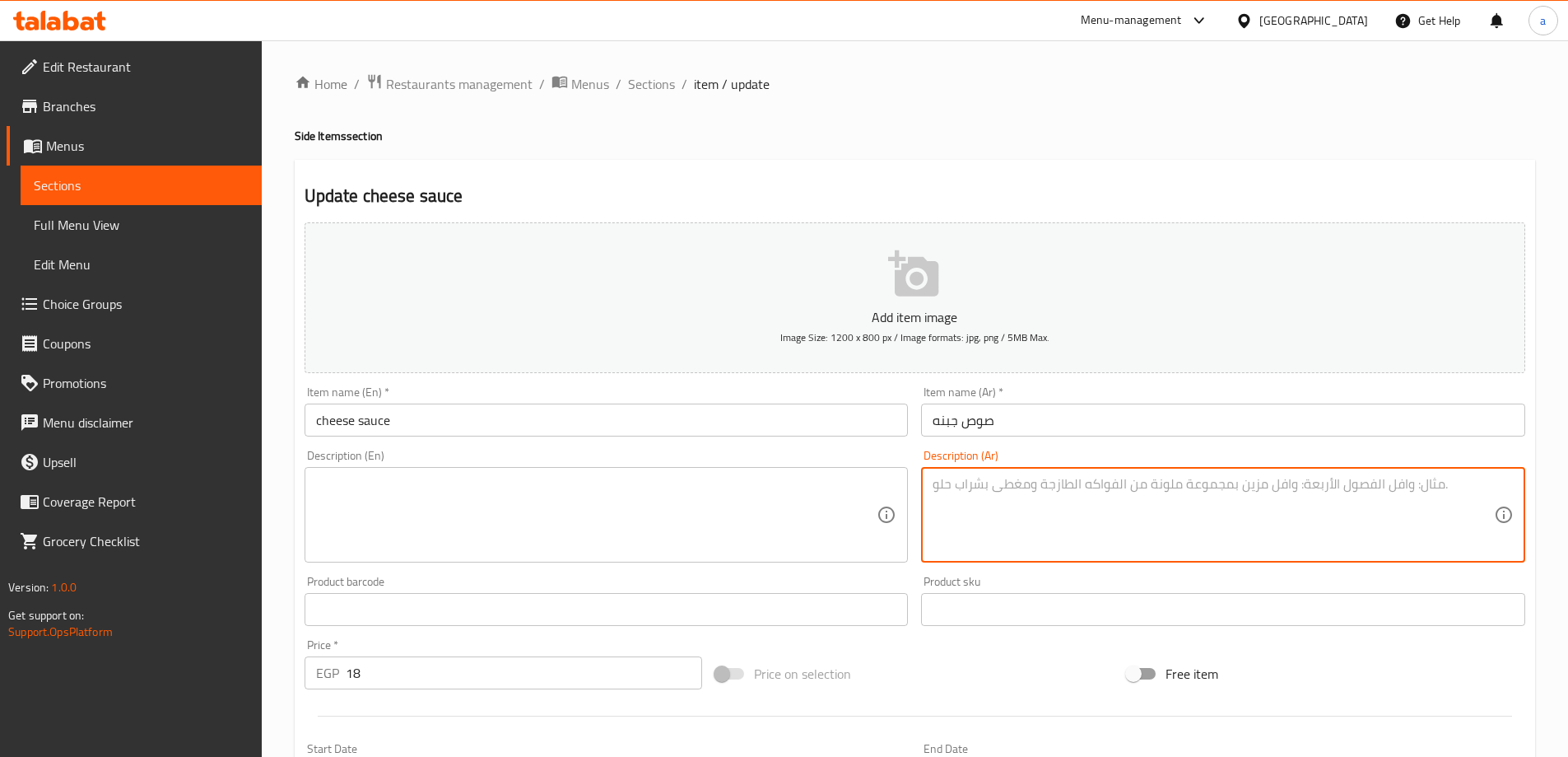
click at [986, 521] on textarea at bounding box center [1213, 515] width 562 height 78
paste textarea "جبنة كريمية غنية الطعم"
type textarea "جبنة كريمية غنية الطعم"
click at [752, 505] on textarea at bounding box center [597, 515] width 562 height 78
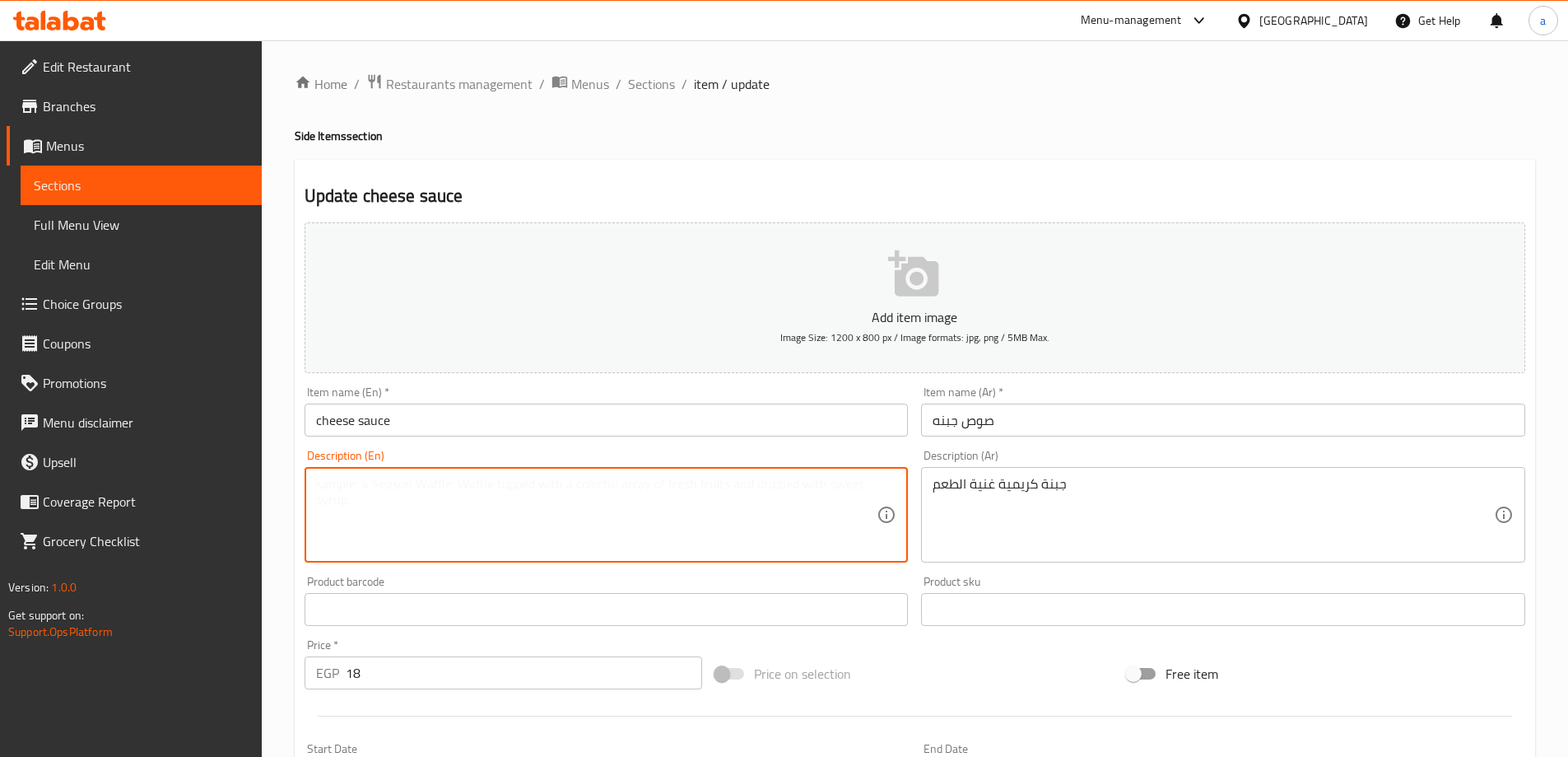
type textarea "v"
type textarea "c"
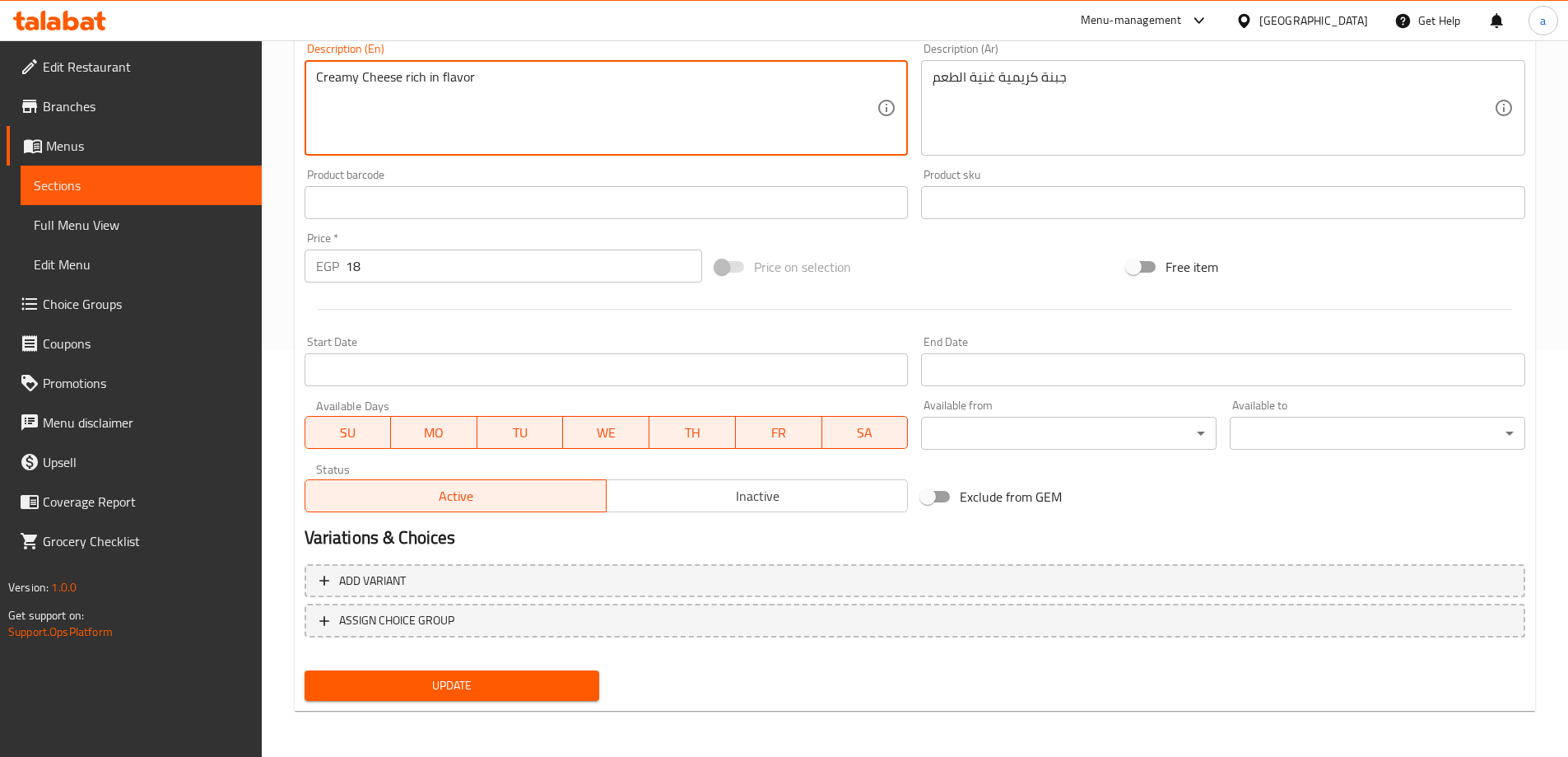
type textarea "Creamy Cheese rich in flavor"
click at [452, 691] on span "Update" at bounding box center [452, 686] width 269 height 20
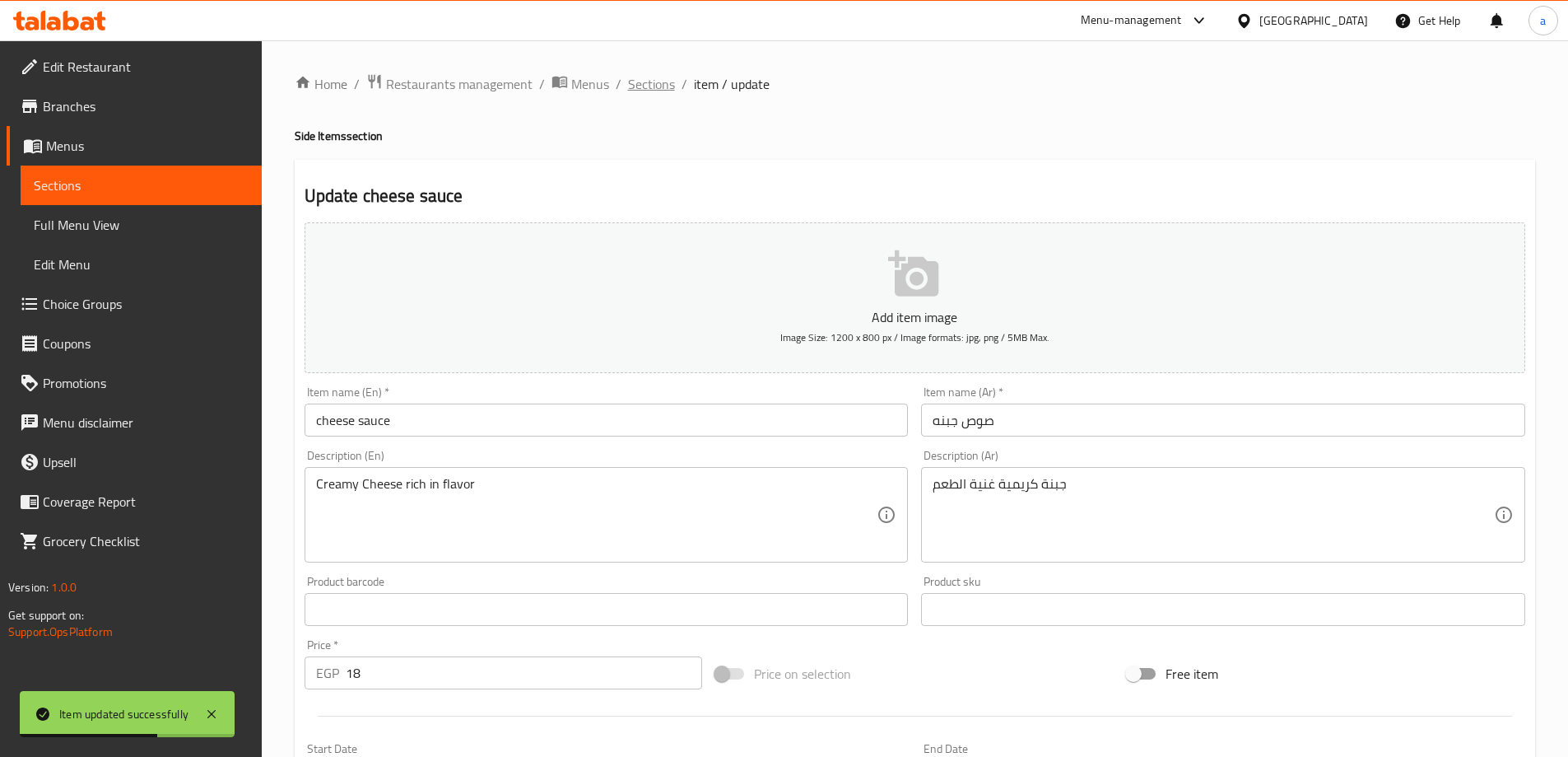
click at [652, 90] on span "Sections" at bounding box center [652, 83] width 47 height 19
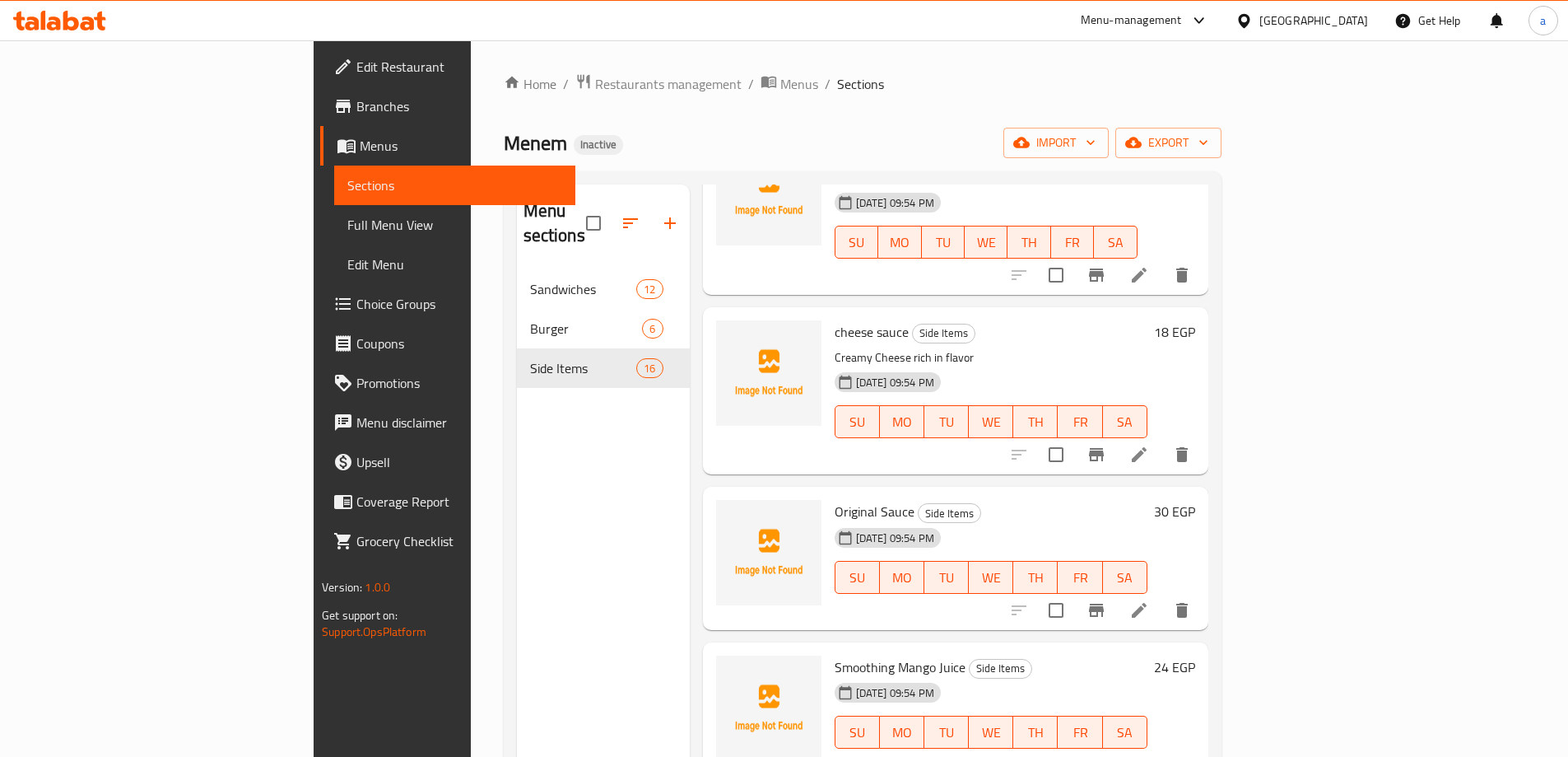
scroll to position [1729, 0]
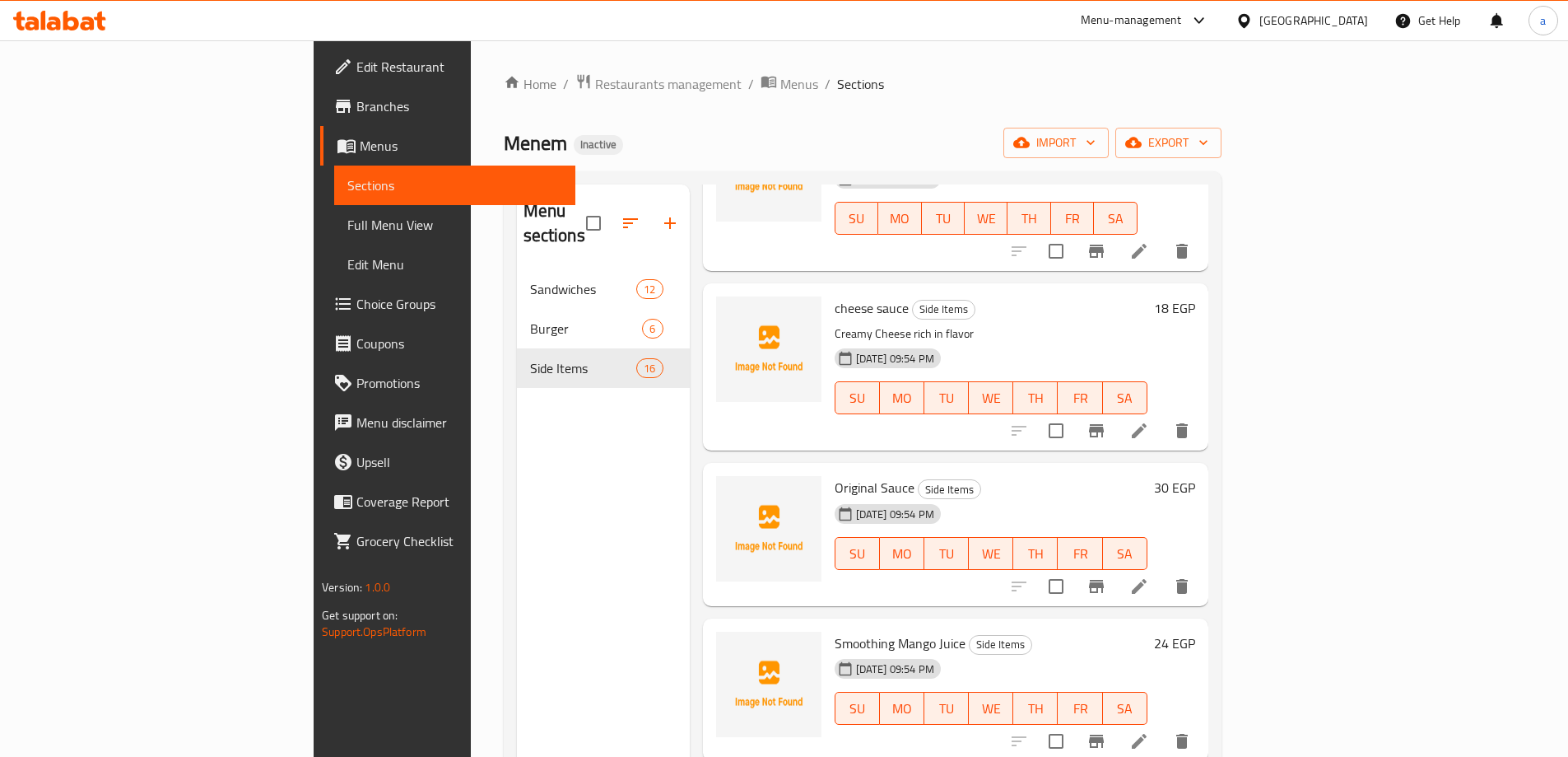
click at [1162, 571] on li at bounding box center [1138, 585] width 46 height 29
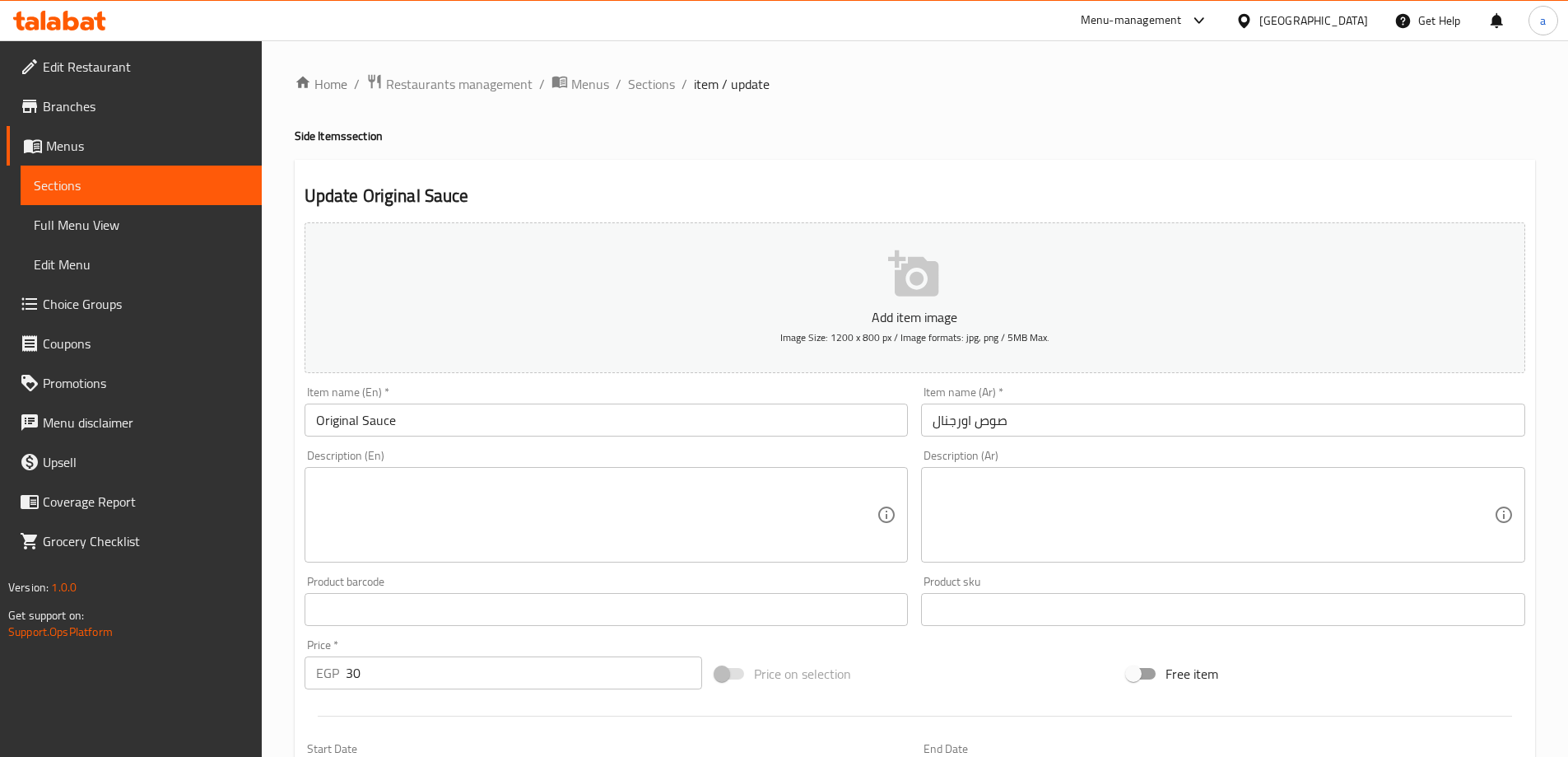
click at [990, 503] on textarea at bounding box center [1213, 515] width 562 height 78
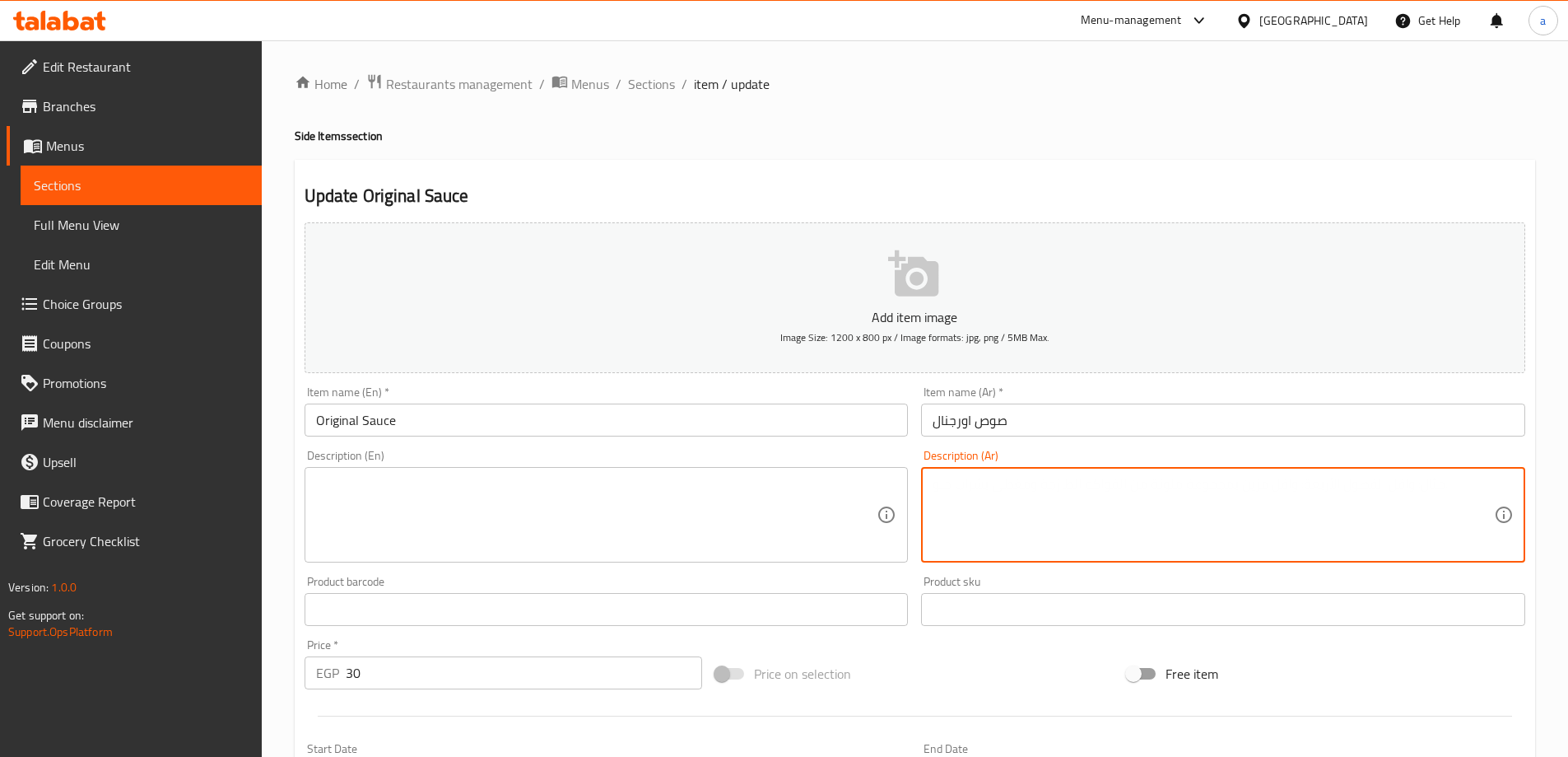
paste textarea "صوص خاص بطعم كلاسيكي مميز"
type textarea "صوص خاص بطعم كلاسيكي مميز"
click at [628, 516] on textarea at bounding box center [597, 515] width 562 height 78
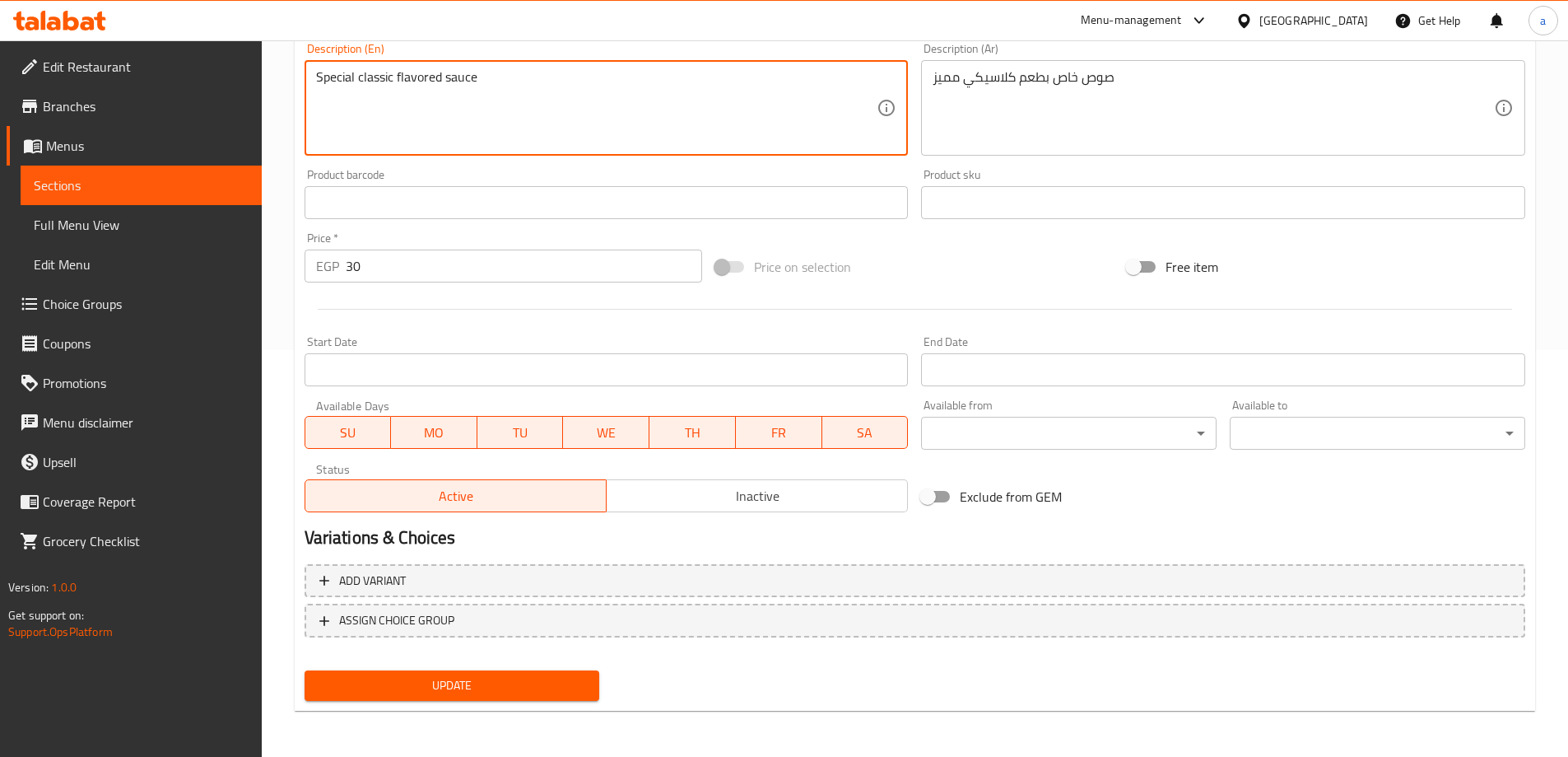
type textarea "Special classic flavored sauce"
click at [509, 697] on button "Update" at bounding box center [451, 686] width 295 height 30
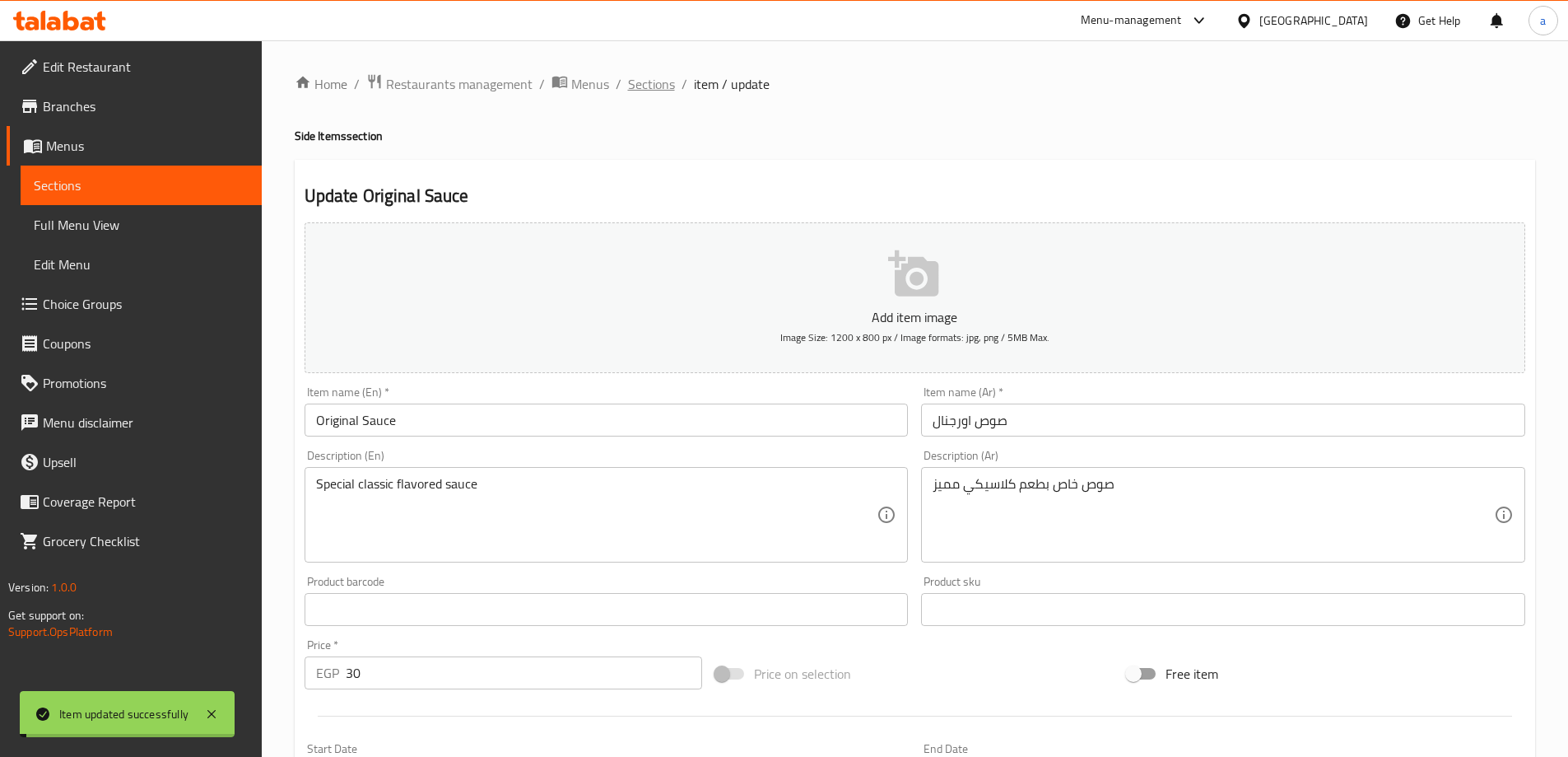
click at [634, 84] on span "Sections" at bounding box center [652, 83] width 47 height 19
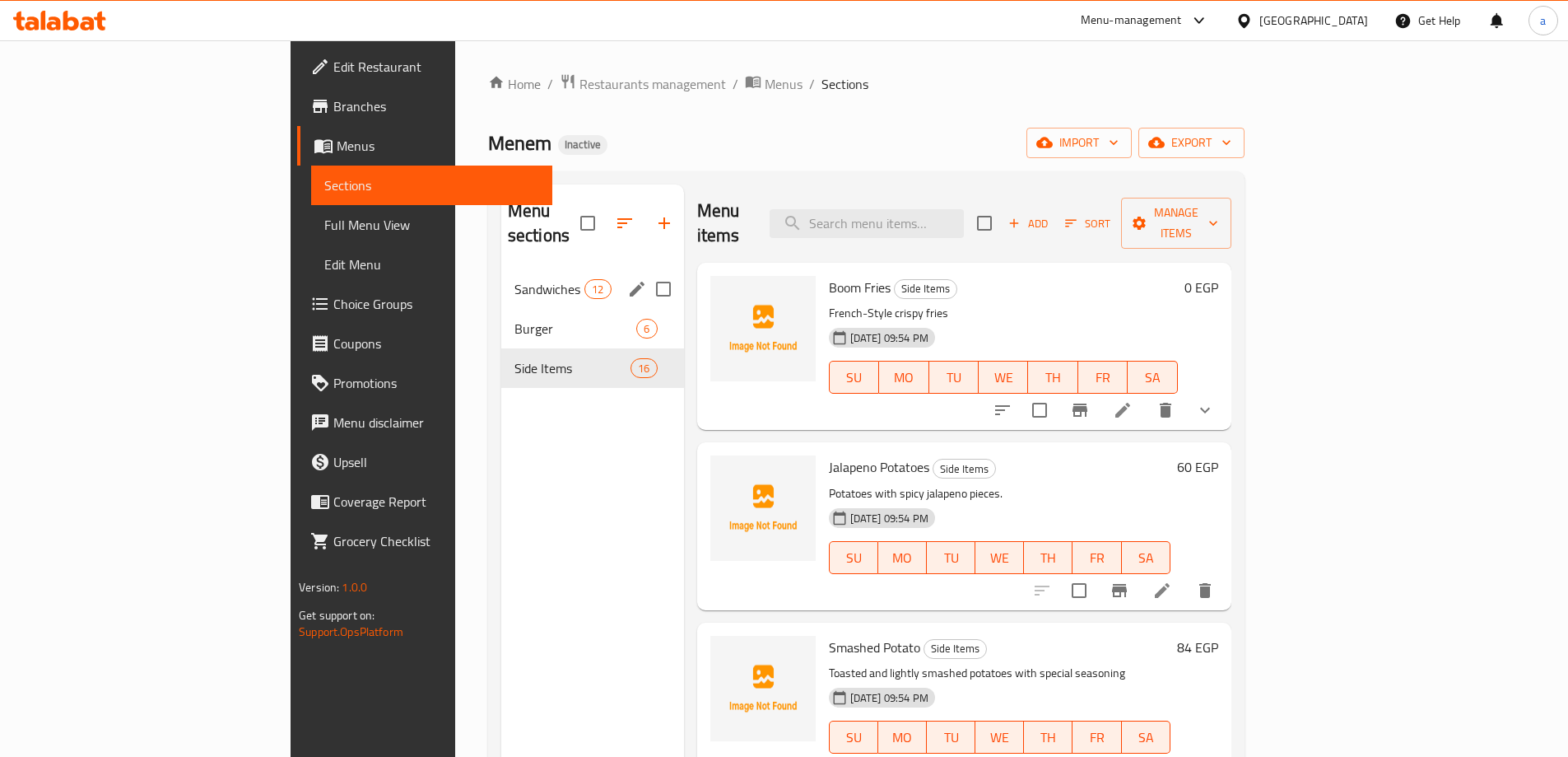
click at [501, 269] on div "Sandwiches 12" at bounding box center [592, 289] width 182 height 40
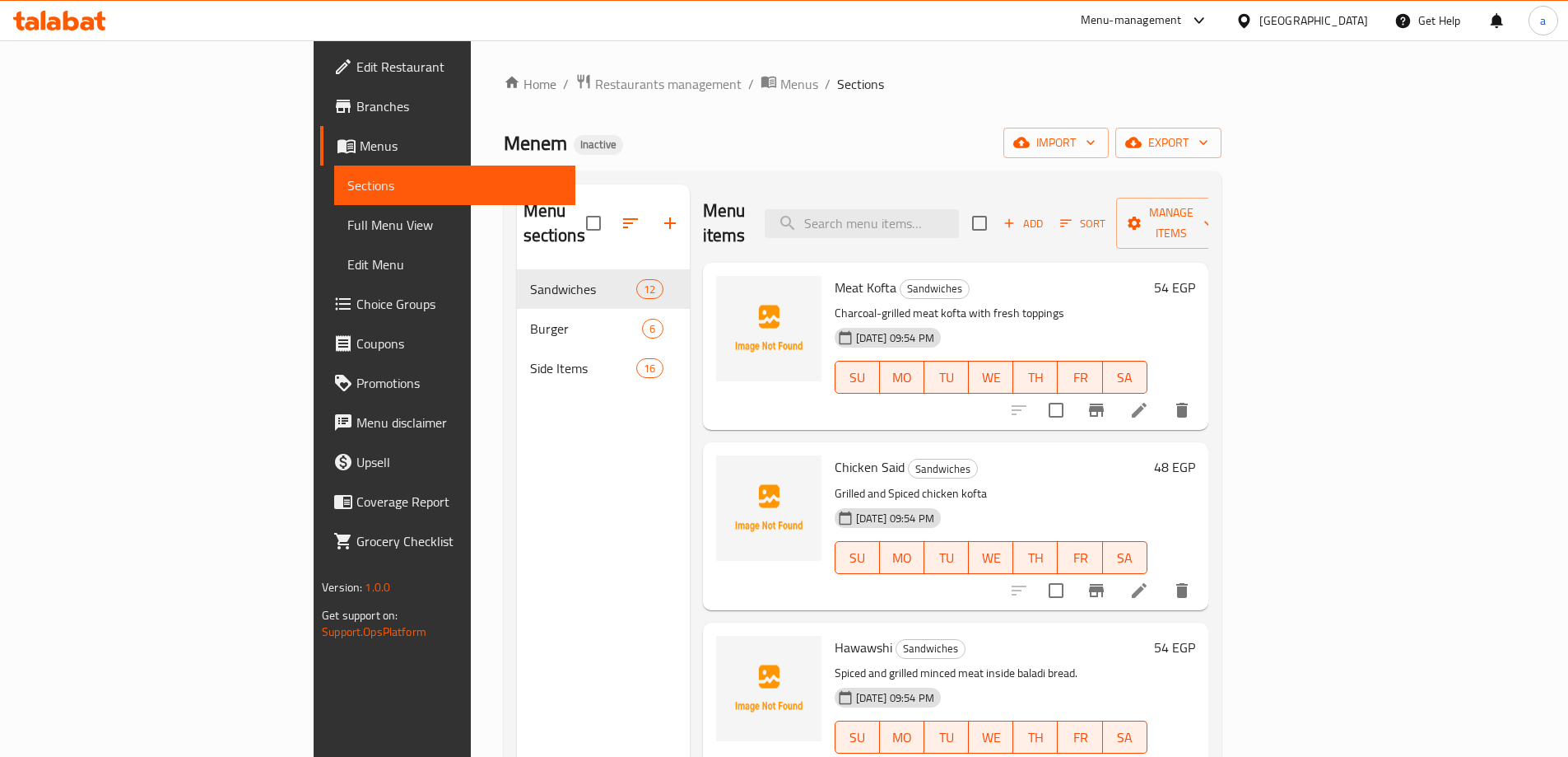
click at [347, 215] on span "Full Menu View" at bounding box center [454, 224] width 214 height 19
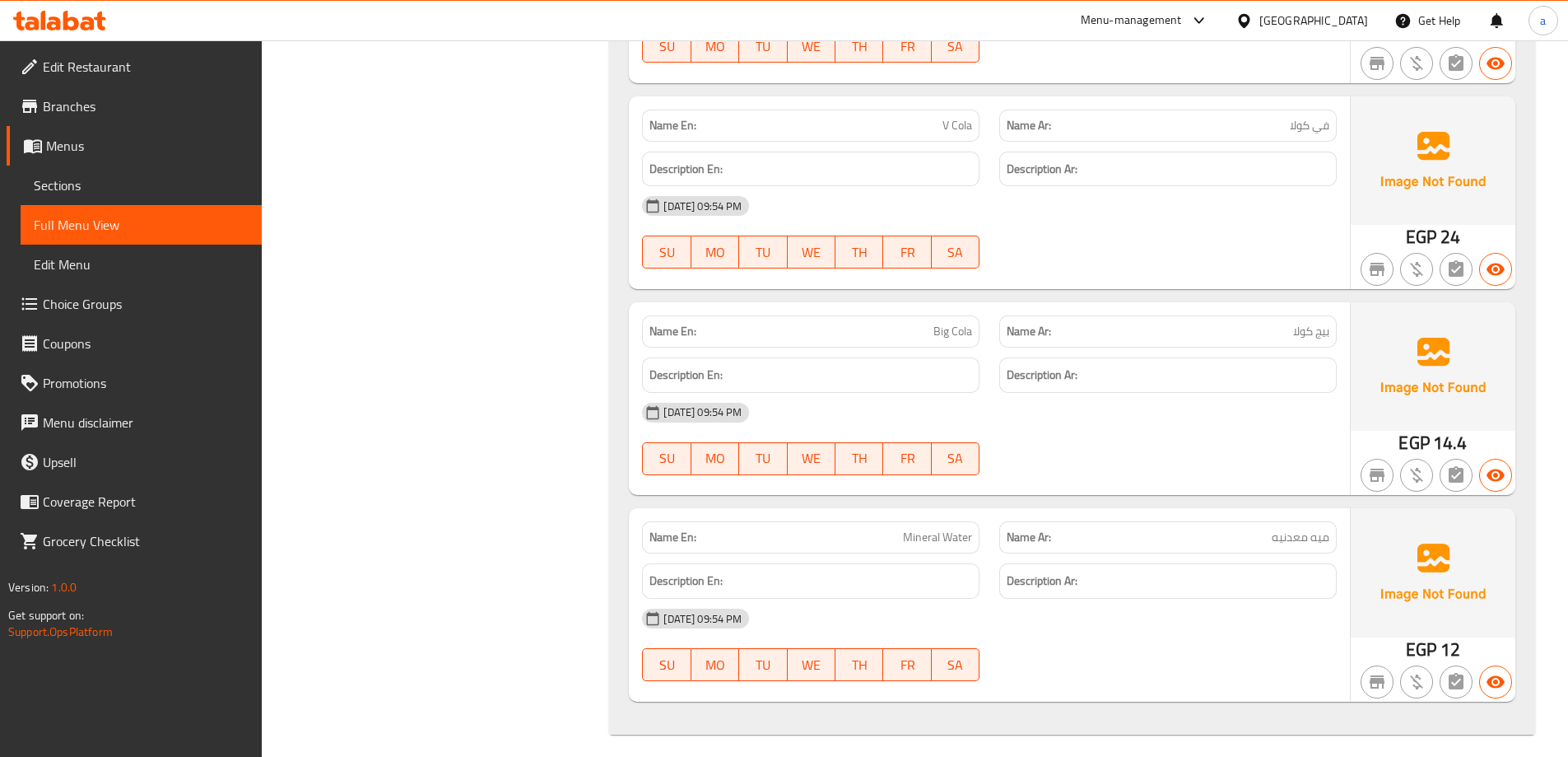
scroll to position [7279, 0]
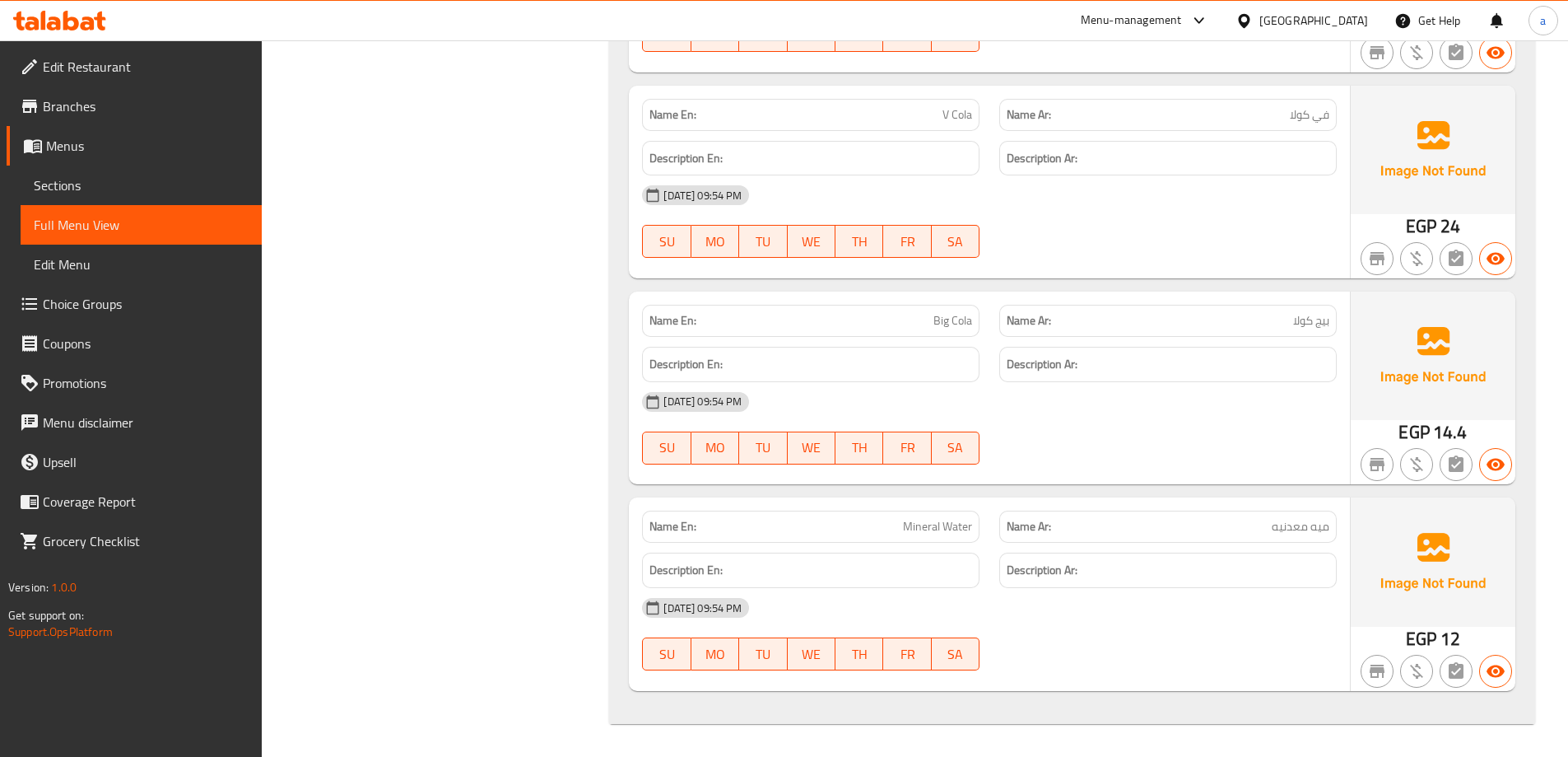
click at [170, 226] on span "Full Menu View" at bounding box center [140, 224] width 214 height 19
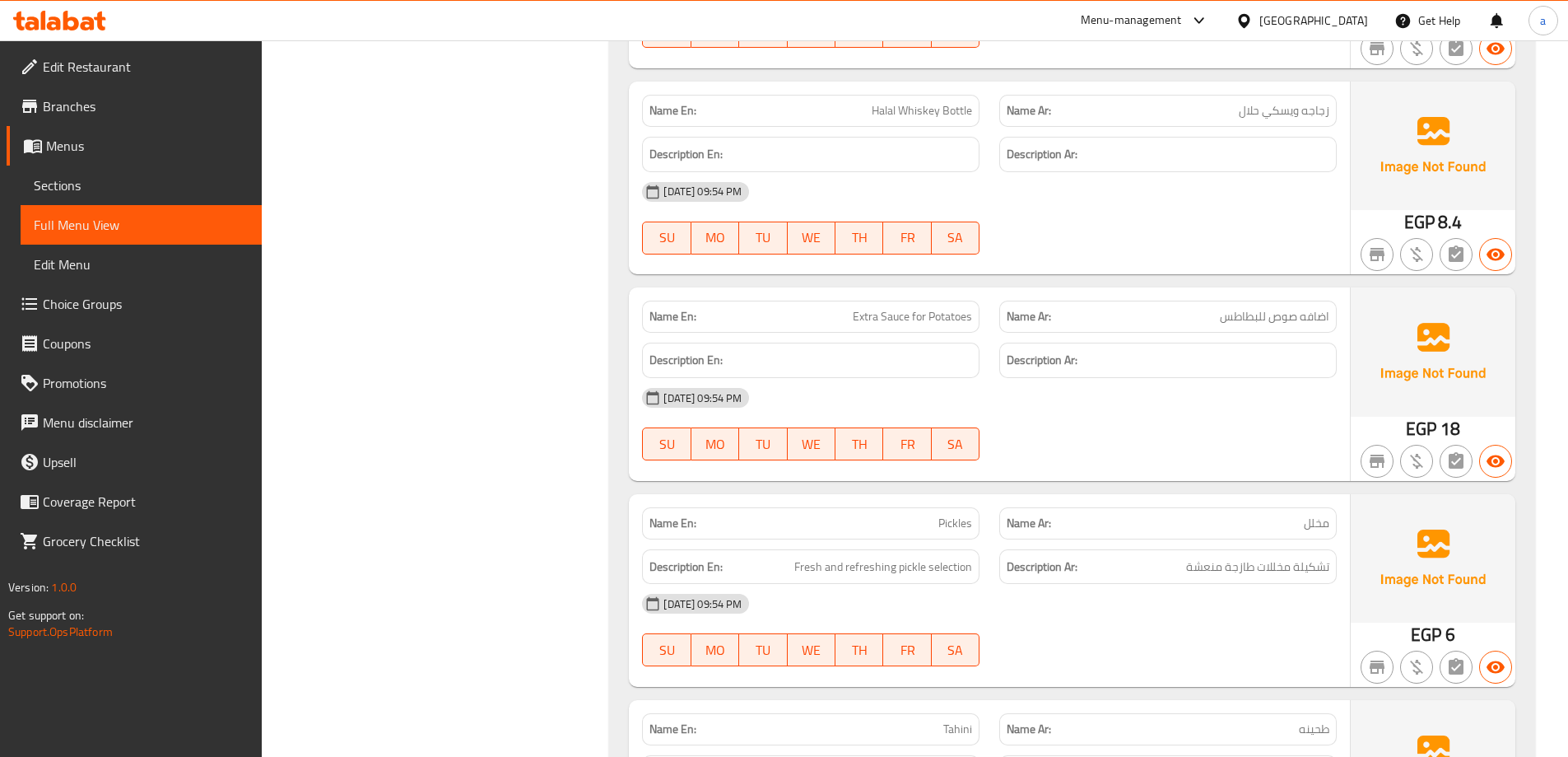
scroll to position [5632, 0]
drag, startPoint x: 85, startPoint y: 194, endPoint x: 101, endPoint y: 194, distance: 16.0
click at [85, 194] on span "Sections" at bounding box center [140, 185] width 214 height 19
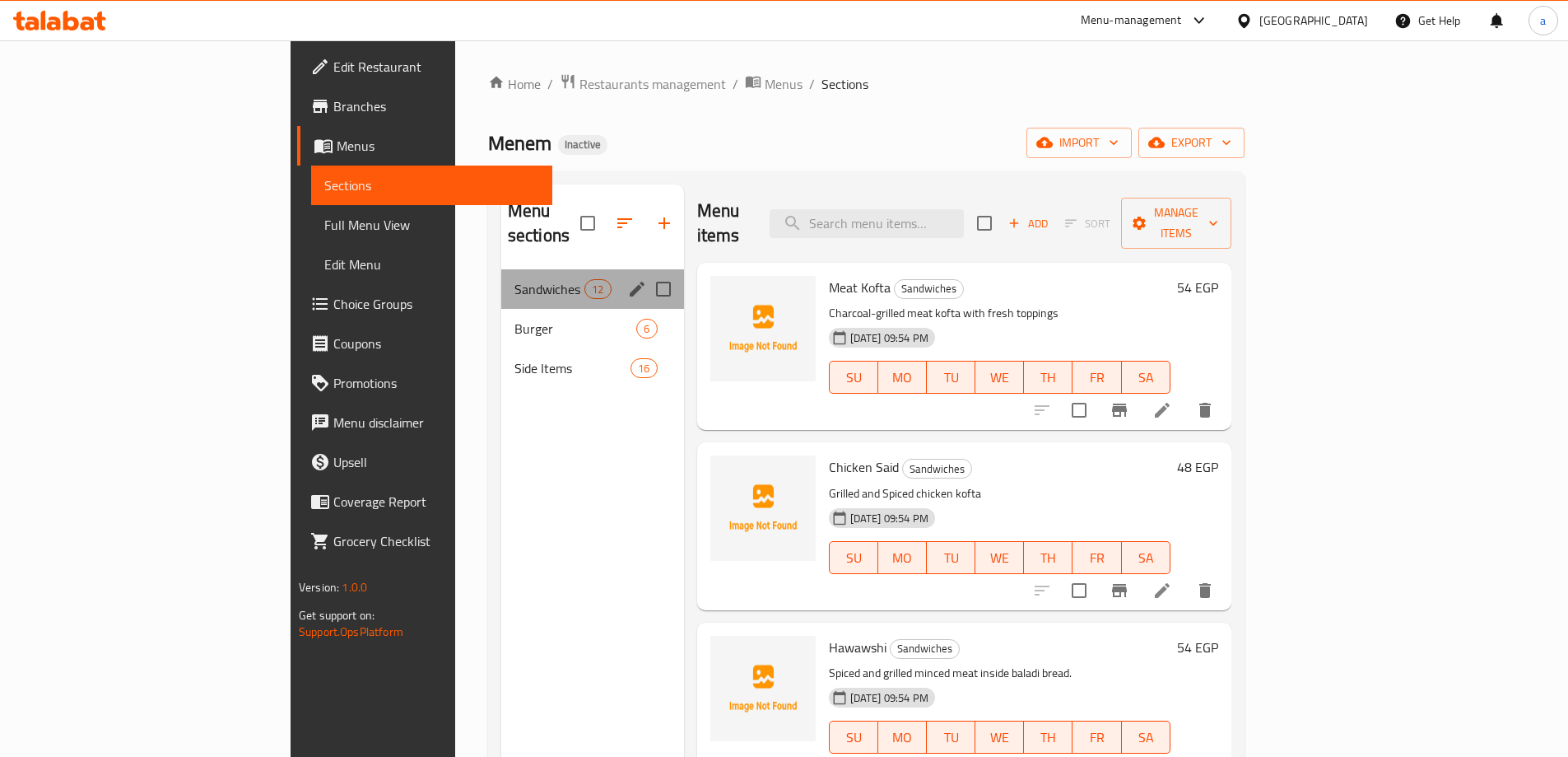
click at [501, 275] on div "Sandwiches 12" at bounding box center [592, 289] width 182 height 40
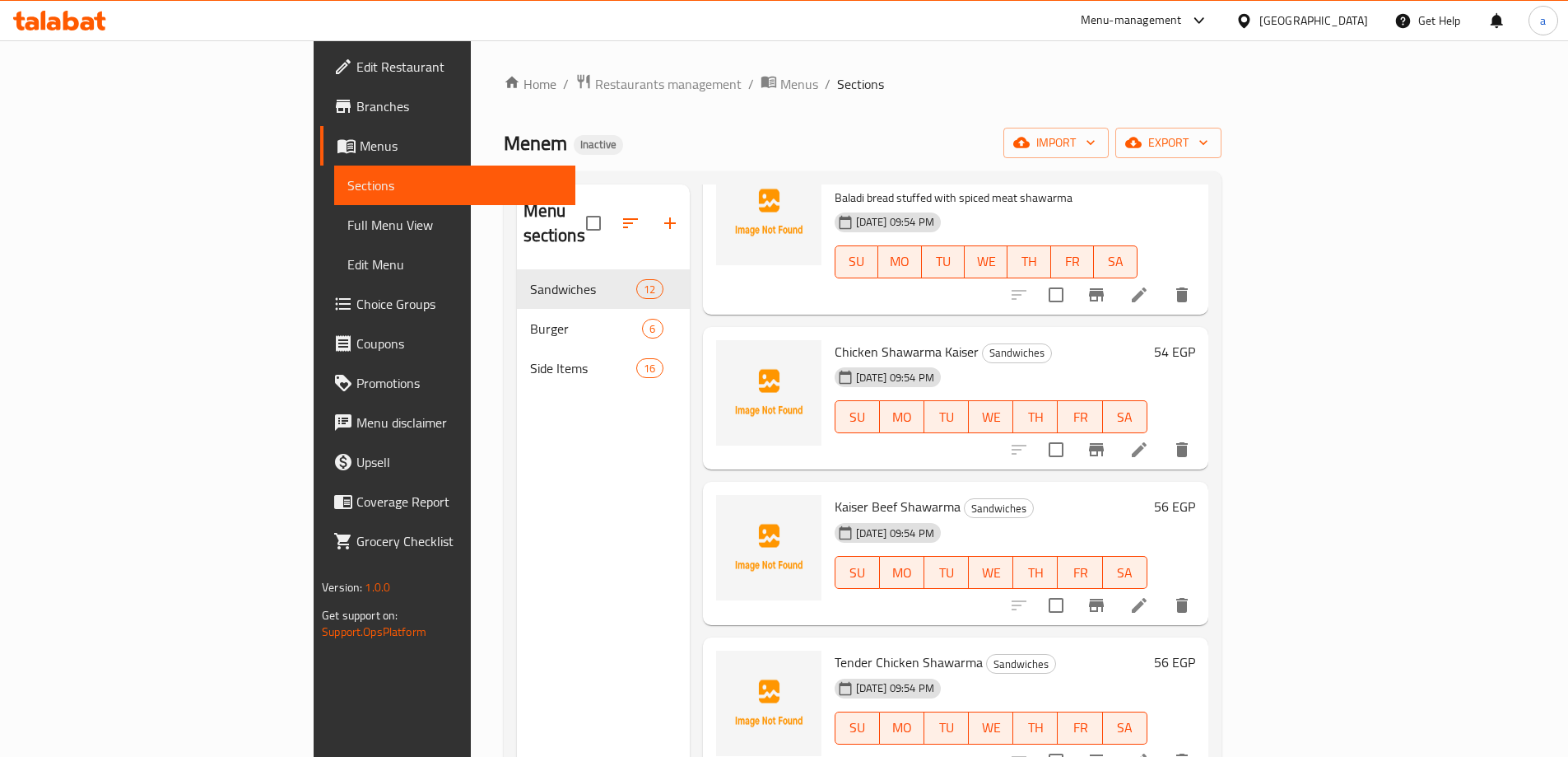
scroll to position [659, 0]
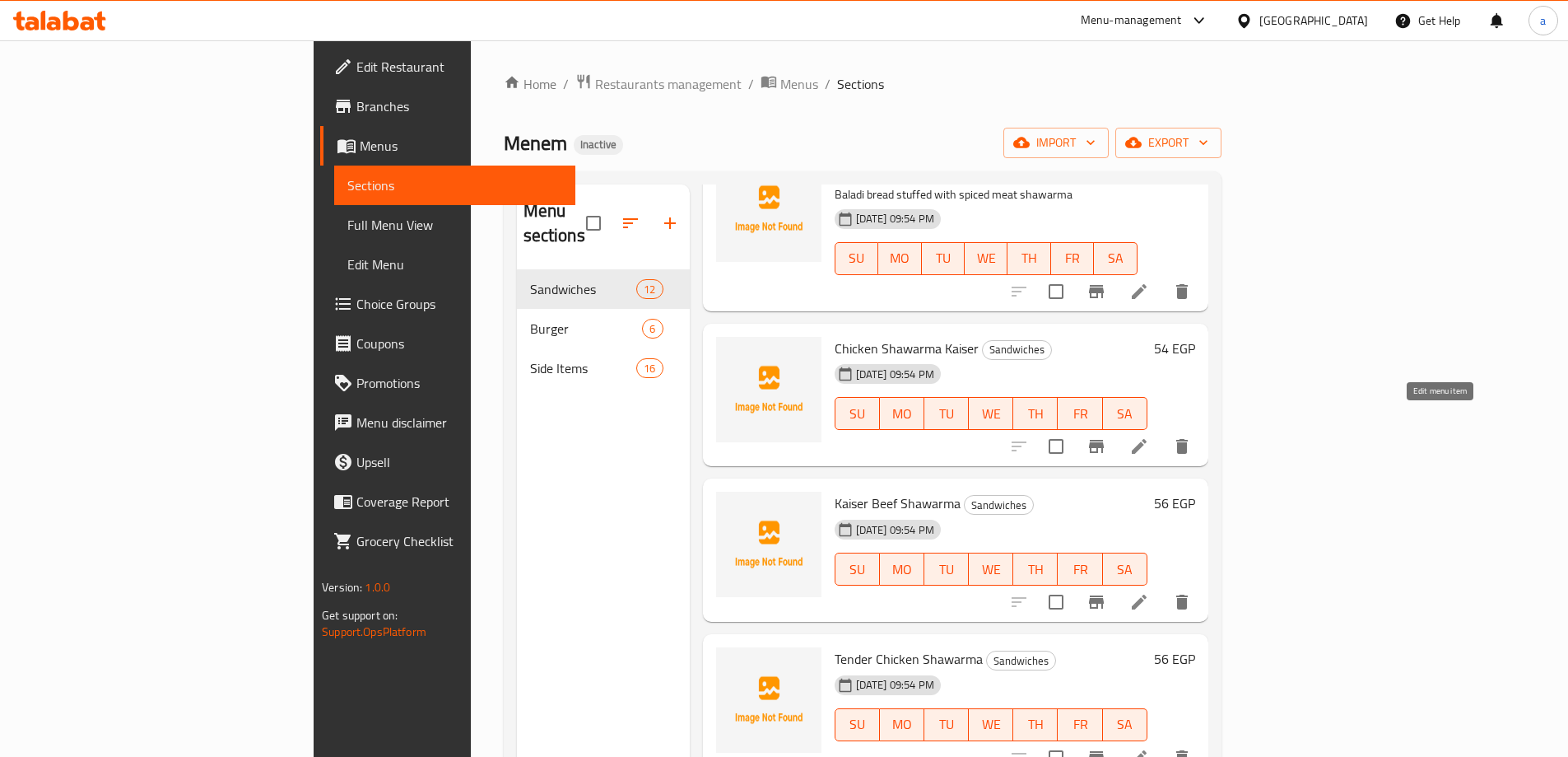
click at [1149, 437] on icon at bounding box center [1138, 446] width 19 height 19
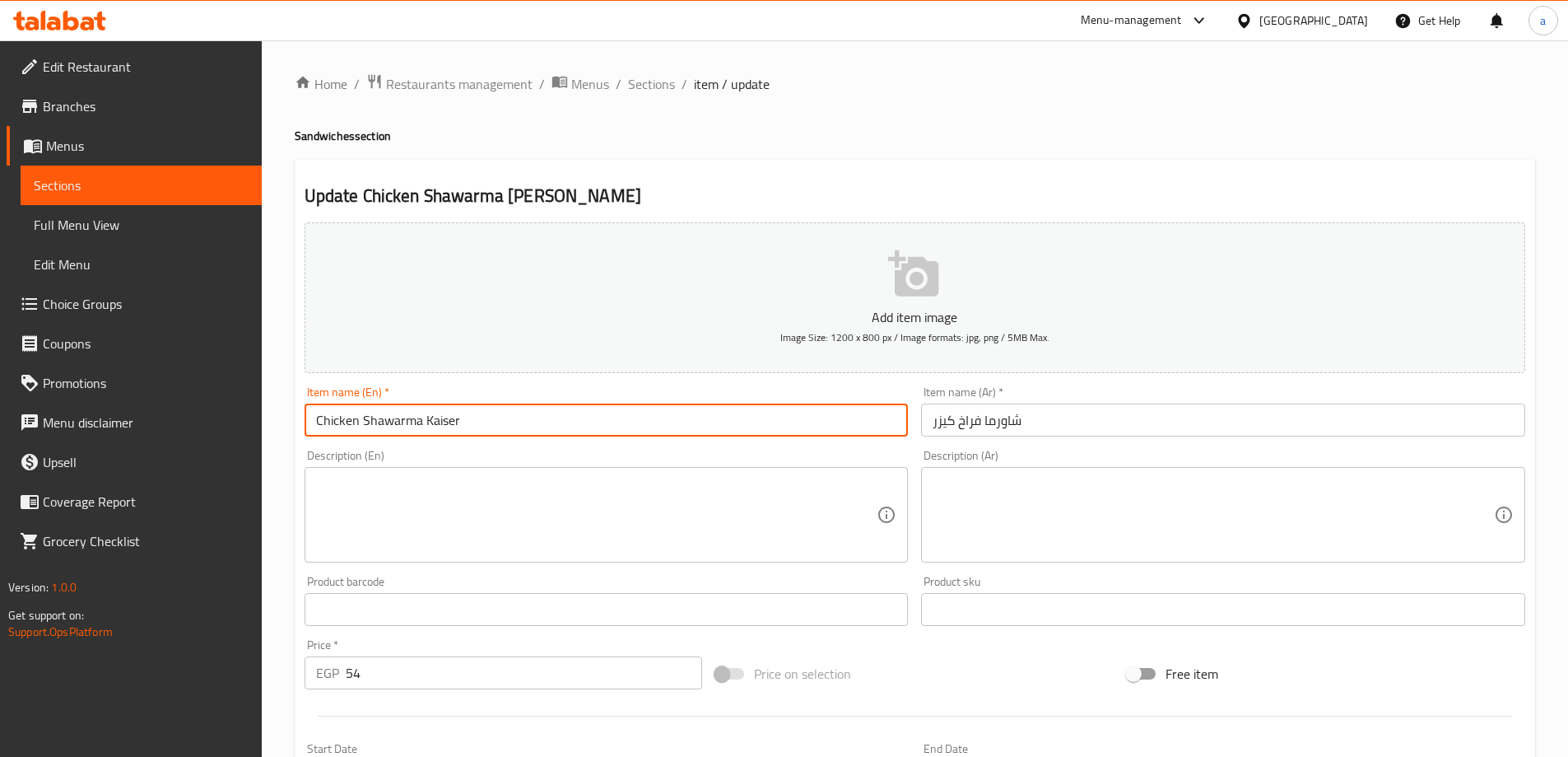
drag, startPoint x: 478, startPoint y: 421, endPoint x: 423, endPoint y: 426, distance: 55.2
click at [423, 426] on input "Chicken Shawarma Kaiser" at bounding box center [606, 420] width 604 height 33
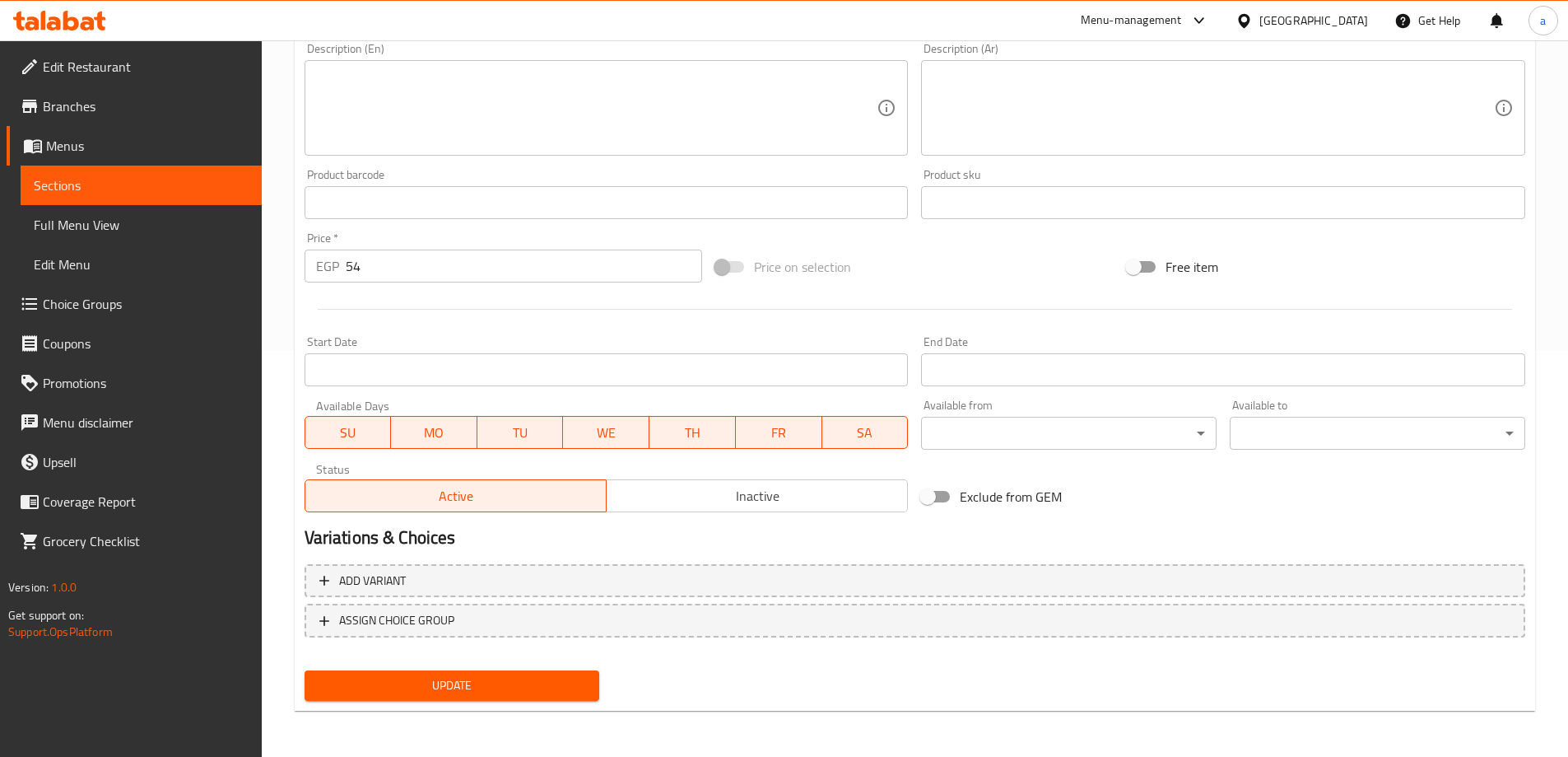
type input "Chicken Shawarma Bun"
click at [428, 686] on span "Update" at bounding box center [452, 686] width 269 height 20
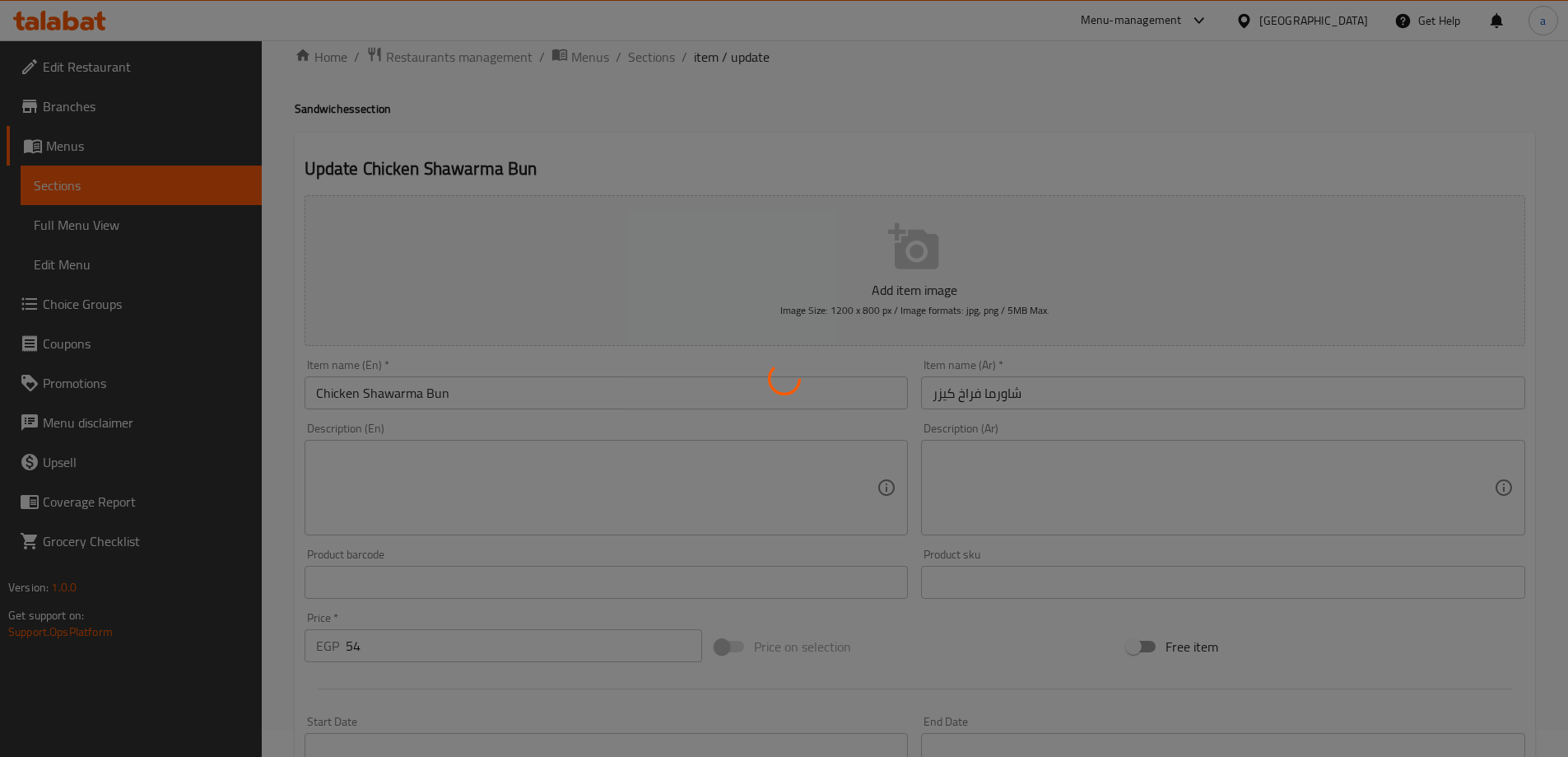
scroll to position [0, 0]
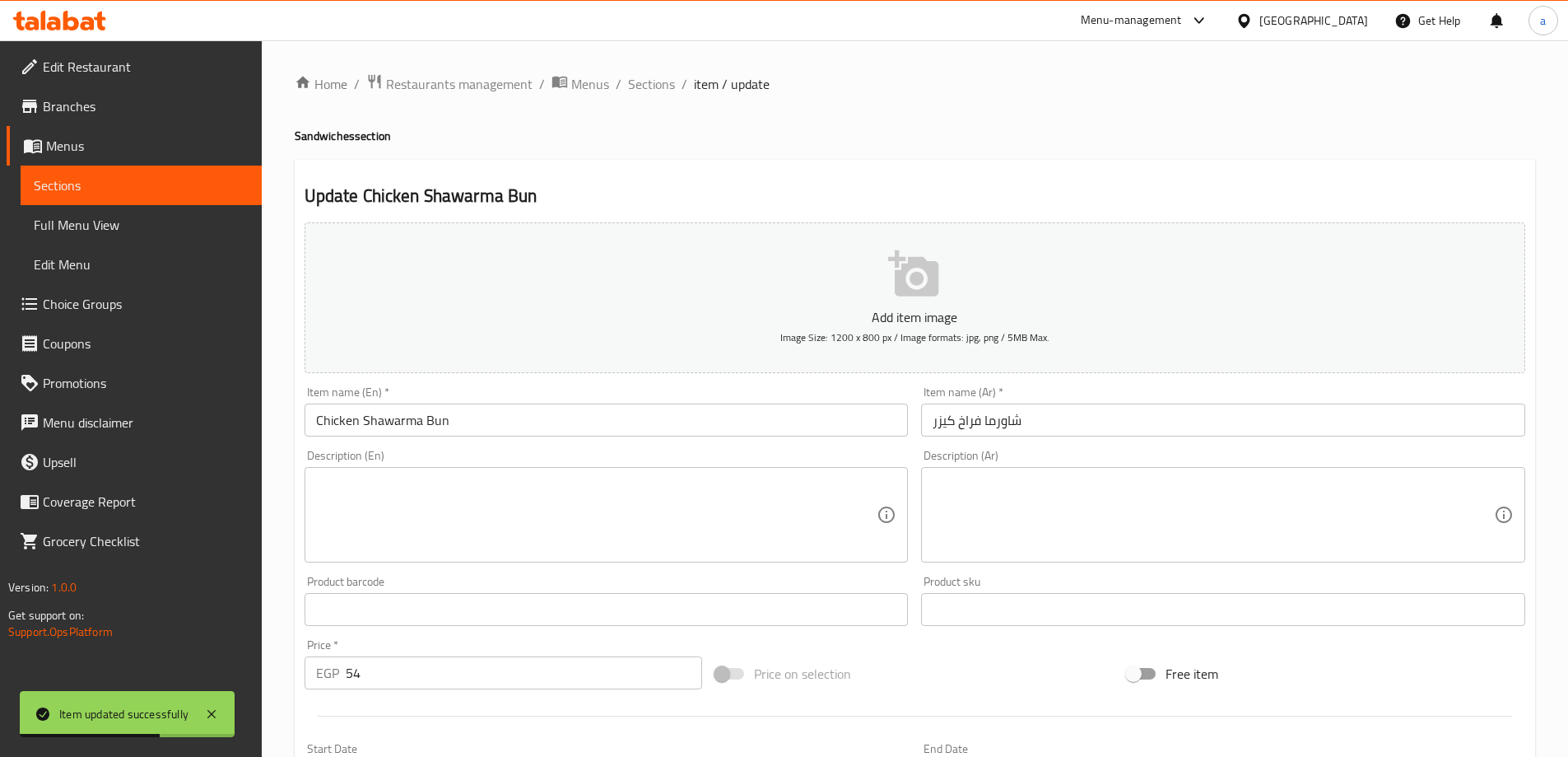
drag, startPoint x: 653, startPoint y: 87, endPoint x: 675, endPoint y: 158, distance: 74.3
click at [653, 86] on span "Sections" at bounding box center [652, 83] width 47 height 19
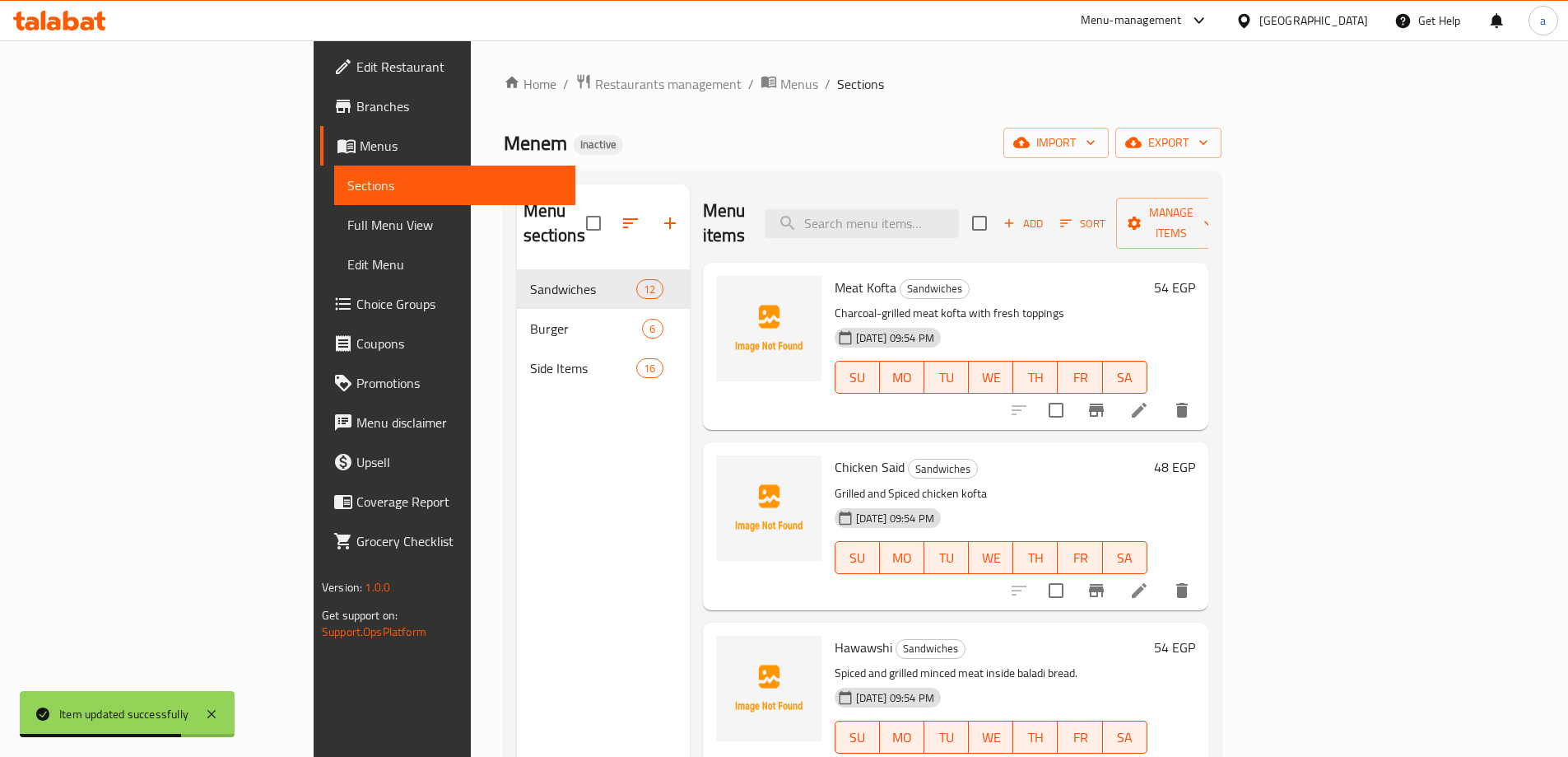
click at [800, 182] on div "Menu sections Sandwiches 12 Burger 6 Side Items 16 Menu items Add Sort Manage i…" at bounding box center [863, 563] width 718 height 783
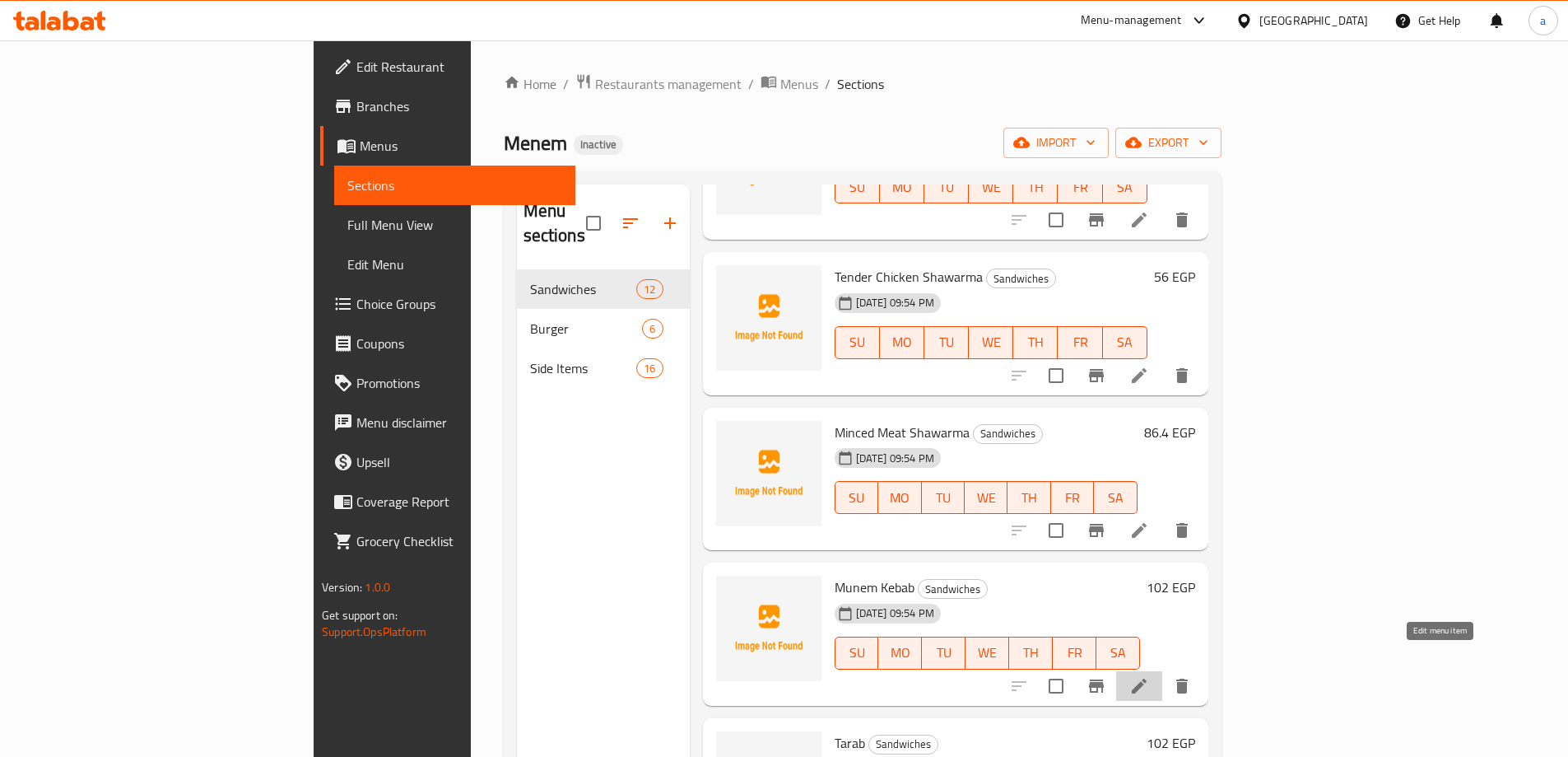
click at [1149, 676] on icon at bounding box center [1138, 686] width 19 height 19
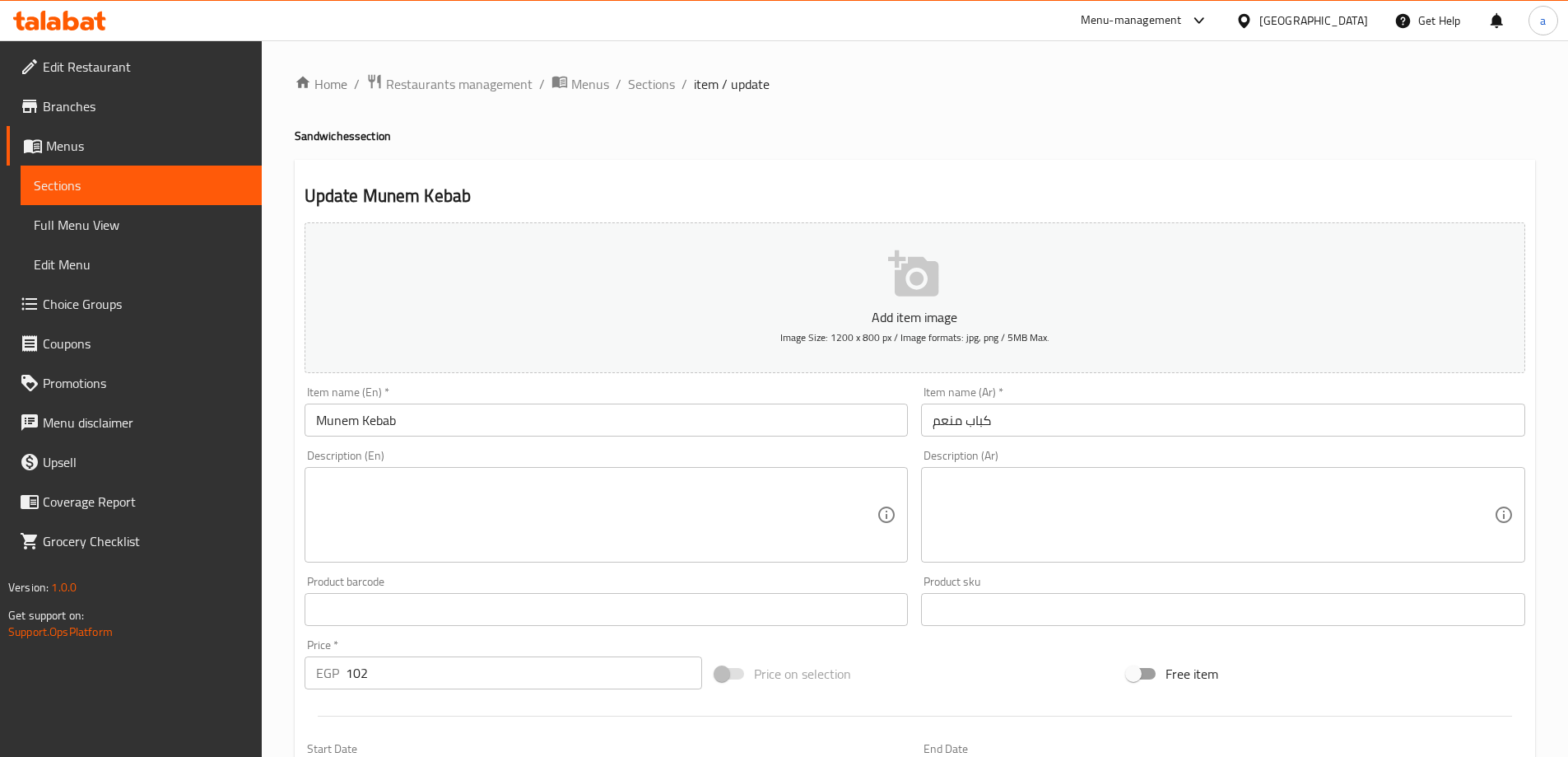
click at [636, 91] on span "Sections" at bounding box center [652, 83] width 47 height 19
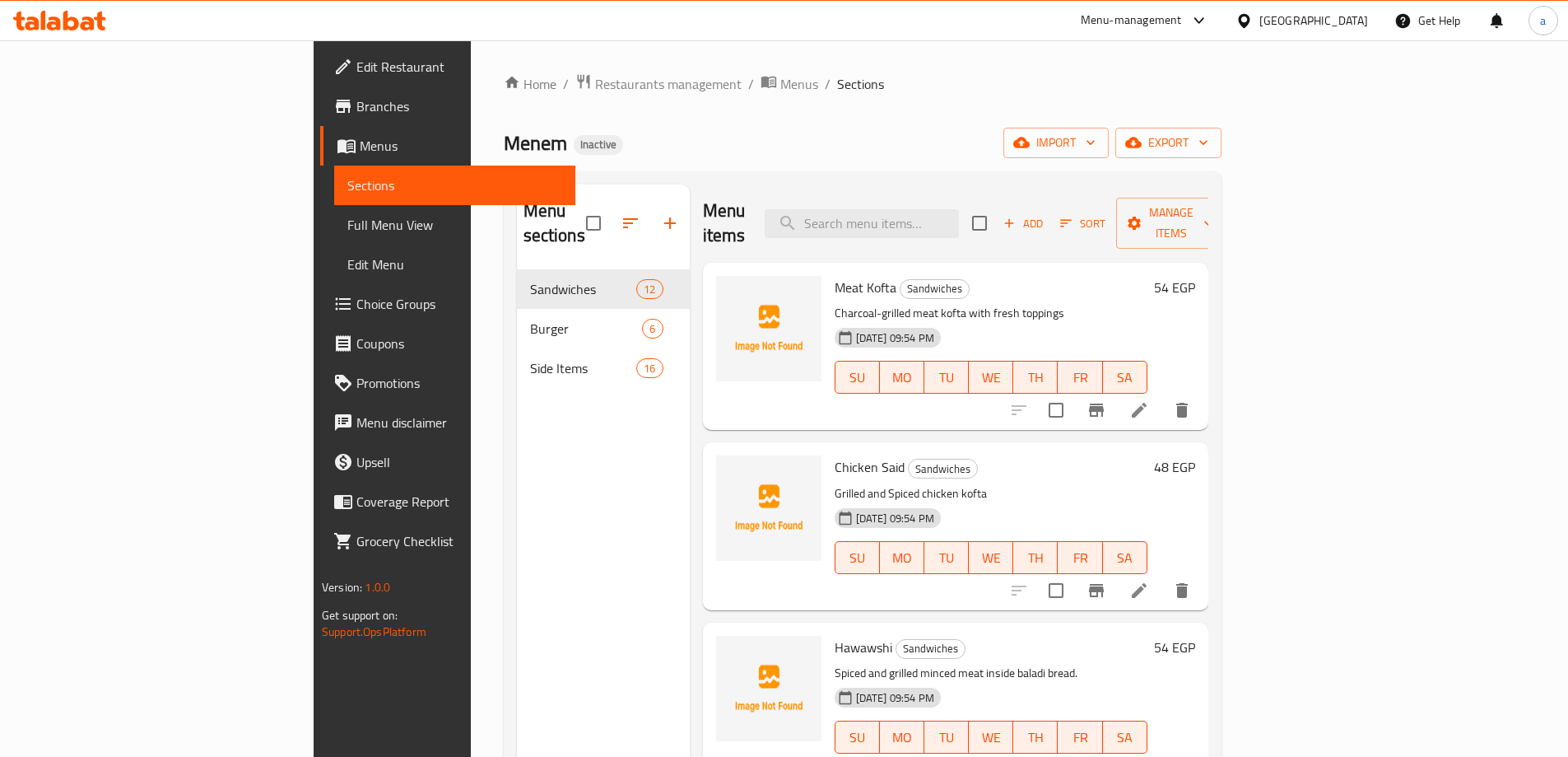
click at [787, 150] on div "Menem Inactive import export" at bounding box center [863, 143] width 718 height 30
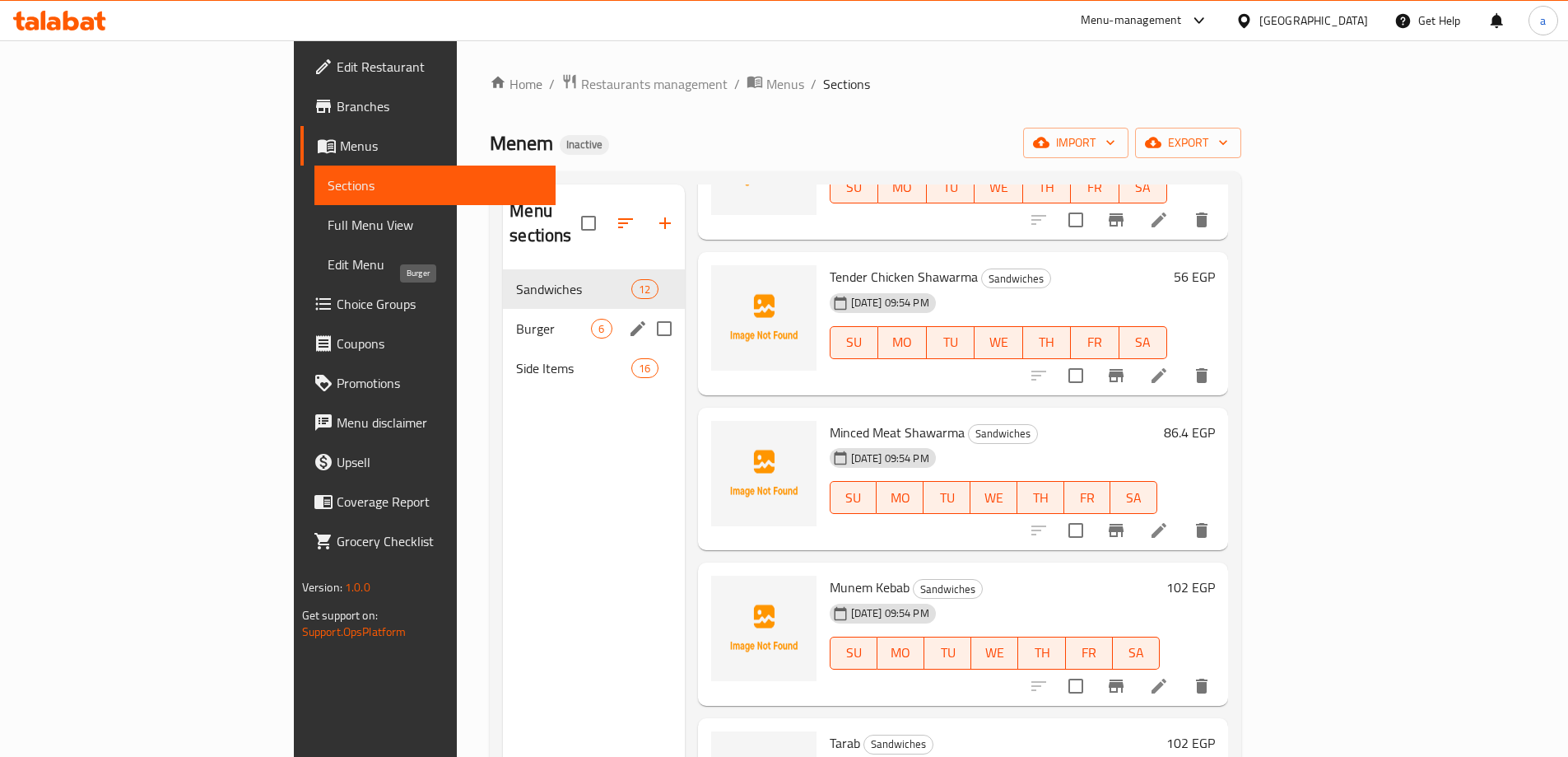
click at [516, 319] on span "Burger" at bounding box center [553, 328] width 75 height 19
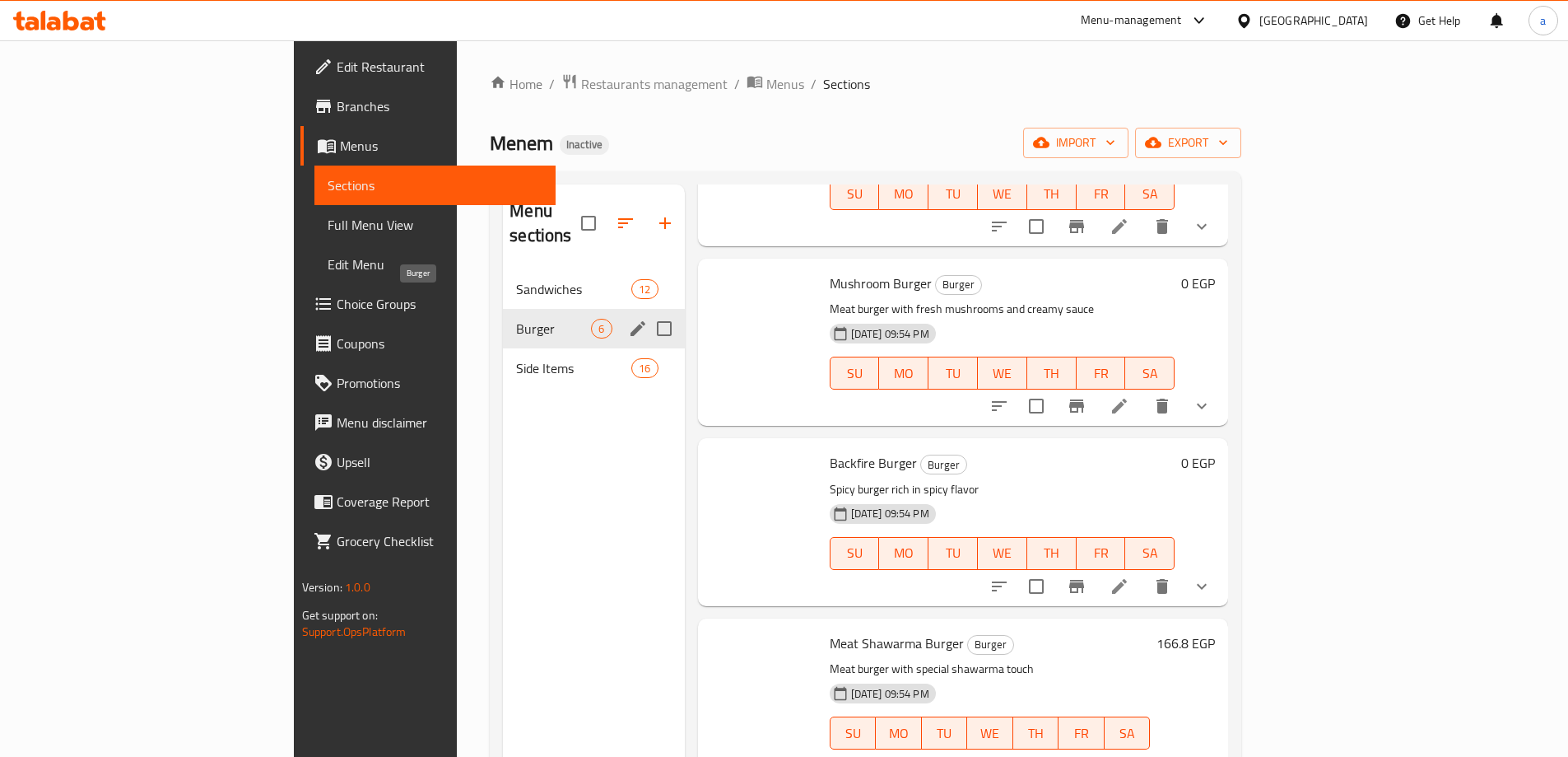
scroll to position [339, 0]
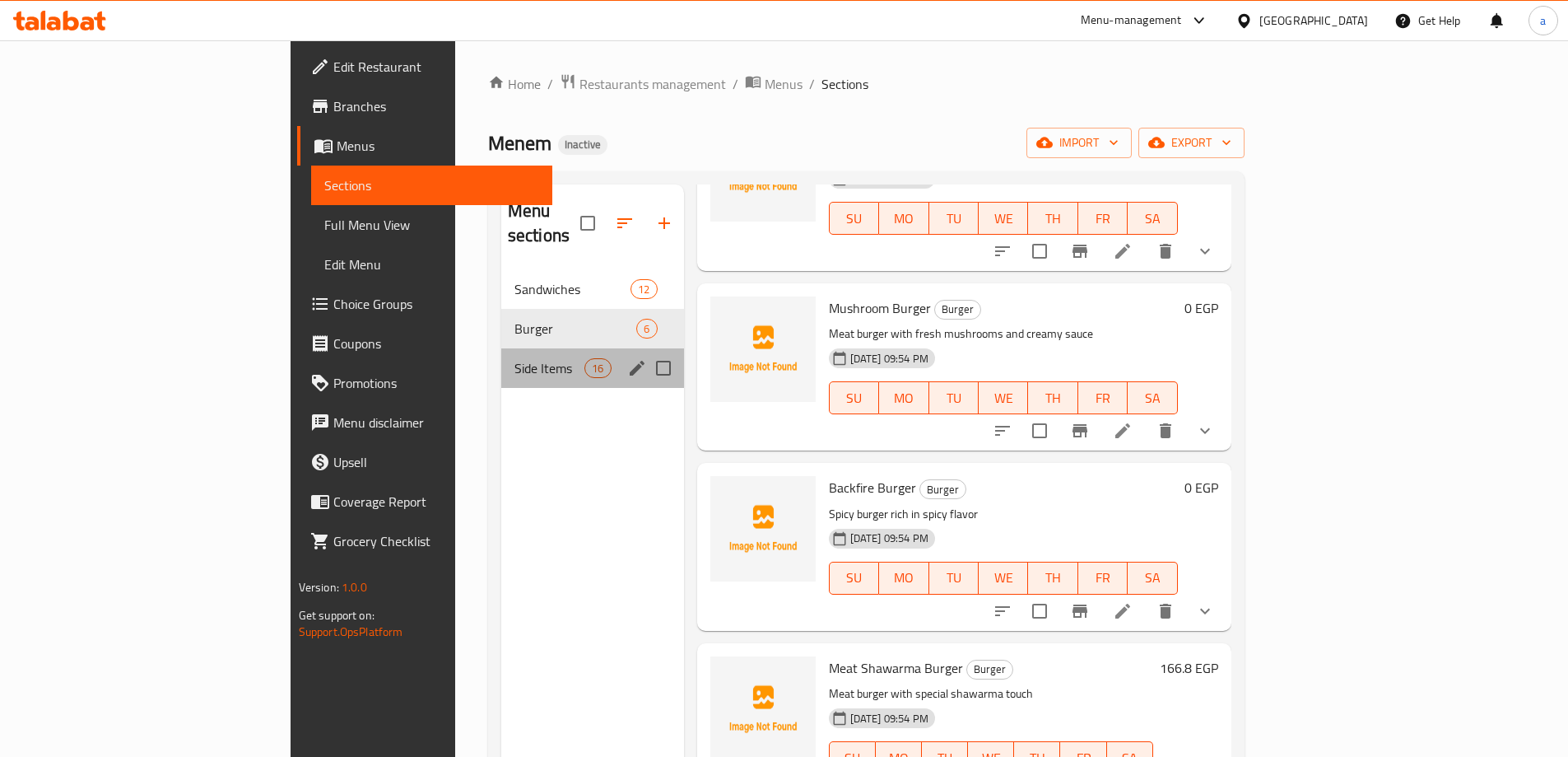
click at [515, 358] on span "Side Items" at bounding box center [549, 368] width 70 height 19
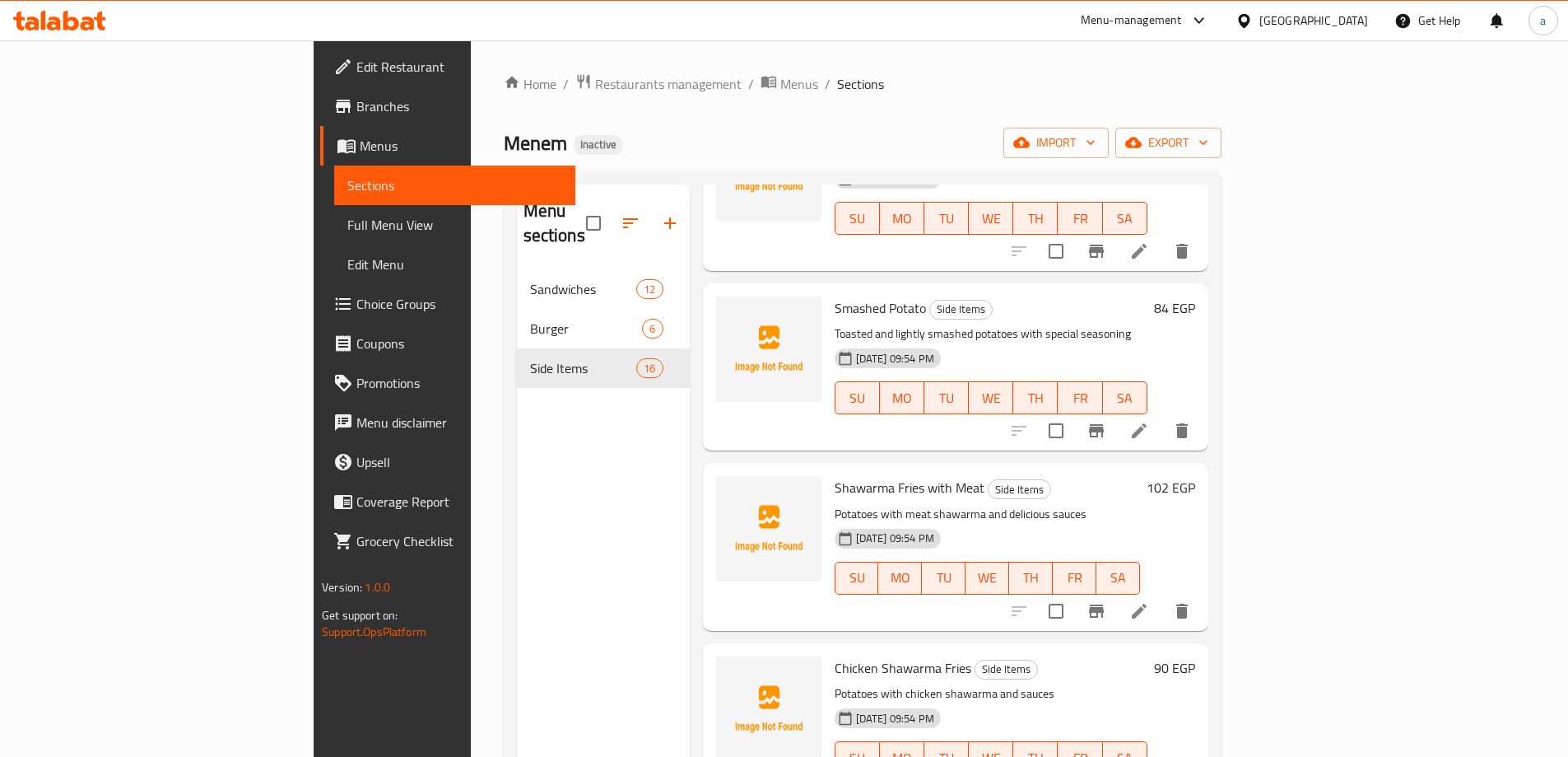
click at [967, 129] on div "Menem Inactive import export" at bounding box center [863, 143] width 718 height 30
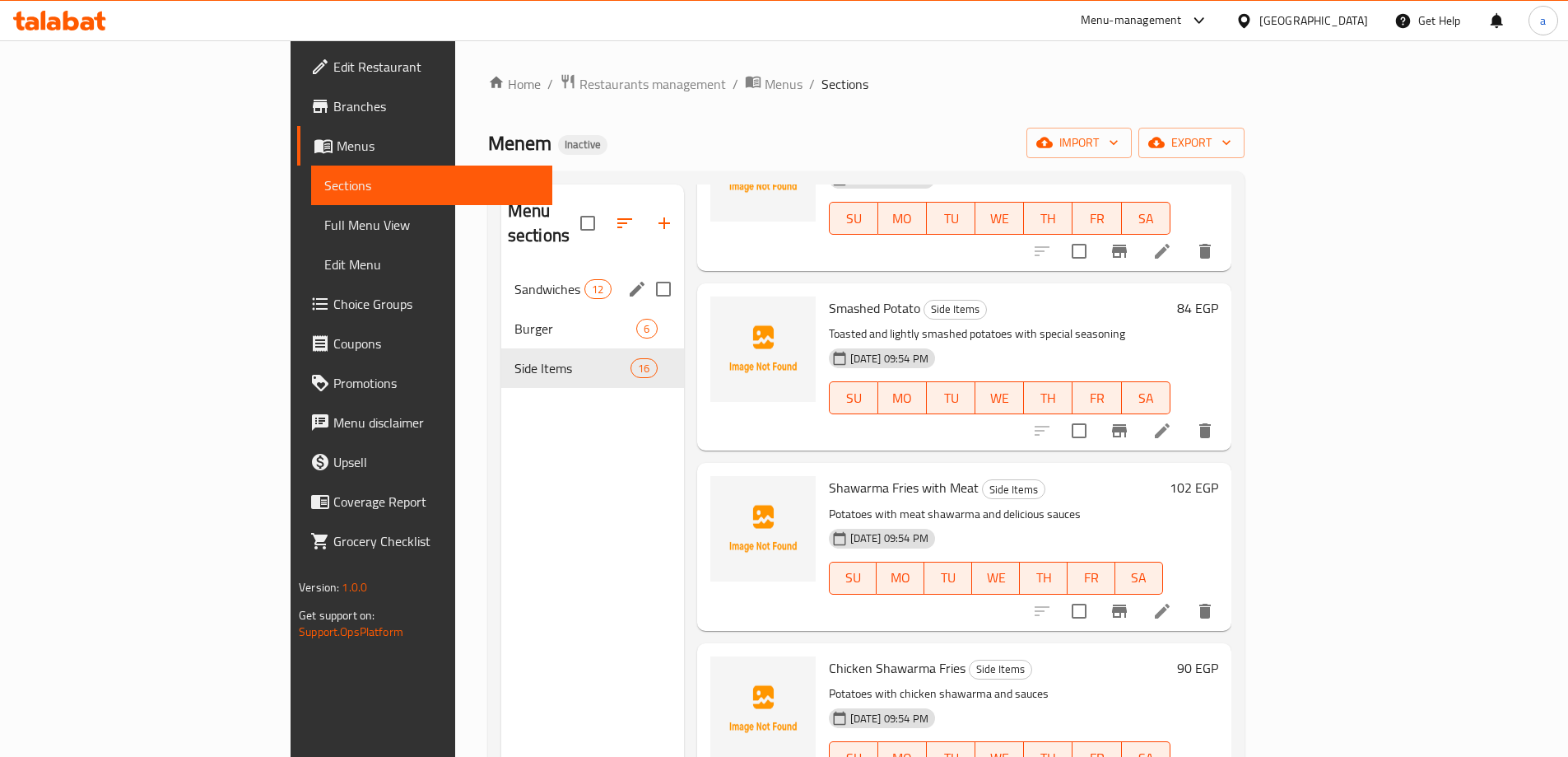
click at [515, 279] on span "Sandwiches" at bounding box center [549, 289] width 70 height 19
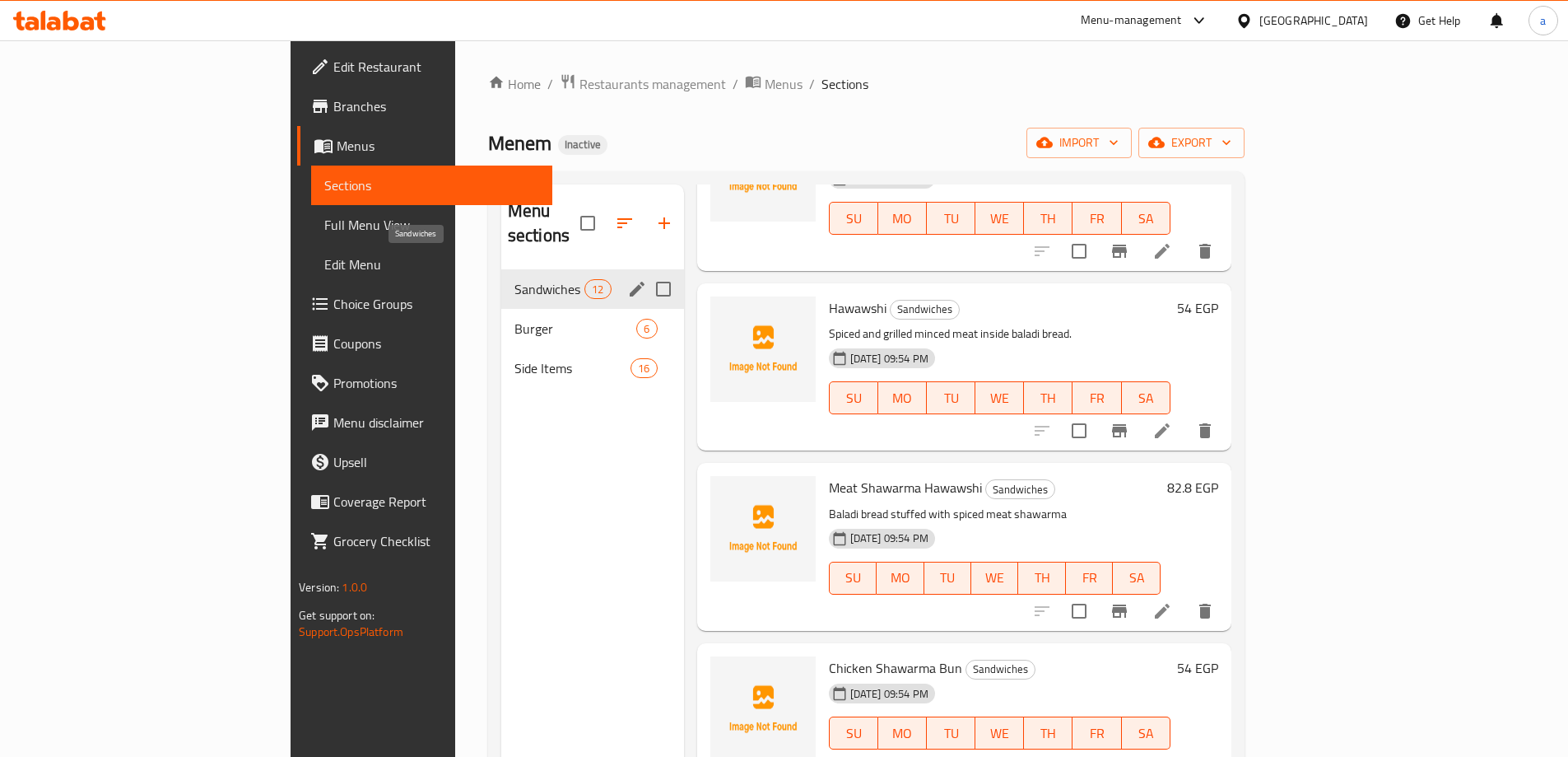
scroll to position [1040, 0]
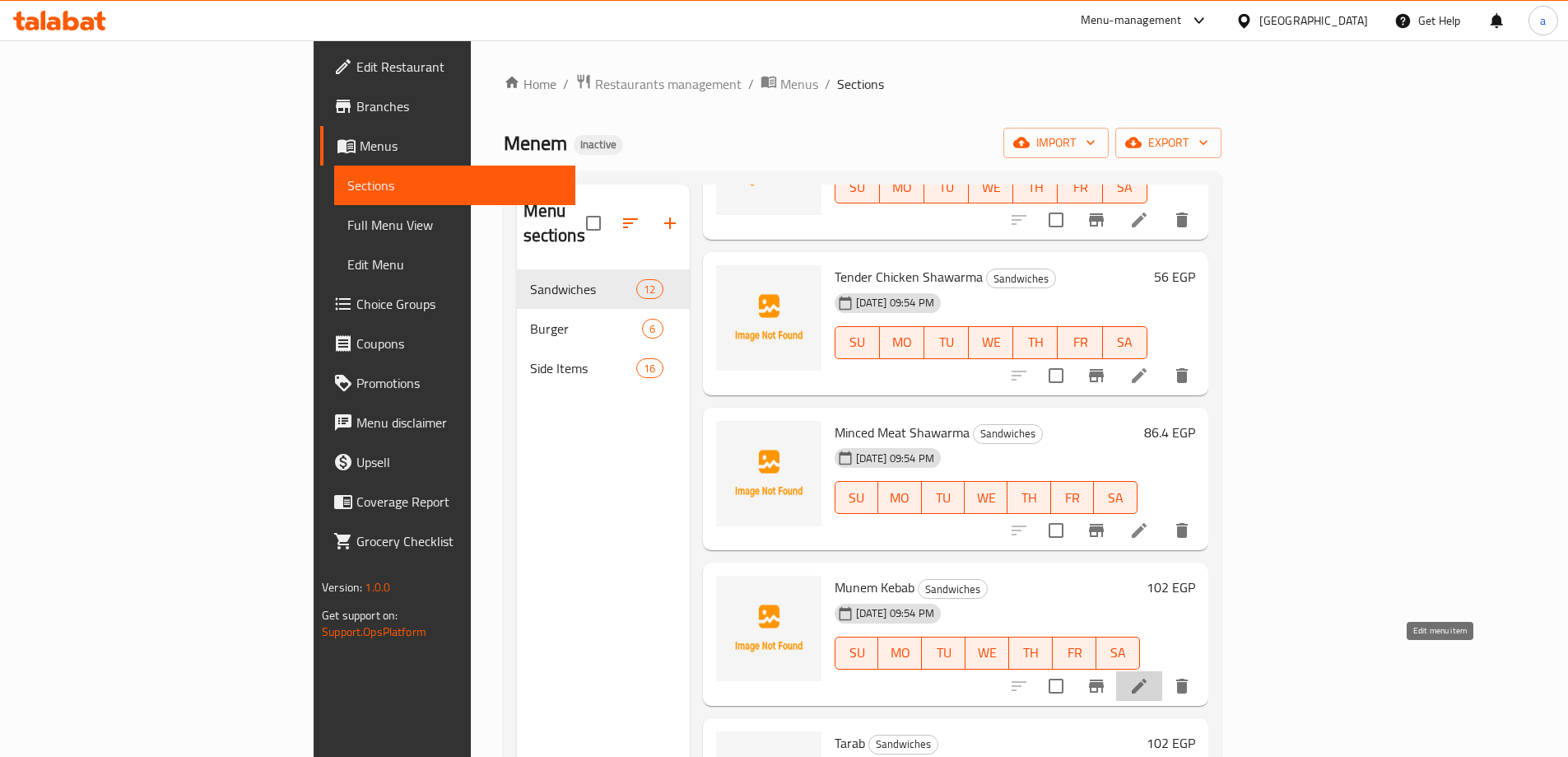
click at [1149, 676] on icon at bounding box center [1138, 686] width 19 height 19
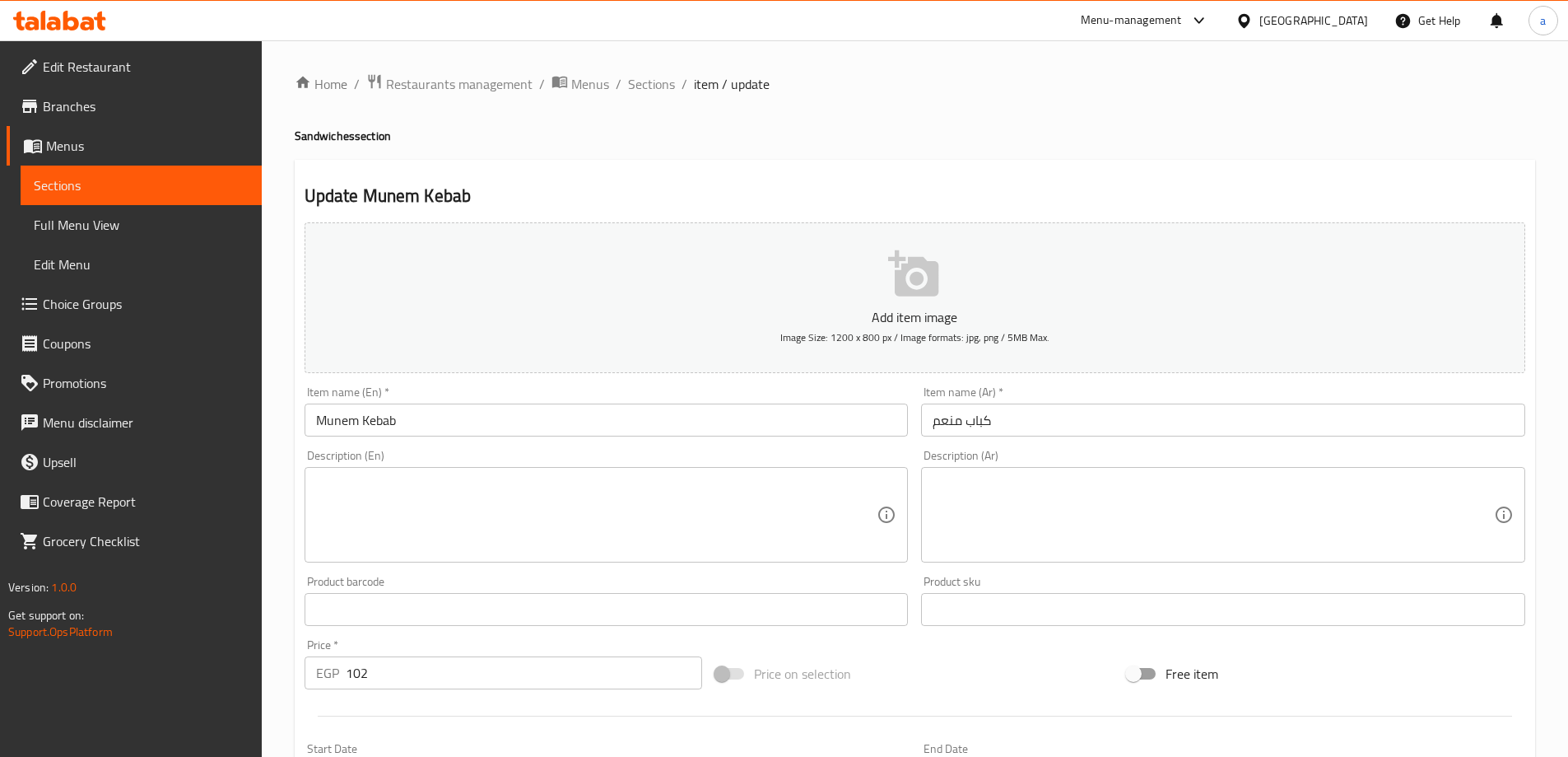
click at [329, 421] on input "Munem Kebab" at bounding box center [606, 420] width 604 height 33
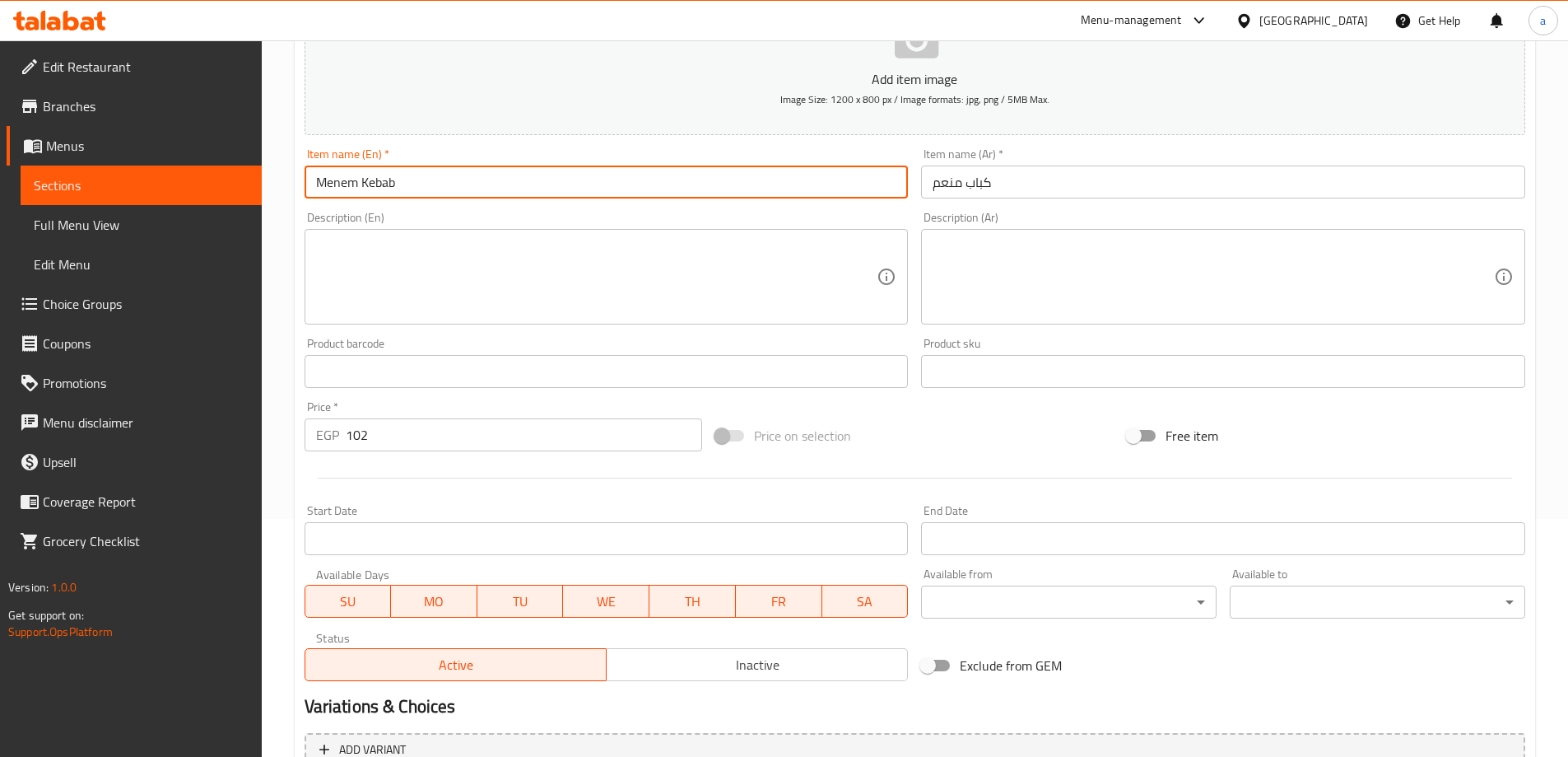
scroll to position [407, 0]
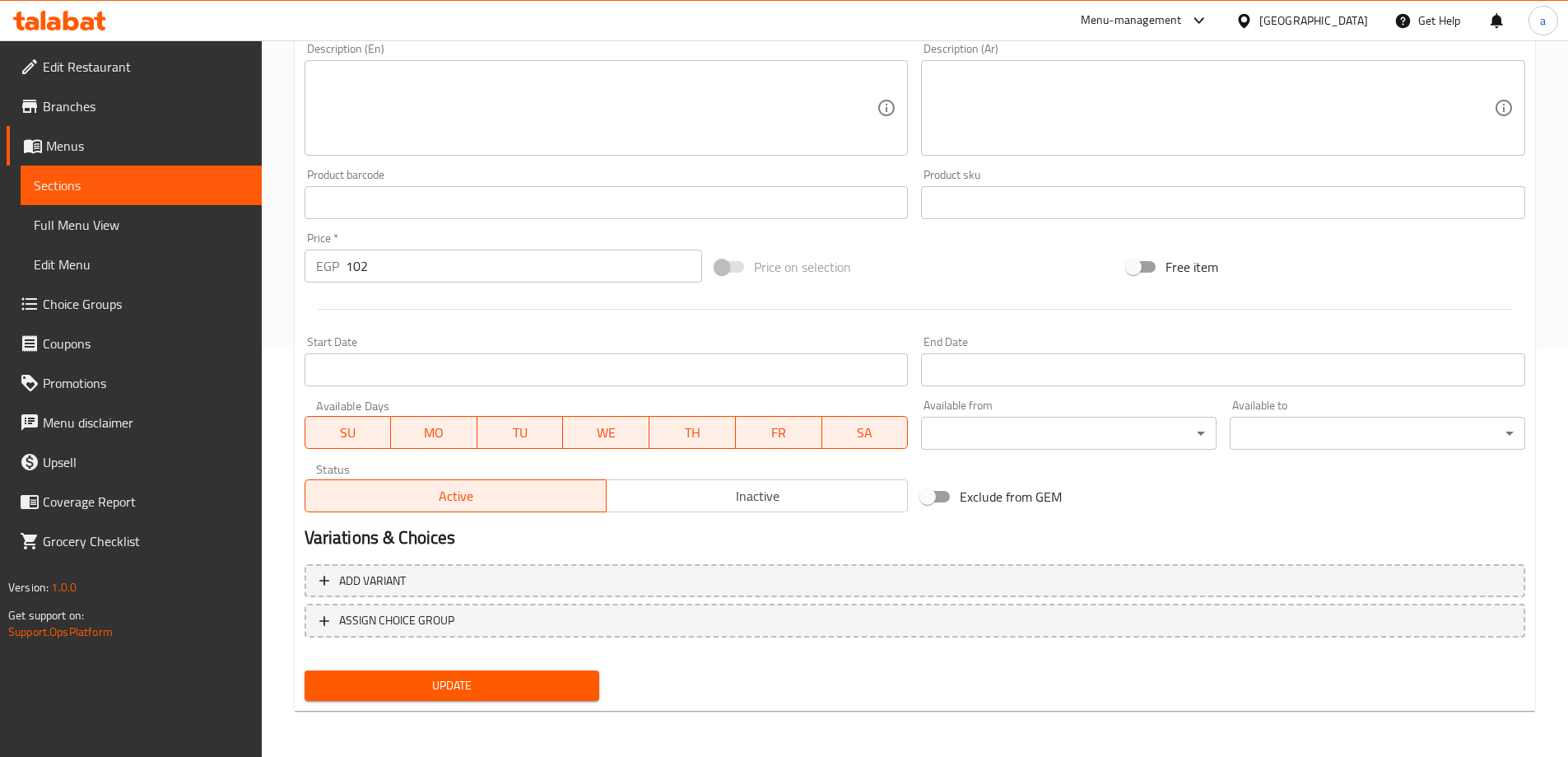
type input "Menem Kebab"
click at [490, 691] on span "Update" at bounding box center [452, 686] width 269 height 20
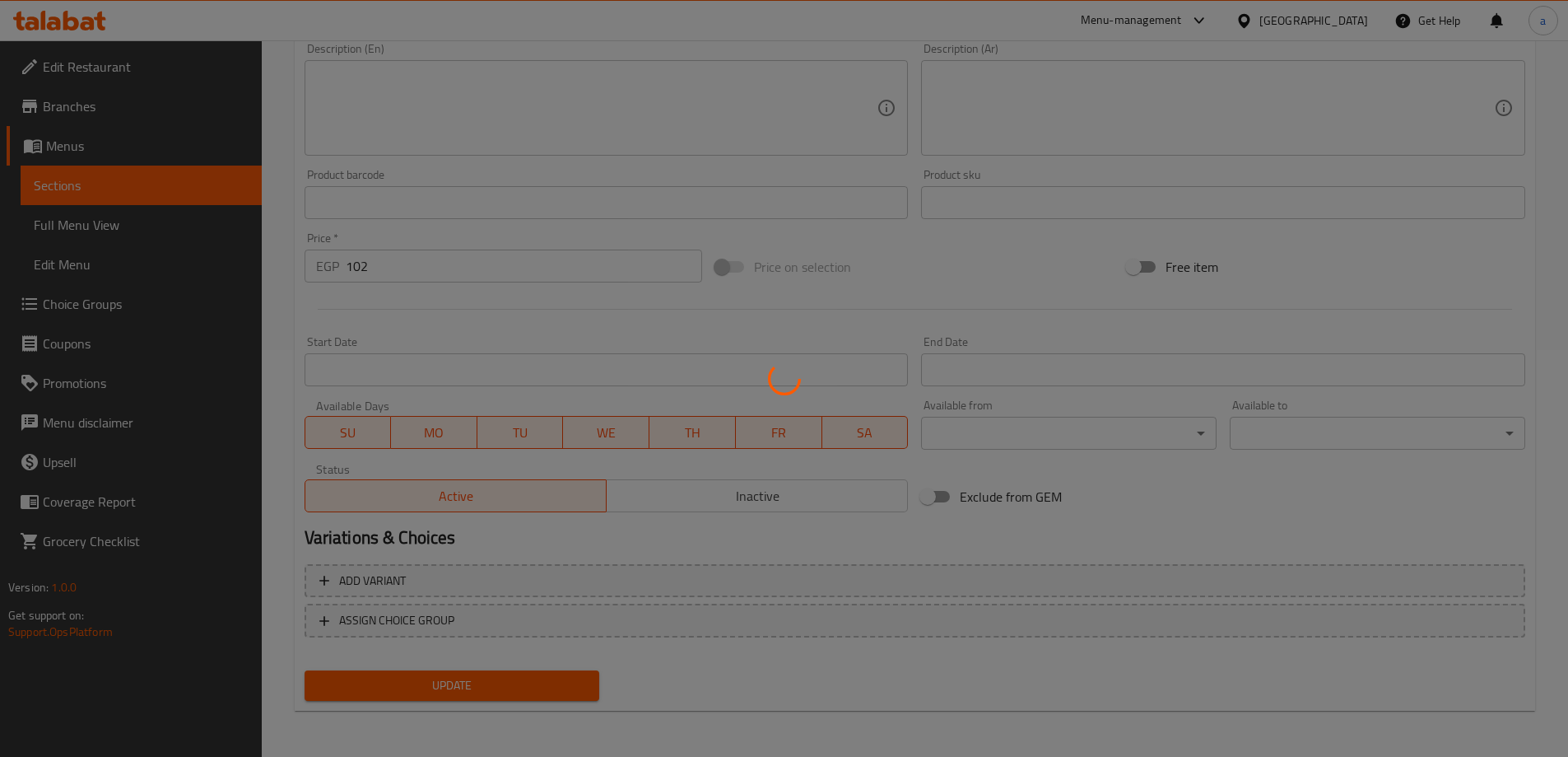
scroll to position [0, 0]
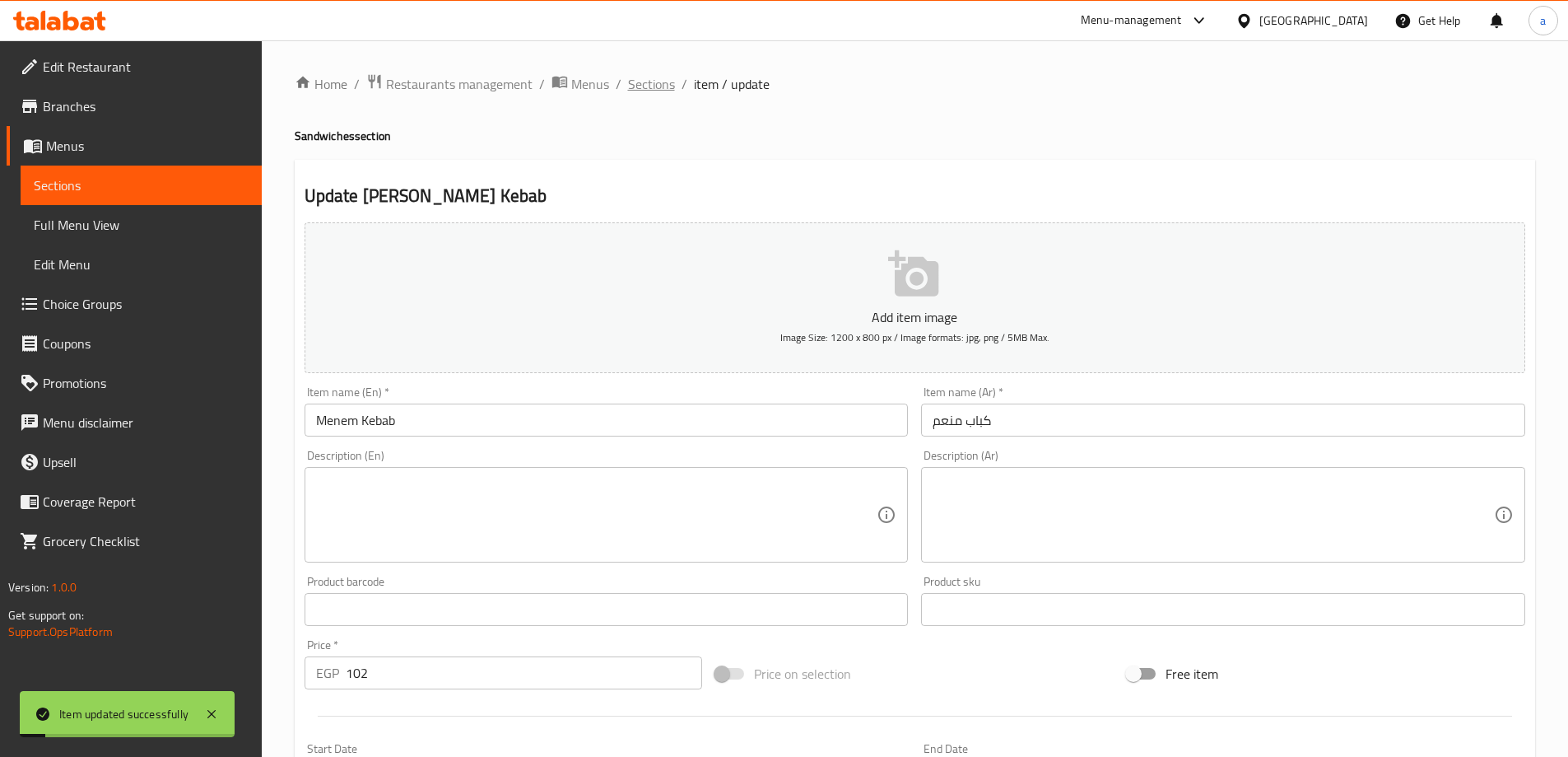
click at [656, 77] on span "Sections" at bounding box center [652, 83] width 47 height 19
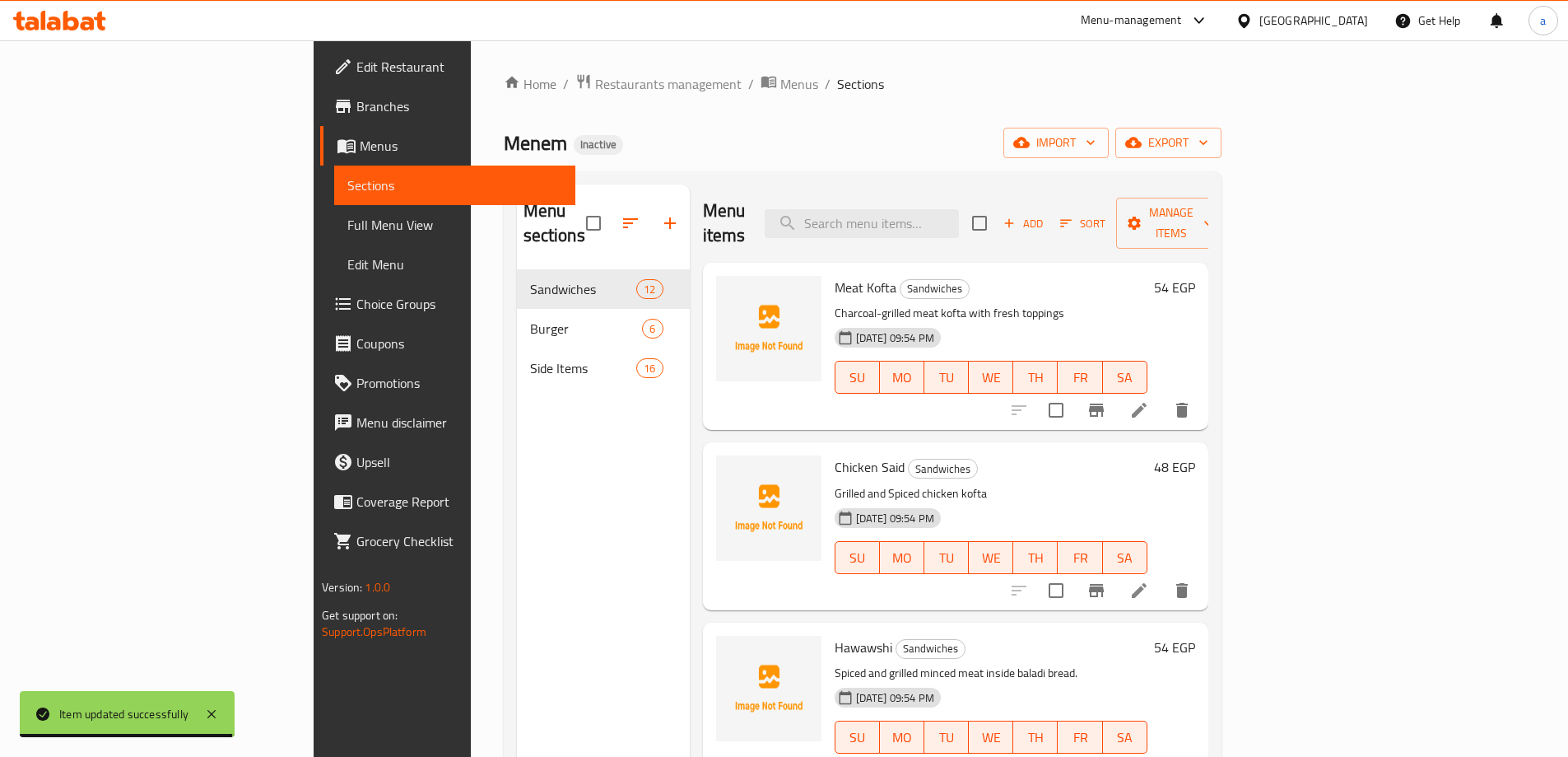
click at [542, 463] on div "Menu sections Sandwiches 12 Burger 6 Side Items 16" at bounding box center [604, 563] width 173 height 757
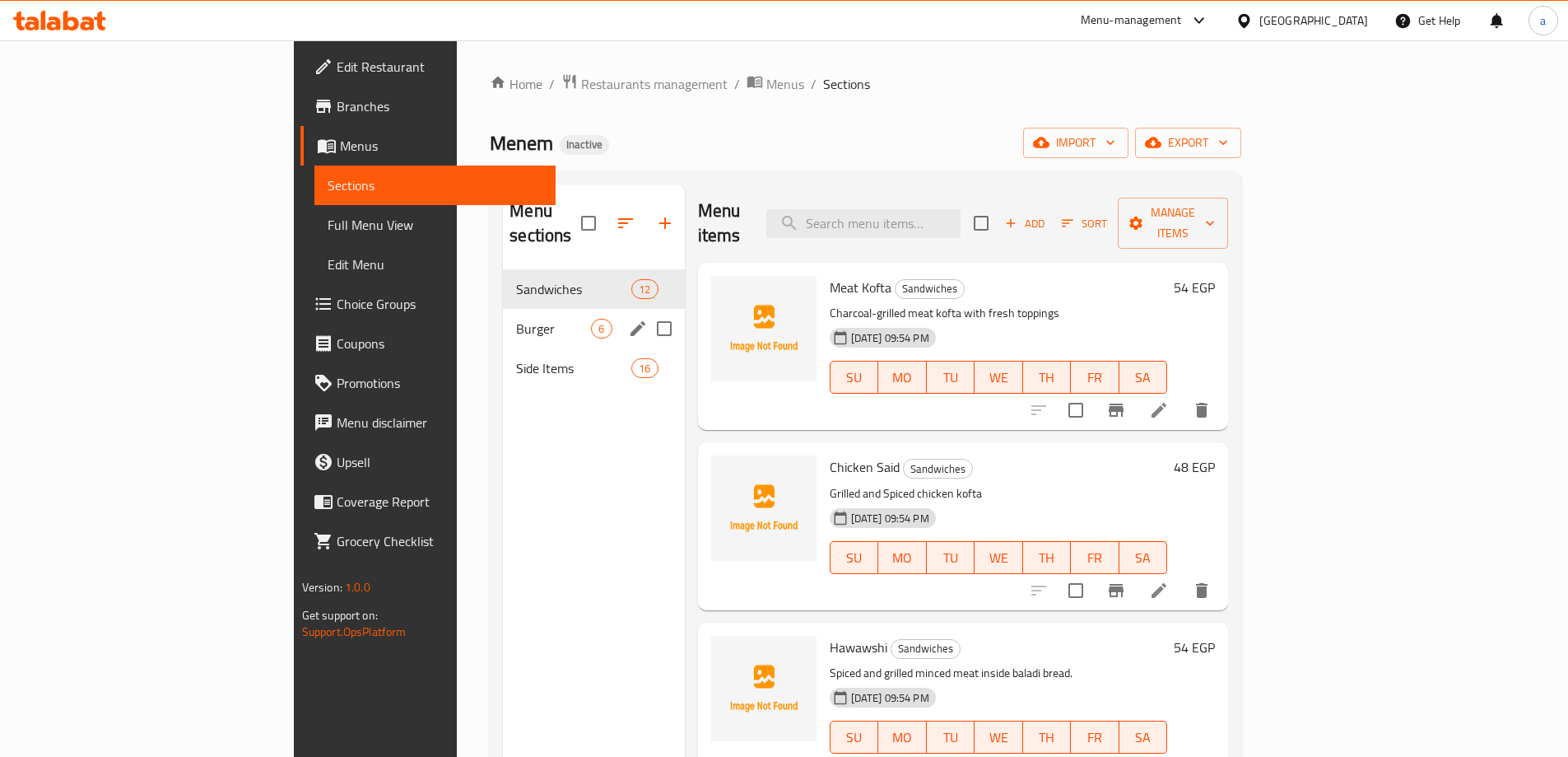
click at [516, 319] on span "Burger" at bounding box center [553, 328] width 75 height 19
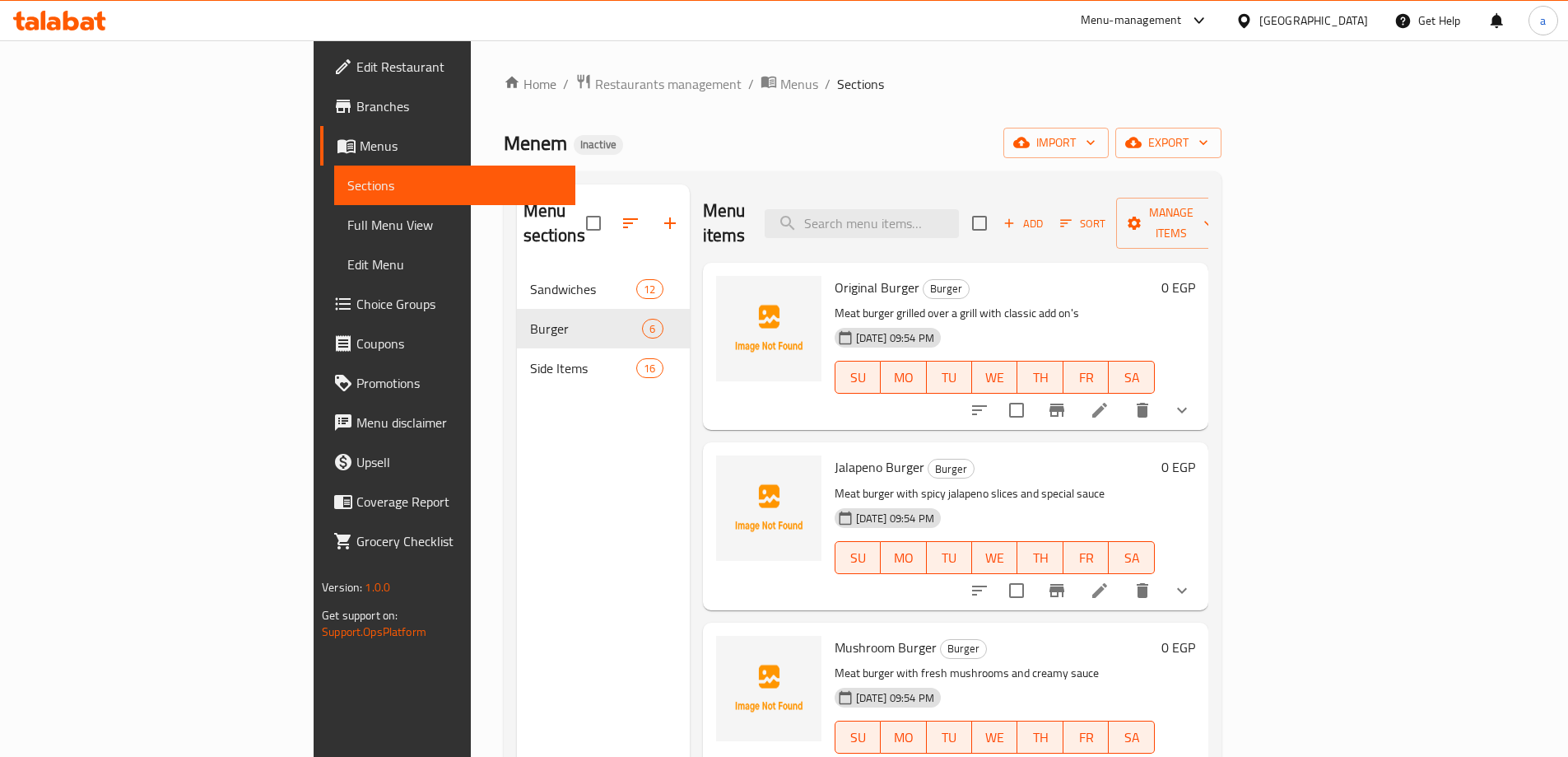
click at [517, 419] on div "Menu sections Sandwiches 12 Burger 6 Side Items 16" at bounding box center [604, 563] width 173 height 757
click at [517, 523] on div "Menu sections Sandwiches 12 Burger 6 Side Items 16" at bounding box center [604, 563] width 173 height 757
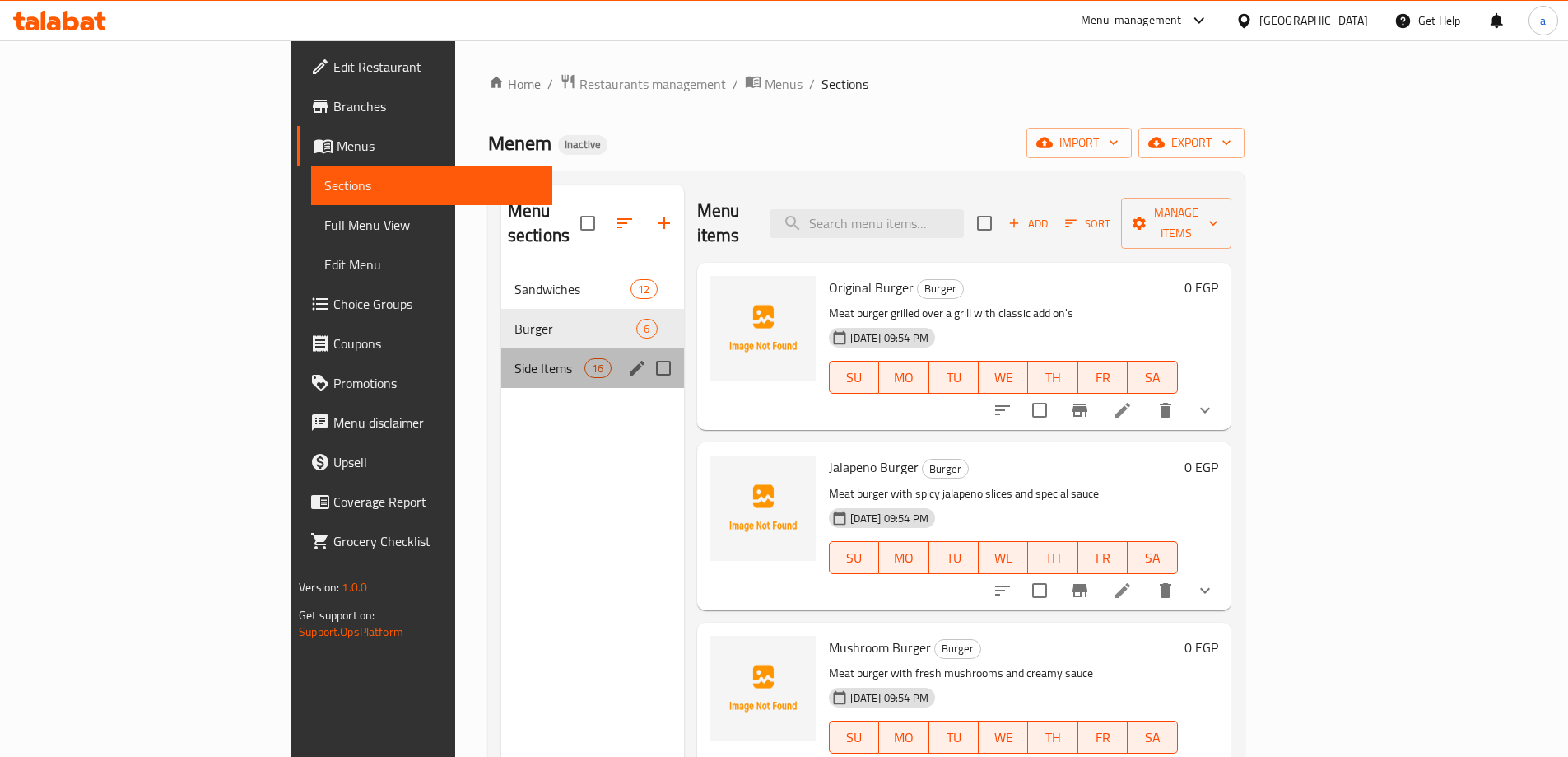
click at [501, 348] on div "Side Items 16" at bounding box center [592, 368] width 182 height 40
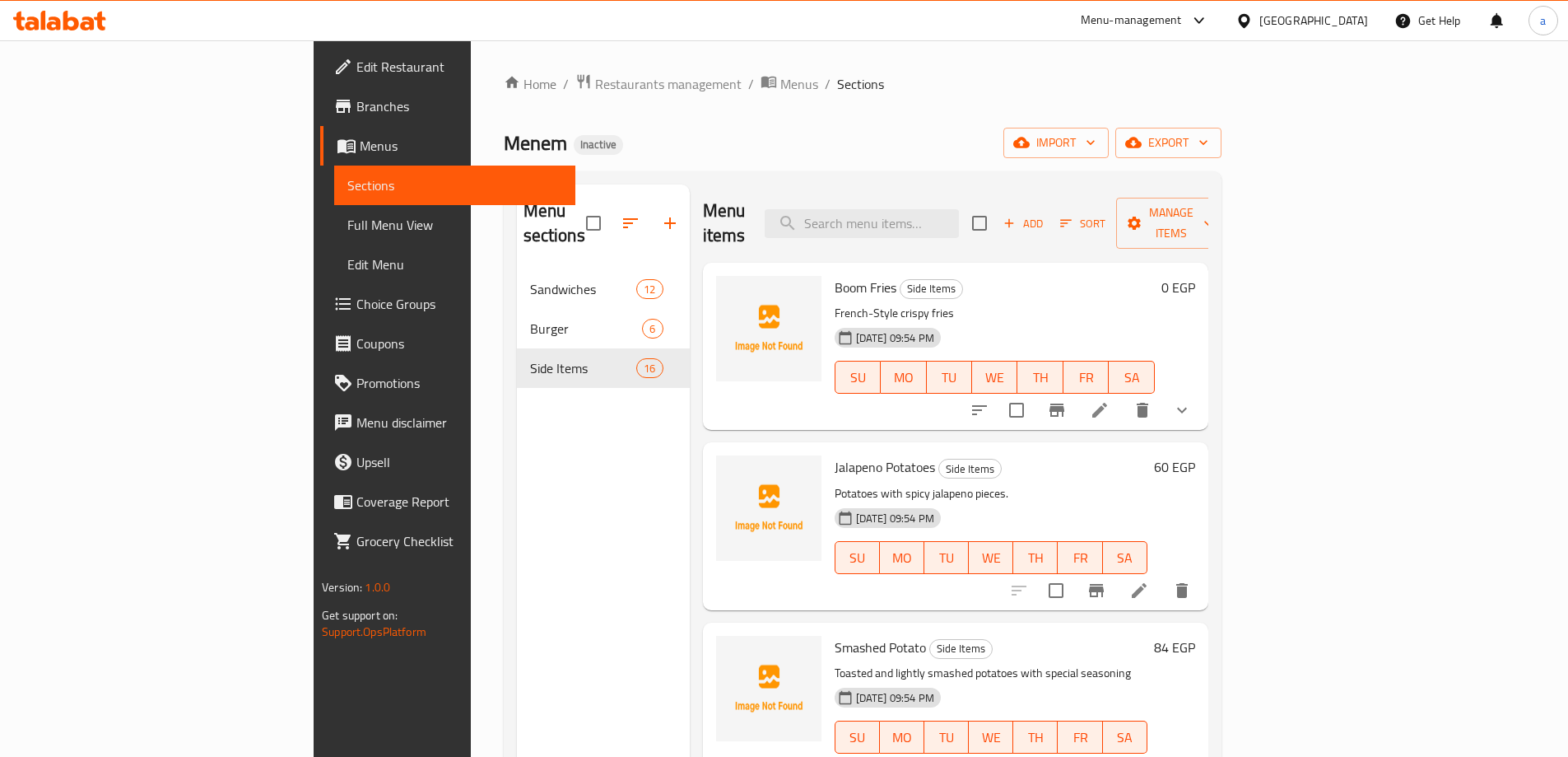
click at [534, 484] on div "Menu sections Sandwiches 12 Burger 6 Side Items 16" at bounding box center [604, 563] width 173 height 757
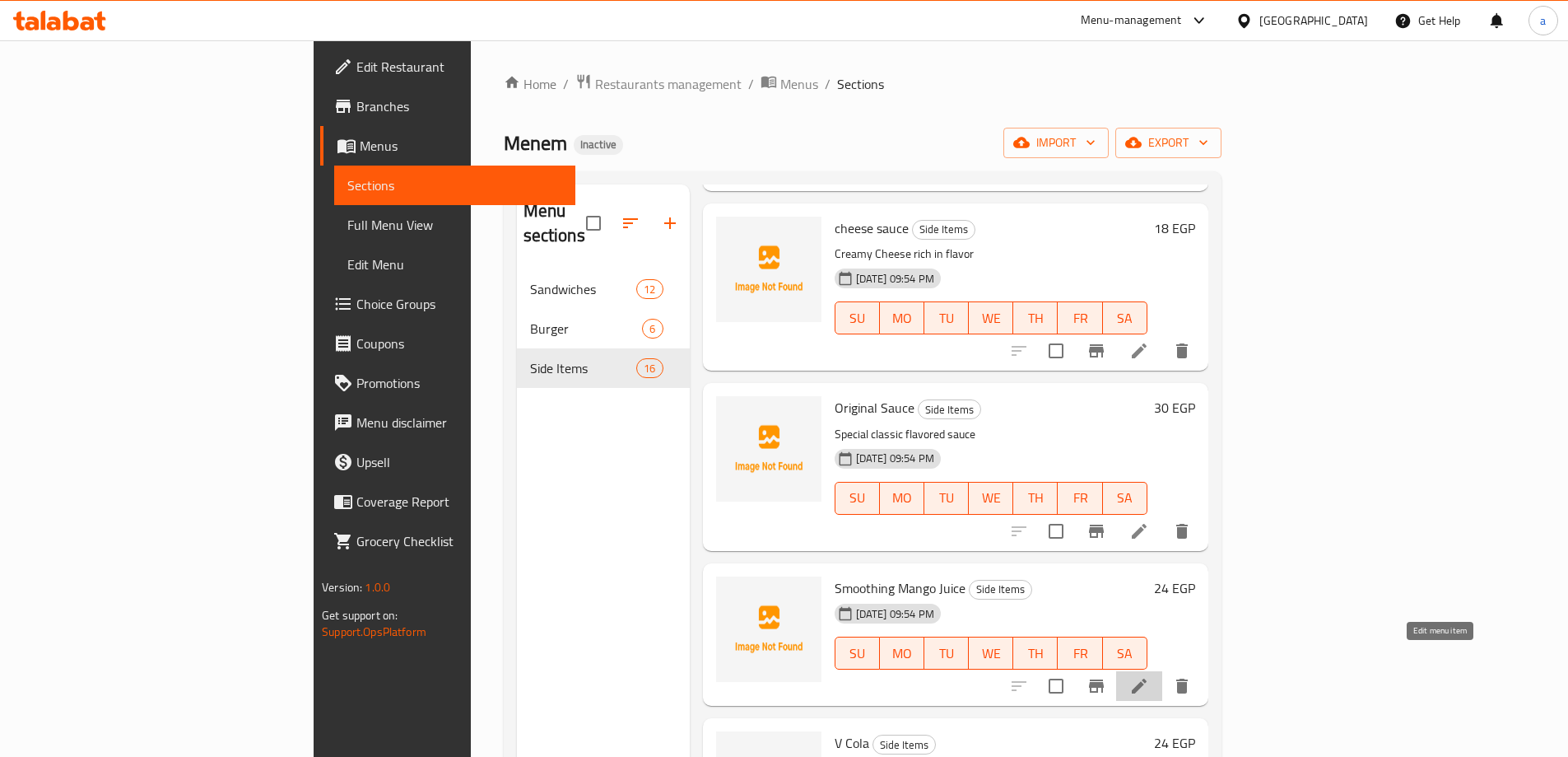
click at [1149, 676] on icon at bounding box center [1138, 686] width 19 height 19
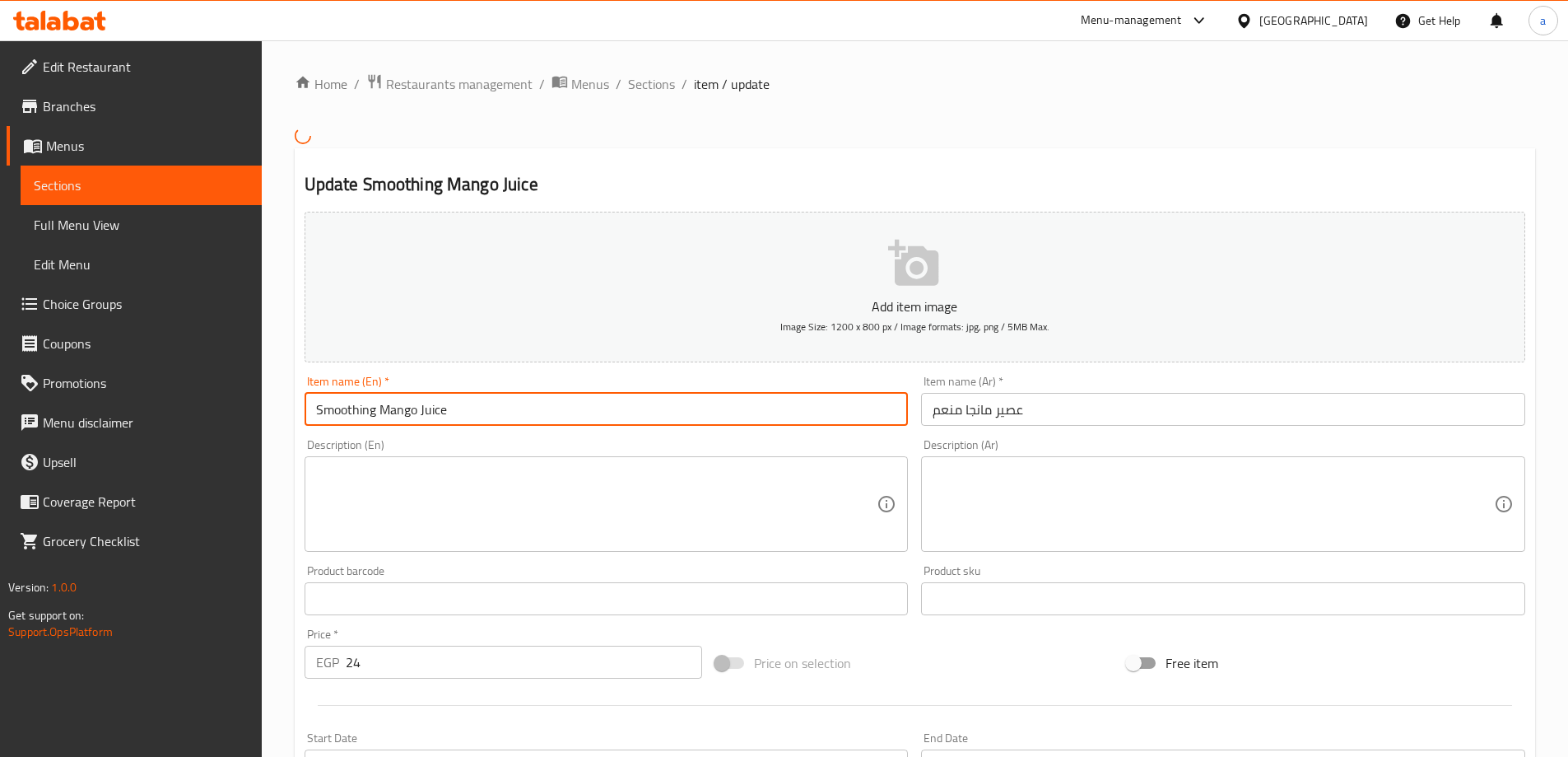
drag, startPoint x: 465, startPoint y: 403, endPoint x: 208, endPoint y: 402, distance: 257.0
click at [208, 402] on div "Edit Restaurant Branches Menus Sections Full Menu View Edit Menu Choice Groups …" at bounding box center [784, 596] width 1568 height 1113
paste input "Menem"
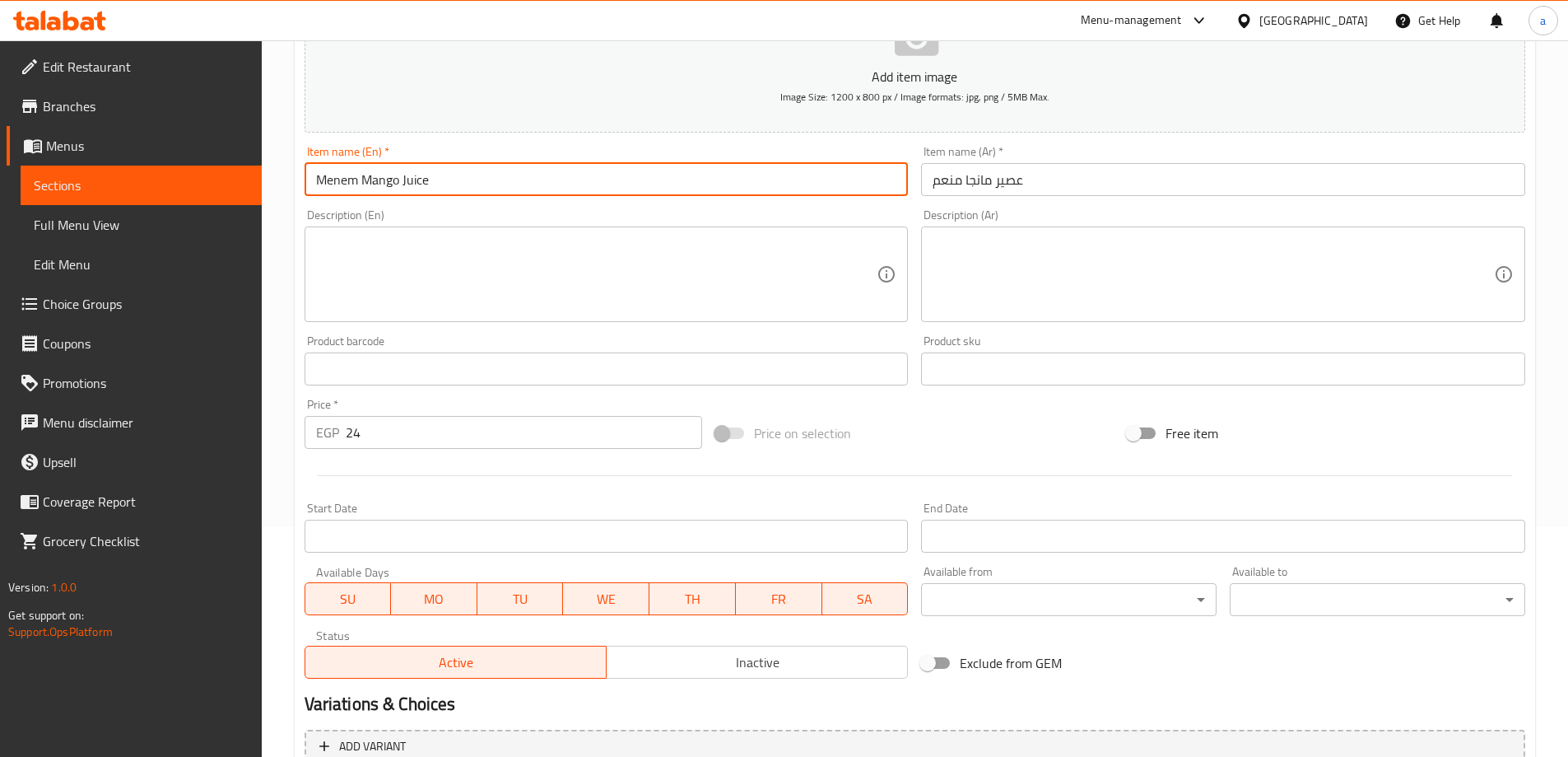
scroll to position [396, 0]
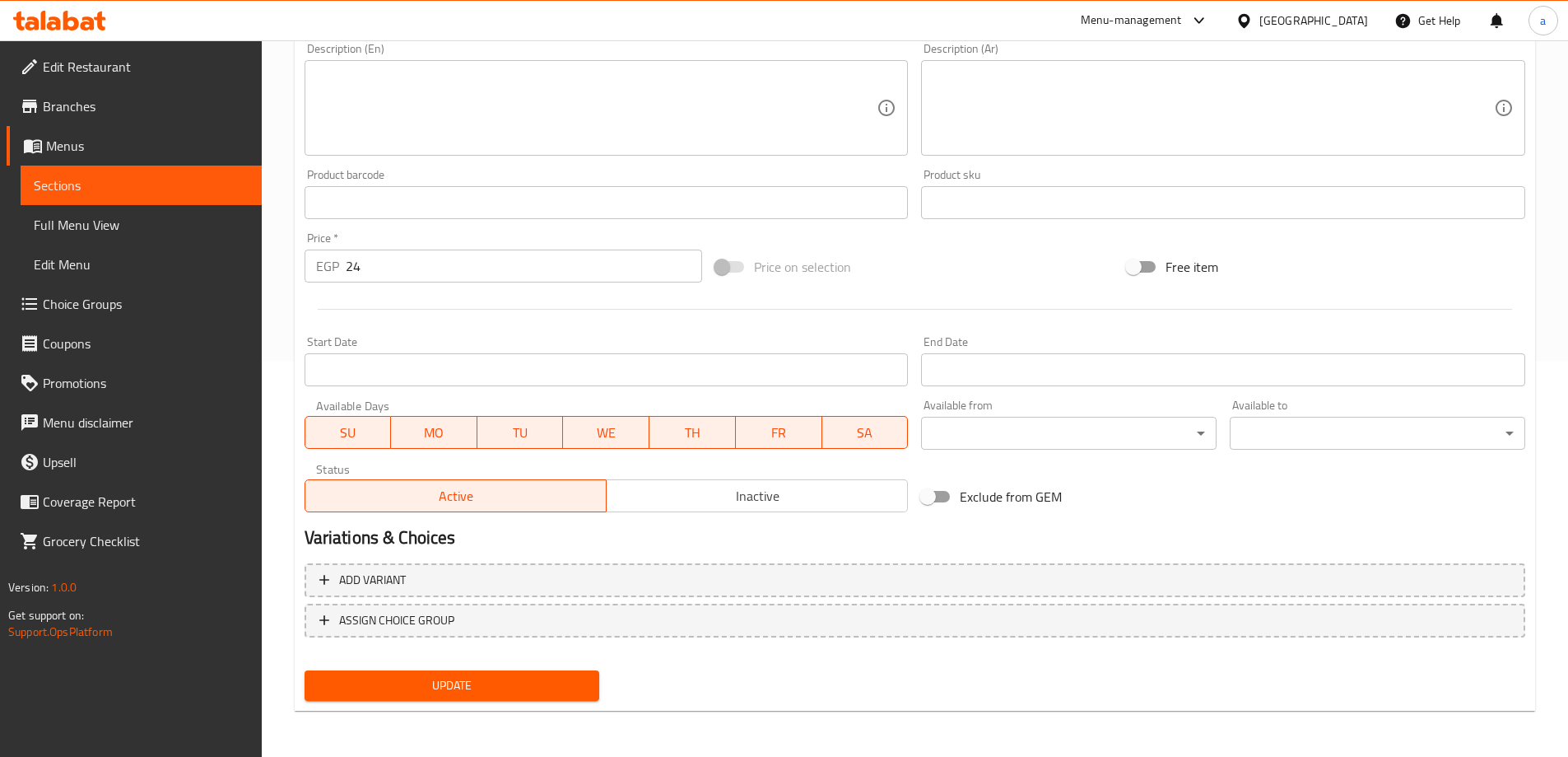
type input "Menem Mango Juice"
click at [451, 701] on div "Update" at bounding box center [451, 686] width 309 height 44
click at [455, 692] on span "Update" at bounding box center [452, 686] width 269 height 20
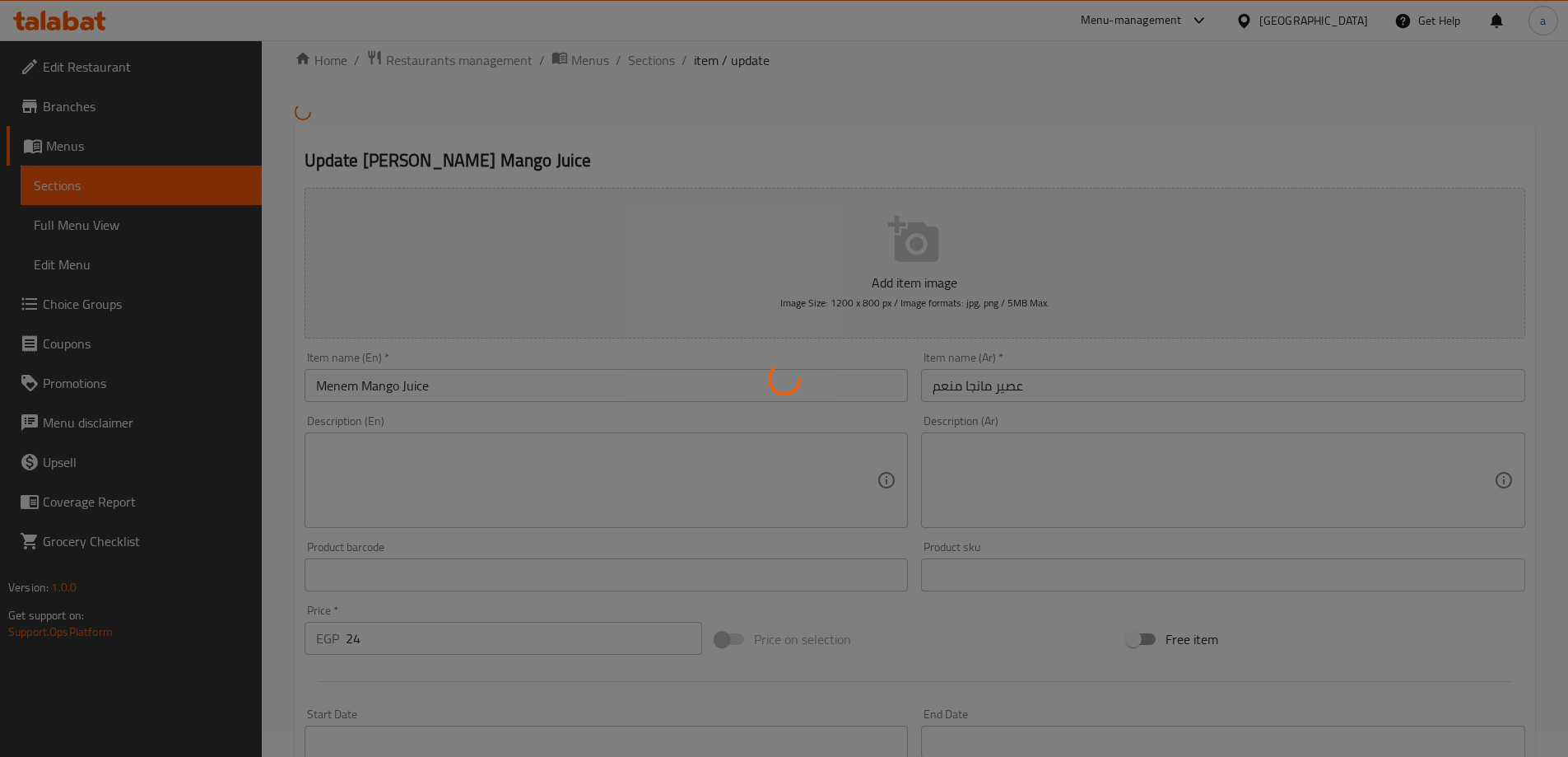
scroll to position [0, 0]
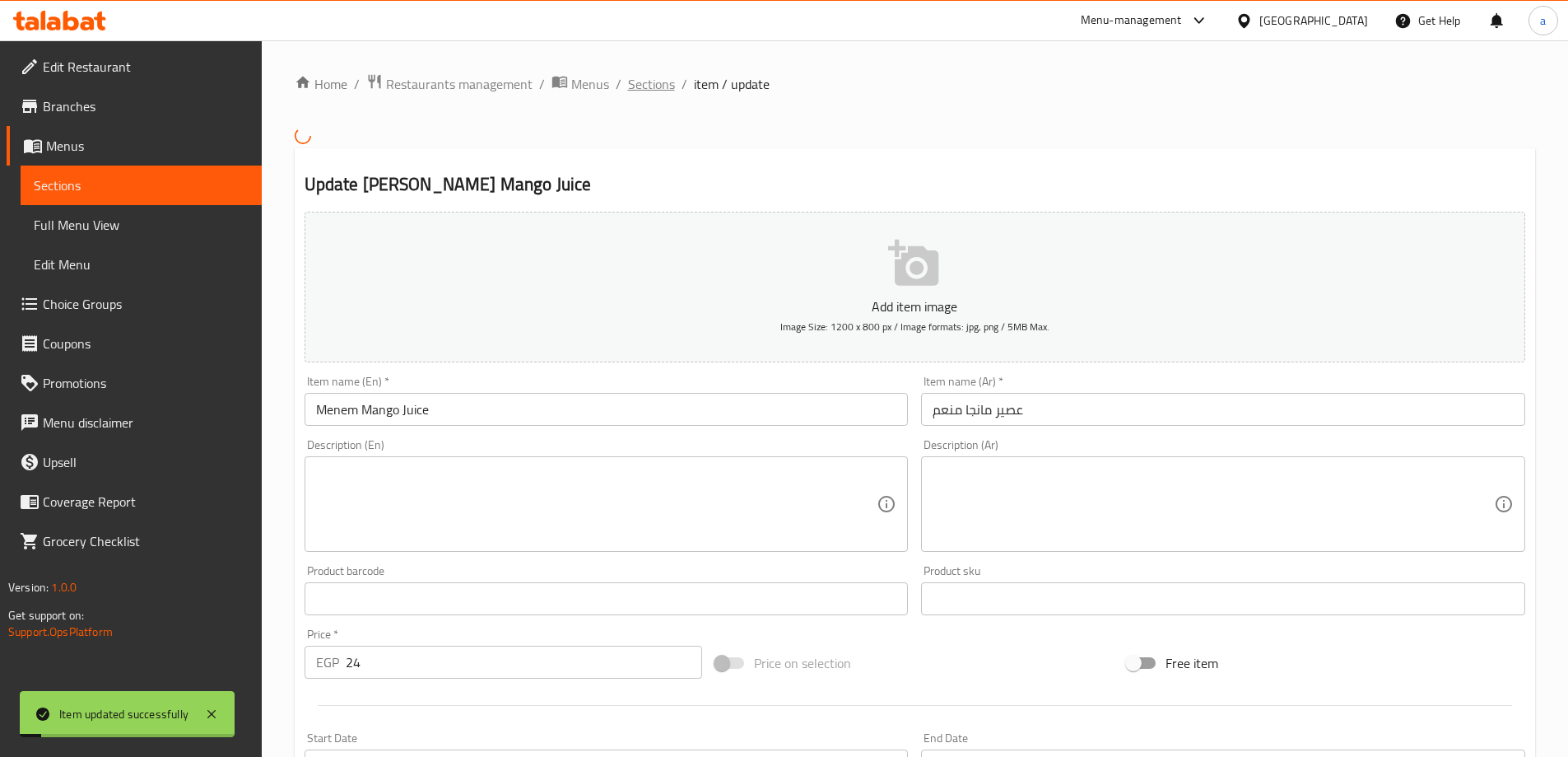
click at [649, 79] on span "Sections" at bounding box center [652, 83] width 47 height 19
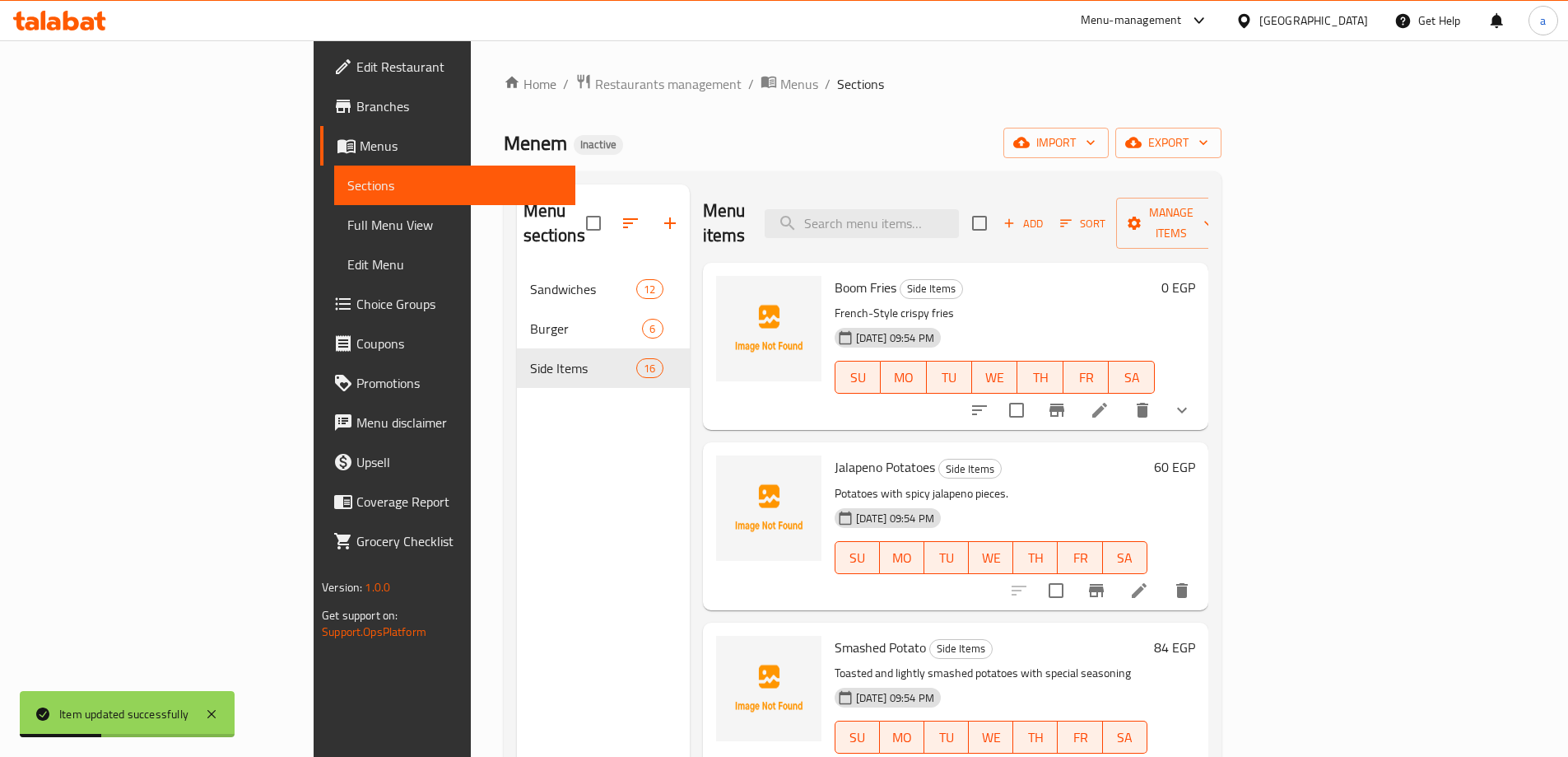
click at [534, 507] on div "Menu sections Sandwiches 12 Burger 6 Side Items 16" at bounding box center [604, 563] width 173 height 757
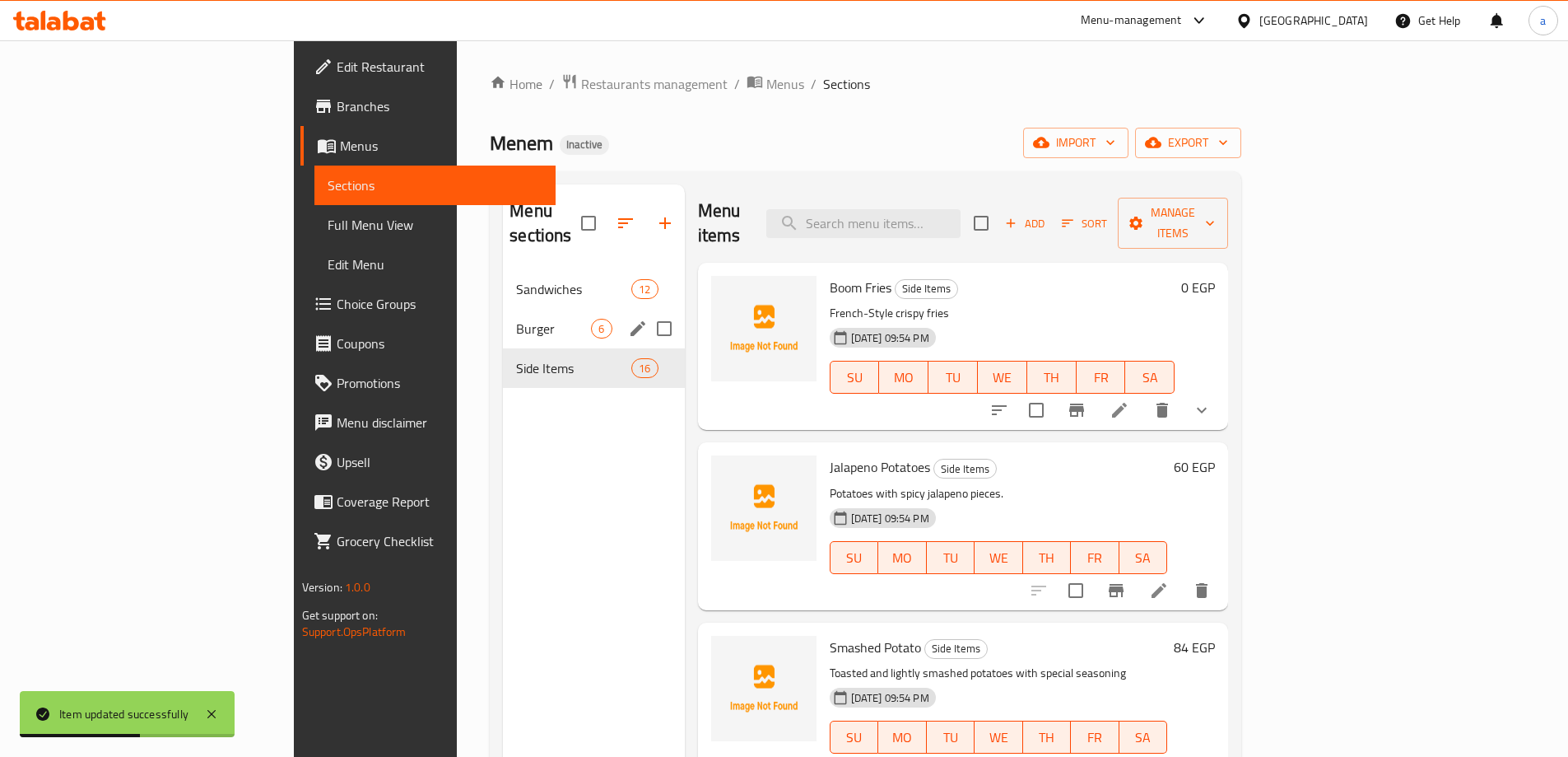
click at [516, 319] on span "Burger" at bounding box center [553, 328] width 75 height 19
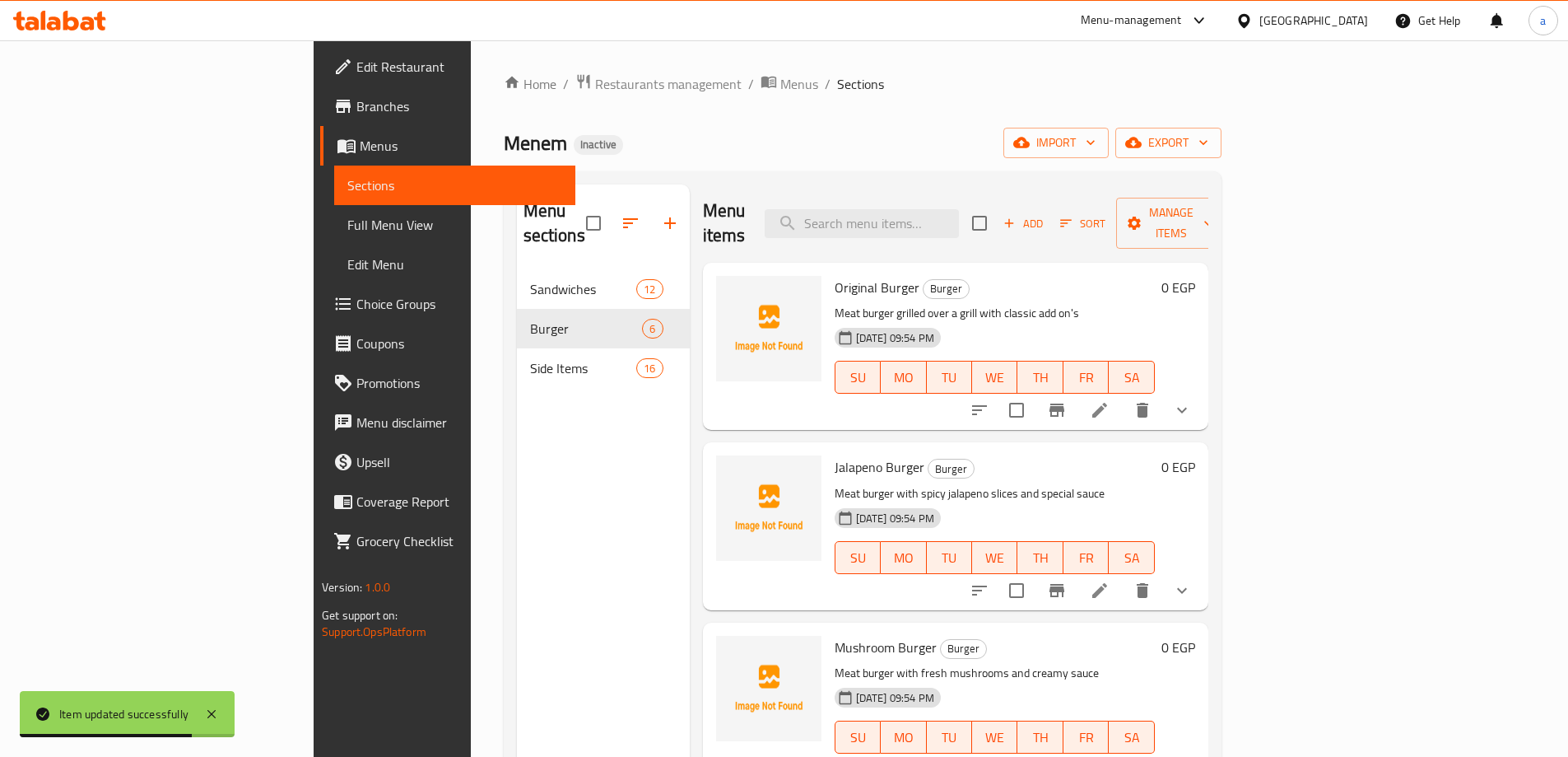
click at [517, 492] on div "Menu sections Sandwiches 12 Burger 6 Side Items 16" at bounding box center [604, 563] width 173 height 757
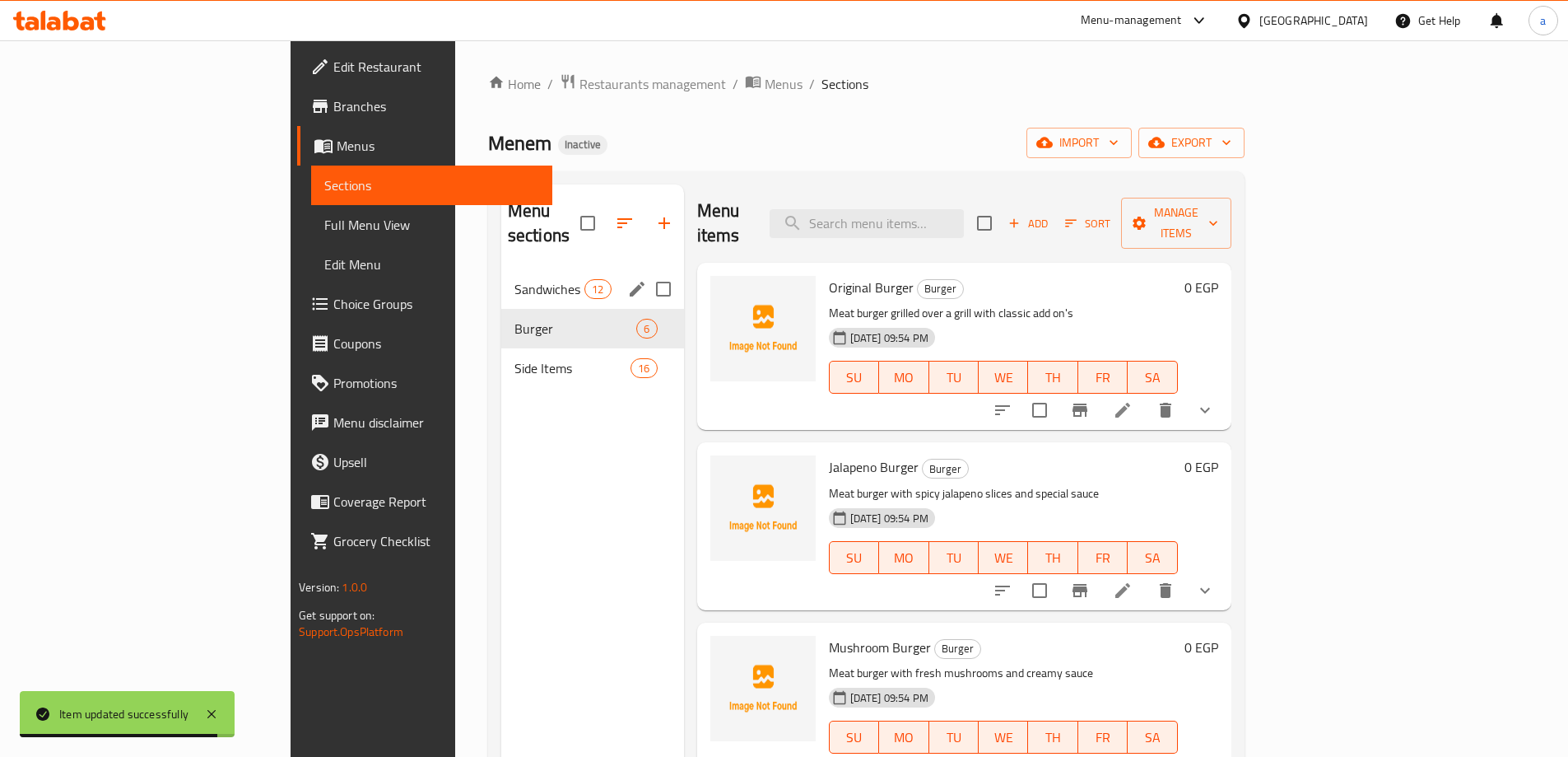
click at [515, 279] on span "Sandwiches" at bounding box center [549, 289] width 70 height 19
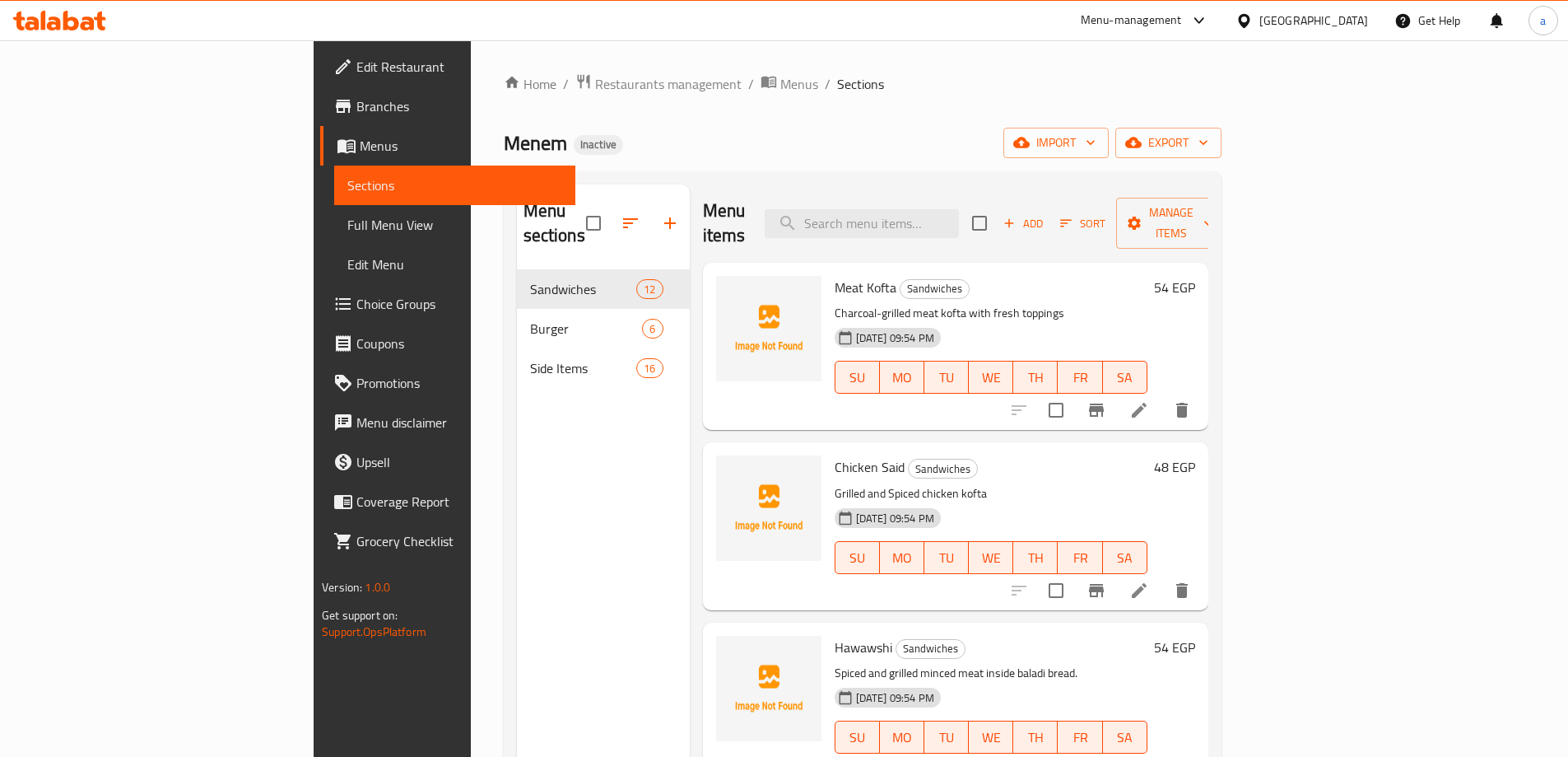
click at [517, 606] on div "Menu sections Sandwiches 12 Burger 6 Side Items 16" at bounding box center [604, 563] width 173 height 757
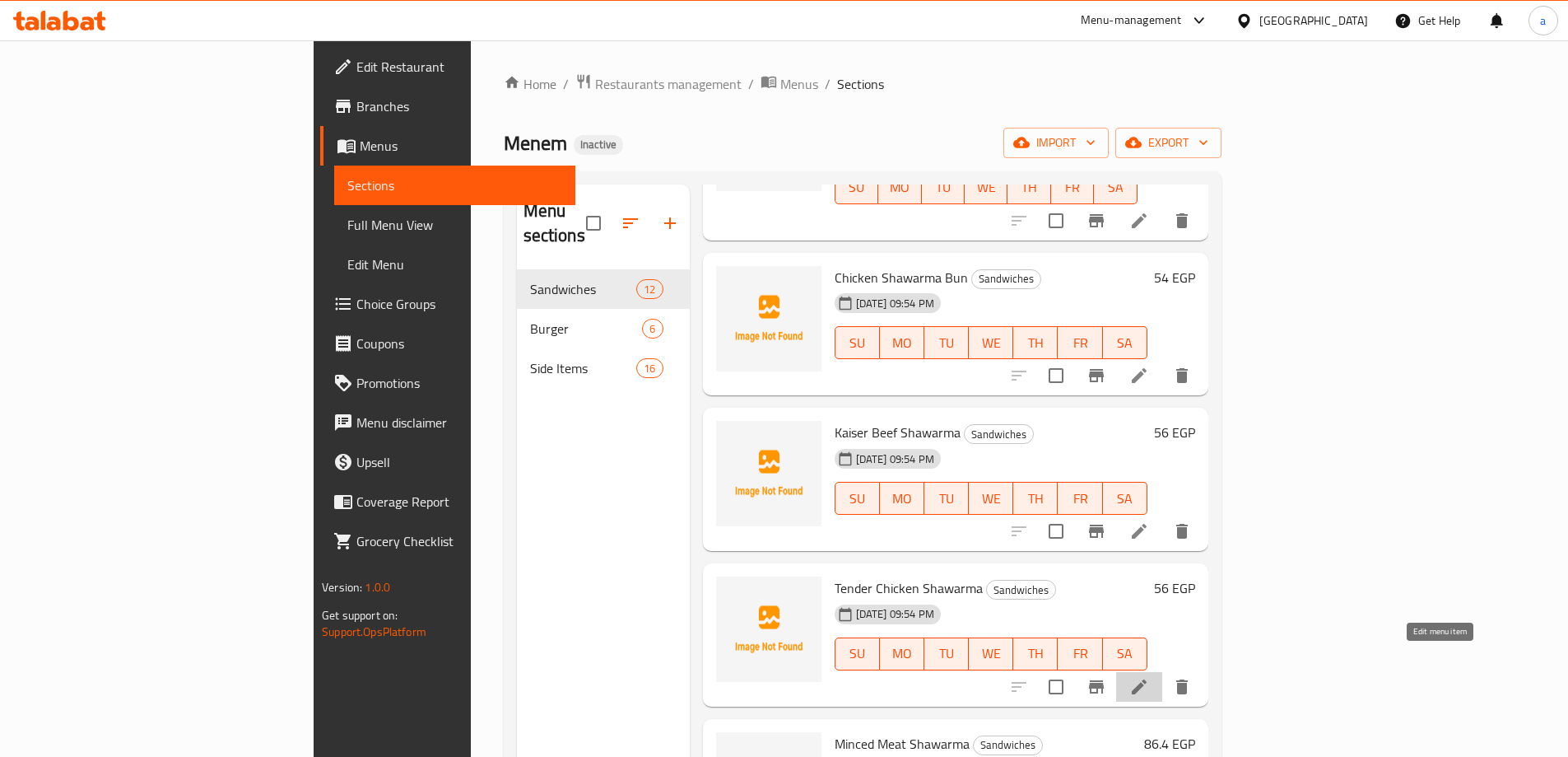
click at [1149, 677] on icon at bounding box center [1138, 686] width 19 height 19
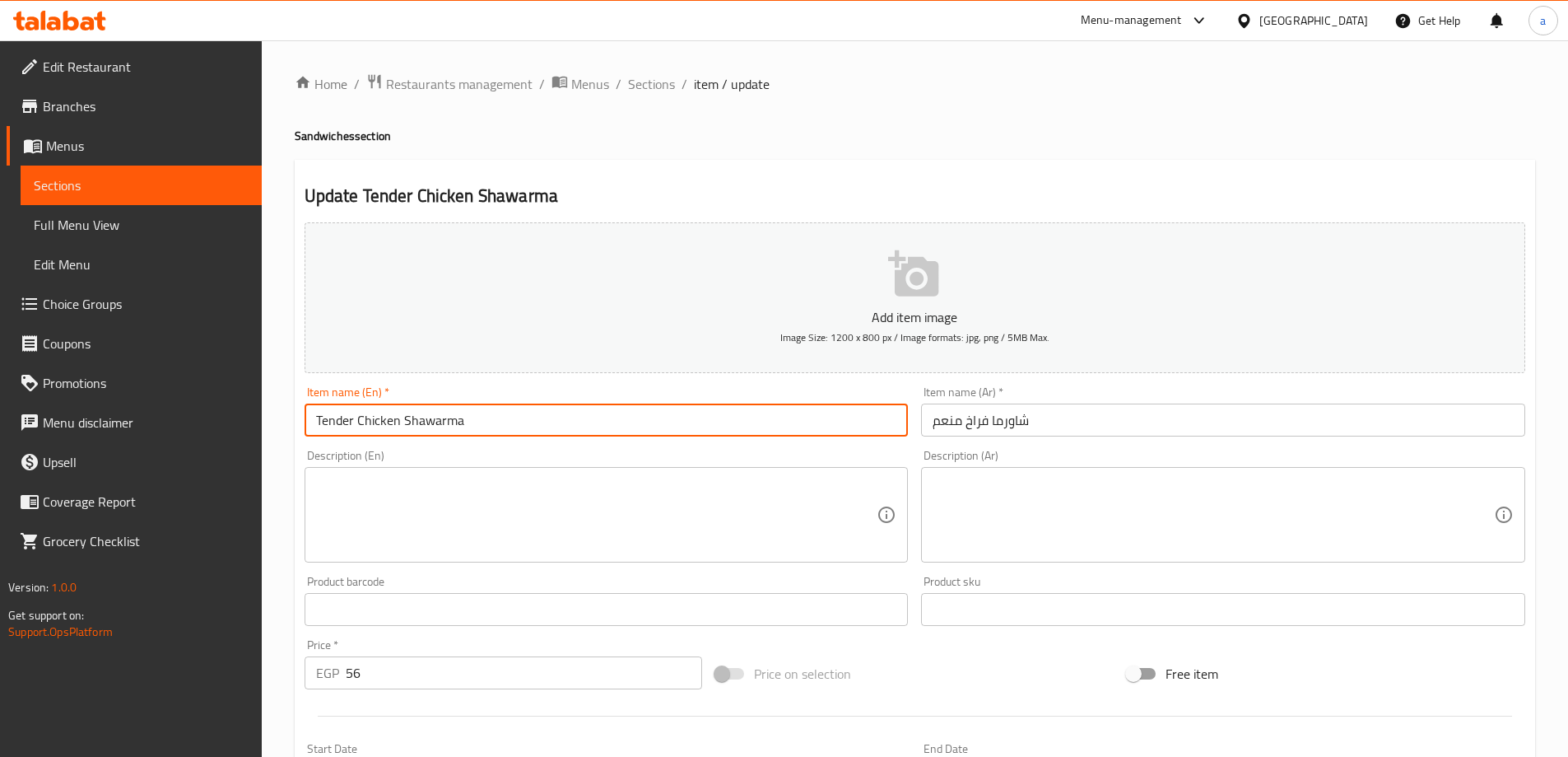
drag, startPoint x: 669, startPoint y: 426, endPoint x: 146, endPoint y: 401, distance: 523.6
click at [146, 401] on div "Edit Restaurant Branches Menus Sections Full Menu View Edit Menu Choice Groups …" at bounding box center [784, 601] width 1568 height 1123
paste input "Menem"
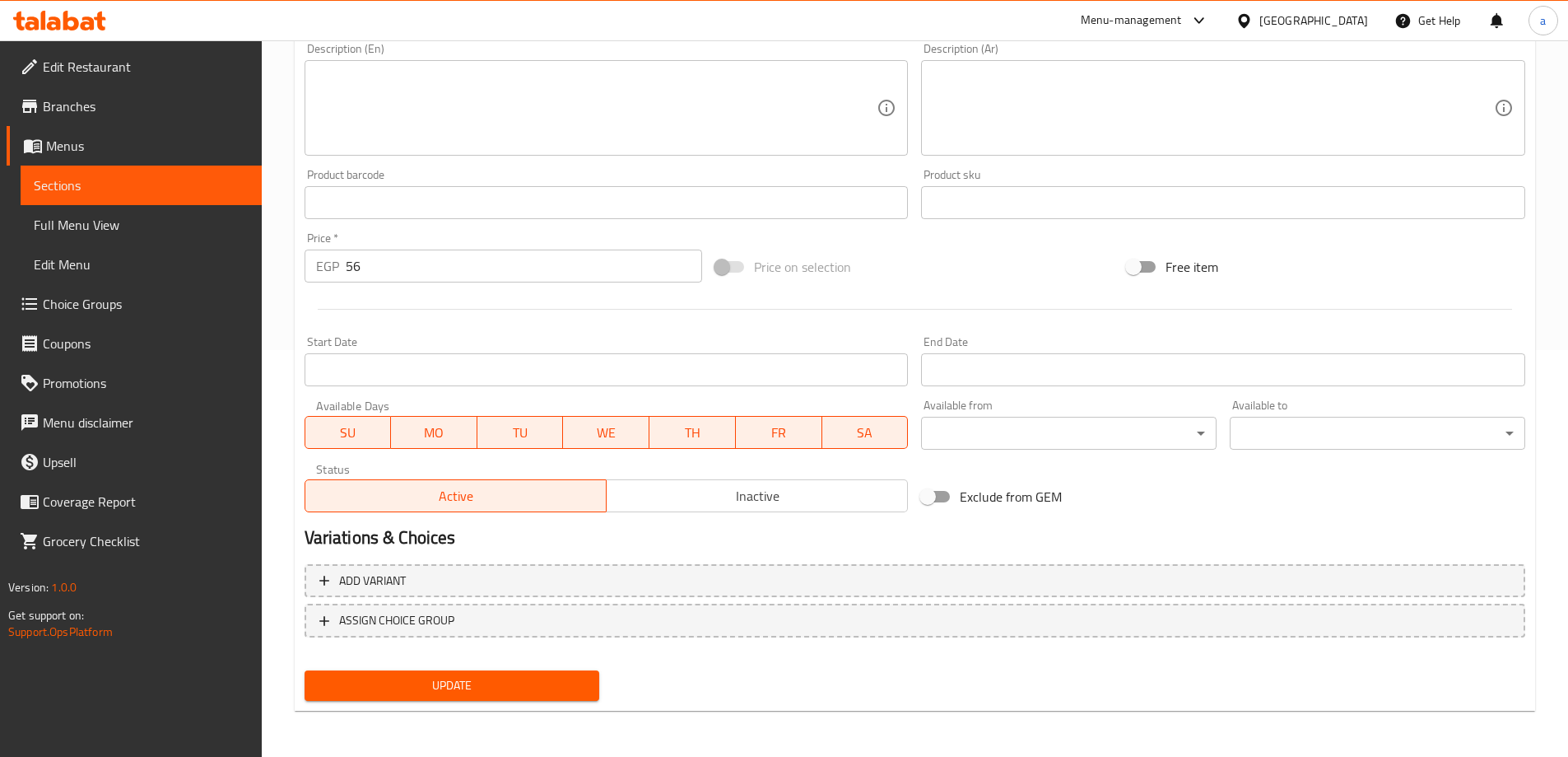
type input "Menem Chicken Shawarma"
click at [433, 680] on span "Update" at bounding box center [452, 686] width 269 height 20
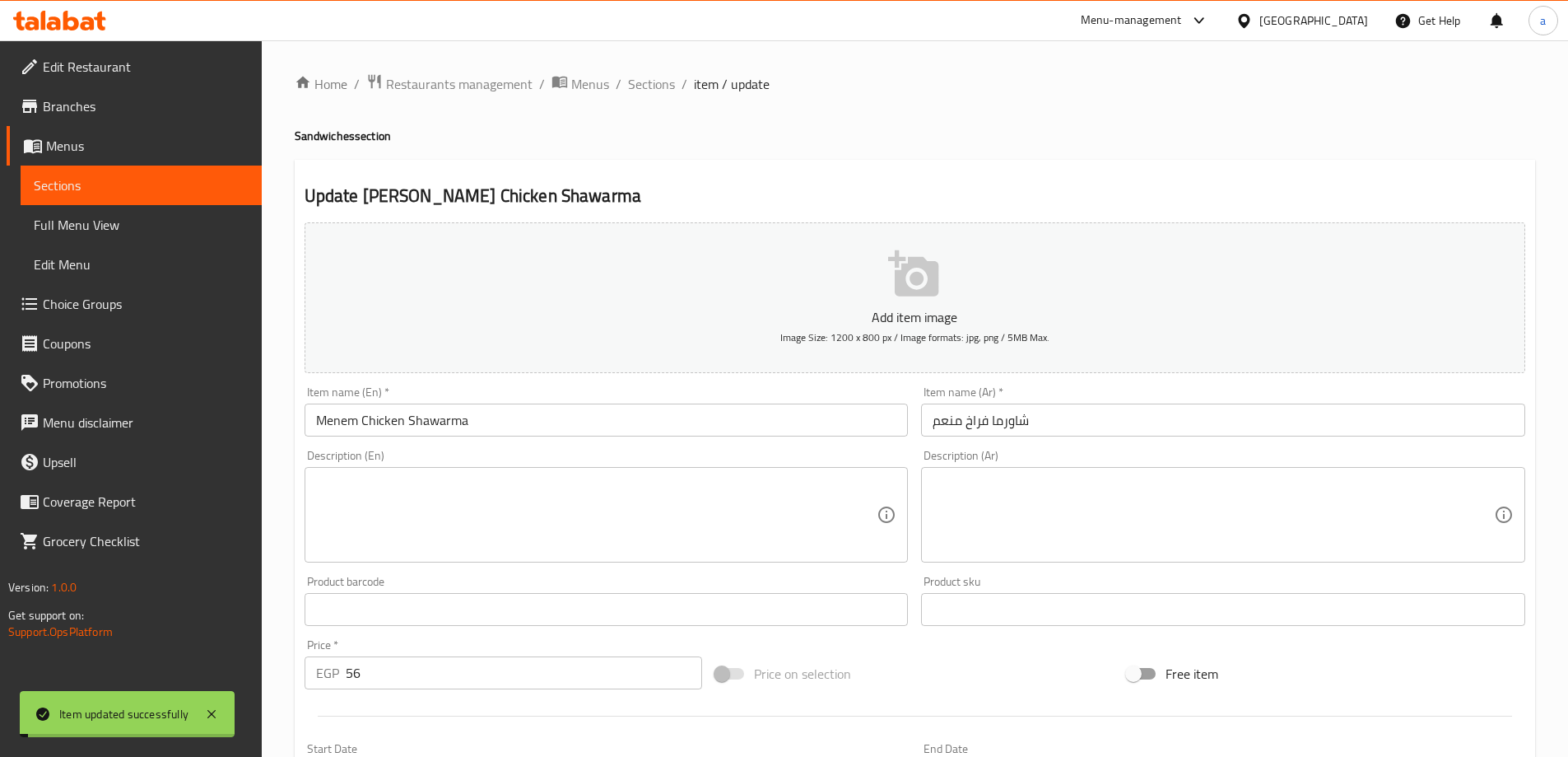
click at [647, 82] on span "Sections" at bounding box center [652, 83] width 47 height 19
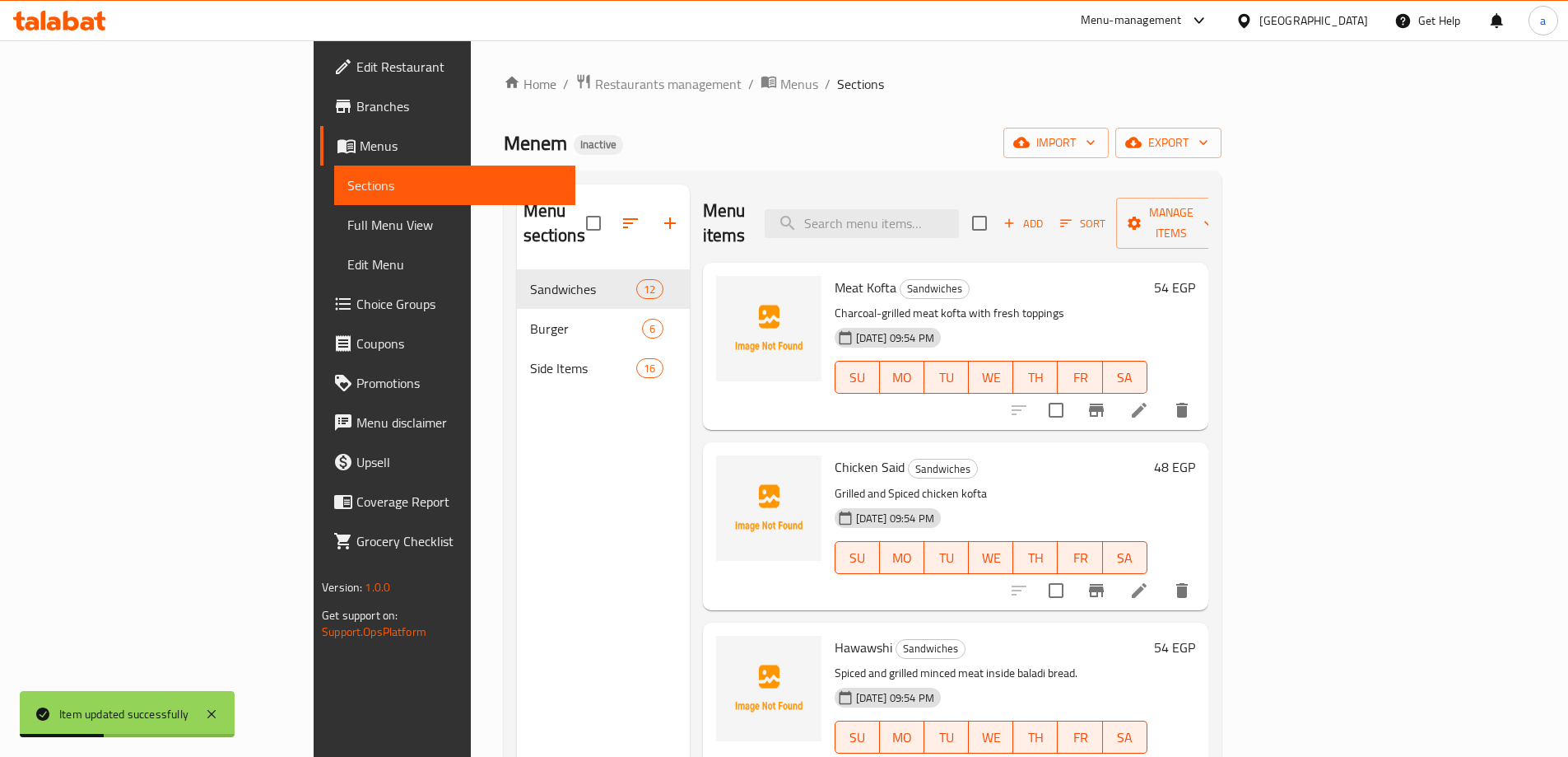
click at [551, 534] on div "Menu sections Sandwiches 12 Burger 6 Side Items 16" at bounding box center [604, 563] width 173 height 757
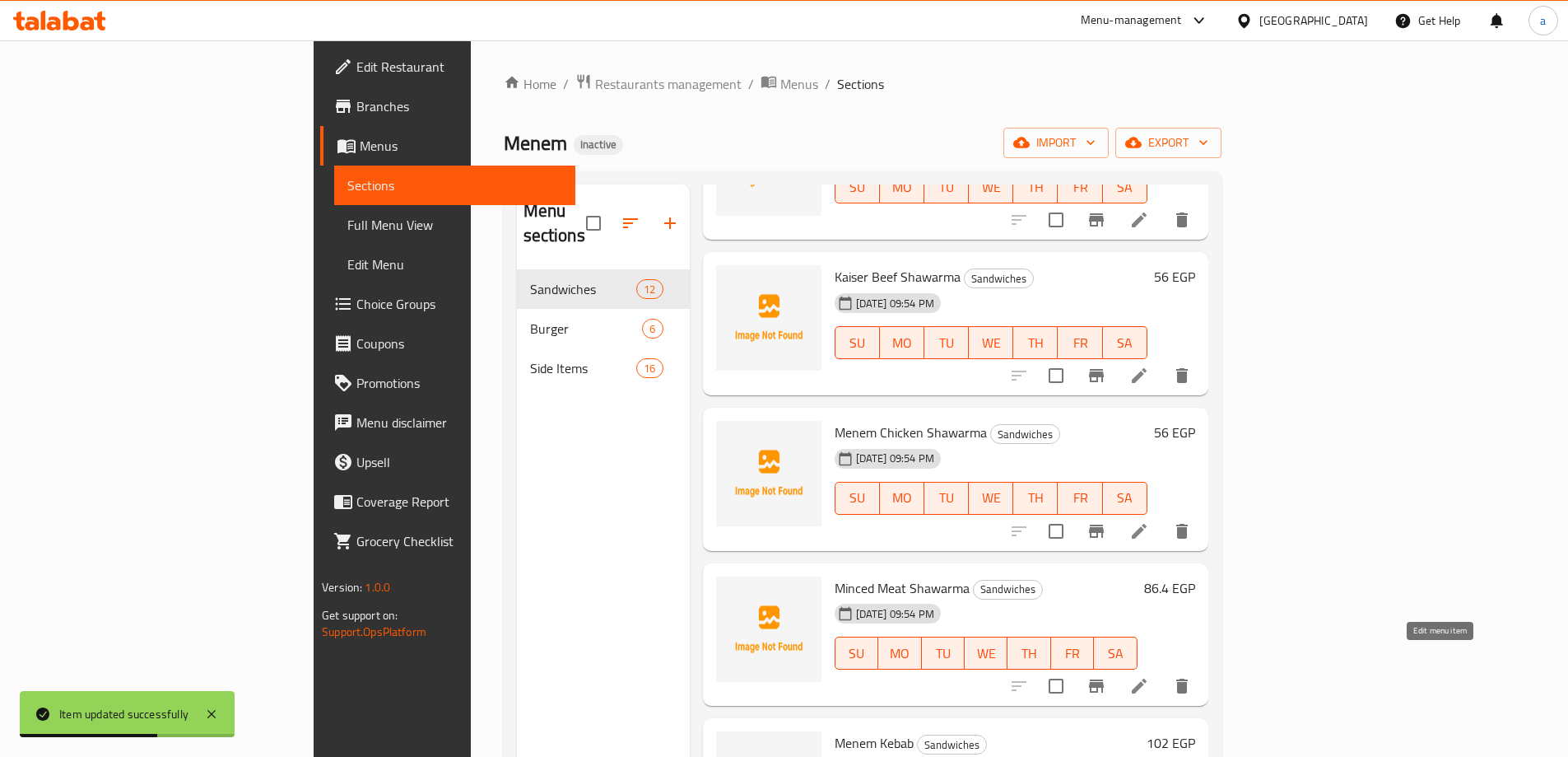
click at [1149, 676] on icon at bounding box center [1138, 686] width 19 height 19
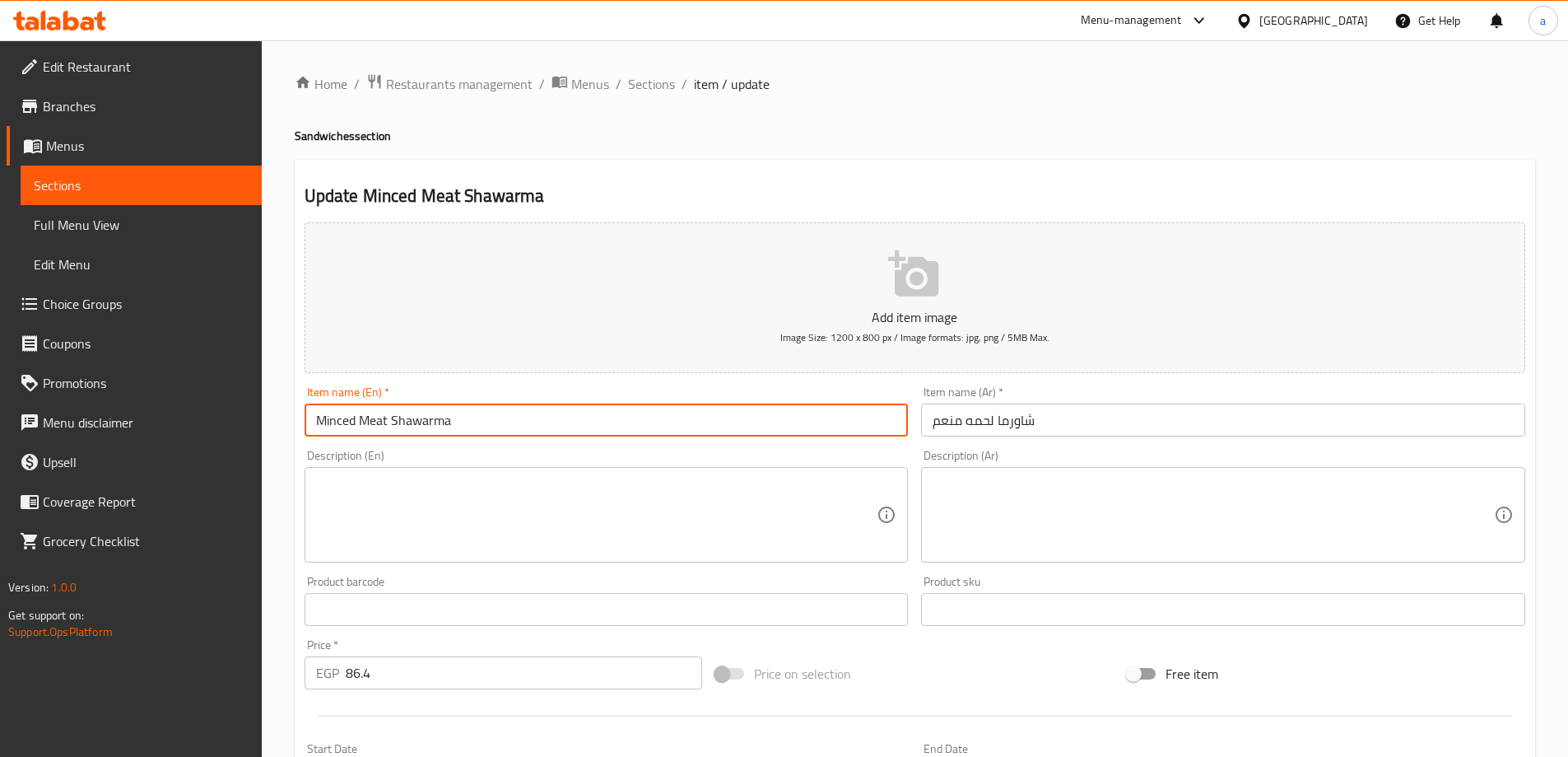
drag, startPoint x: 484, startPoint y: 426, endPoint x: 288, endPoint y: 426, distance: 196.0
click at [288, 426] on div "Home / Restaurants management / Menus / Sections / item / update Sandwiches sec…" at bounding box center [915, 601] width 1307 height 1123
paste input "enem"
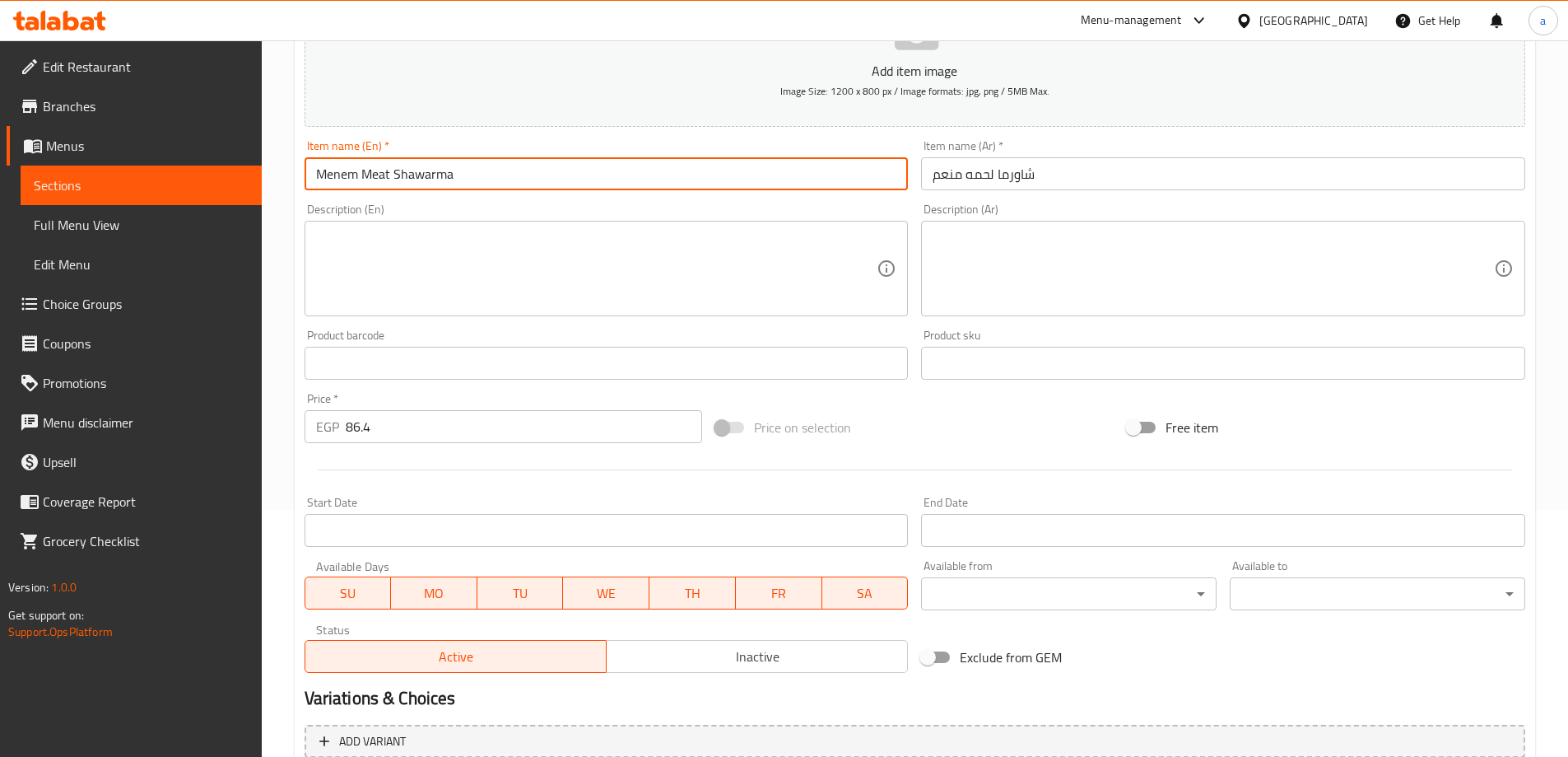
scroll to position [407, 0]
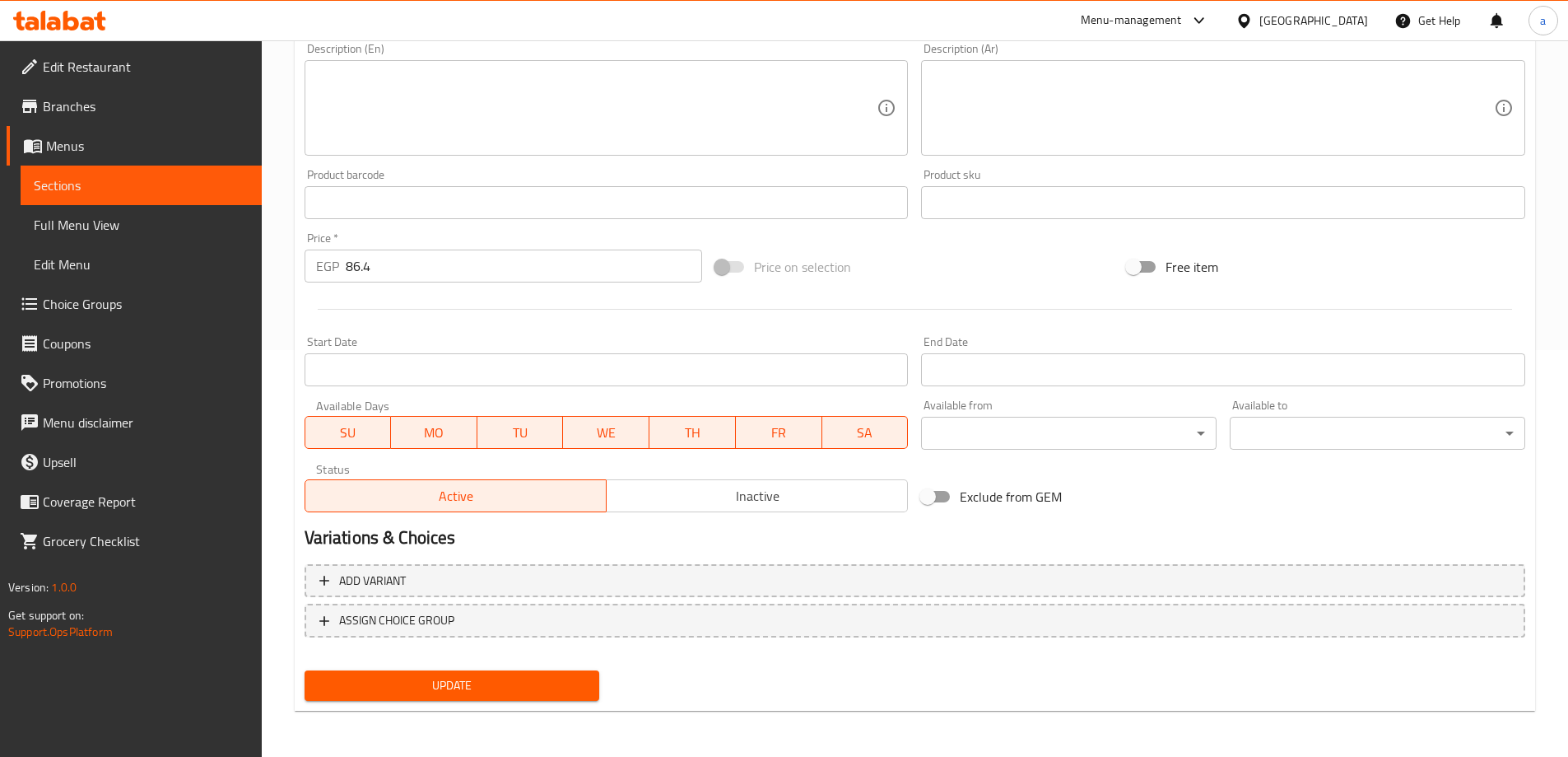
type input "Menem Meat Shawarma"
click at [520, 679] on span "Update" at bounding box center [452, 686] width 269 height 20
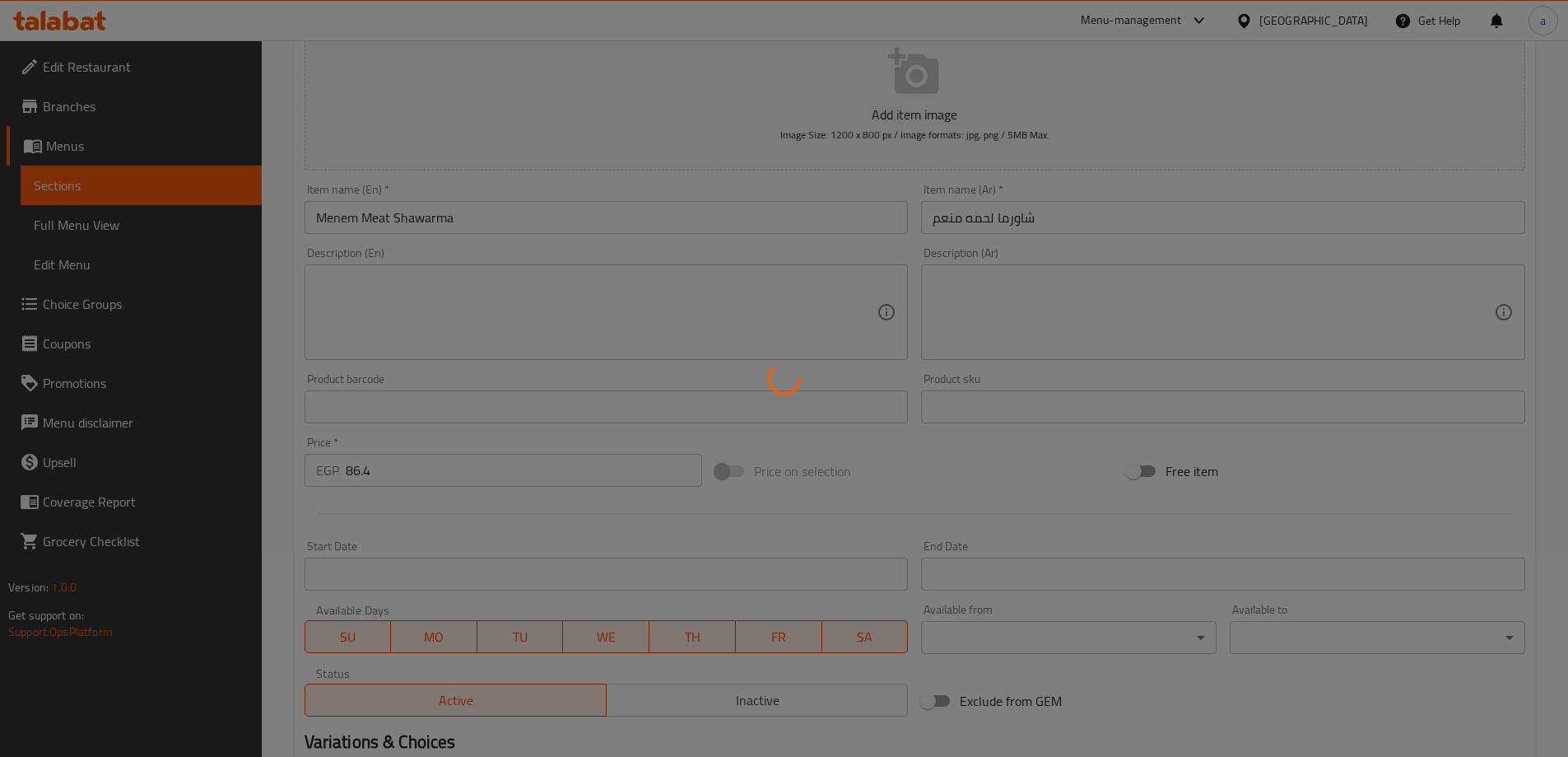
scroll to position [0, 0]
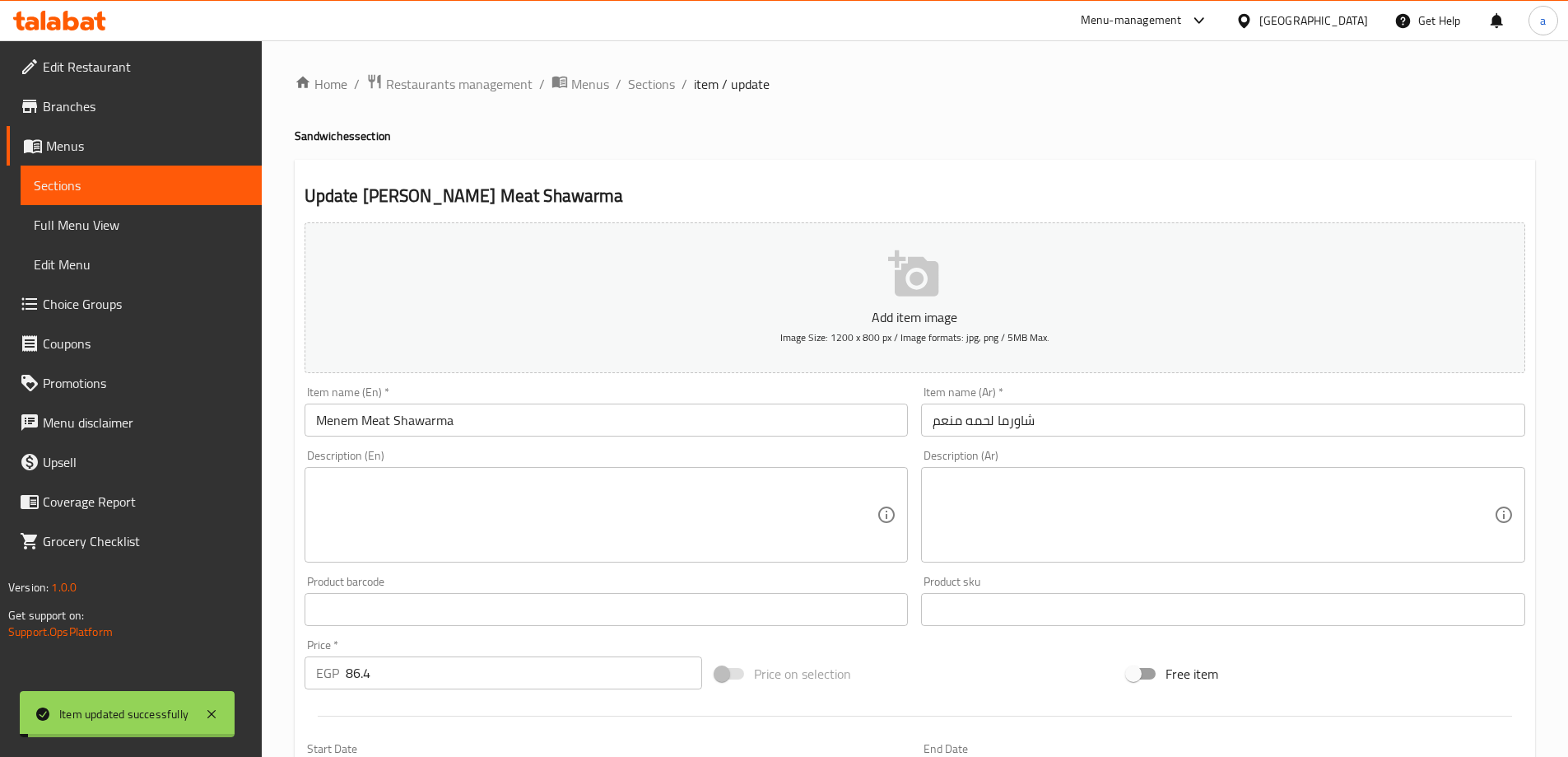
click at [652, 85] on span "Sections" at bounding box center [652, 83] width 47 height 19
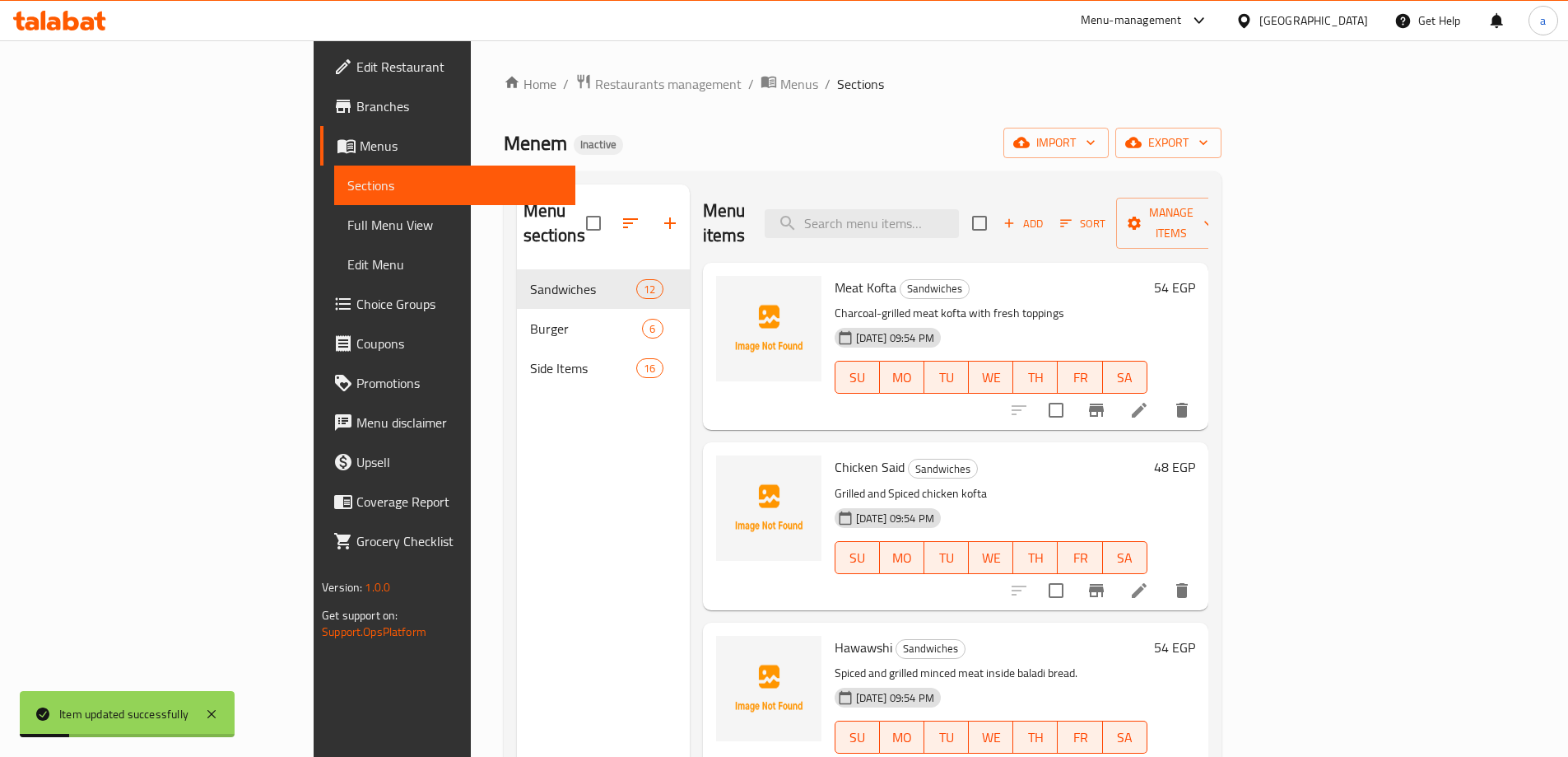
click at [552, 524] on div "Menu sections Sandwiches 12 Burger 6 Side Items 16" at bounding box center [604, 563] width 173 height 757
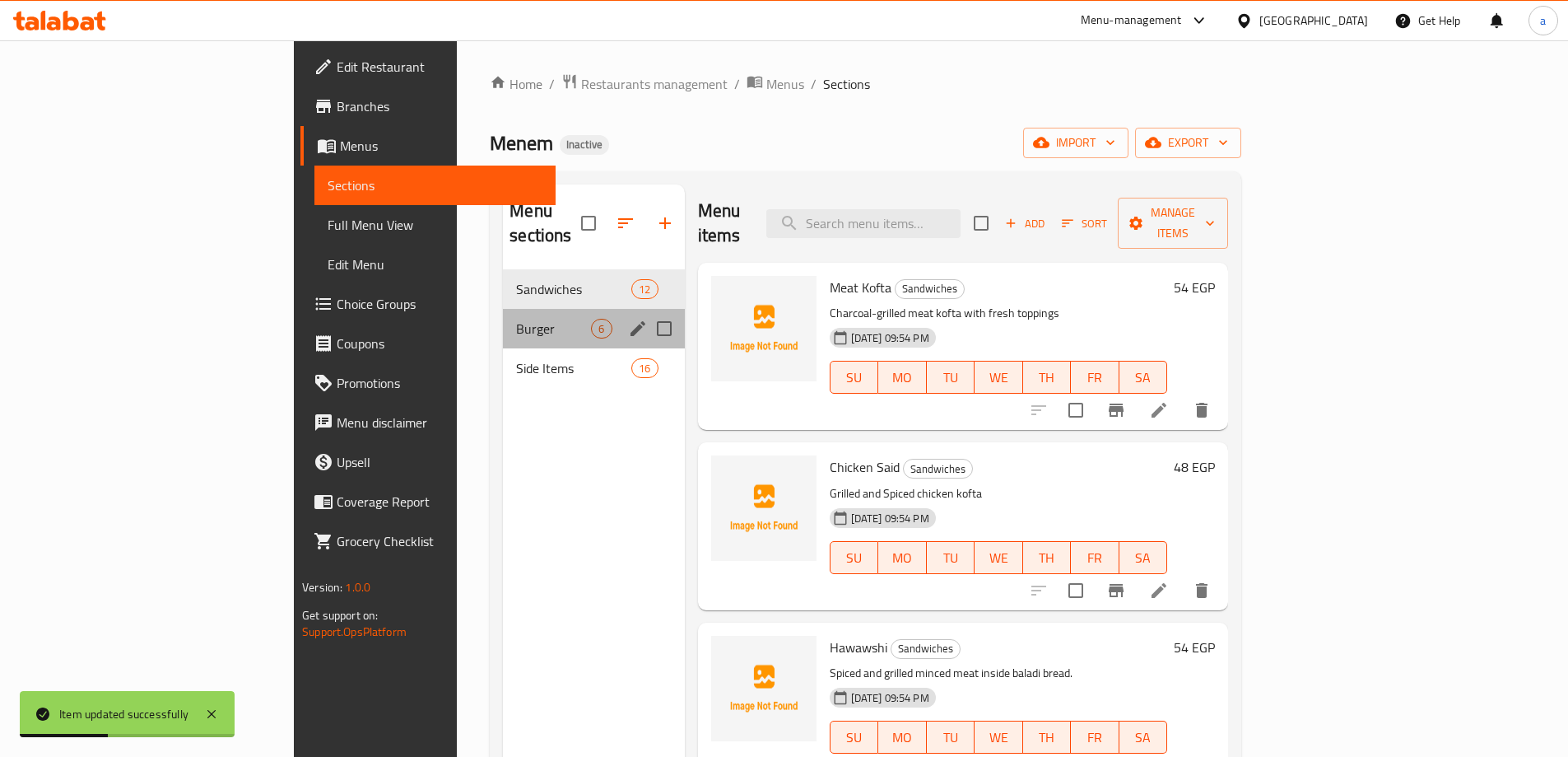
click at [503, 314] on div "Burger 6" at bounding box center [593, 328] width 181 height 40
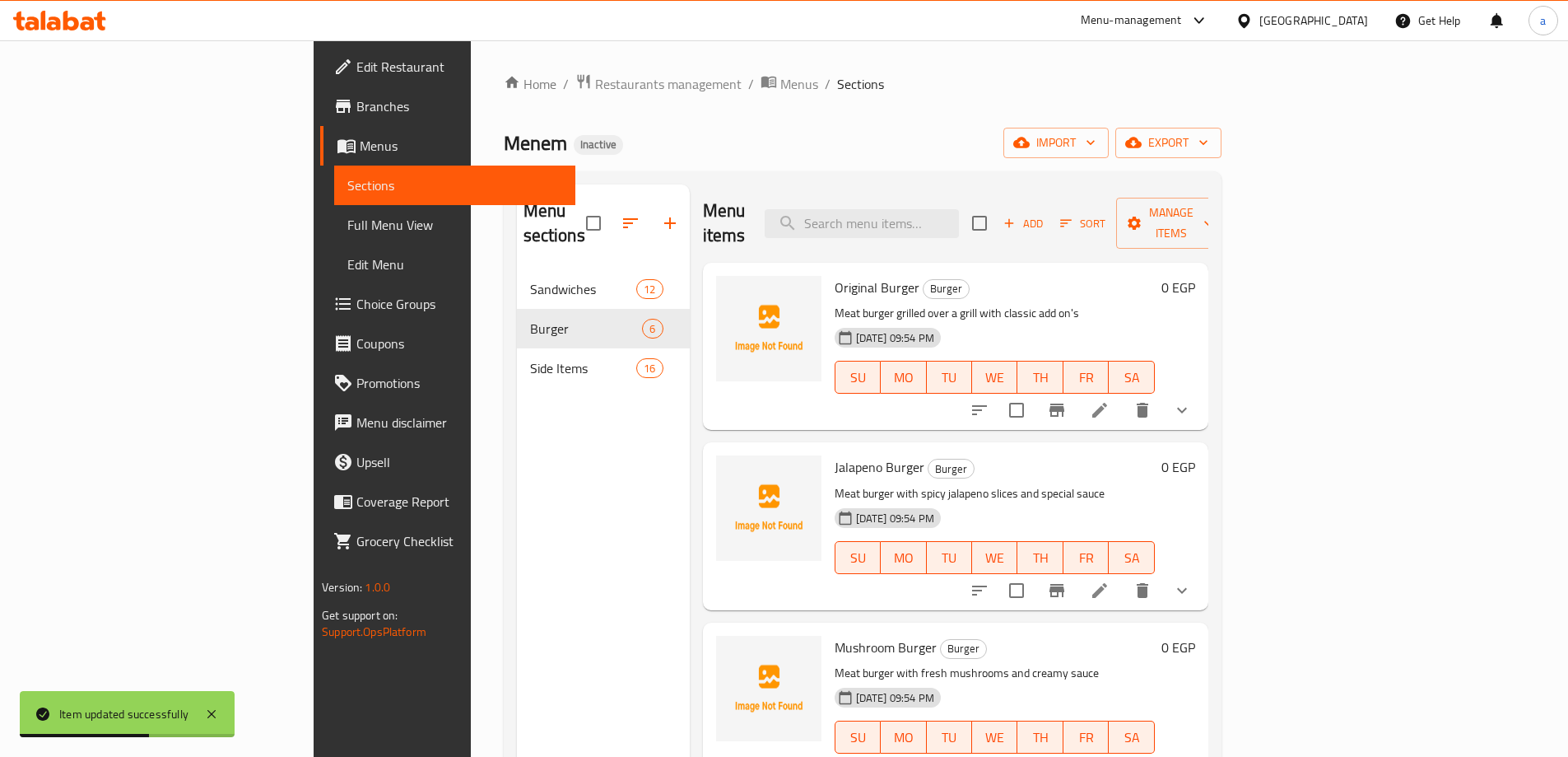
click at [555, 488] on div "Menu sections Sandwiches 12 Burger 6 Side Items 16" at bounding box center [604, 563] width 173 height 757
click at [517, 358] on div "Side Items 16" at bounding box center [604, 368] width 173 height 40
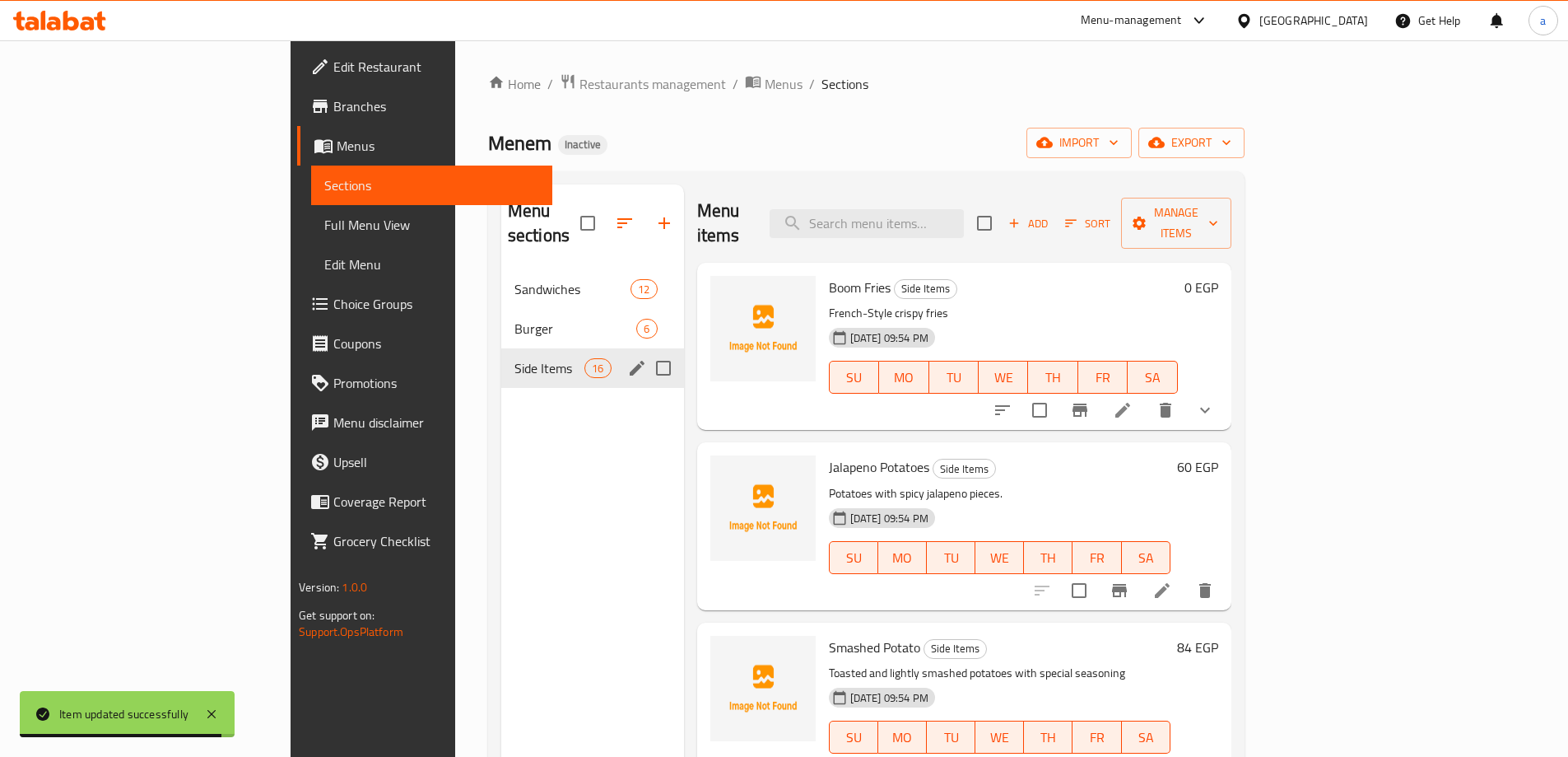
scroll to position [230, 0]
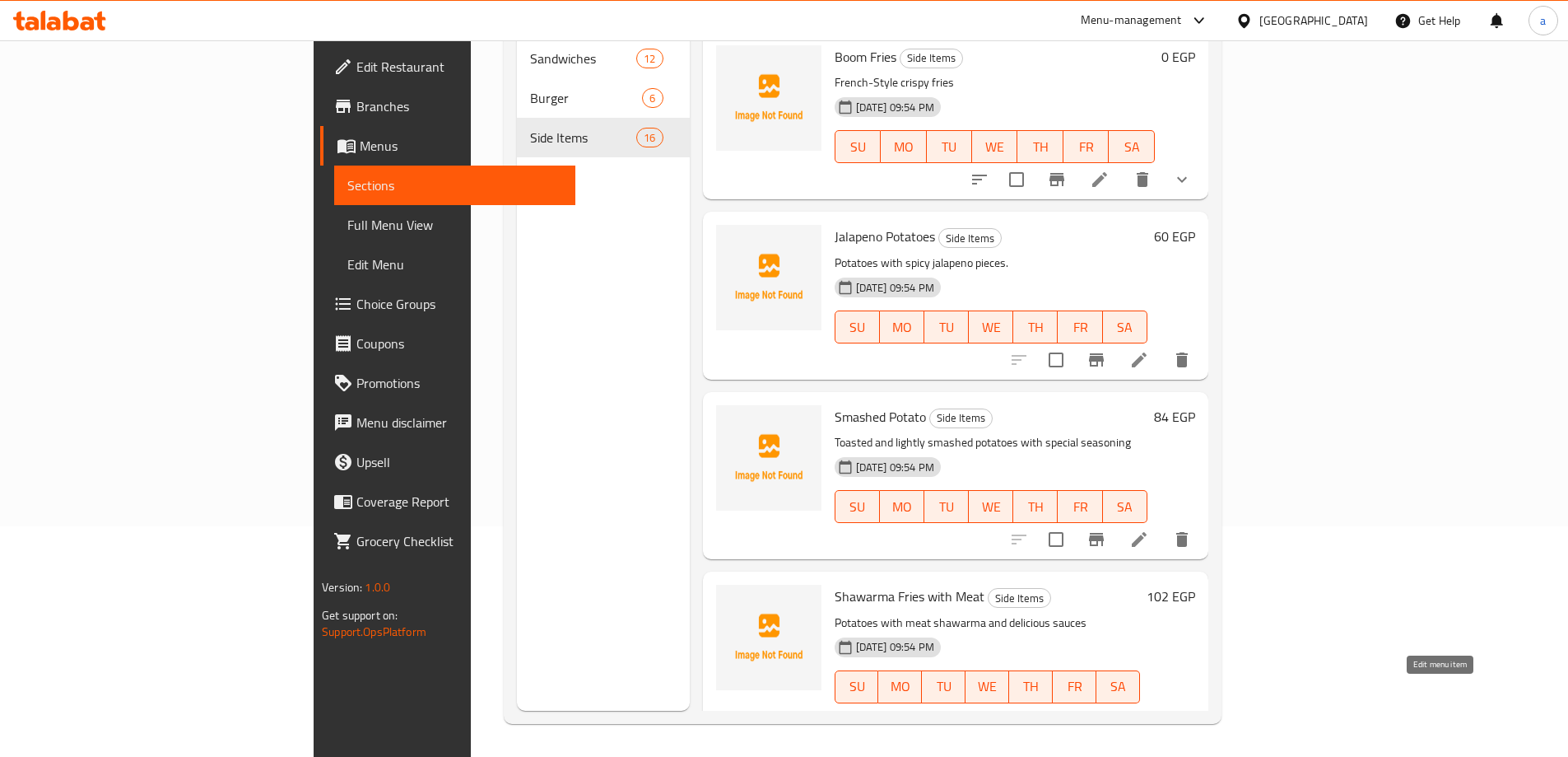
click at [1147, 712] on icon at bounding box center [1139, 720] width 15 height 15
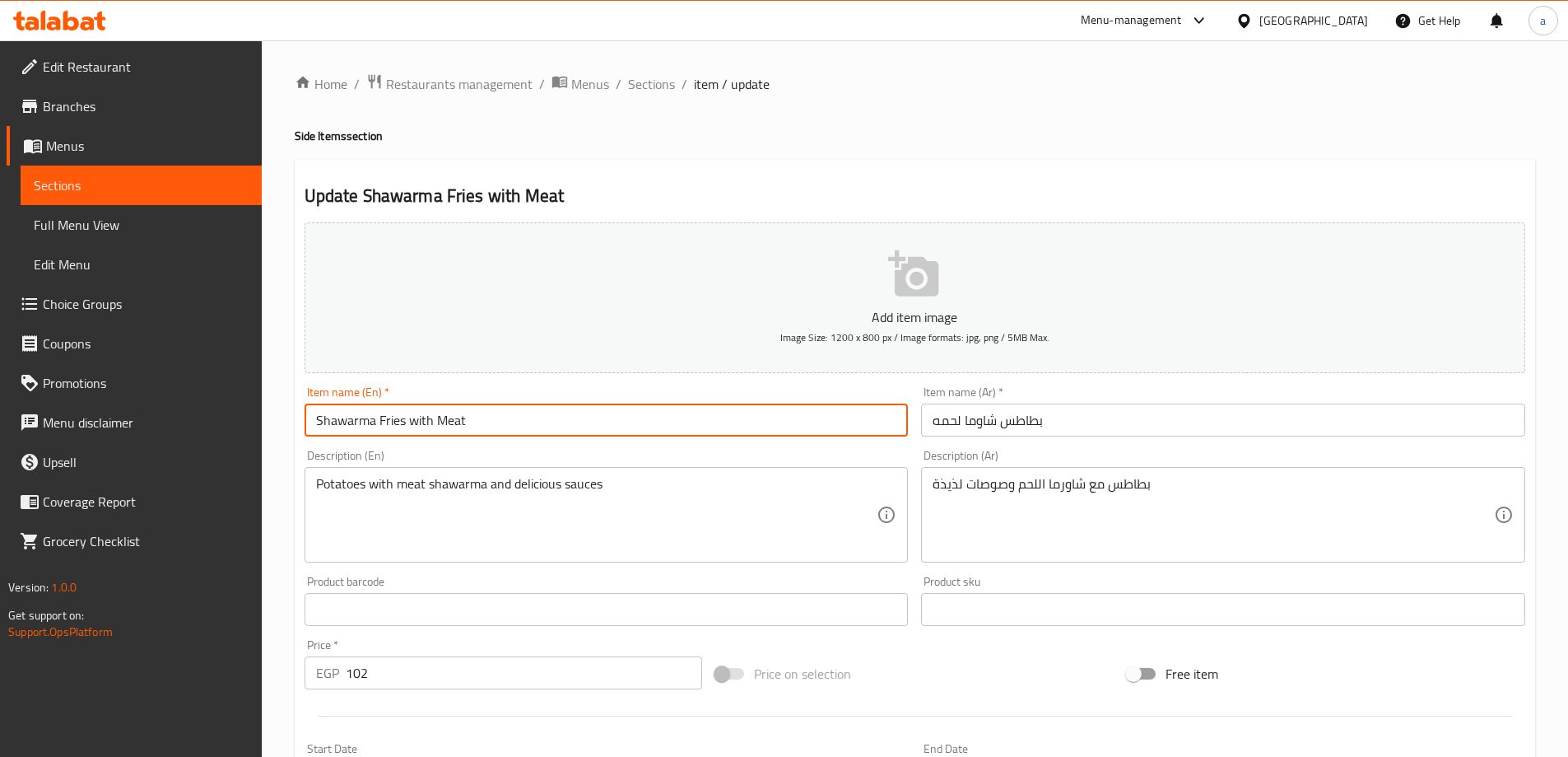
drag, startPoint x: 522, startPoint y: 413, endPoint x: 235, endPoint y: 437, distance: 288.0
click at [235, 437] on div "Edit Restaurant Branches Menus Sections Full Menu View Edit Menu Choice Groups …" at bounding box center [784, 601] width 1568 height 1123
paste input "Potato With Meat Shawarma"
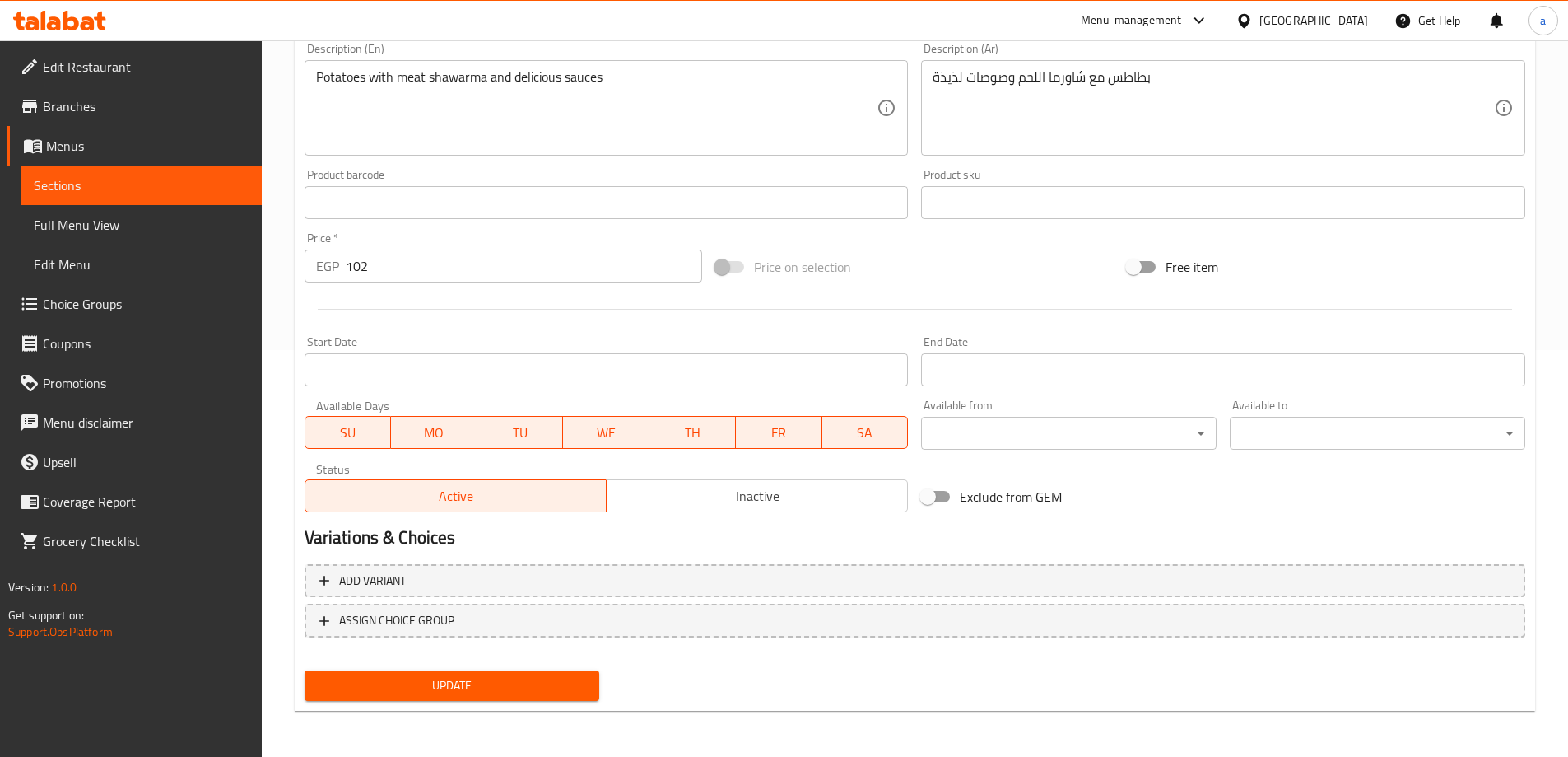
type input "Potato With Meat Shawarma"
click at [501, 684] on span "Update" at bounding box center [452, 686] width 269 height 20
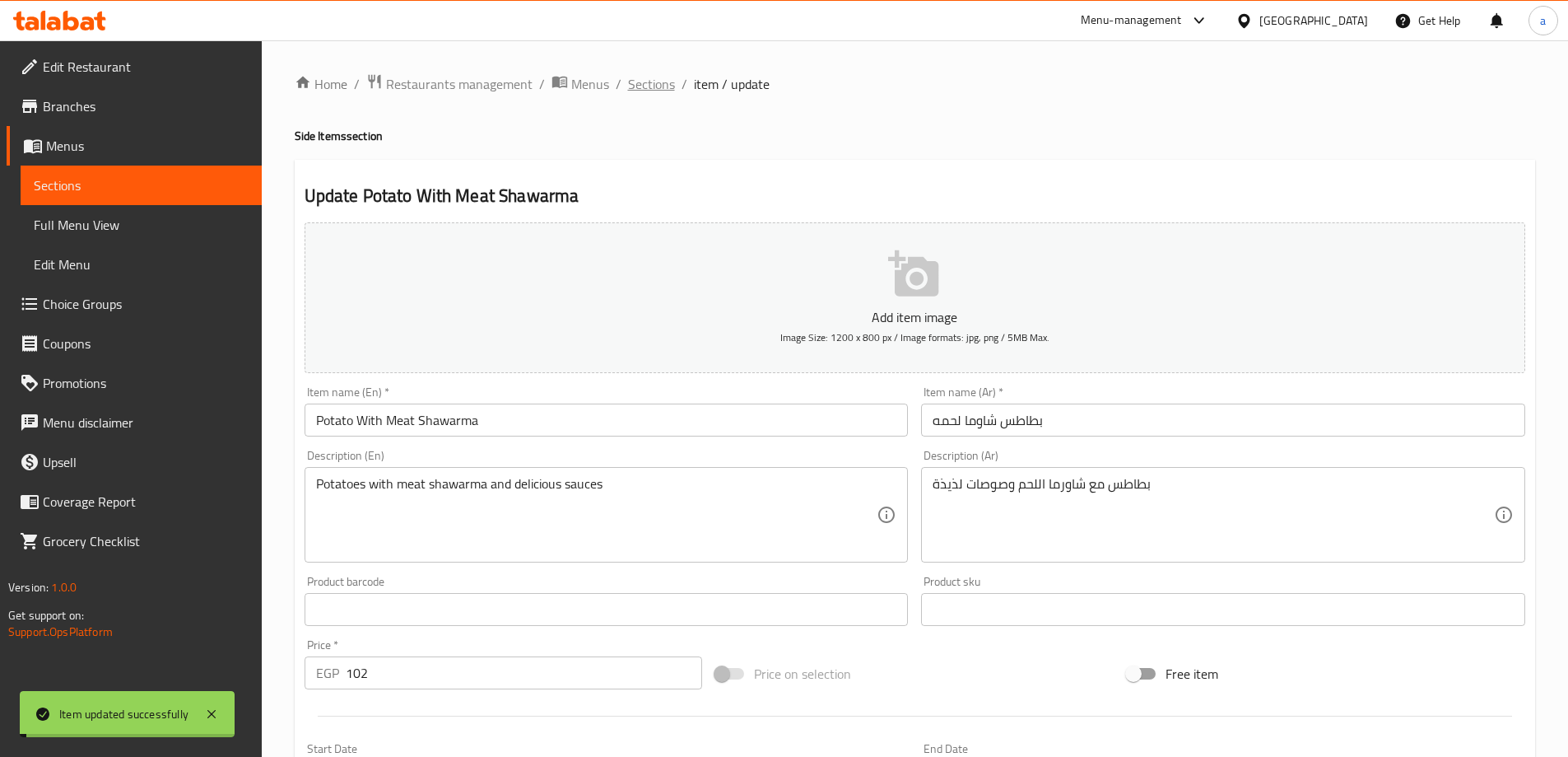
click at [663, 85] on span "Sections" at bounding box center [652, 83] width 47 height 19
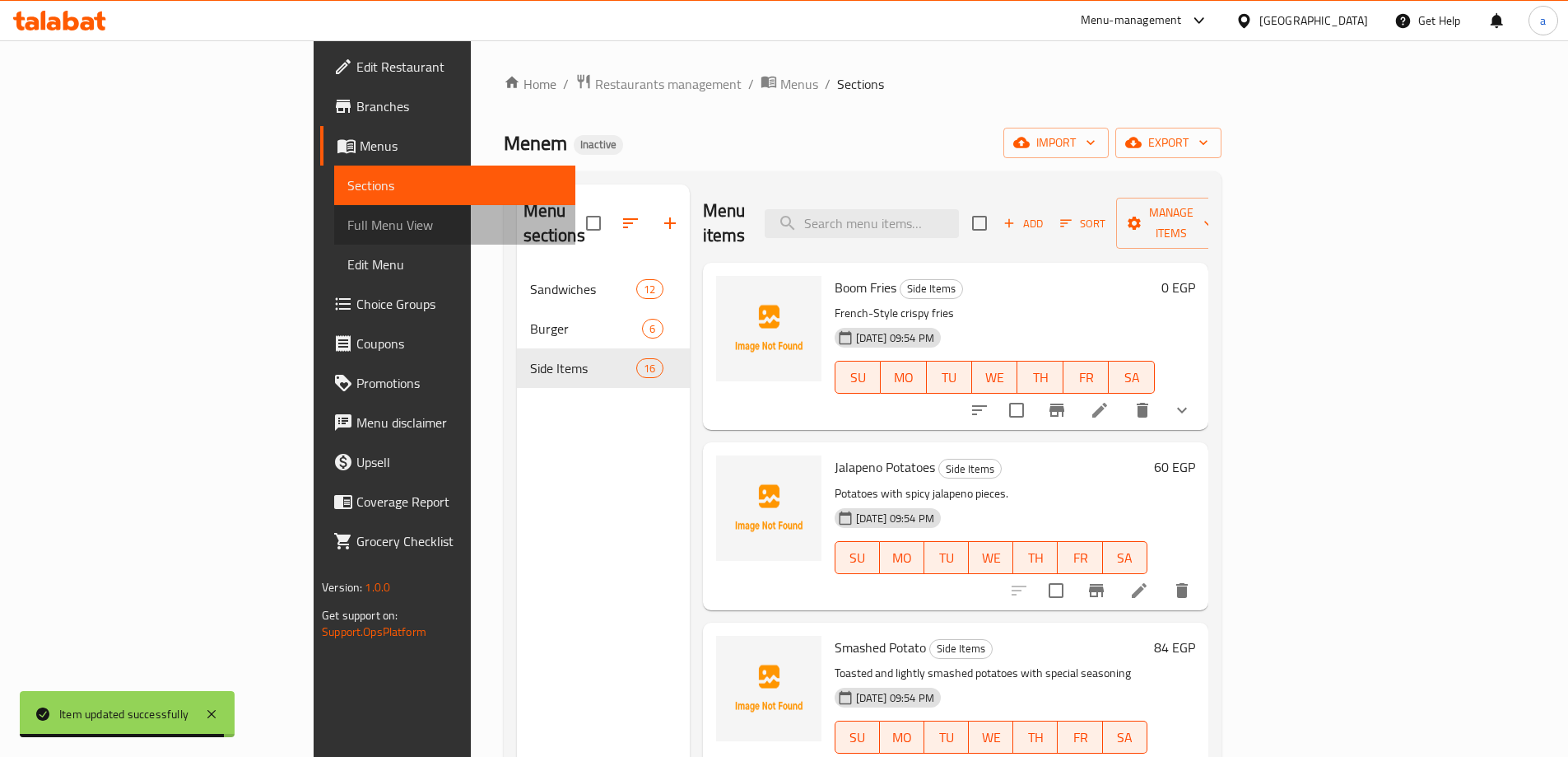
click at [347, 215] on span "Full Menu View" at bounding box center [454, 224] width 214 height 19
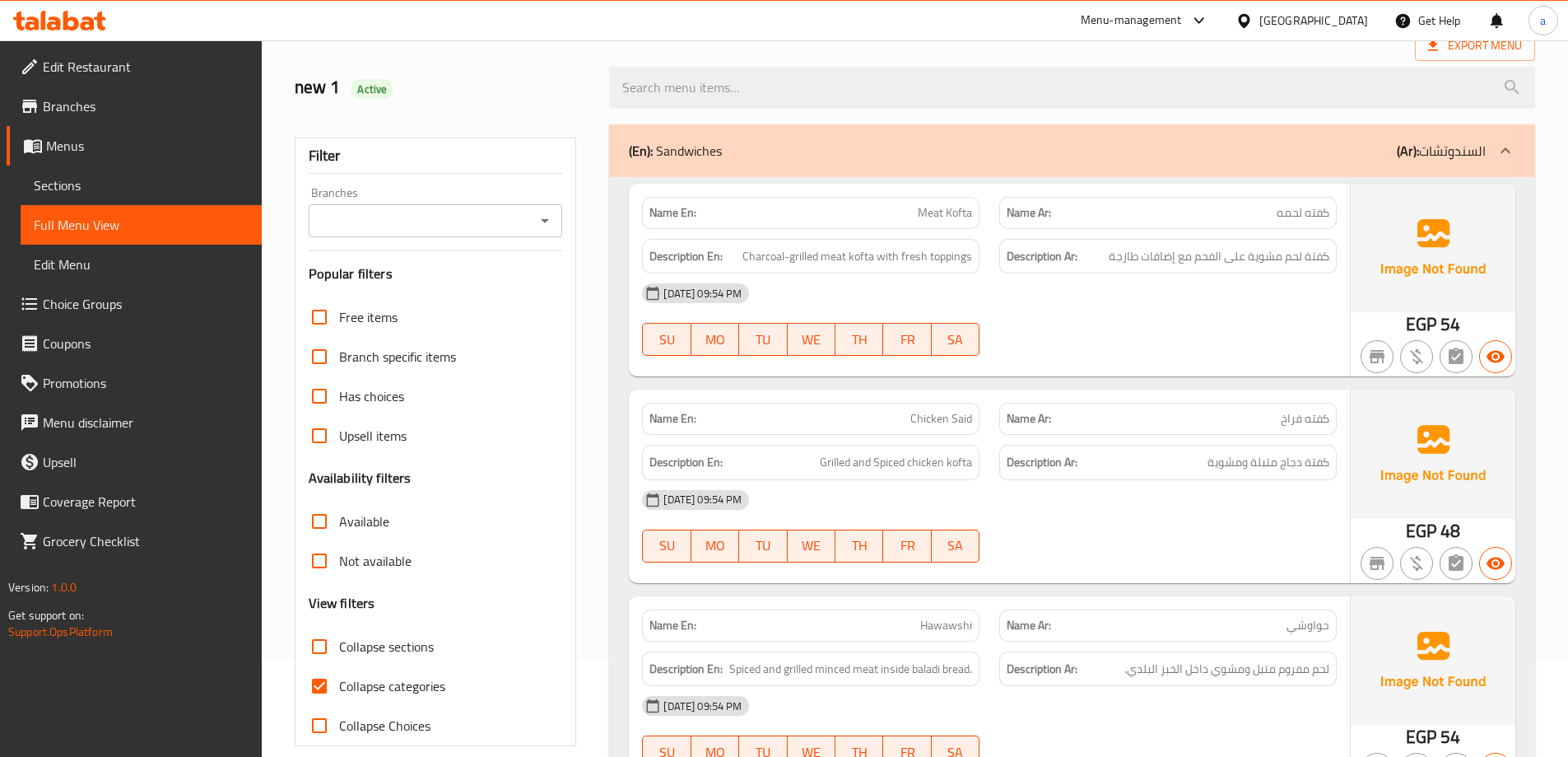
scroll to position [247, 0]
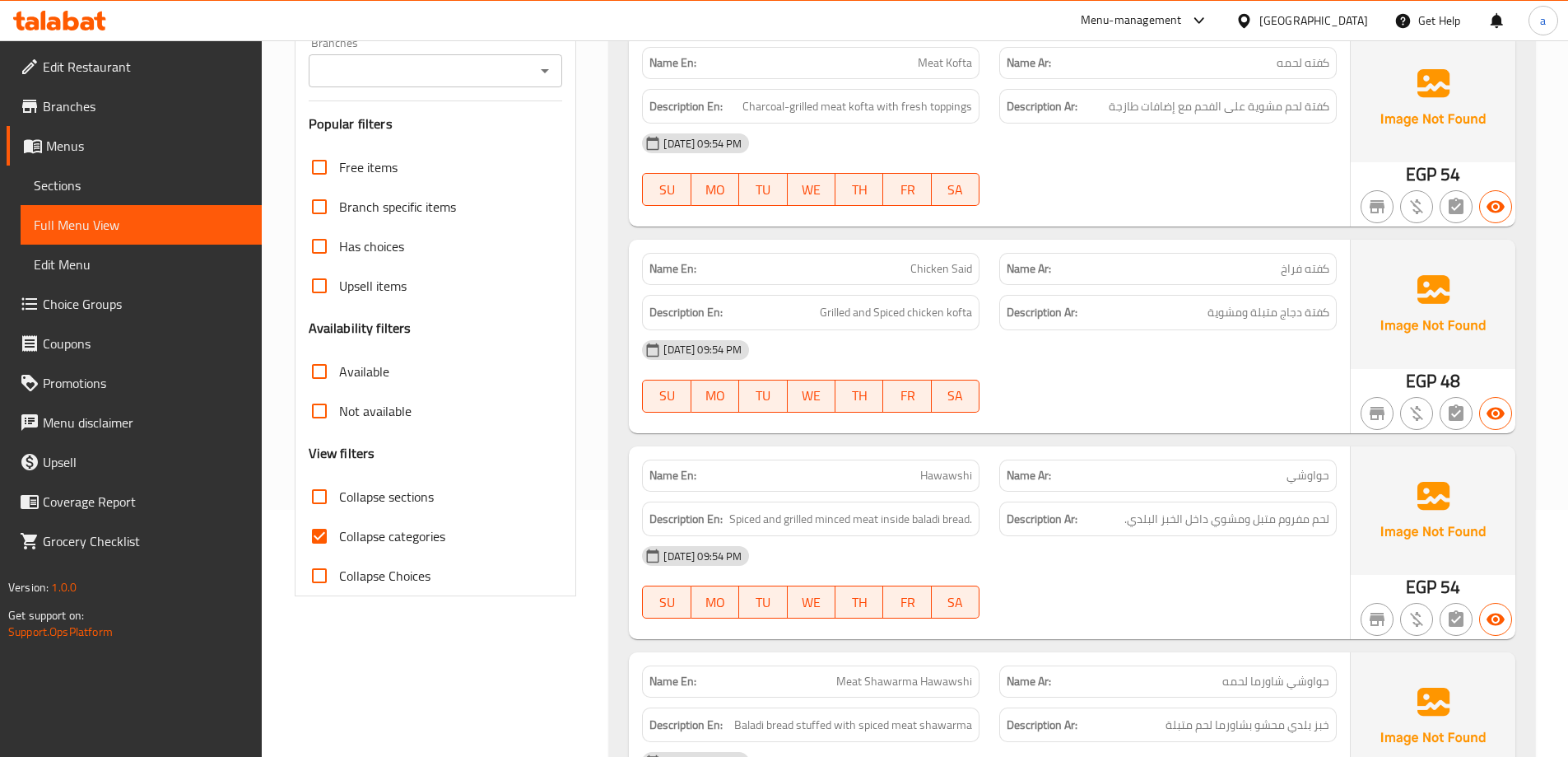
click at [371, 531] on span "Collapse categories" at bounding box center [392, 536] width 106 height 19
click at [339, 531] on input "Collapse categories" at bounding box center [319, 536] width 40 height 40
checkbox input "false"
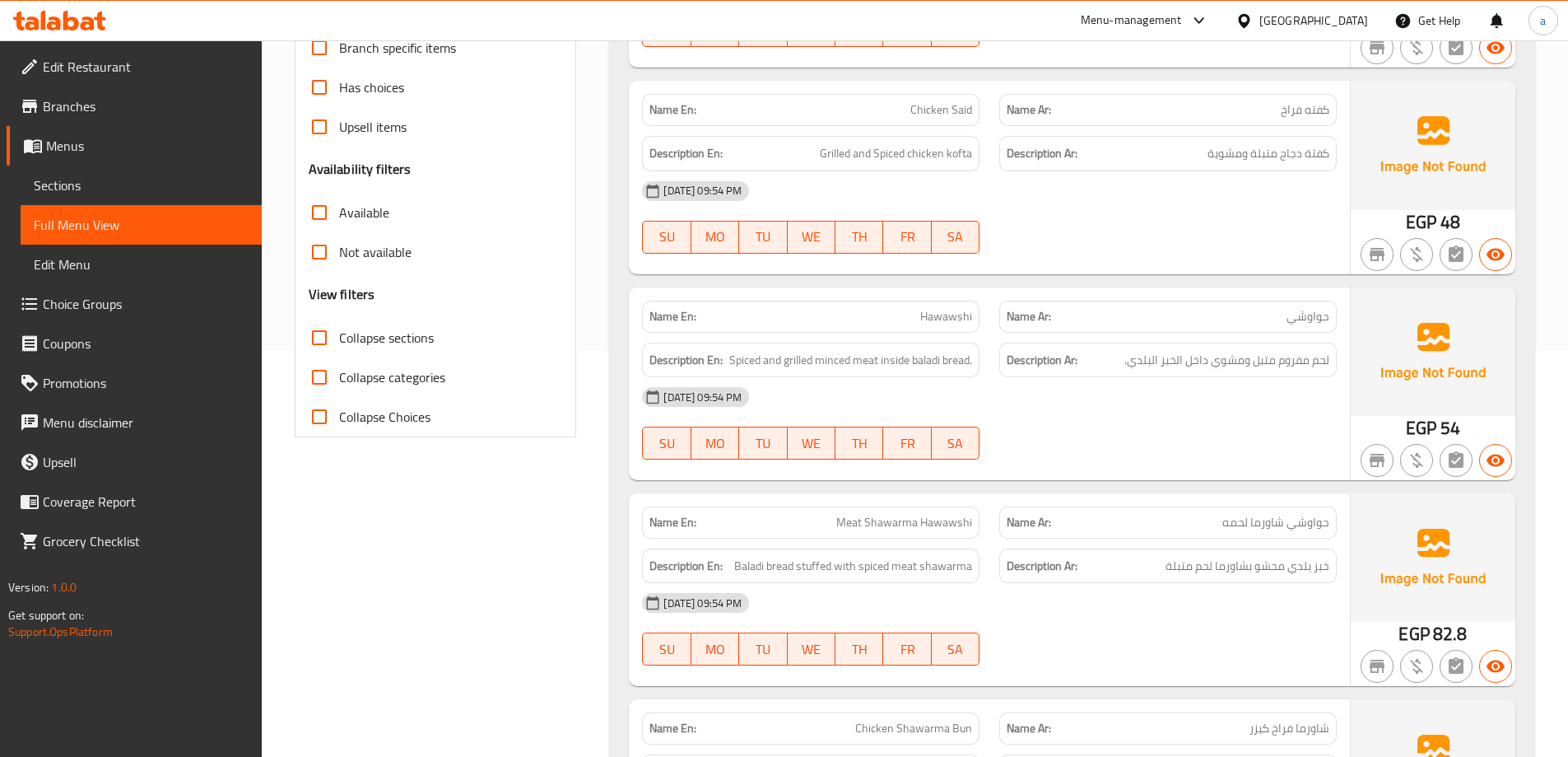
scroll to position [259, 0]
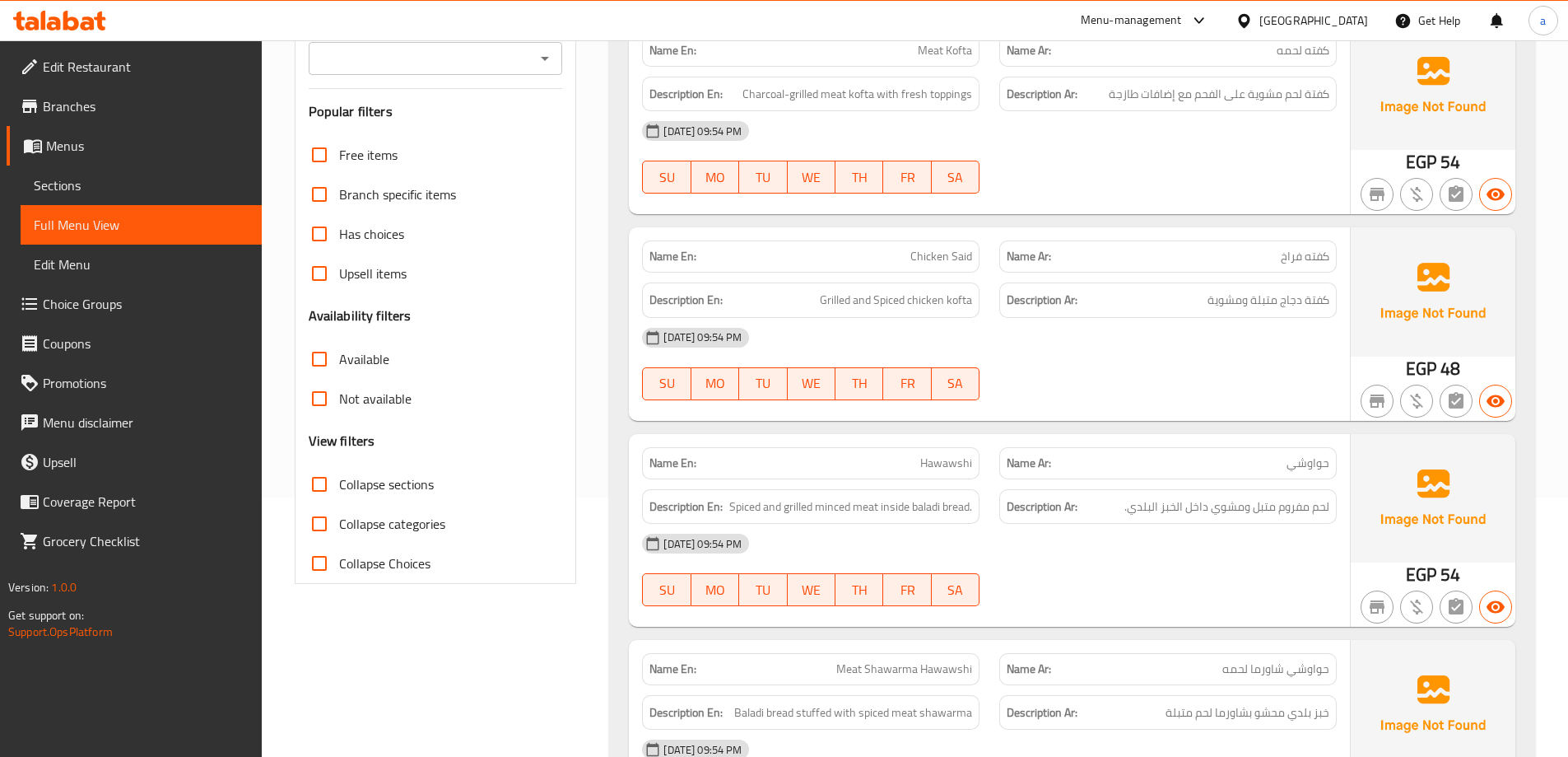
click at [113, 66] on span "Edit Restaurant" at bounding box center [145, 66] width 206 height 19
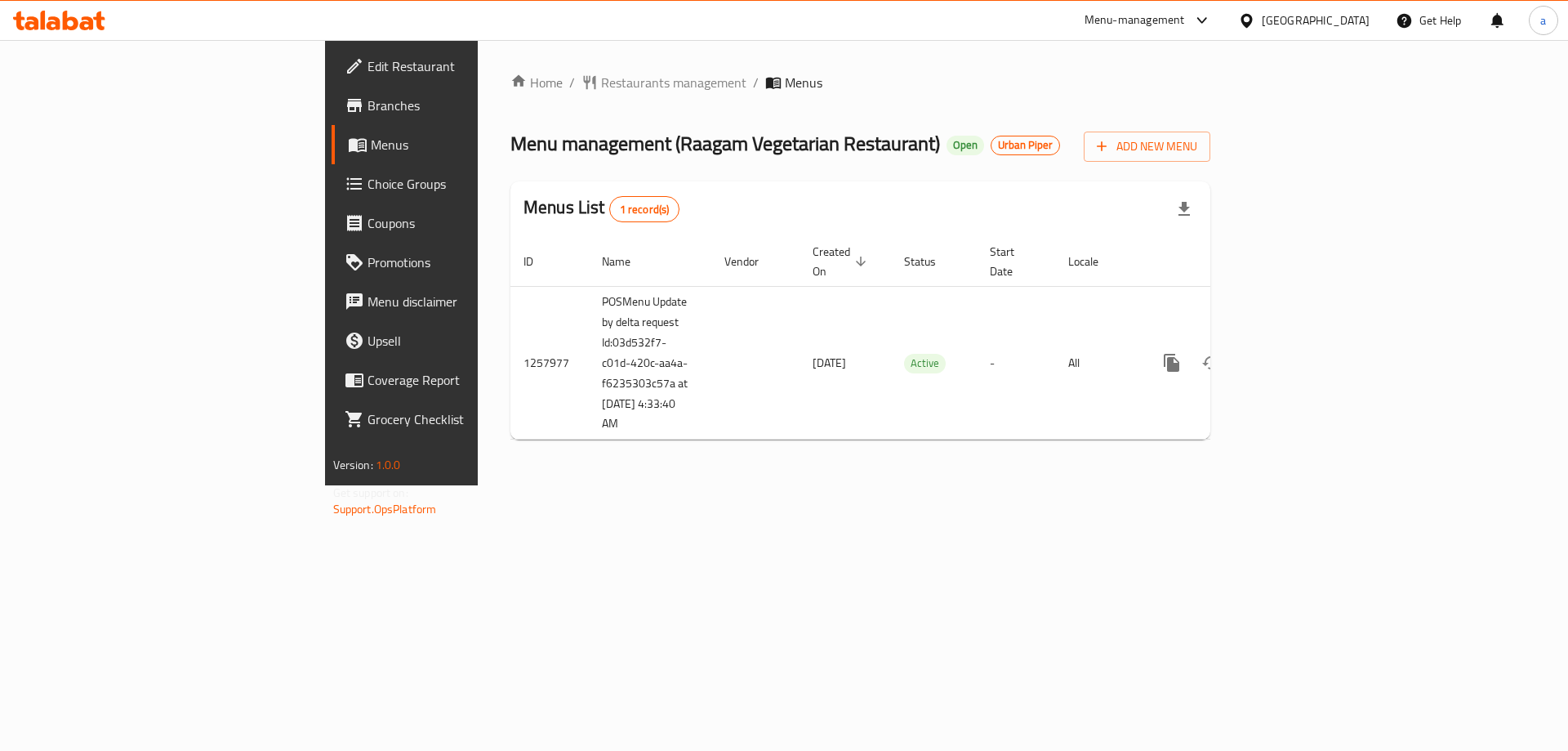
click at [368, 112] on span "Branches" at bounding box center [471, 105] width 207 height 19
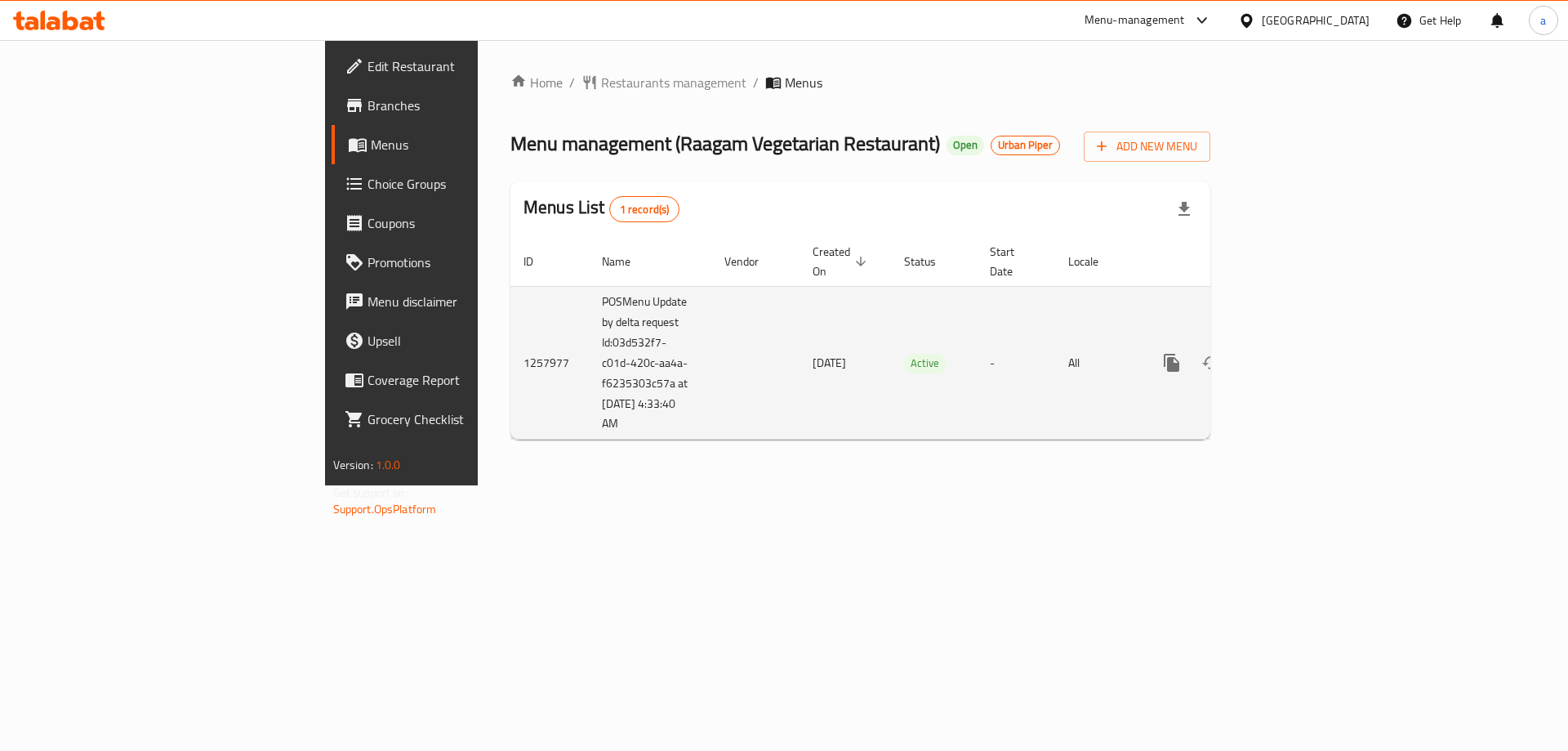
click at [1297, 355] on icon "enhanced table" at bounding box center [1289, 363] width 15 height 15
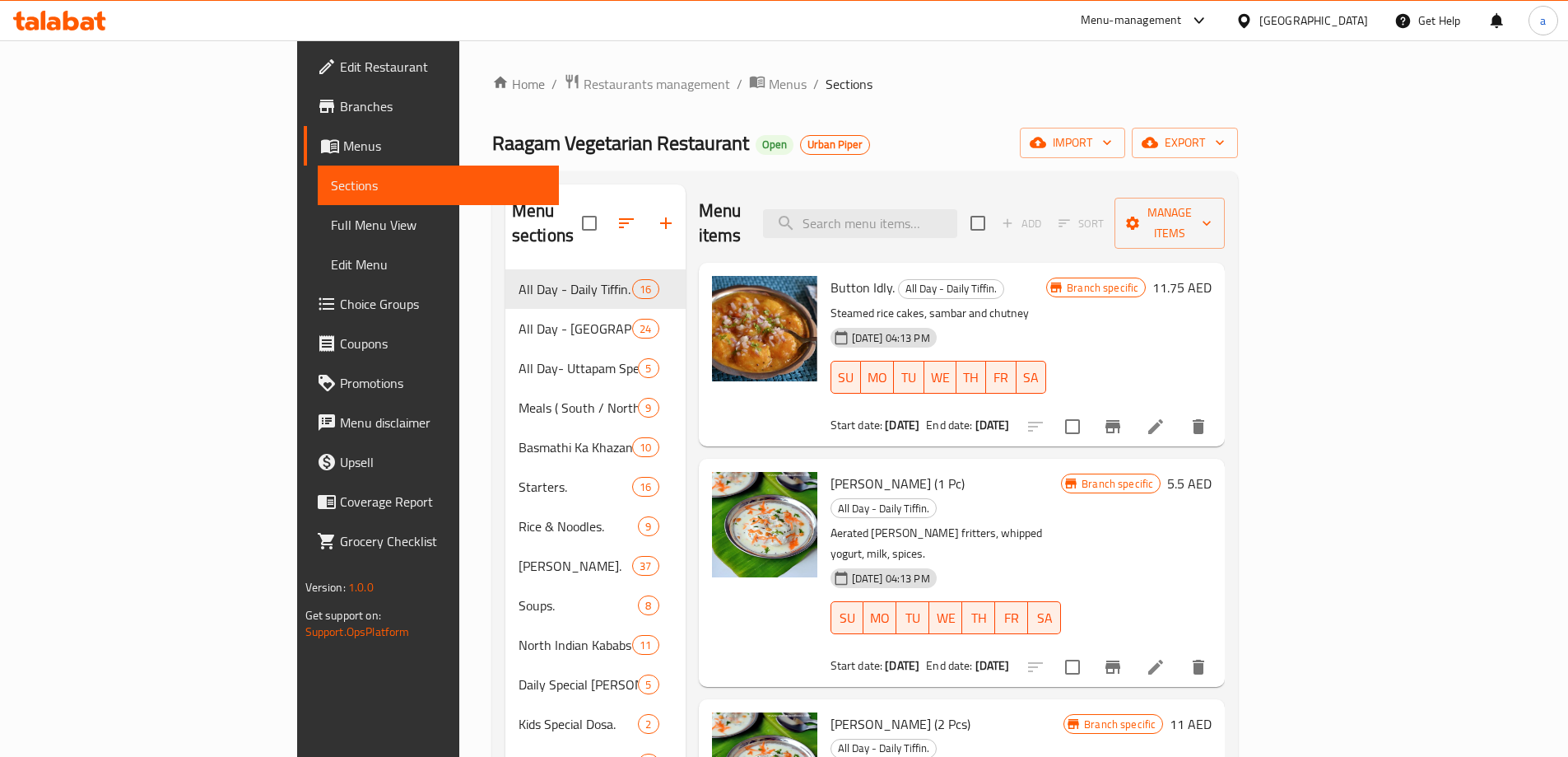
click at [340, 103] on span "Branches" at bounding box center [442, 106] width 206 height 19
